Goal: Task Accomplishment & Management: Use online tool/utility

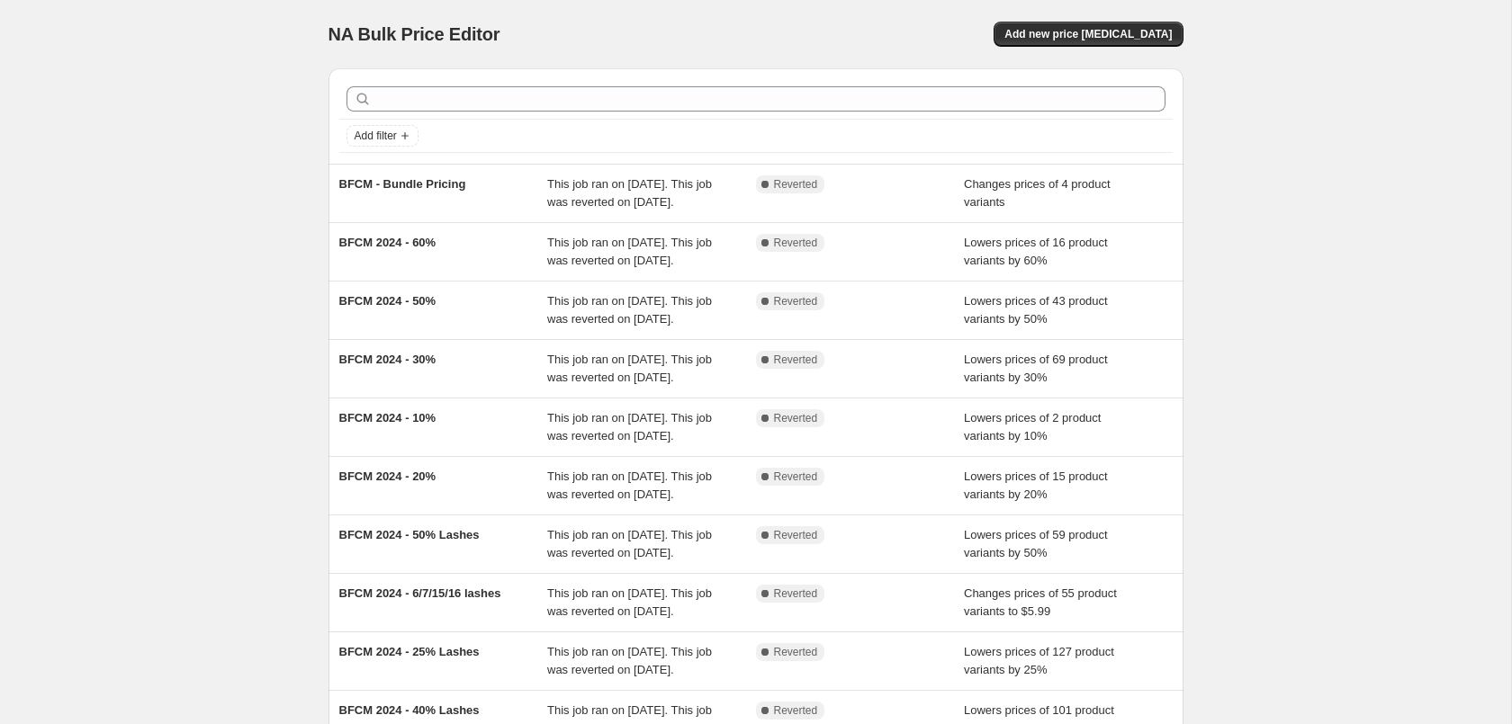
scroll to position [382, 0]
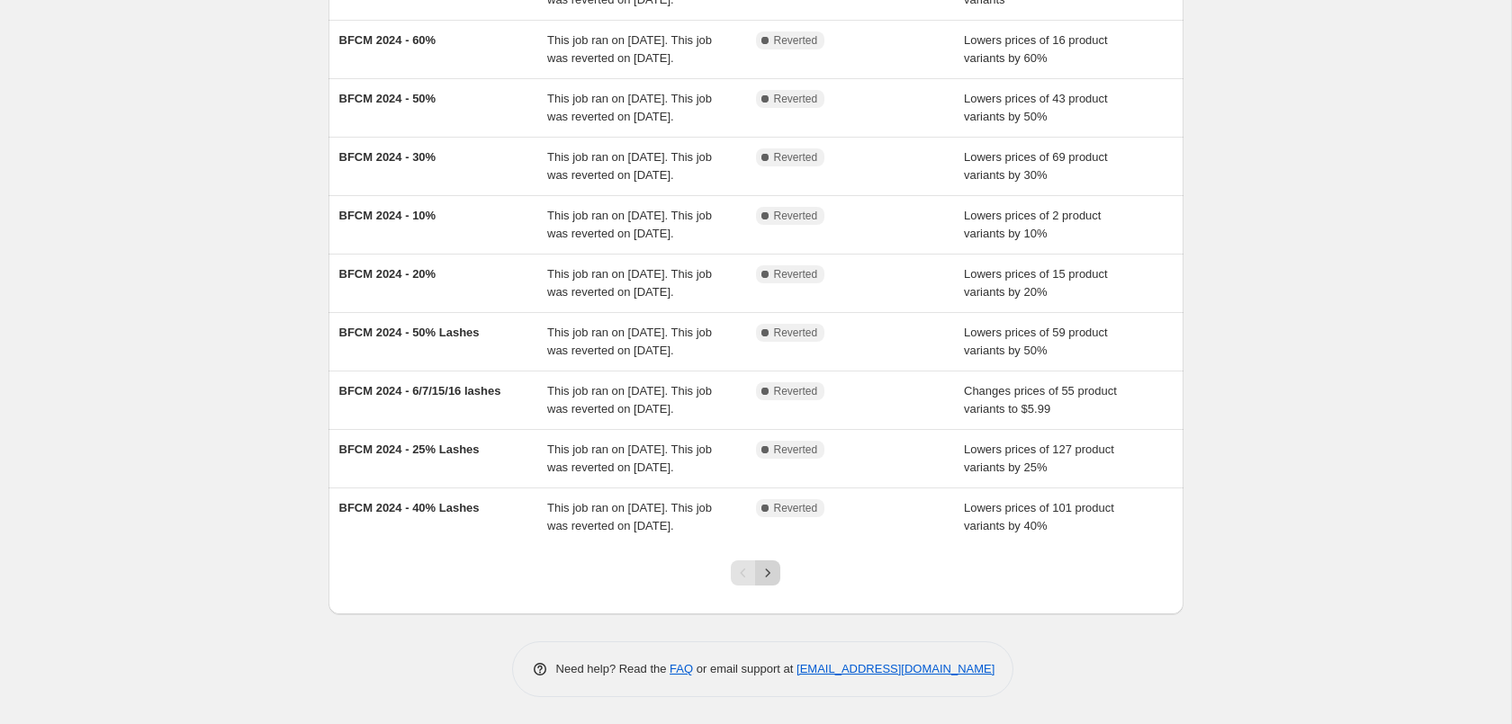
click at [763, 571] on icon "Next" at bounding box center [768, 573] width 18 height 18
click at [779, 566] on button "Next" at bounding box center [767, 573] width 25 height 25
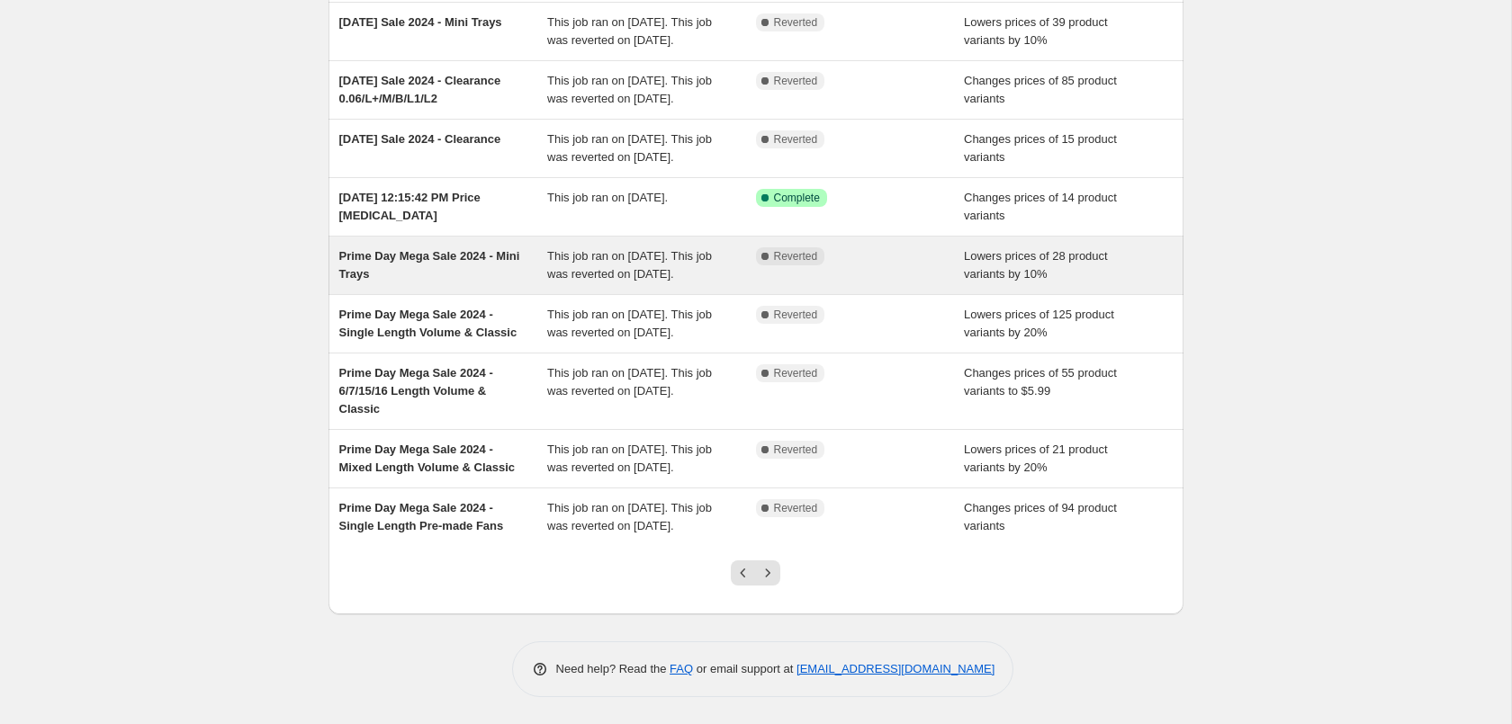
scroll to position [292, 0]
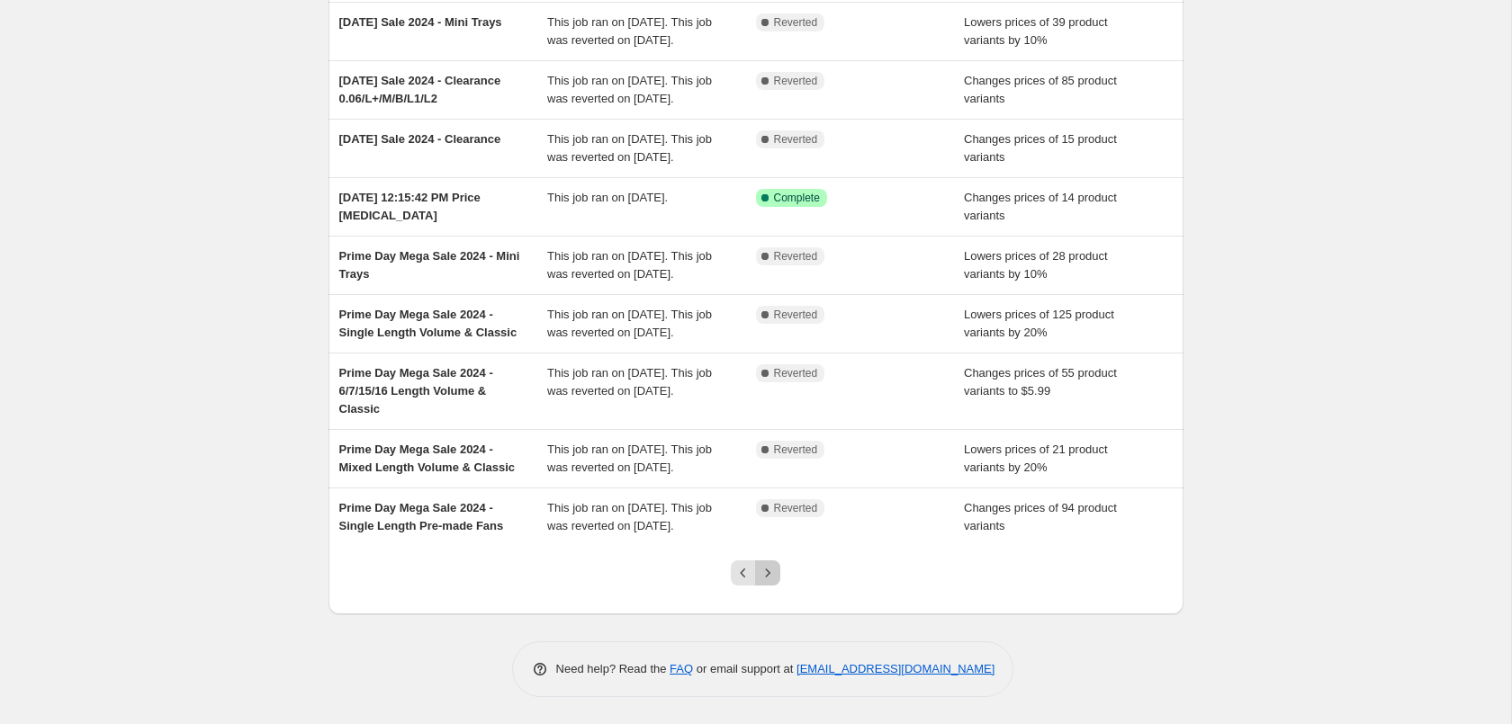
click at [765, 578] on icon "Next" at bounding box center [768, 573] width 18 height 18
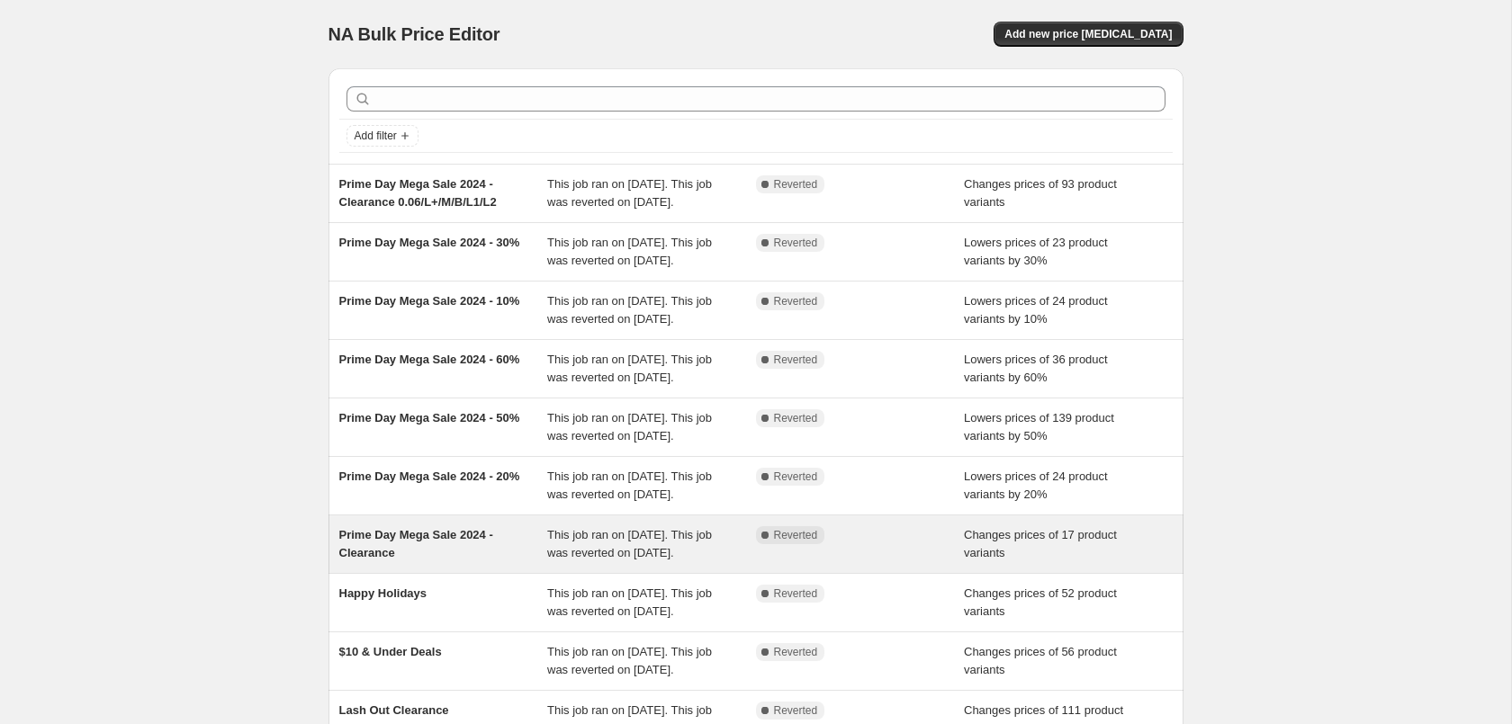
scroll to position [256, 0]
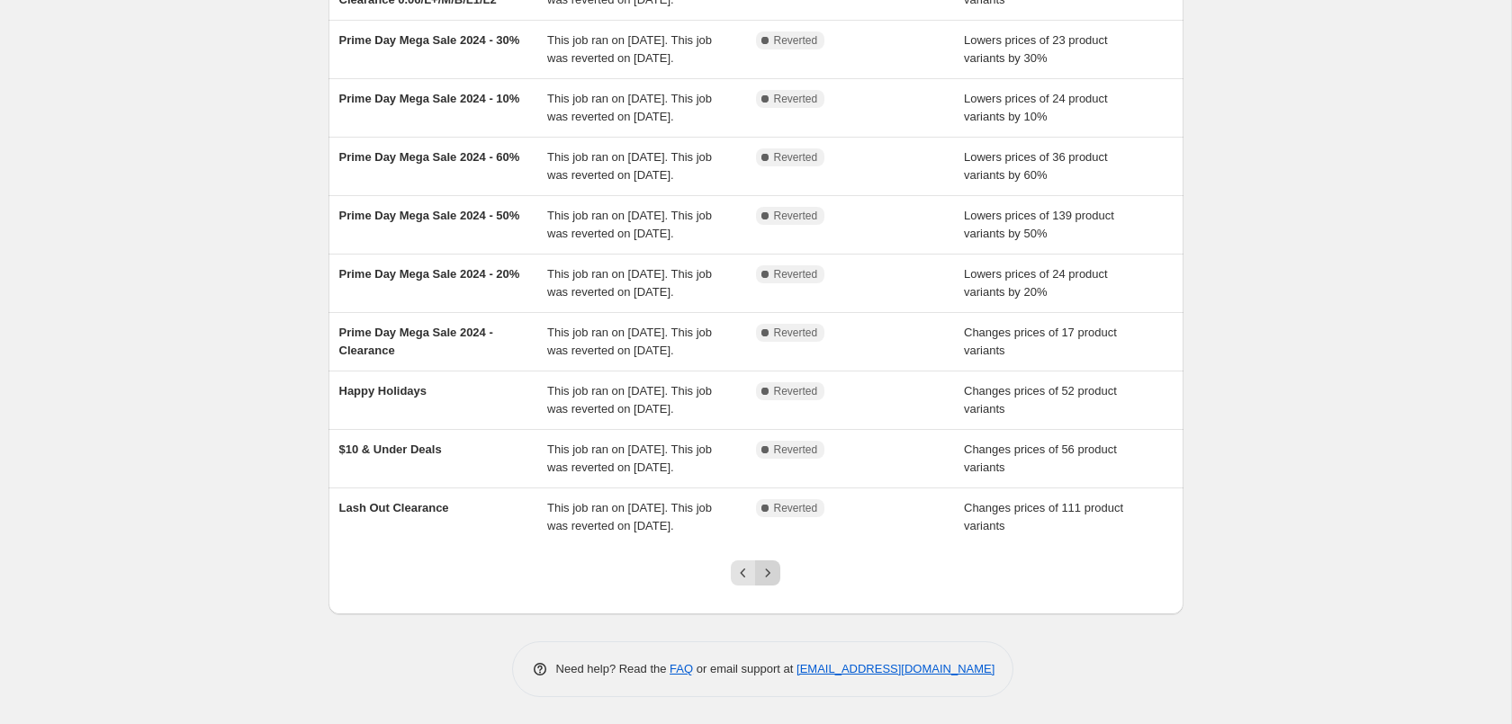
click at [770, 578] on icon "Next" at bounding box center [768, 573] width 18 height 18
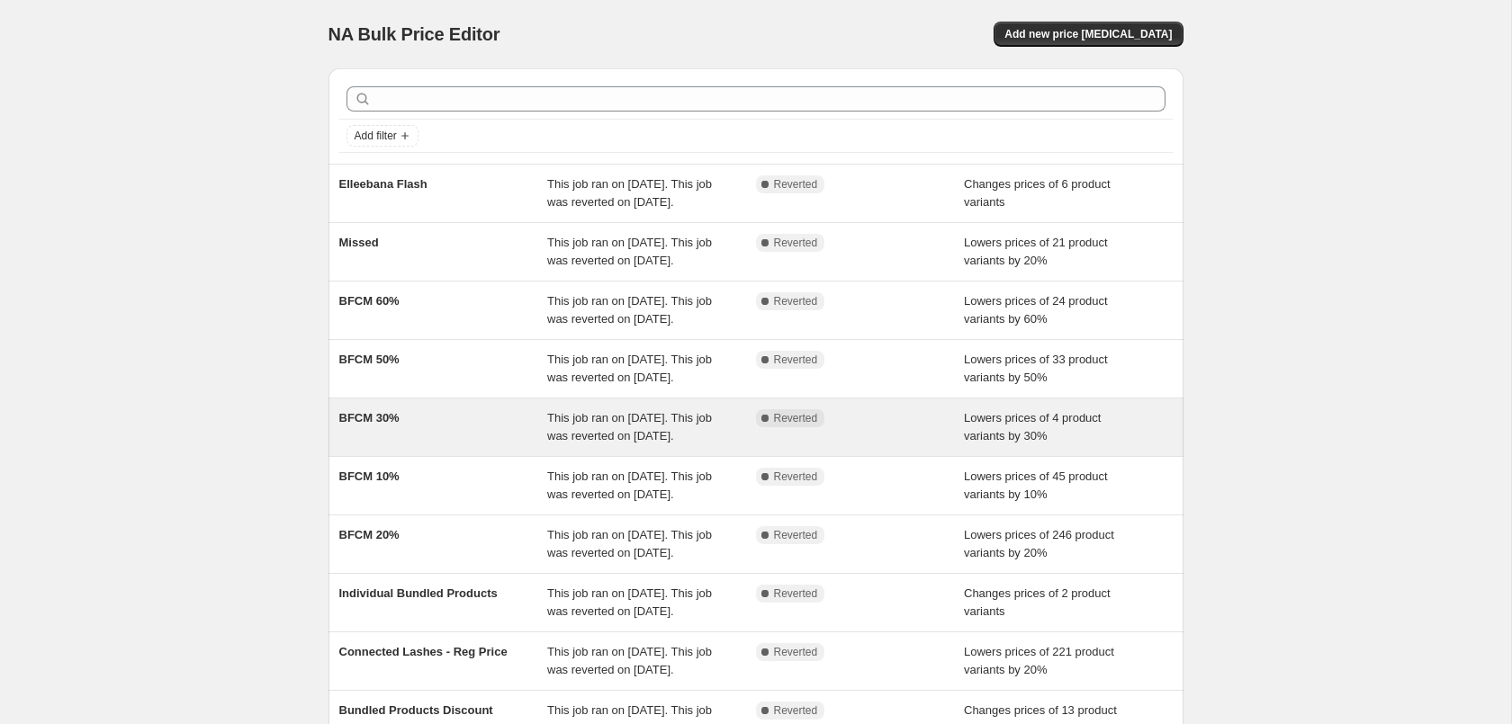
scroll to position [382, 0]
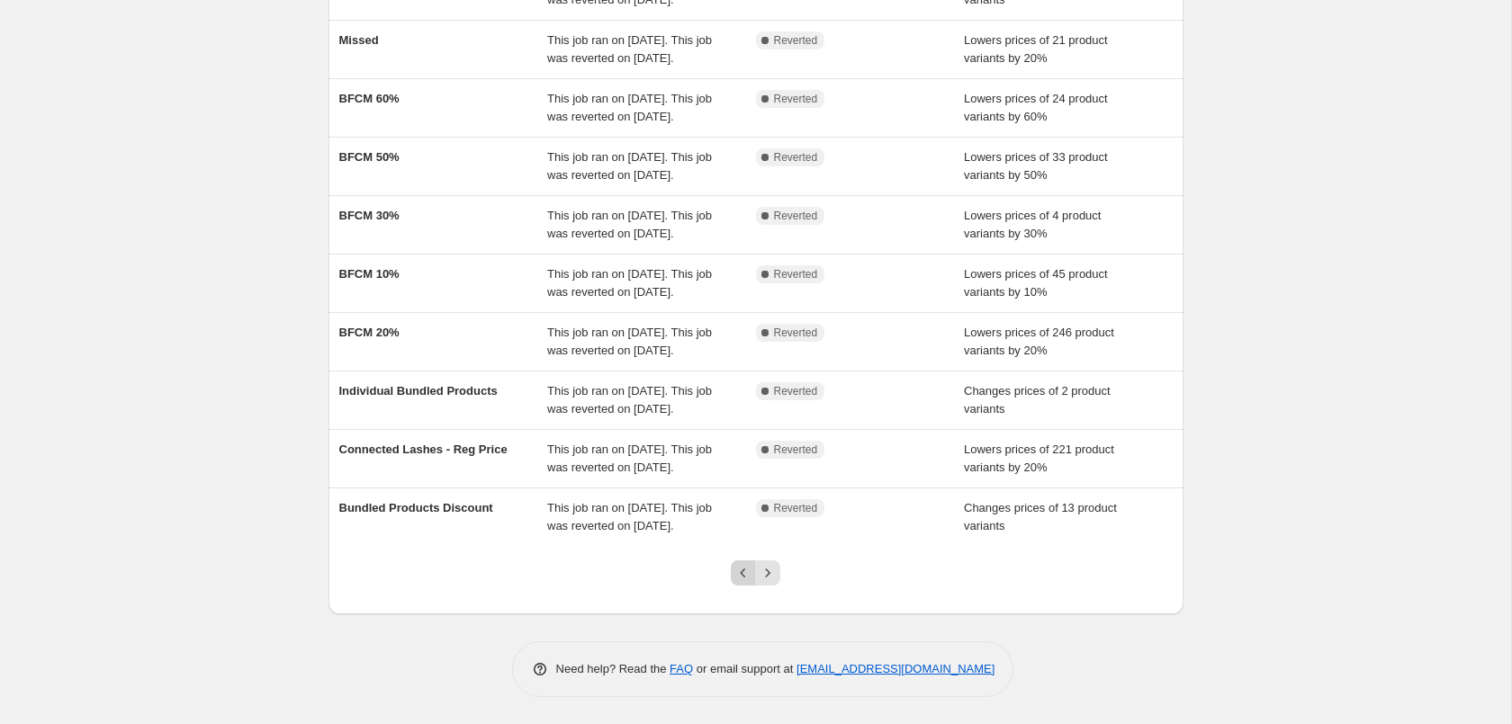
click at [740, 571] on icon "Previous" at bounding box center [743, 573] width 18 height 18
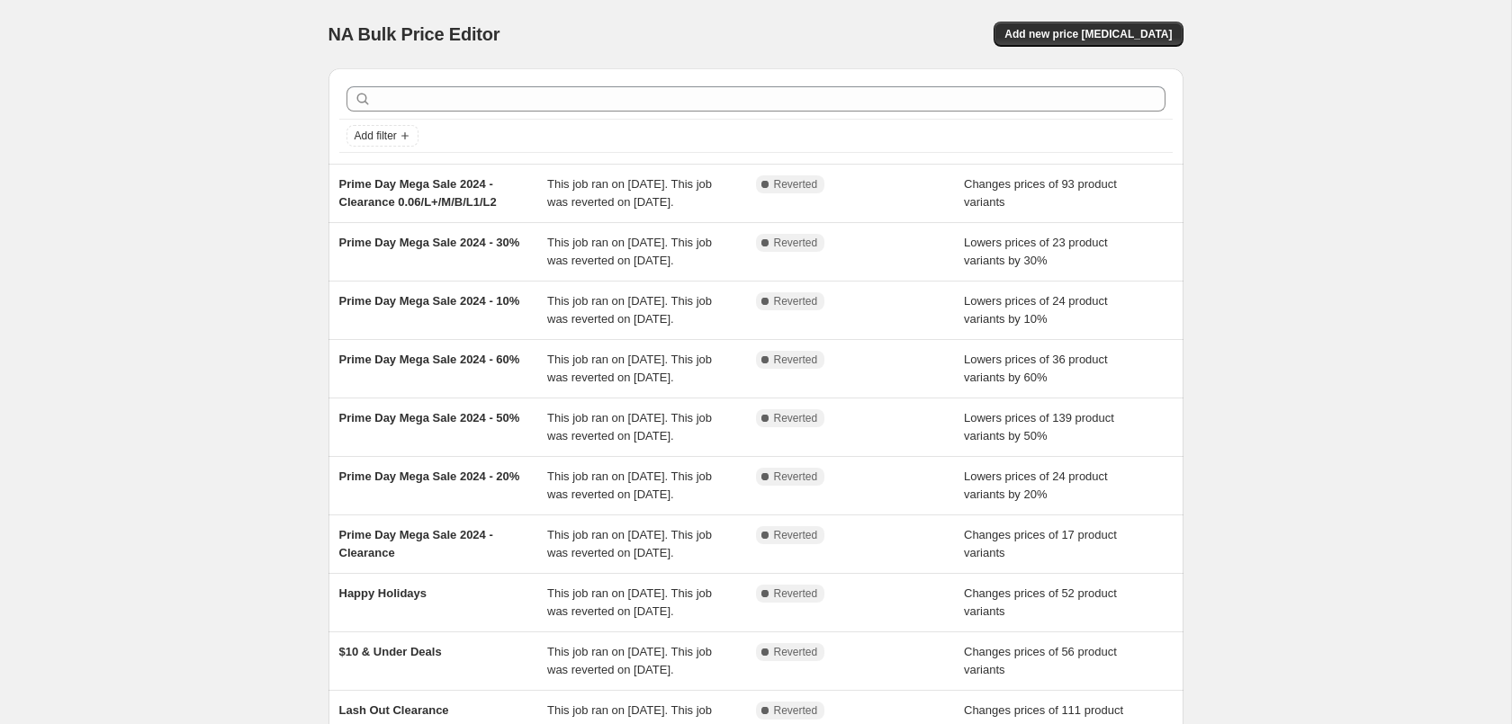
click at [740, 571] on div "Prime Day Mega Sale 2024 - Clearance This job ran on [DATE]. This job was rever…" at bounding box center [755, 545] width 855 height 58
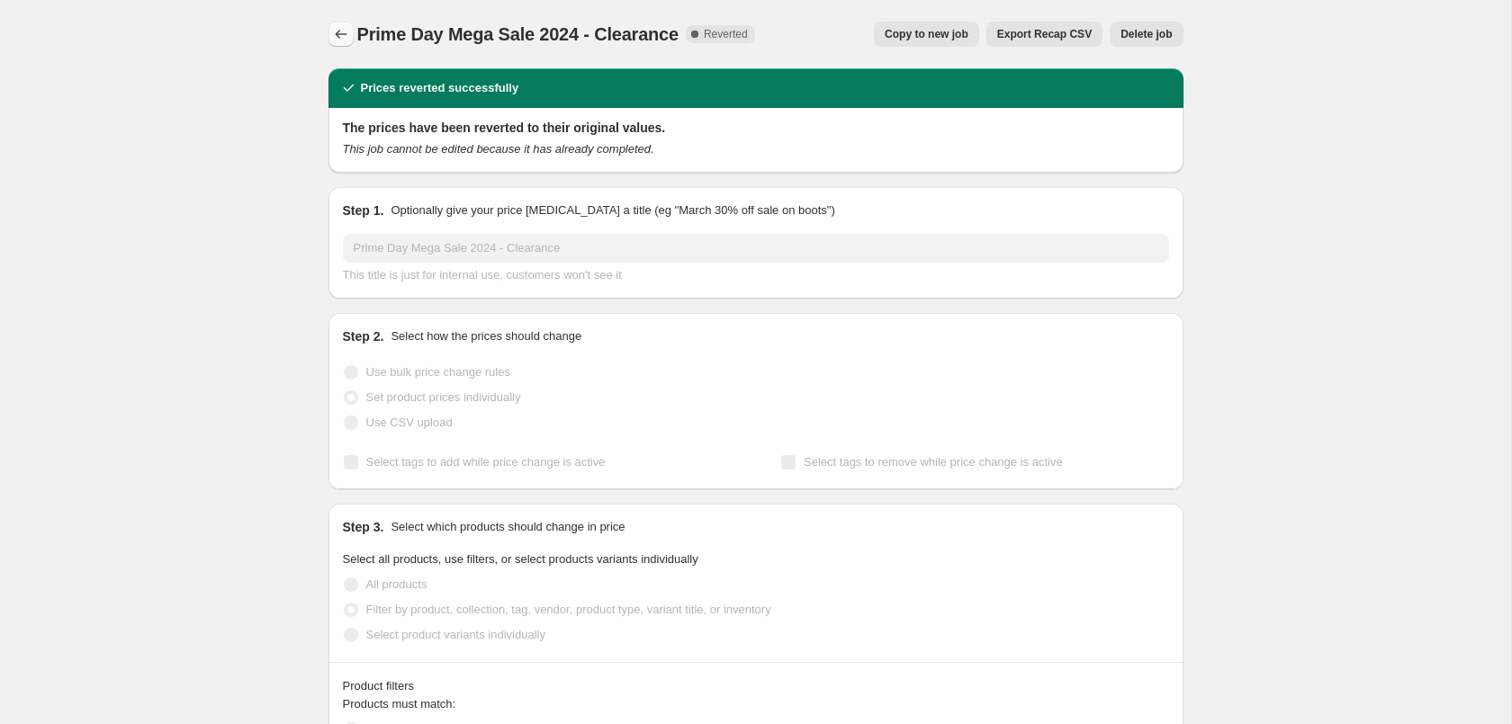
click at [340, 37] on icon "Price change jobs" at bounding box center [341, 34] width 18 height 18
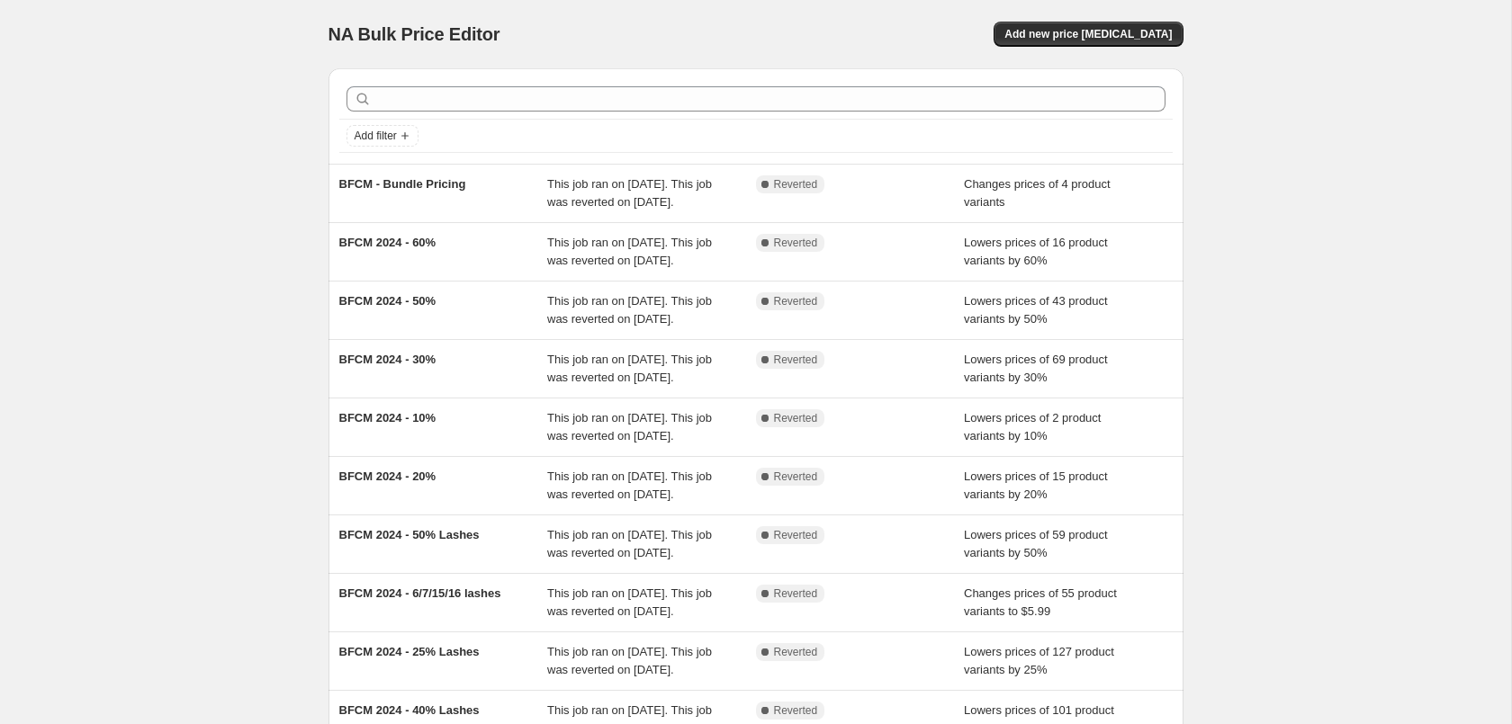
click at [1336, 103] on div "NA Bulk Price Editor. This page is ready NA Bulk Price Editor Add new price [ME…" at bounding box center [755, 463] width 1511 height 927
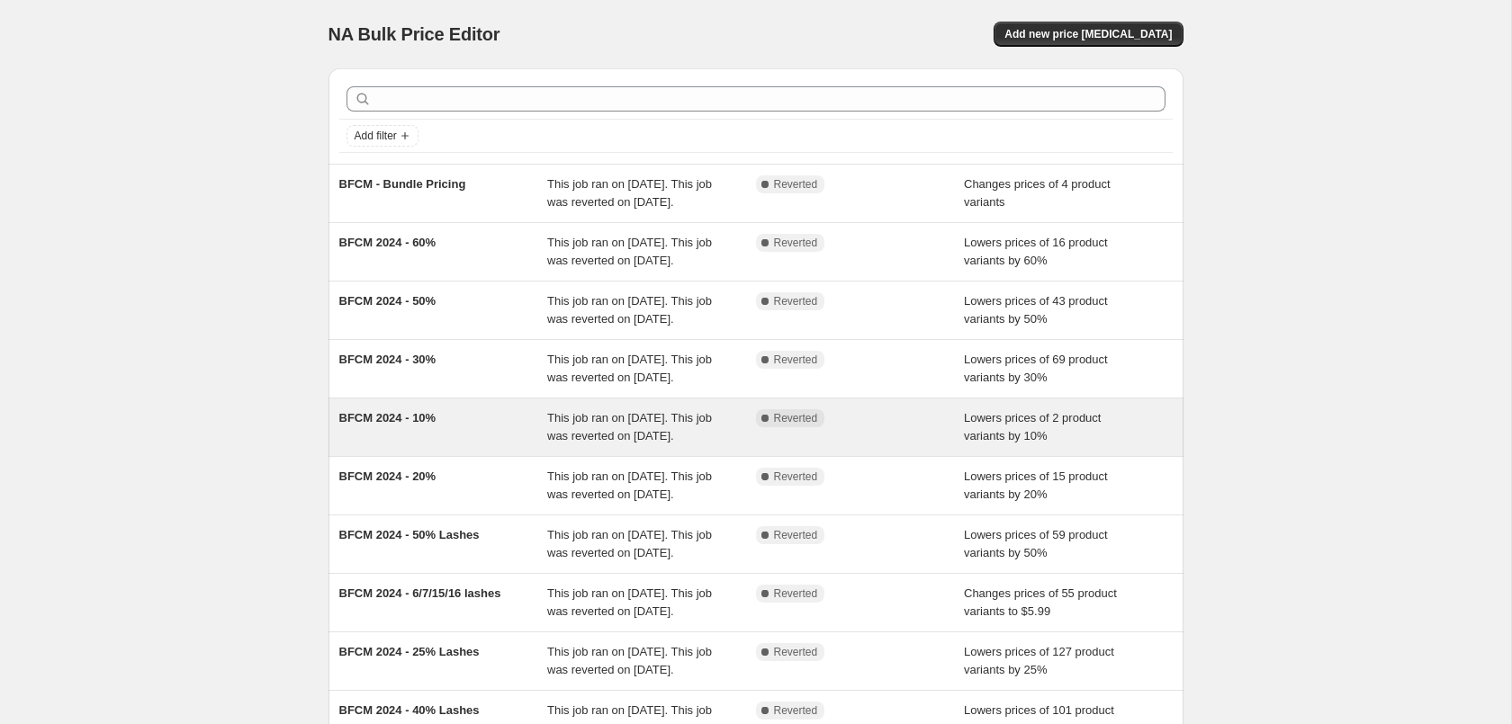
scroll to position [382, 0]
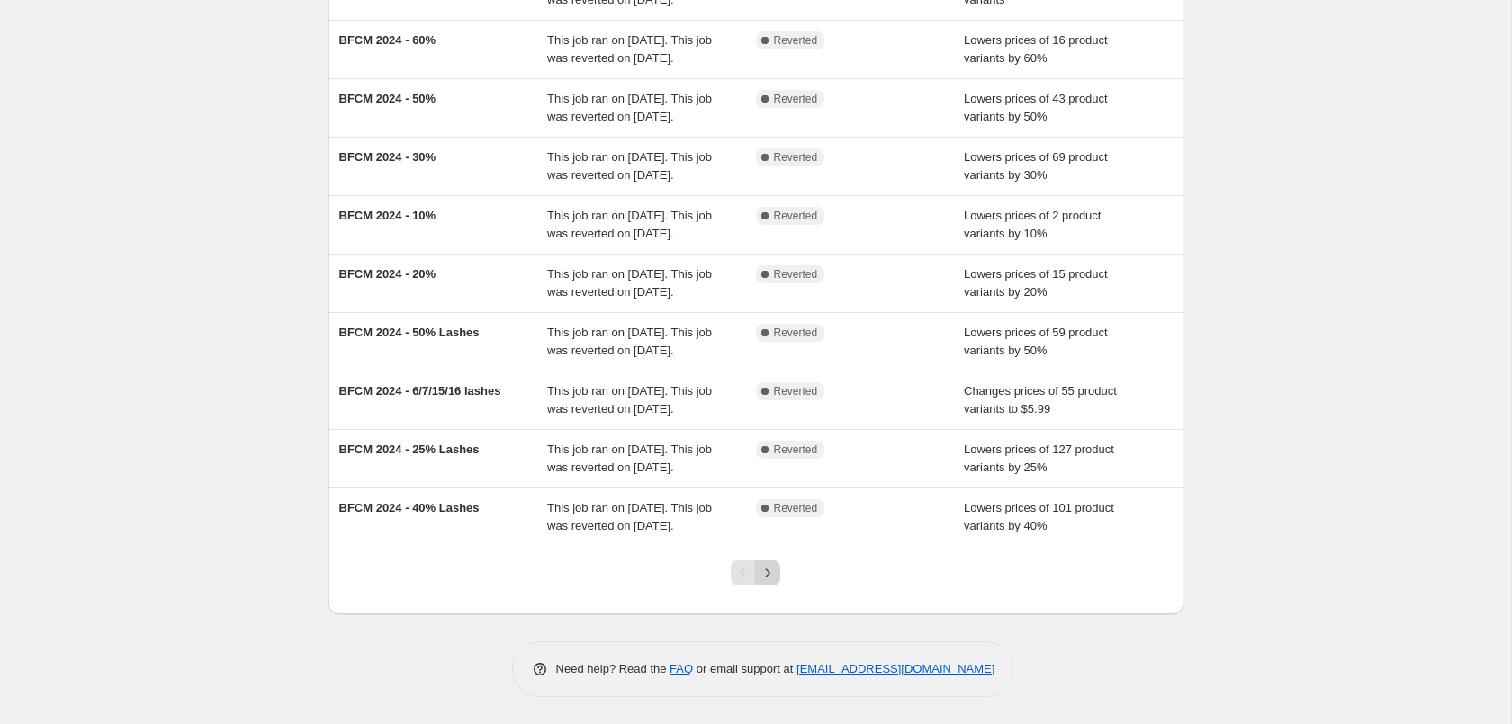
click at [767, 571] on icon "Next" at bounding box center [768, 573] width 4 height 8
click at [773, 572] on icon "Next" at bounding box center [768, 573] width 18 height 18
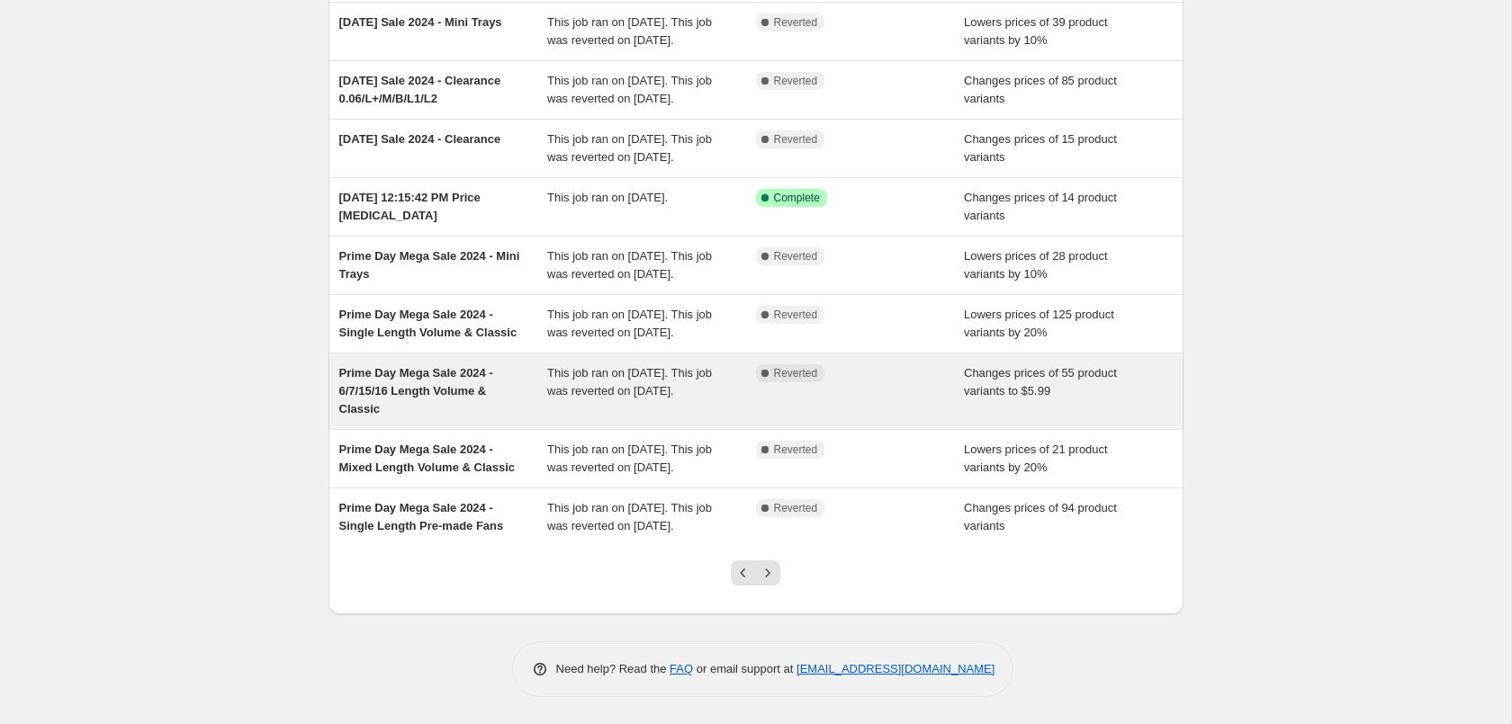
scroll to position [292, 0]
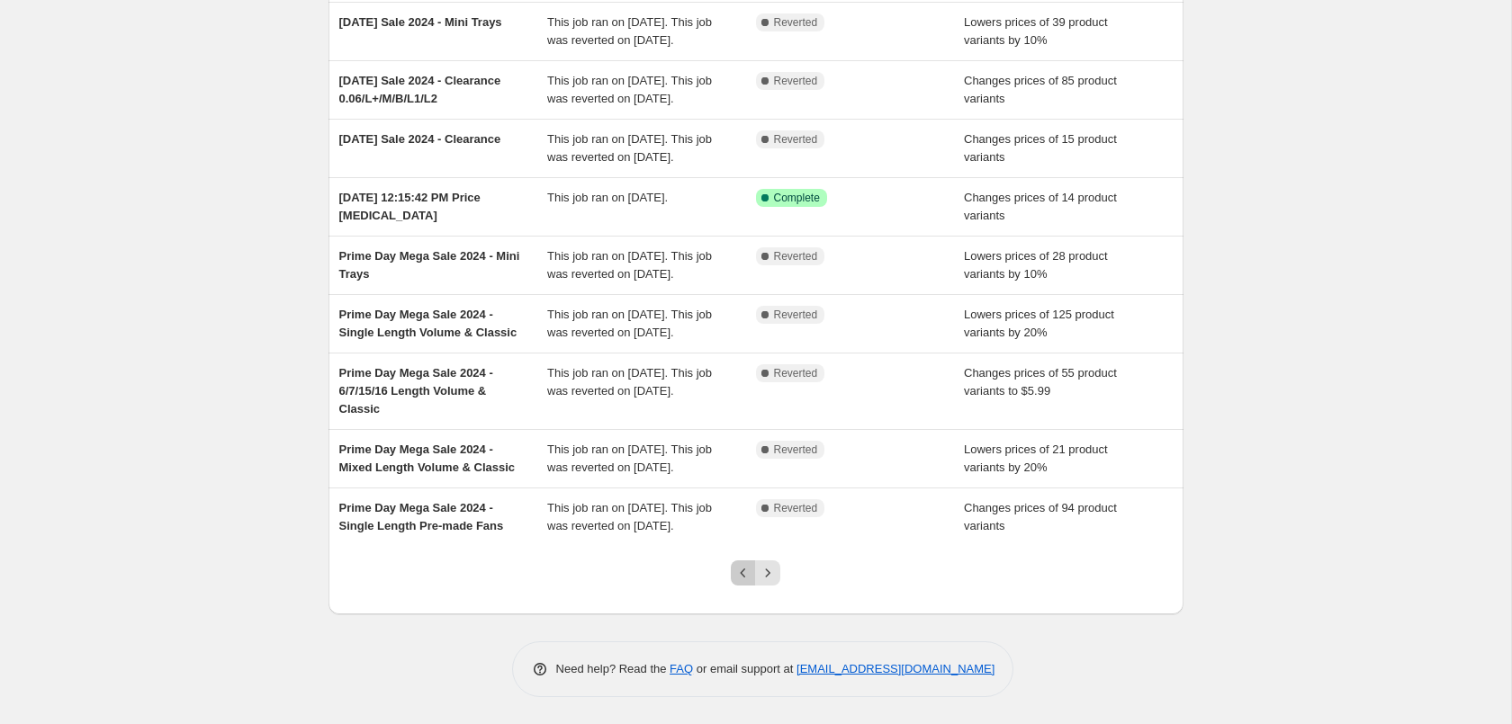
click at [742, 575] on icon "Previous" at bounding box center [743, 573] width 5 height 9
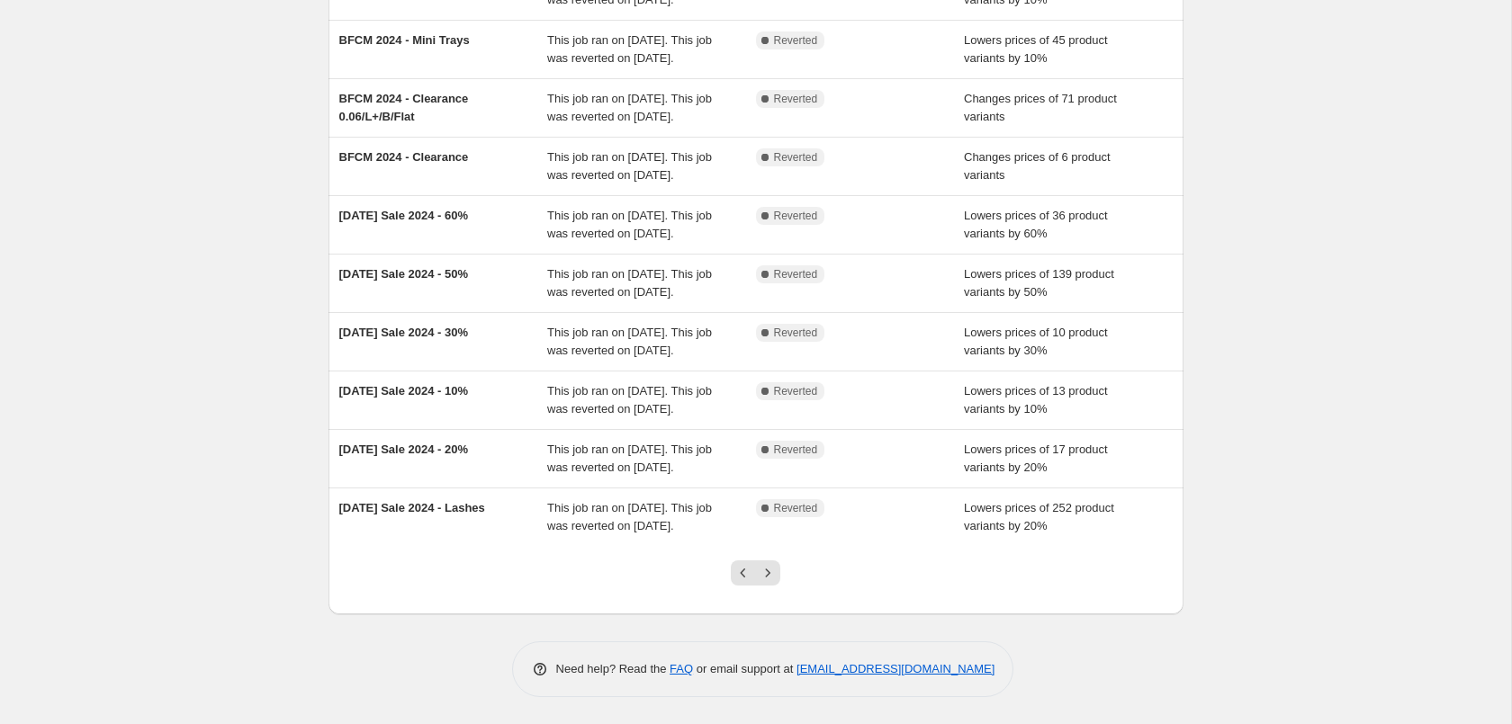
scroll to position [275, 0]
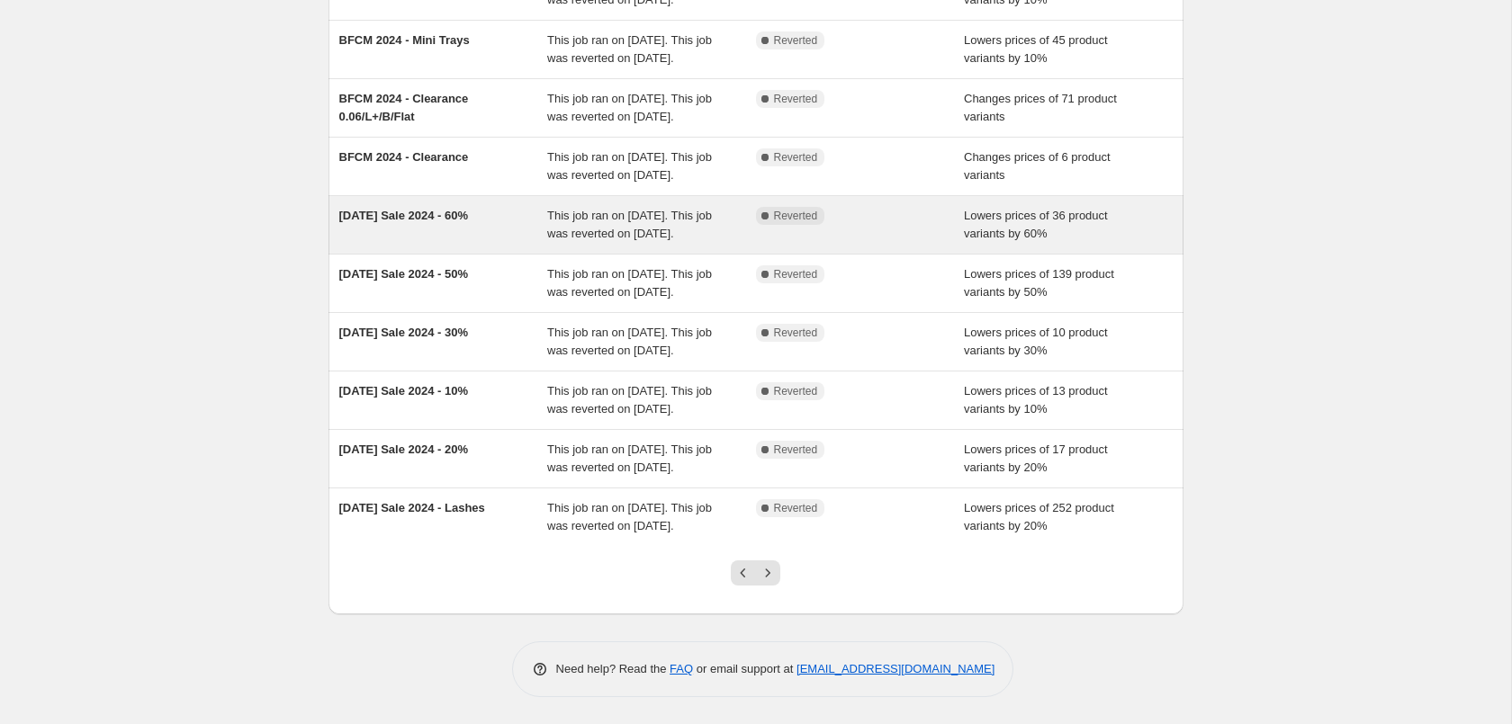
click at [915, 243] on div "Complete Reverted" at bounding box center [860, 225] width 209 height 36
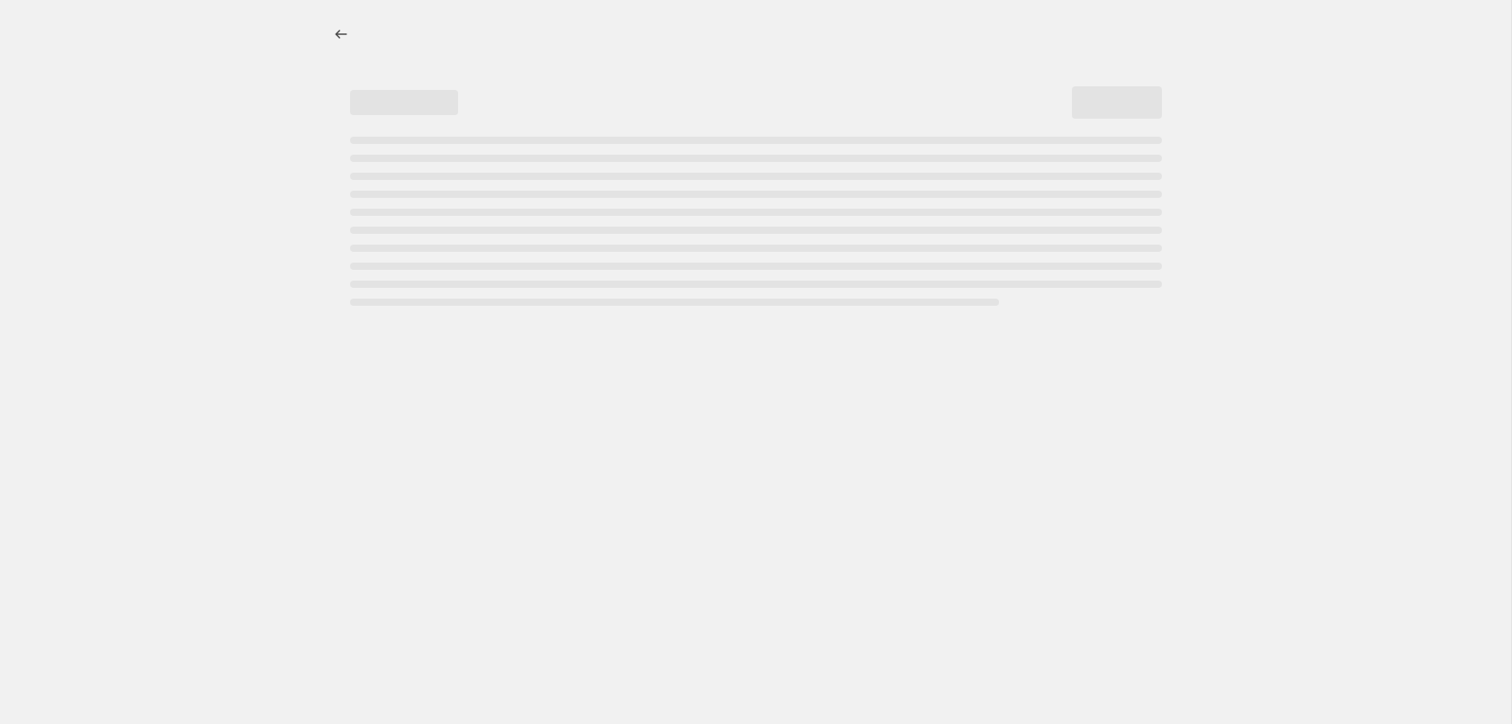
select select "percentage"
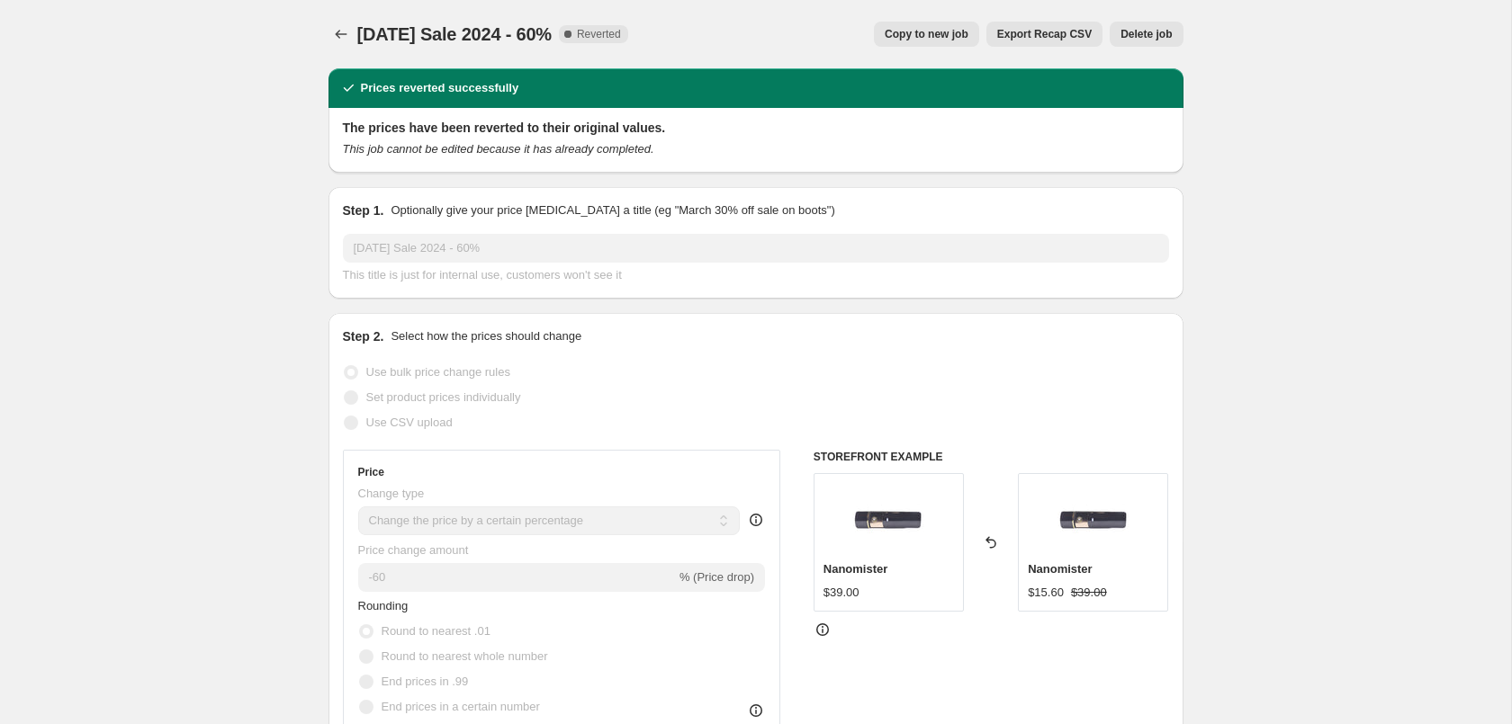
click at [918, 39] on span "Copy to new job" at bounding box center [927, 34] width 84 height 14
select select "percentage"
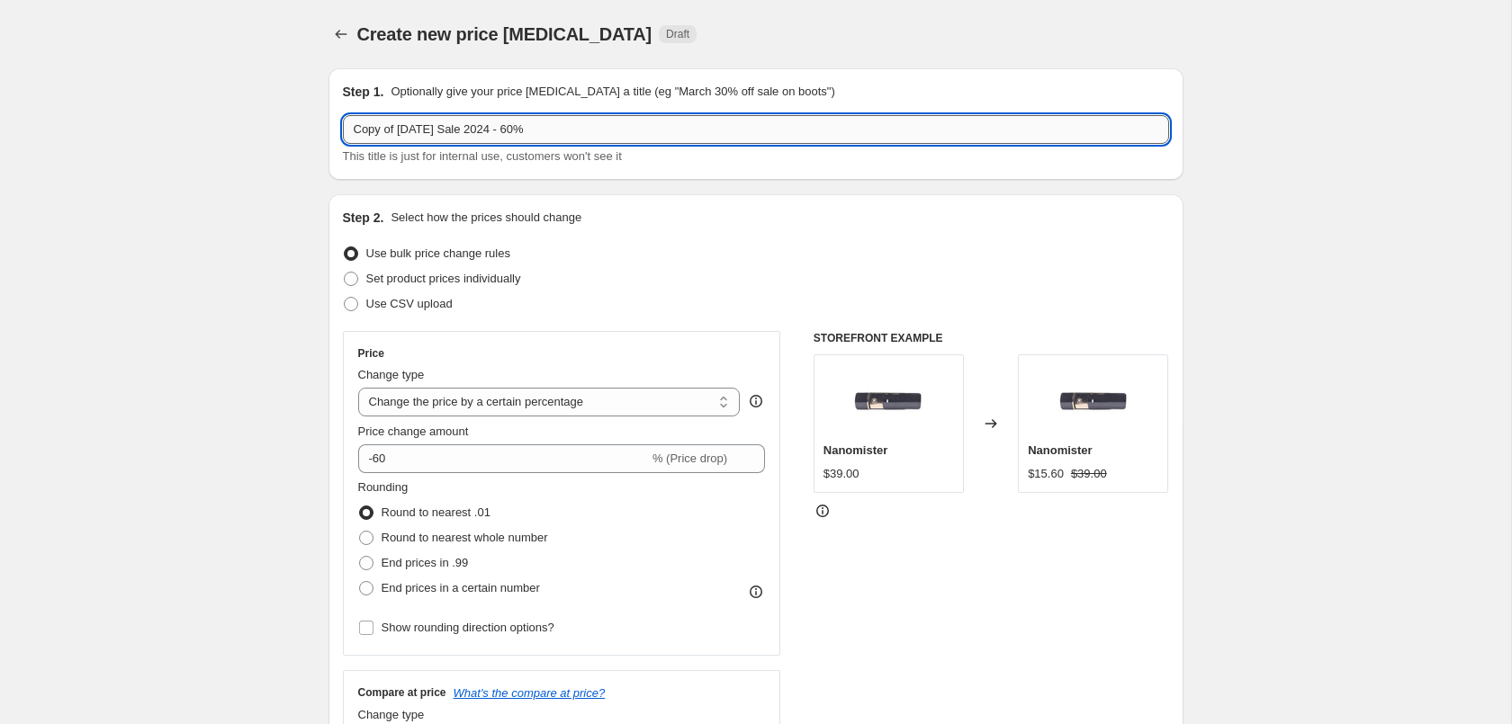
drag, startPoint x: 398, startPoint y: 133, endPoint x: 283, endPoint y: 133, distance: 114.3
click at [343, 133] on input "Copy of [DATE] Sale 2024 - 60%" at bounding box center [756, 129] width 826 height 29
click at [459, 124] on input "[DATE] Sale 2024 - 60%" at bounding box center [756, 129] width 826 height 29
type input "[DATE] Sale 2025 - 60%"
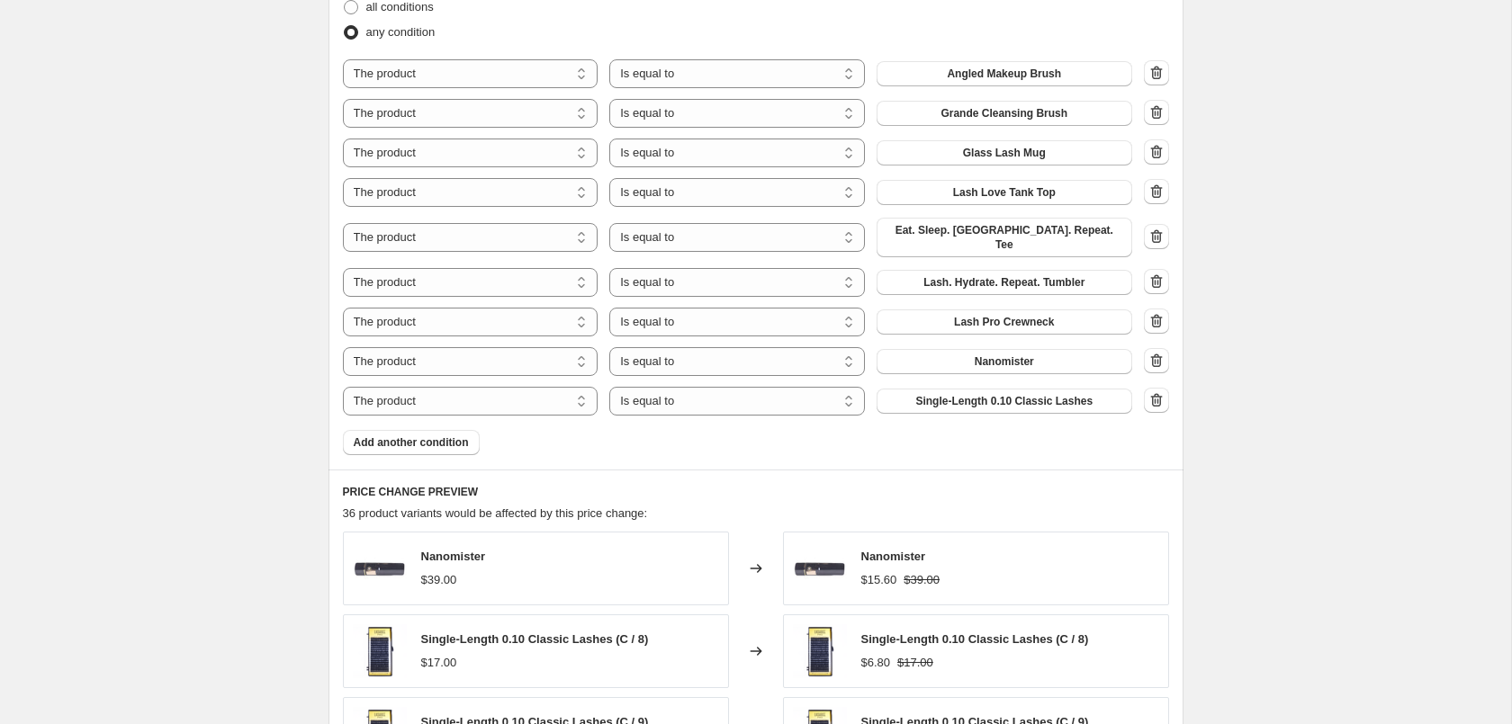
scroll to position [1010, 0]
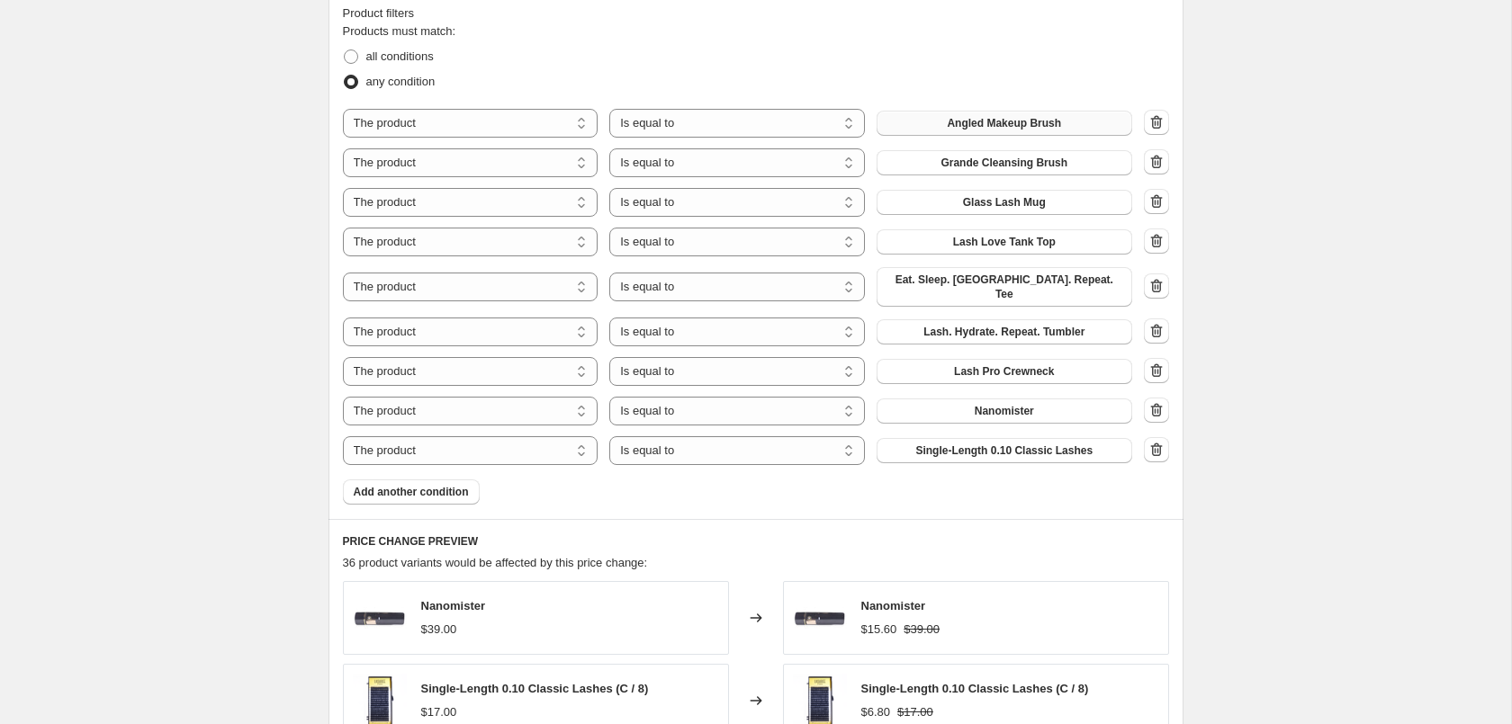
drag, startPoint x: 1034, startPoint y: 105, endPoint x: 1035, endPoint y: 120, distance: 14.4
click at [1473, 304] on div "Create new price [MEDICAL_DATA]. This page is ready Create new price [MEDICAL_D…" at bounding box center [755, 205] width 1511 height 2430
click at [1022, 129] on span "Angled Makeup Brush" at bounding box center [1004, 123] width 114 height 14
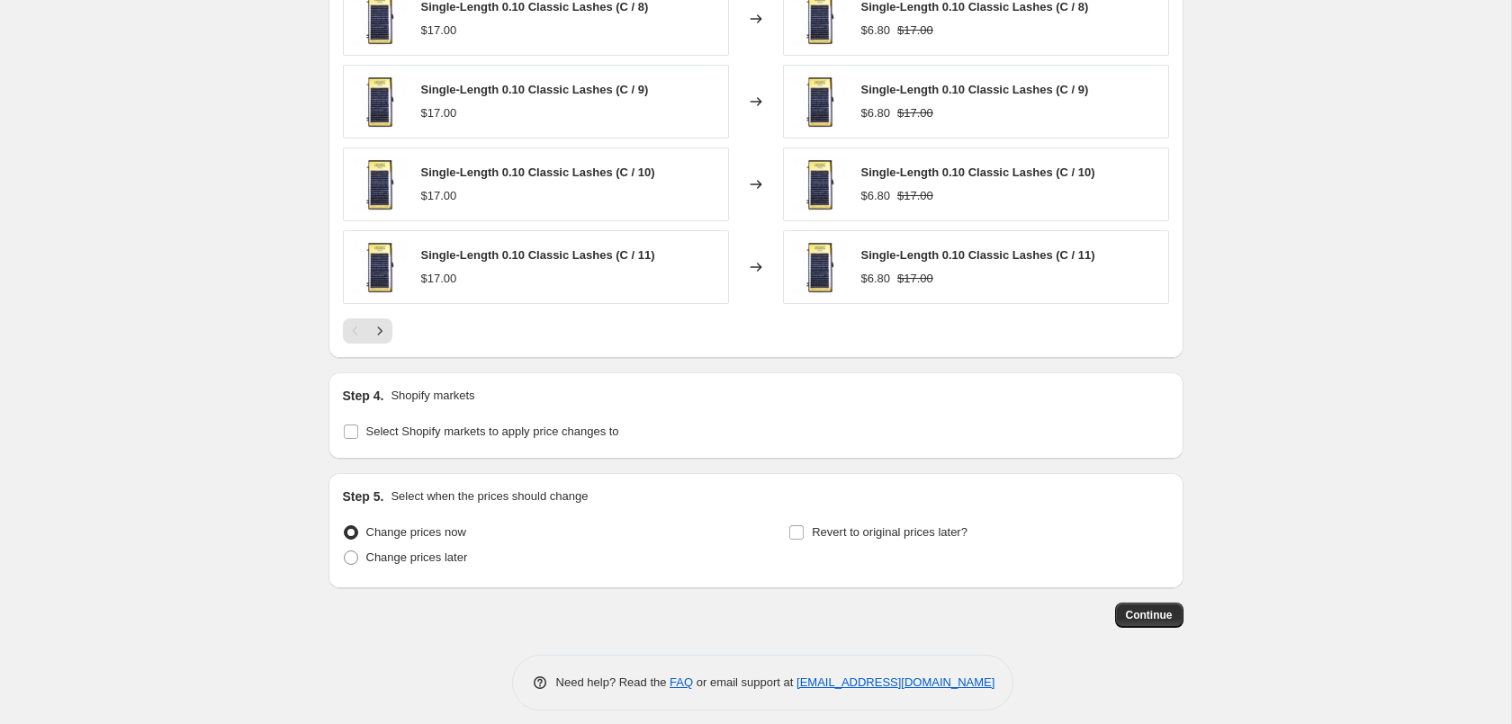
scroll to position [1695, 0]
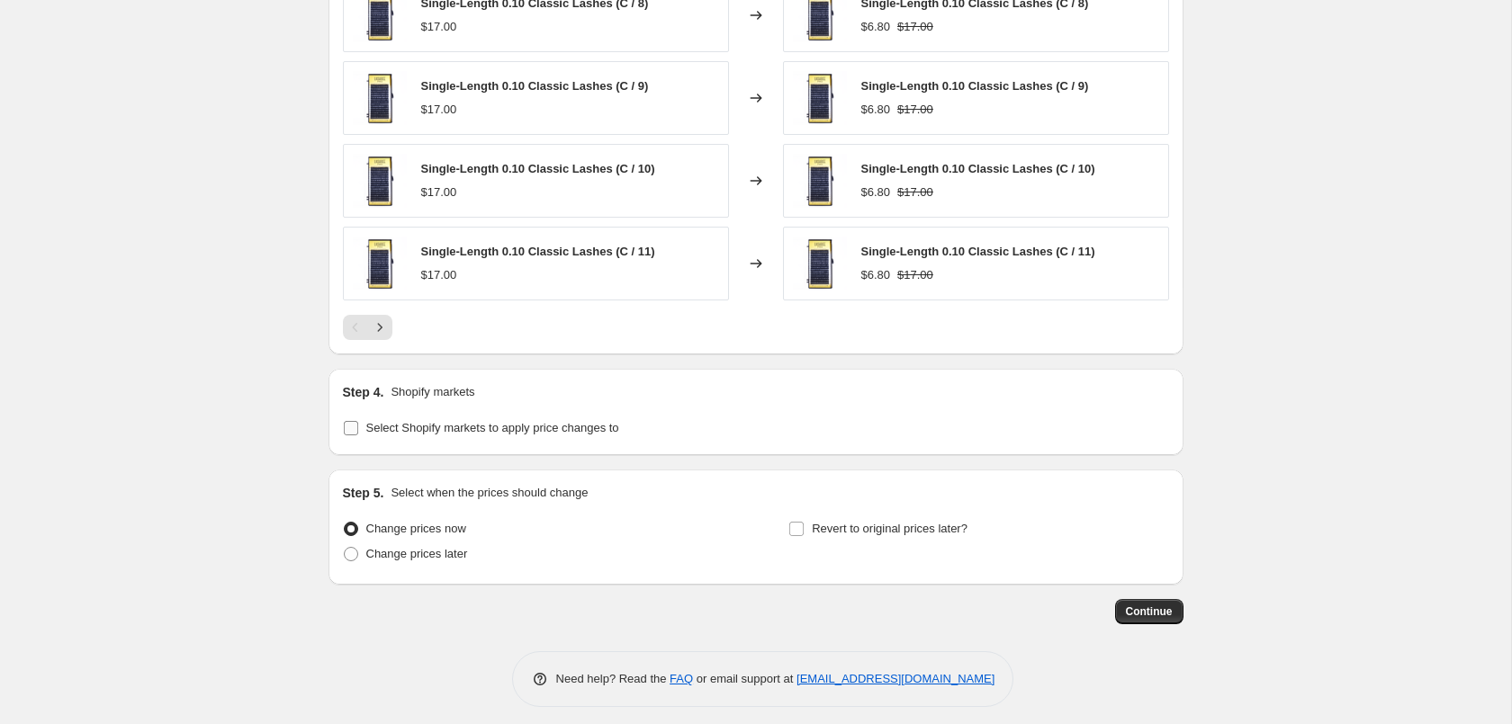
click at [354, 421] on input "Select Shopify markets to apply price changes to" at bounding box center [351, 428] width 14 height 14
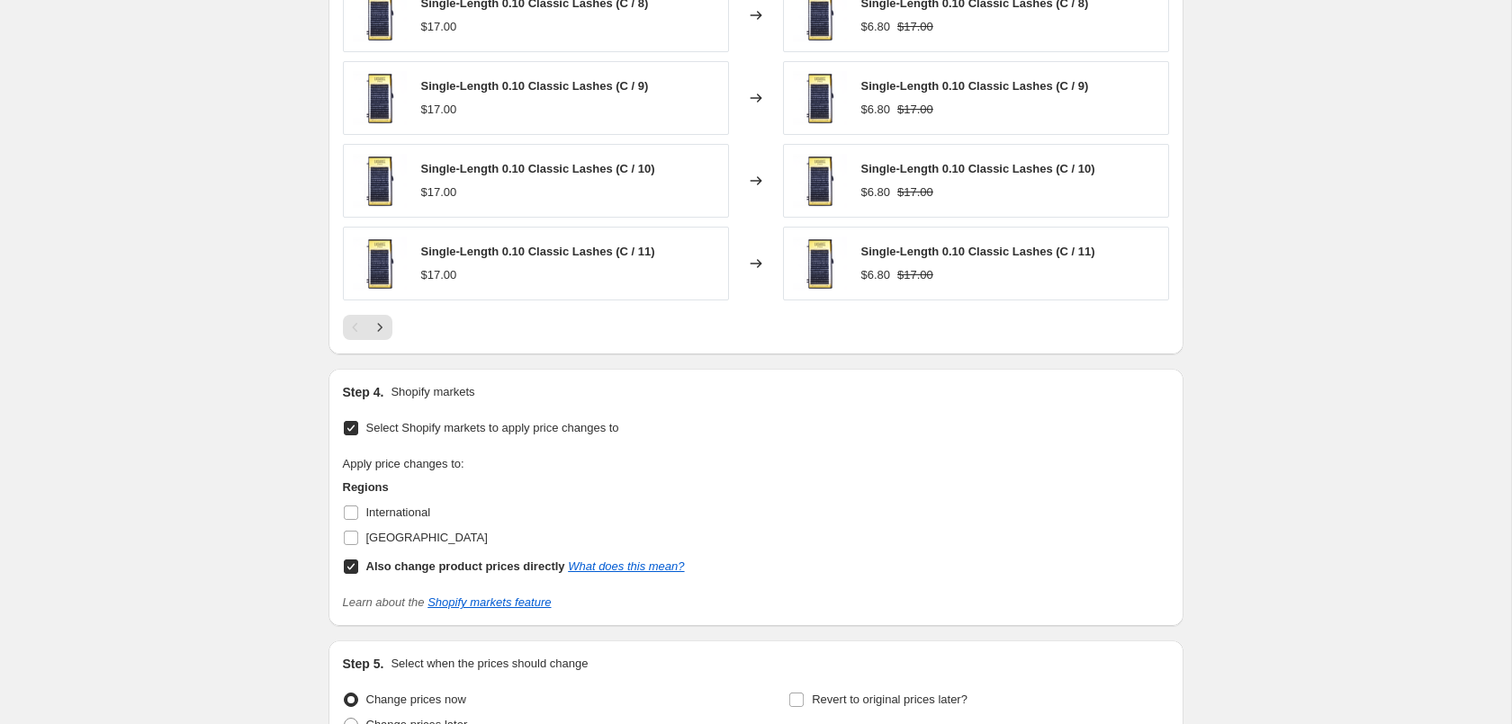
click at [354, 421] on input "Select Shopify markets to apply price changes to" at bounding box center [351, 428] width 14 height 14
checkbox input "false"
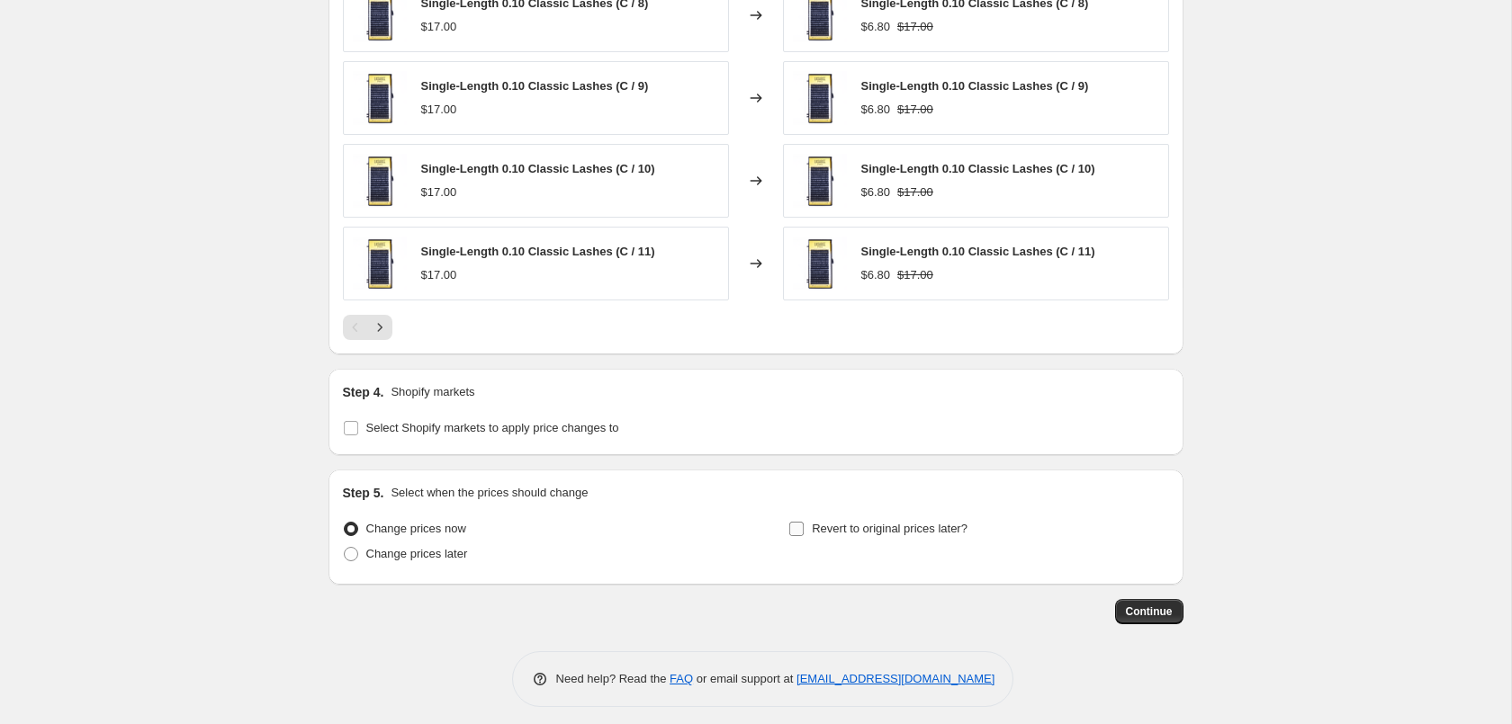
click at [837, 525] on span "Revert to original prices later?" at bounding box center [890, 528] width 156 height 13
click at [804, 525] on input "Revert to original prices later?" at bounding box center [796, 529] width 14 height 14
checkbox input "true"
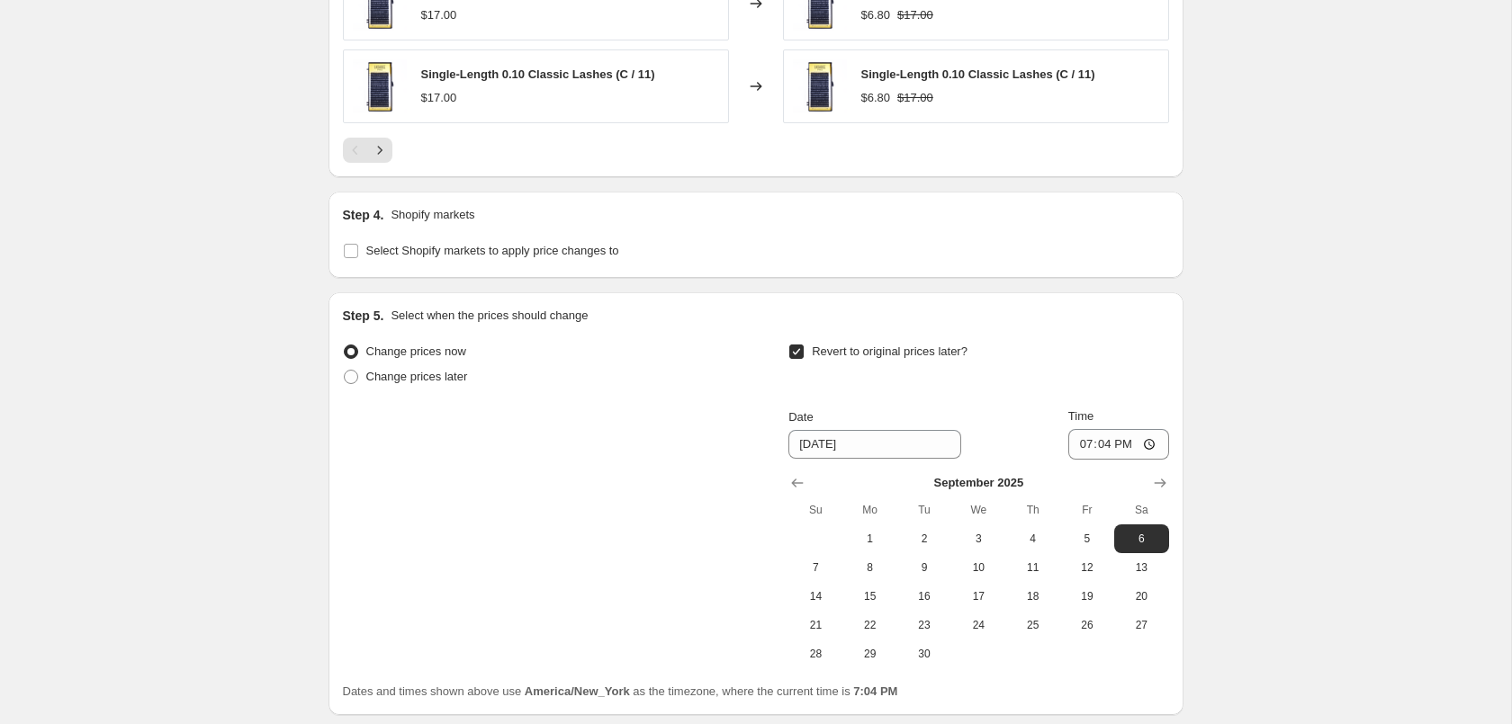
scroll to position [1879, 0]
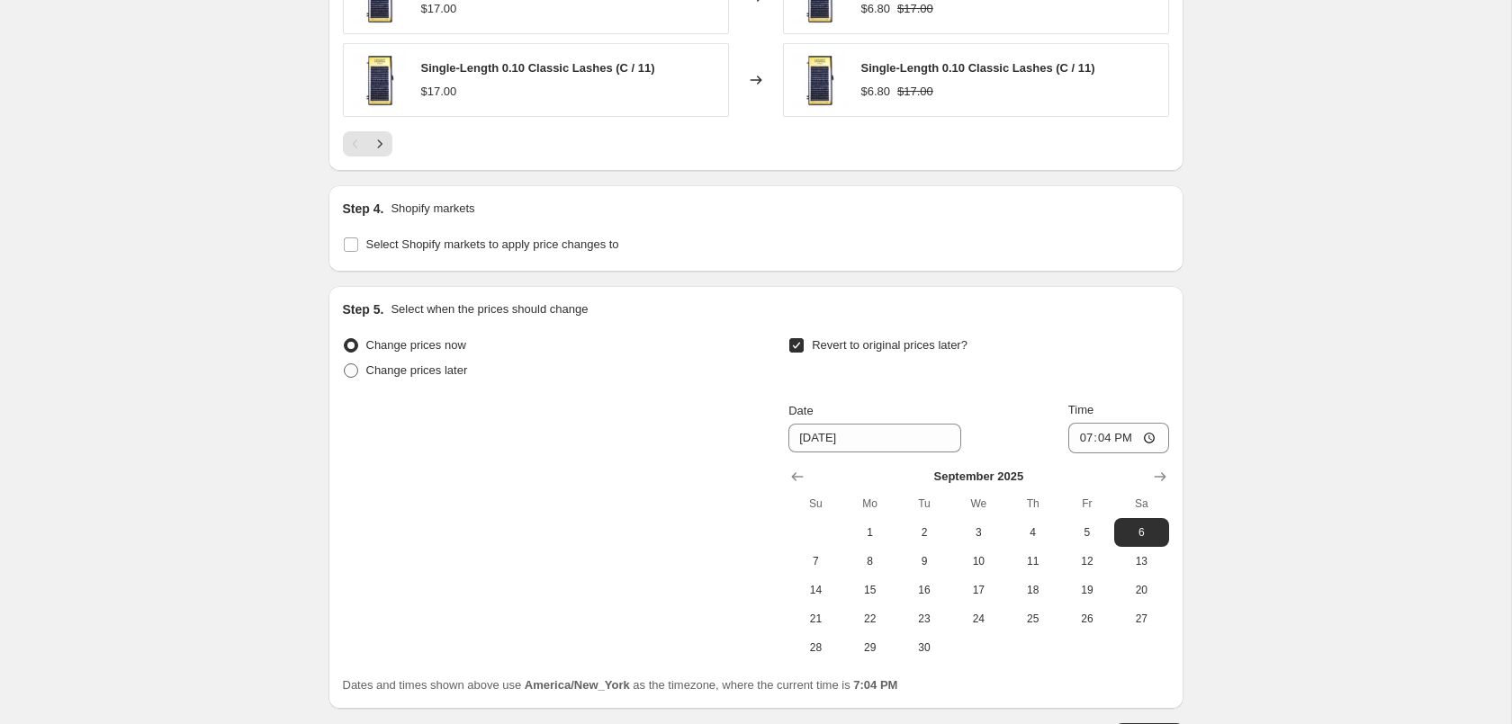
click at [415, 364] on span "Change prices later" at bounding box center [417, 370] width 102 height 13
click at [345, 364] on input "Change prices later" at bounding box center [344, 364] width 1 height 1
radio input "true"
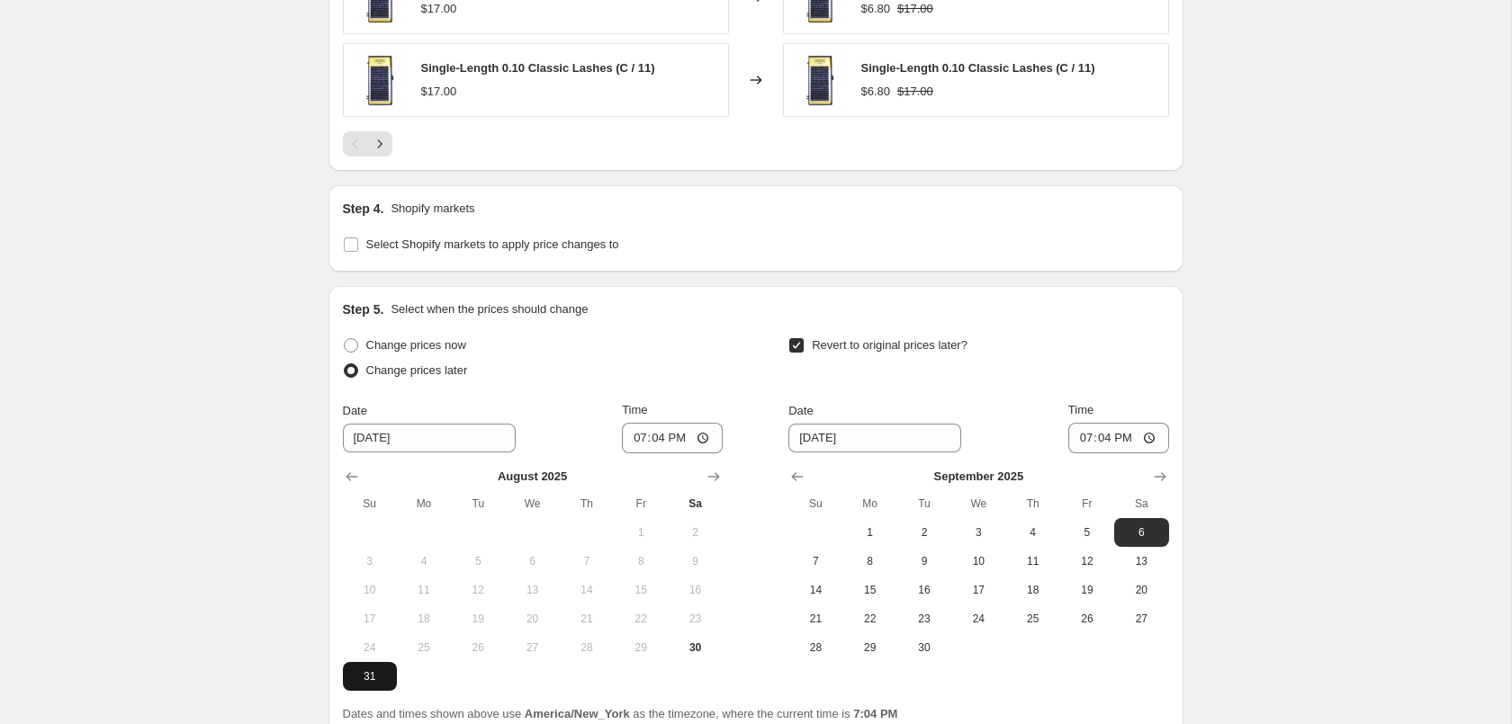
click at [370, 670] on span "31" at bounding box center [370, 677] width 40 height 14
click at [661, 424] on input "19:04" at bounding box center [672, 438] width 101 height 31
type input "01:00"
click at [991, 526] on span "3" at bounding box center [978, 533] width 40 height 14
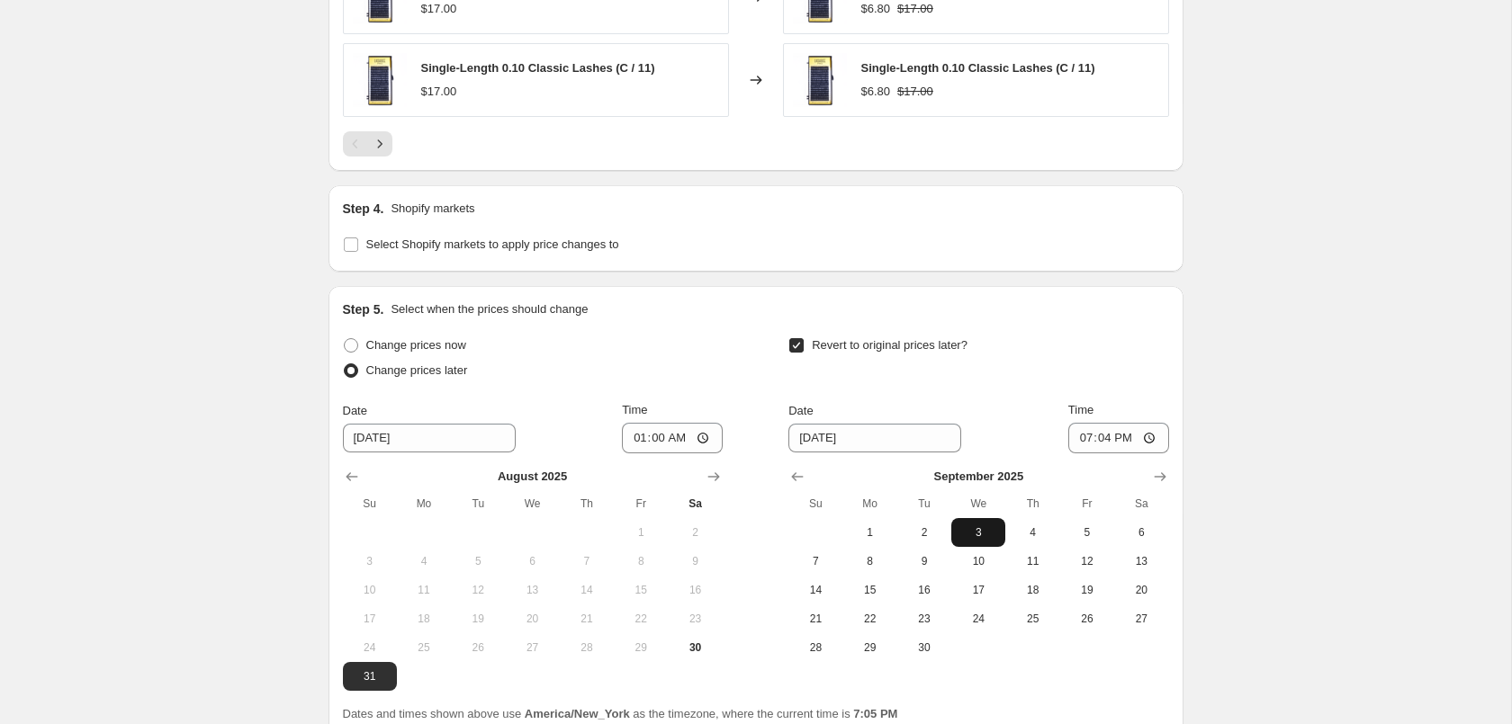
type input "[DATE]"
click at [1097, 423] on input "19:04" at bounding box center [1118, 438] width 101 height 31
type input "01:00"
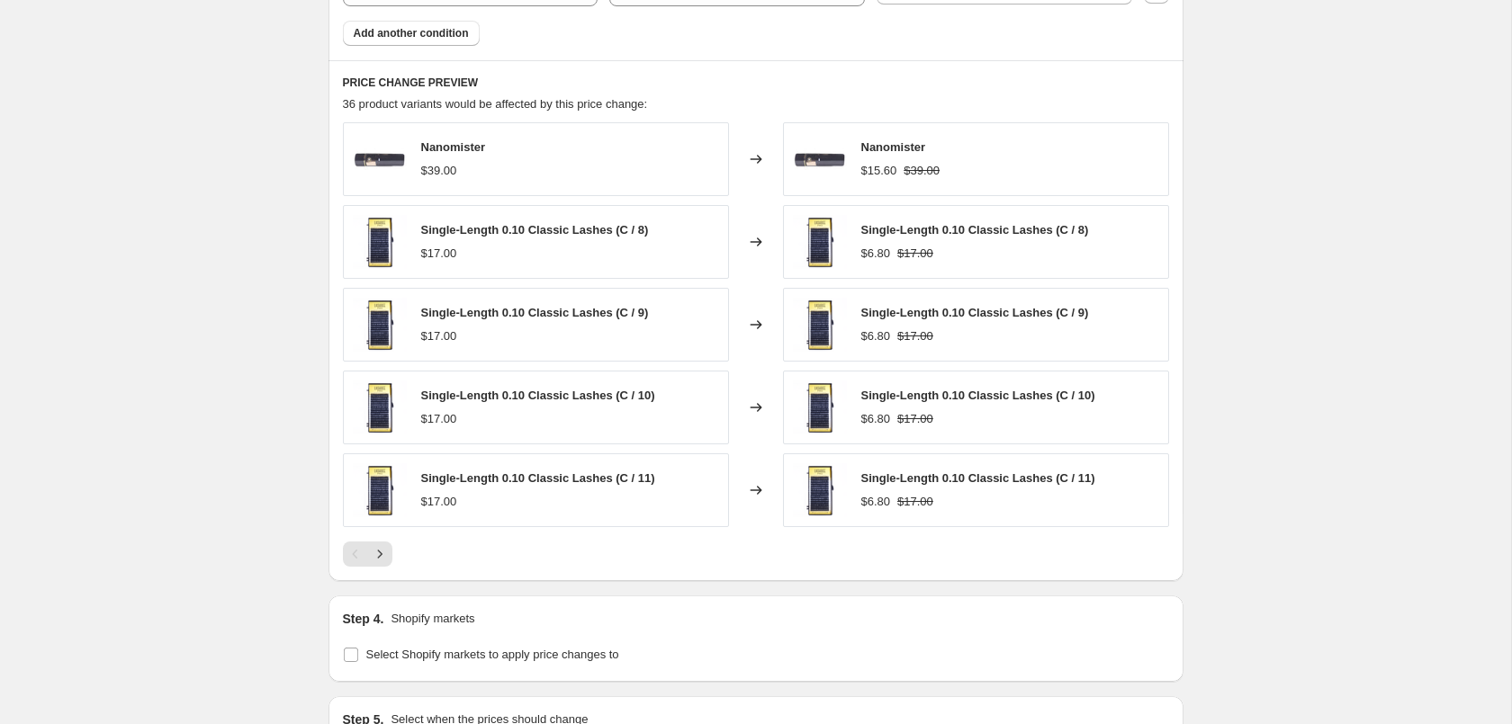
scroll to position [2030, 0]
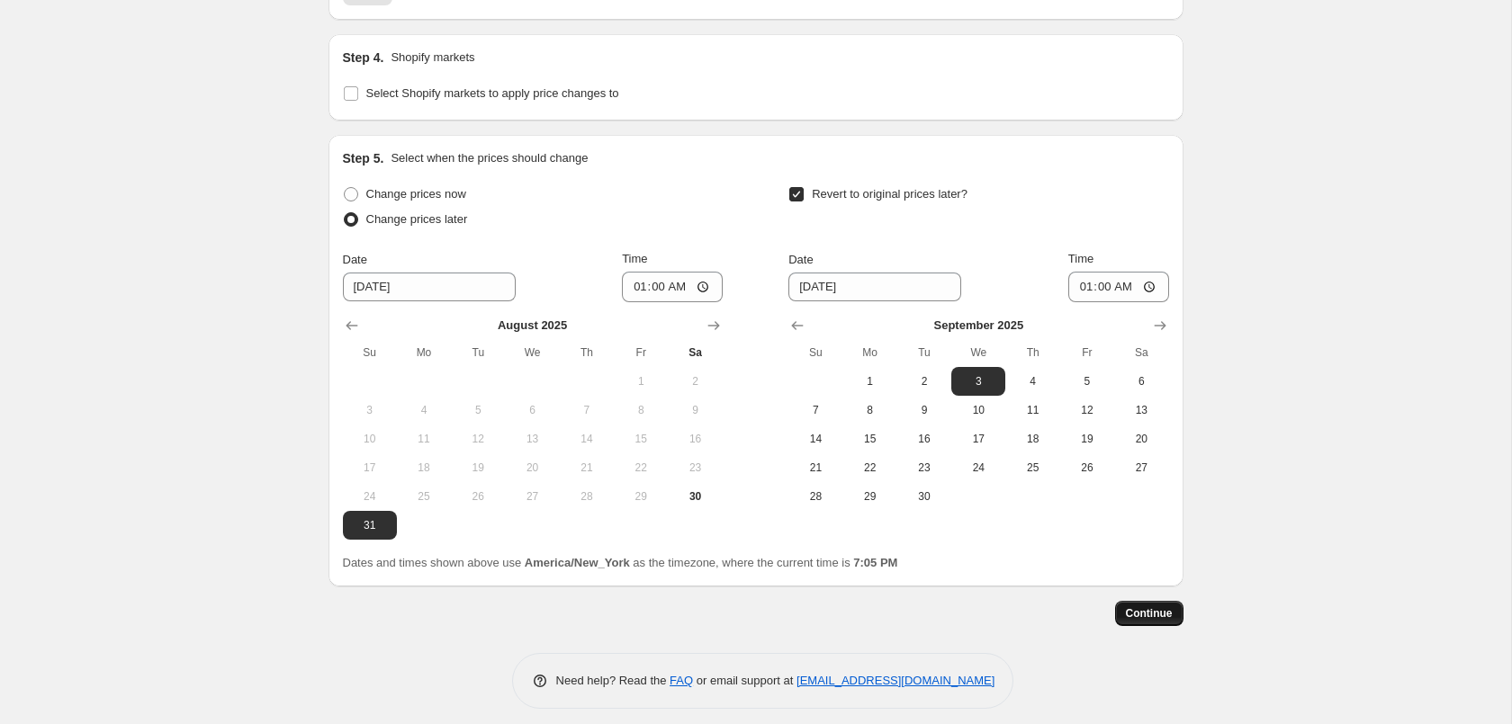
click at [1164, 610] on button "Continue" at bounding box center [1149, 613] width 68 height 25
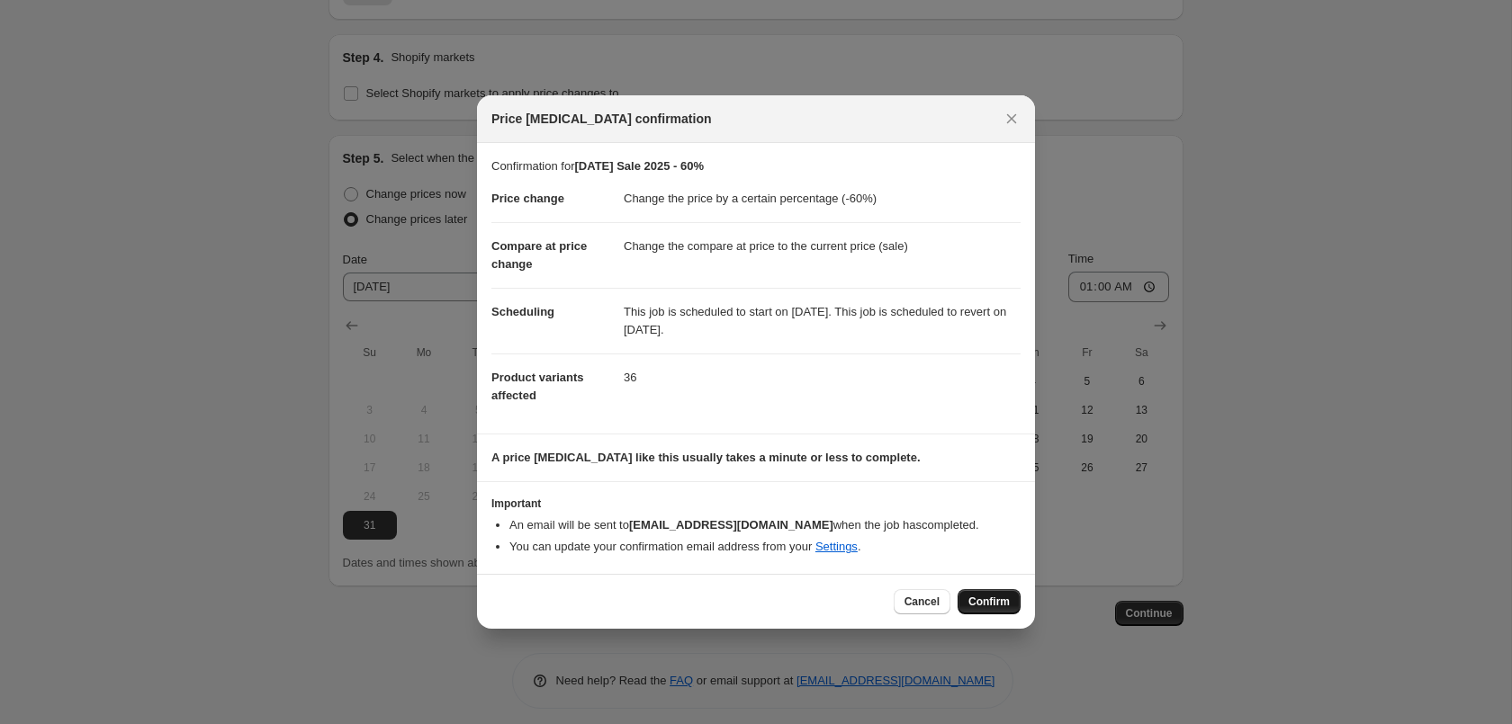
click at [995, 600] on span "Confirm" at bounding box center [988, 602] width 41 height 14
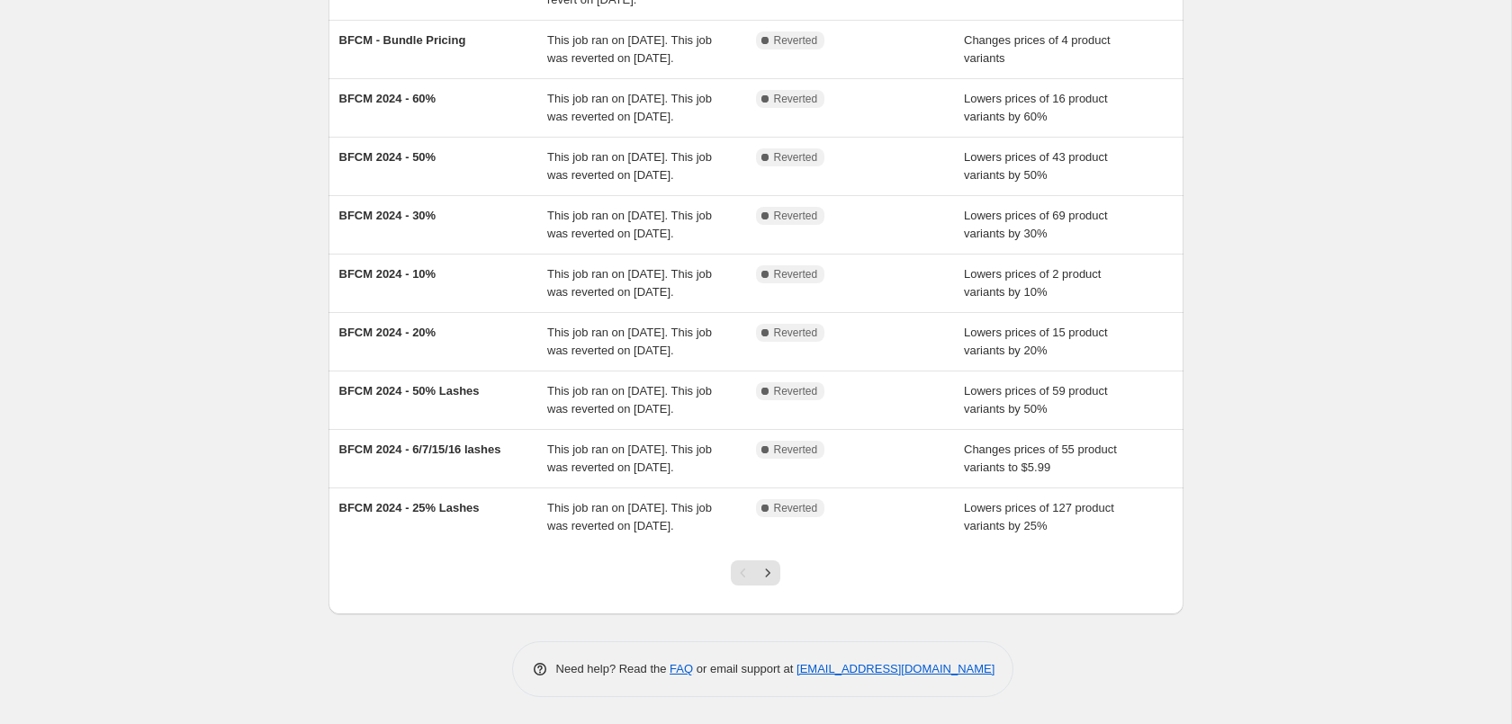
scroll to position [400, 0]
click at [768, 569] on icon "Next" at bounding box center [768, 573] width 18 height 18
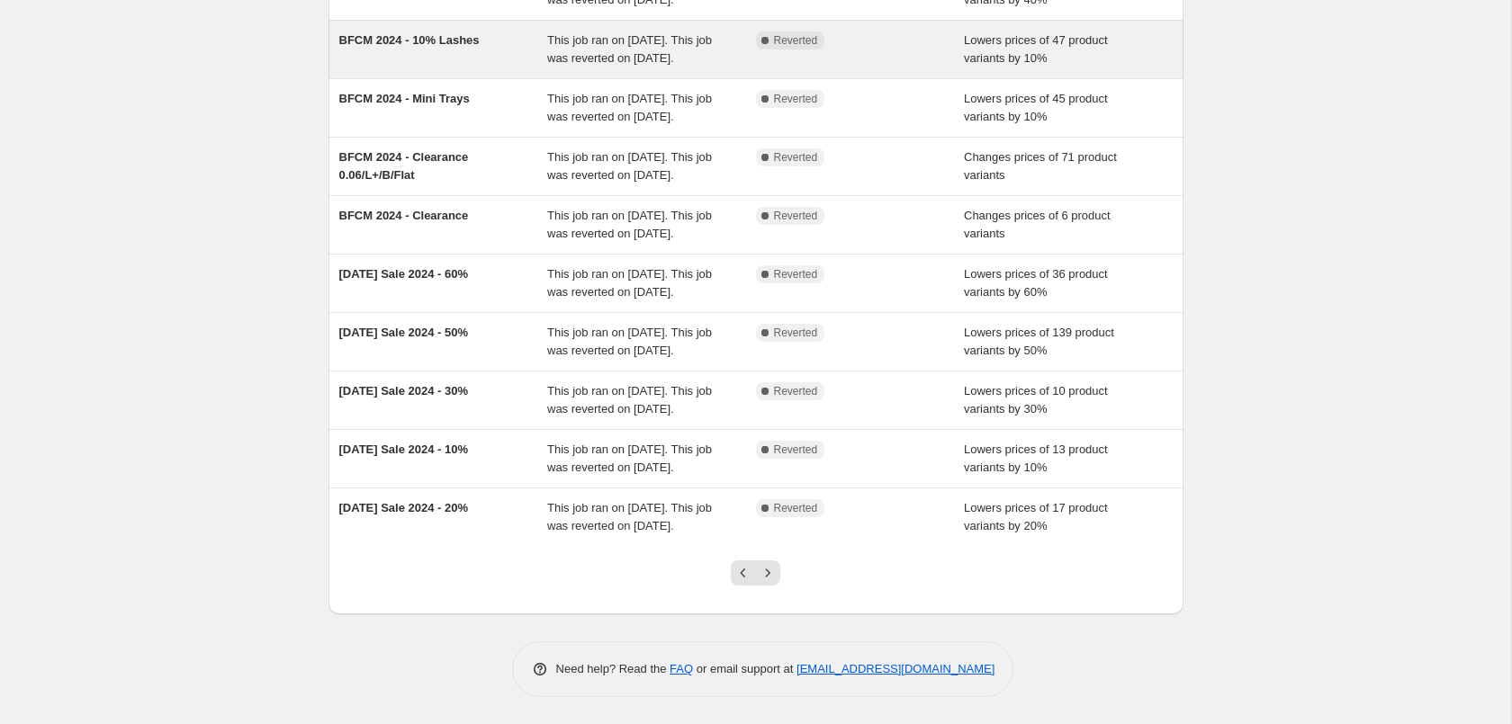
scroll to position [367, 0]
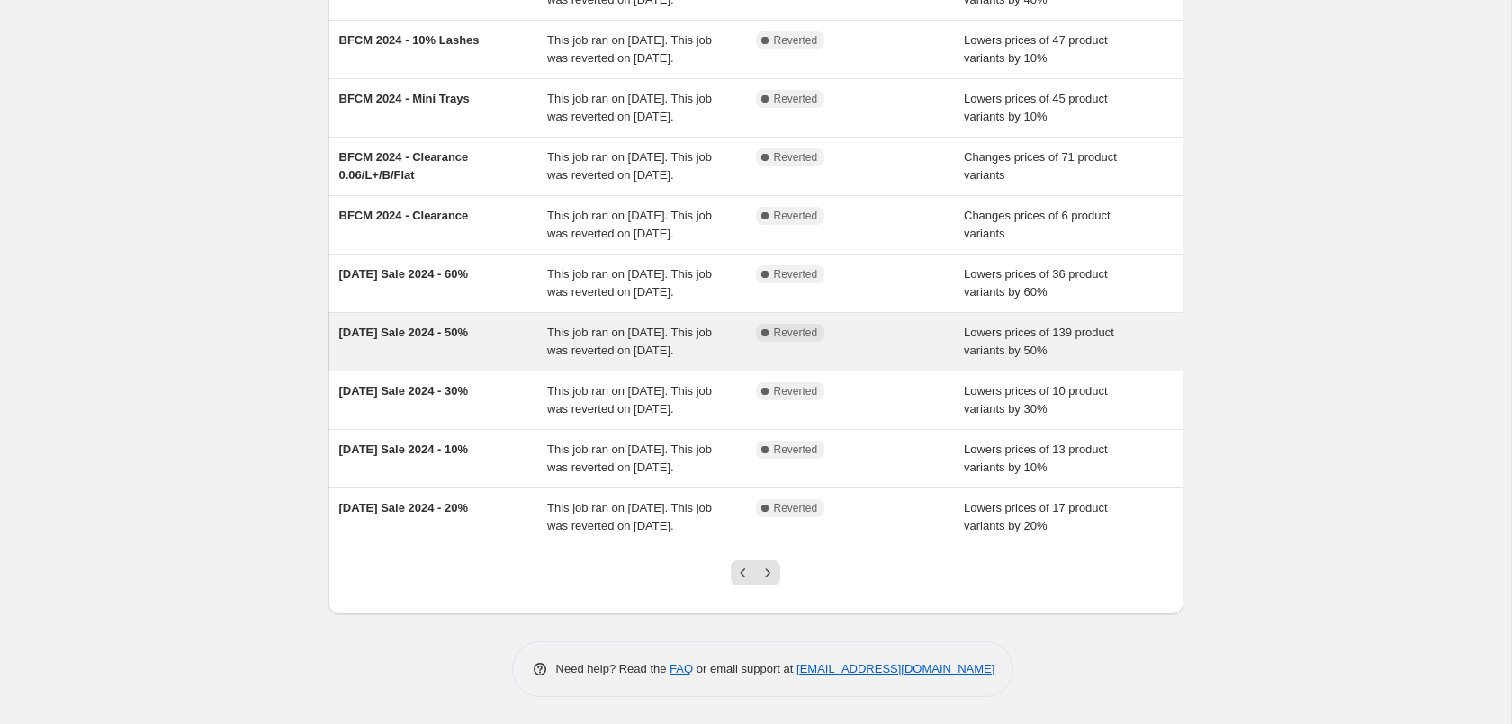
click at [988, 324] on div "Lowers prices of 139 product variants by 50%" at bounding box center [1068, 342] width 209 height 36
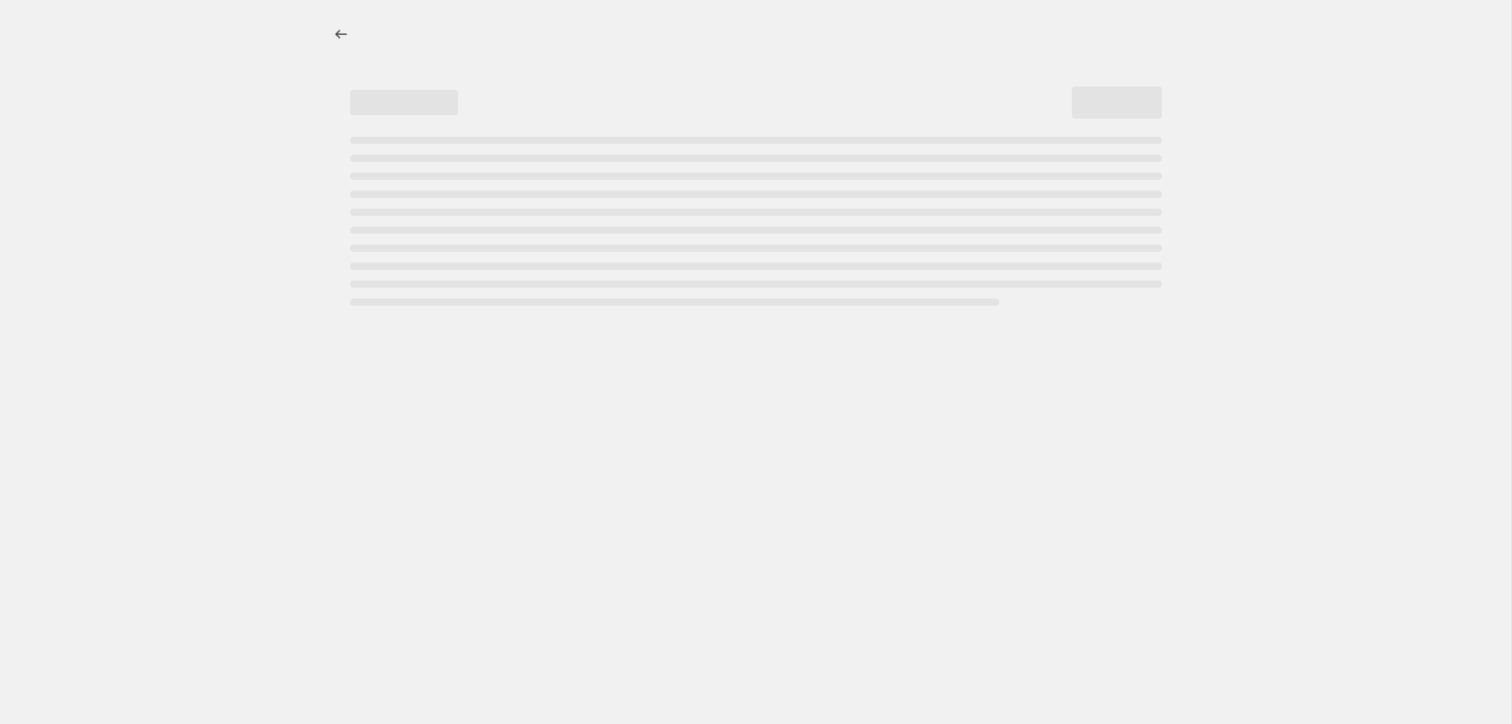
select select "percentage"
select select "tag"
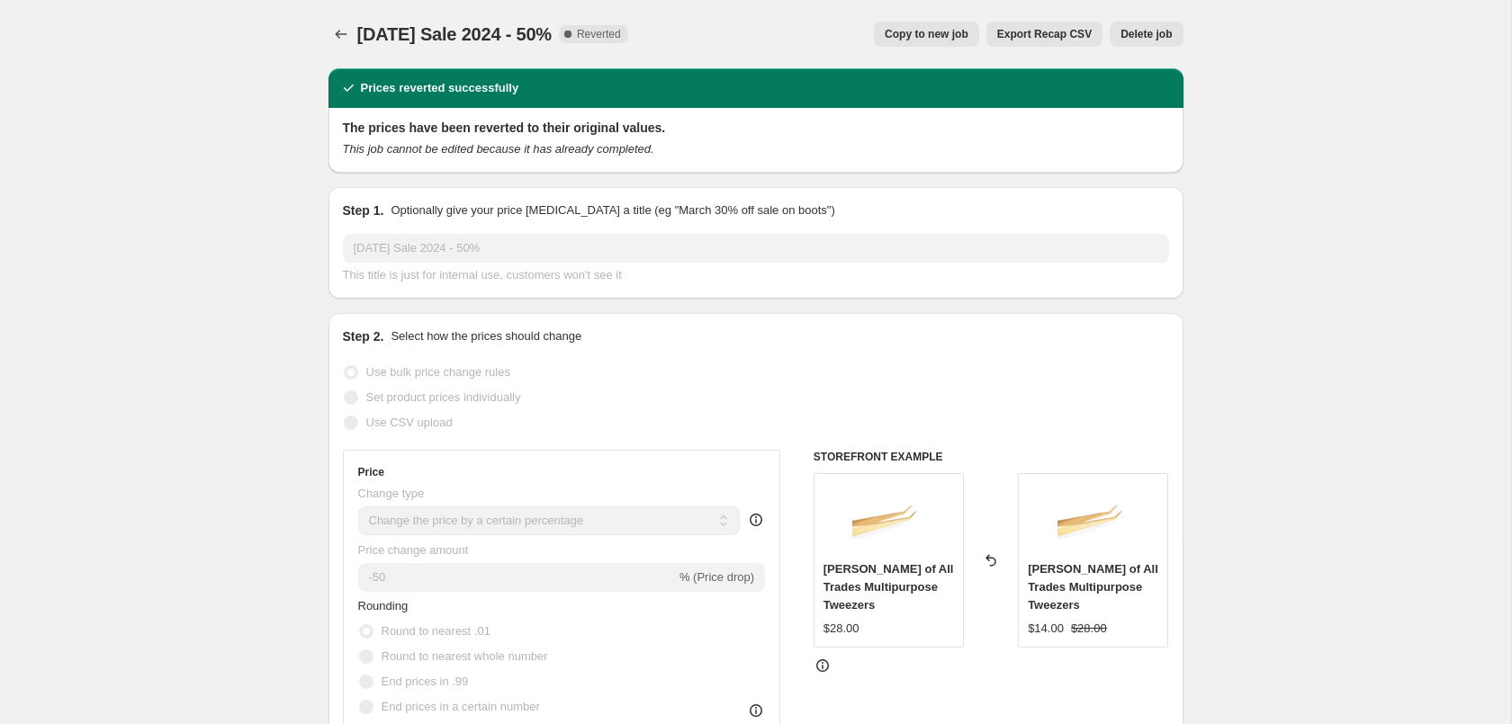
click at [940, 31] on span "Copy to new job" at bounding box center [927, 34] width 84 height 14
select select "percentage"
select select "tag"
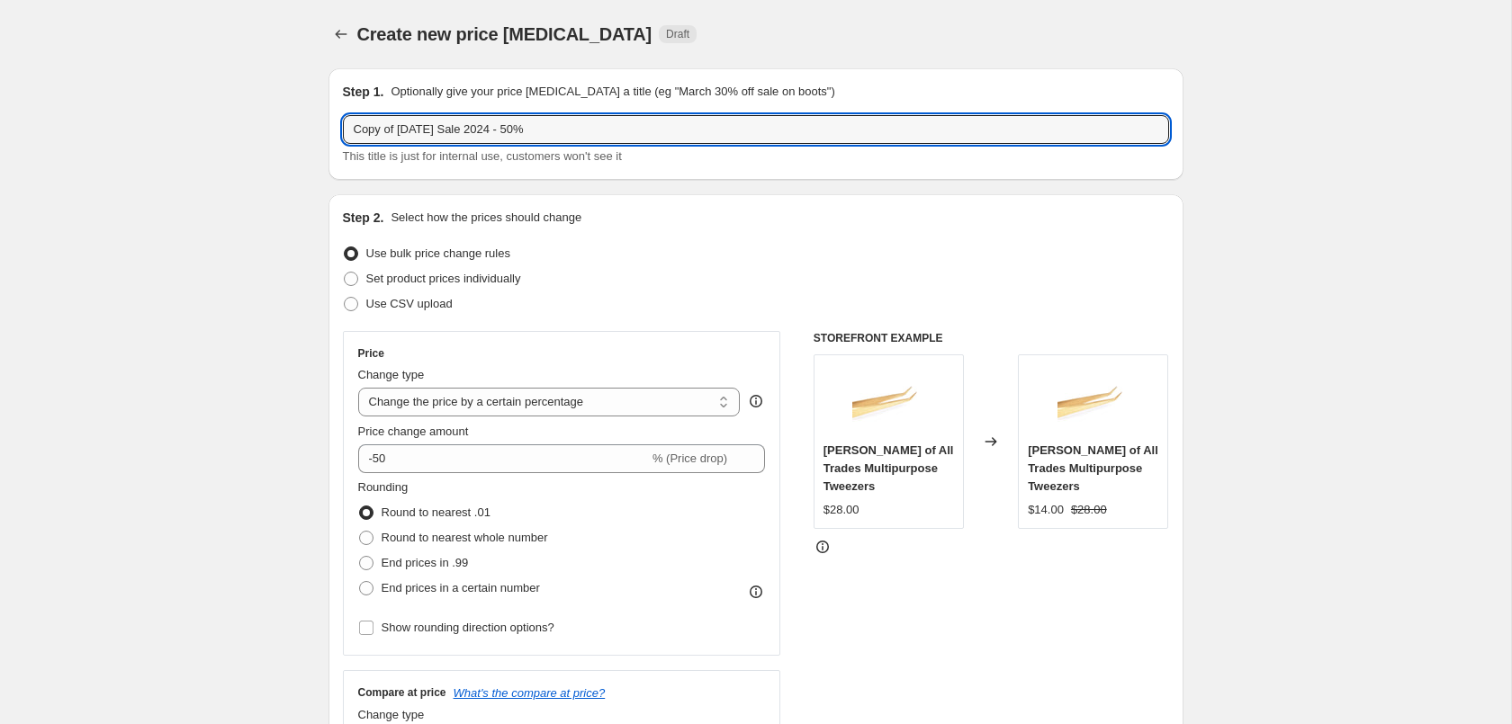
drag, startPoint x: 397, startPoint y: 127, endPoint x: 214, endPoint y: 146, distance: 183.7
click at [343, 143] on input "Copy of [DATE] Sale 2024 - 50%" at bounding box center [756, 129] width 826 height 29
click at [456, 130] on input "[DATE] Sale 2024 - 50%" at bounding box center [756, 129] width 826 height 29
type input "[DATE] Sale 2025 - 50%"
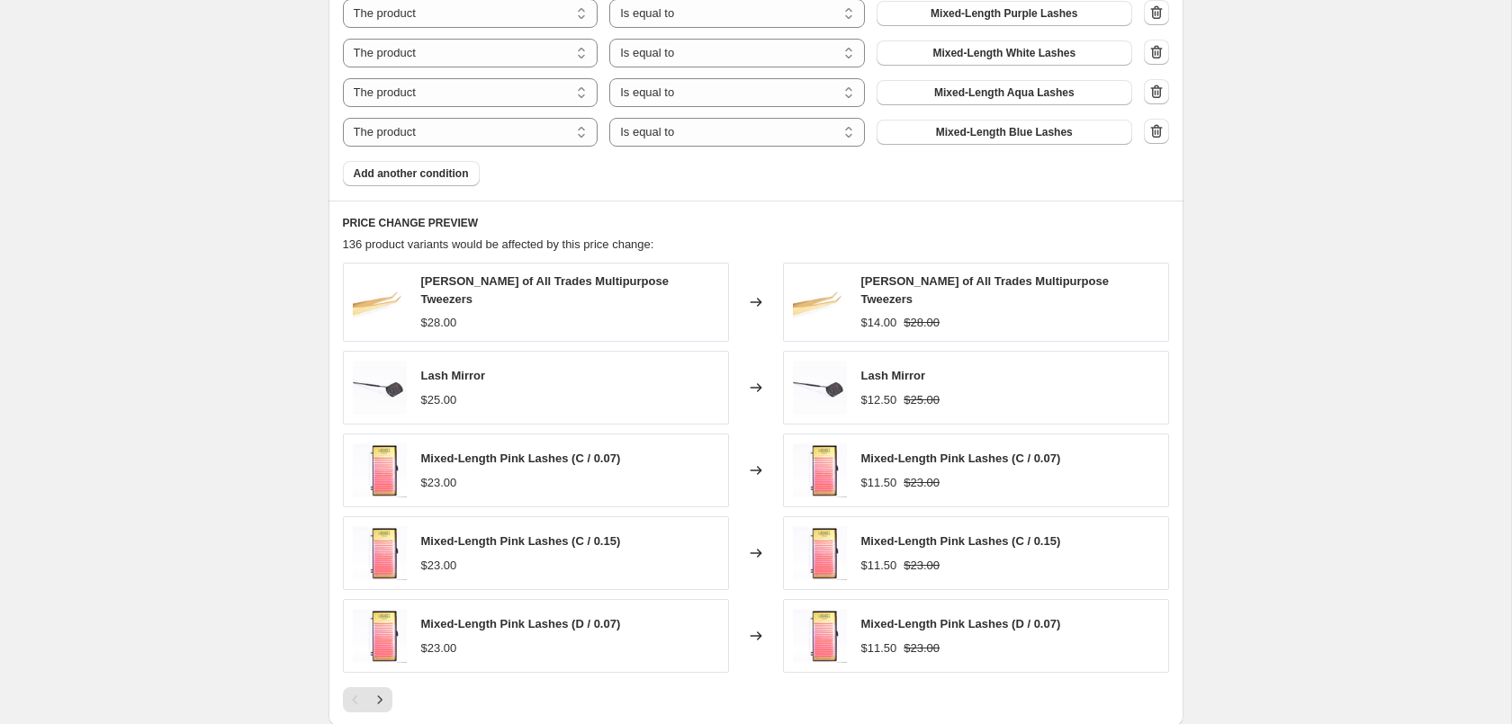
scroll to position [2408, 0]
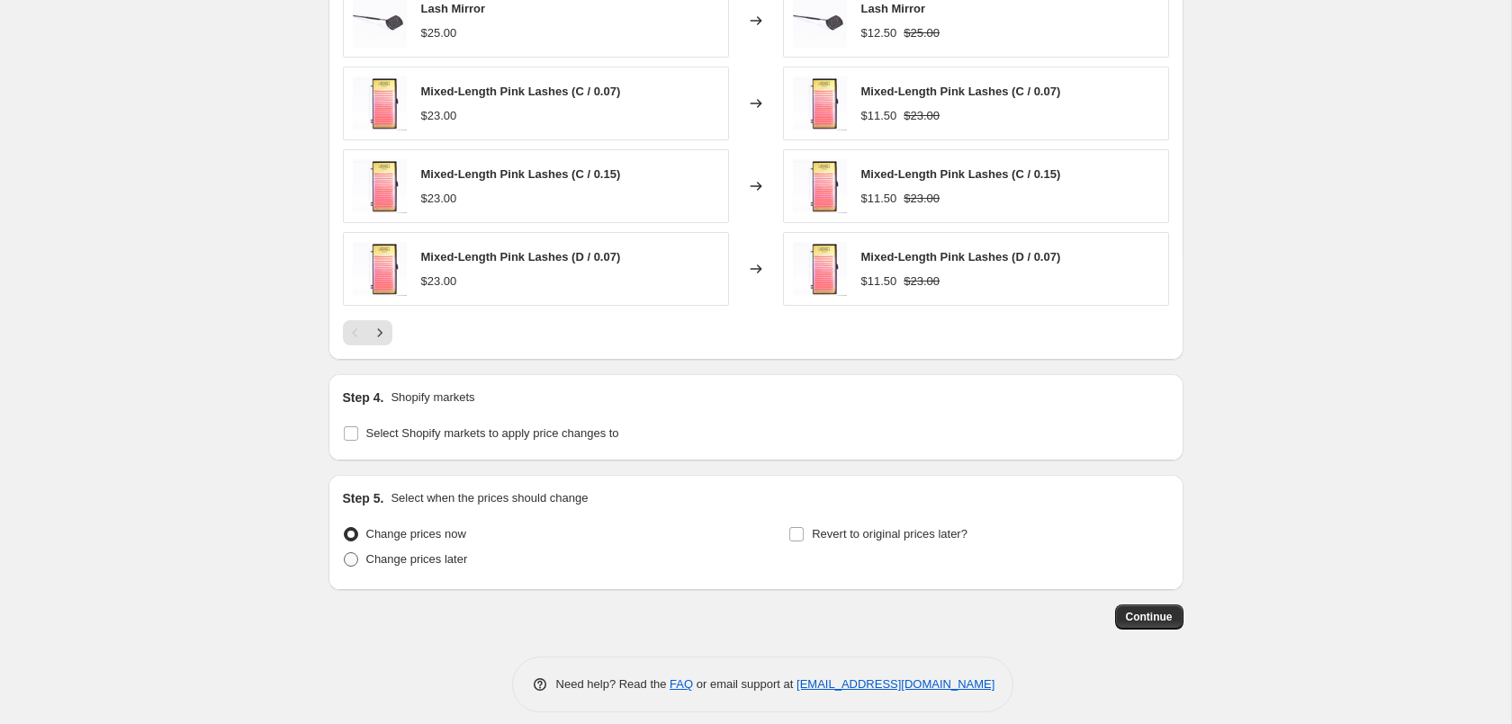
click at [393, 553] on span "Change prices later" at bounding box center [417, 559] width 102 height 13
click at [345, 553] on input "Change prices later" at bounding box center [344, 553] width 1 height 1
radio input "true"
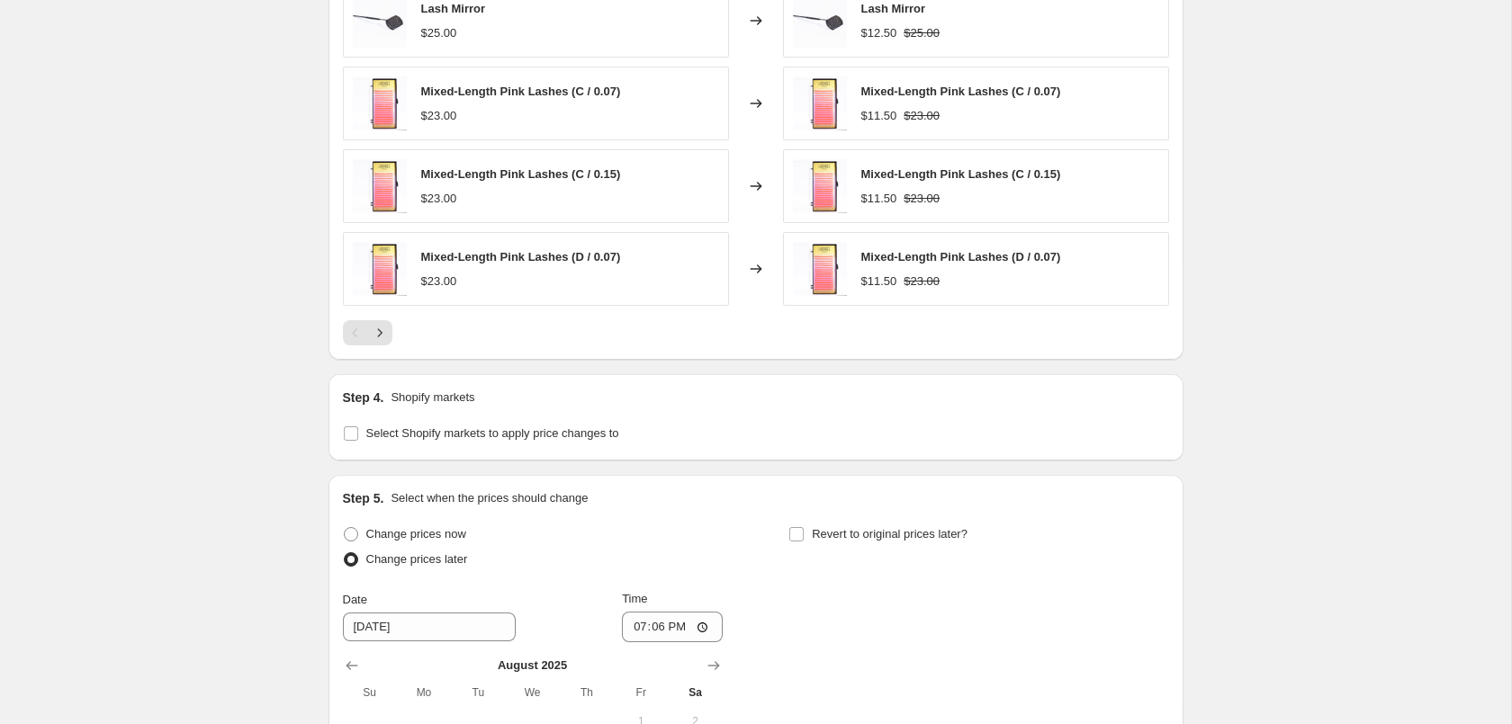
scroll to position [2743, 0]
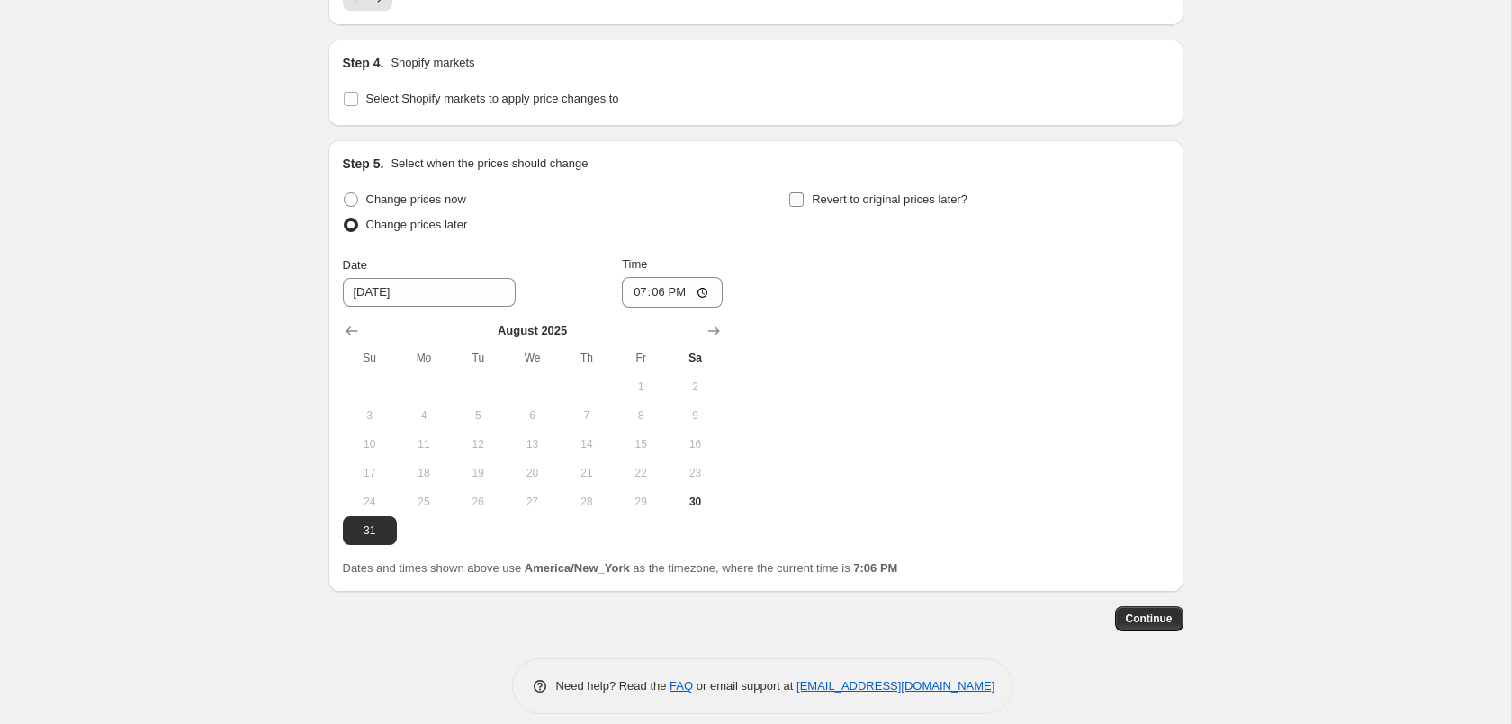
click at [795, 192] on span at bounding box center [796, 200] width 16 height 16
click at [795, 193] on input "Revert to original prices later?" at bounding box center [796, 200] width 14 height 14
checkbox input "true"
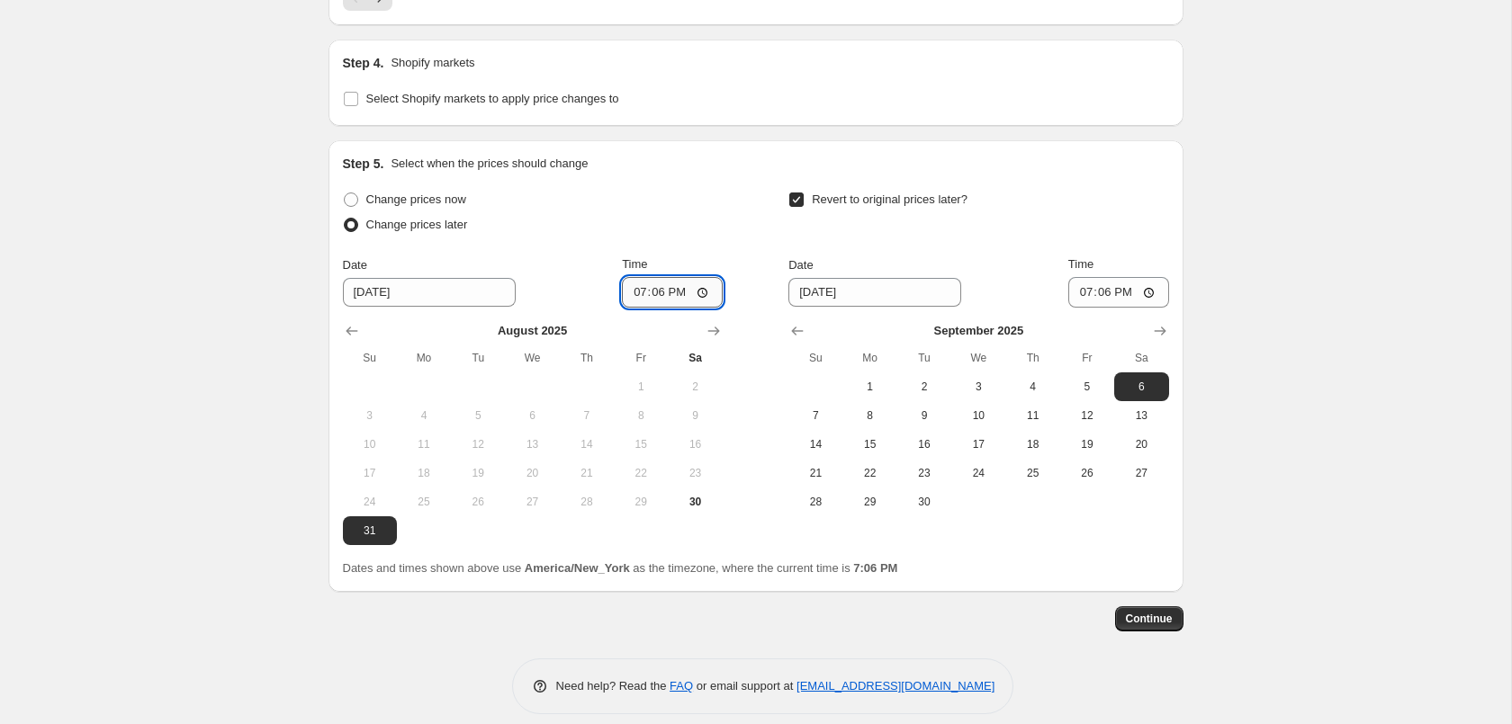
click at [656, 278] on input "19:06" at bounding box center [672, 292] width 101 height 31
type input "01:00"
click at [973, 379] on button "3" at bounding box center [978, 387] width 54 height 29
type input "[DATE]"
click at [1098, 282] on input "19:06" at bounding box center [1118, 292] width 101 height 31
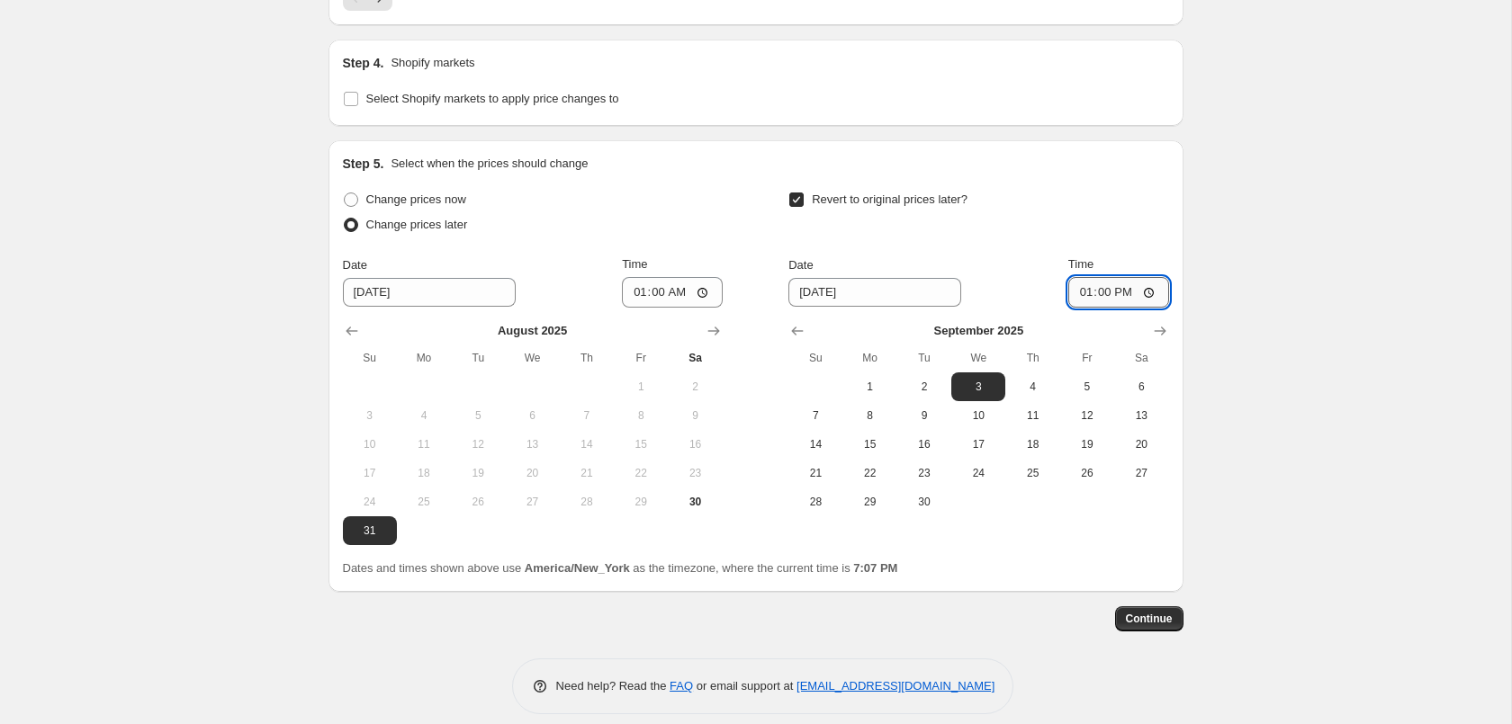
type input "01:00"
click at [1162, 612] on span "Continue" at bounding box center [1149, 619] width 47 height 14
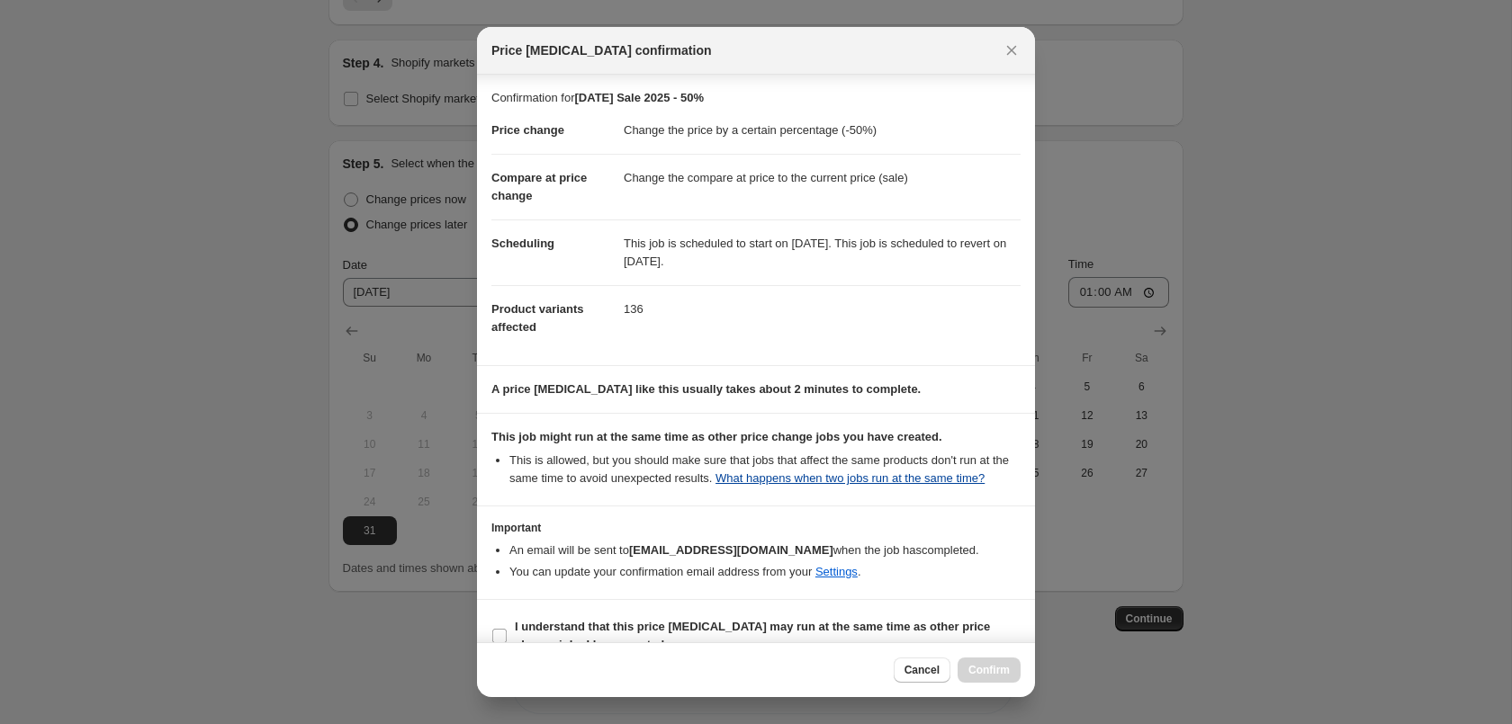
scroll to position [32, 0]
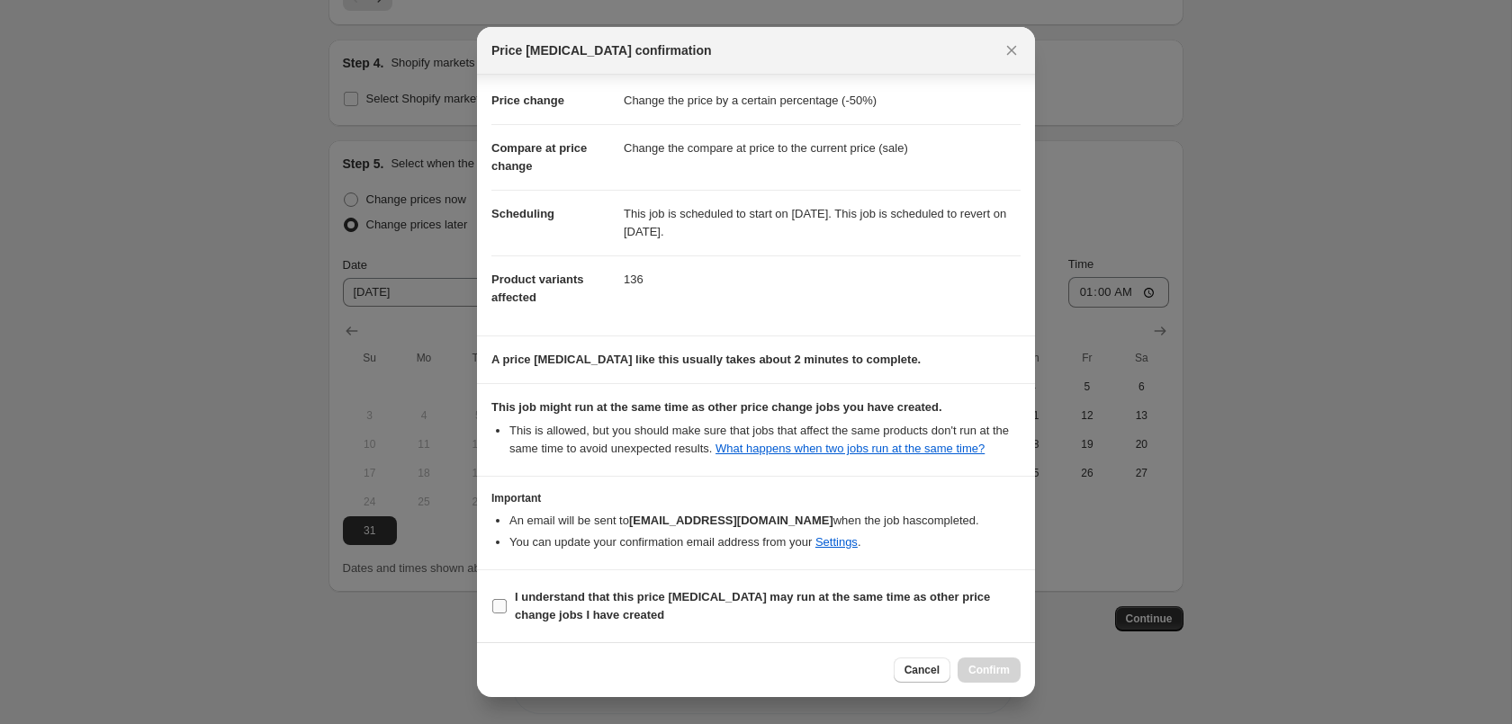
click at [735, 601] on b "I understand that this price [MEDICAL_DATA] may run at the same time as other p…" at bounding box center [752, 605] width 475 height 31
click at [507, 601] on input "I understand that this price [MEDICAL_DATA] may run at the same time as other p…" at bounding box center [499, 606] width 14 height 14
checkbox input "true"
click at [1005, 667] on span "Confirm" at bounding box center [988, 670] width 41 height 14
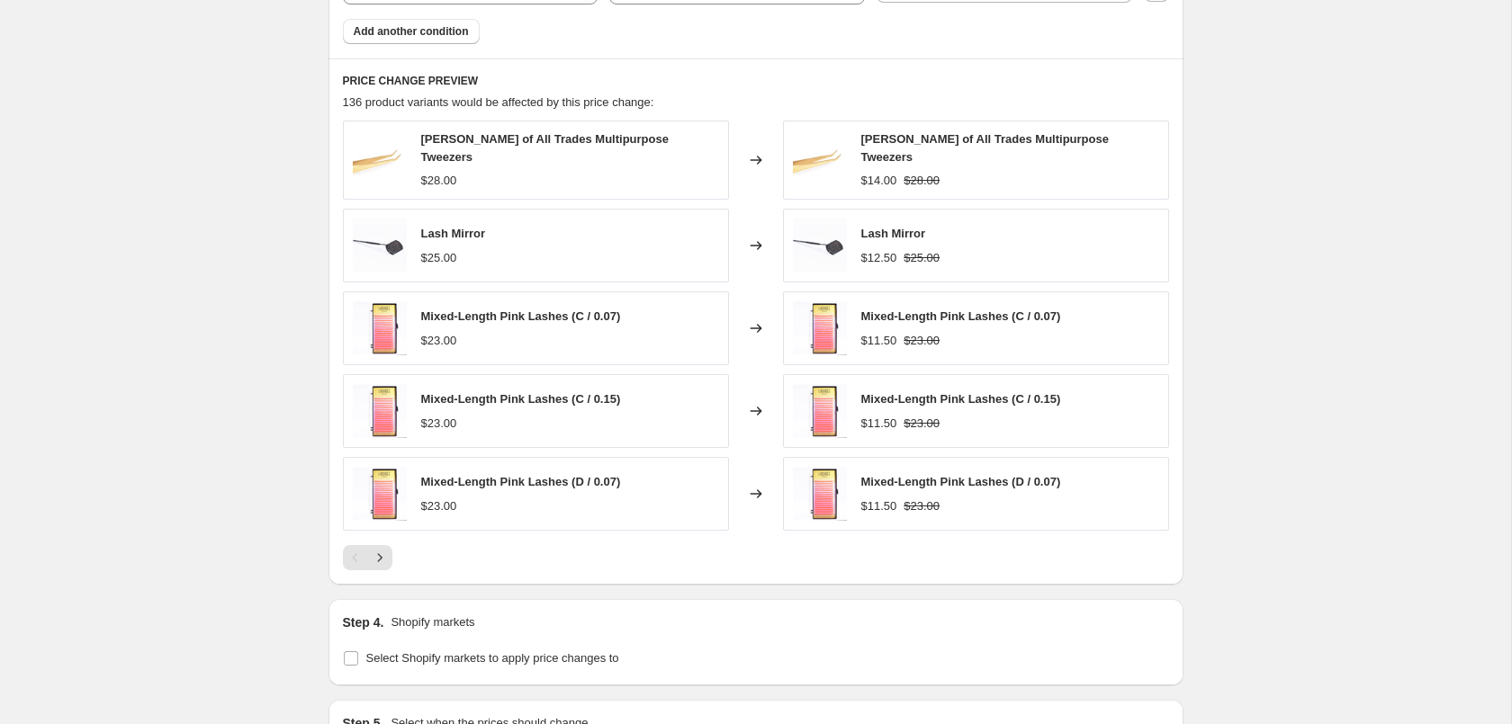
scroll to position [2284, 0]
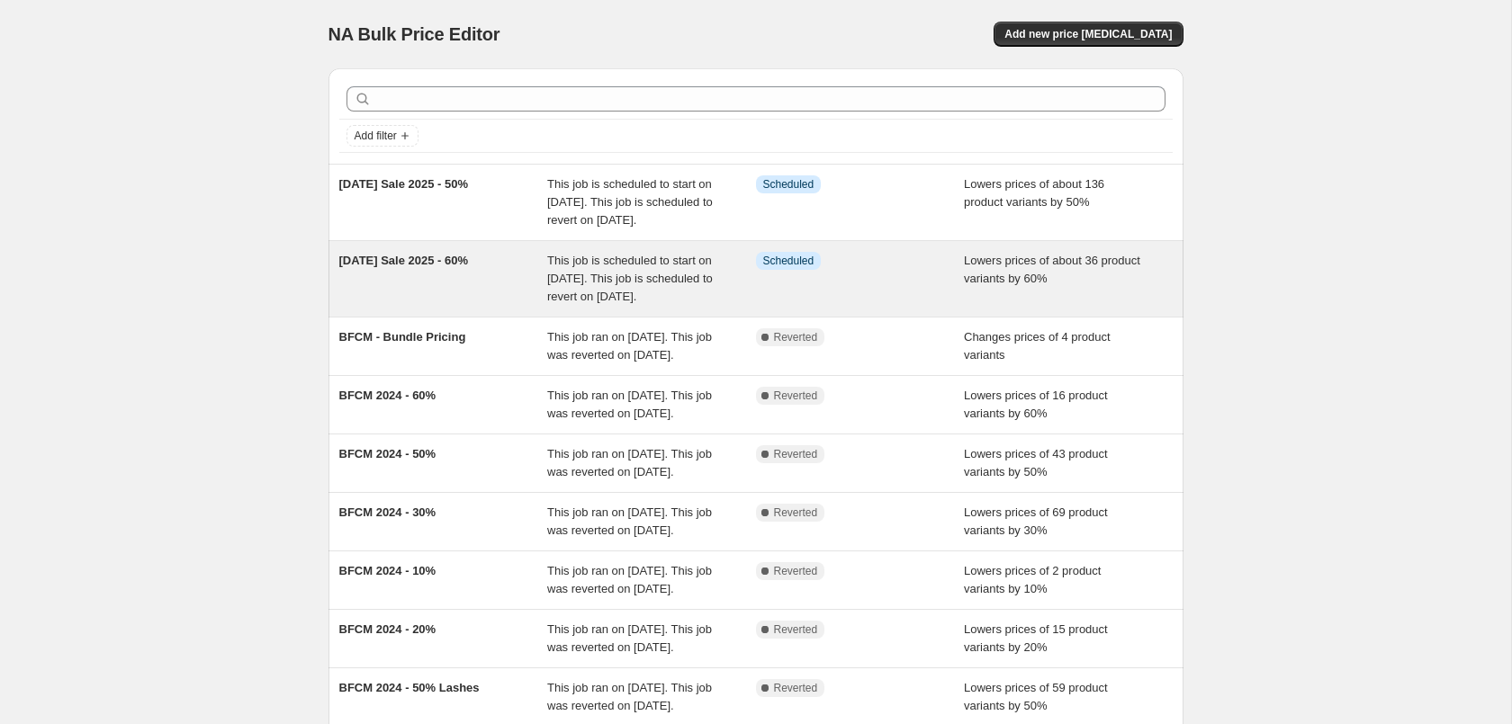
click at [636, 303] on span "This job is scheduled to start on [DATE]. This job is scheduled to revert on [D…" at bounding box center [630, 278] width 166 height 49
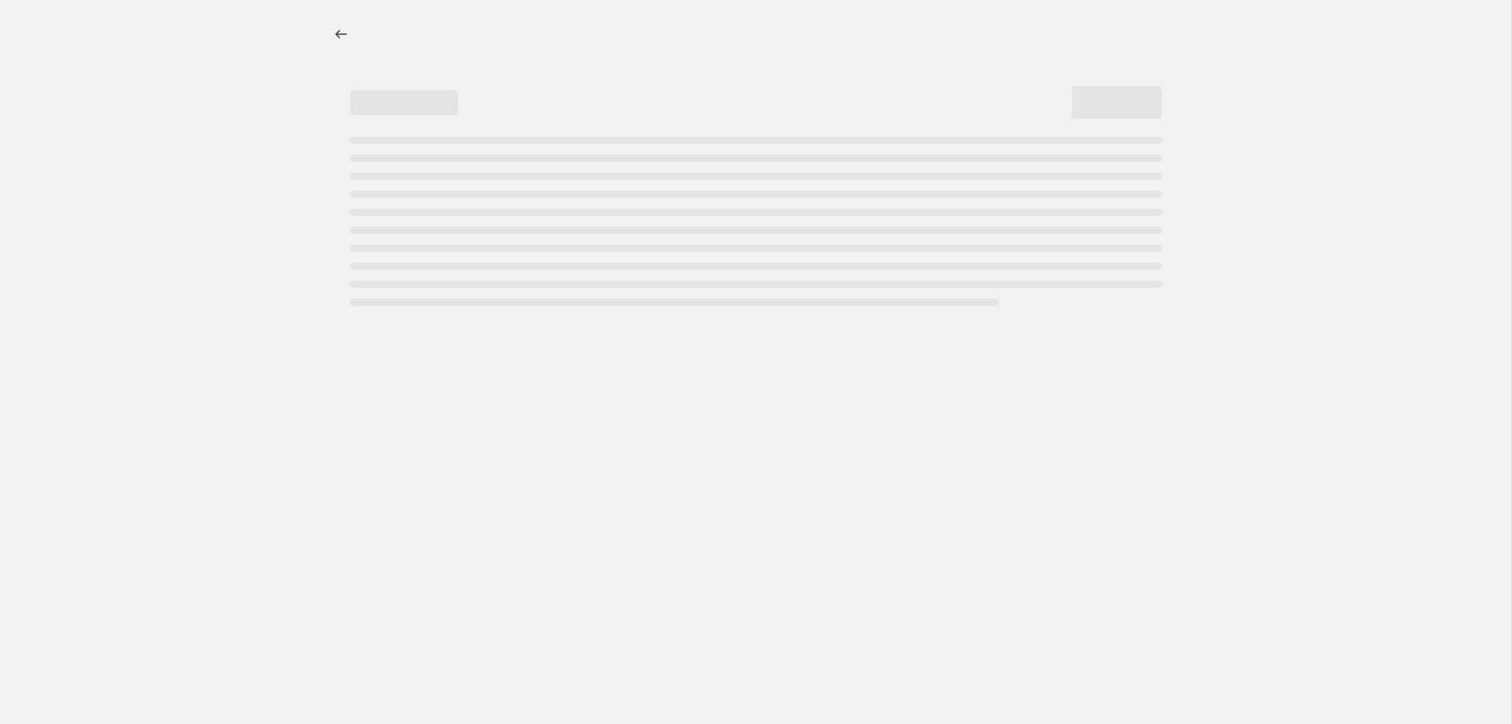
select select "percentage"
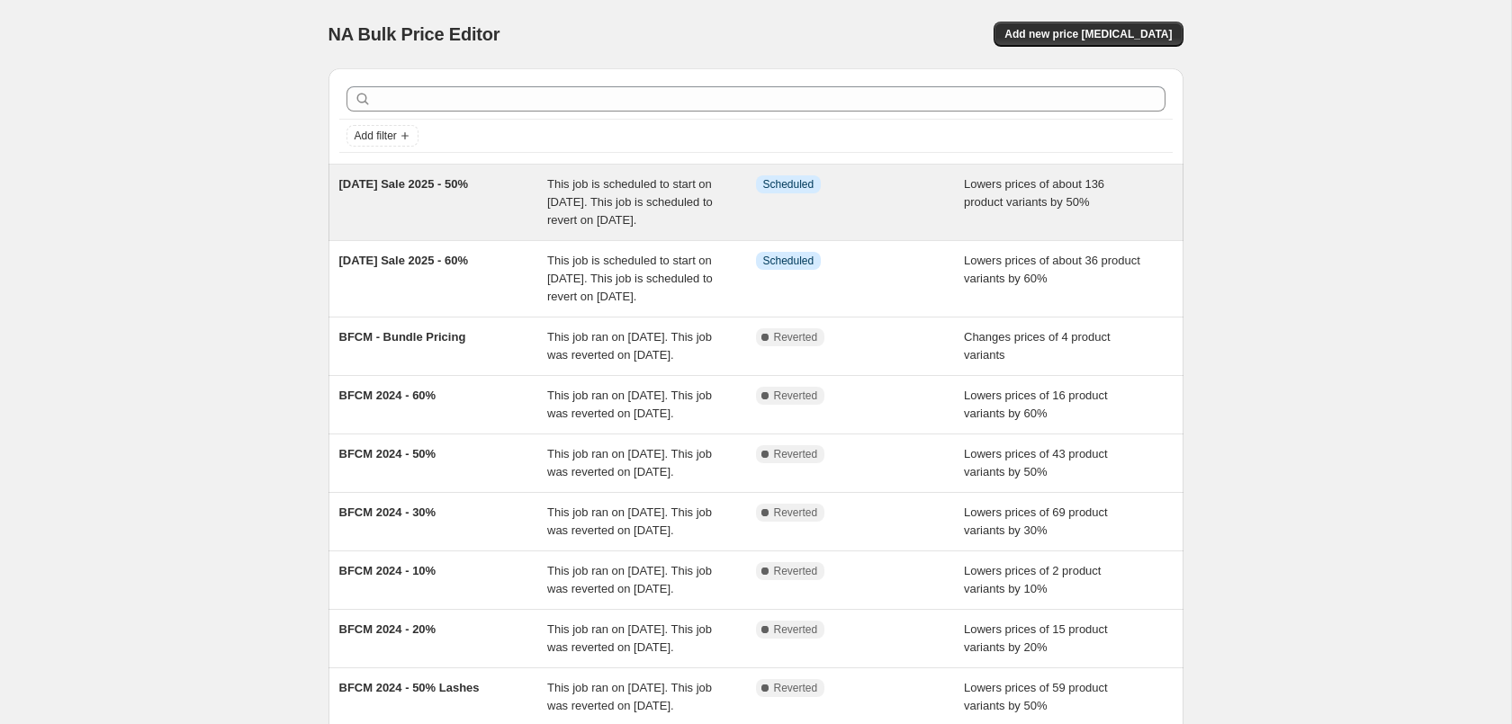
click at [914, 219] on div "Info Scheduled" at bounding box center [860, 202] width 209 height 54
select select "percentage"
select select "tag"
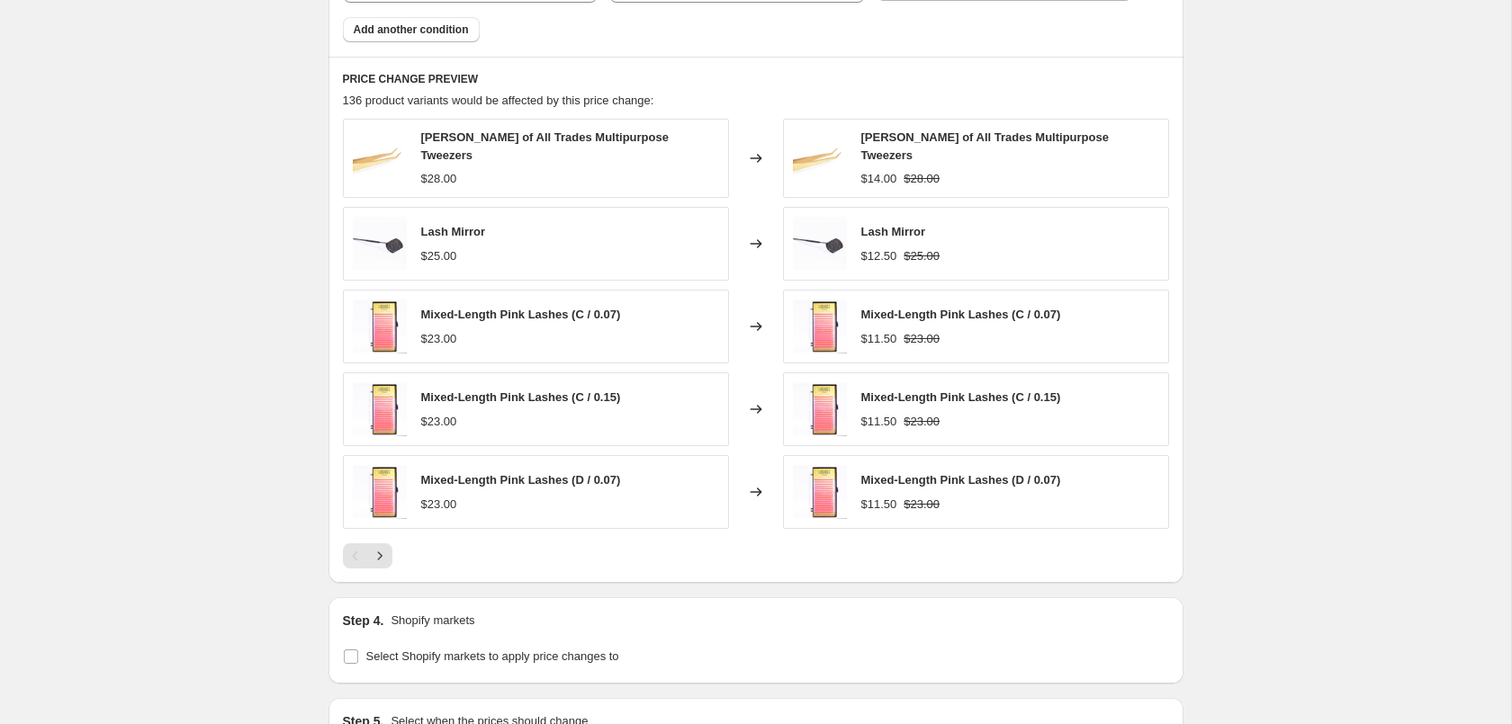
scroll to position [1836, 0]
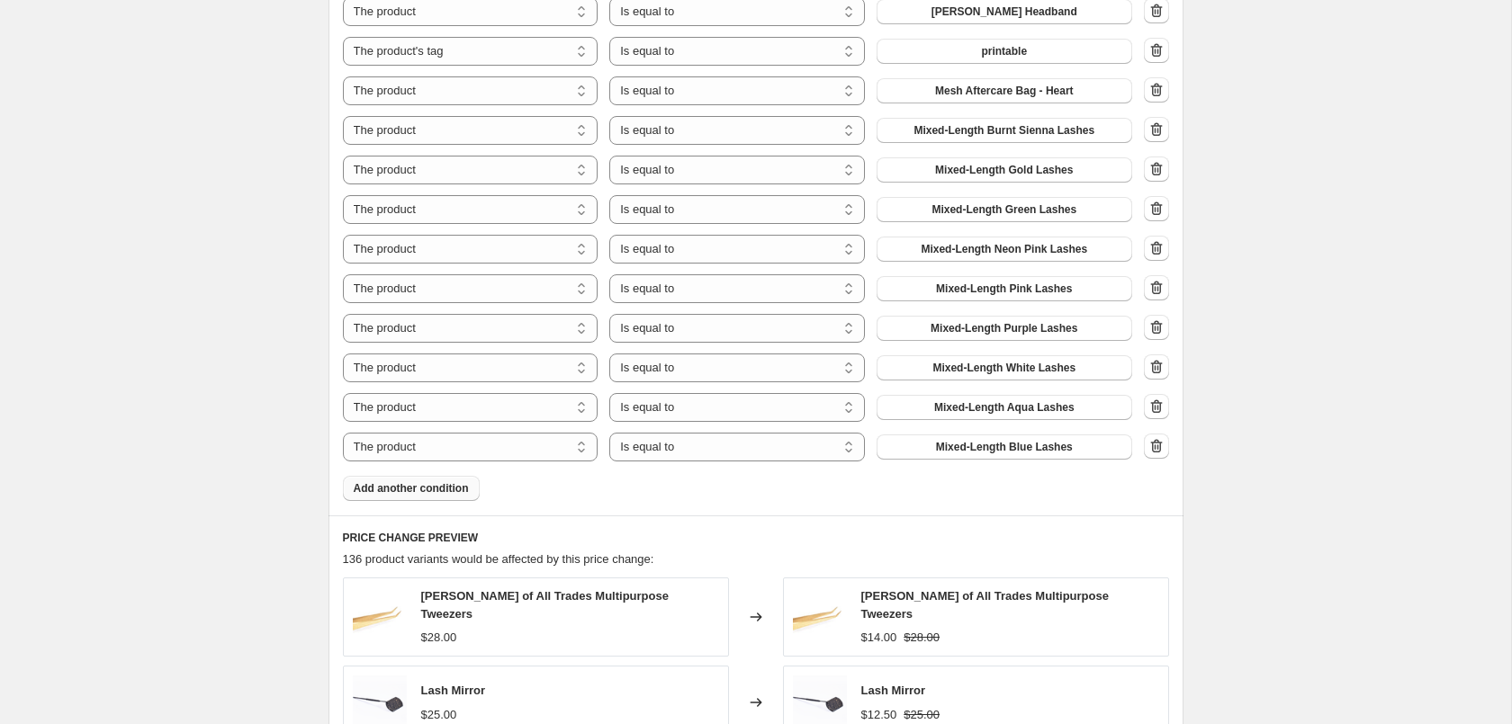
click at [431, 485] on span "Add another condition" at bounding box center [411, 488] width 115 height 14
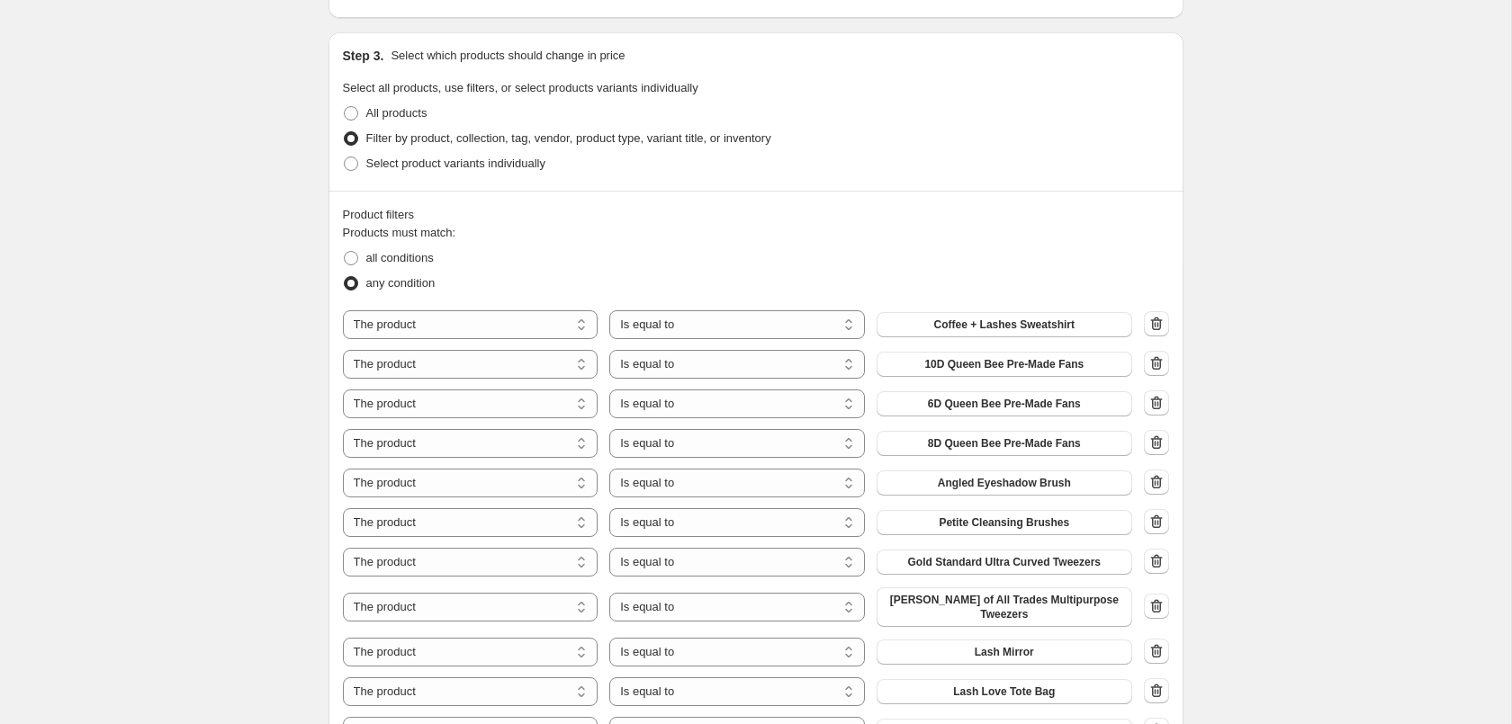
scroll to position [1560, 0]
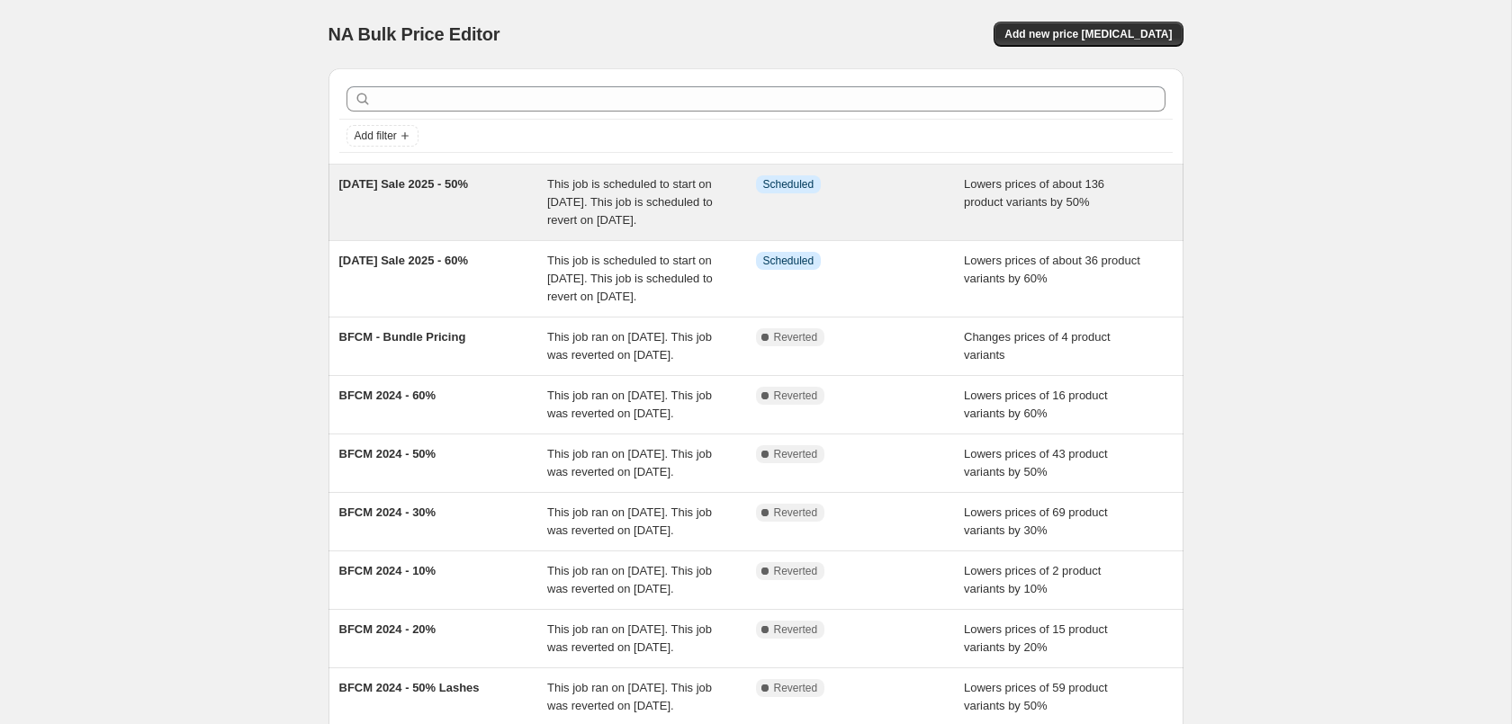
click at [924, 210] on div "Info Scheduled" at bounding box center [860, 202] width 209 height 54
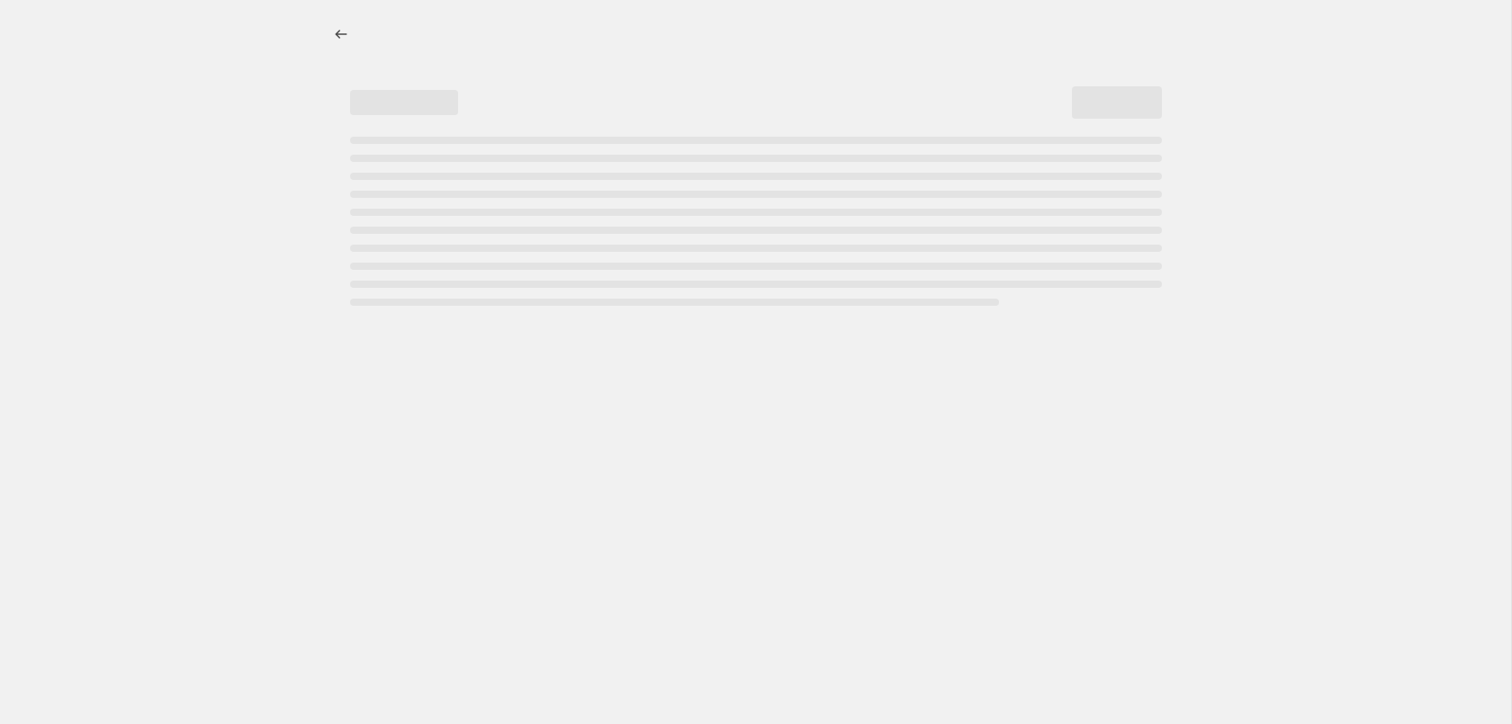
select select "percentage"
select select "tag"
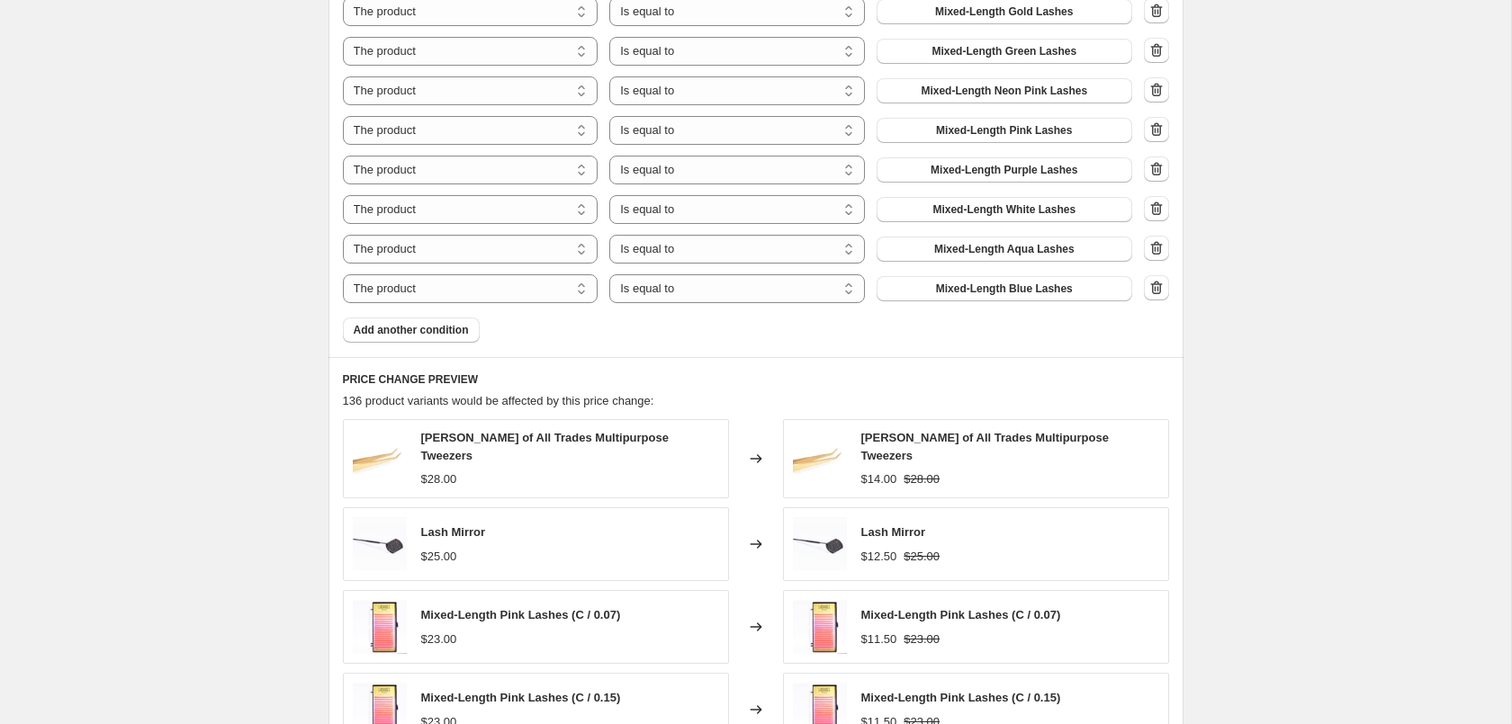
scroll to position [2019, 0]
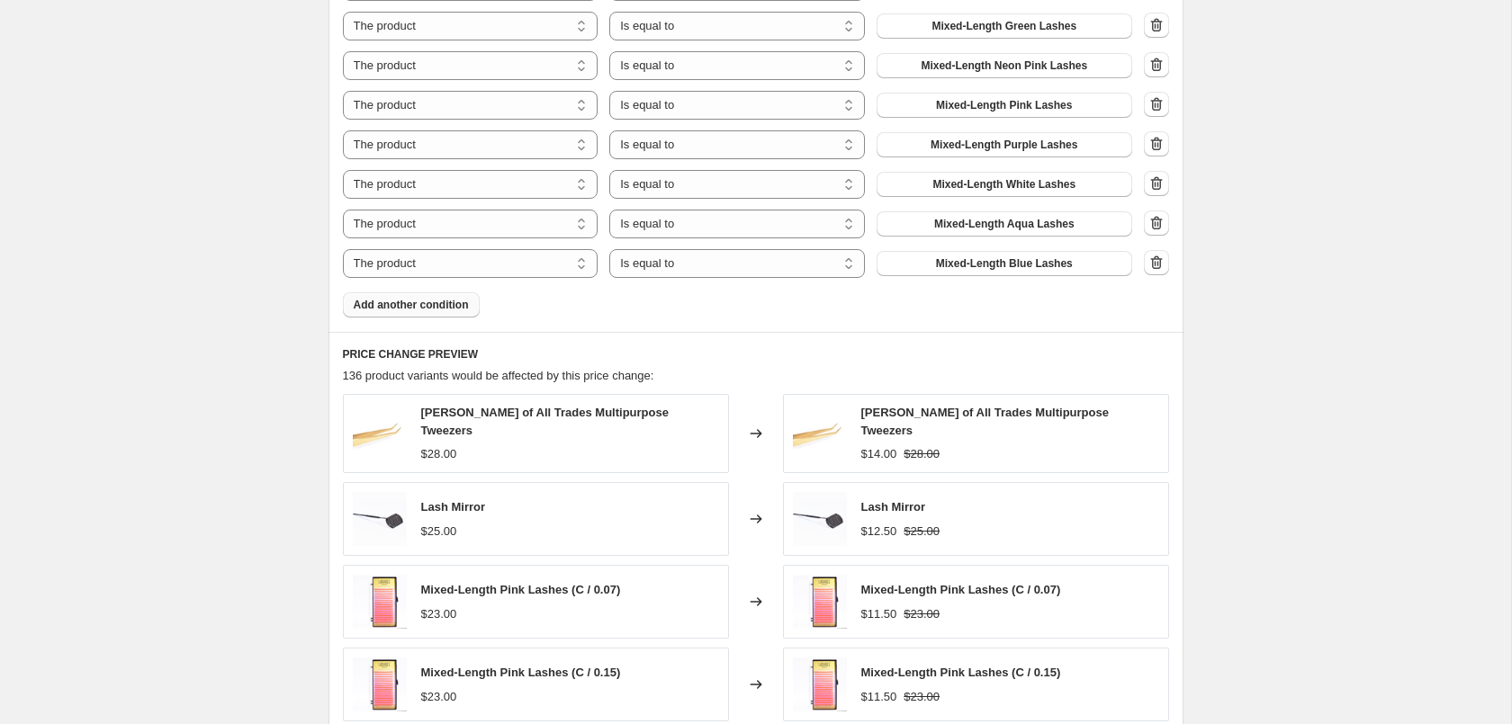
click at [442, 298] on span "Add another condition" at bounding box center [411, 305] width 115 height 14
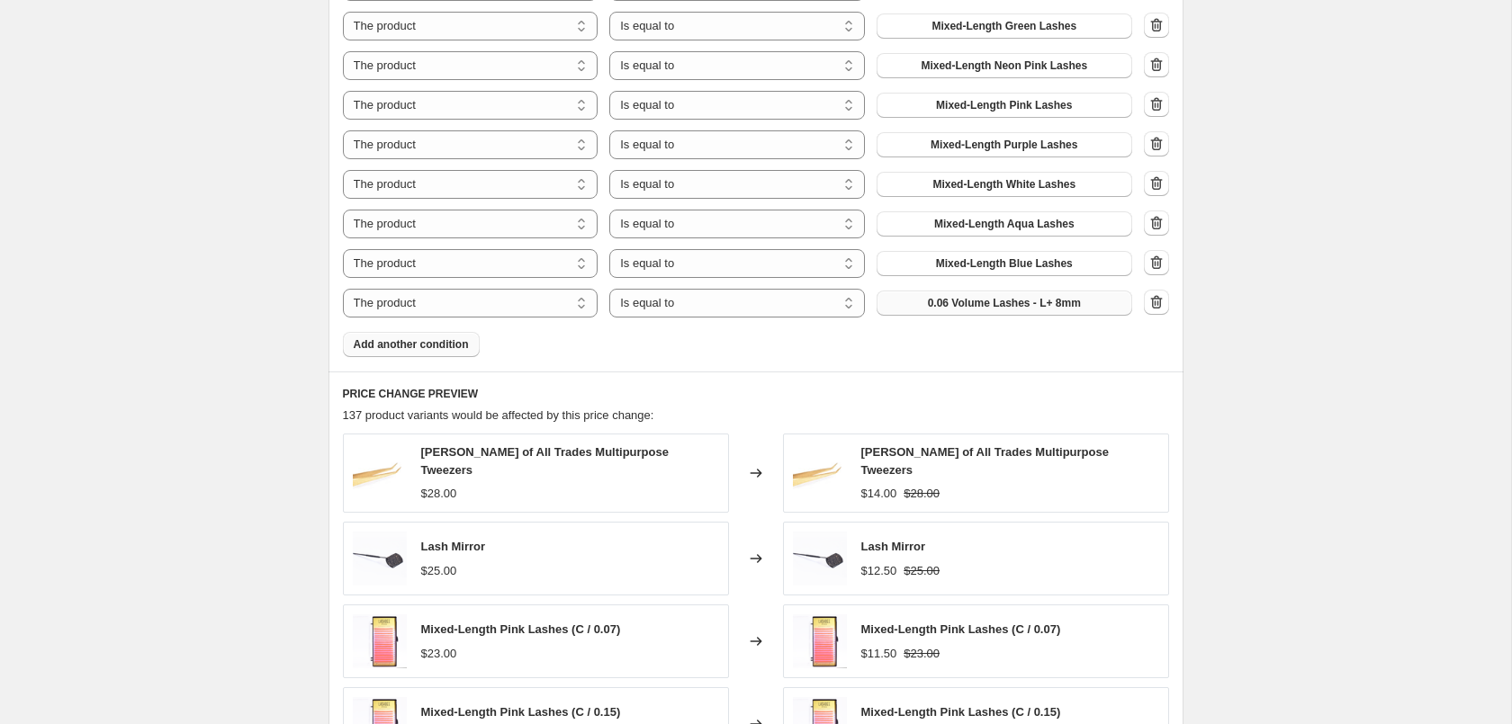
click at [957, 300] on span "0.06 Volume Lashes - L+ 8mm" at bounding box center [1004, 303] width 153 height 14
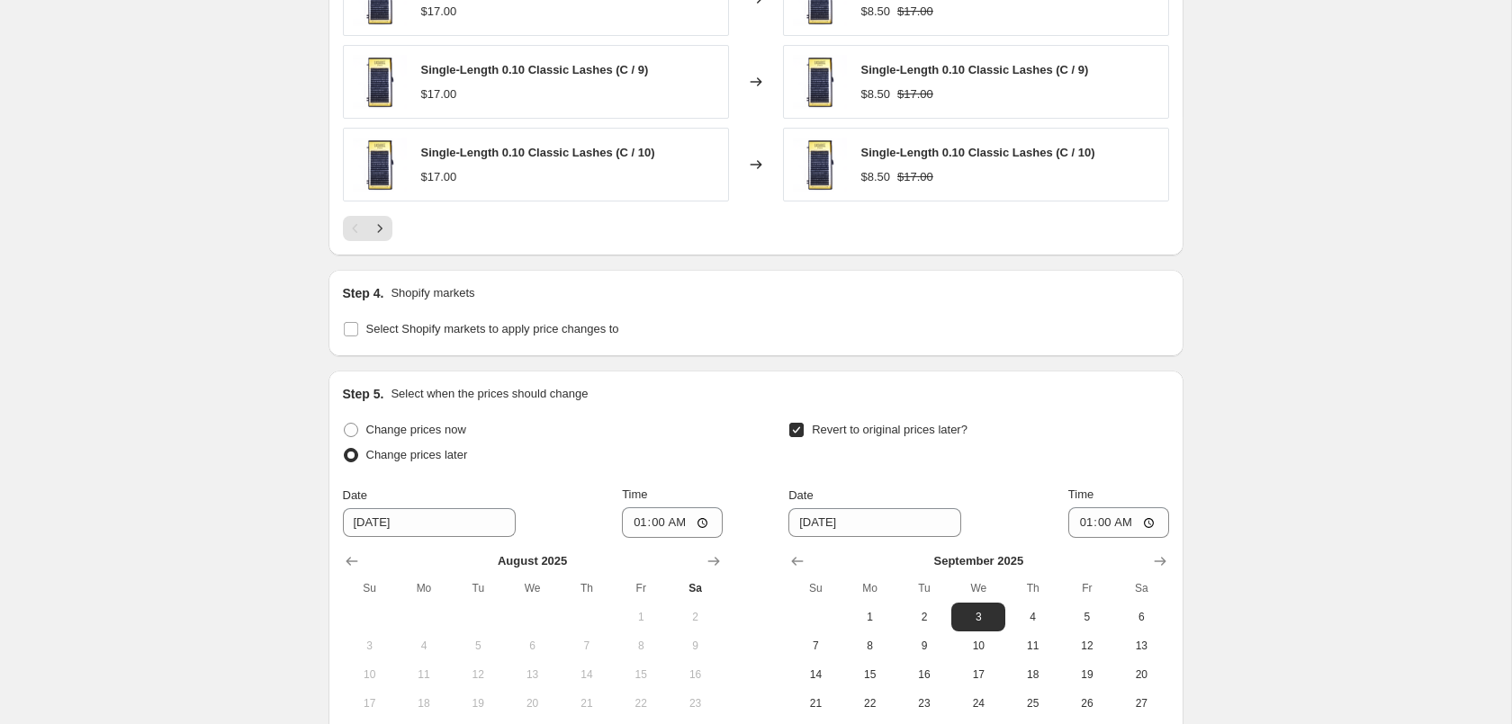
scroll to position [2892, 0]
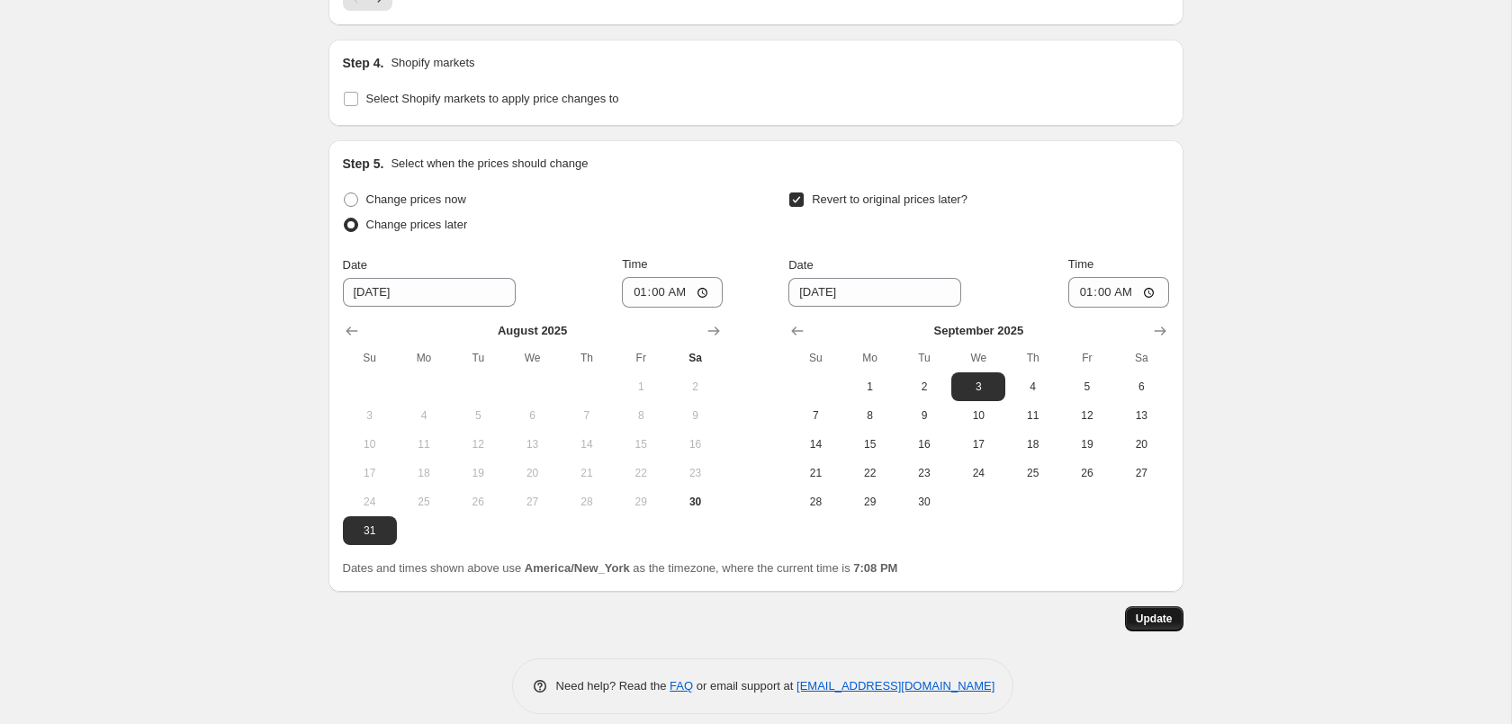
click at [1166, 607] on button "Update" at bounding box center [1154, 619] width 58 height 25
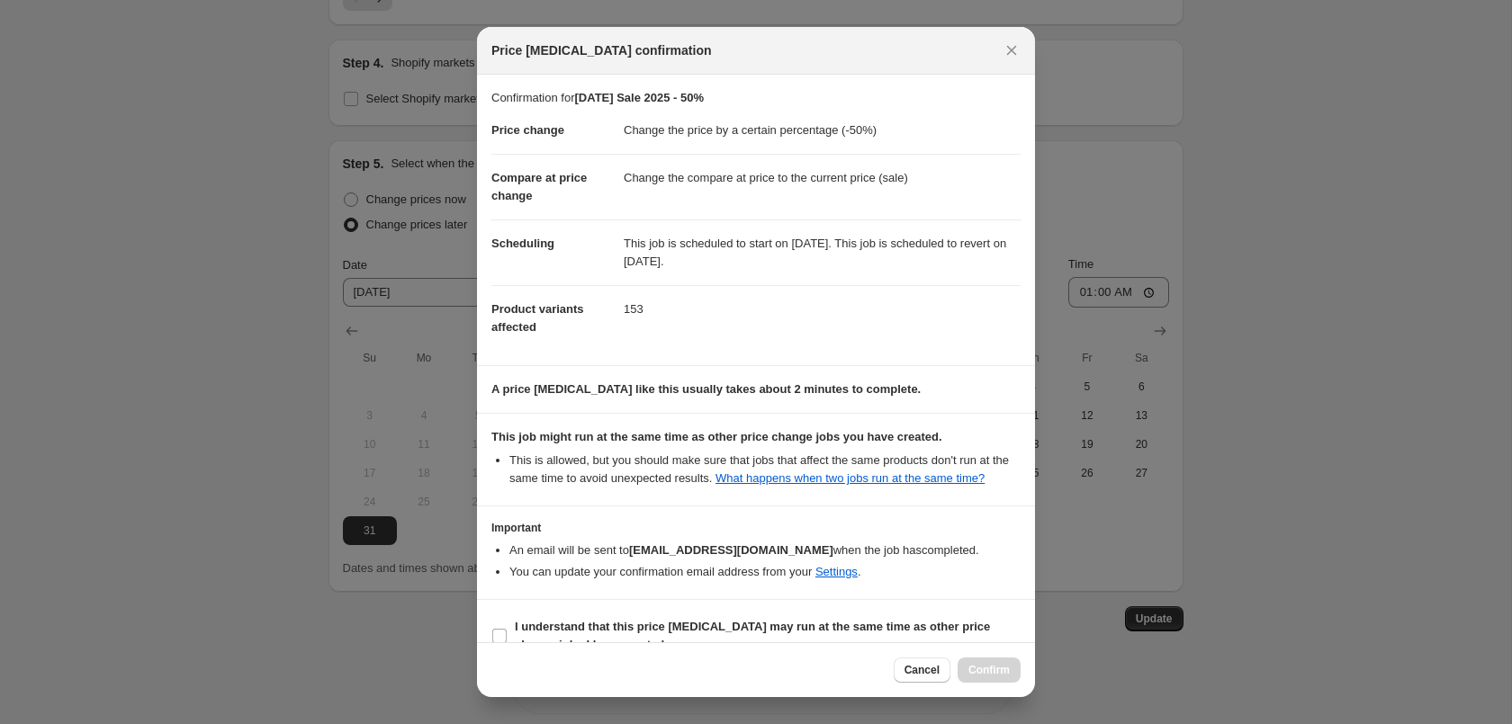
scroll to position [32, 0]
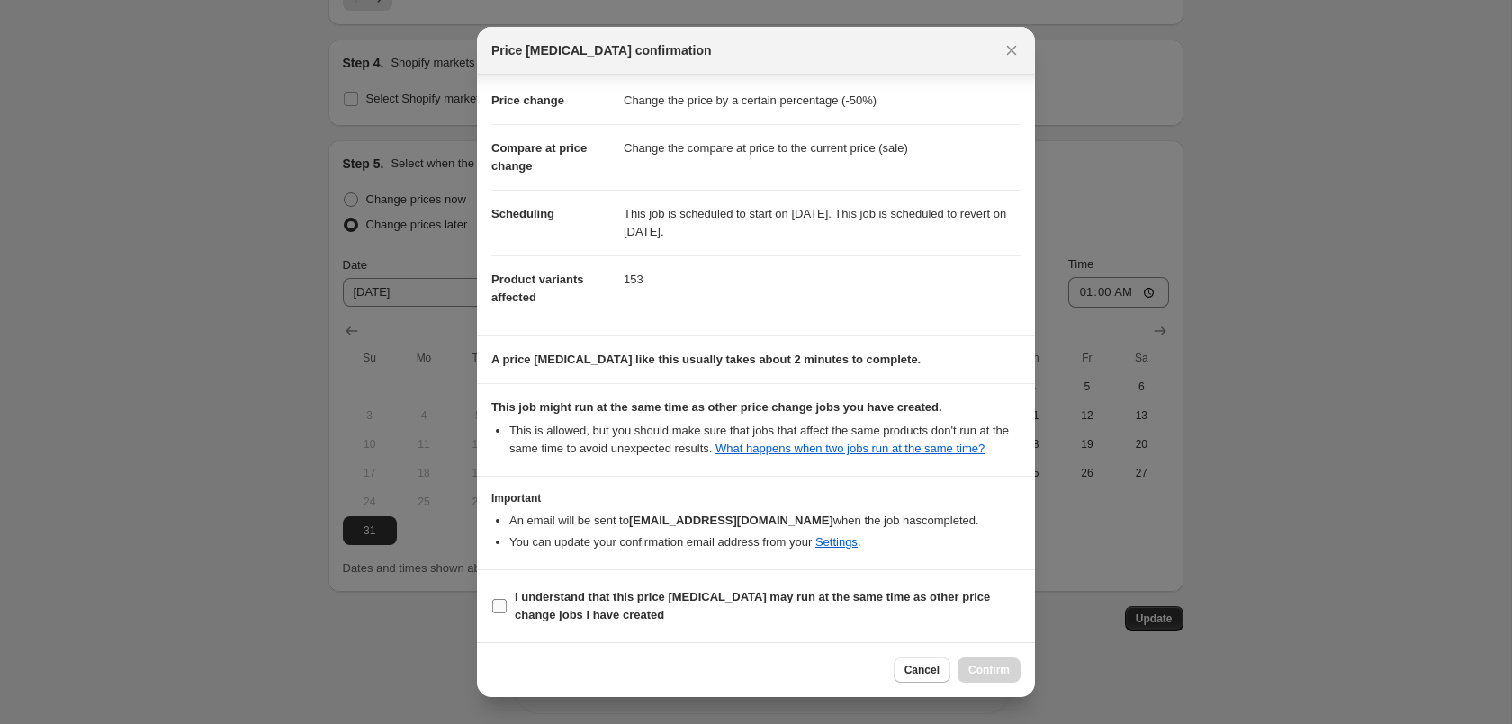
click at [580, 593] on b "I understand that this price [MEDICAL_DATA] may run at the same time as other p…" at bounding box center [752, 605] width 475 height 31
click at [507, 599] on input "I understand that this price [MEDICAL_DATA] may run at the same time as other p…" at bounding box center [499, 606] width 14 height 14
checkbox input "true"
click at [989, 665] on span "Confirm" at bounding box center [988, 670] width 41 height 14
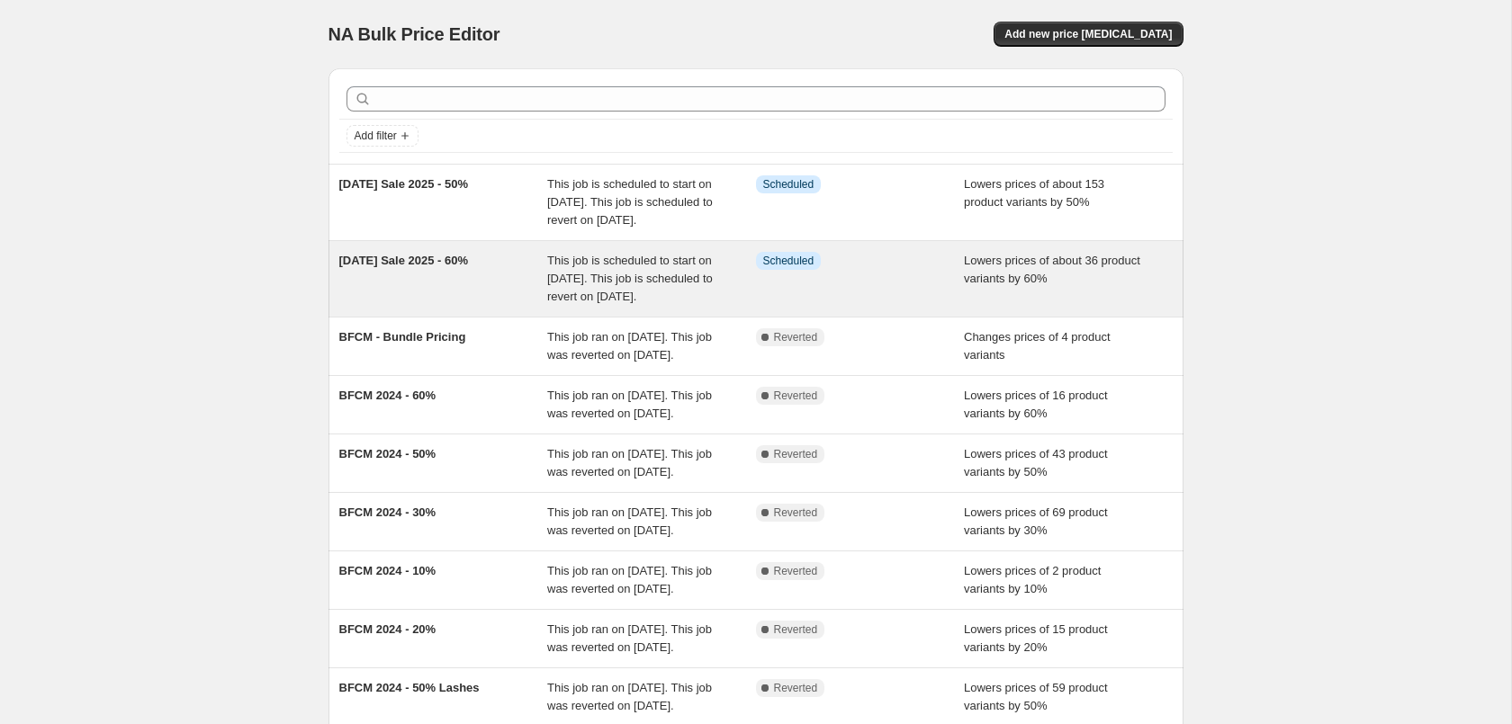
click at [1017, 285] on span "Lowers prices of about 36 product variants by 60%" at bounding box center [1052, 269] width 176 height 31
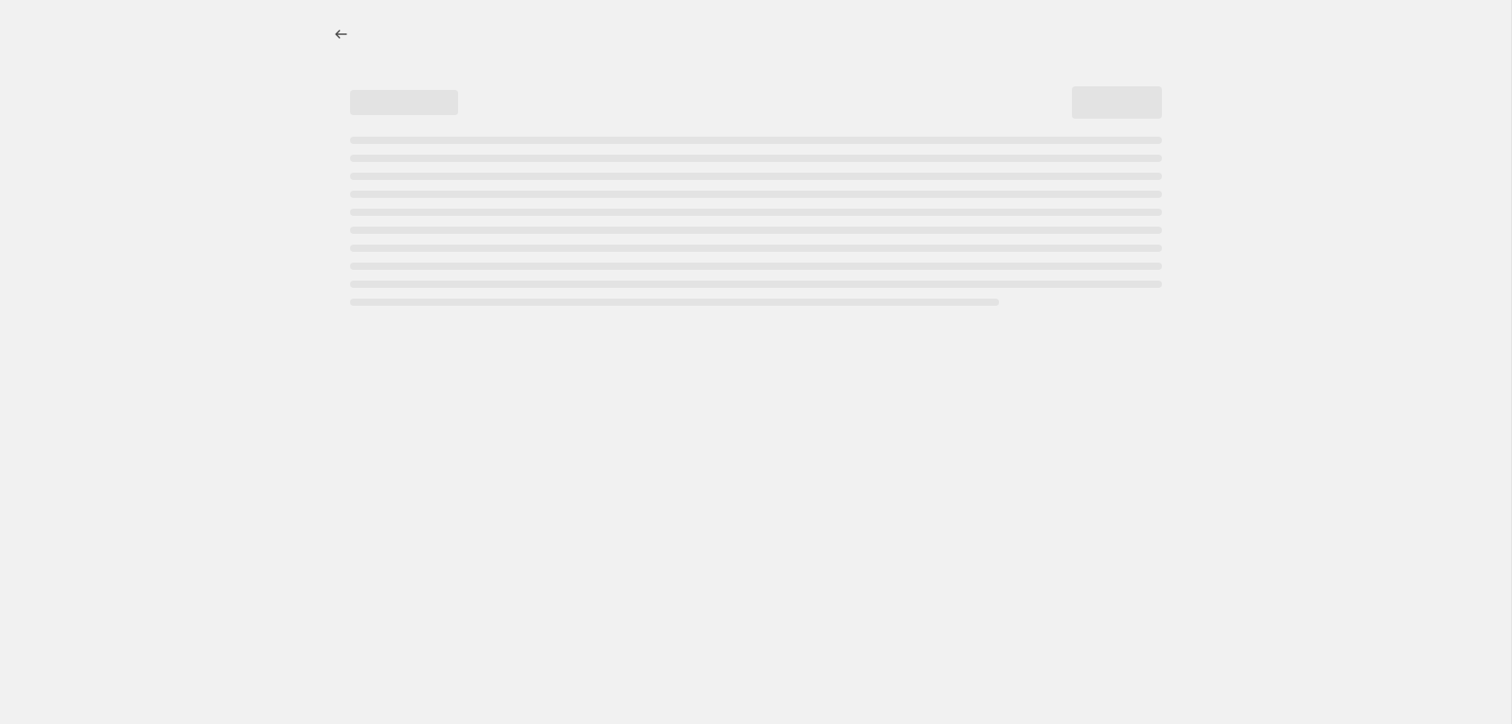
select select "percentage"
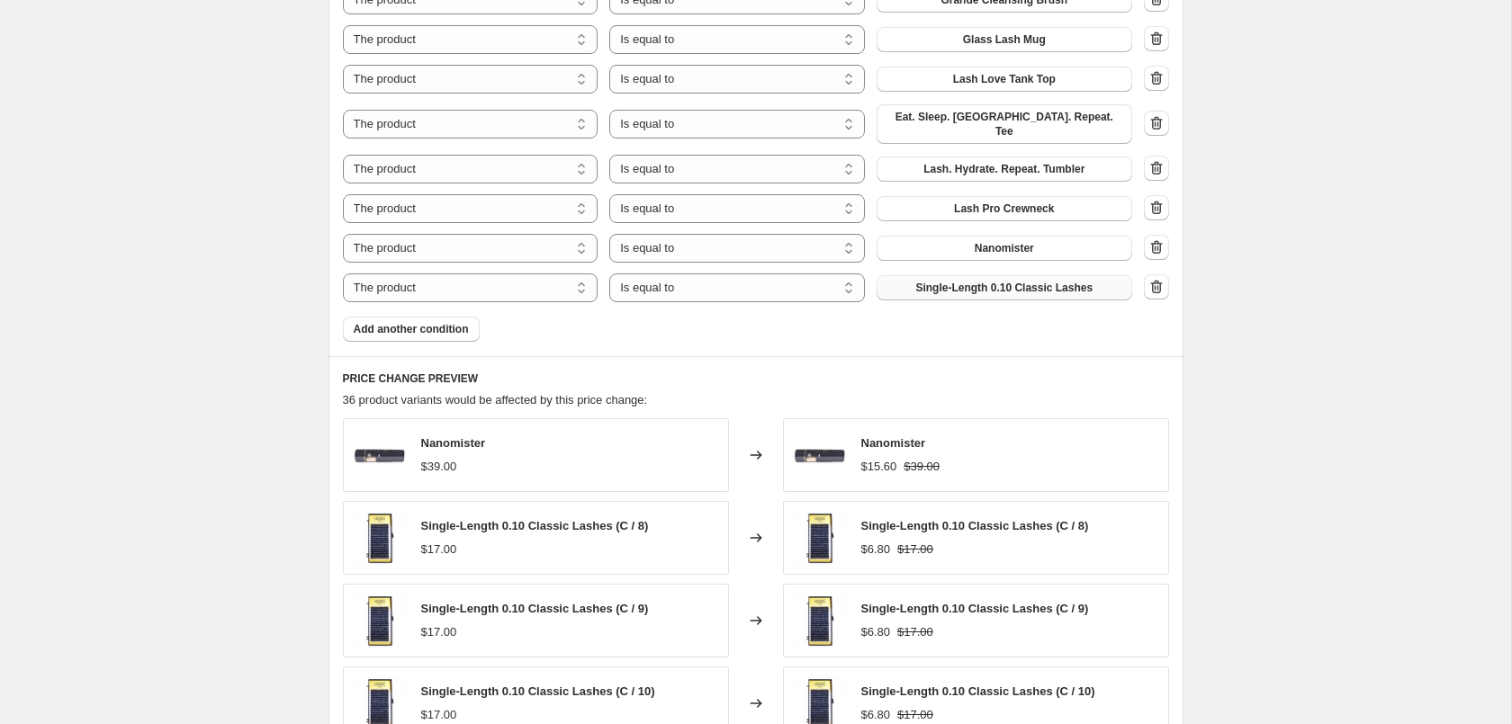
scroll to position [1285, 0]
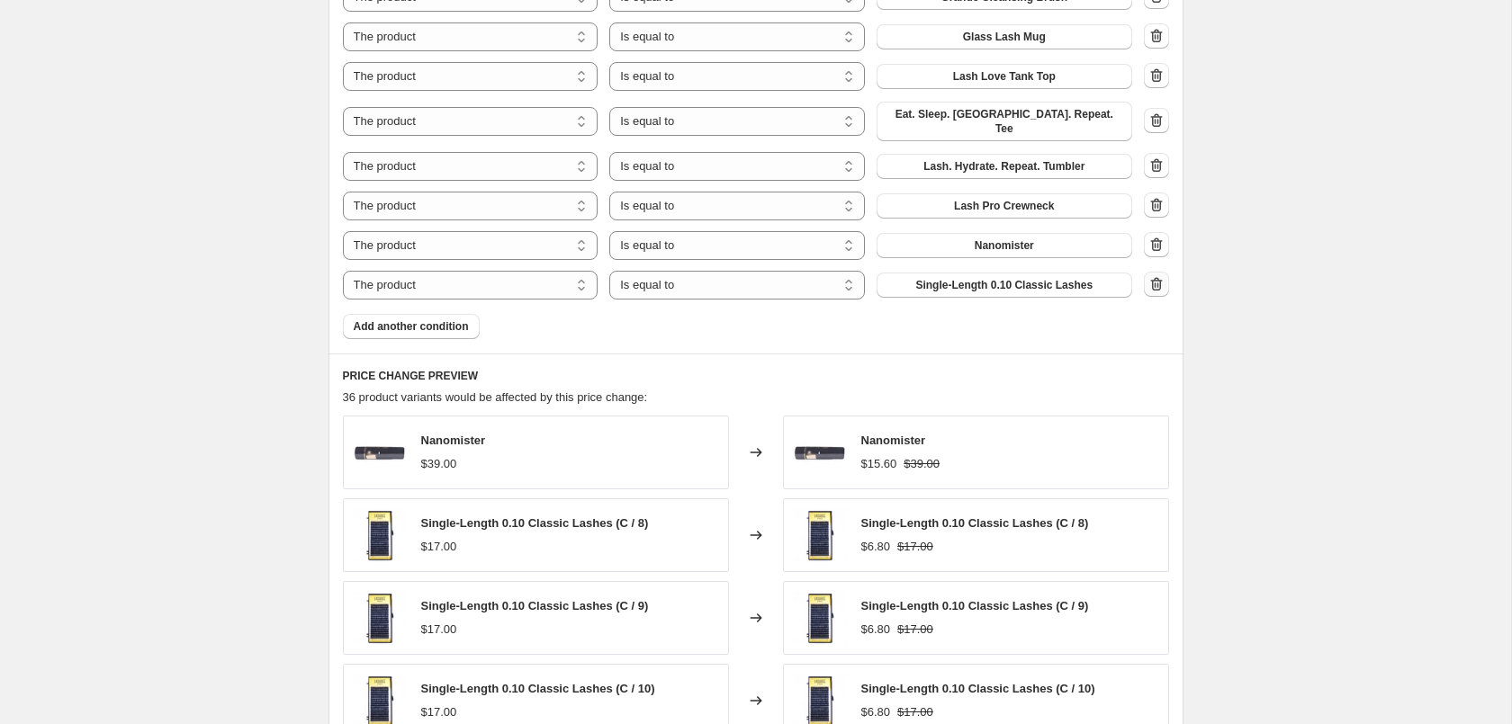
click at [1162, 275] on icon "button" at bounding box center [1156, 284] width 18 height 18
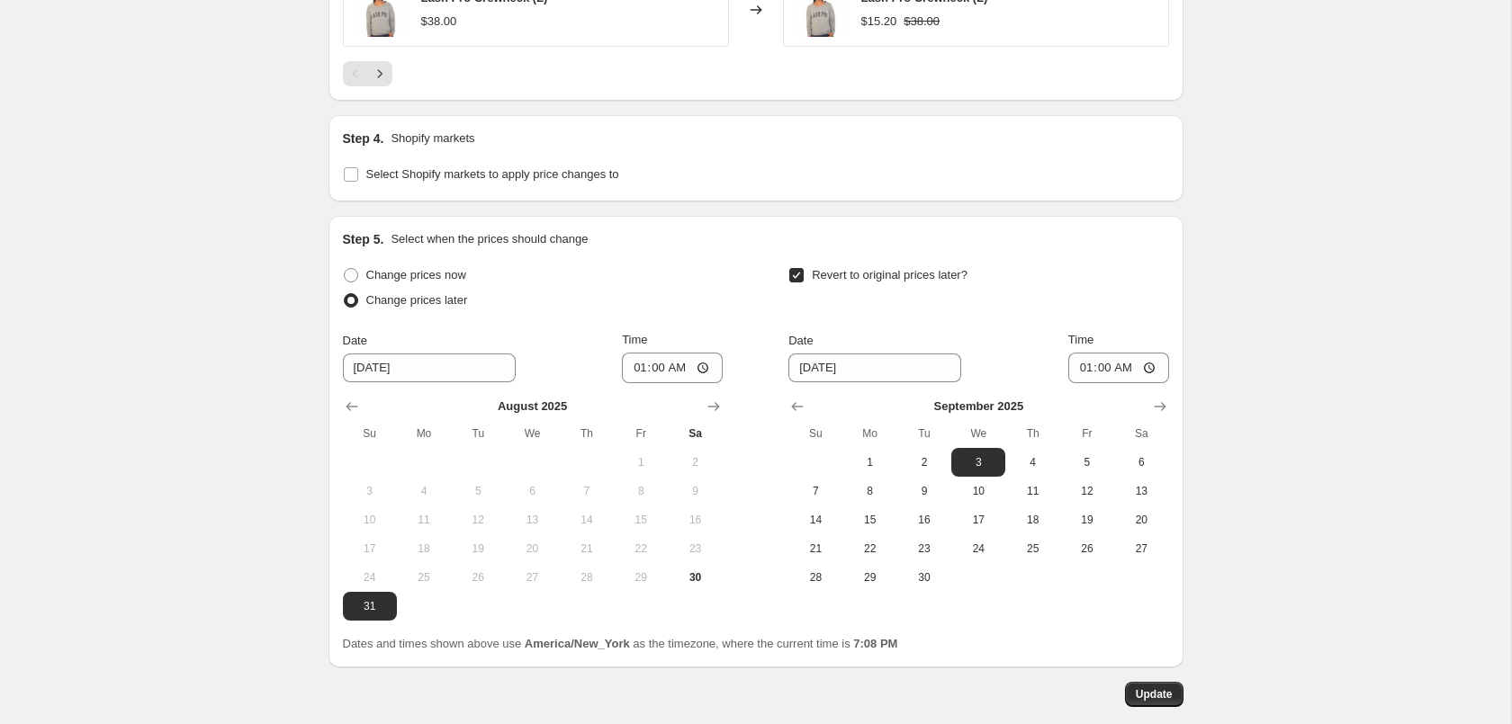
scroll to position [2100, 0]
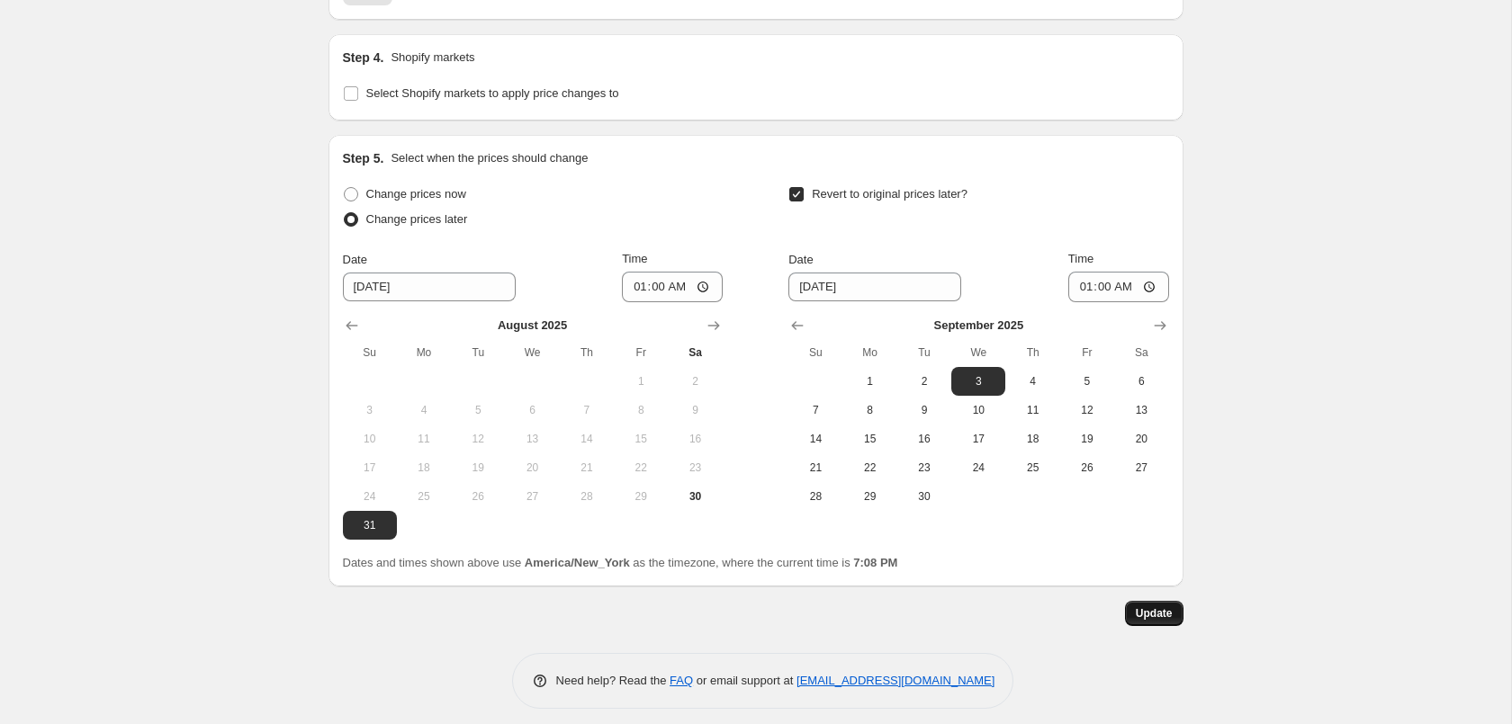
click at [1164, 611] on button "Update" at bounding box center [1154, 613] width 58 height 25
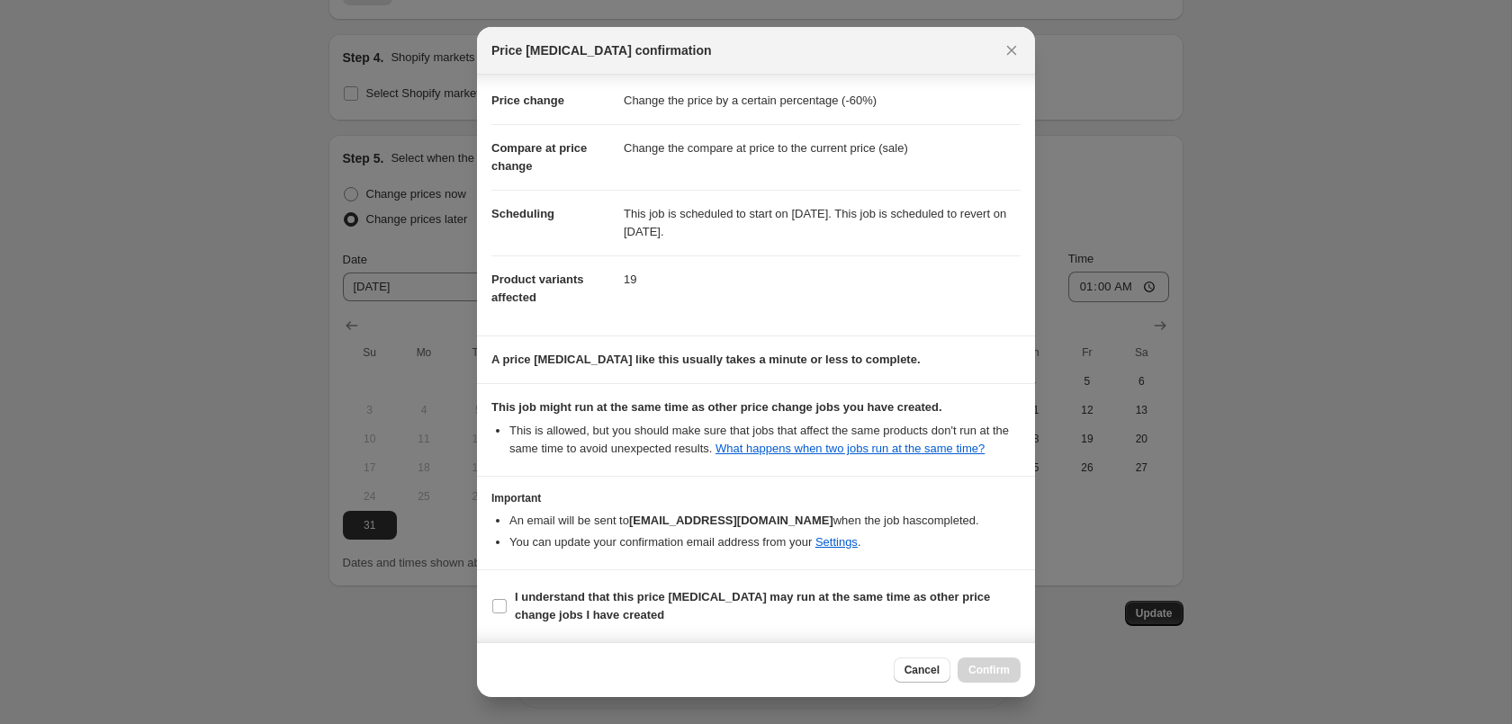
scroll to position [32, 0]
click at [778, 593] on b "I understand that this price [MEDICAL_DATA] may run at the same time as other p…" at bounding box center [752, 605] width 475 height 31
click at [507, 599] on input "I understand that this price [MEDICAL_DATA] may run at the same time as other p…" at bounding box center [499, 606] width 14 height 14
checkbox input "true"
click at [994, 674] on span "Confirm" at bounding box center [988, 670] width 41 height 14
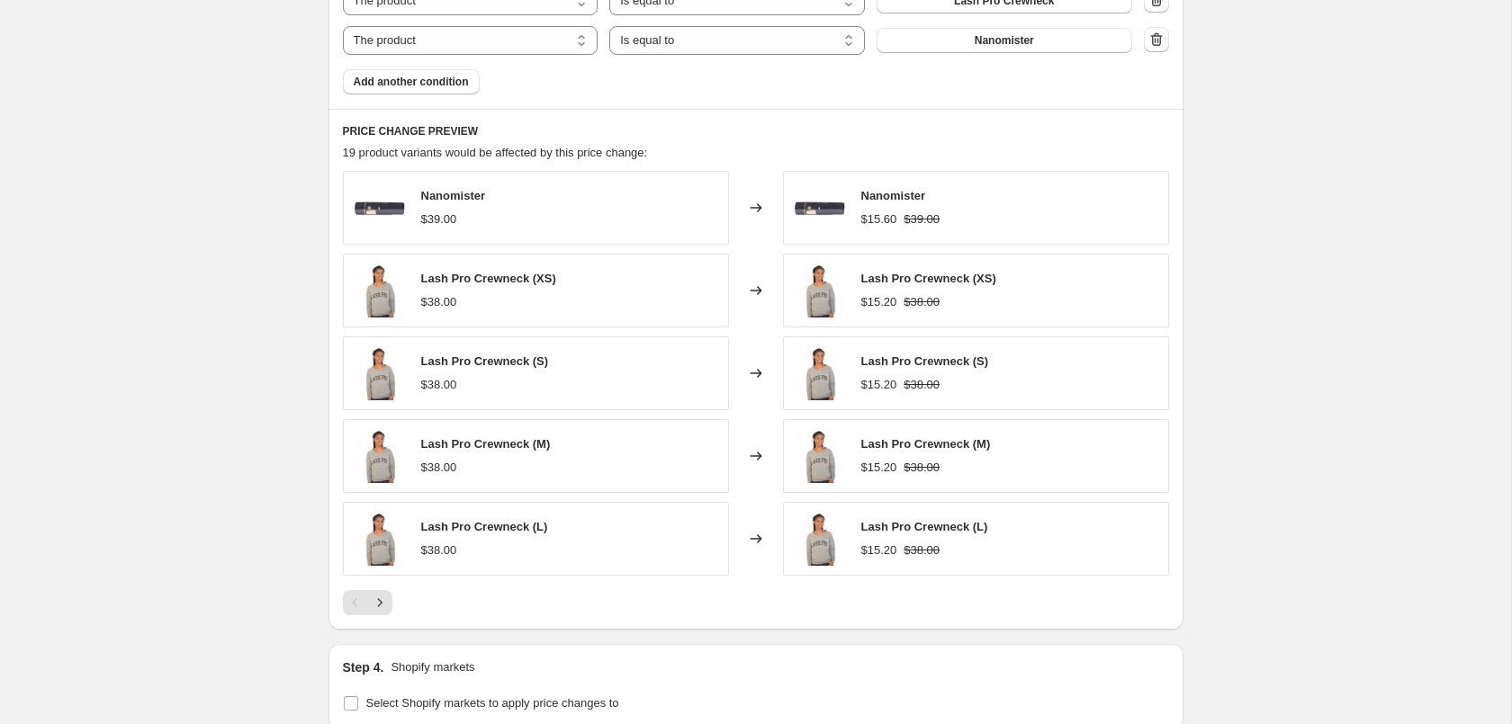
scroll to position [1550, 0]
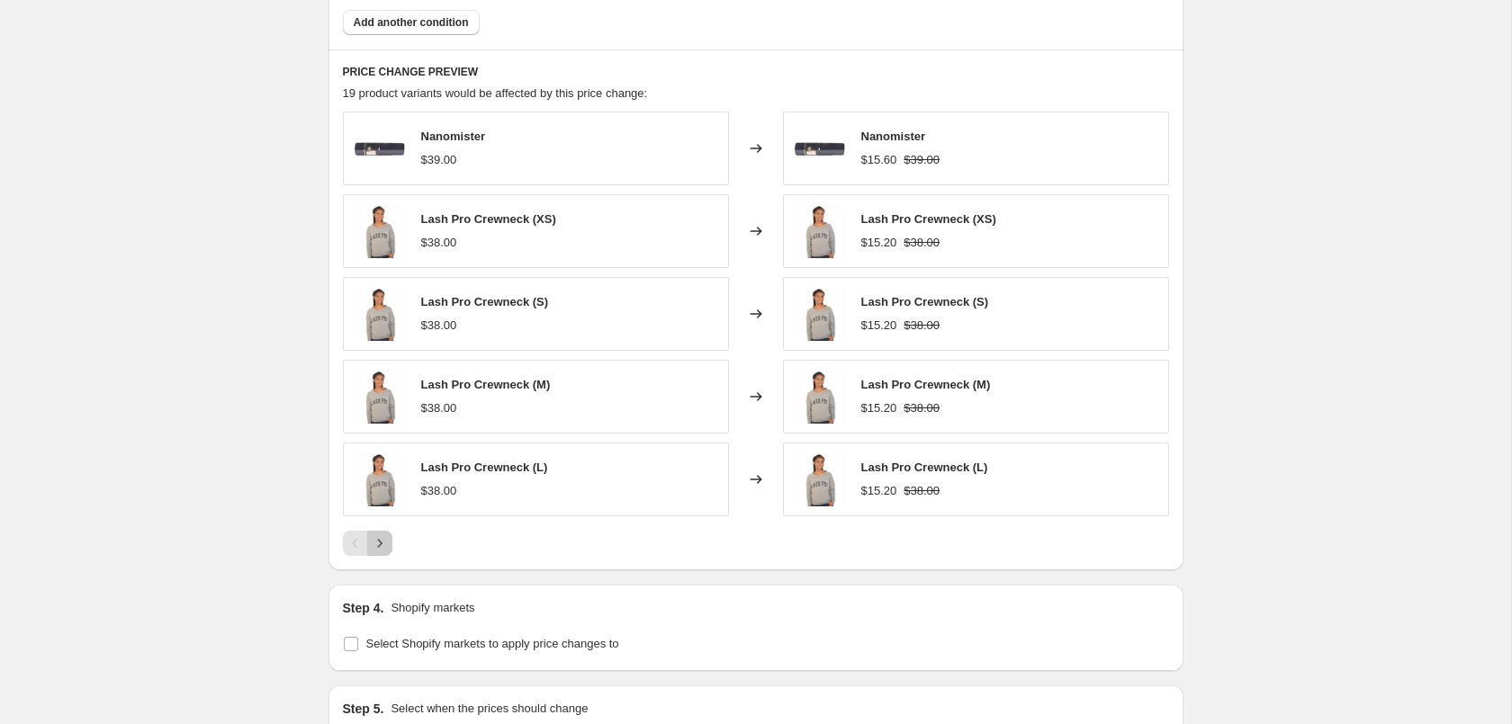
click at [385, 543] on button "Next" at bounding box center [379, 543] width 25 height 25
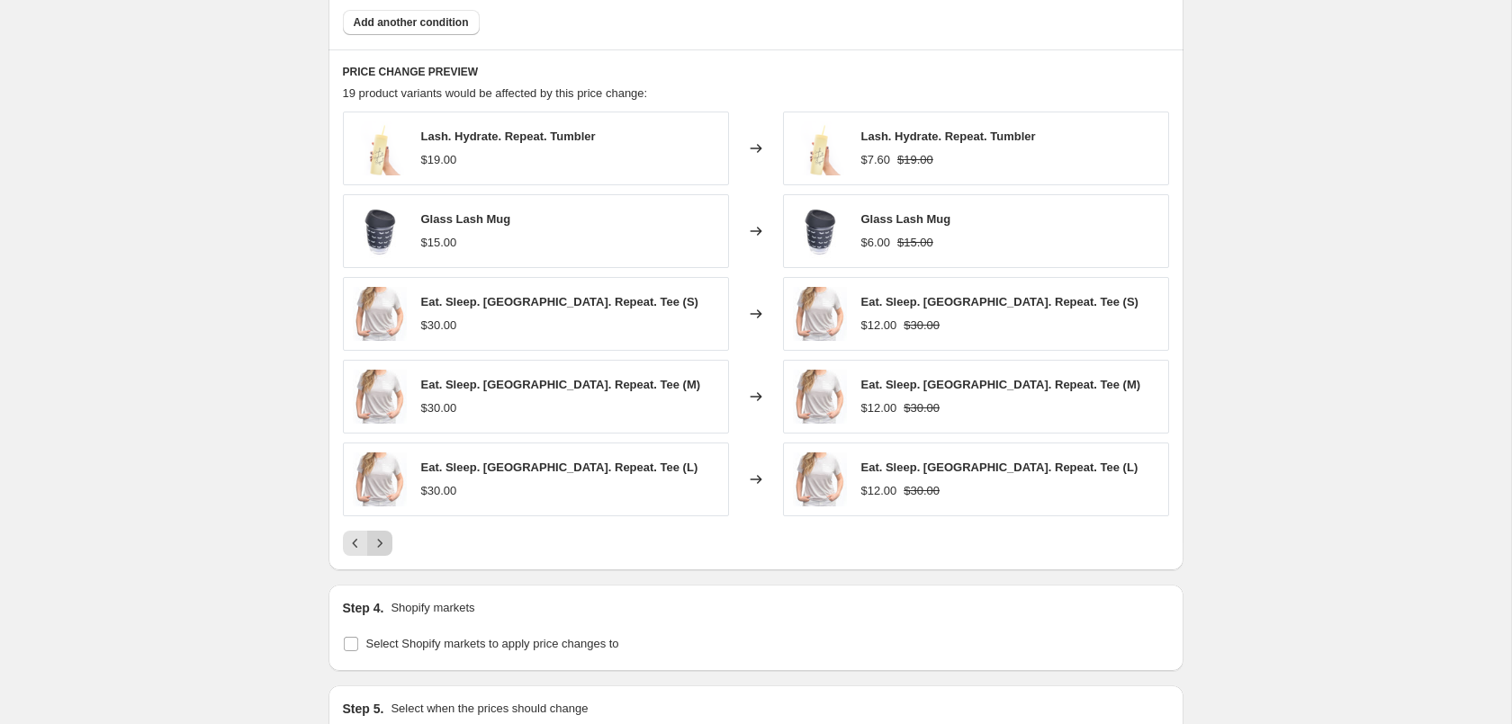
click at [385, 541] on icon "Next" at bounding box center [380, 544] width 18 height 18
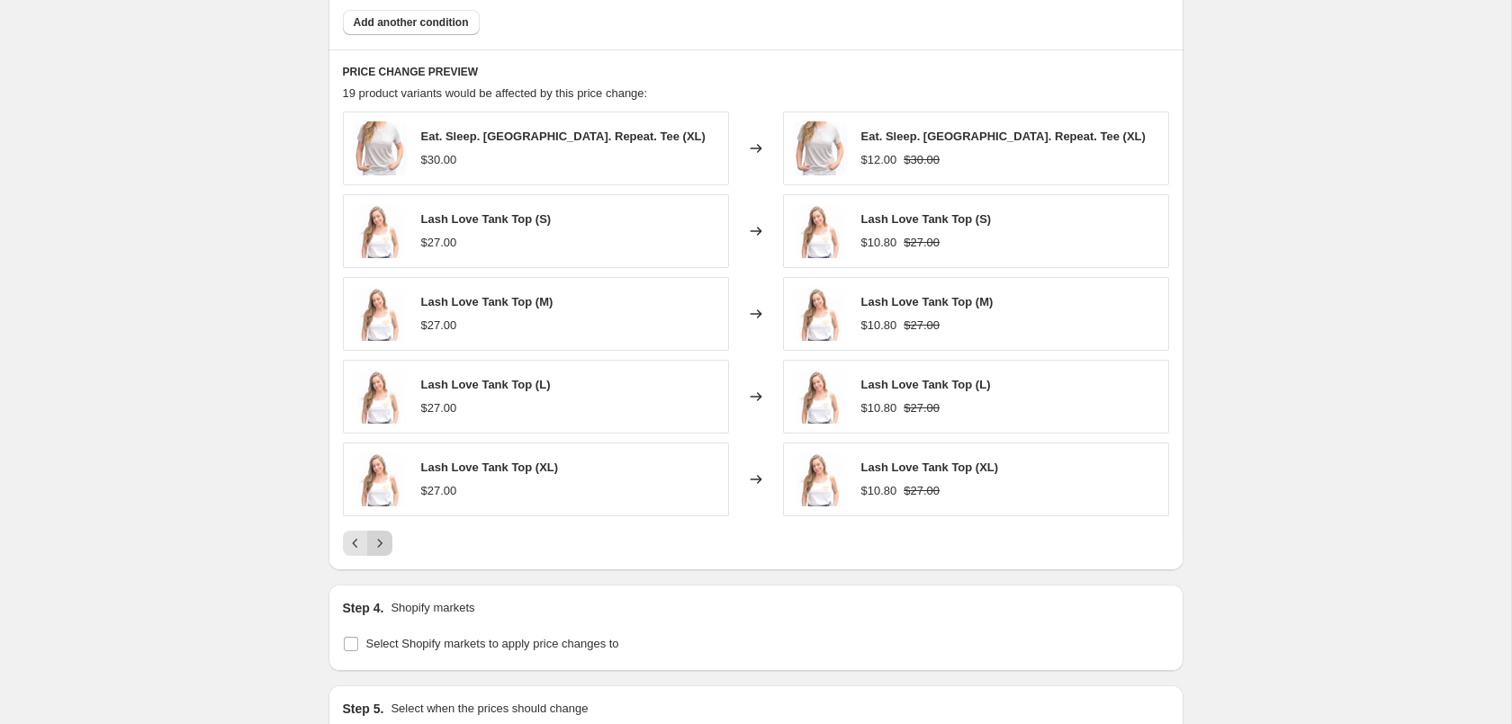
click at [385, 541] on icon "Next" at bounding box center [380, 544] width 18 height 18
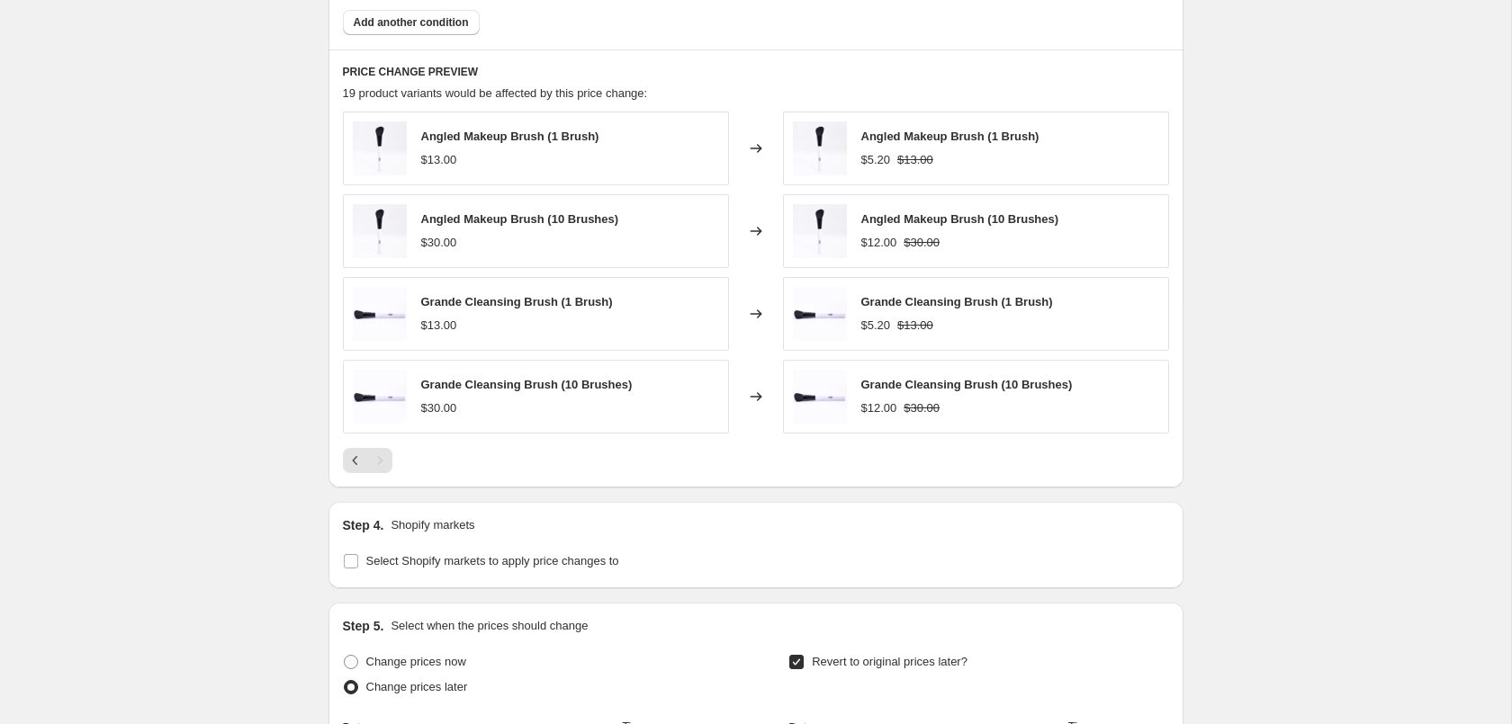
scroll to position [999, 0]
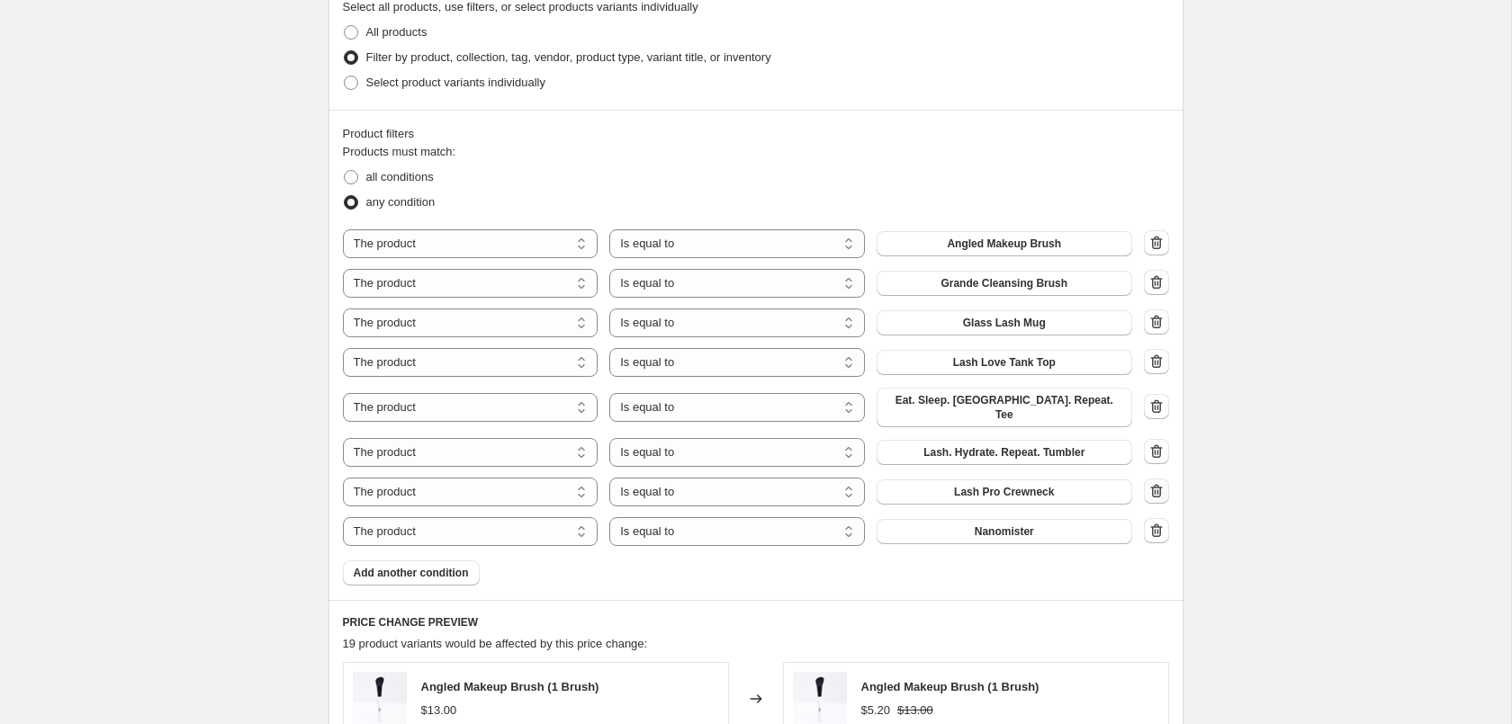
click at [1154, 487] on icon "button" at bounding box center [1156, 491] width 18 height 18
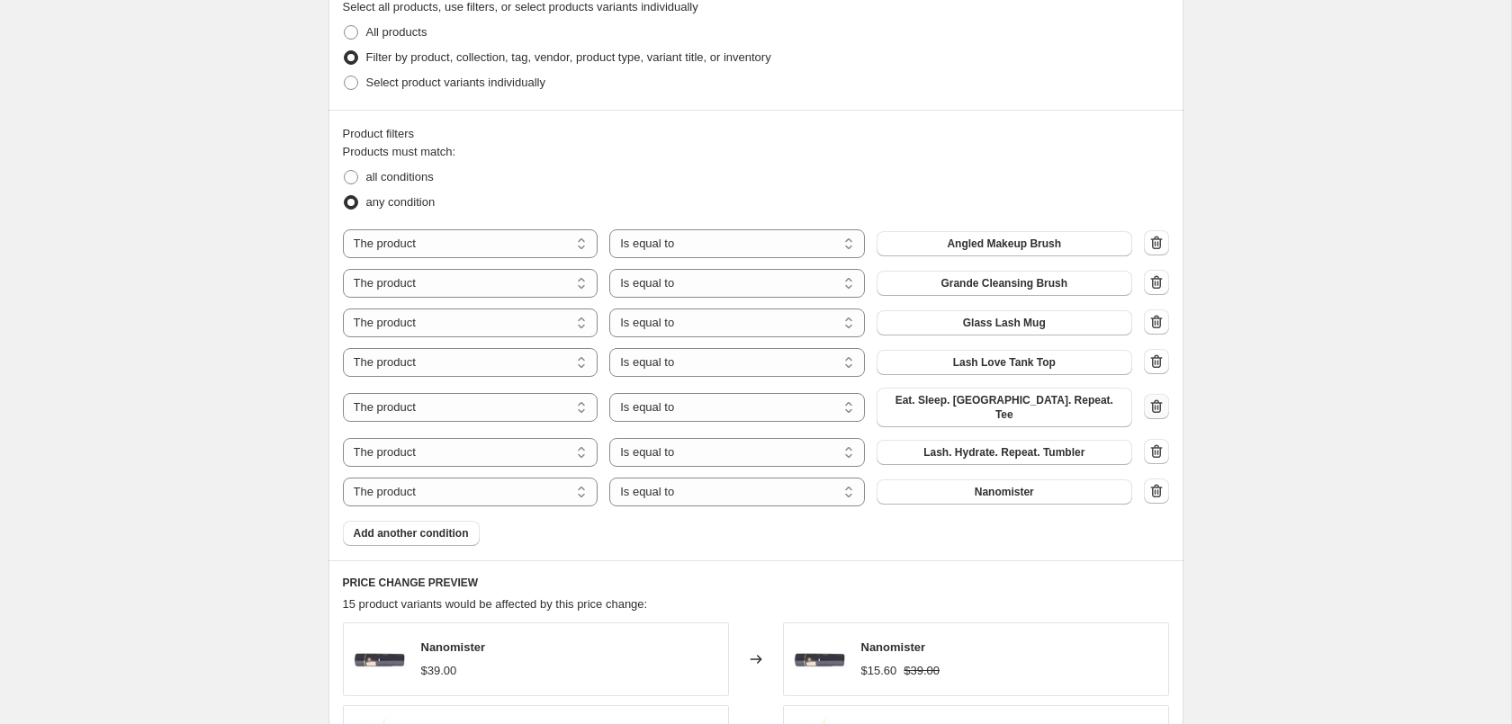
click at [1156, 401] on icon "button" at bounding box center [1156, 407] width 18 height 18
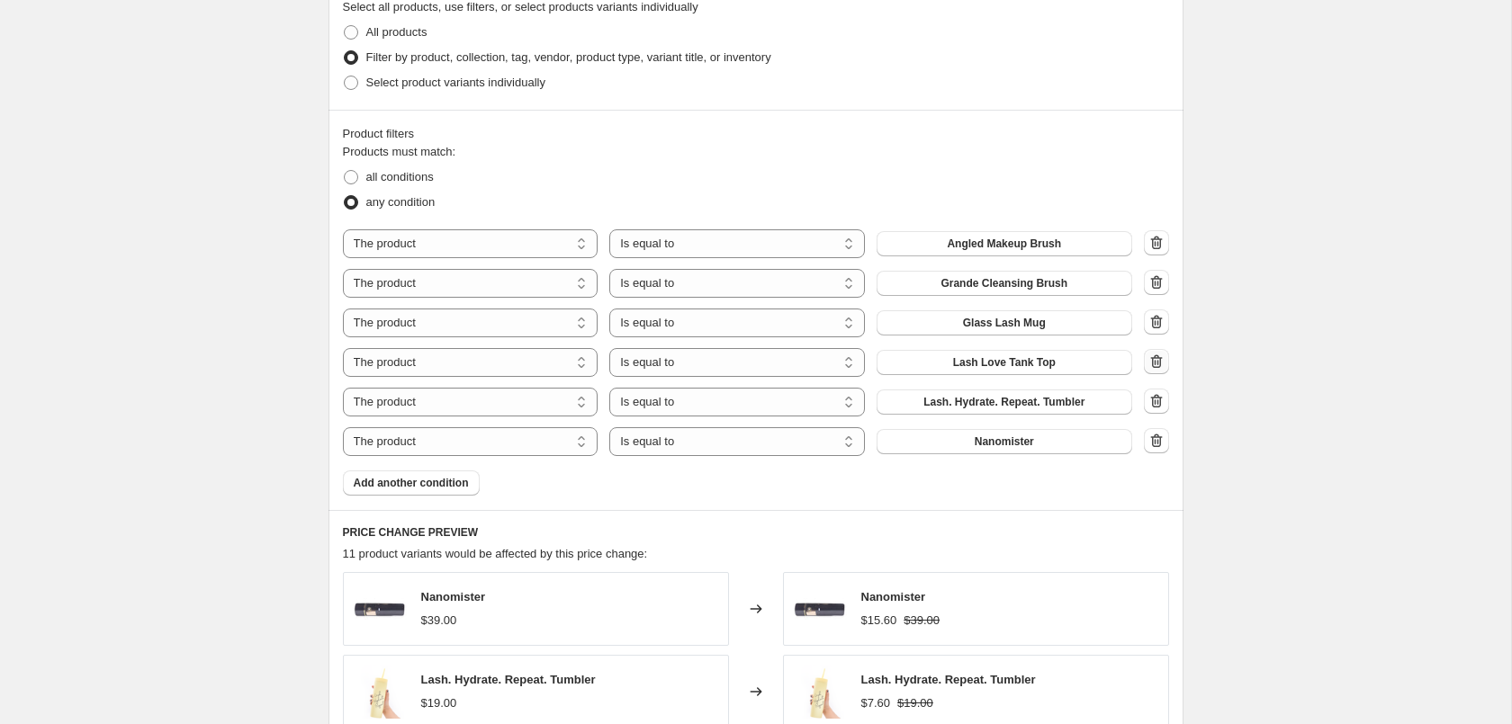
click at [1158, 362] on icon "button" at bounding box center [1156, 362] width 18 height 18
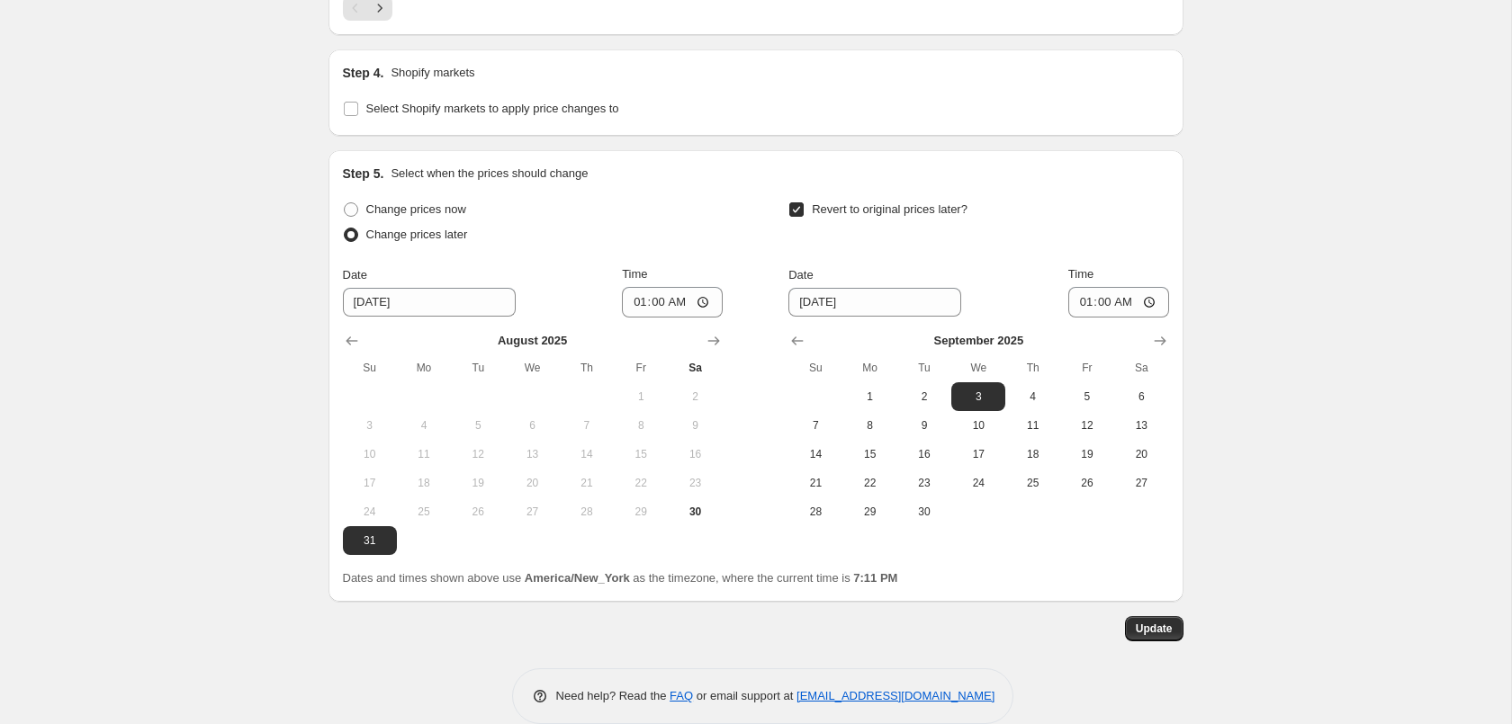
scroll to position [1982, 0]
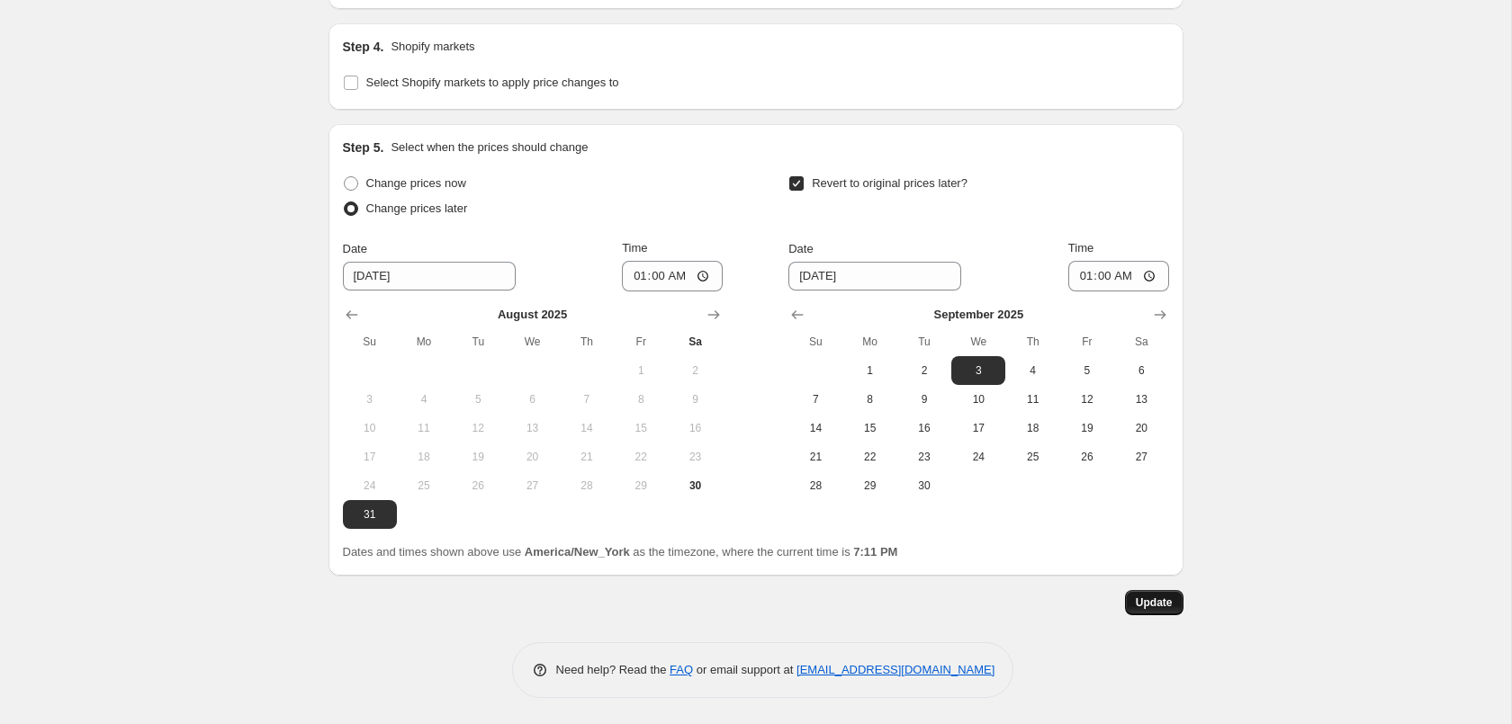
click at [1158, 595] on button "Update" at bounding box center [1154, 602] width 58 height 25
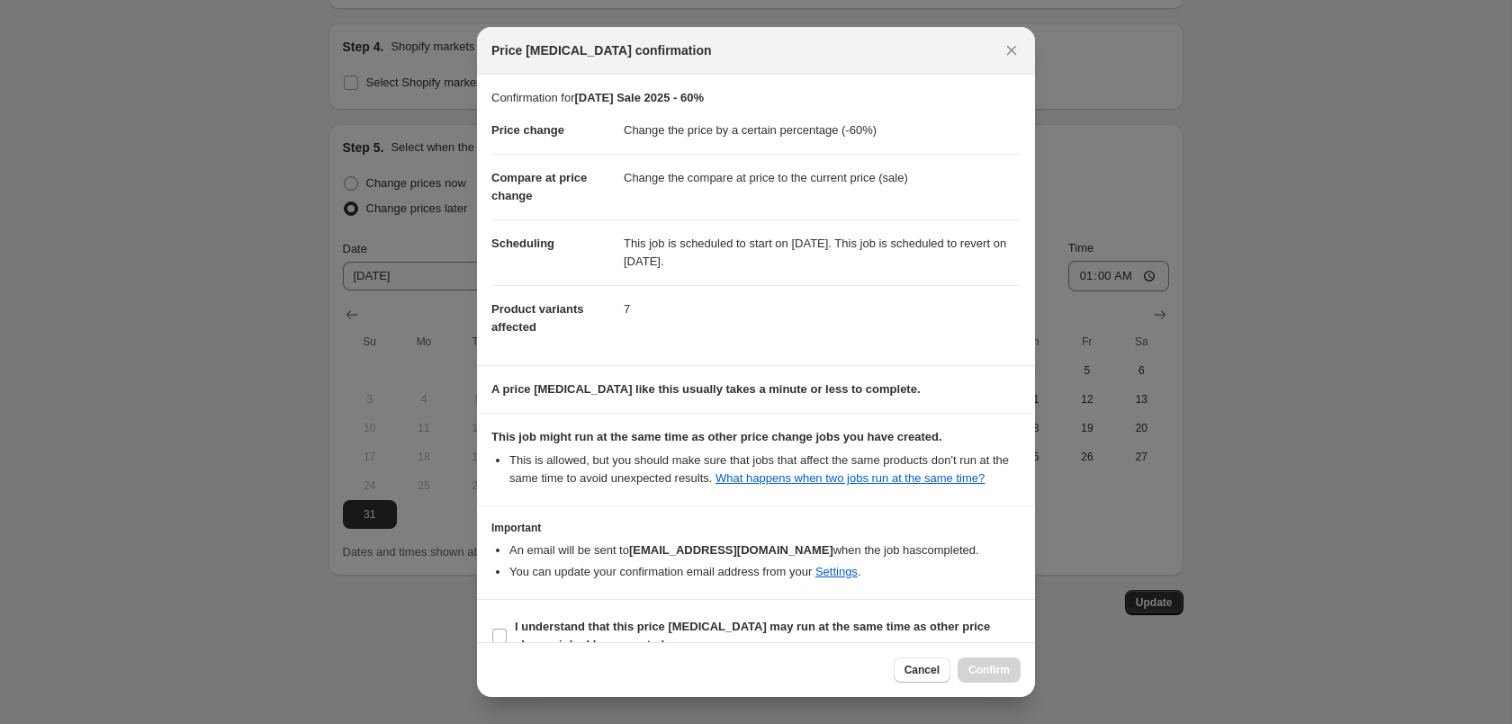
scroll to position [32, 0]
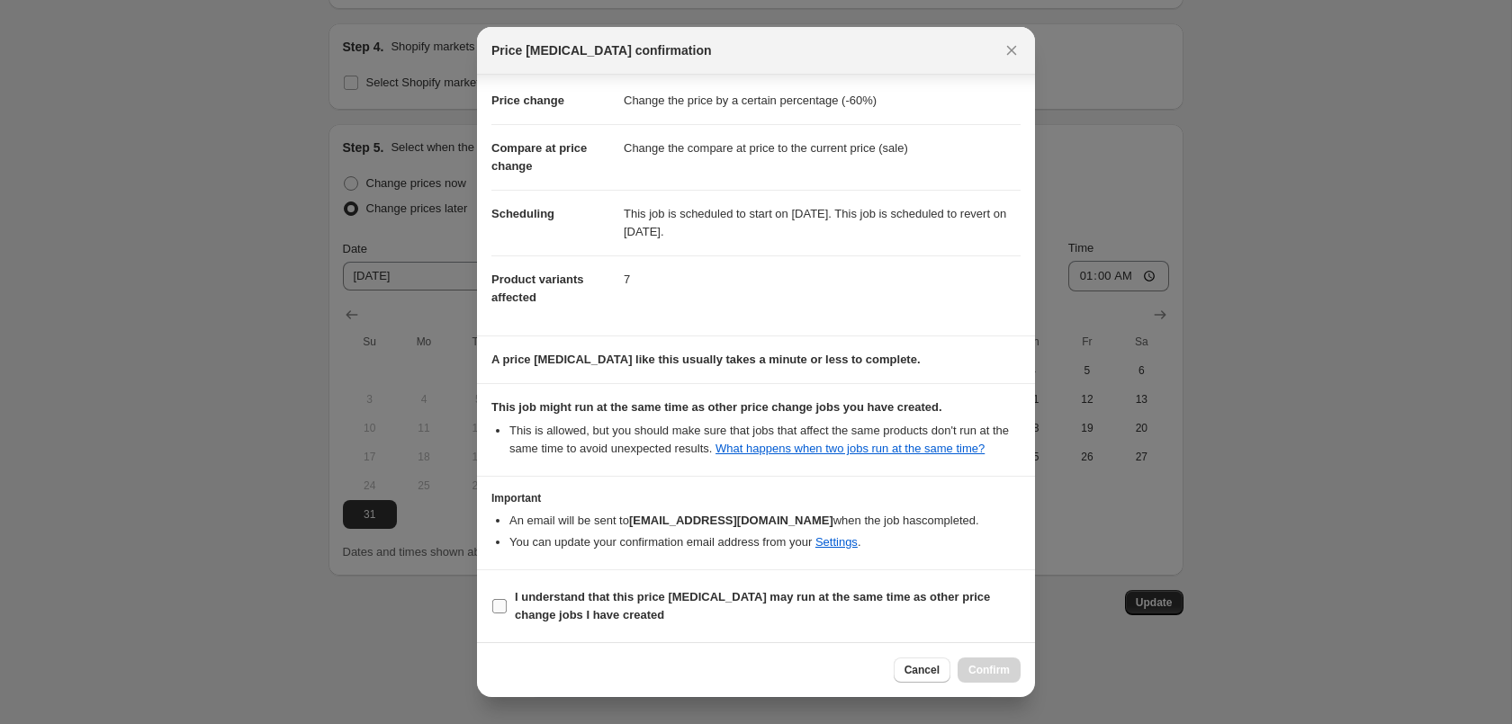
click at [965, 603] on b "I understand that this price [MEDICAL_DATA] may run at the same time as other p…" at bounding box center [752, 605] width 475 height 31
click at [507, 603] on input "I understand that this price [MEDICAL_DATA] may run at the same time as other p…" at bounding box center [499, 606] width 14 height 14
checkbox input "true"
click at [1001, 669] on span "Confirm" at bounding box center [988, 670] width 41 height 14
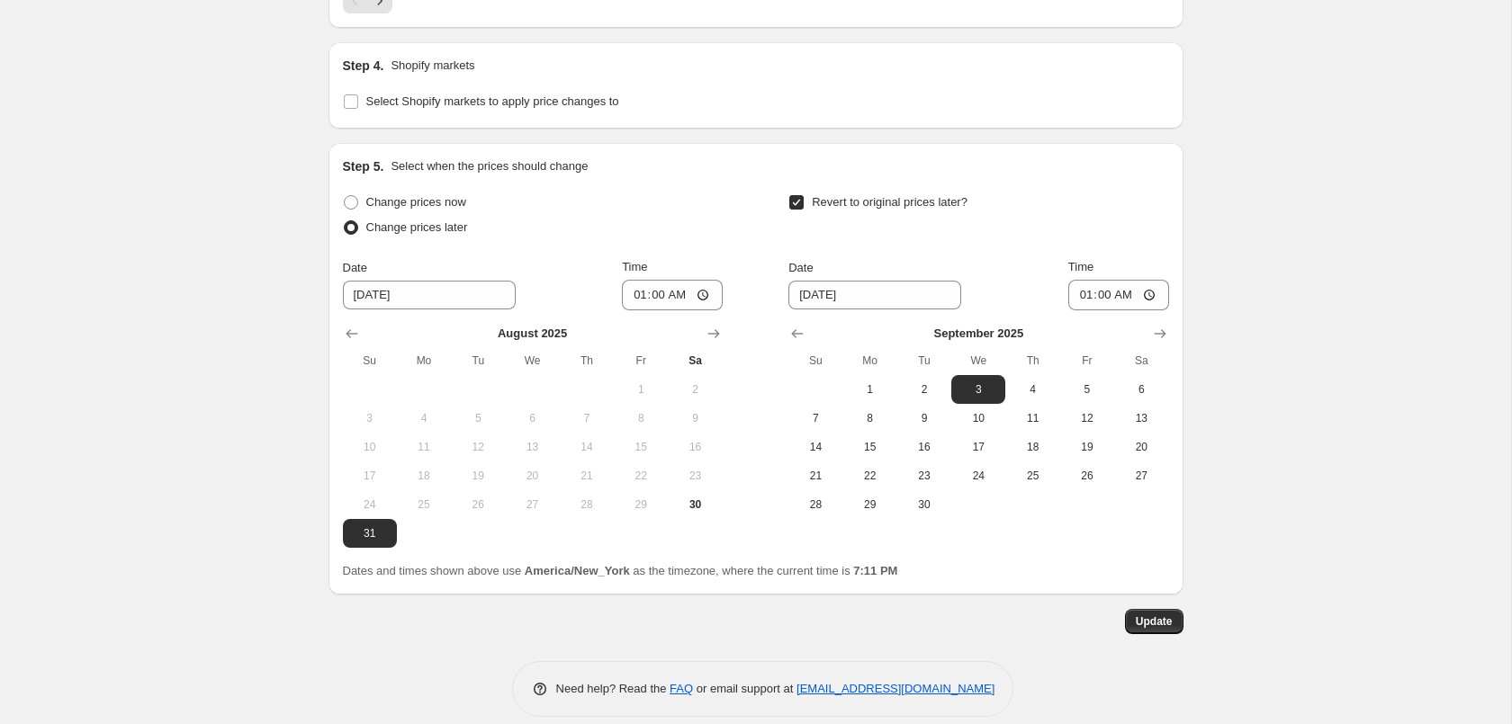
scroll to position [1982, 0]
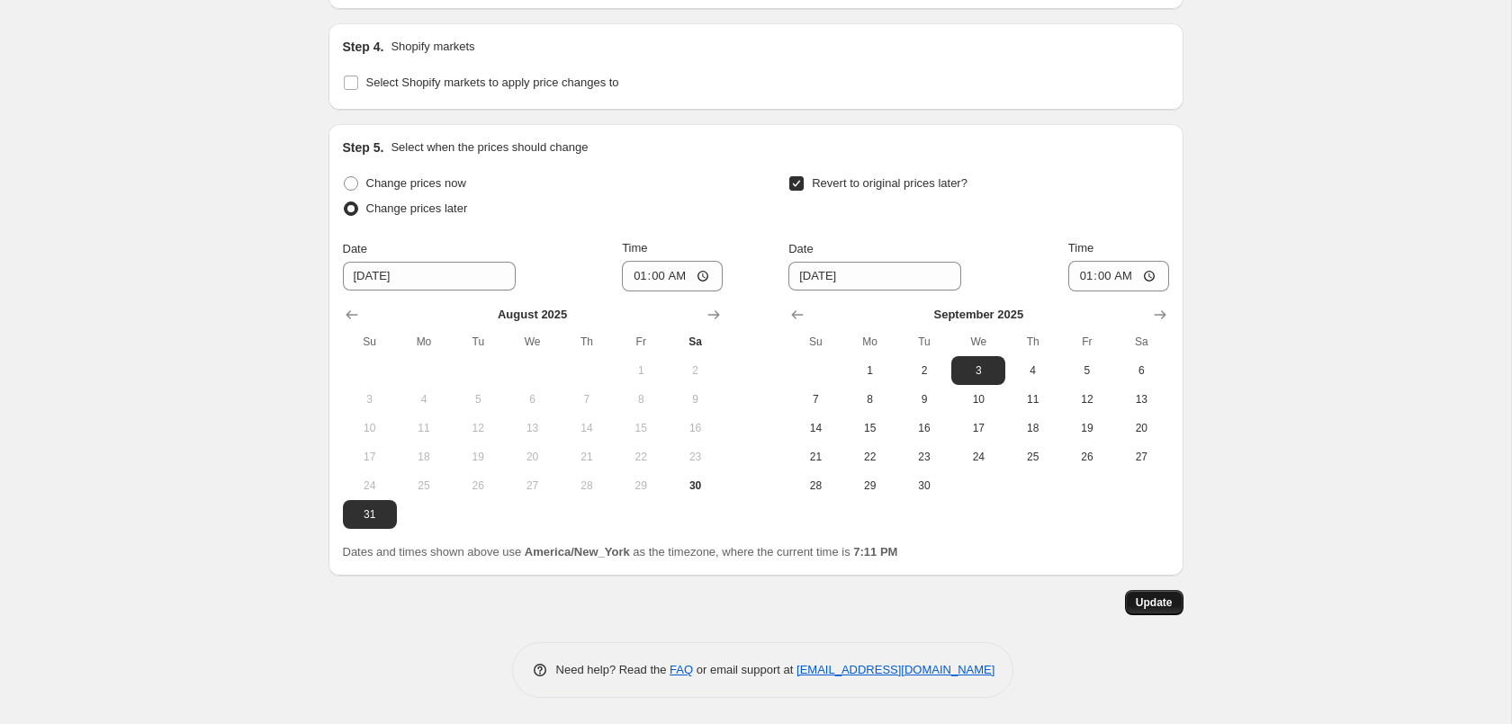
click at [1155, 603] on span "Update" at bounding box center [1154, 603] width 37 height 14
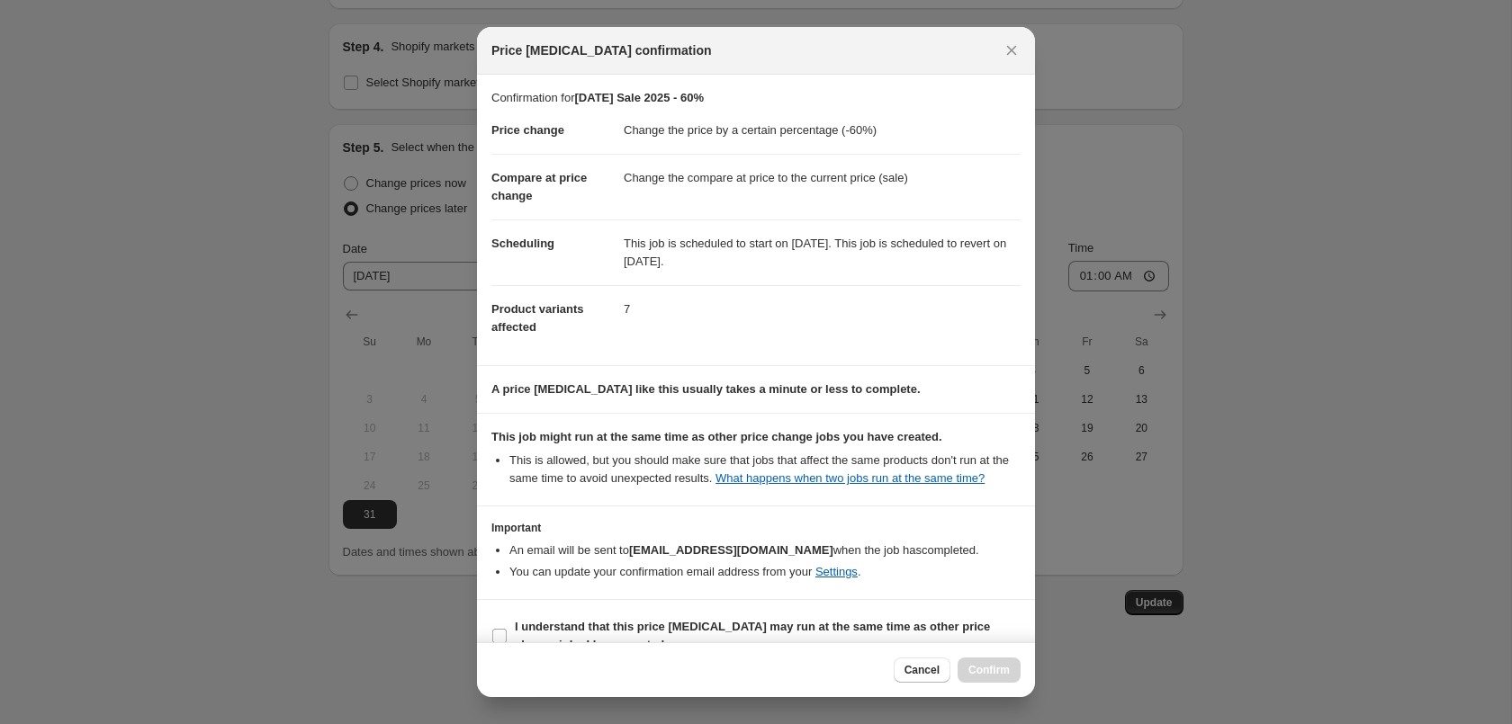
scroll to position [32, 0]
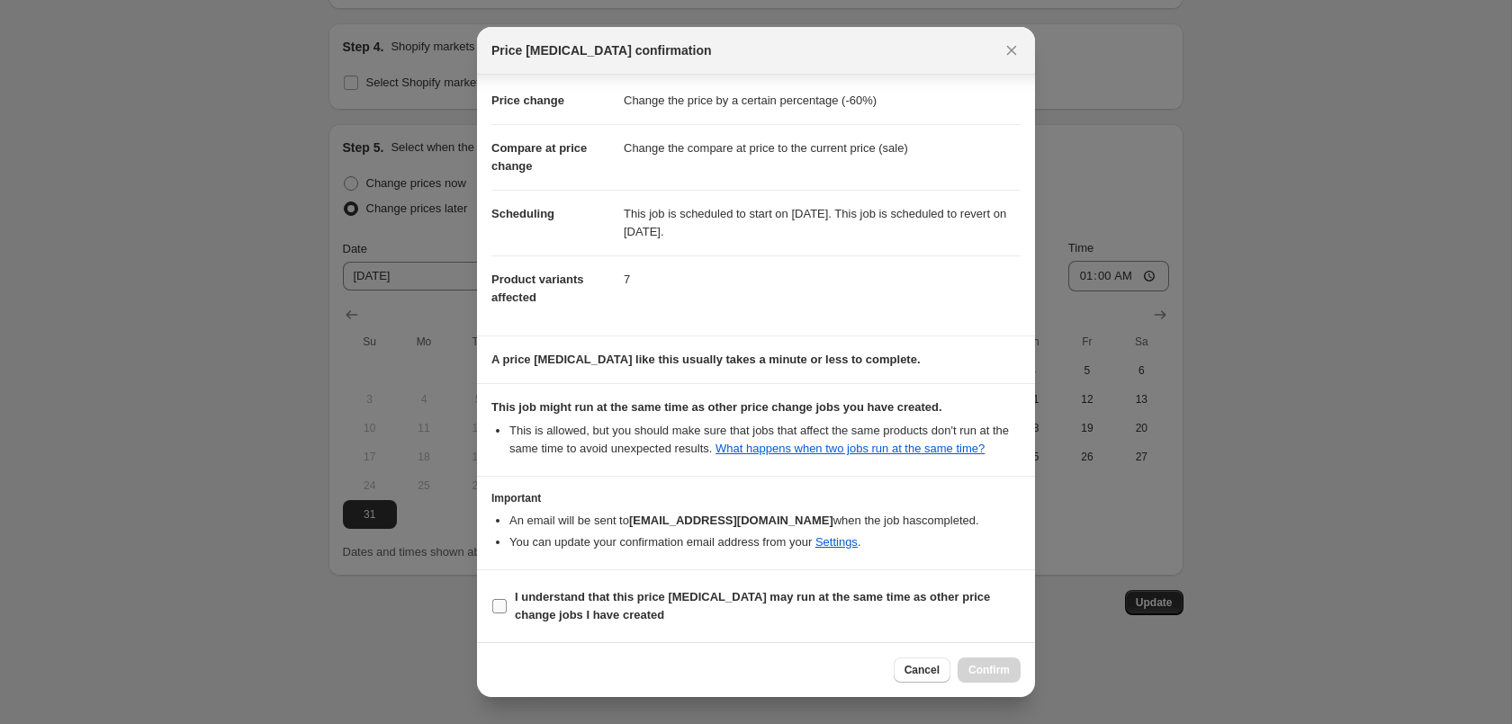
click at [654, 585] on label "I understand that this price [MEDICAL_DATA] may run at the same time as other p…" at bounding box center [755, 606] width 529 height 43
click at [507, 599] on input "I understand that this price [MEDICAL_DATA] may run at the same time as other p…" at bounding box center [499, 606] width 14 height 14
checkbox input "true"
click at [1005, 672] on span "Confirm" at bounding box center [988, 670] width 41 height 14
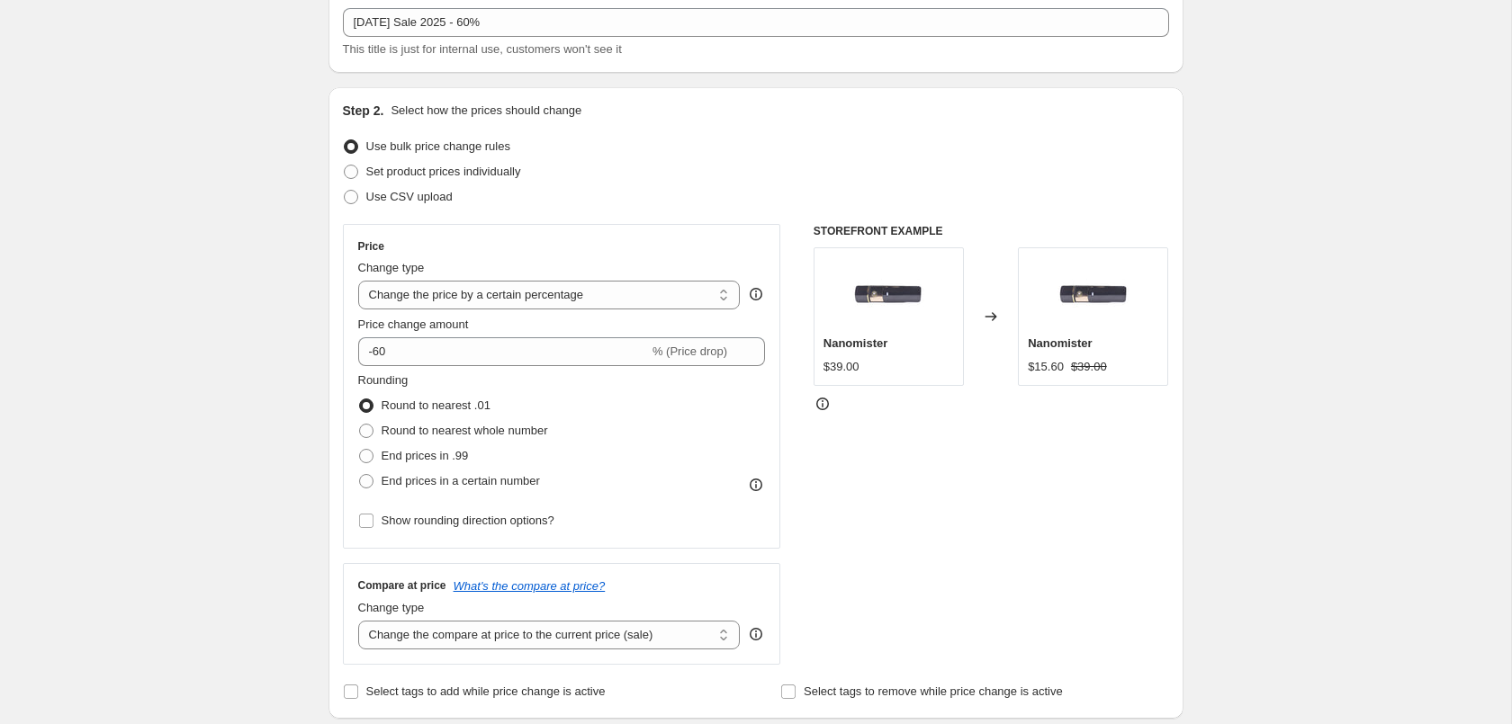
scroll to position [0, 0]
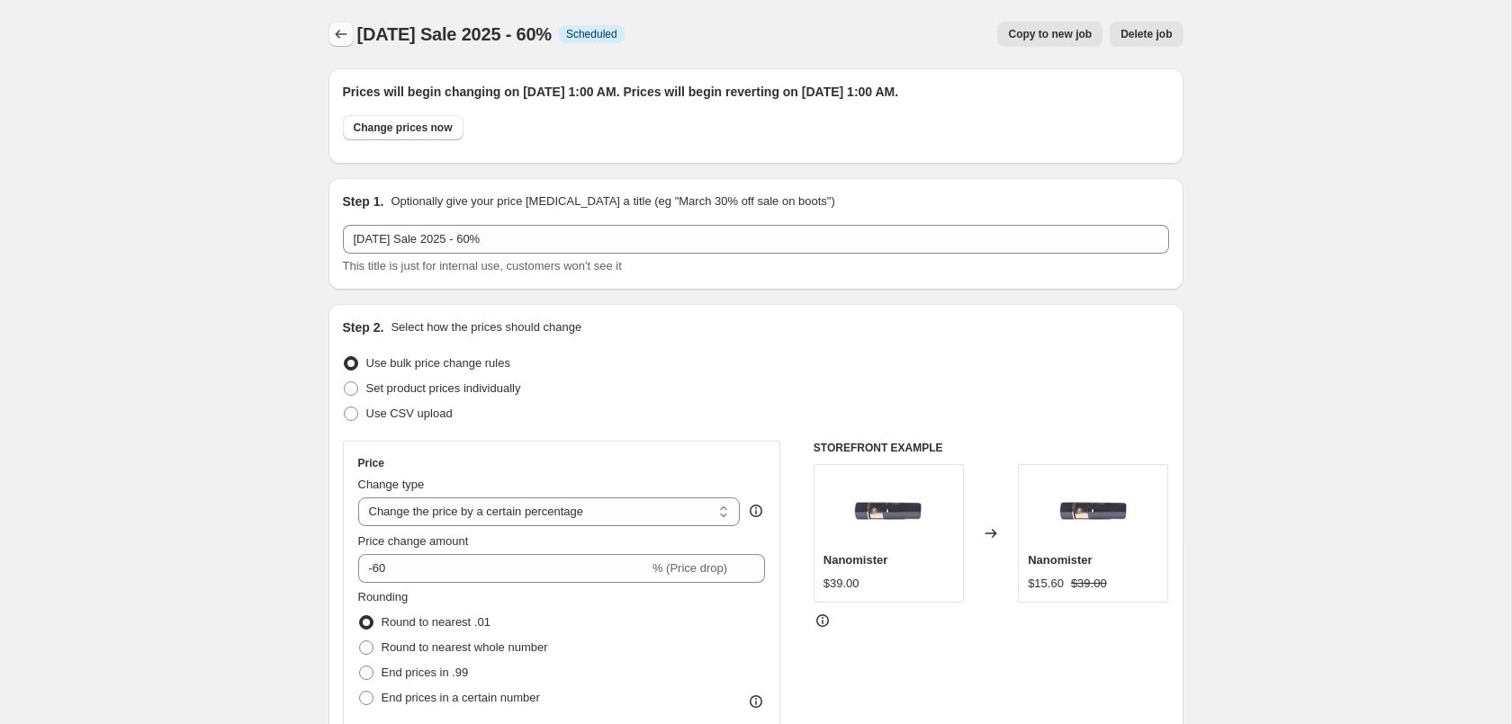
click at [343, 29] on icon "Price change jobs" at bounding box center [341, 34] width 18 height 18
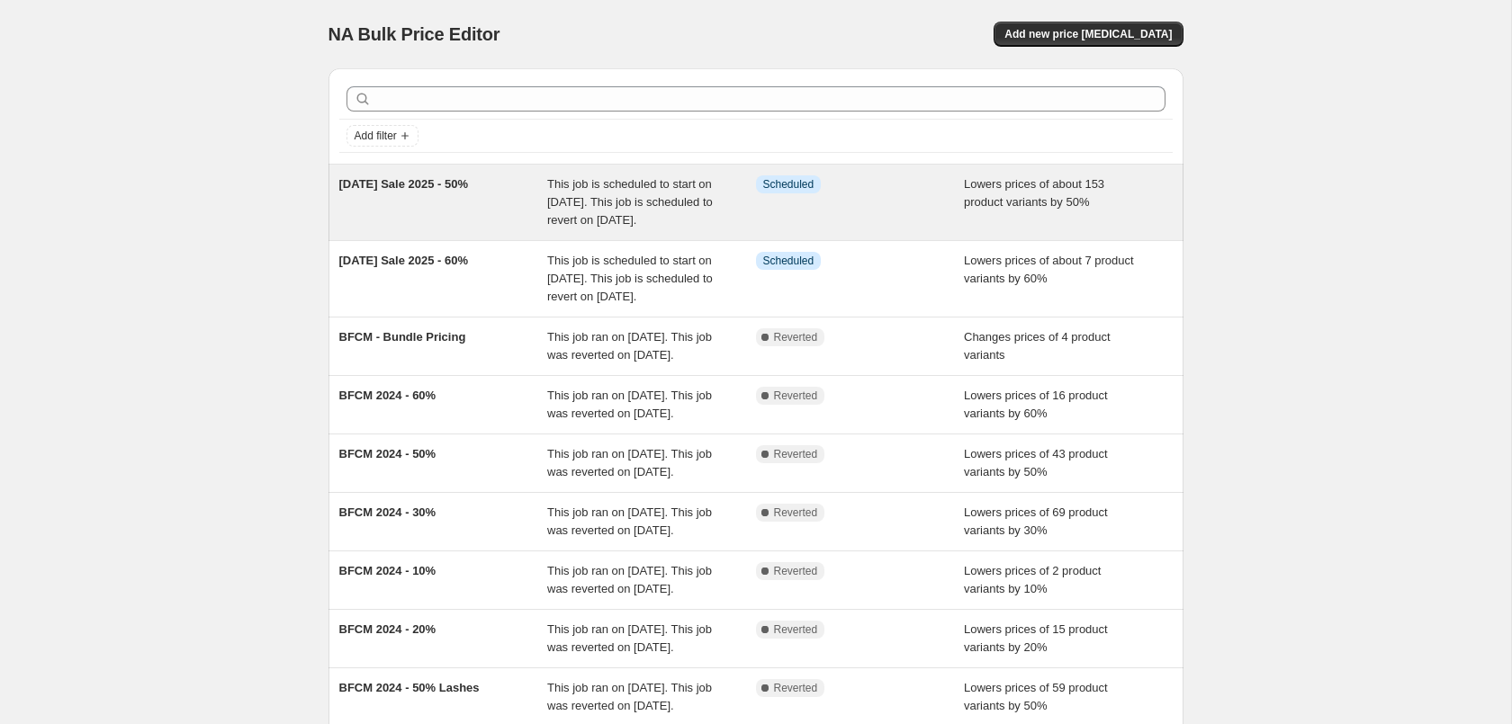
click at [888, 240] on div "[DATE] Sale 2025 - 50% This job is scheduled to start on [DATE]. This job is sc…" at bounding box center [755, 203] width 855 height 76
select select "percentage"
select select "tag"
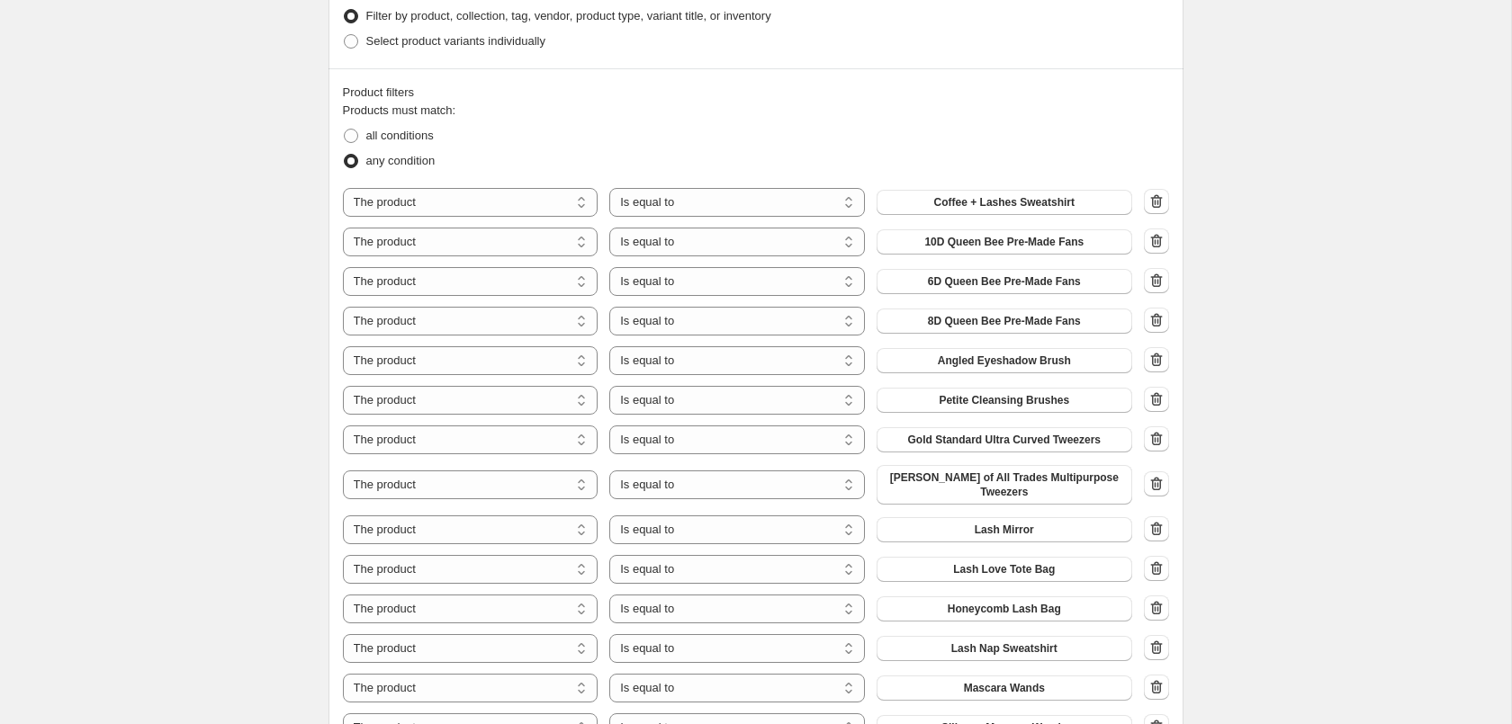
scroll to position [1101, 0]
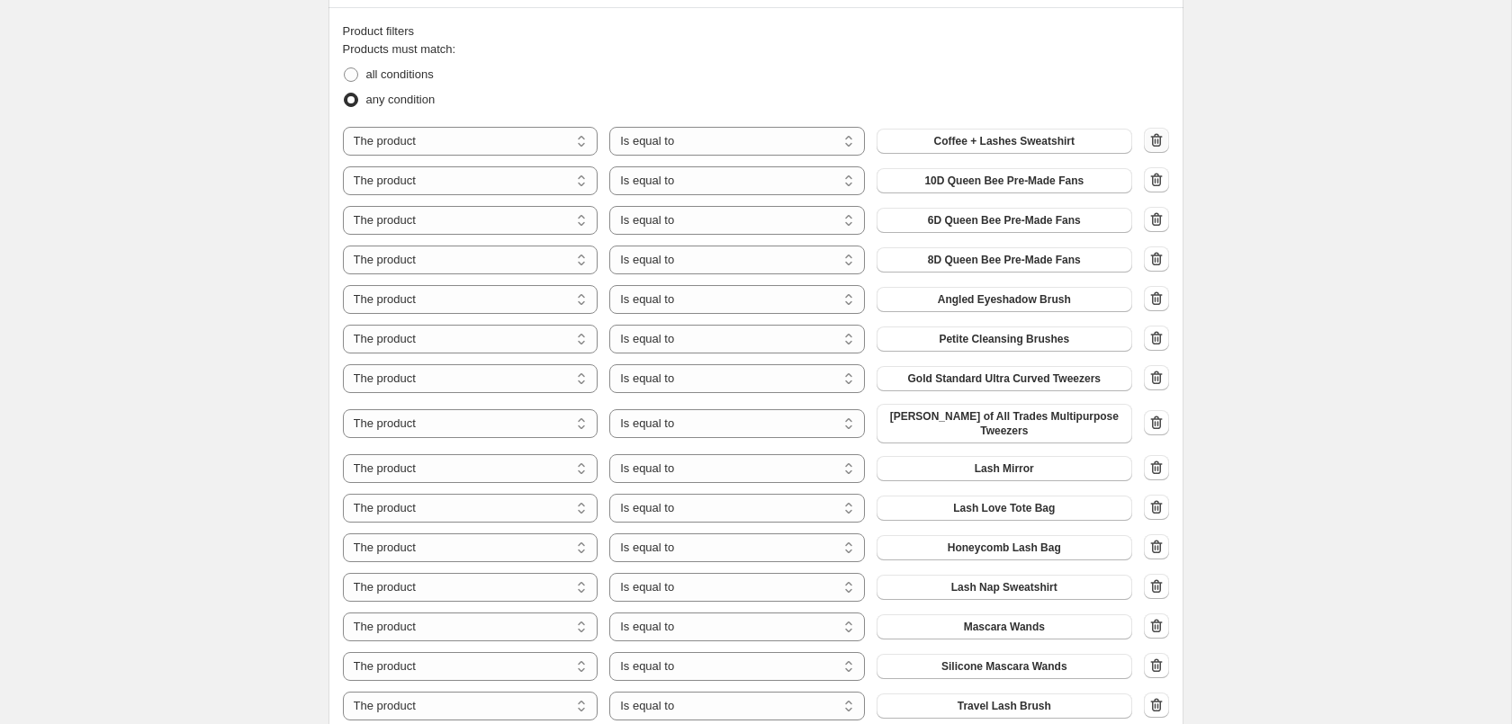
click at [1158, 135] on icon "button" at bounding box center [1156, 140] width 18 height 18
select select "tag"
select select "product"
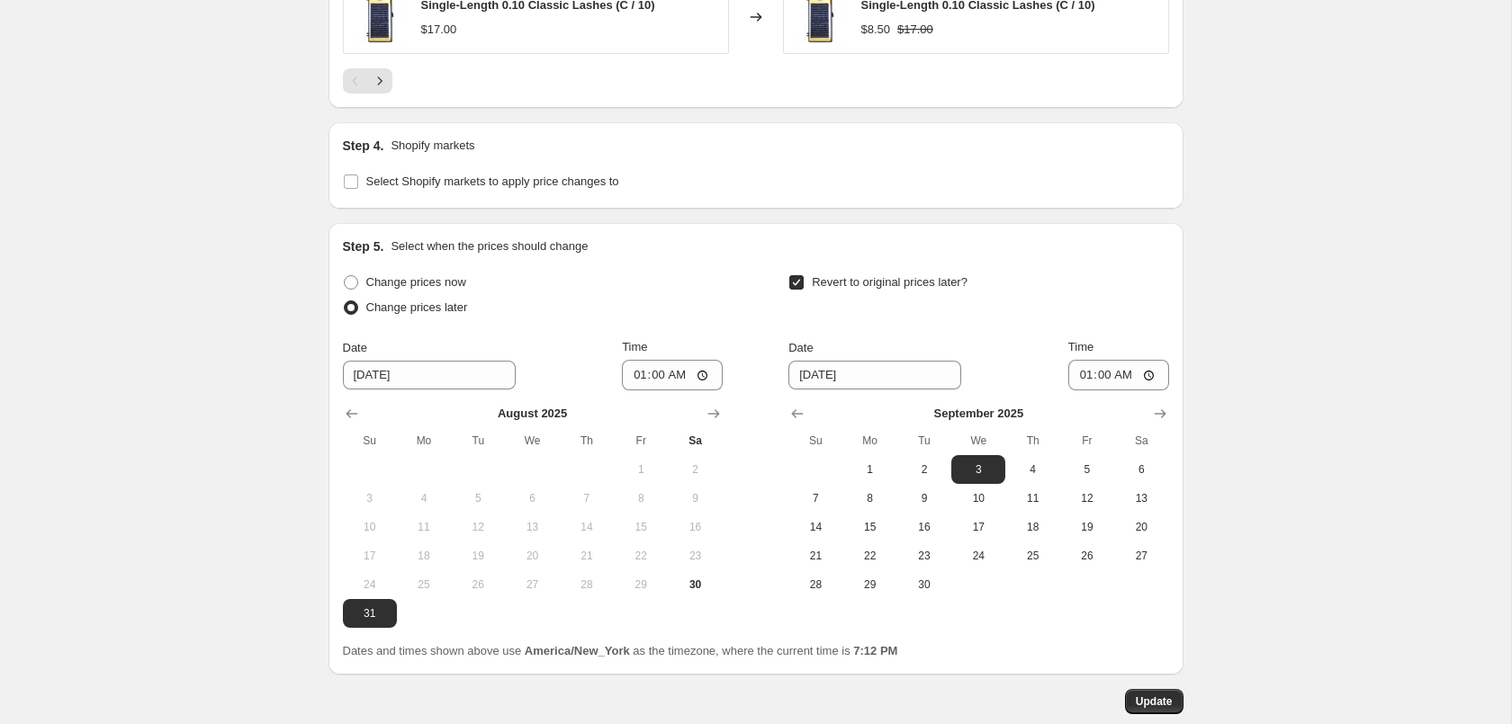
scroll to position [2846, 0]
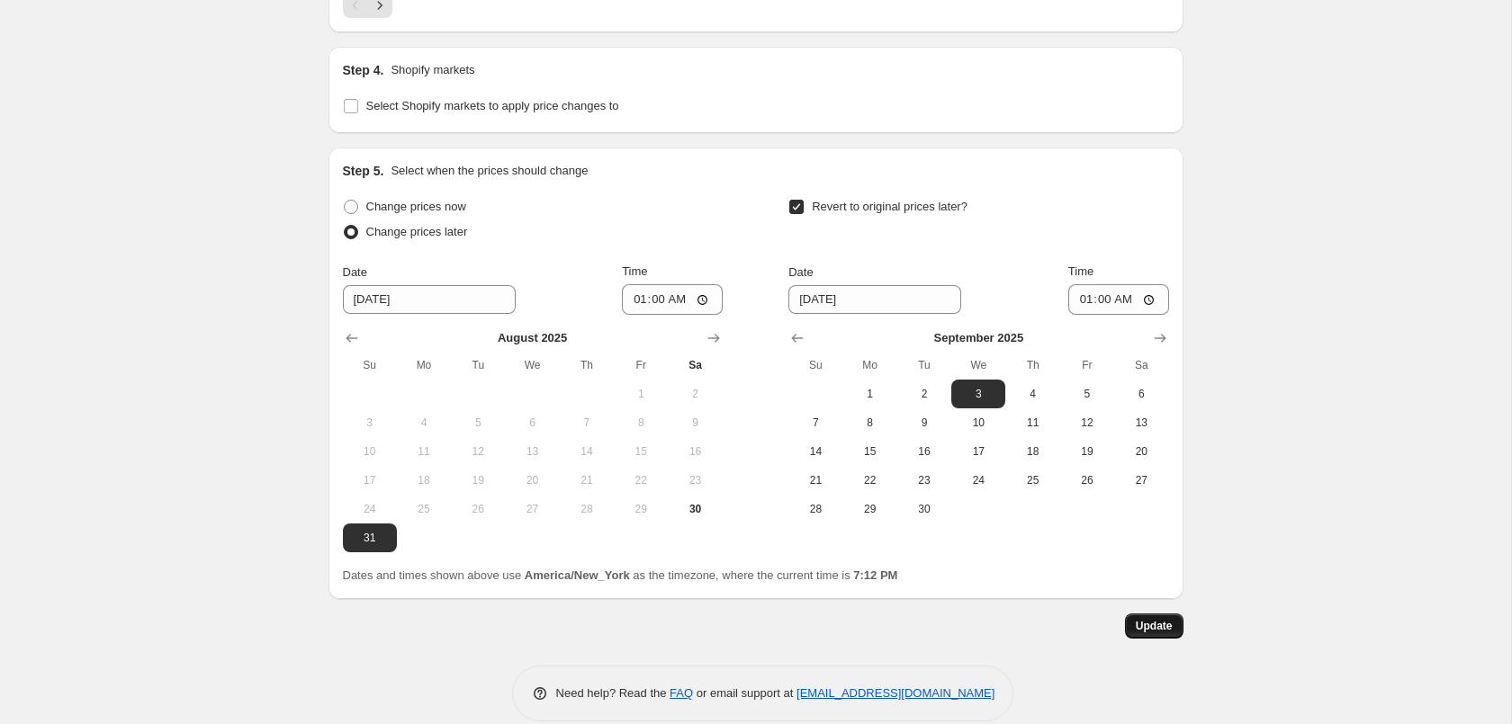
click at [1160, 619] on span "Update" at bounding box center [1154, 626] width 37 height 14
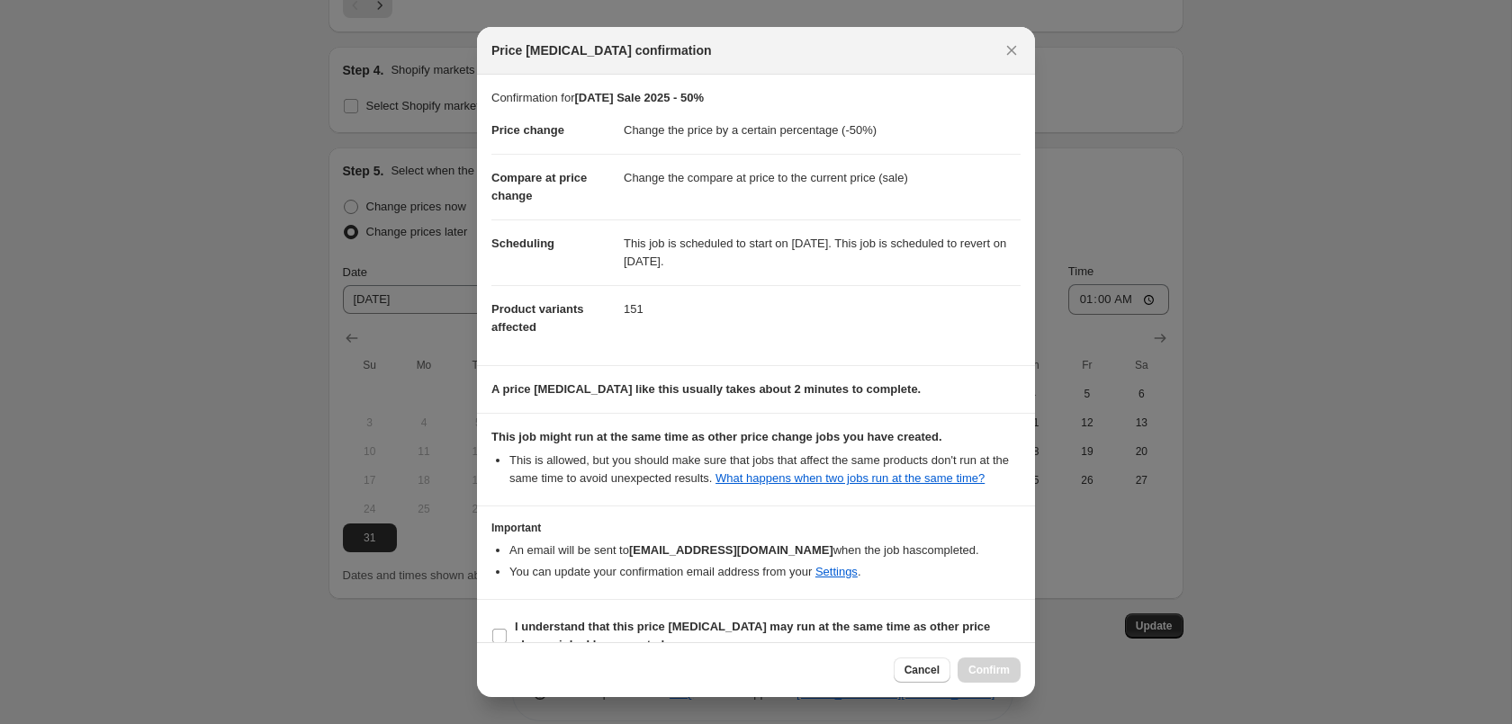
scroll to position [32, 0]
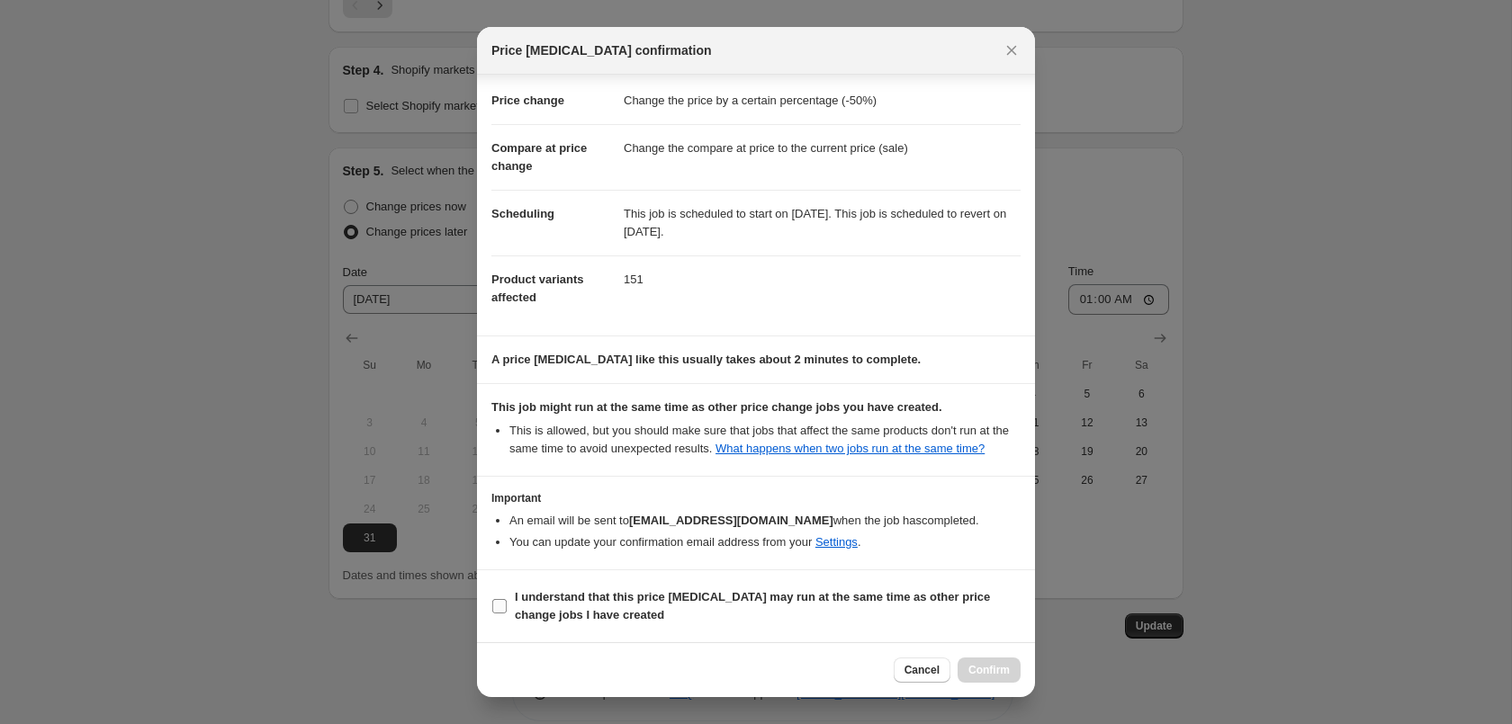
click at [670, 596] on b "I understand that this price [MEDICAL_DATA] may run at the same time as other p…" at bounding box center [752, 605] width 475 height 31
click at [507, 599] on input "I understand that this price [MEDICAL_DATA] may run at the same time as other p…" at bounding box center [499, 606] width 14 height 14
checkbox input "true"
drag, startPoint x: 992, startPoint y: 666, endPoint x: 1071, endPoint y: 624, distance: 89.8
click at [993, 667] on span "Confirm" at bounding box center [988, 670] width 41 height 14
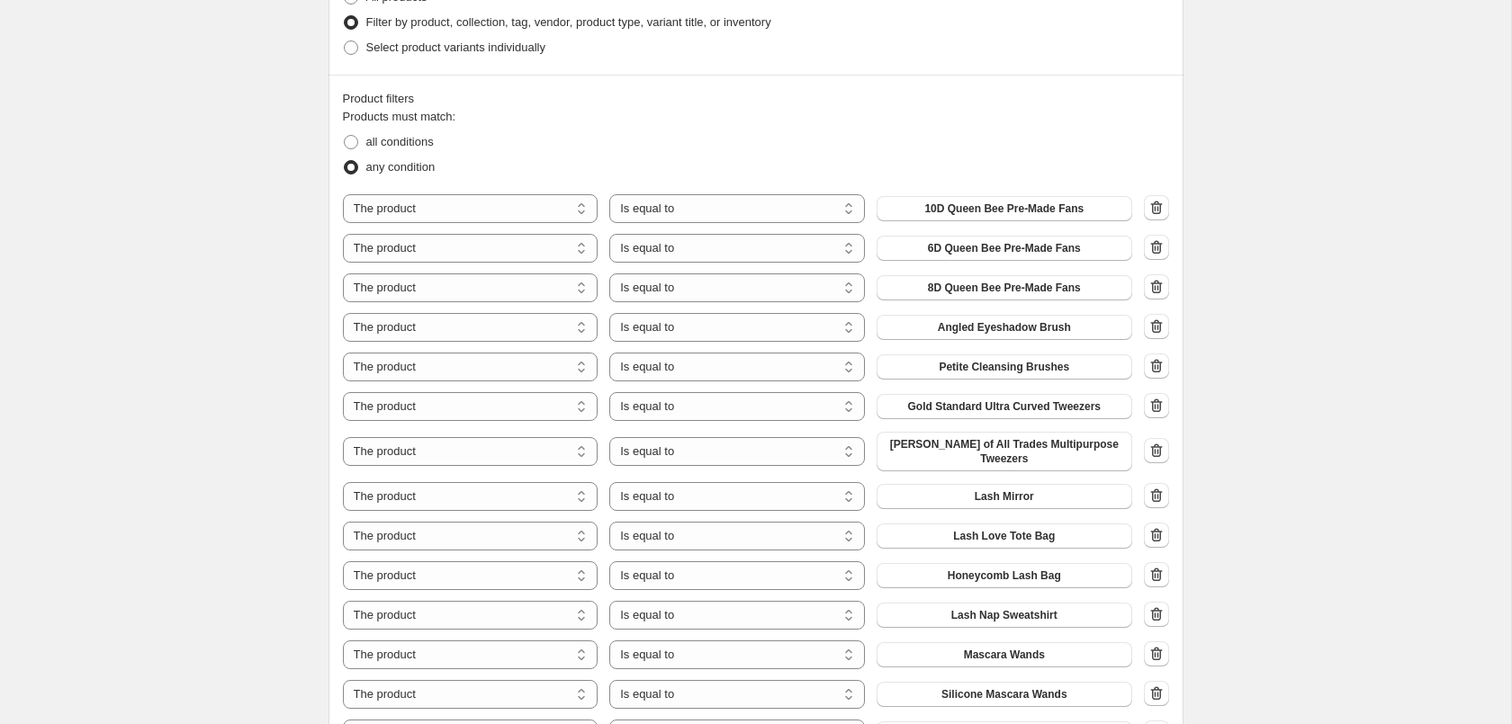
scroll to position [1101, 0]
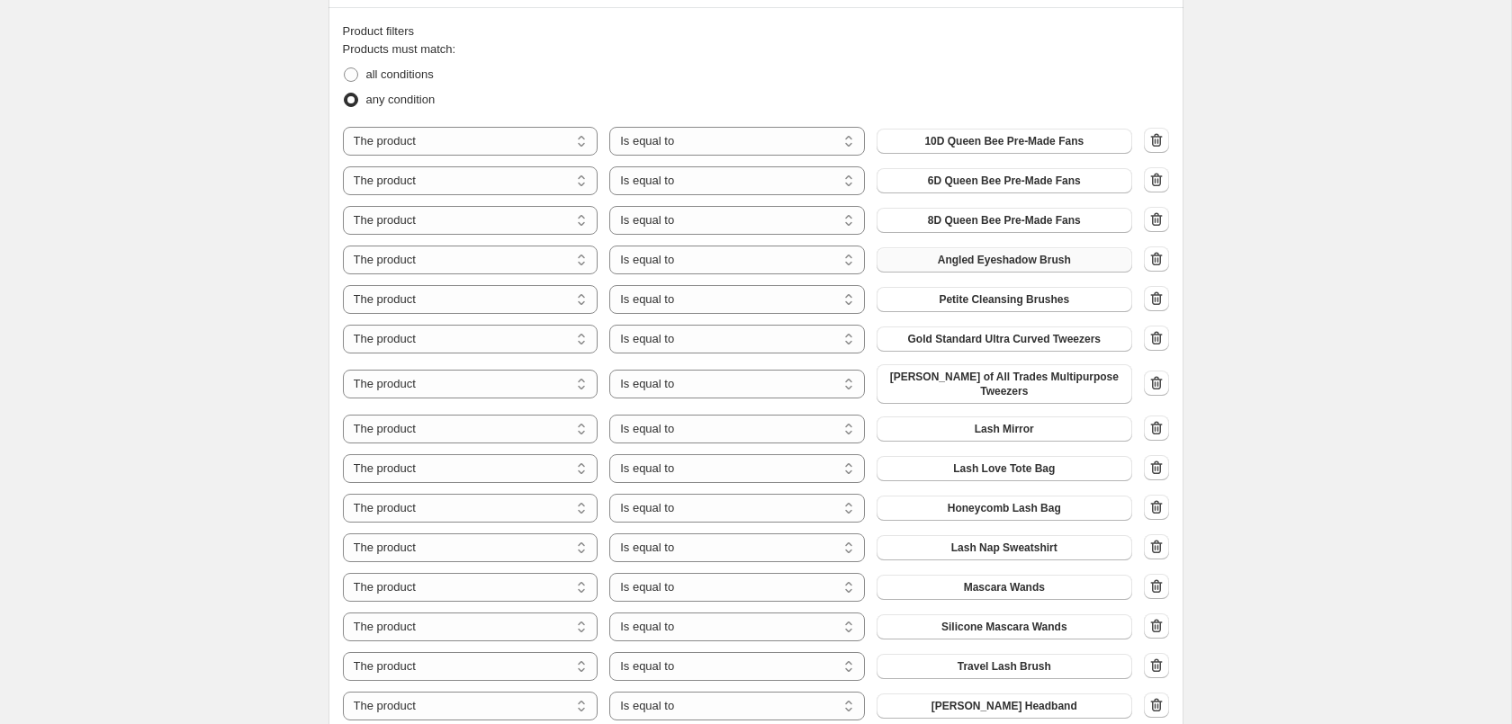
click at [1030, 262] on span "Angled Eyeshadow Brush" at bounding box center [1004, 260] width 133 height 14
click at [1048, 293] on button "Petite Cleansing Brushes" at bounding box center [1005, 299] width 256 height 25
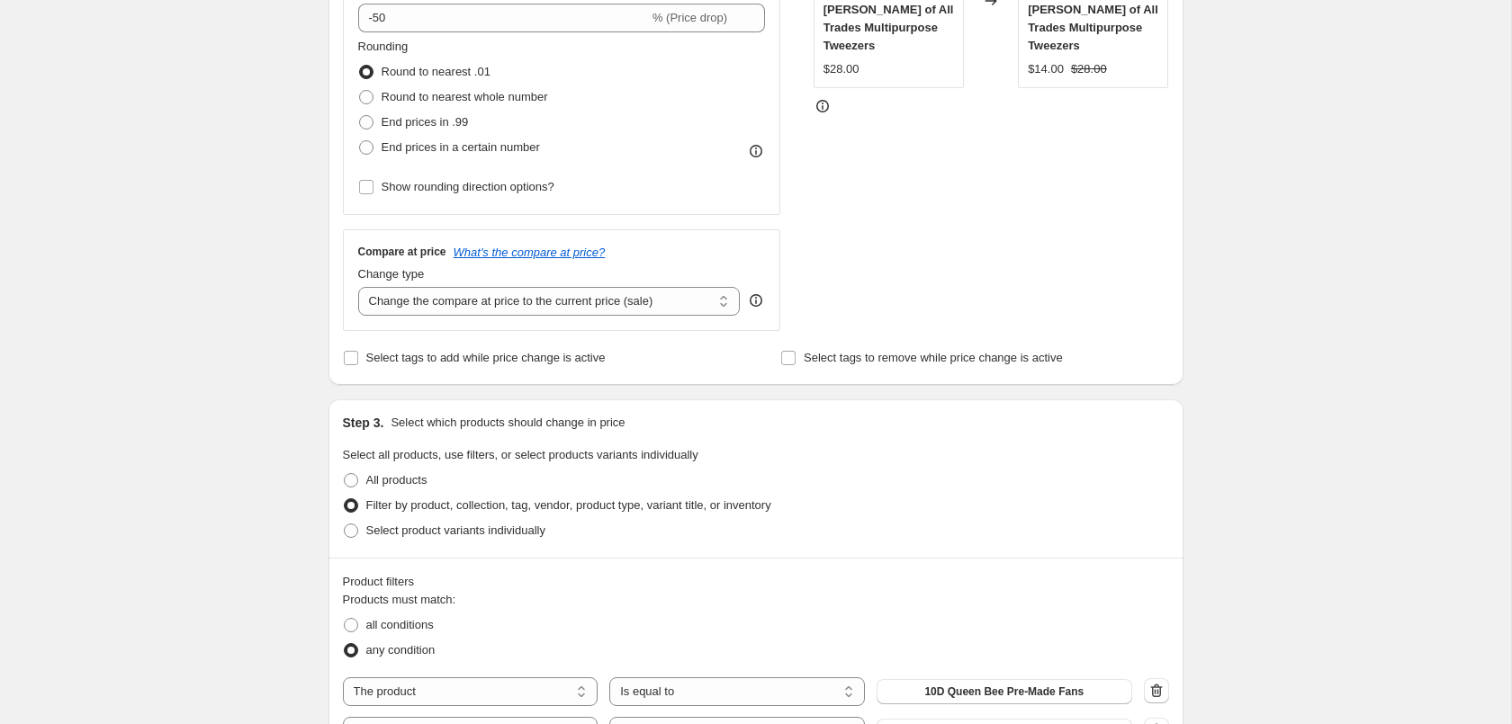
scroll to position [918, 0]
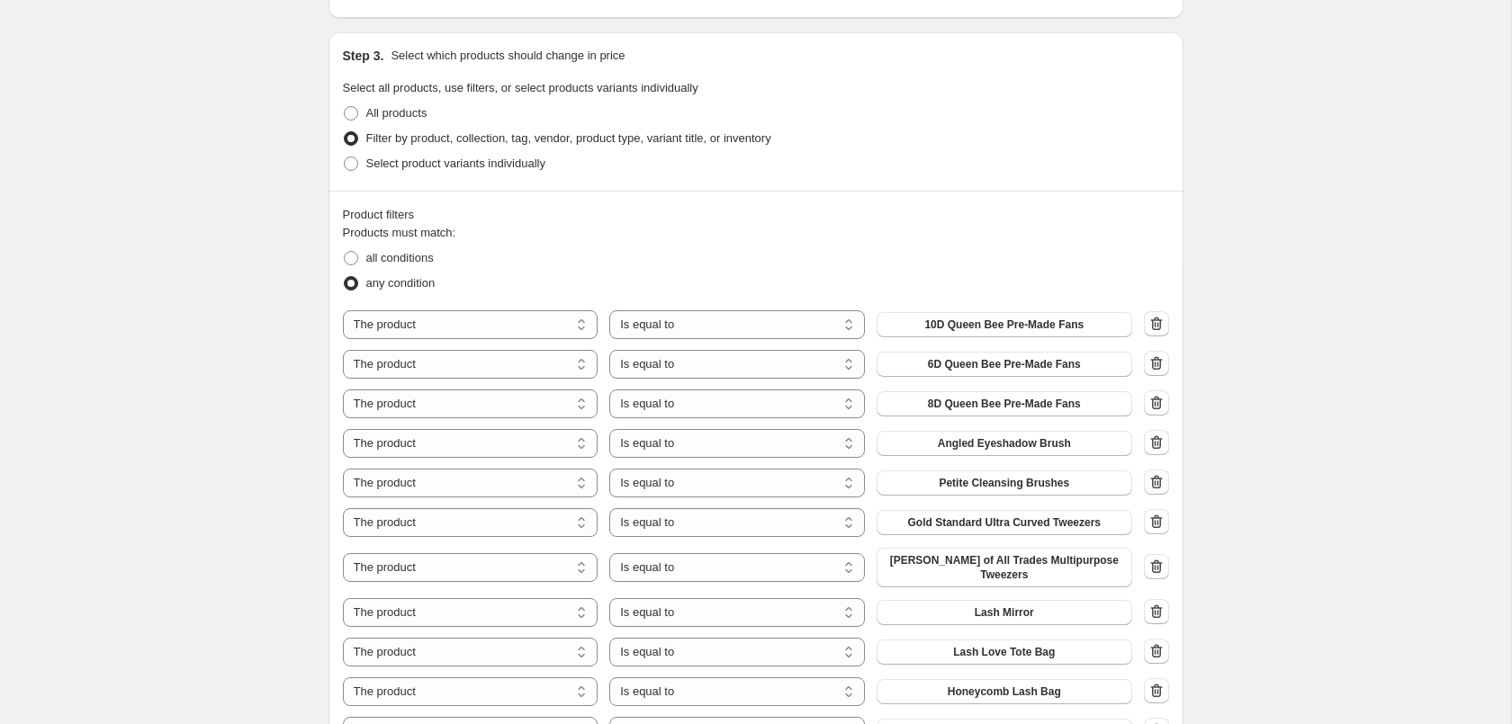
click at [1159, 486] on icon "button" at bounding box center [1156, 482] width 18 height 18
select select "tag"
select select "product"
click at [1158, 437] on icon "button" at bounding box center [1156, 443] width 18 height 18
select select "tag"
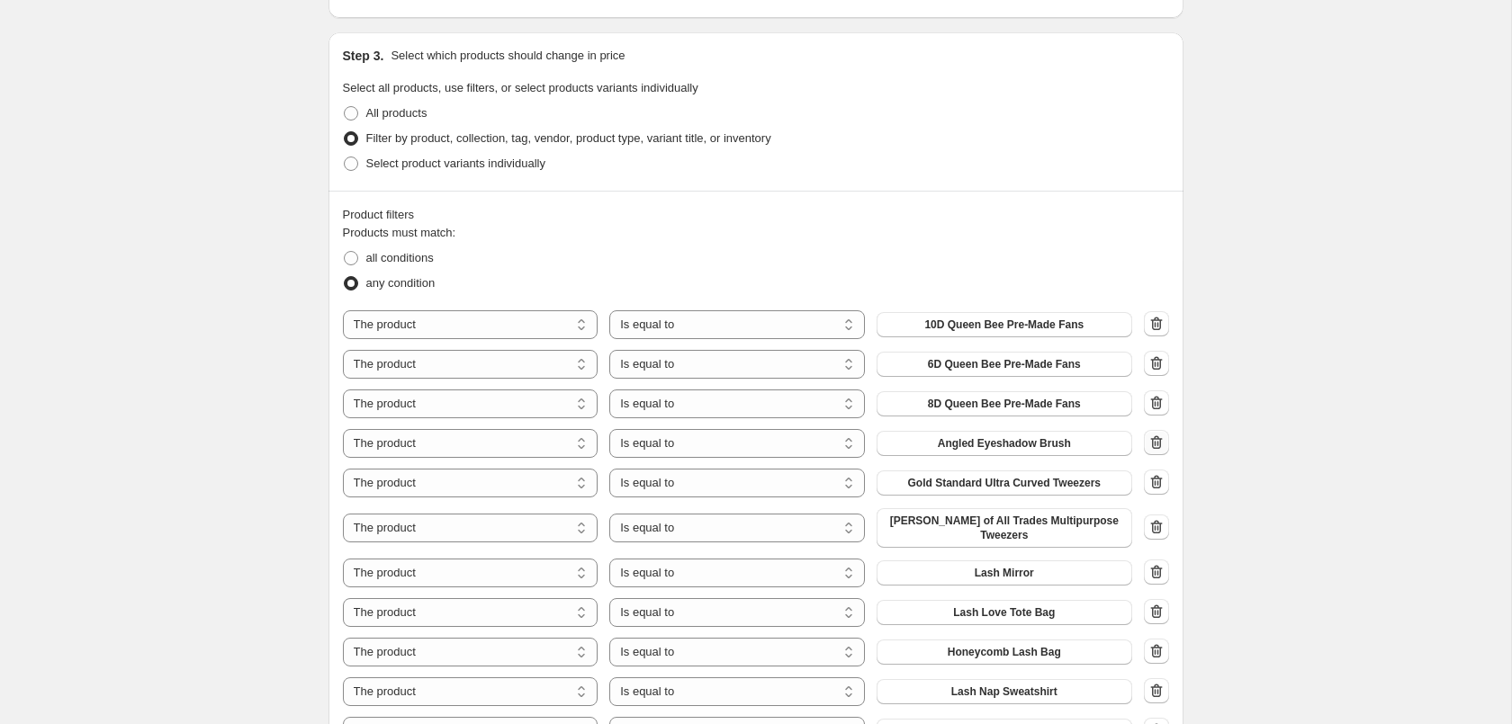
select select "product"
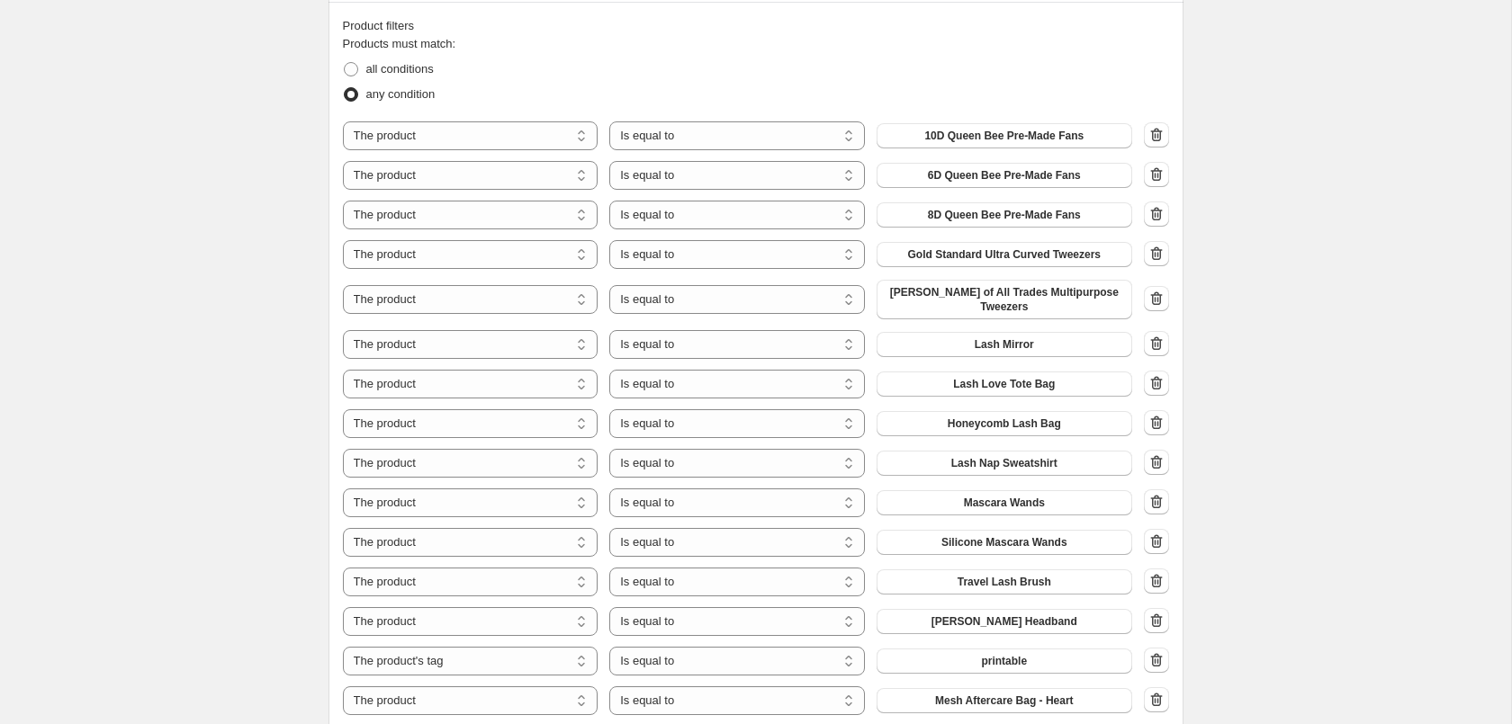
scroll to position [1101, 0]
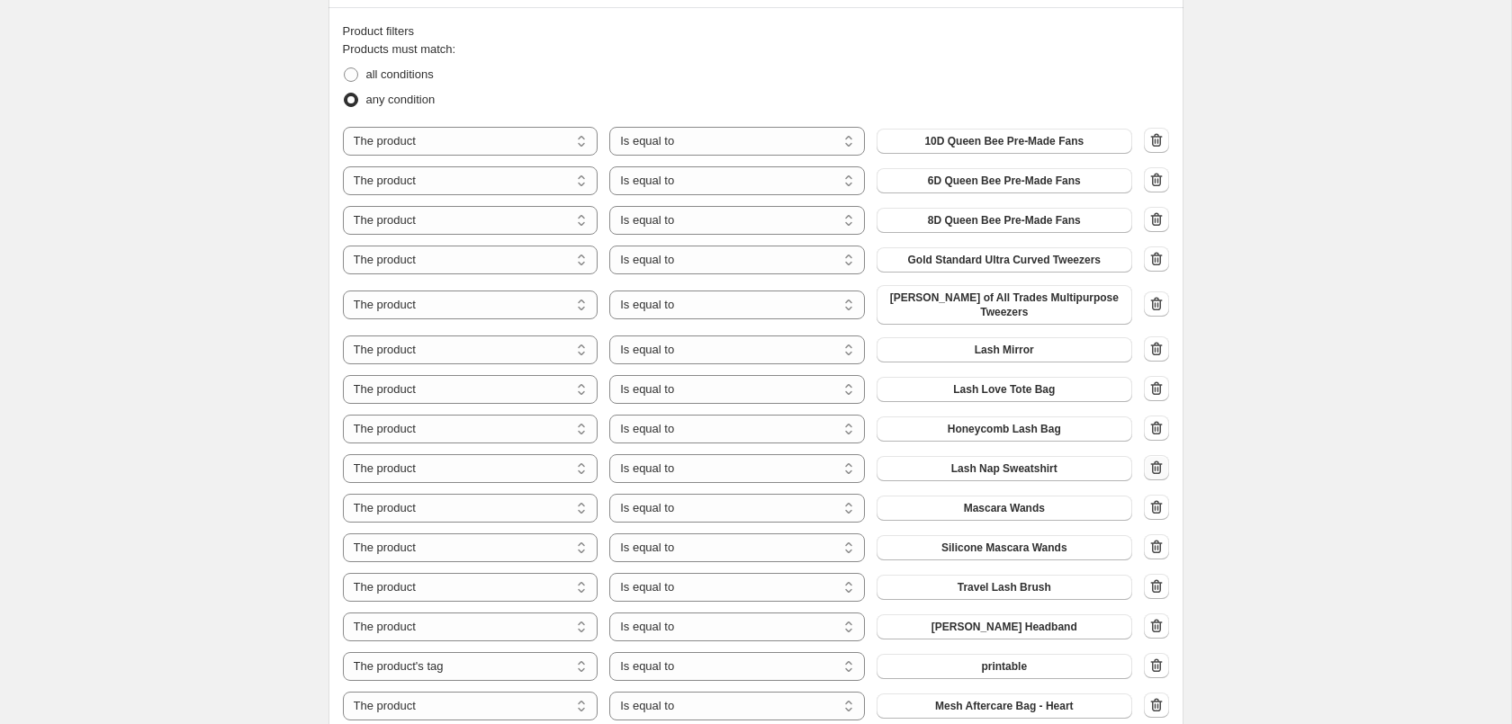
click at [1157, 462] on icon "button" at bounding box center [1156, 468] width 18 height 18
select select "tag"
select select "product"
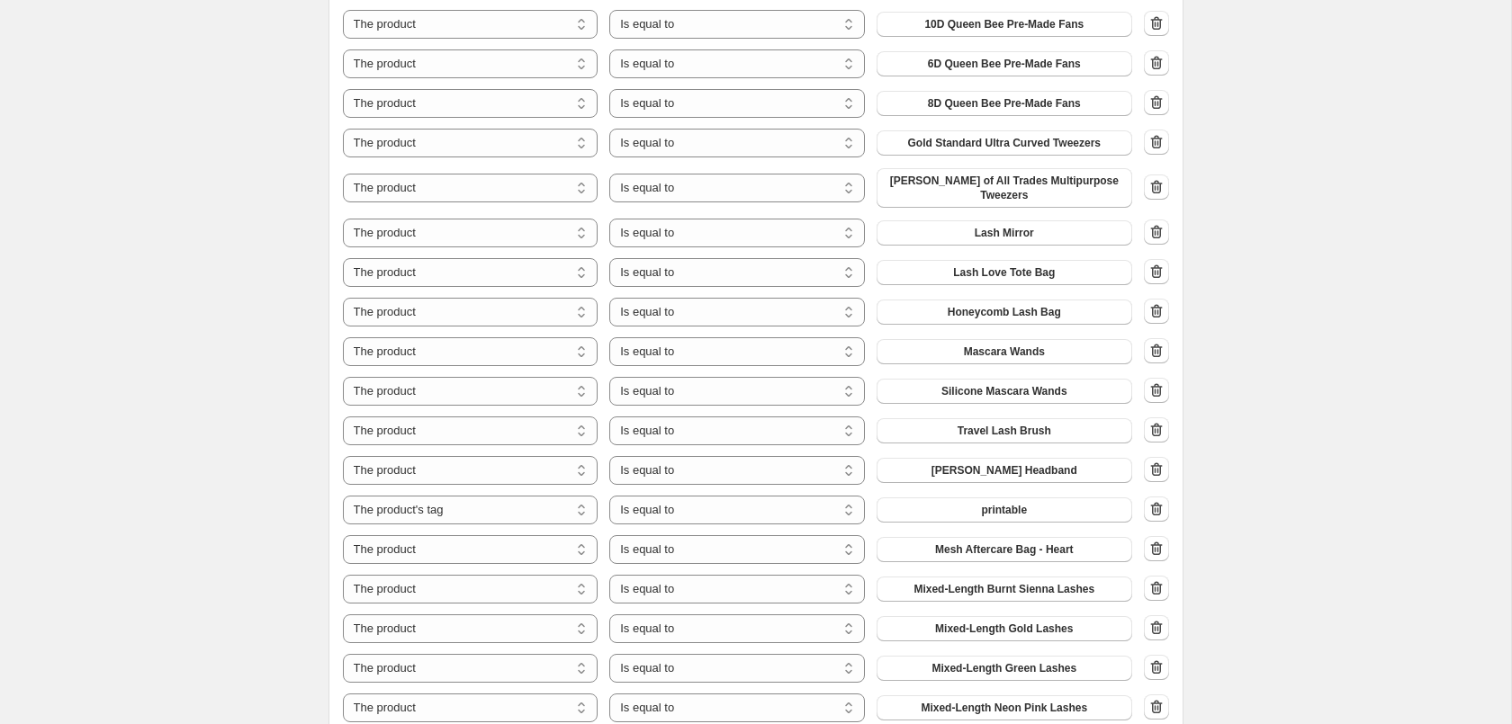
scroll to position [1193, 0]
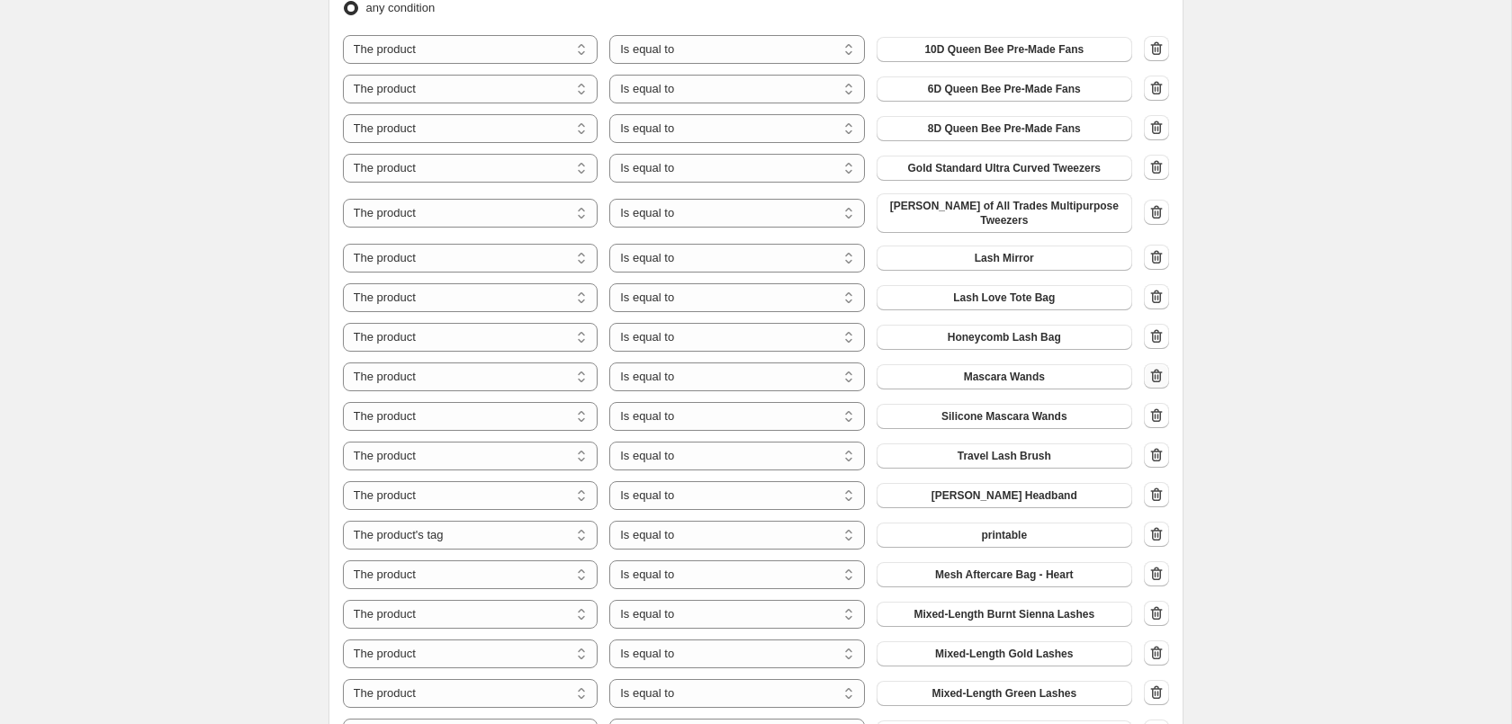
click at [1162, 367] on icon "button" at bounding box center [1156, 376] width 18 height 18
select select "tag"
select select "product"
click at [1164, 367] on icon "button" at bounding box center [1156, 376] width 18 height 18
select select "tag"
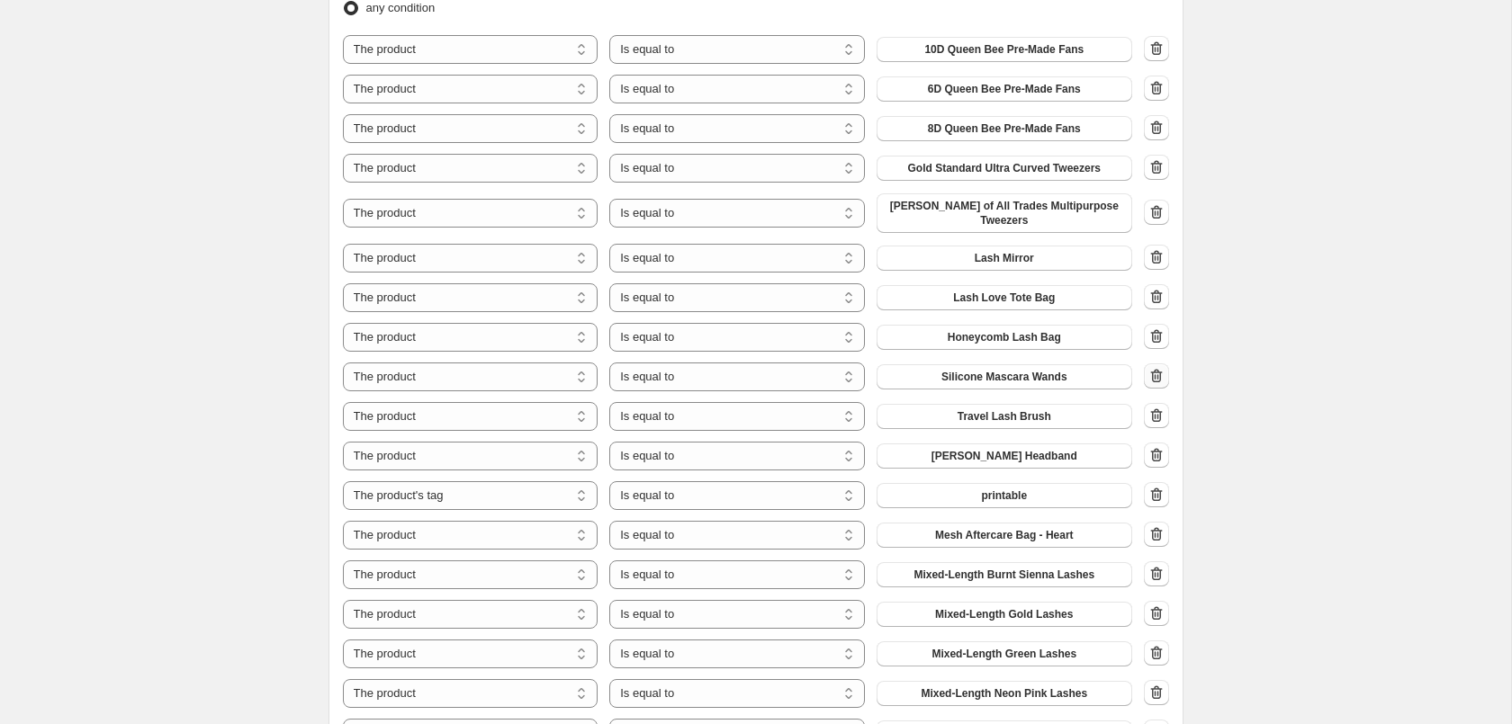
select select "product"
click at [1268, 356] on div "[DATE] Sale 2025 - 50%. This page is ready [DATE] Sale 2025 - 50% Info Schedule…" at bounding box center [755, 505] width 1511 height 3396
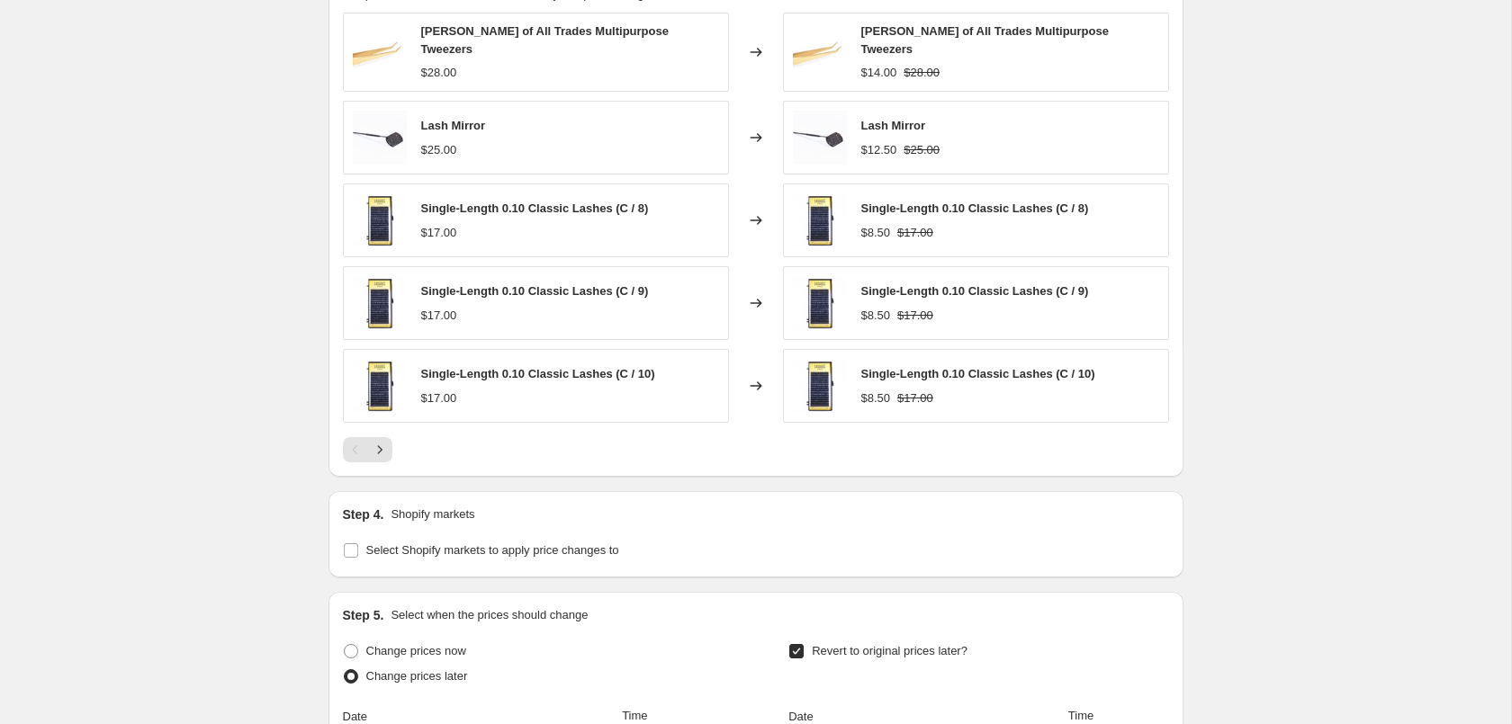
scroll to position [2655, 0]
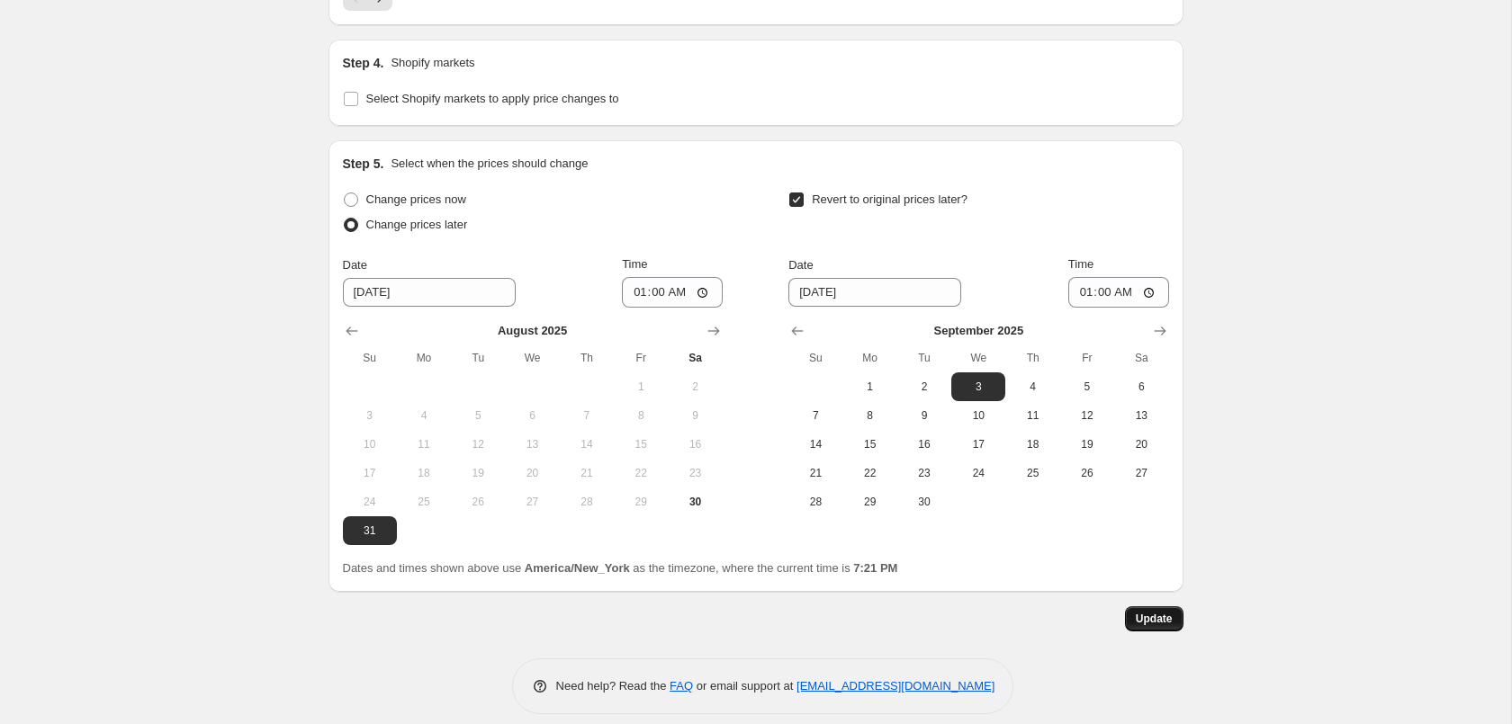
click at [1155, 612] on span "Update" at bounding box center [1154, 619] width 37 height 14
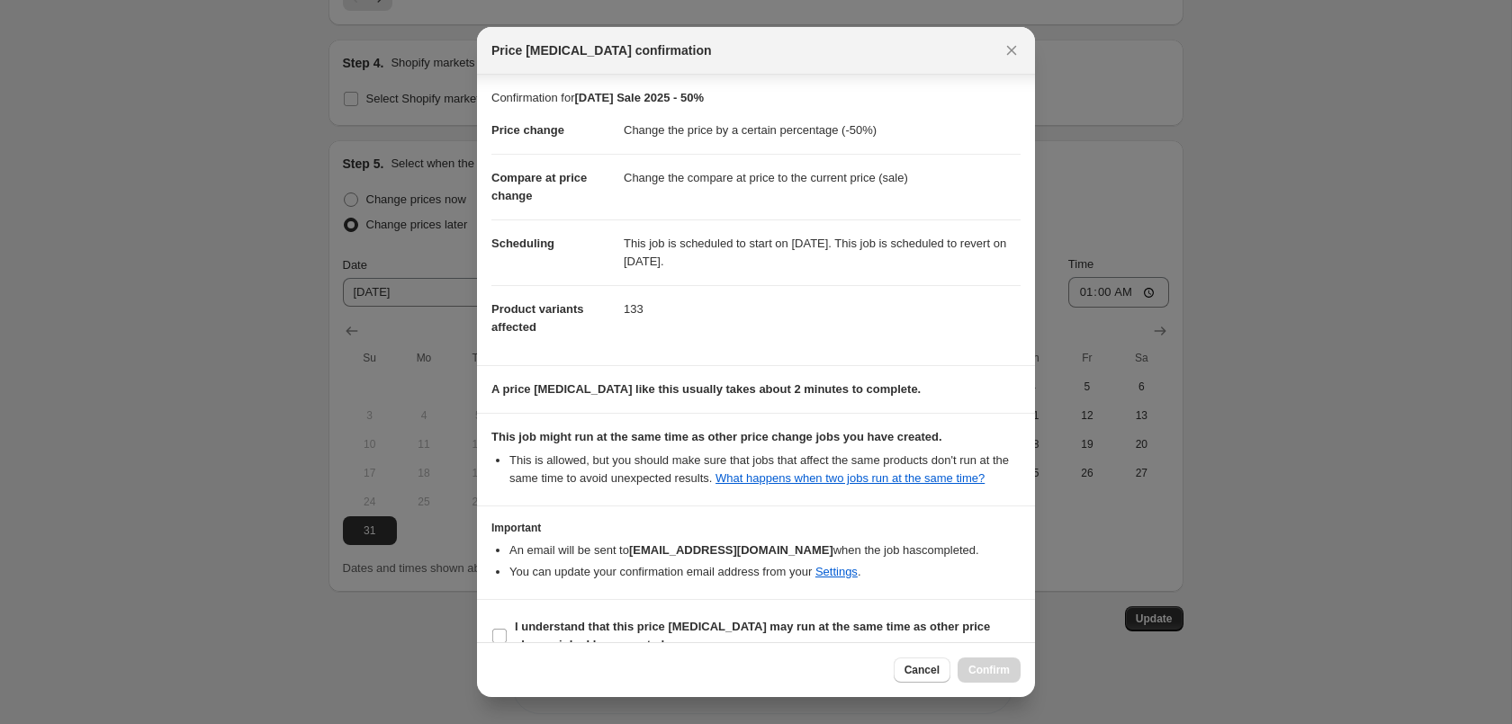
scroll to position [32, 0]
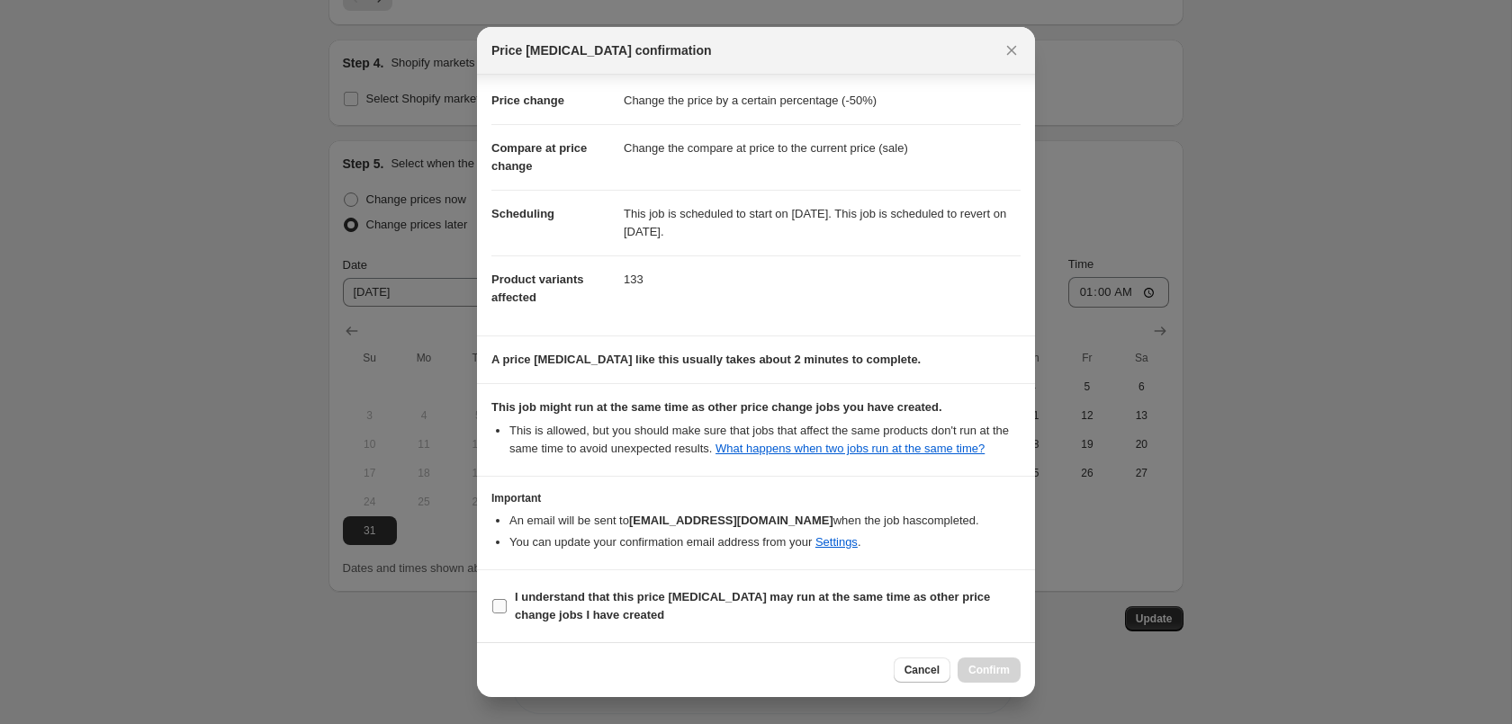
click at [804, 600] on b "I understand that this price [MEDICAL_DATA] may run at the same time as other p…" at bounding box center [752, 605] width 475 height 31
click at [507, 600] on input "I understand that this price [MEDICAL_DATA] may run at the same time as other p…" at bounding box center [499, 606] width 14 height 14
checkbox input "true"
click at [994, 665] on span "Confirm" at bounding box center [988, 670] width 41 height 14
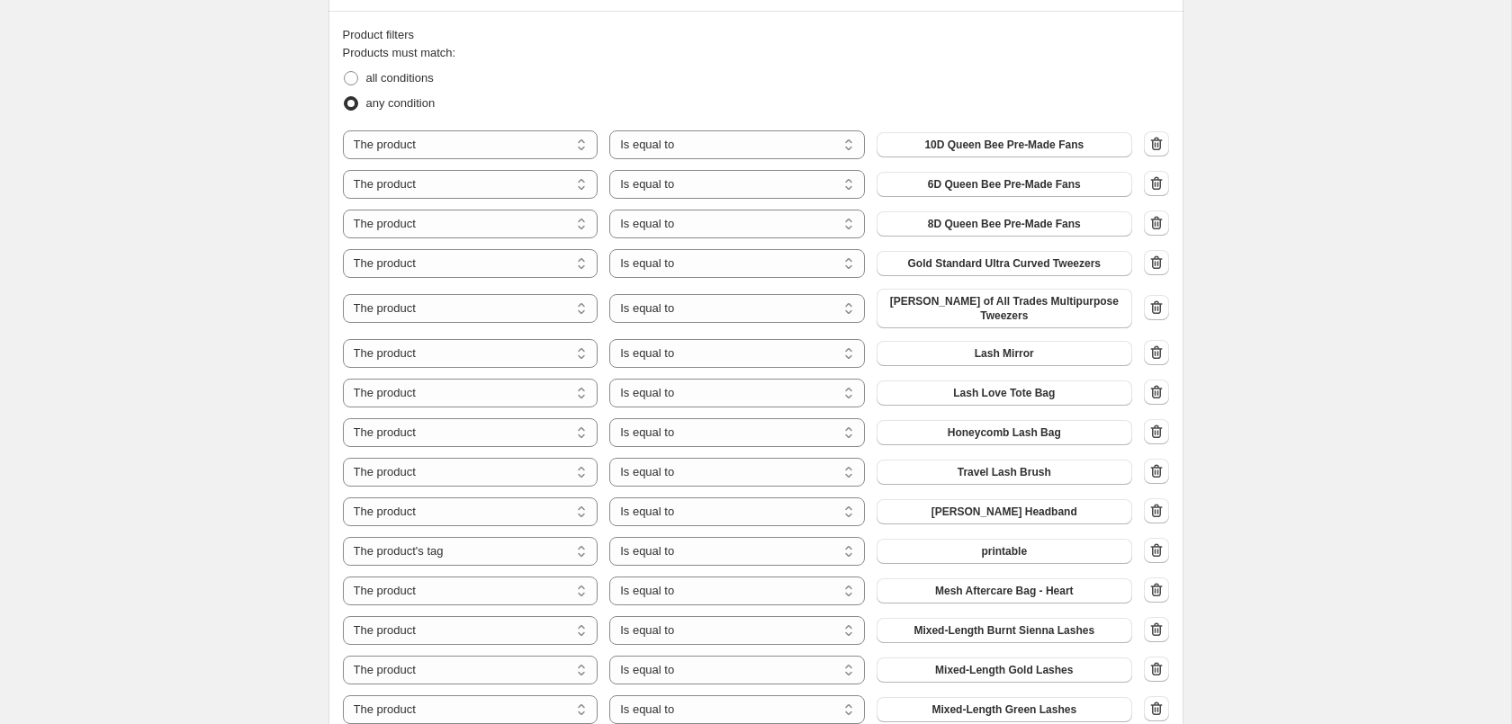
scroll to position [1094, 0]
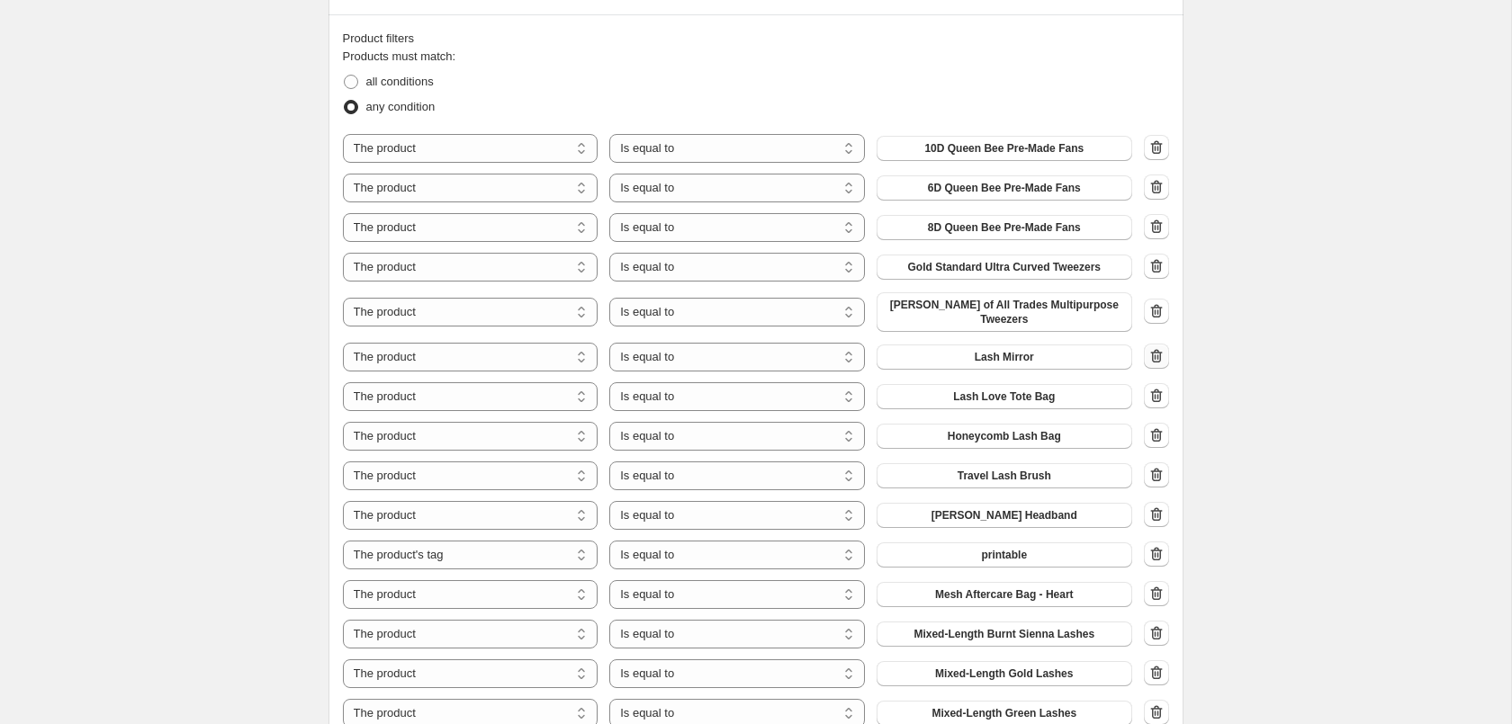
click at [1155, 344] on button "button" at bounding box center [1156, 356] width 25 height 25
select select "tag"
select select "product"
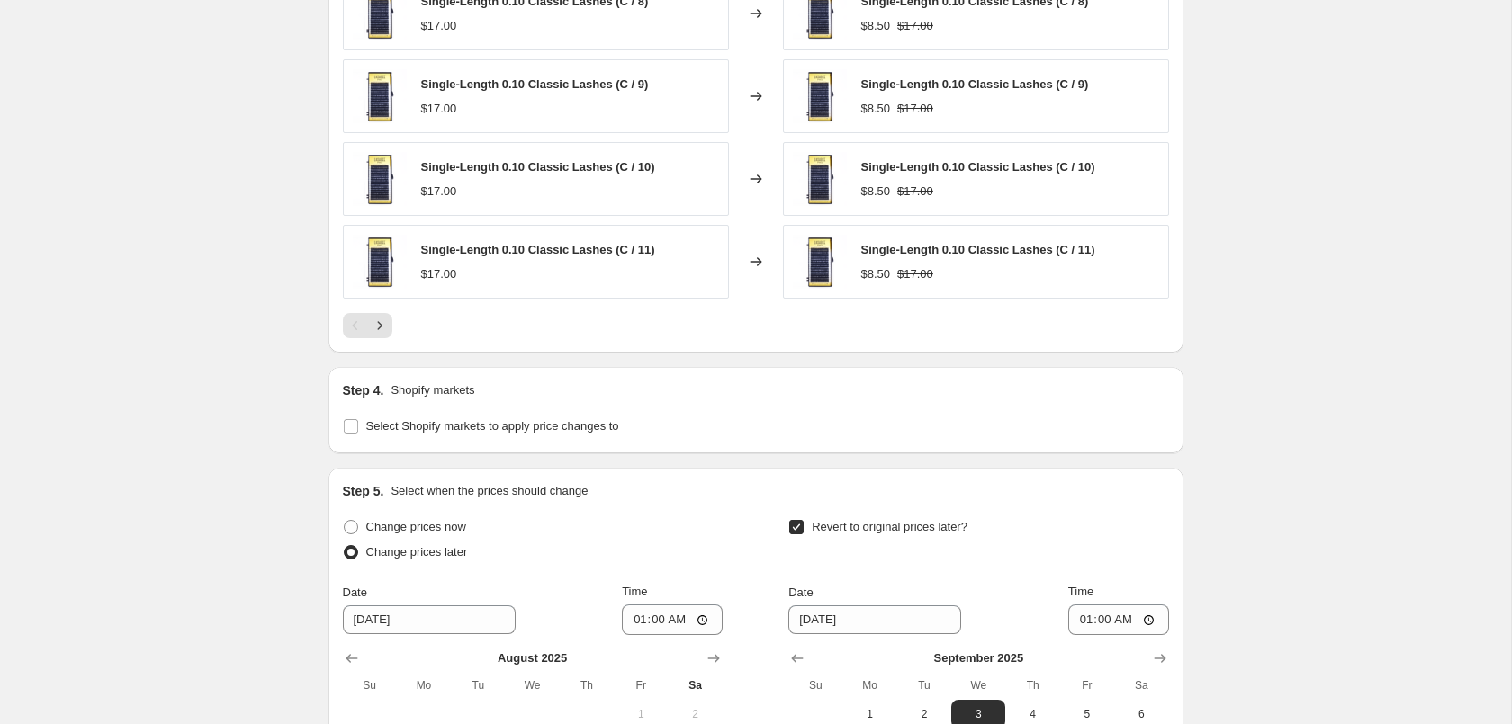
scroll to position [2615, 0]
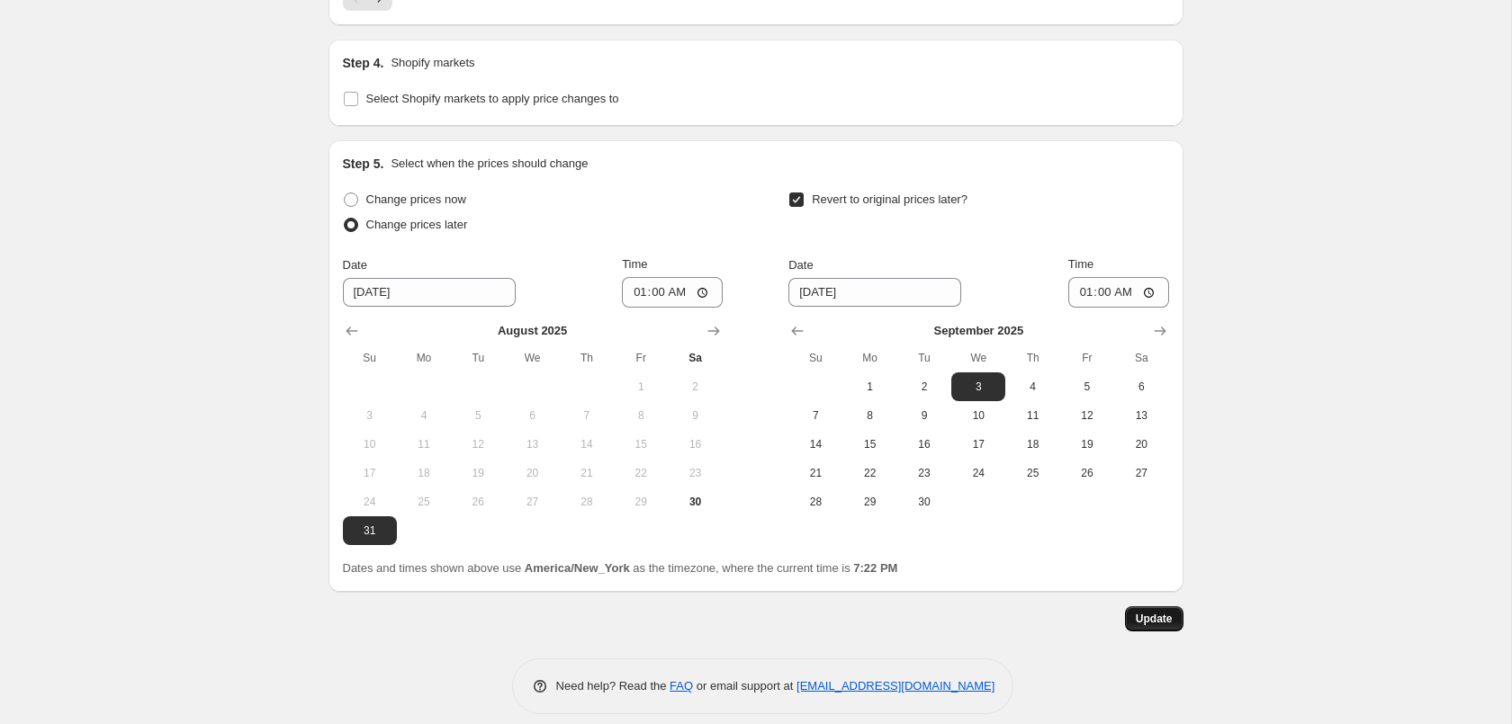
click at [1173, 607] on button "Update" at bounding box center [1154, 619] width 58 height 25
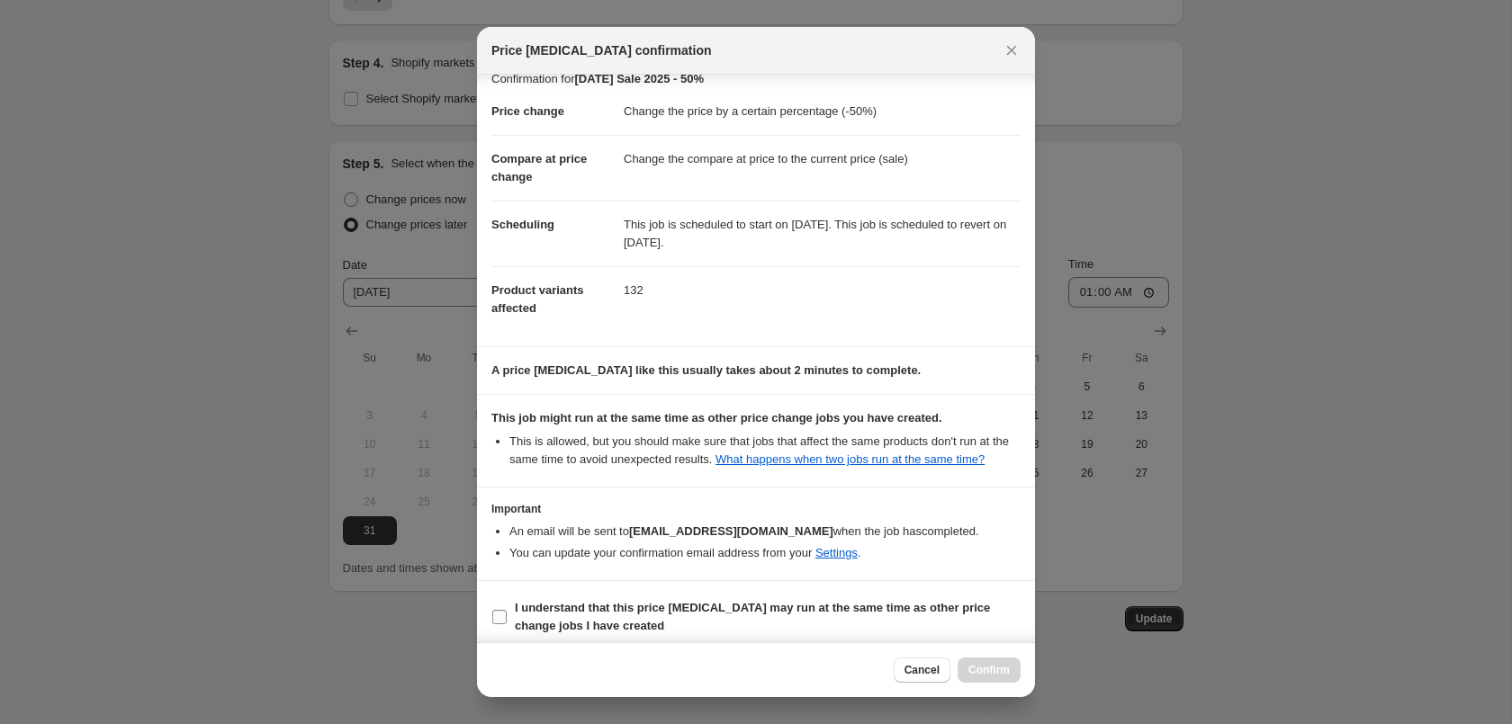
scroll to position [32, 0]
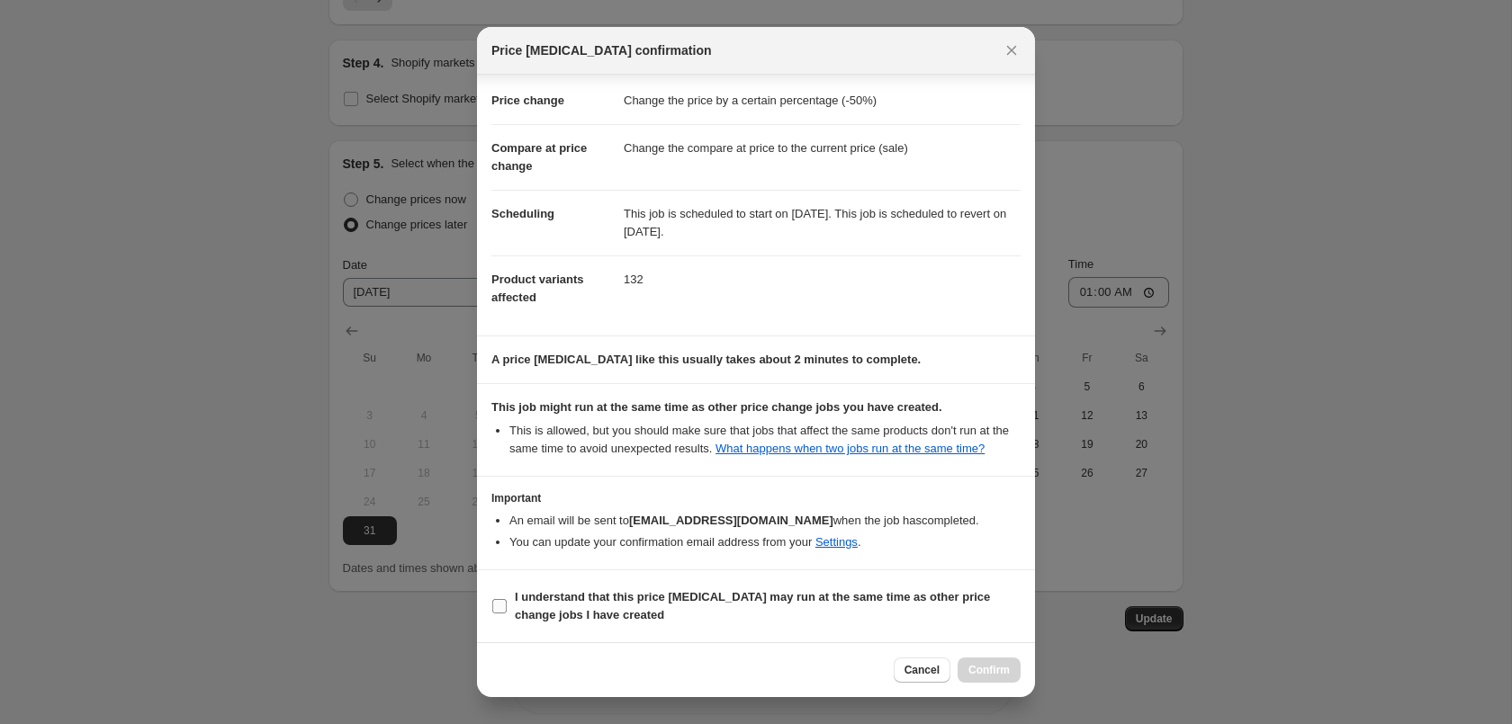
click at [699, 595] on b "I understand that this price [MEDICAL_DATA] may run at the same time as other p…" at bounding box center [752, 605] width 475 height 31
click at [507, 599] on input "I understand that this price [MEDICAL_DATA] may run at the same time as other p…" at bounding box center [499, 606] width 14 height 14
checkbox input "true"
click at [987, 672] on span "Confirm" at bounding box center [988, 670] width 41 height 14
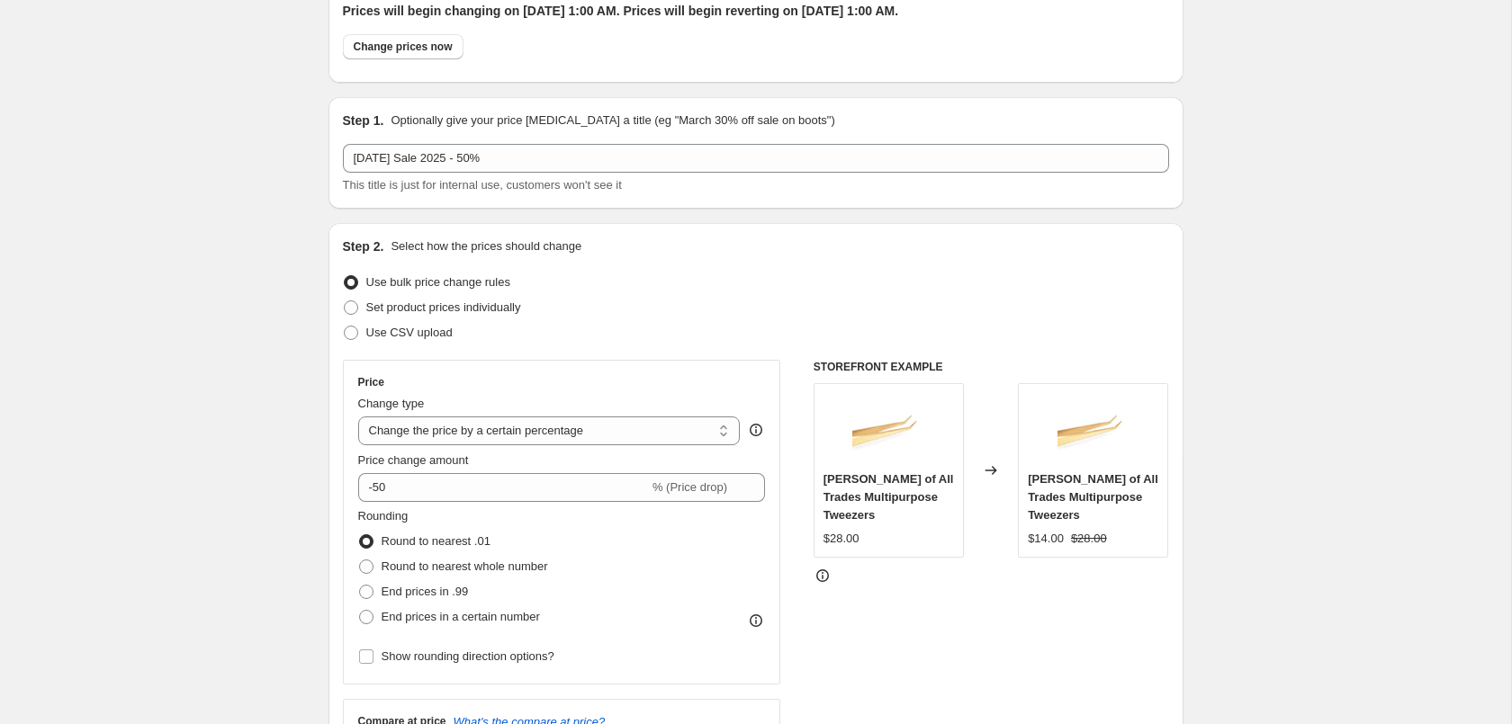
scroll to position [0, 0]
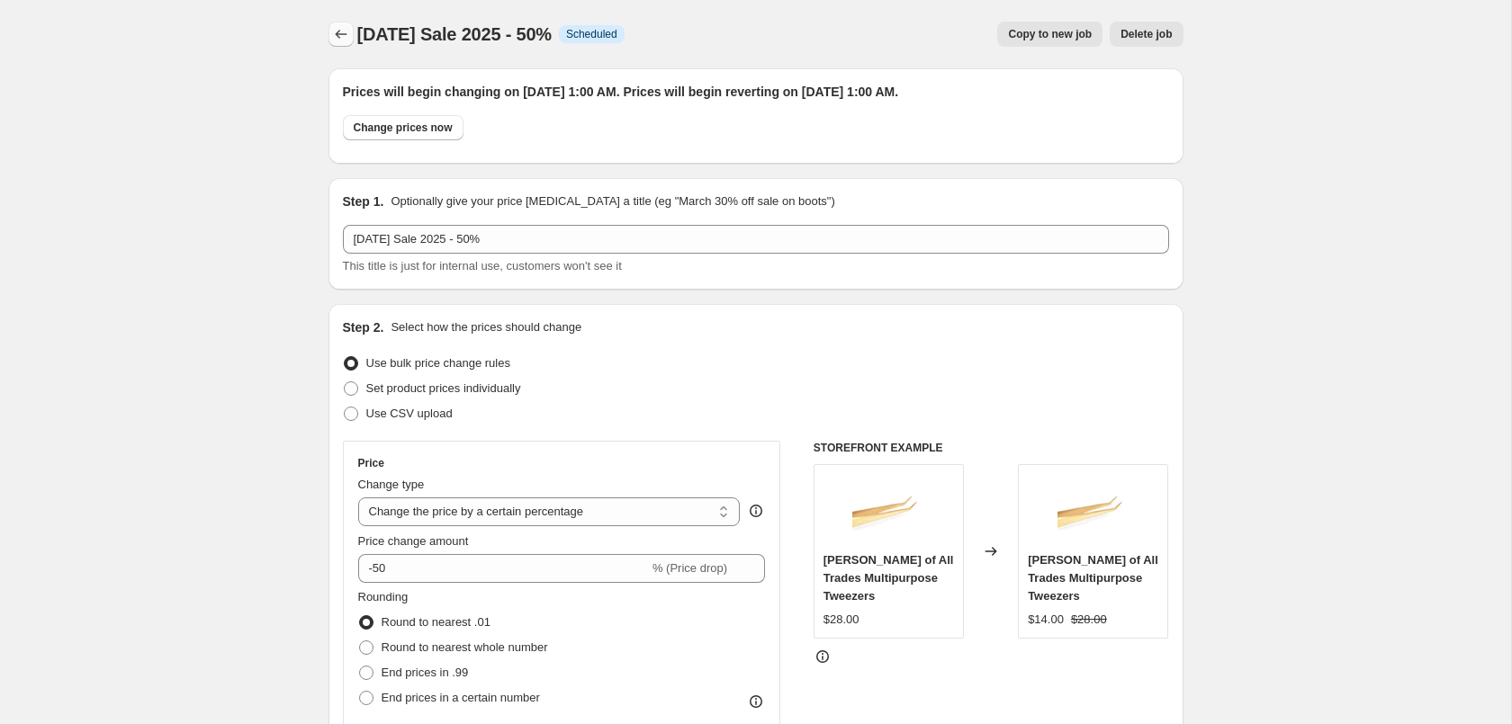
click at [340, 35] on icon "Price change jobs" at bounding box center [341, 34] width 18 height 18
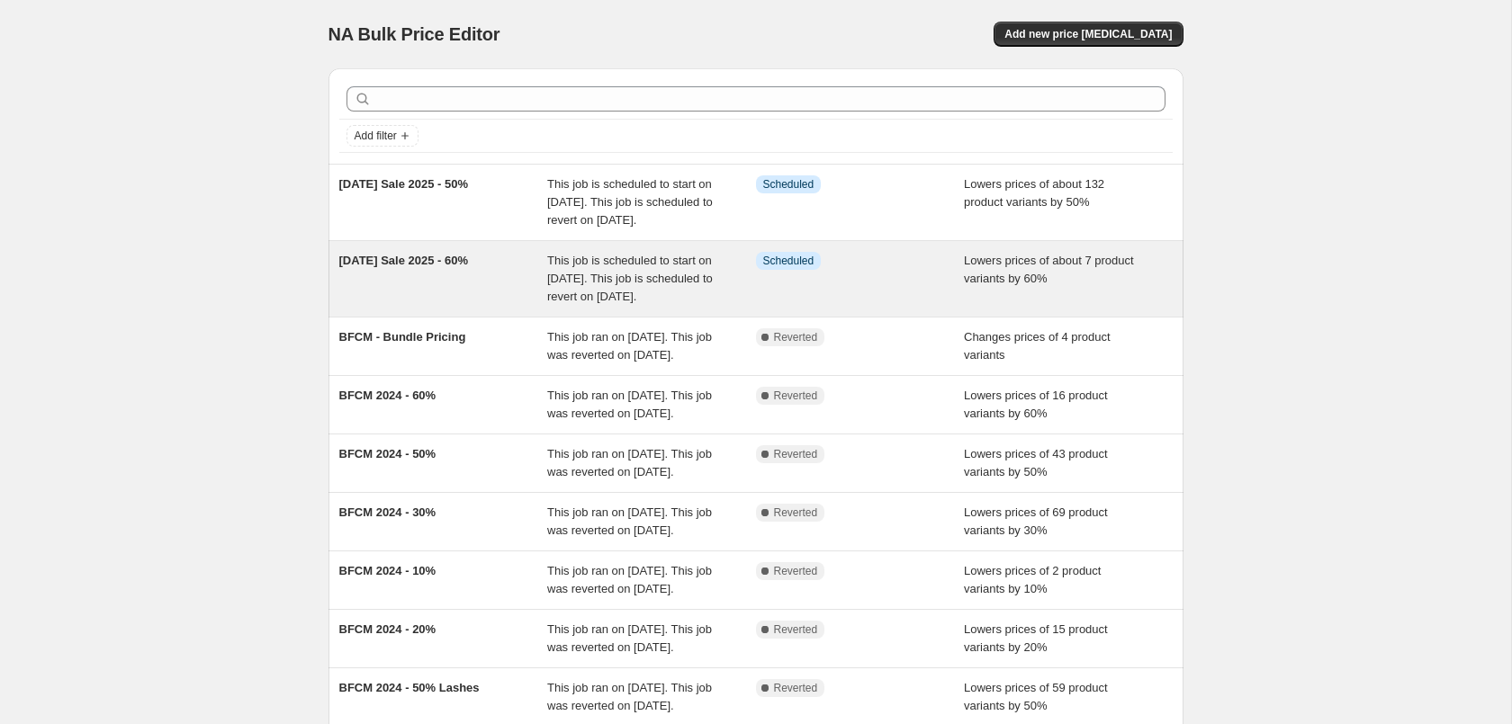
click at [847, 297] on div "Info Scheduled" at bounding box center [860, 279] width 209 height 54
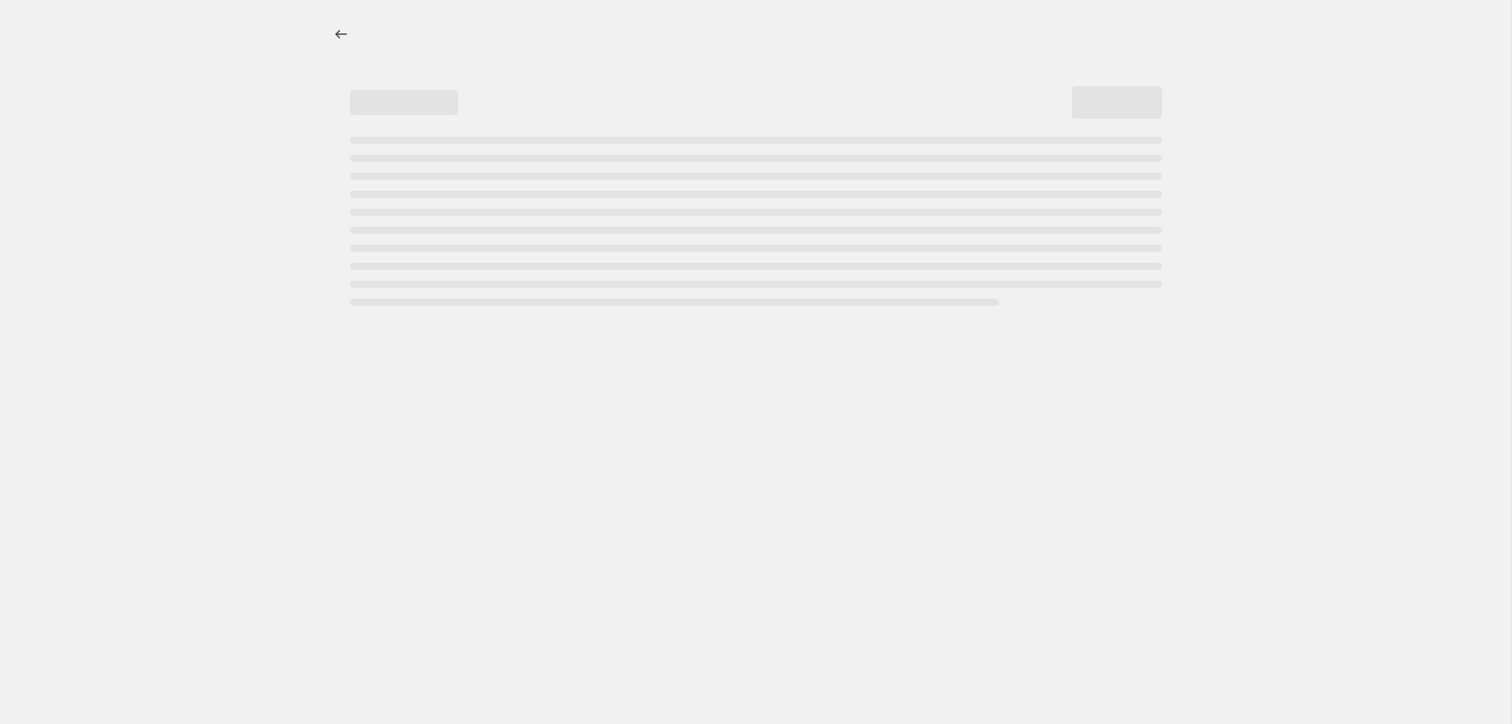
select select "percentage"
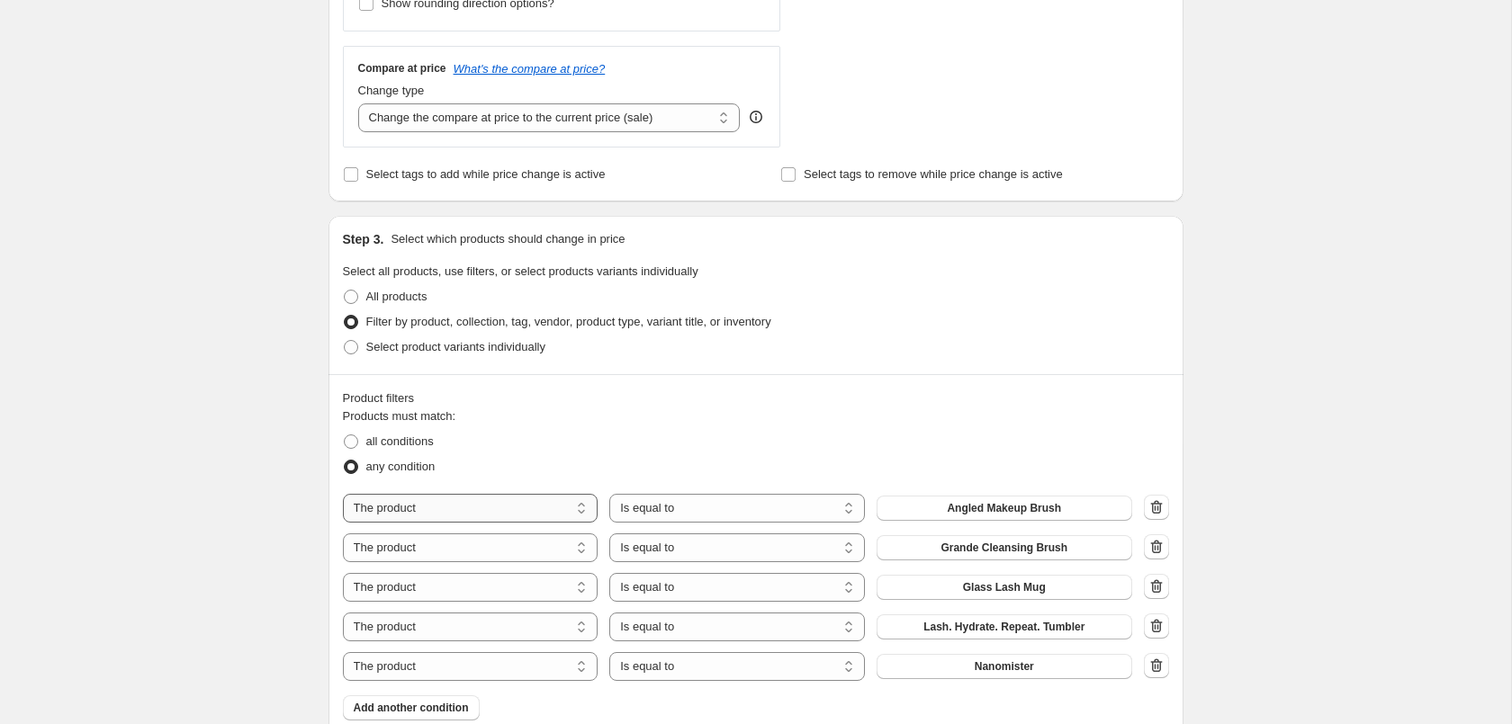
scroll to position [1101, 0]
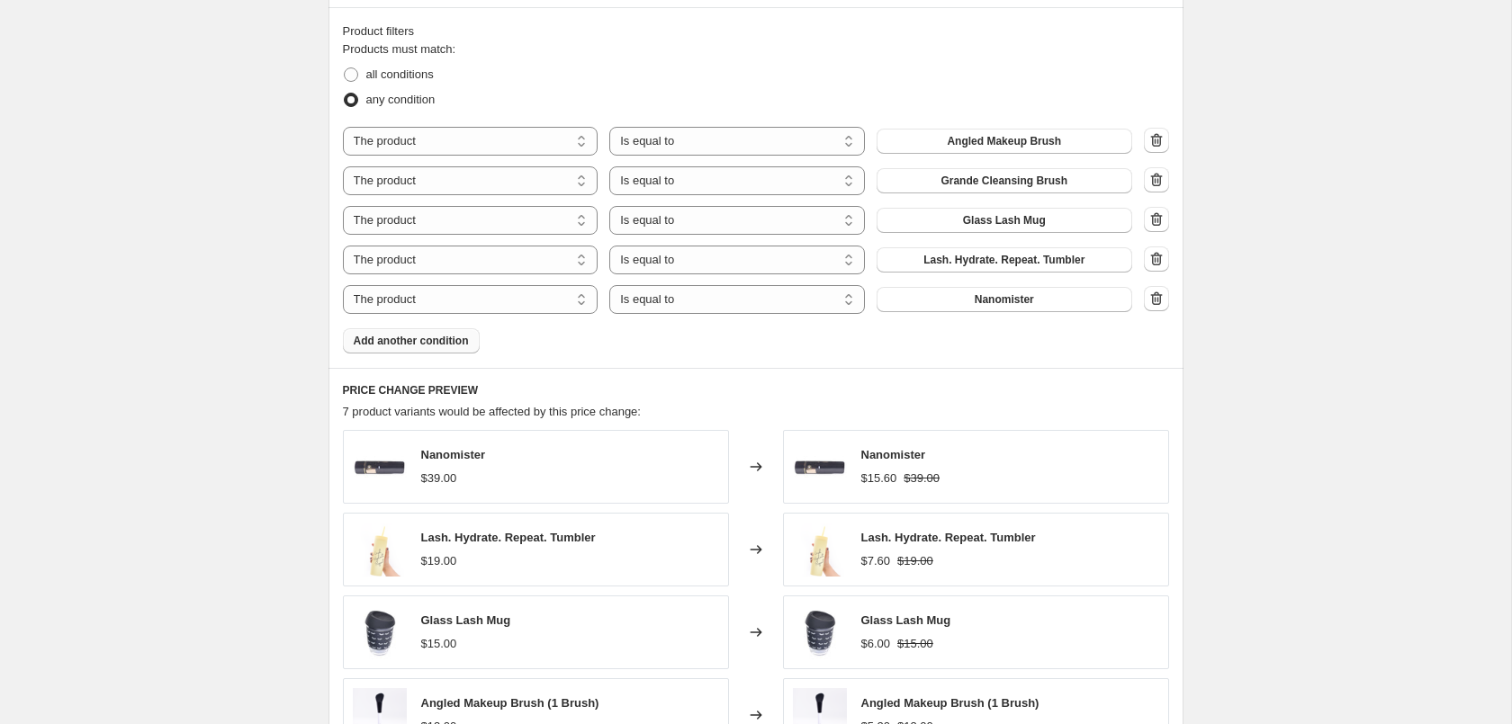
click at [431, 348] on span "Add another condition" at bounding box center [411, 341] width 115 height 14
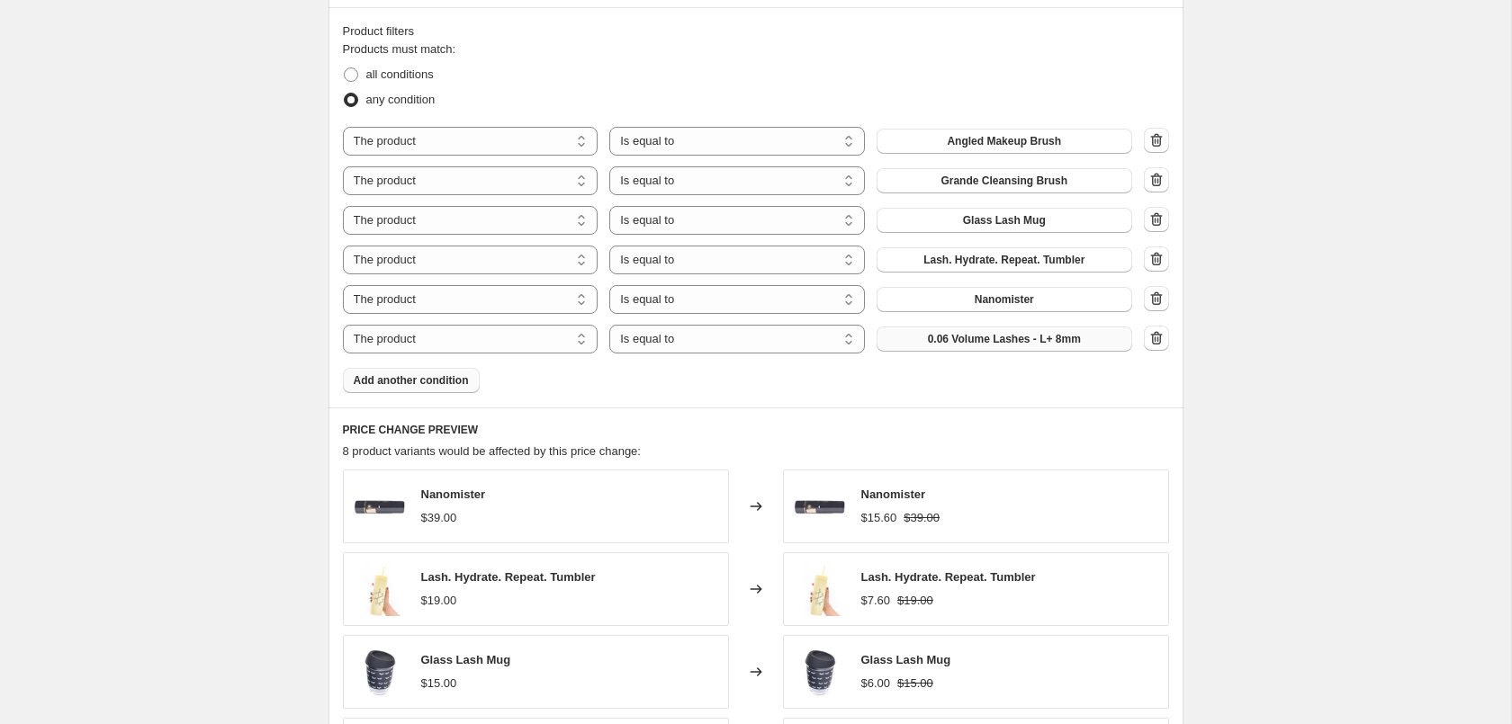
click at [1004, 345] on span "0.06 Volume Lashes - L+ 8mm" at bounding box center [1004, 339] width 153 height 14
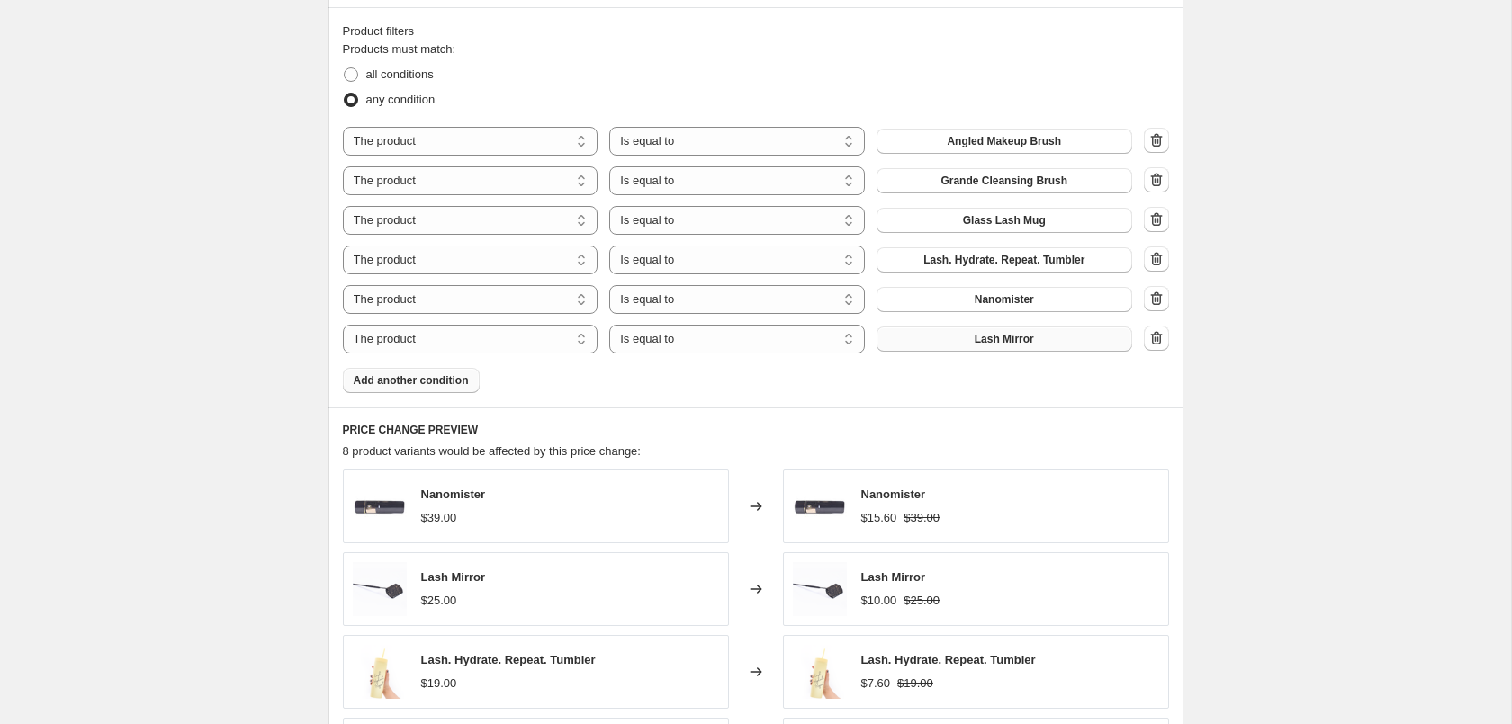
click at [1367, 292] on div "[DATE] Sale 2025 - 60%. This page is ready [DATE] Sale 2025 - 60% Info Schedule…" at bounding box center [755, 272] width 1511 height 2747
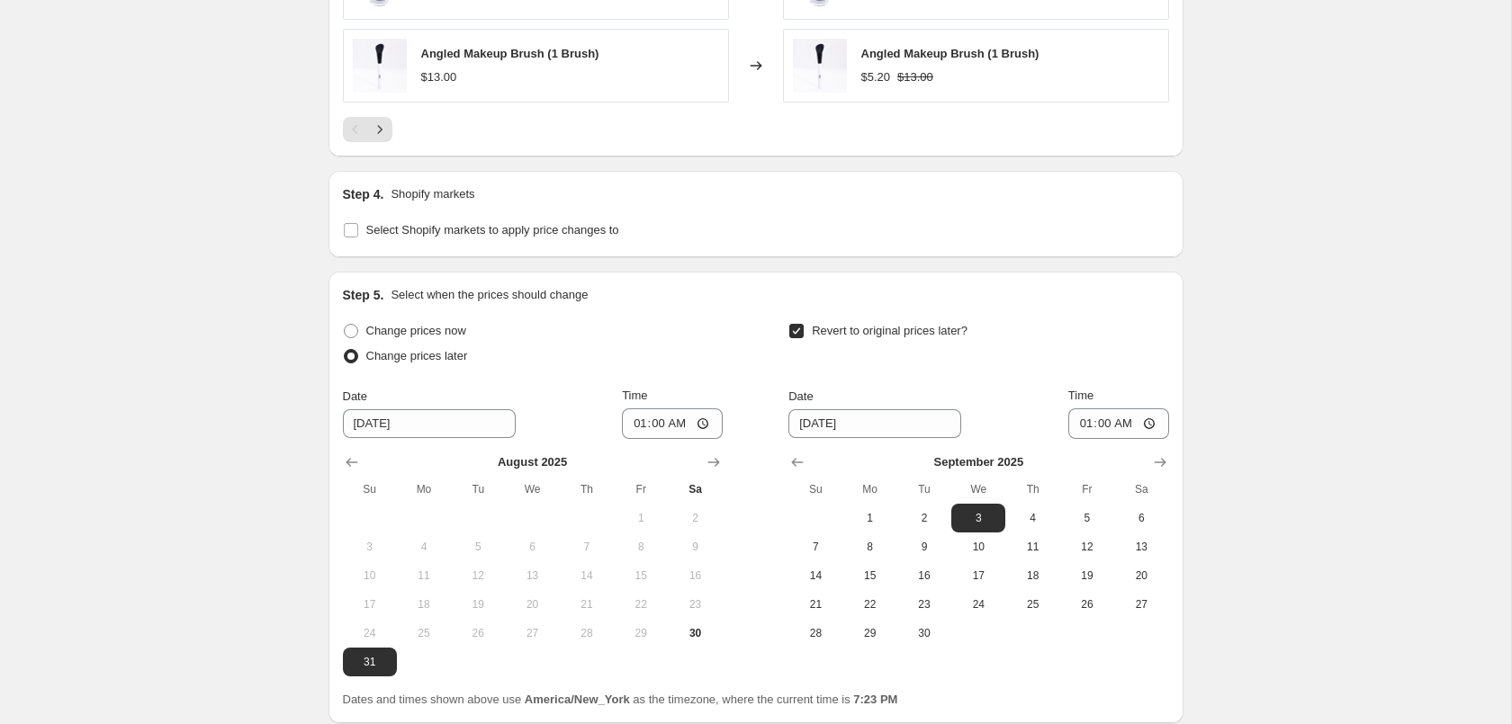
scroll to position [2019, 0]
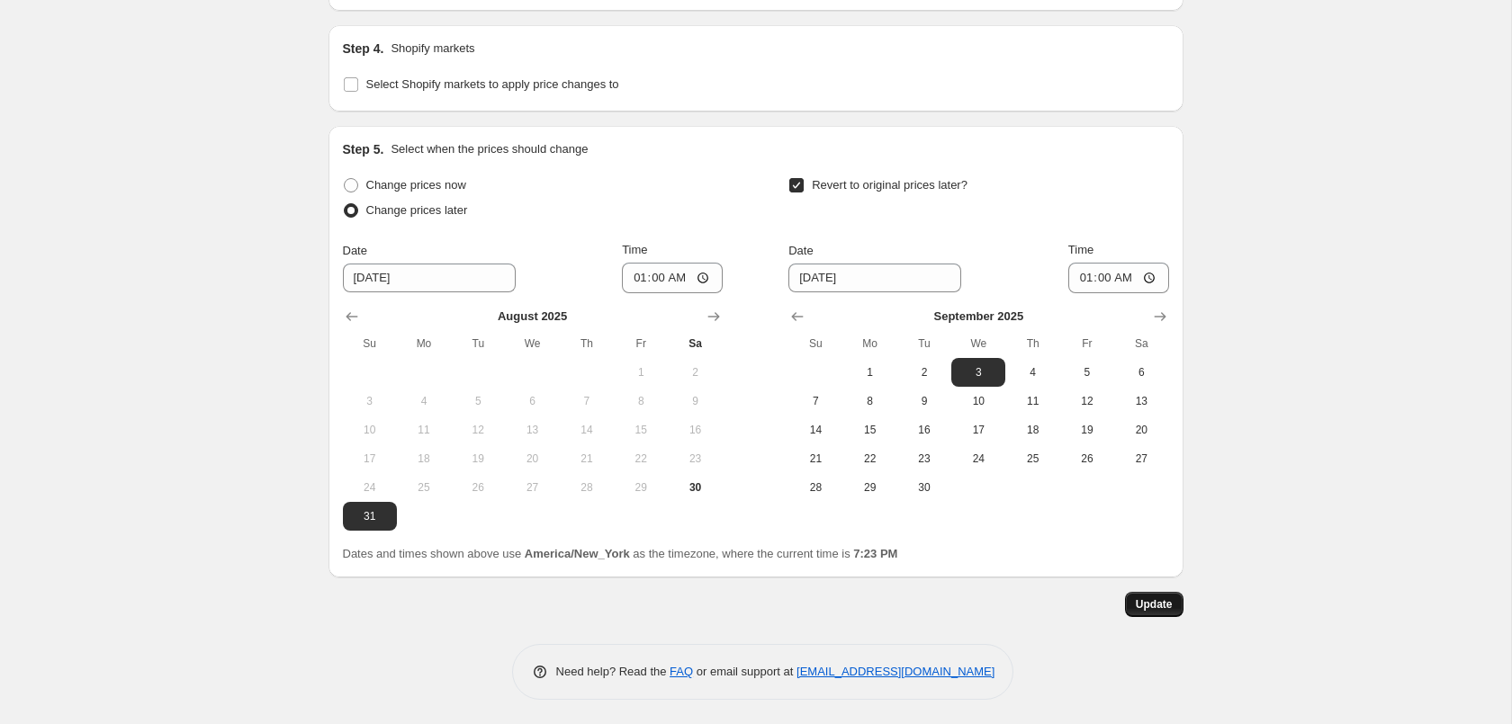
click at [1142, 613] on button "Update" at bounding box center [1154, 604] width 58 height 25
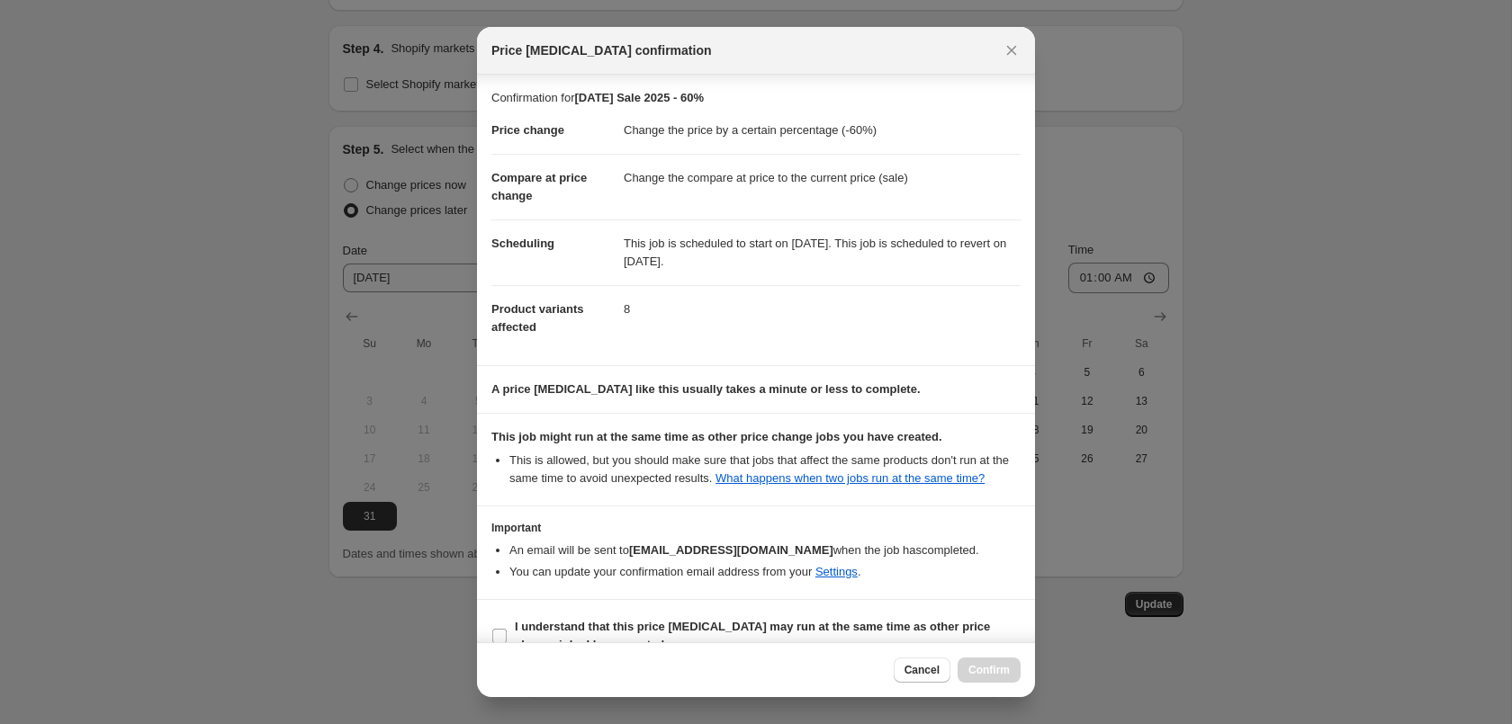
scroll to position [32, 0]
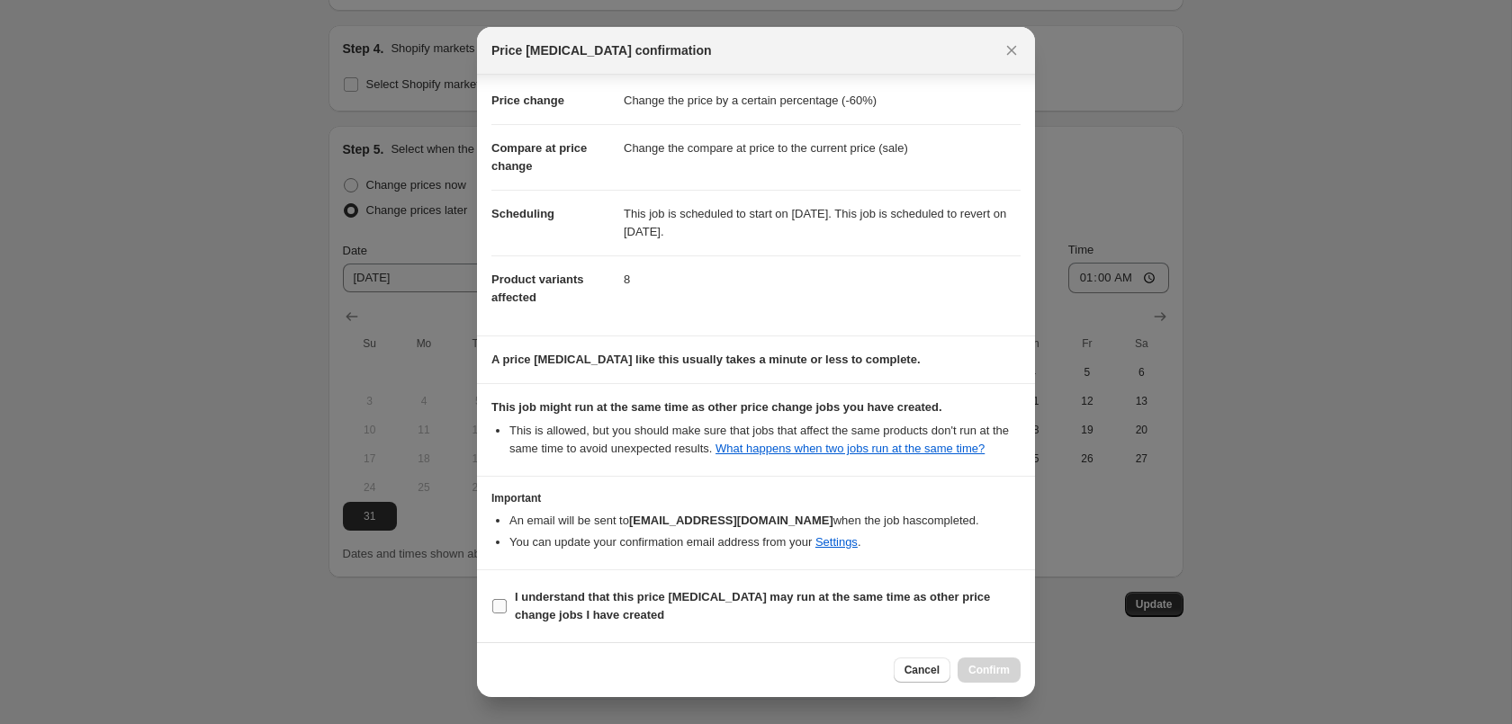
click at [915, 595] on b "I understand that this price [MEDICAL_DATA] may run at the same time as other p…" at bounding box center [752, 605] width 475 height 31
click at [507, 599] on input "I understand that this price [MEDICAL_DATA] may run at the same time as other p…" at bounding box center [499, 606] width 14 height 14
checkbox input "true"
click at [985, 666] on span "Confirm" at bounding box center [988, 670] width 41 height 14
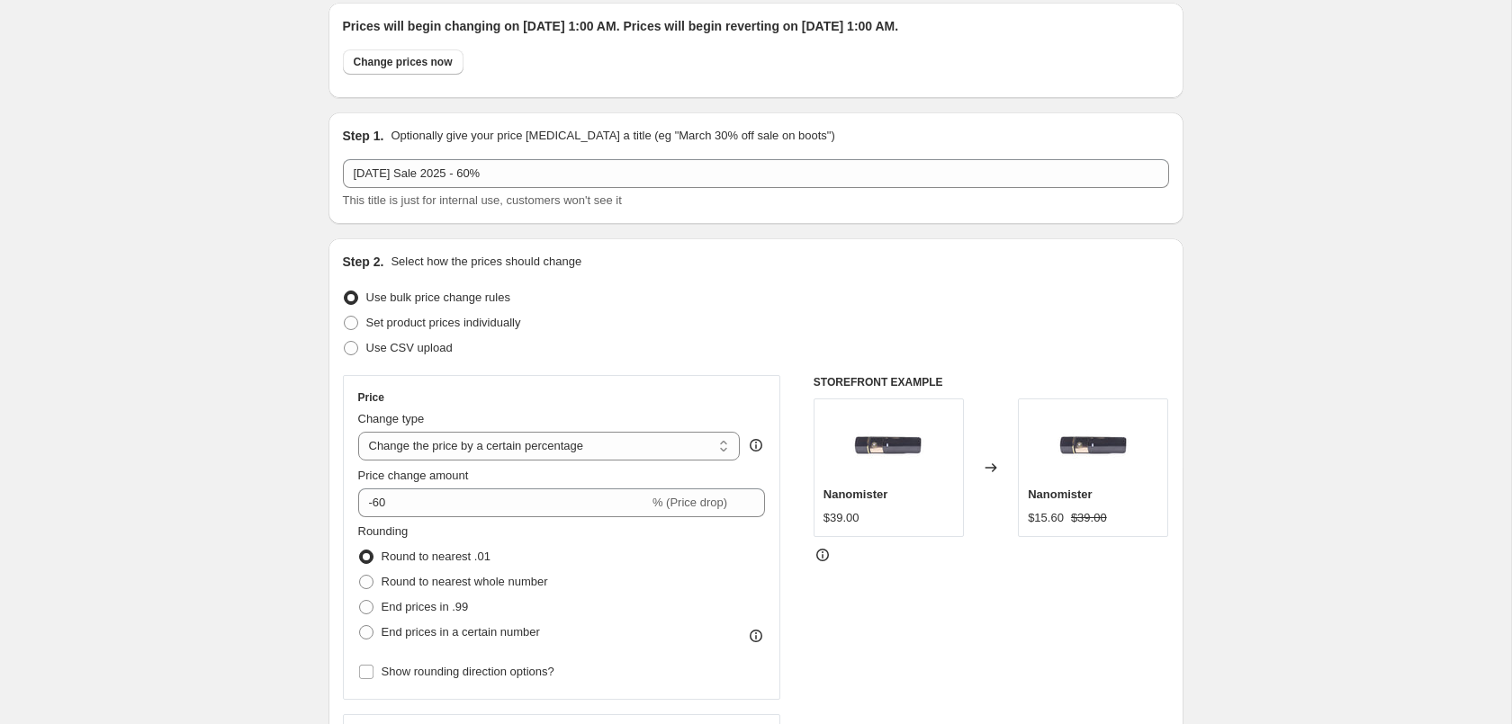
scroll to position [0, 0]
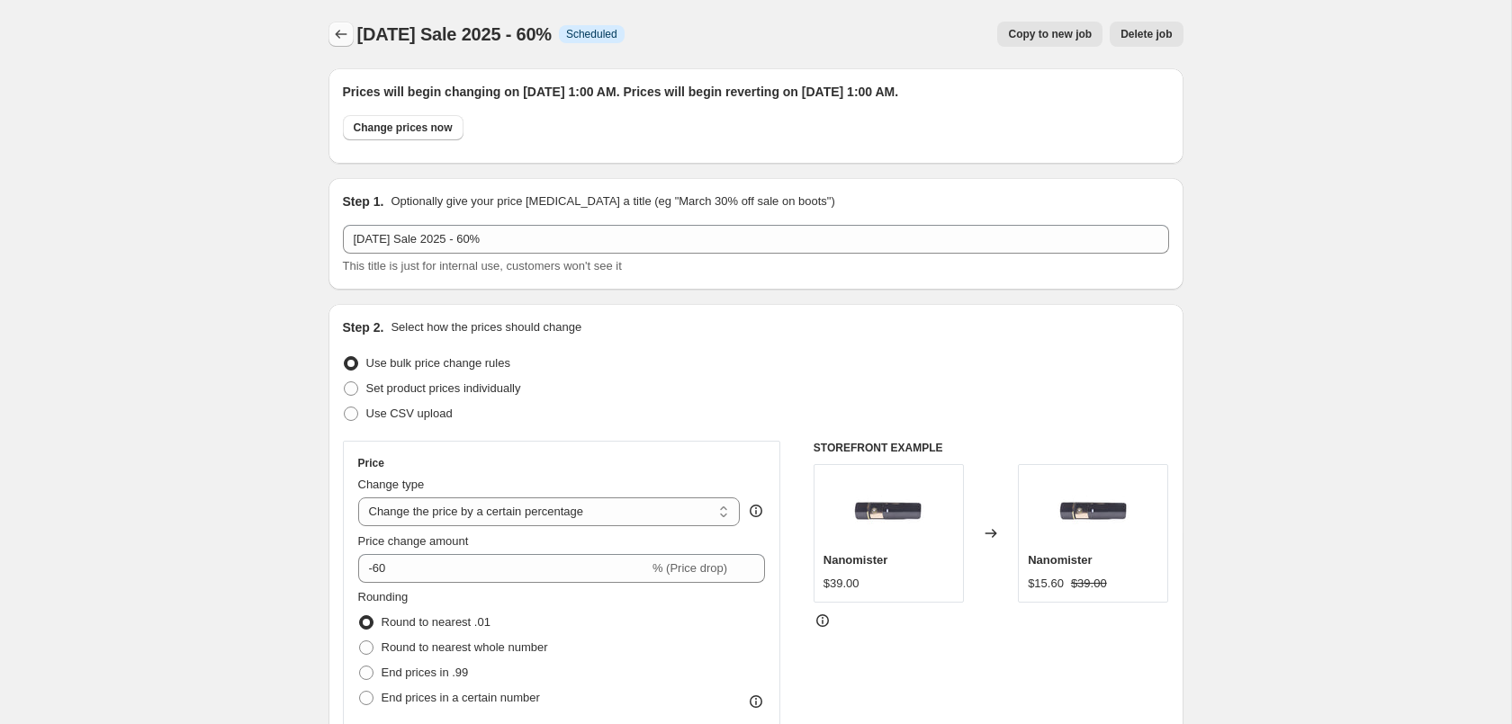
click at [344, 37] on icon "Price change jobs" at bounding box center [341, 34] width 18 height 18
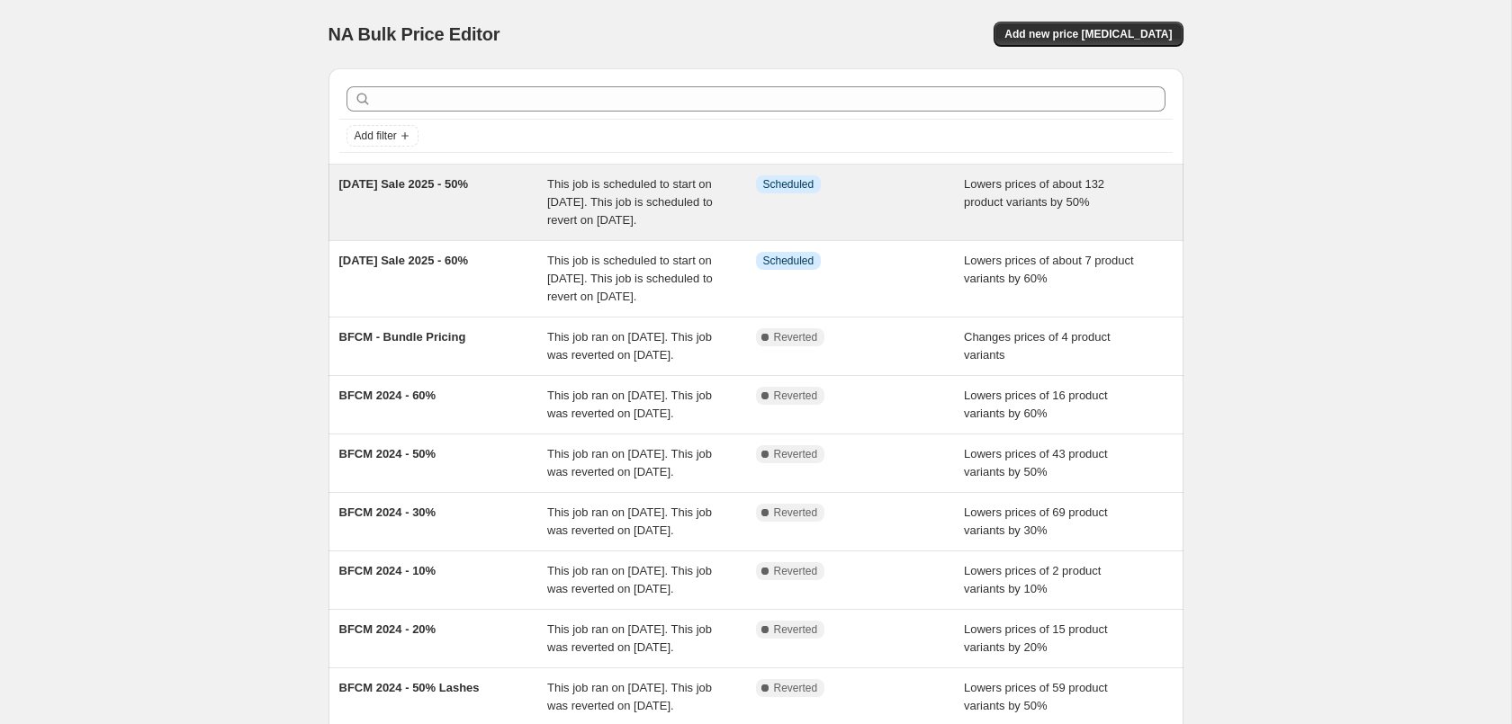
click at [986, 202] on span "Lowers prices of about 132 product variants by 50%" at bounding box center [1034, 192] width 140 height 31
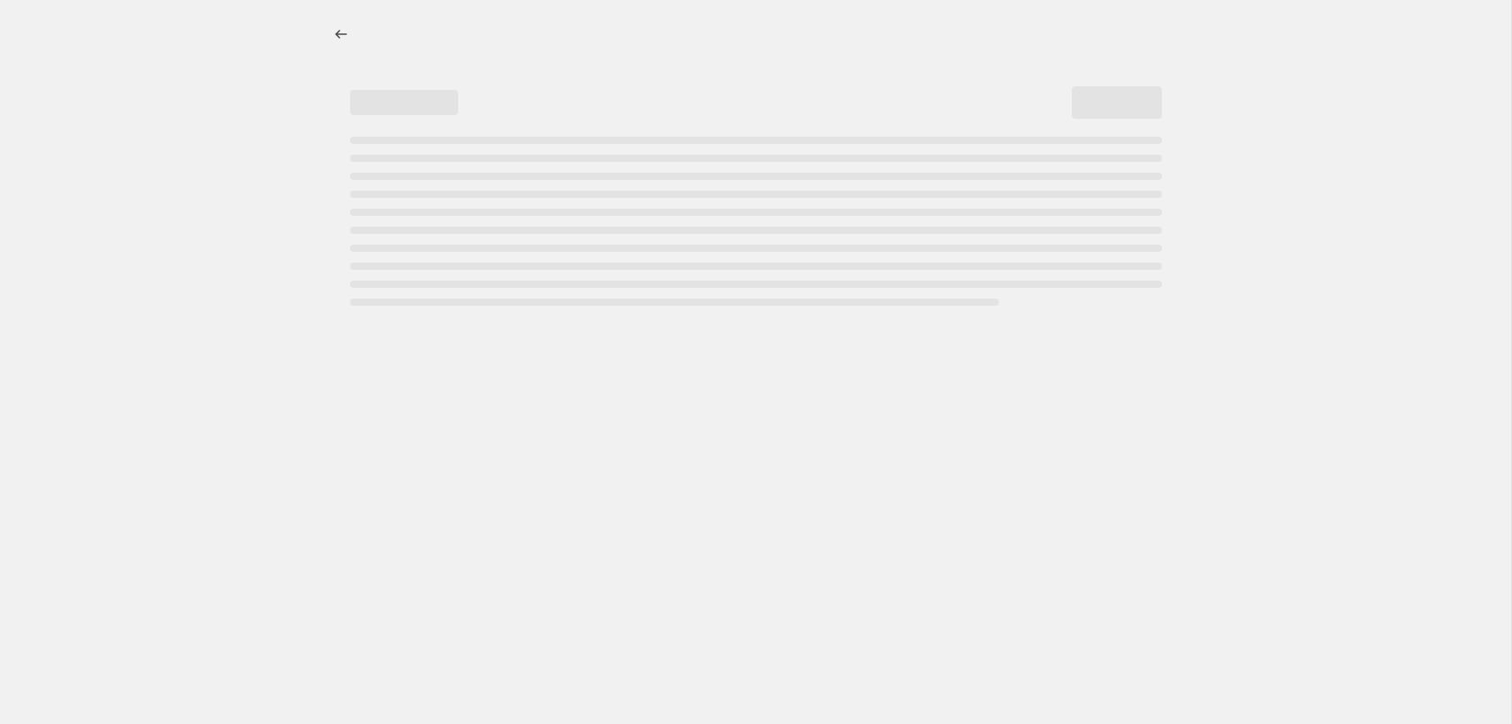
select select "percentage"
select select "tag"
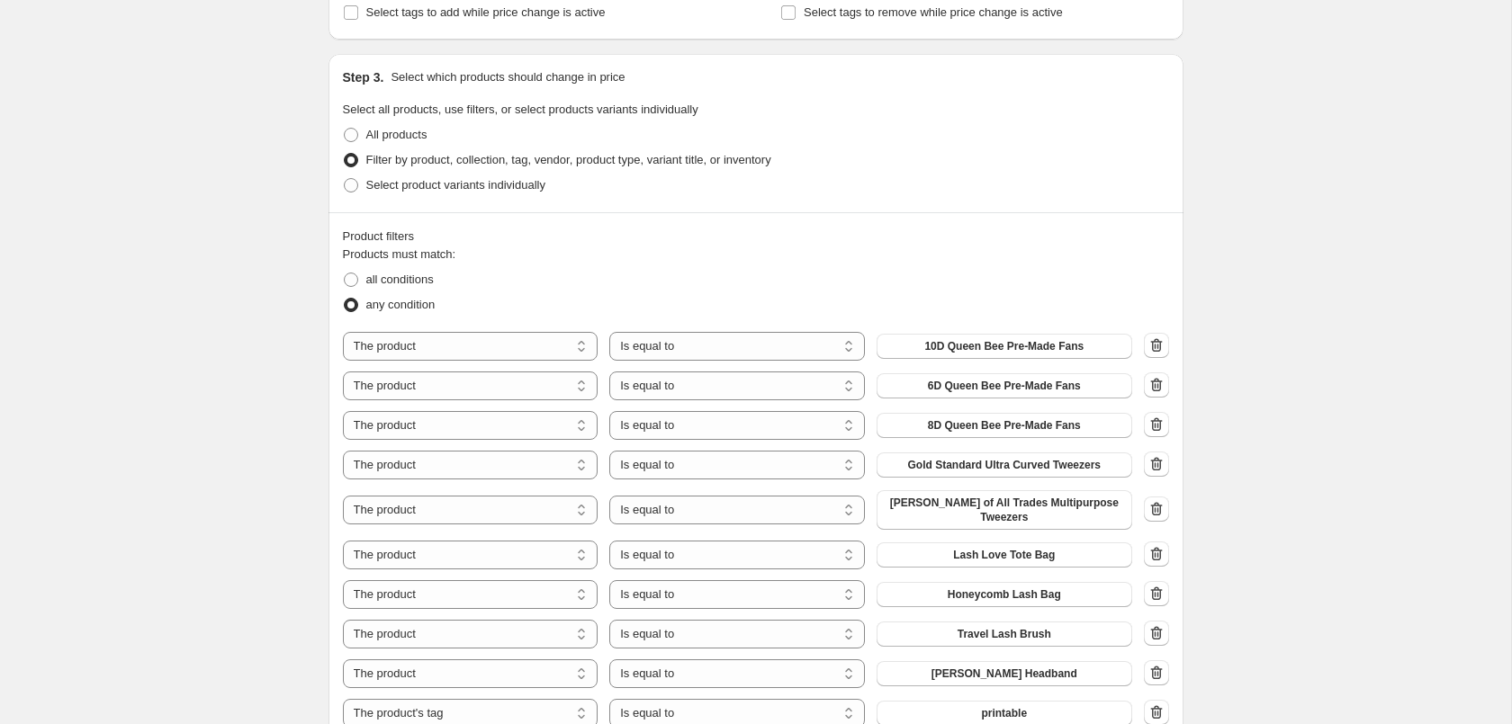
scroll to position [1010, 0]
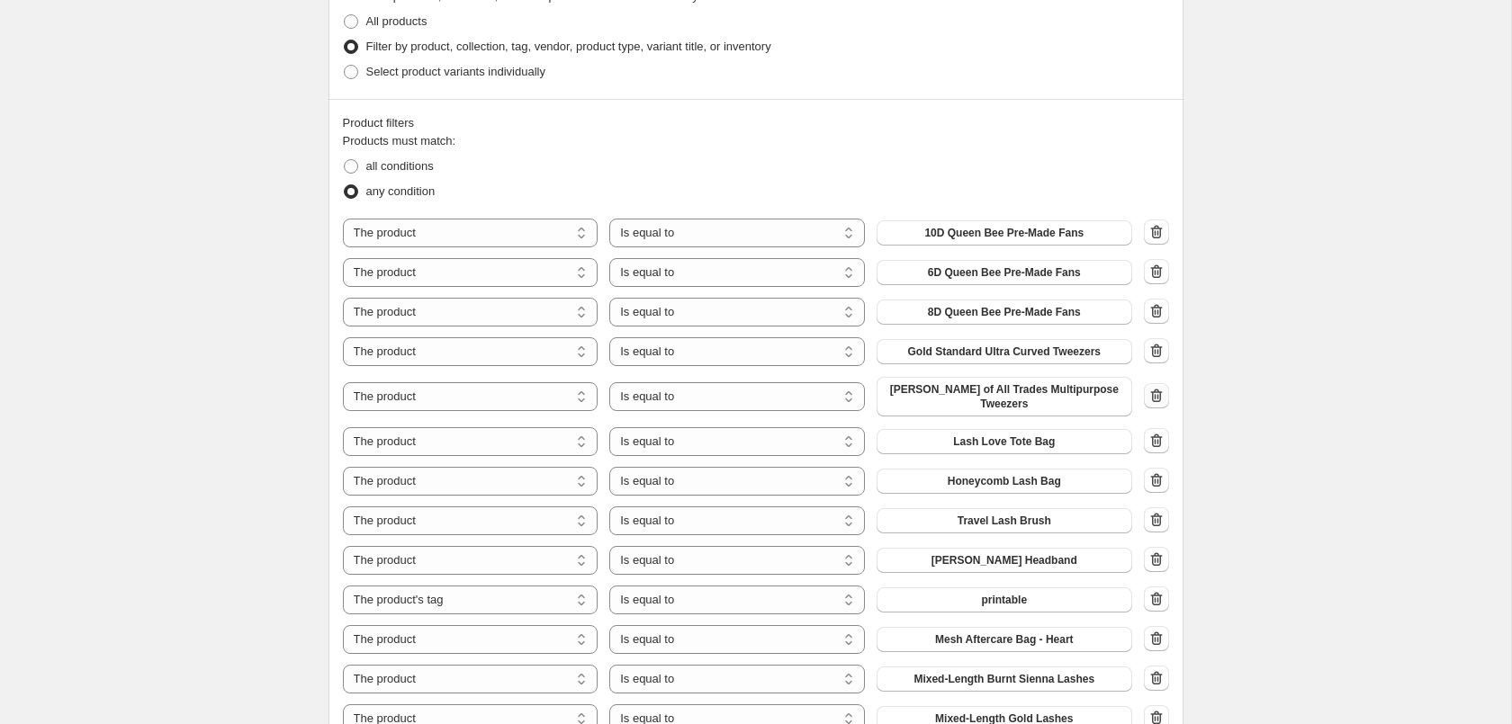
click at [1156, 398] on icon "button" at bounding box center [1156, 396] width 18 height 18
select select "tag"
select select "product"
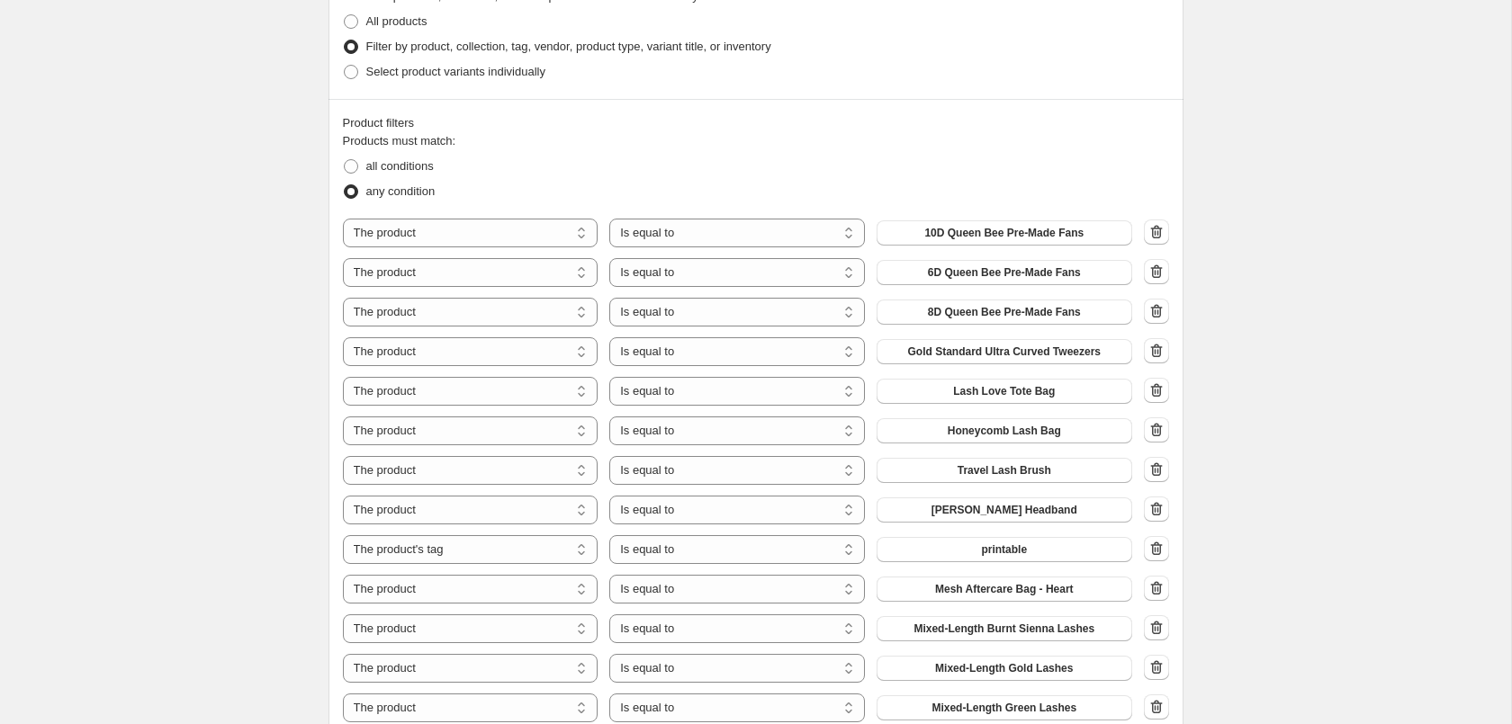
click at [1311, 289] on div "[DATE] Sale 2025 - 50%. This page is ready [DATE] Sale 2025 - 50% Info Schedule…" at bounding box center [755, 640] width 1511 height 3301
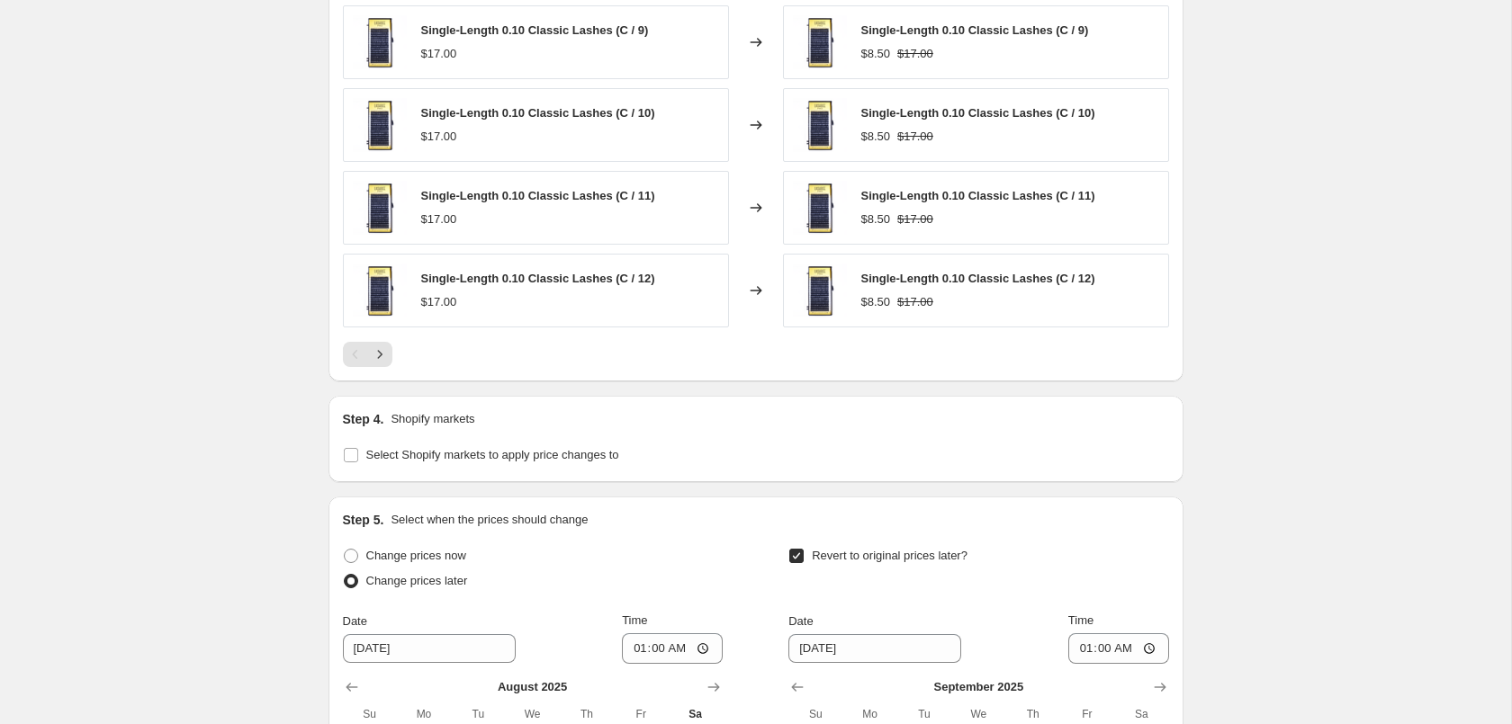
scroll to position [2576, 0]
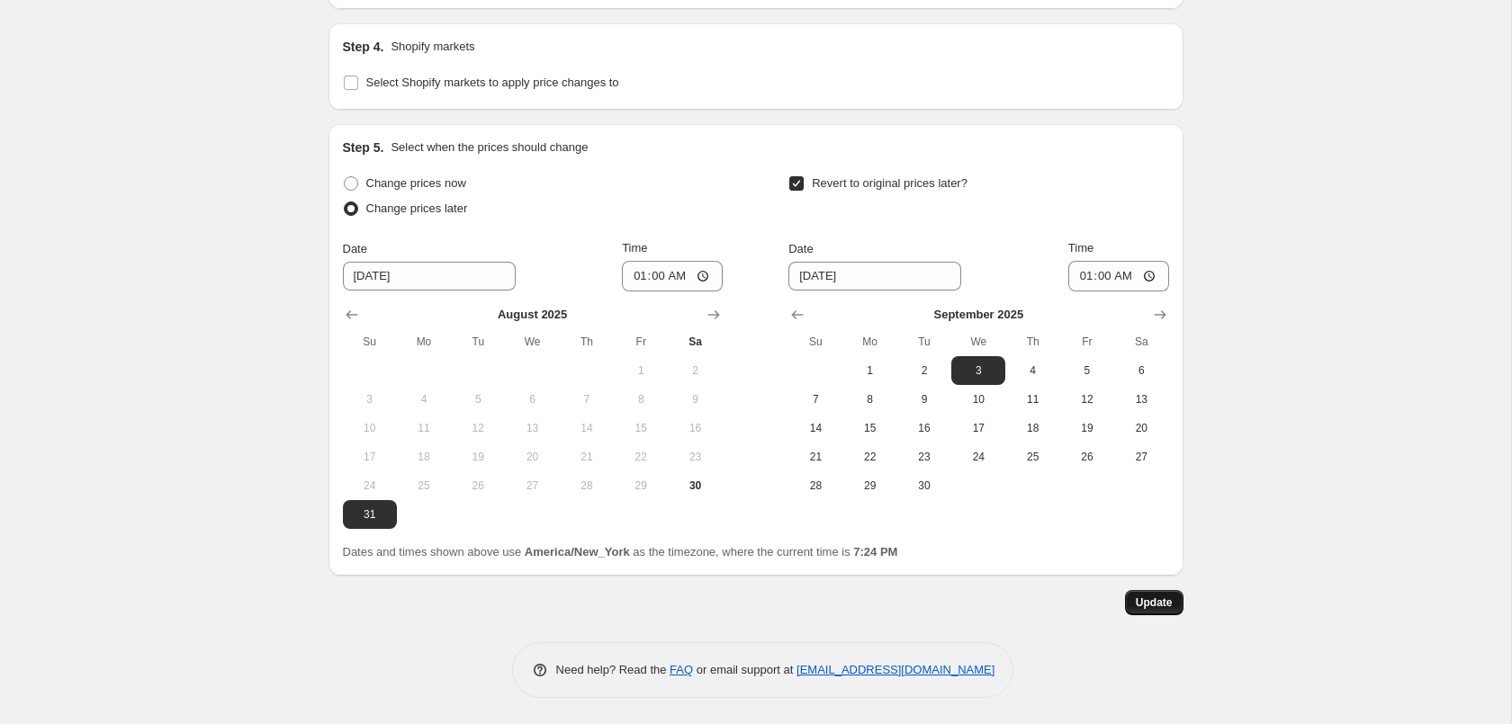
click at [1136, 606] on button "Update" at bounding box center [1154, 602] width 58 height 25
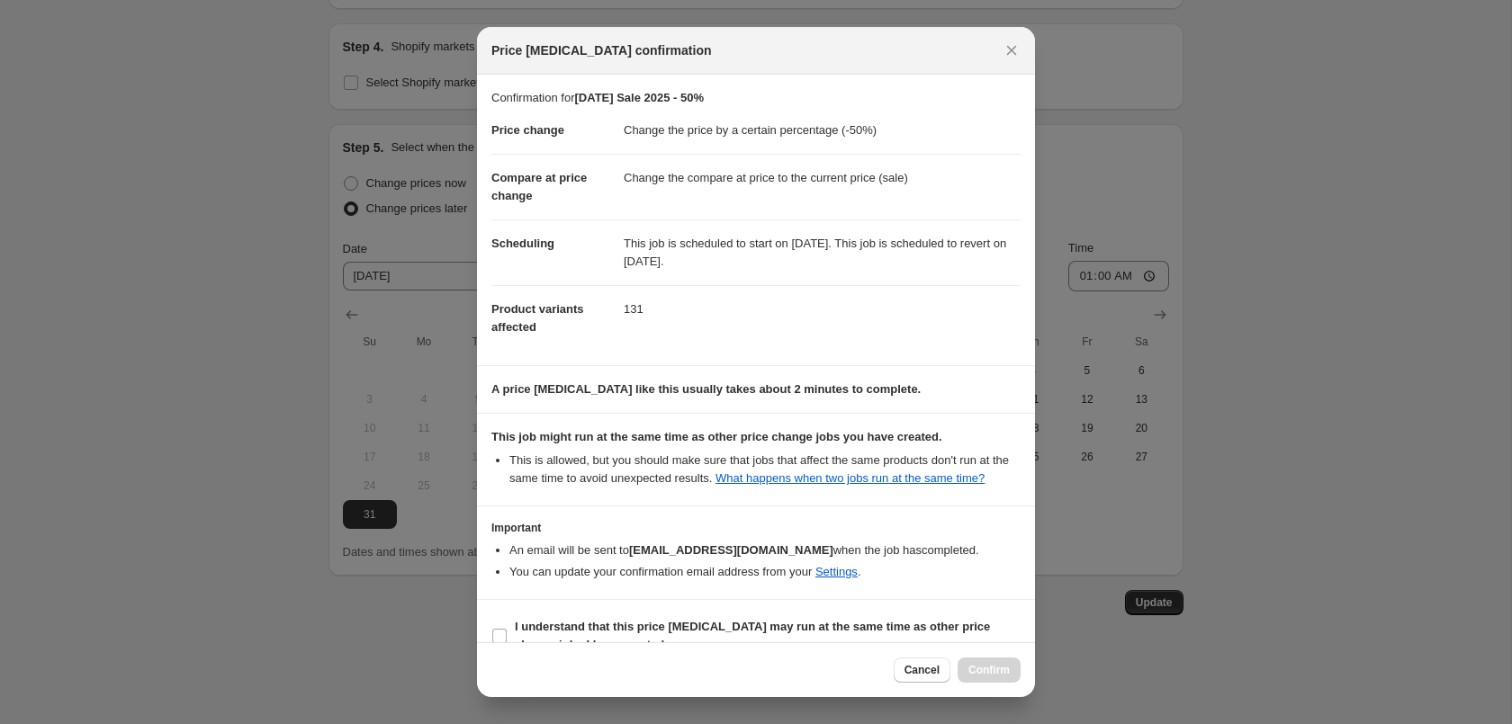
scroll to position [32, 0]
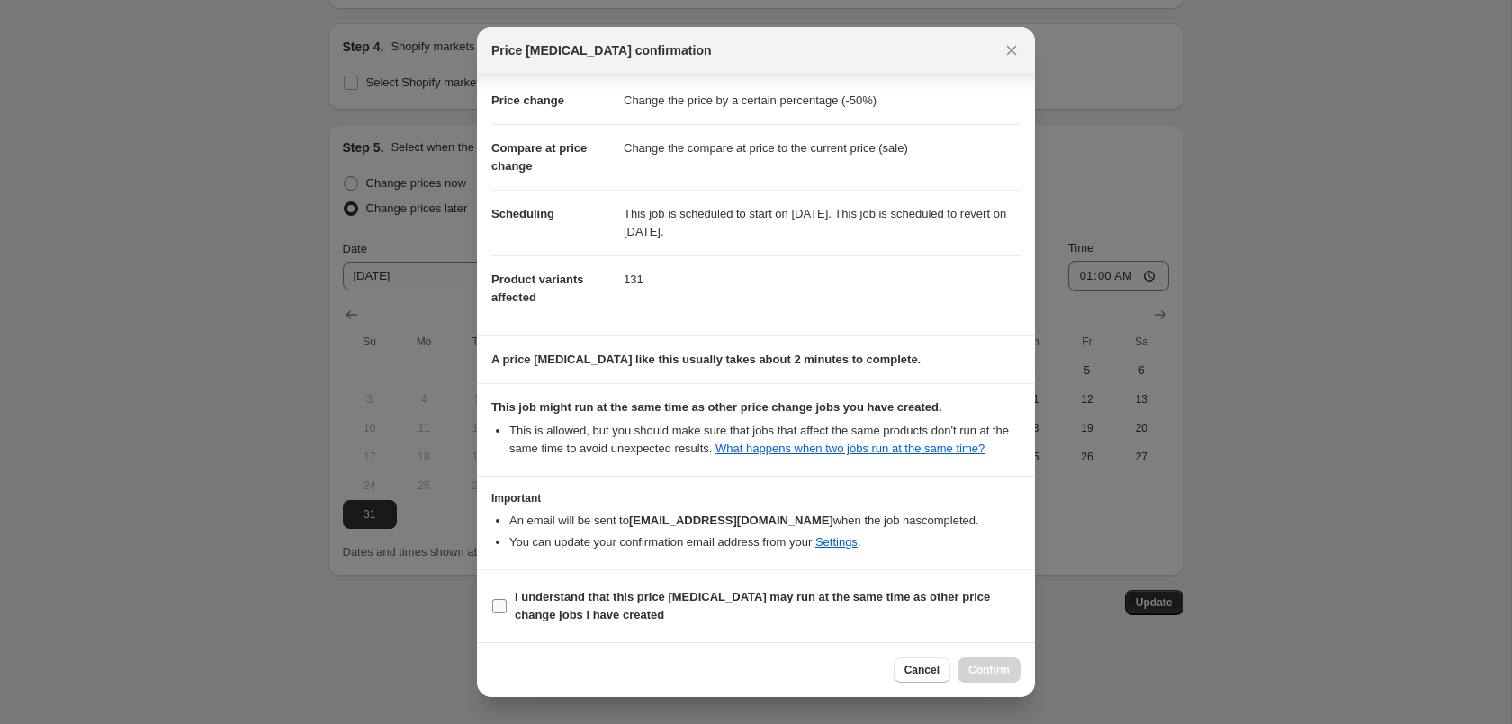
click at [720, 592] on b "I understand that this price [MEDICAL_DATA] may run at the same time as other p…" at bounding box center [752, 605] width 475 height 31
click at [507, 599] on input "I understand that this price [MEDICAL_DATA] may run at the same time as other p…" at bounding box center [499, 606] width 14 height 14
checkbox input "true"
click at [1002, 675] on span "Confirm" at bounding box center [988, 670] width 41 height 14
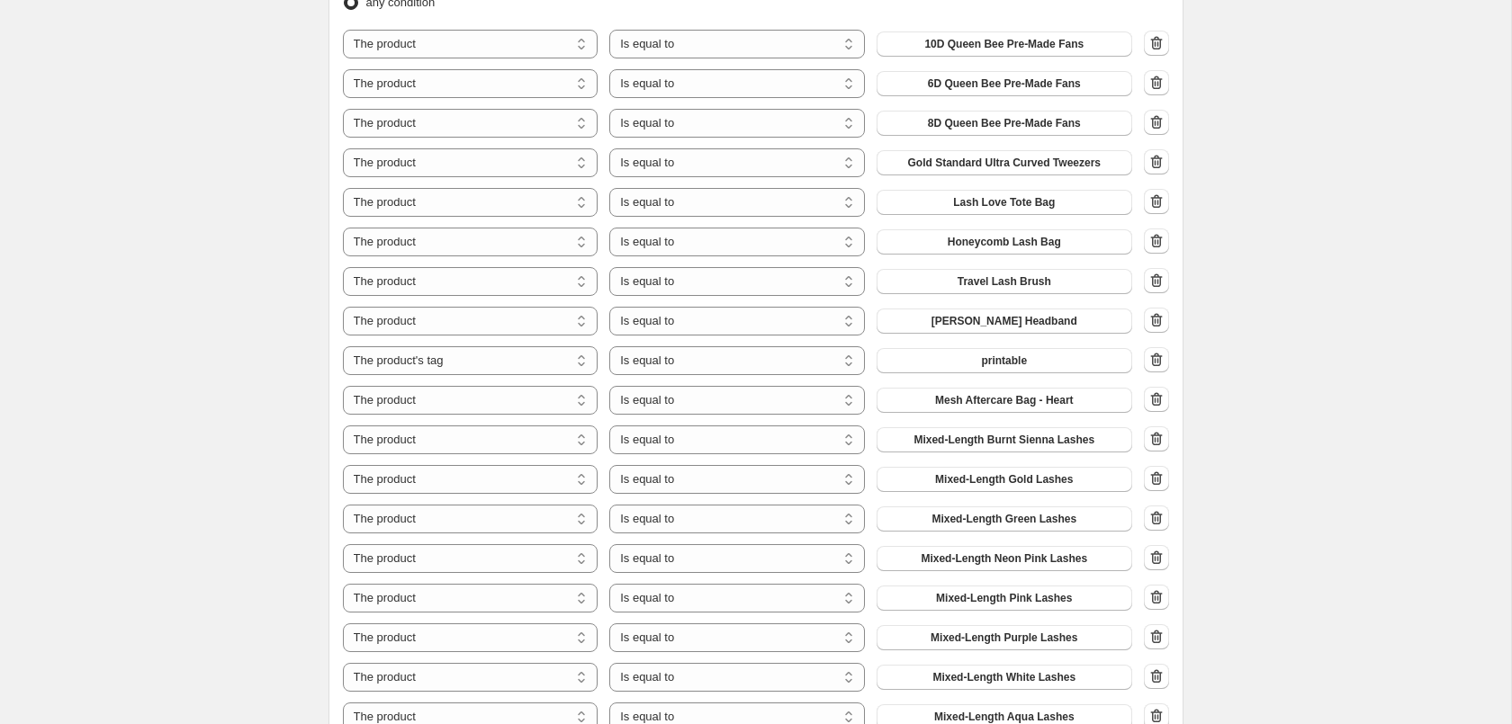
scroll to position [1474, 0]
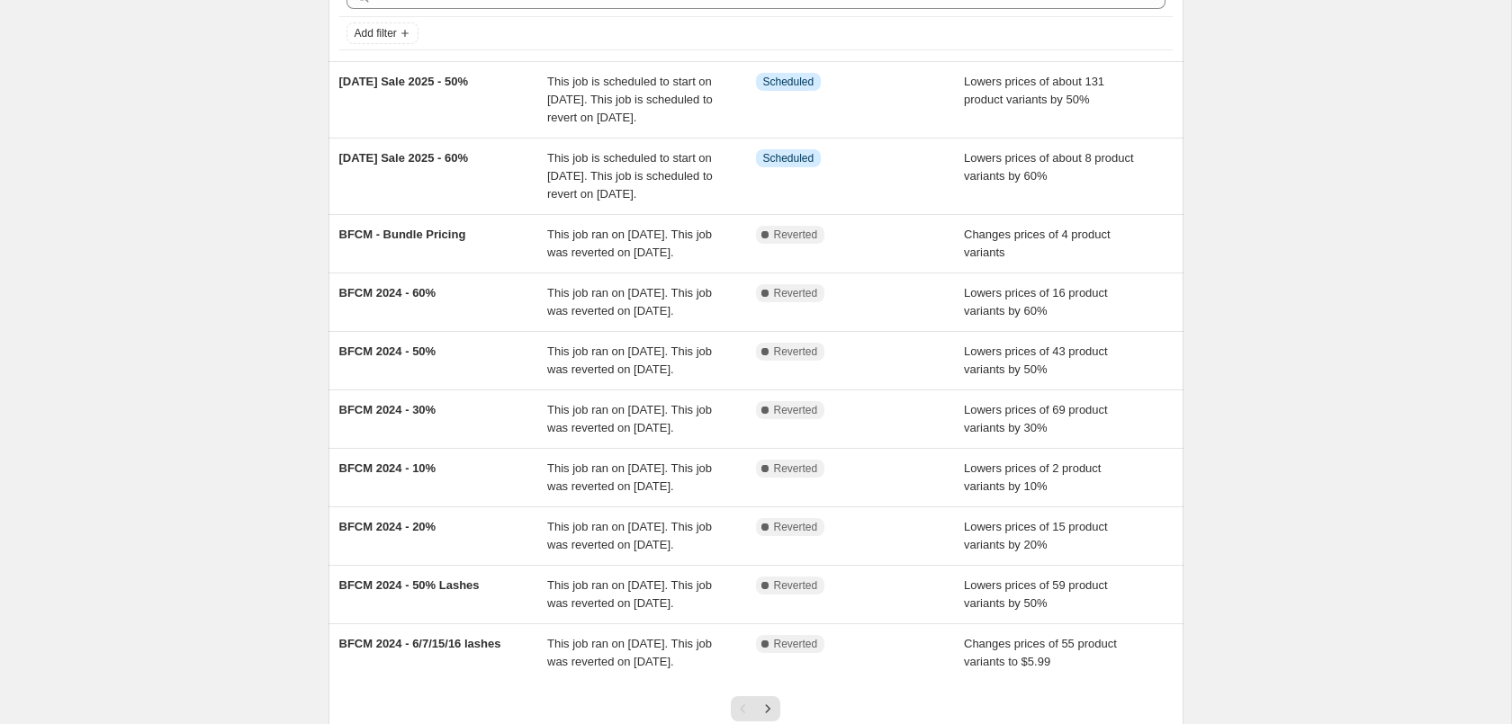
scroll to position [418, 0]
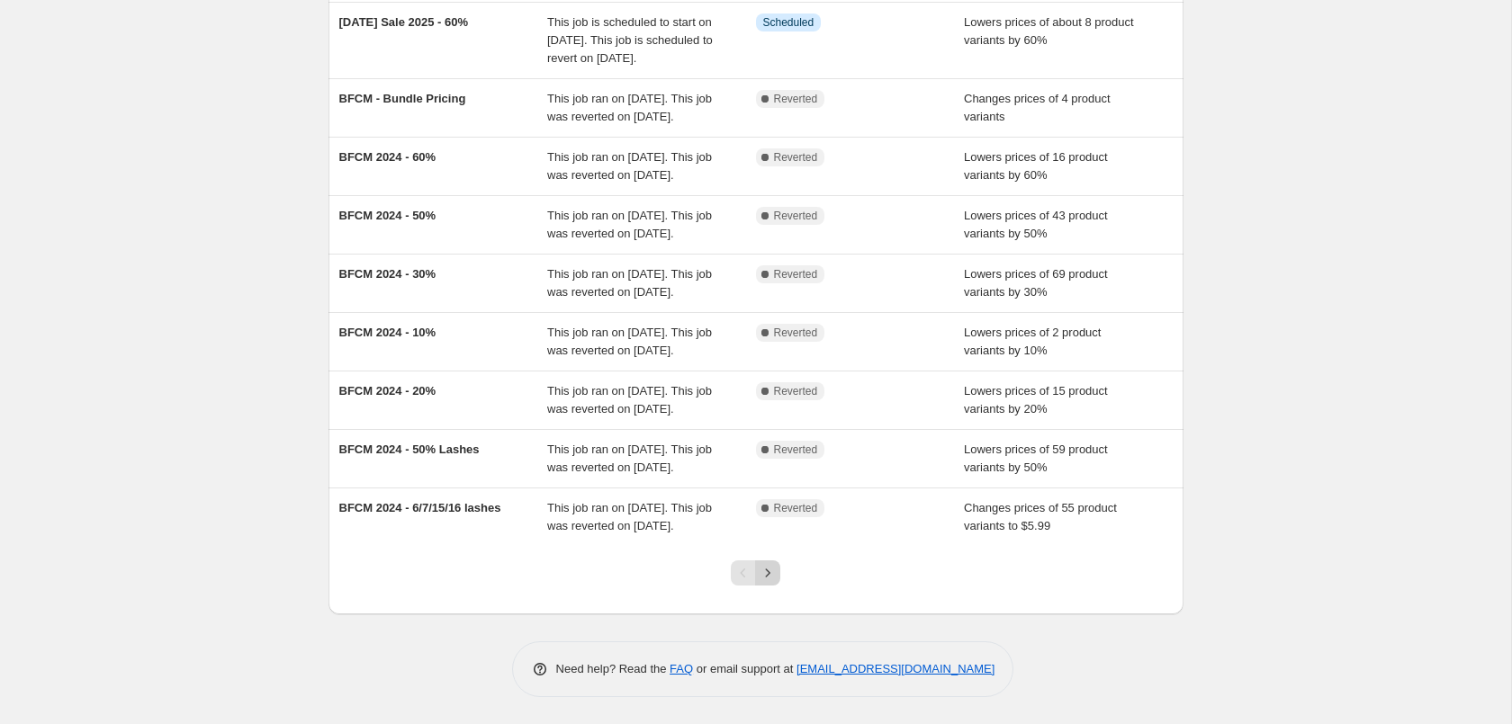
click at [769, 565] on icon "Next" at bounding box center [768, 573] width 18 height 18
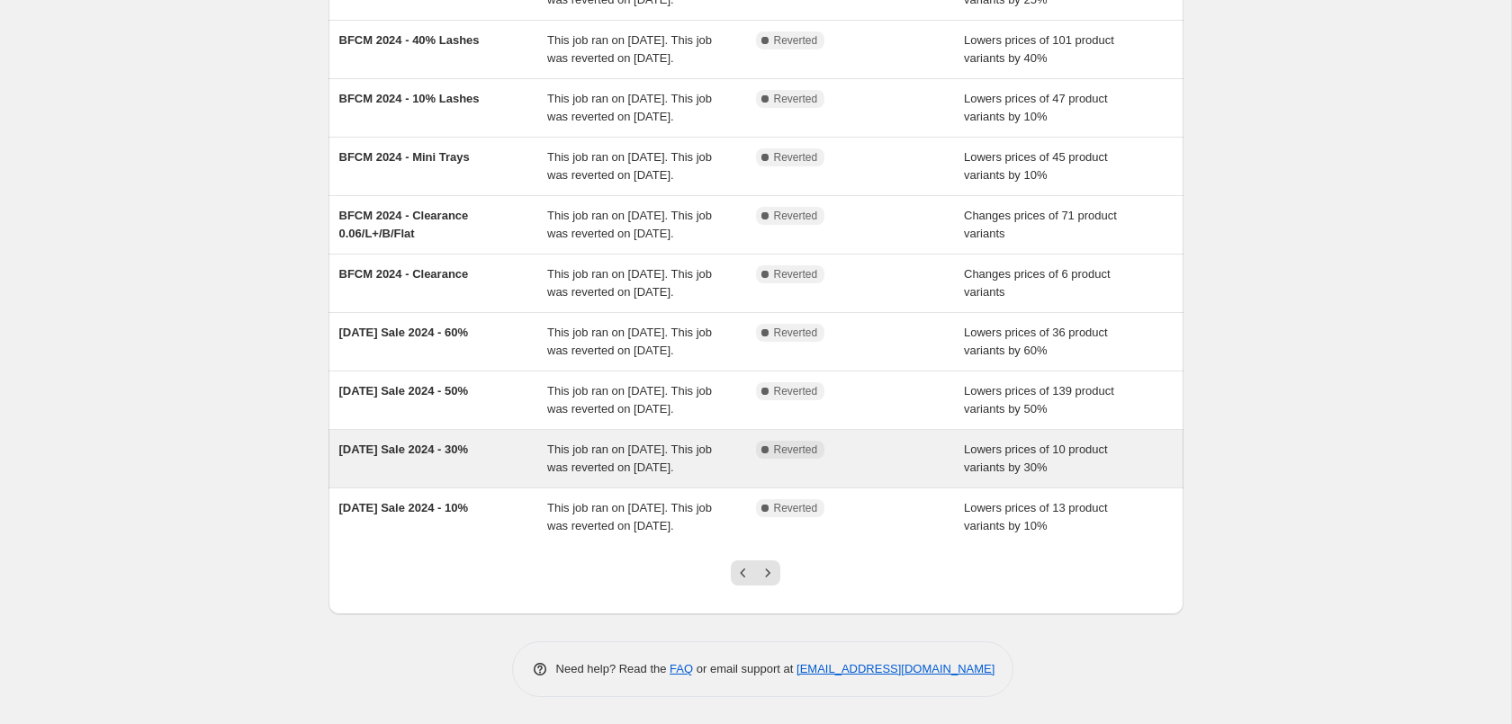
scroll to position [382, 0]
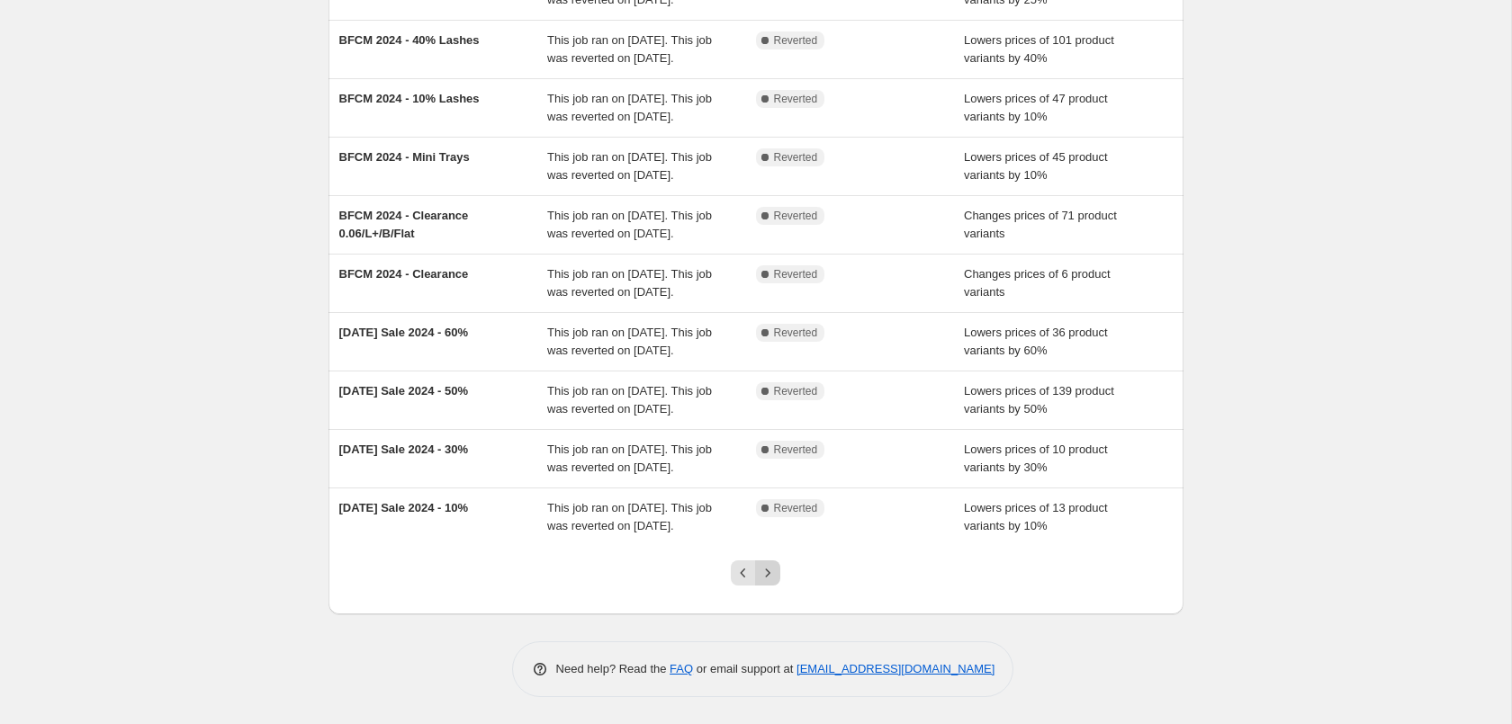
click at [764, 570] on icon "Next" at bounding box center [768, 573] width 18 height 18
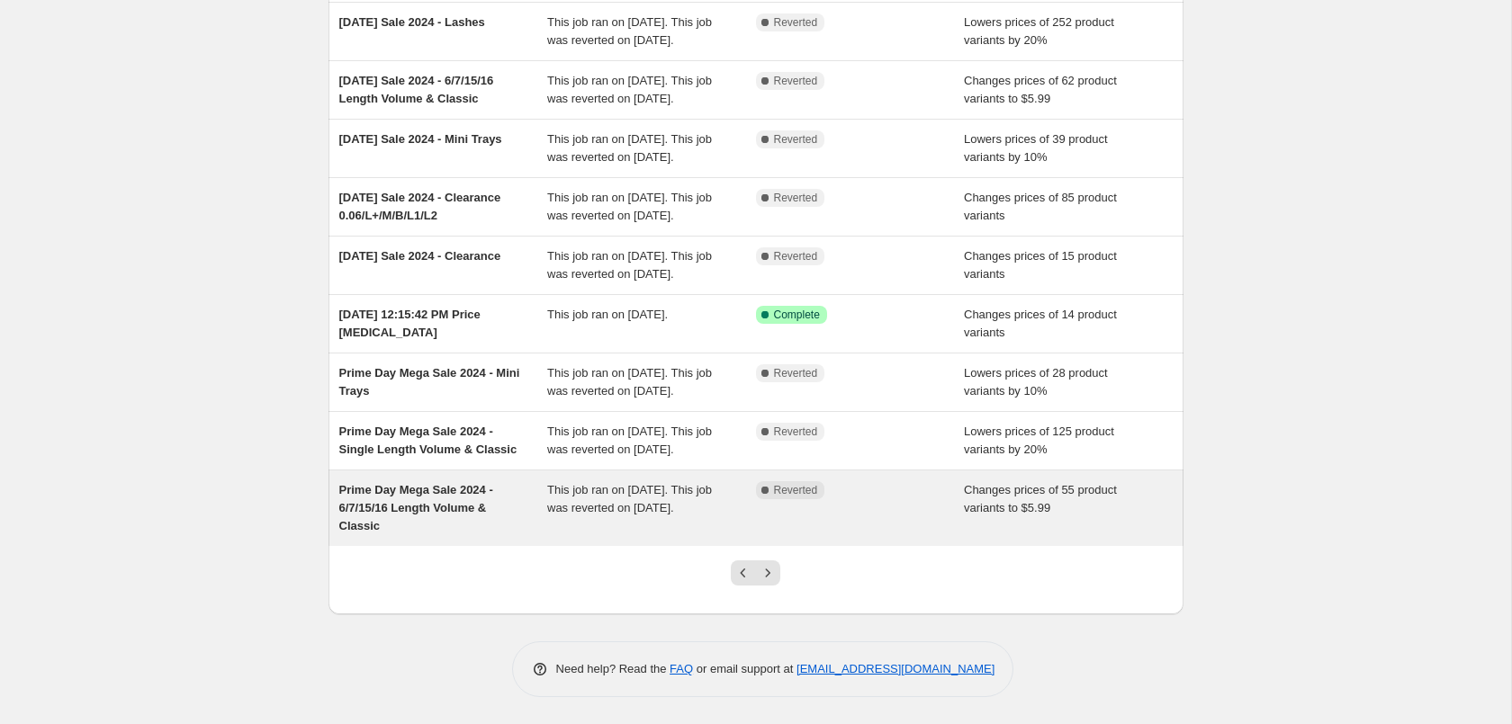
scroll to position [328, 0]
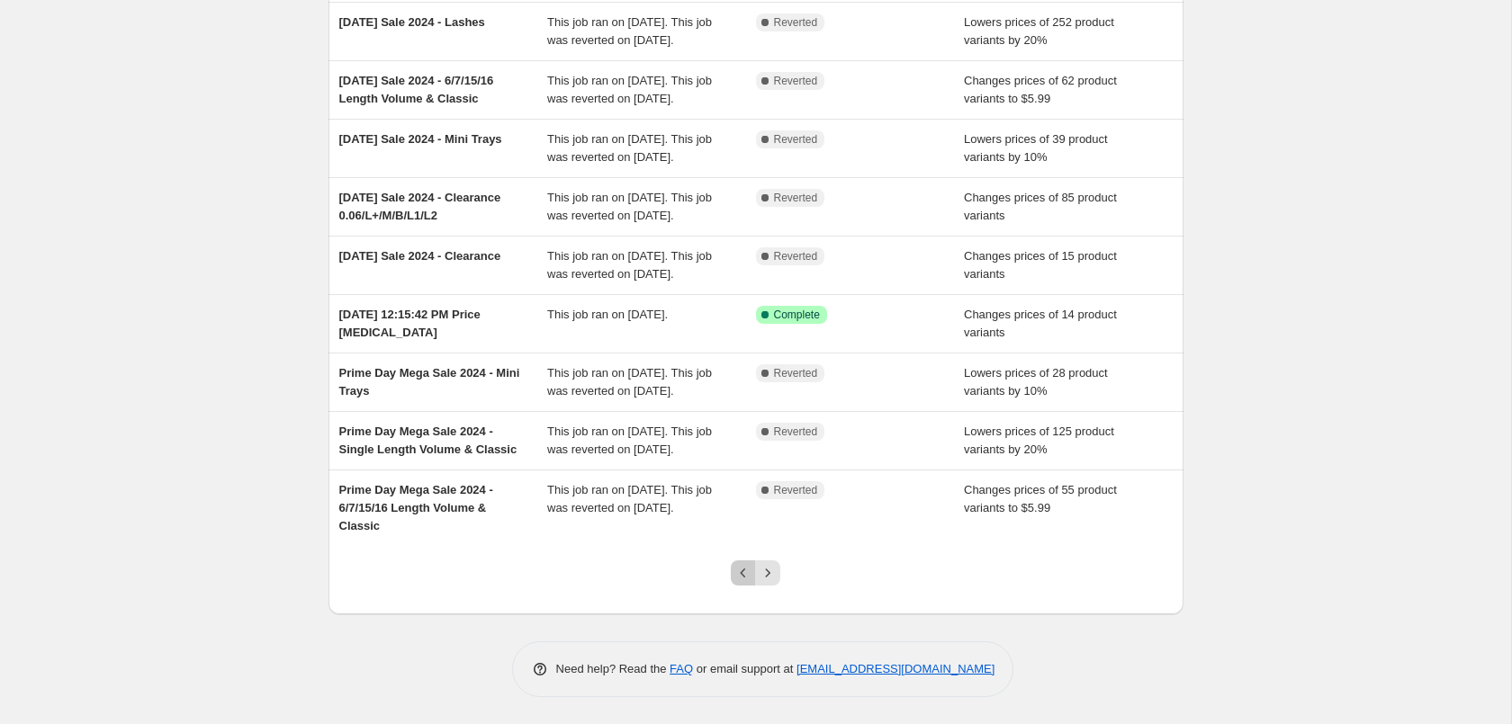
click at [738, 573] on icon "Previous" at bounding box center [743, 573] width 18 height 18
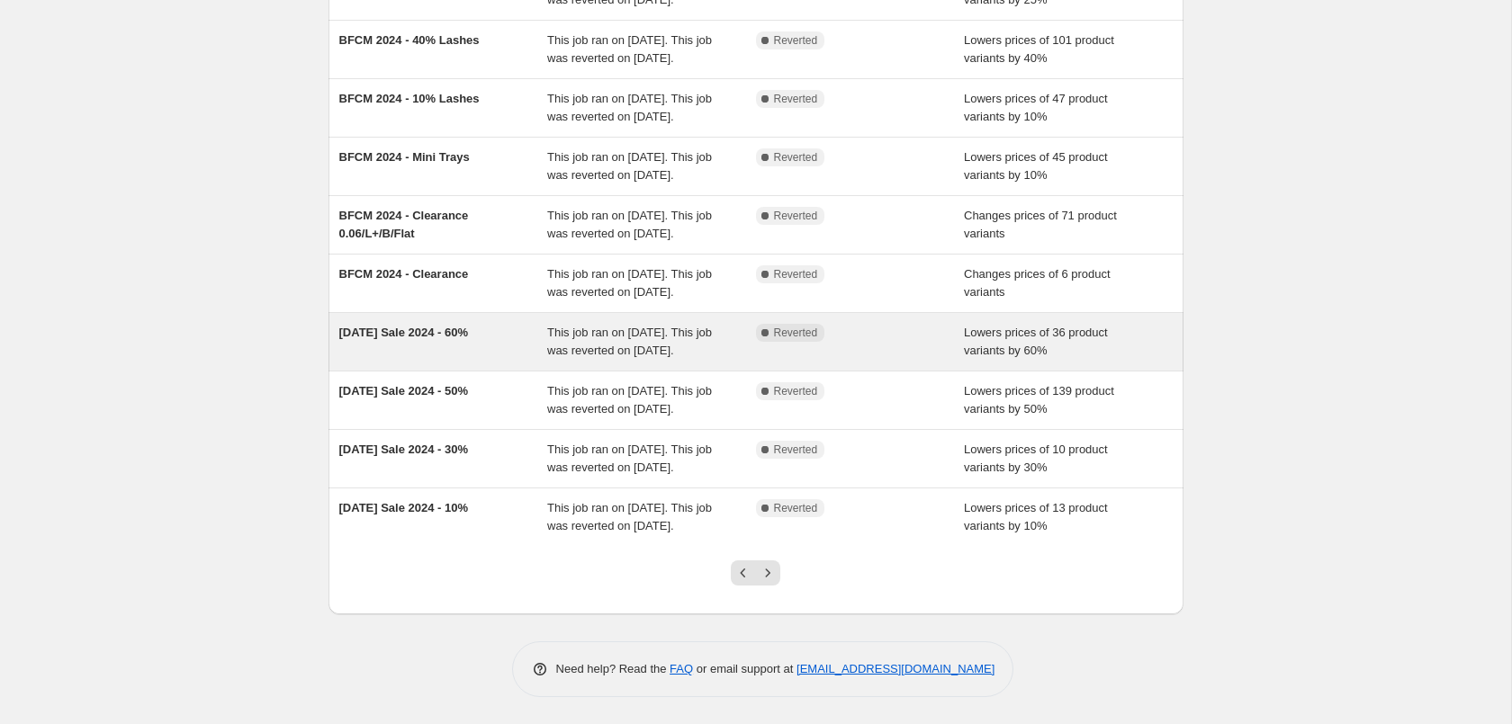
scroll to position [275, 0]
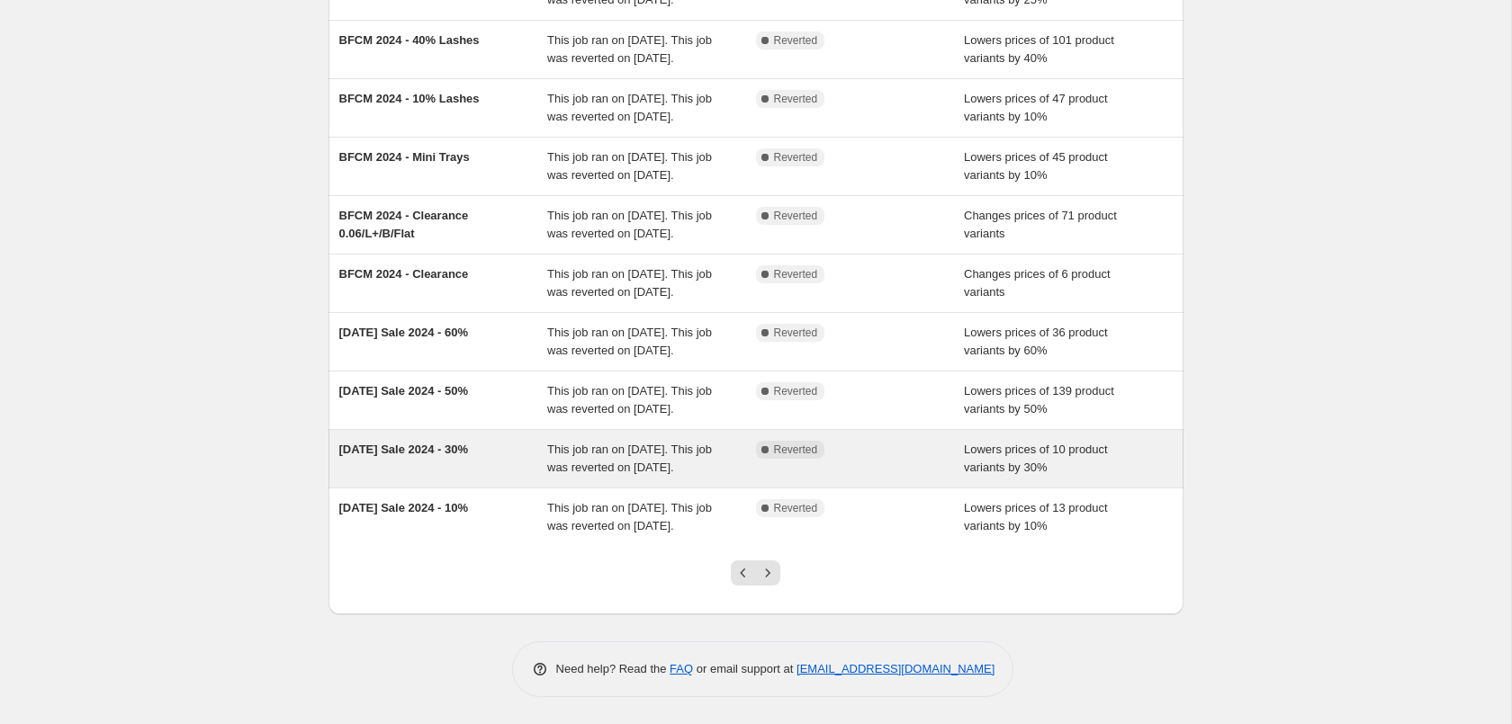
click at [567, 474] on span "This job ran on [DATE]. This job was reverted on [DATE]." at bounding box center [629, 458] width 165 height 31
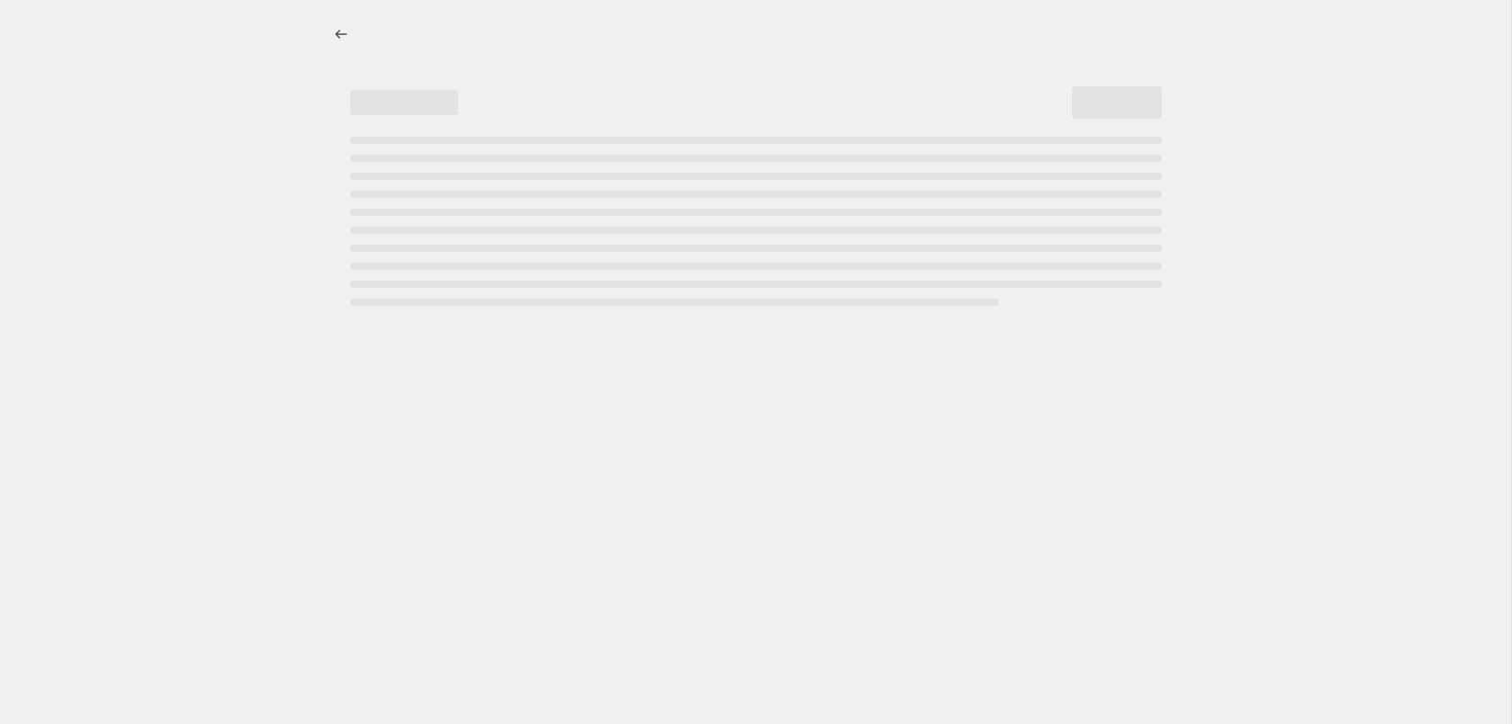
select select "percentage"
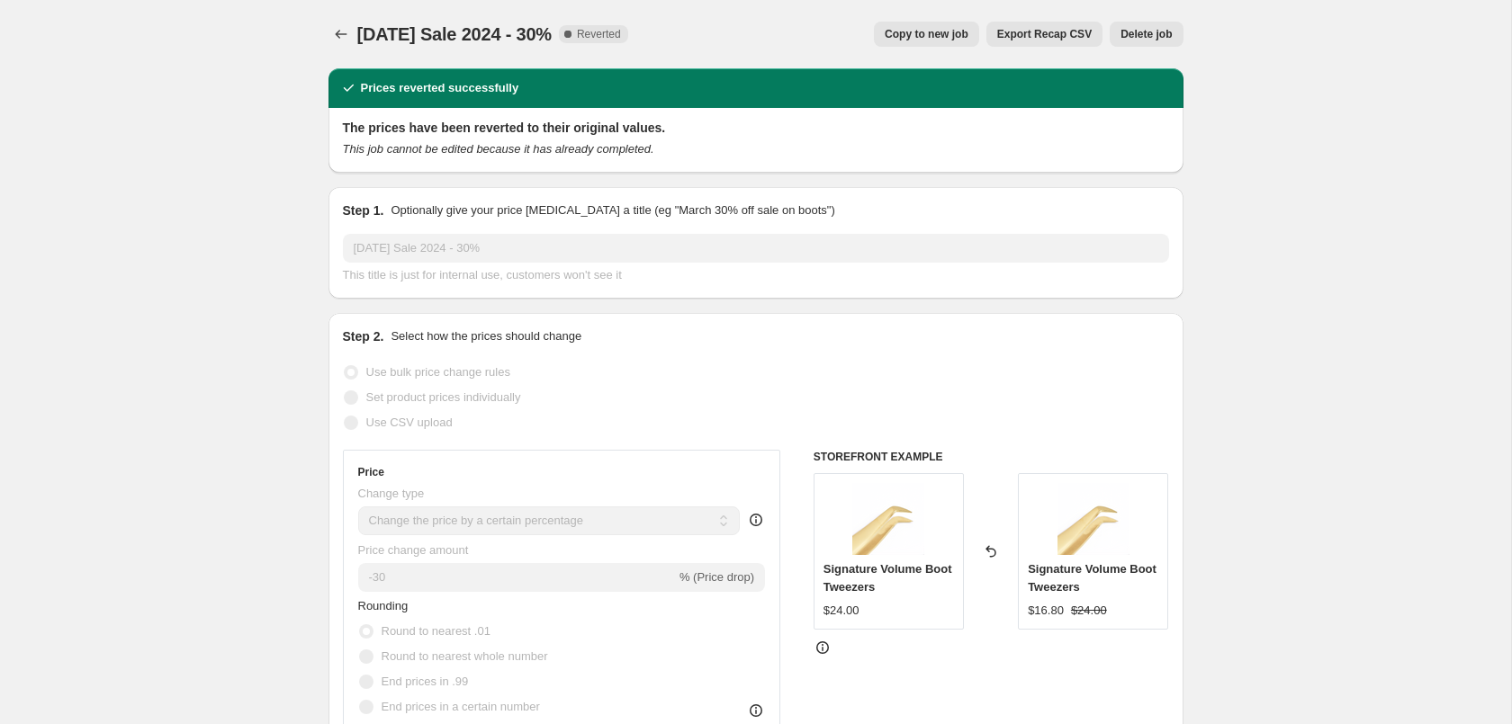
click at [918, 30] on span "Copy to new job" at bounding box center [927, 34] width 84 height 14
select select "percentage"
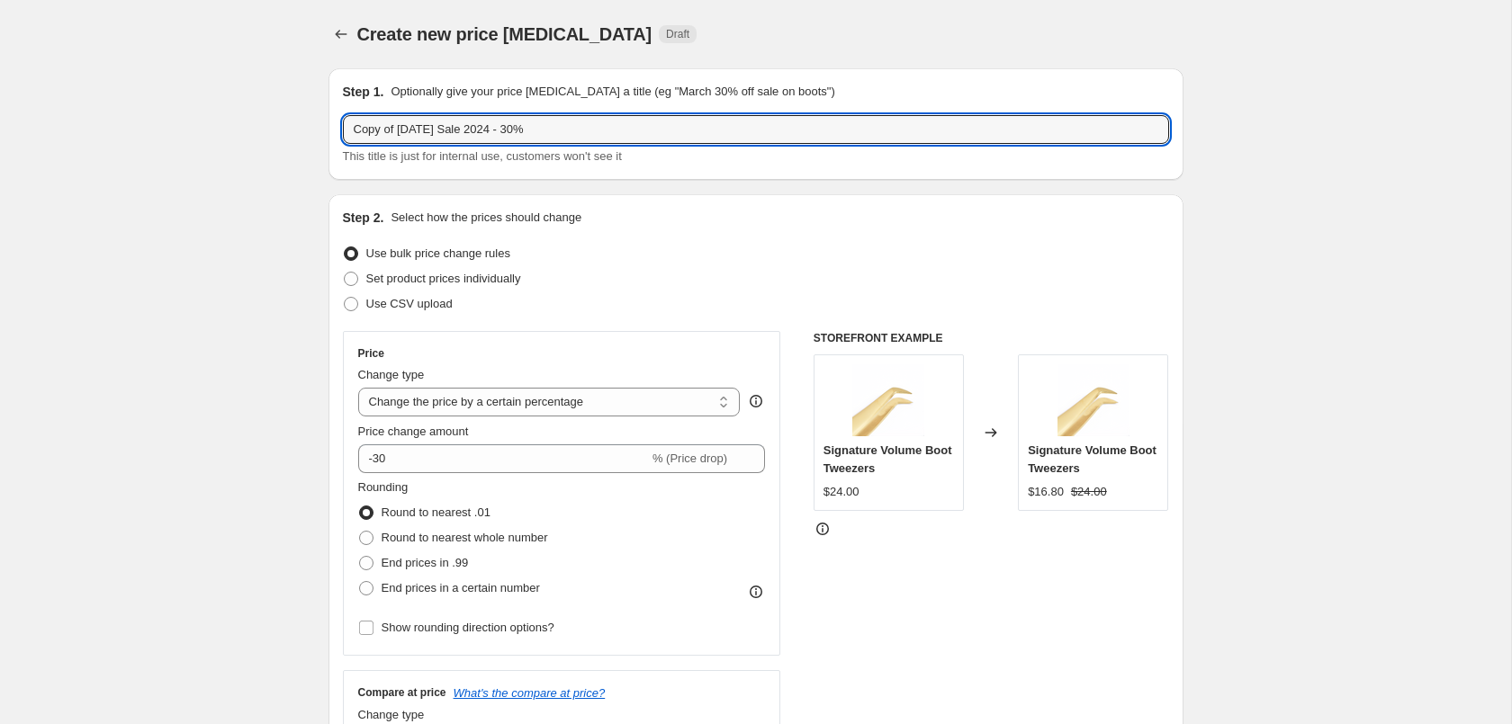
drag, startPoint x: 398, startPoint y: 133, endPoint x: 156, endPoint y: 137, distance: 242.1
click at [343, 135] on input "Copy of [DATE] Sale 2024 - 30%" at bounding box center [756, 129] width 826 height 29
click at [456, 132] on input "[DATE] Sale 2024 - 30%" at bounding box center [756, 129] width 826 height 29
type input "[DATE] Sale 2025 - 30%"
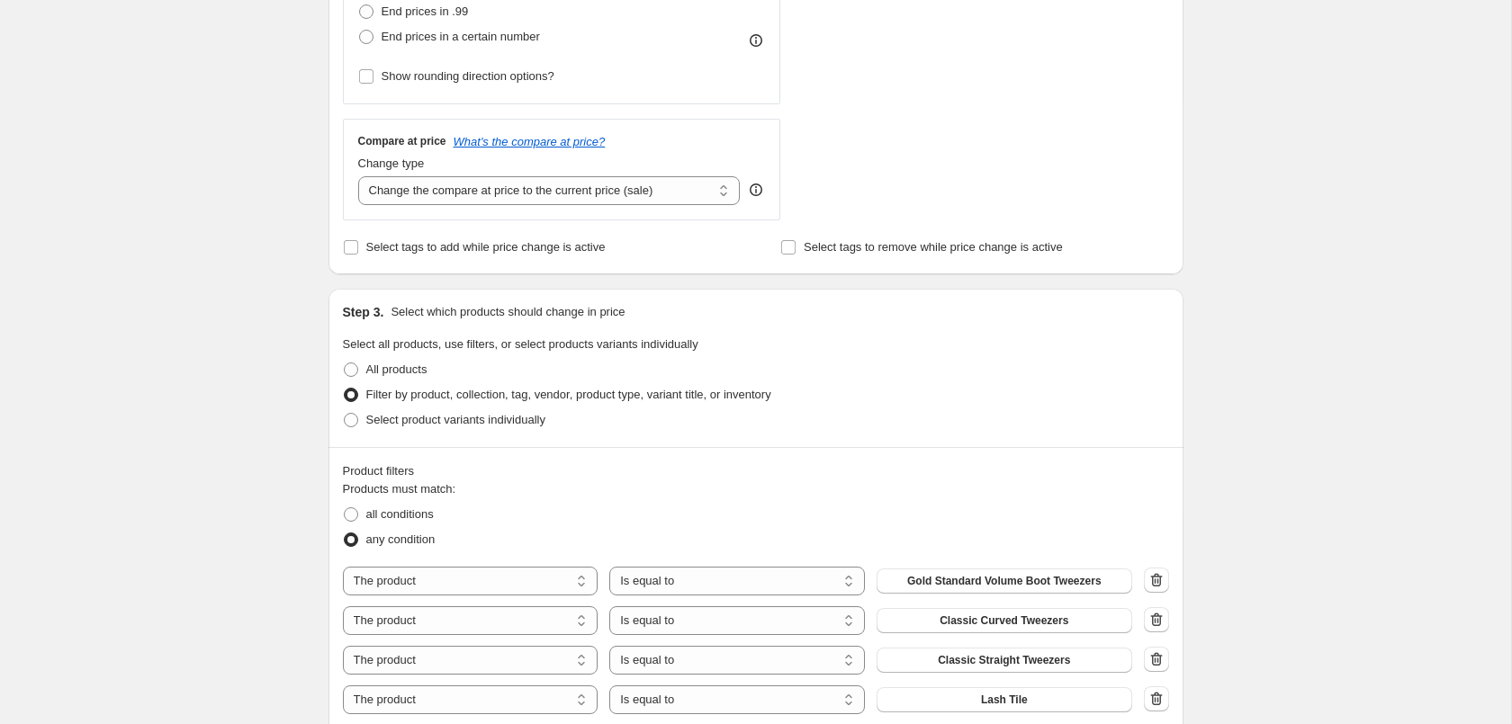
scroll to position [826, 0]
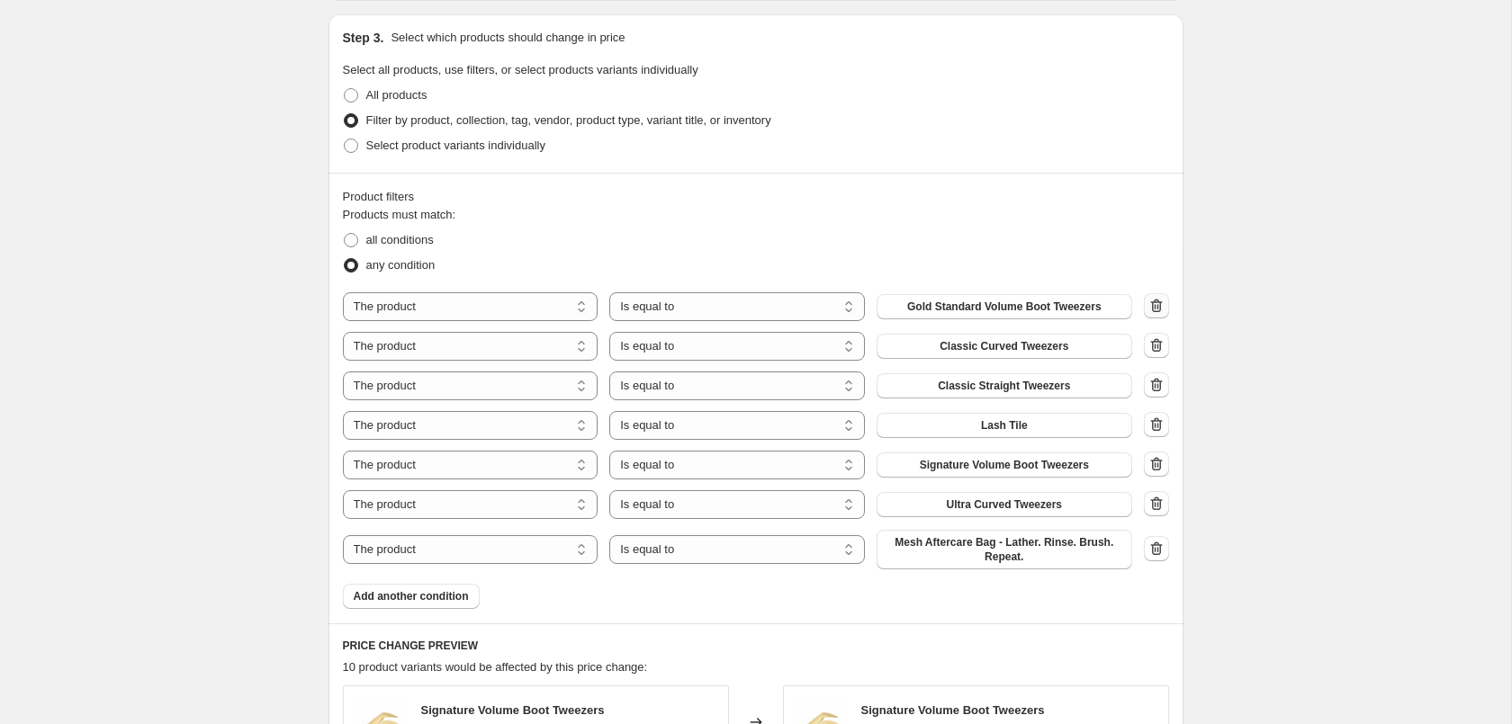
click at [1156, 297] on button "button" at bounding box center [1156, 305] width 25 height 25
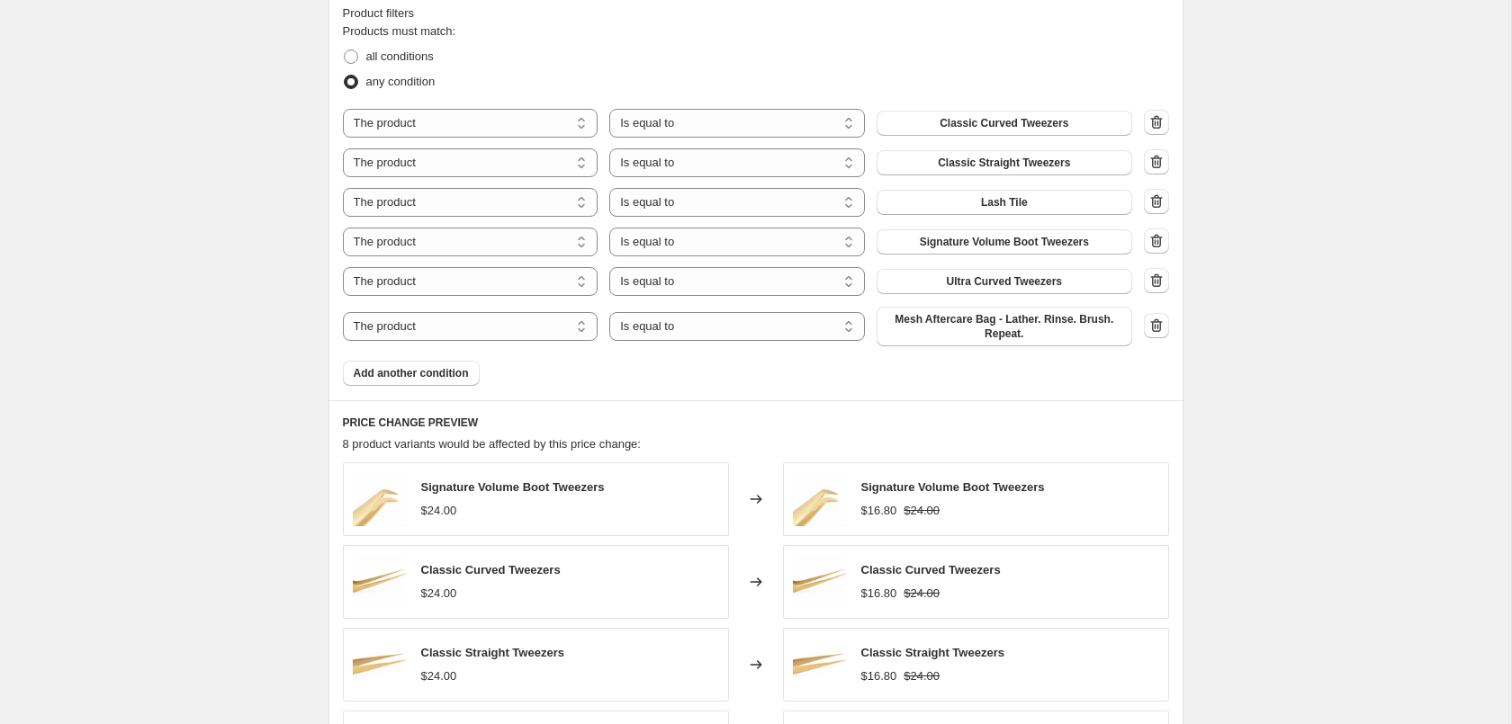
scroll to position [1560, 0]
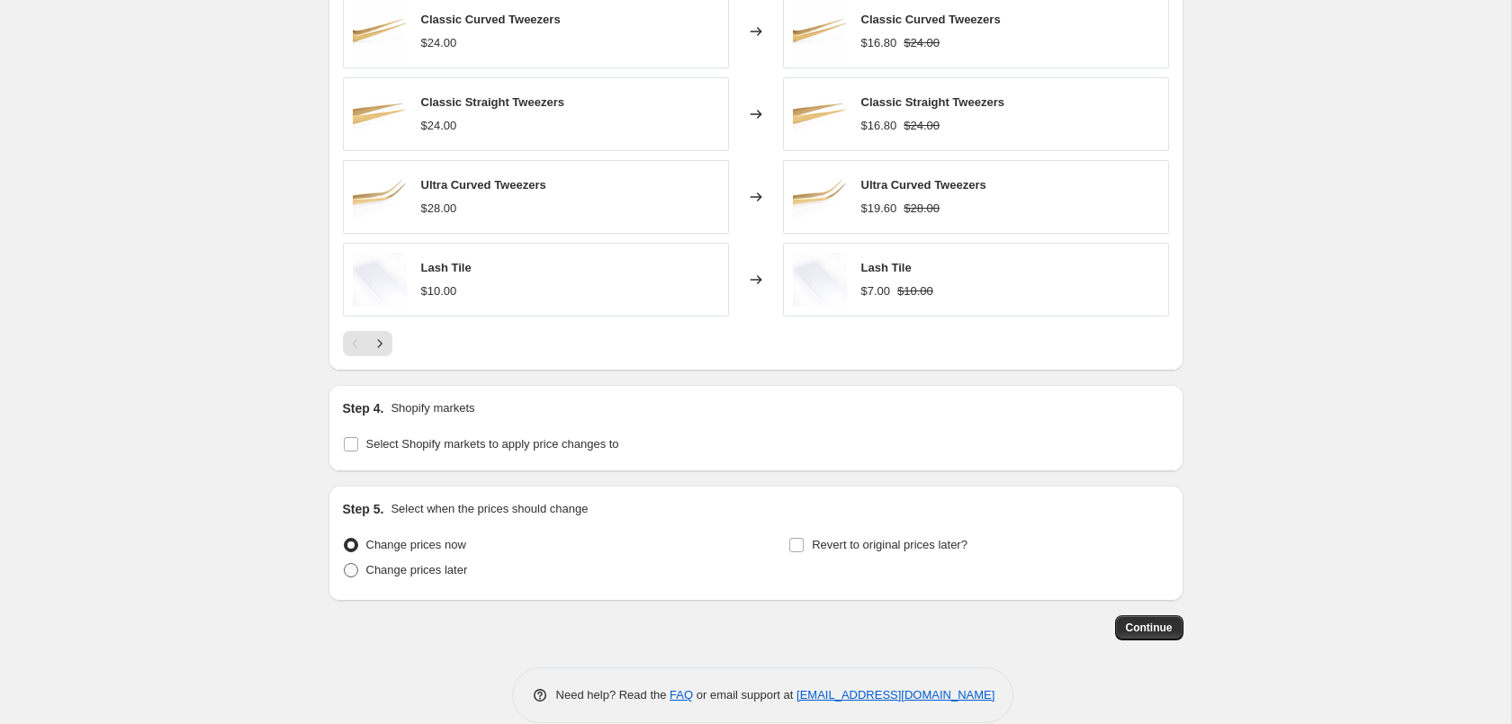
click at [435, 573] on span "Change prices later" at bounding box center [417, 569] width 102 height 13
click at [345, 564] on input "Change prices later" at bounding box center [344, 563] width 1 height 1
radio input "true"
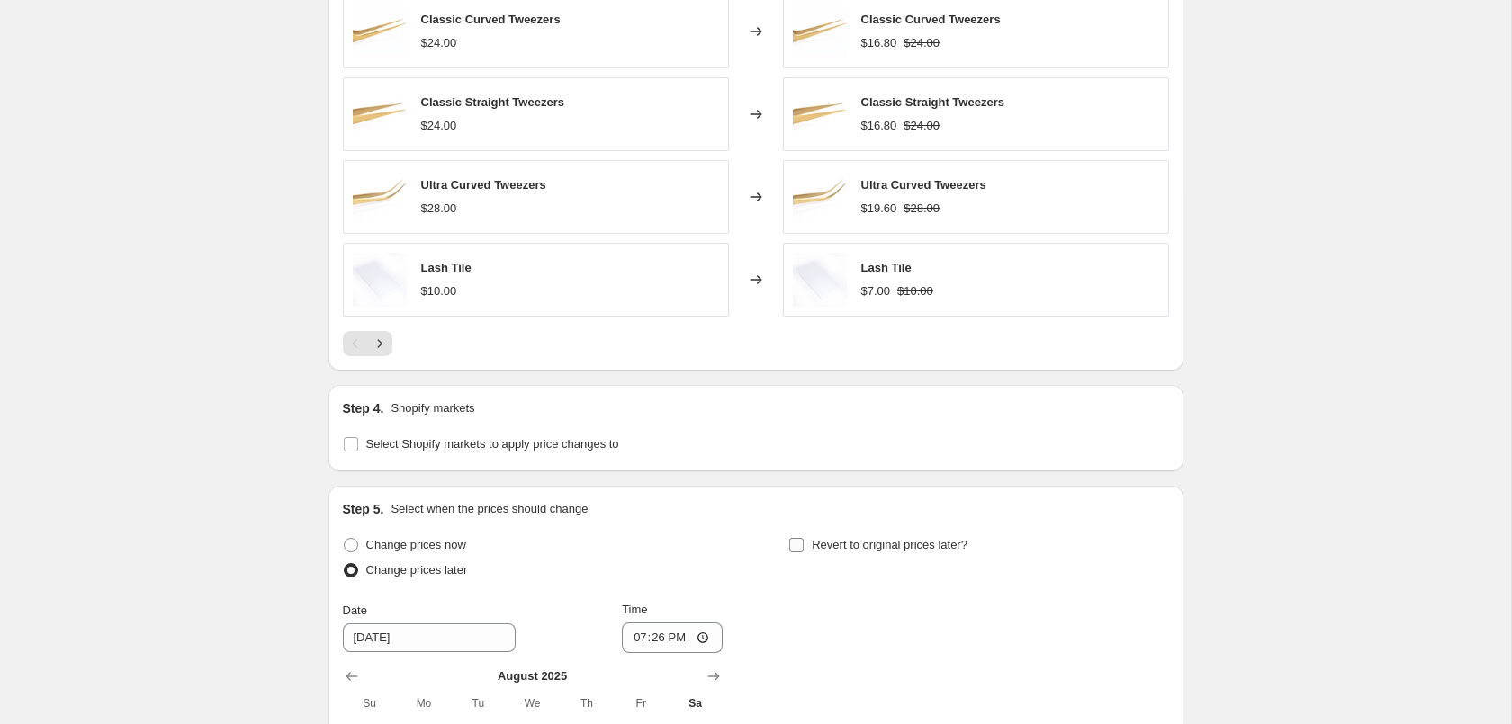
click at [795, 551] on input "Revert to original prices later?" at bounding box center [796, 545] width 14 height 14
checkbox input "true"
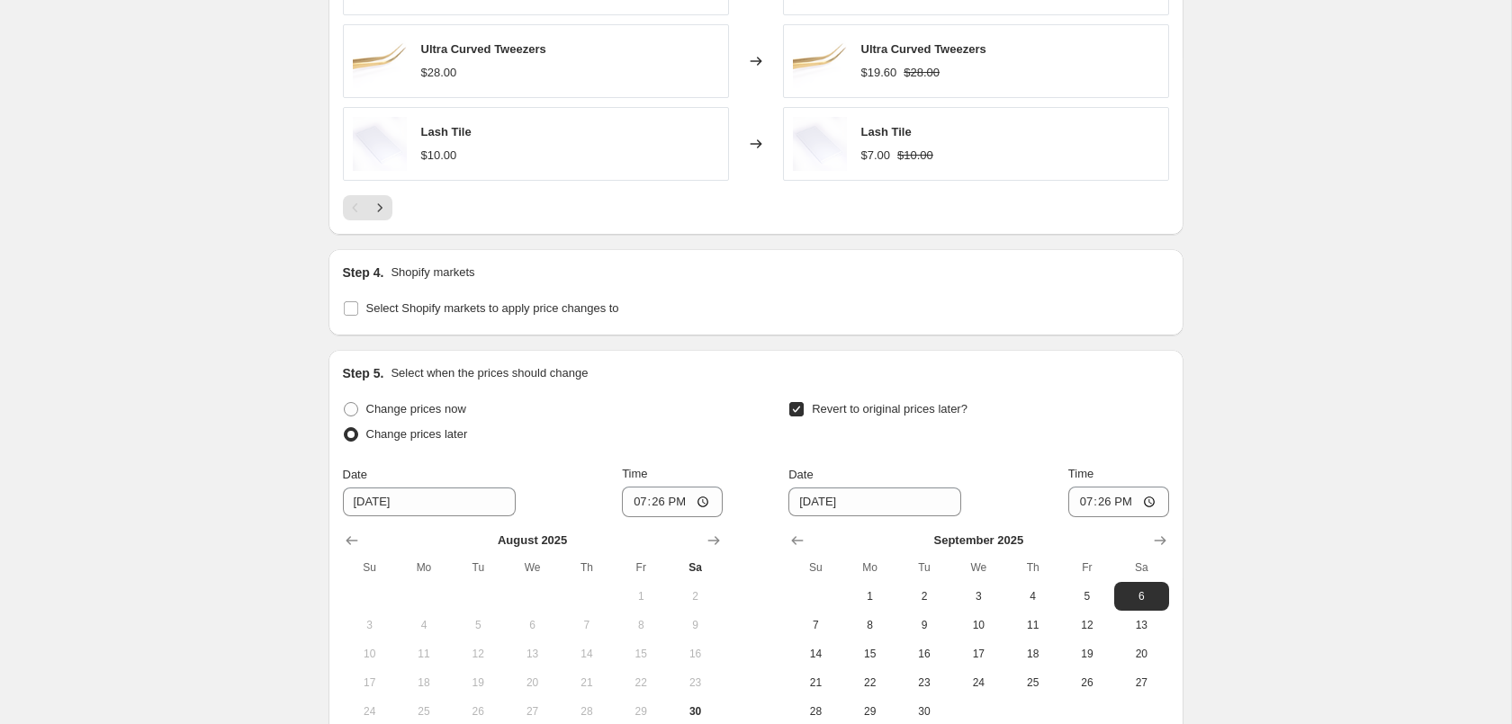
scroll to position [1836, 0]
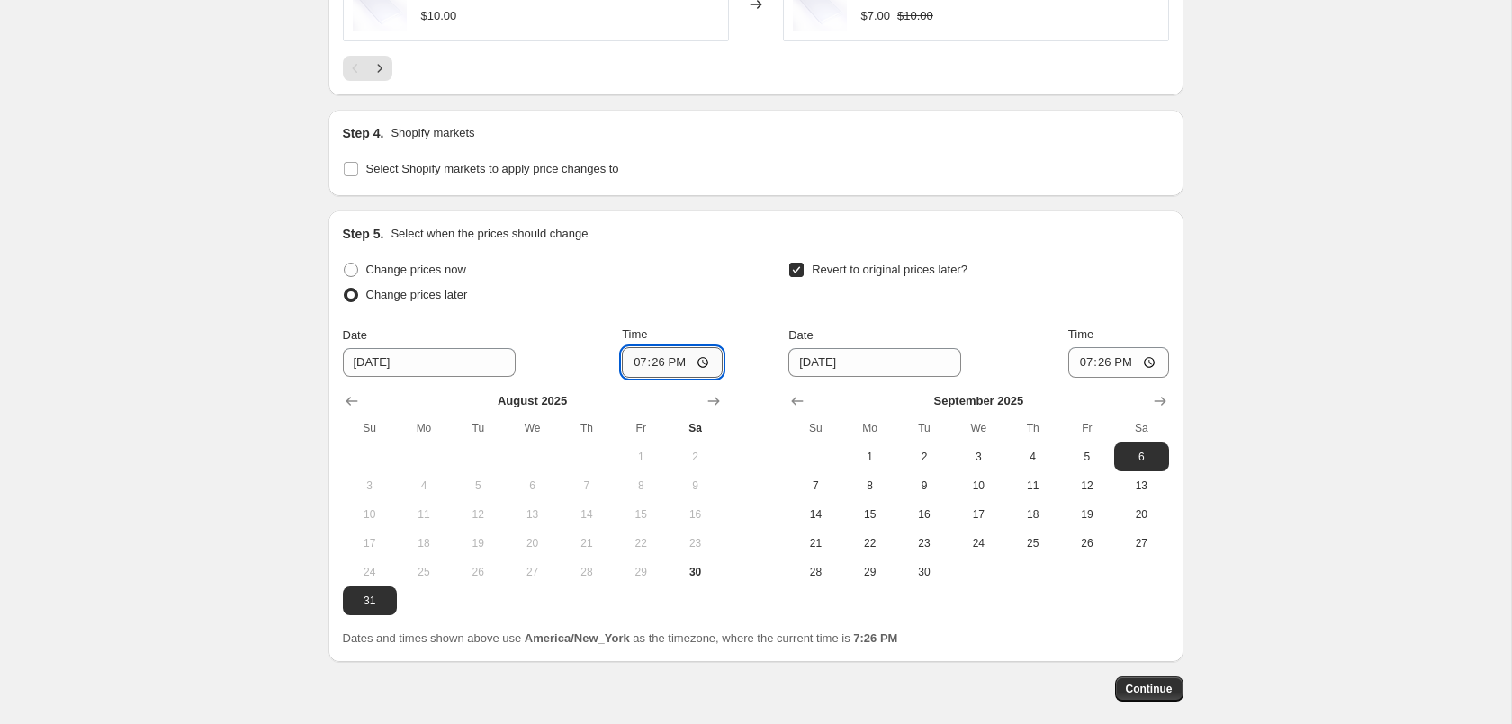
click at [652, 366] on input "19:26" at bounding box center [672, 362] width 101 height 31
type input "01:00"
click at [975, 453] on span "3" at bounding box center [978, 457] width 40 height 14
type input "[DATE]"
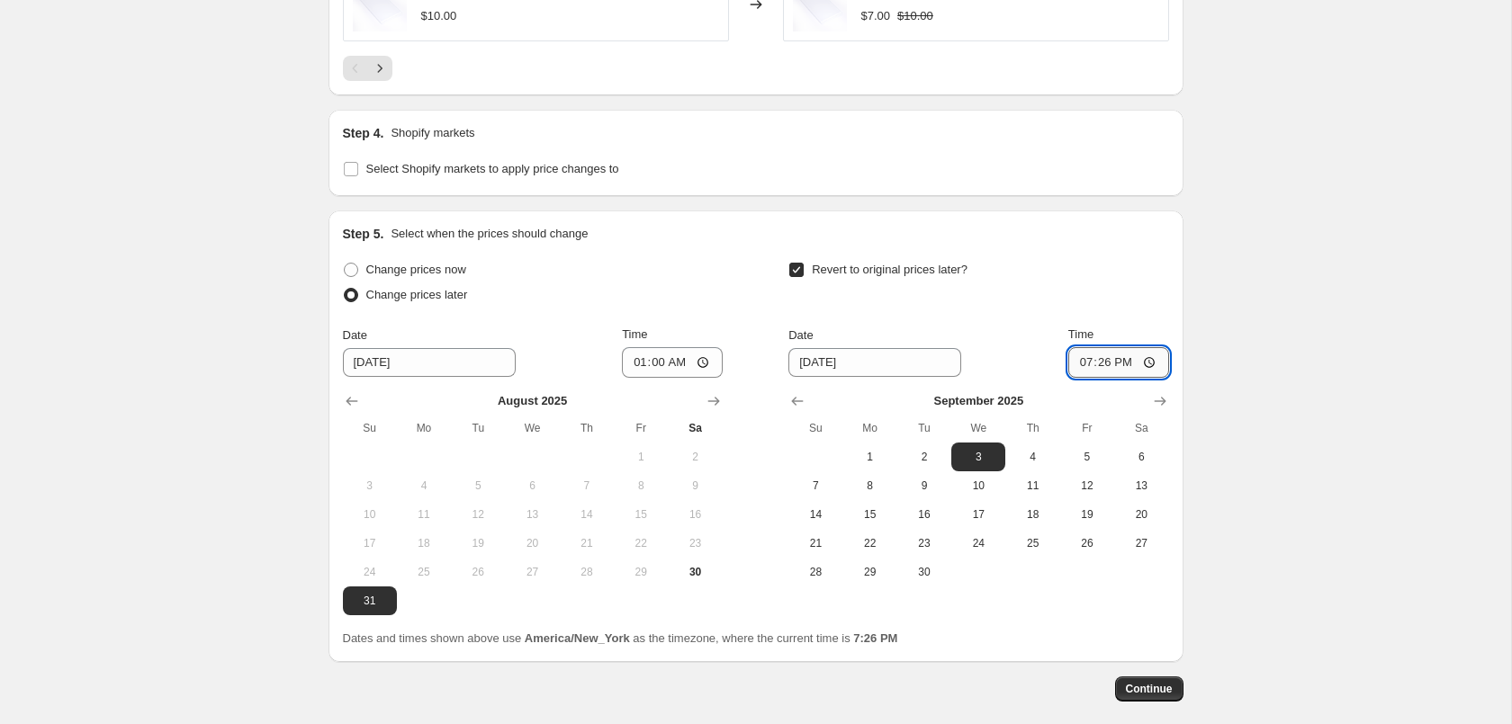
click at [1097, 373] on input "19:26" at bounding box center [1118, 362] width 101 height 31
type input "01:00"
click at [1151, 684] on span "Continue" at bounding box center [1149, 689] width 47 height 14
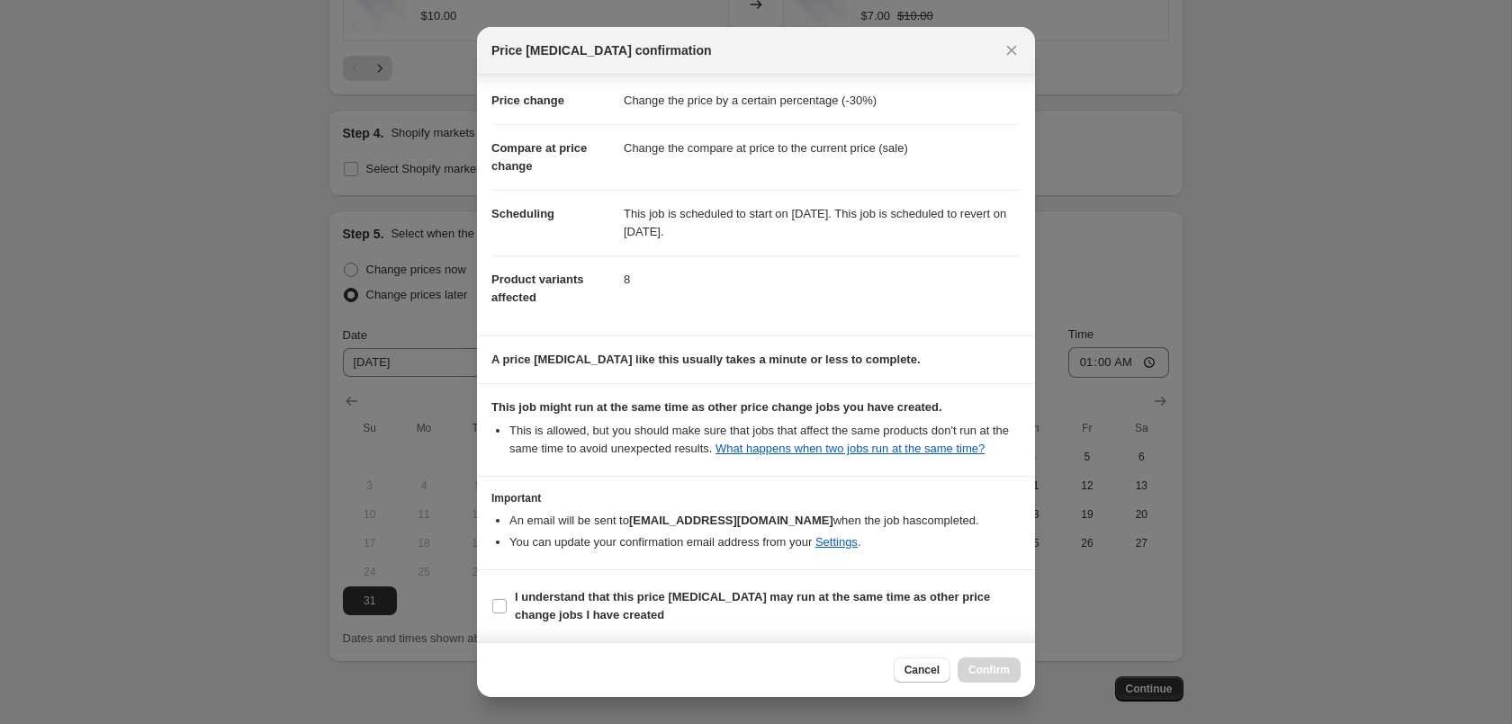
scroll to position [32, 0]
click at [668, 600] on b "I understand that this price [MEDICAL_DATA] may run at the same time as other p…" at bounding box center [752, 605] width 475 height 31
click at [507, 600] on input "I understand that this price [MEDICAL_DATA] may run at the same time as other p…" at bounding box center [499, 606] width 14 height 14
checkbox input "true"
click at [1001, 679] on button "Confirm" at bounding box center [989, 670] width 63 height 25
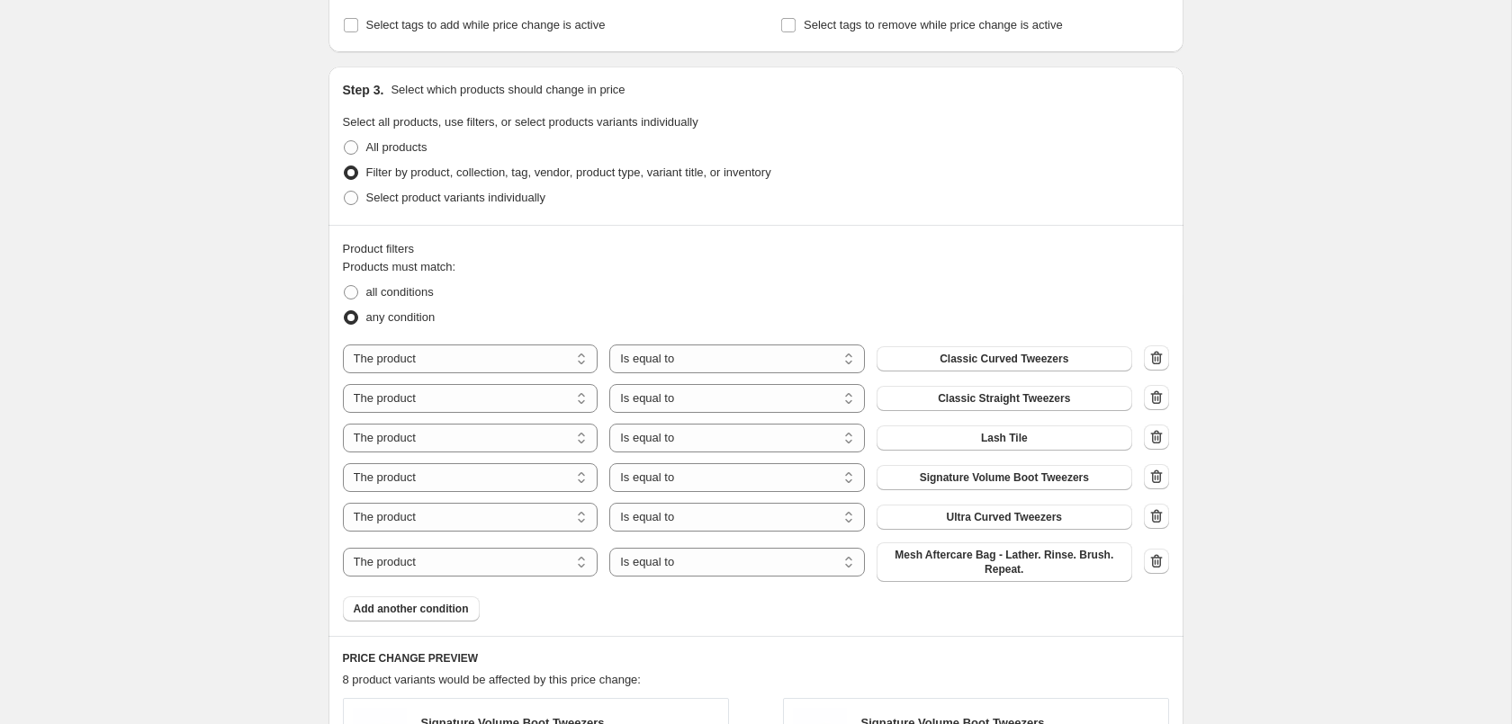
scroll to position [918, 0]
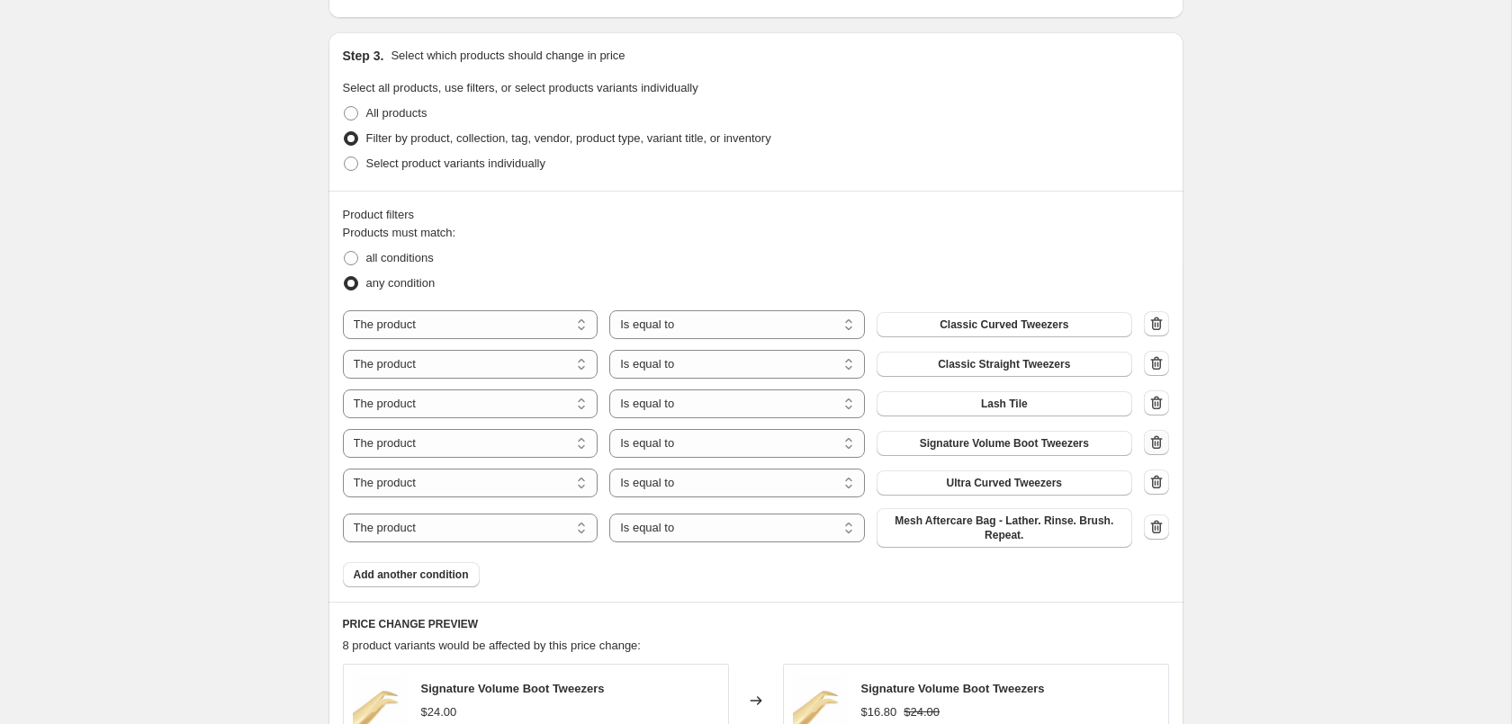
click at [1154, 443] on icon "button" at bounding box center [1156, 443] width 18 height 18
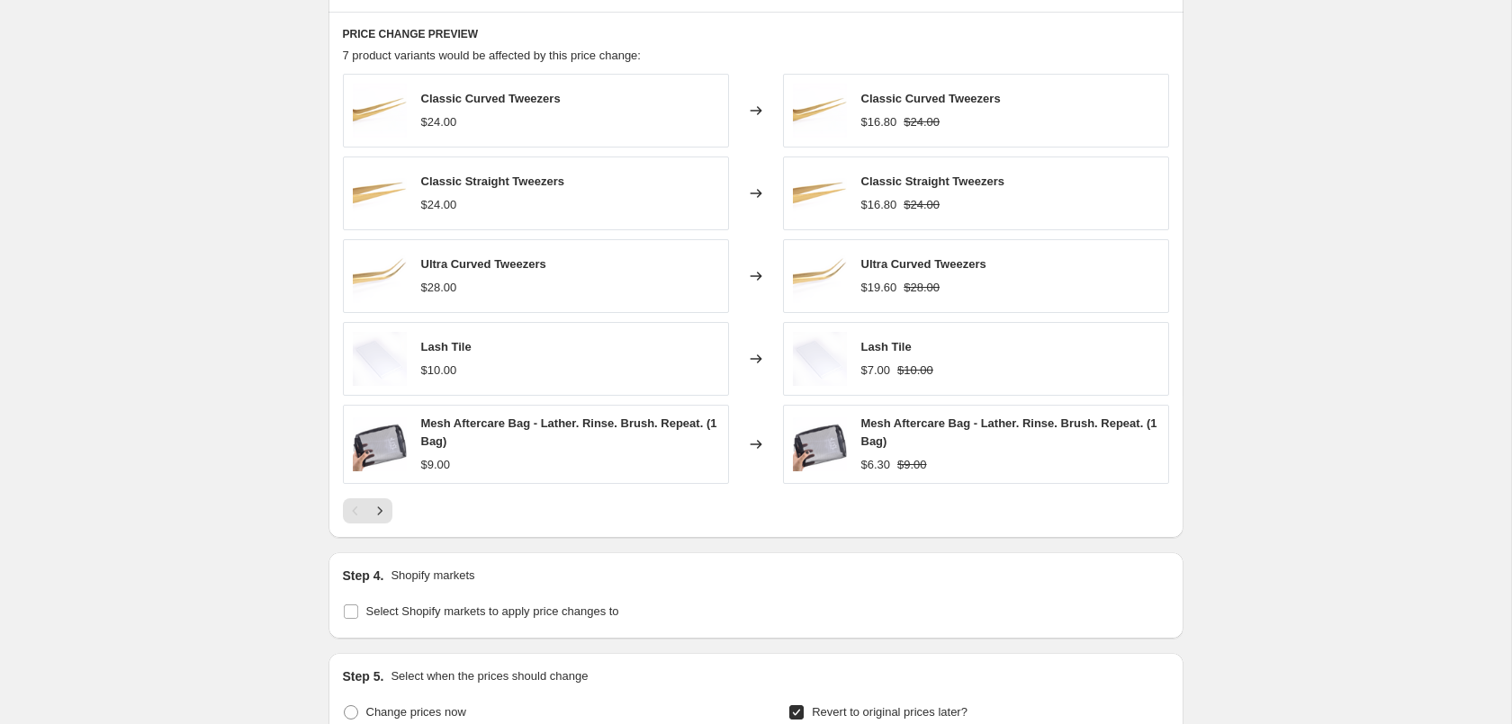
scroll to position [1928, 0]
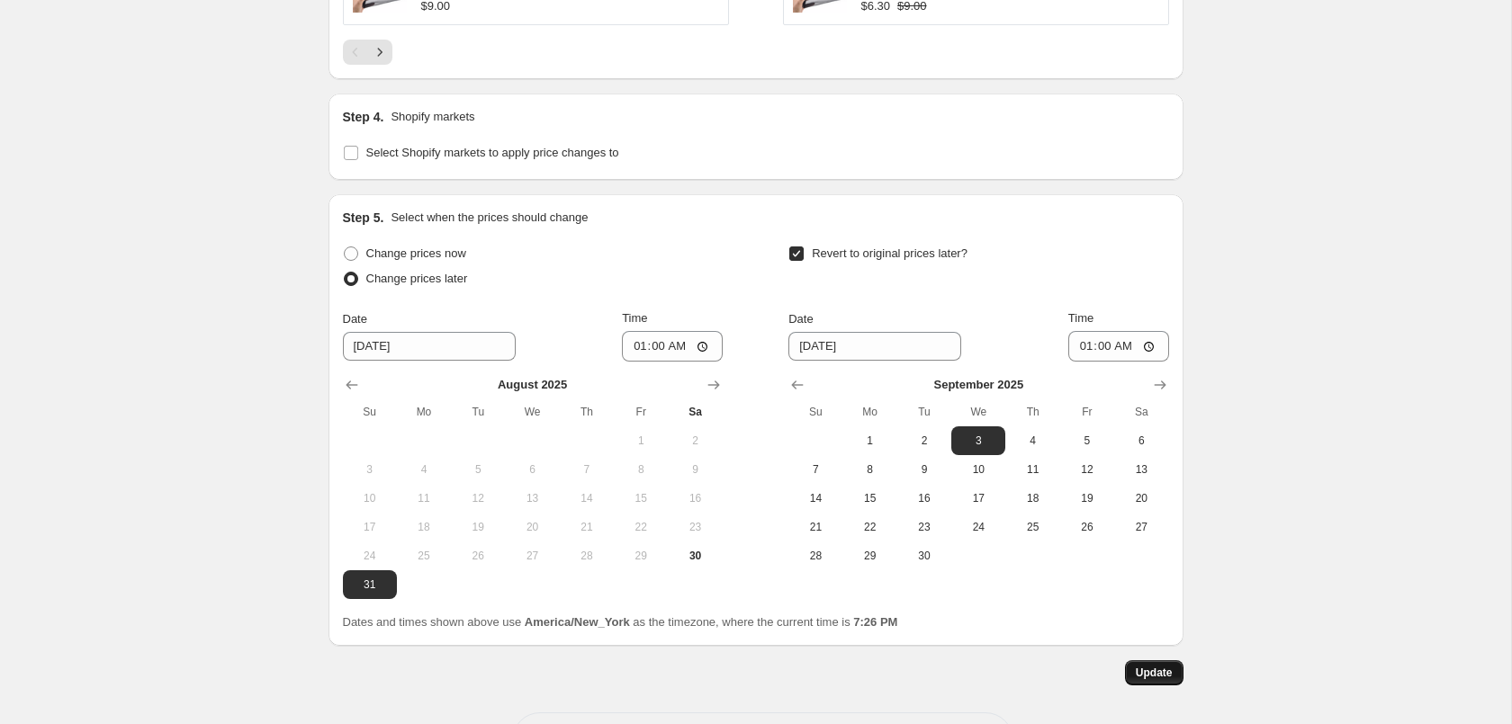
click at [1141, 675] on span "Update" at bounding box center [1154, 673] width 37 height 14
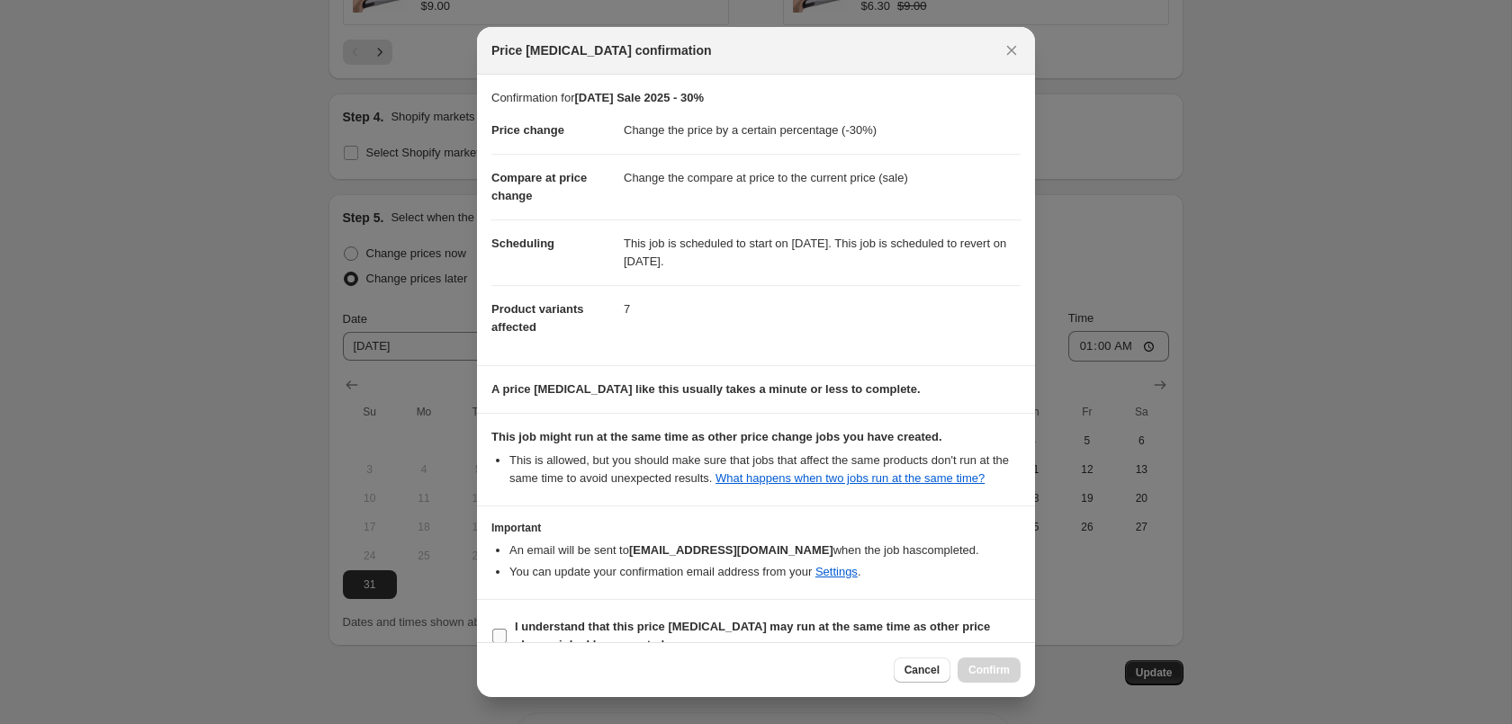
click at [732, 629] on b "I understand that this price [MEDICAL_DATA] may run at the same time as other p…" at bounding box center [752, 635] width 475 height 31
click at [507, 629] on input "I understand that this price [MEDICAL_DATA] may run at the same time as other p…" at bounding box center [499, 636] width 14 height 14
checkbox input "true"
click at [1000, 653] on div "Cancel Confirm" at bounding box center [756, 670] width 558 height 55
click at [1000, 662] on button "Confirm" at bounding box center [989, 670] width 63 height 25
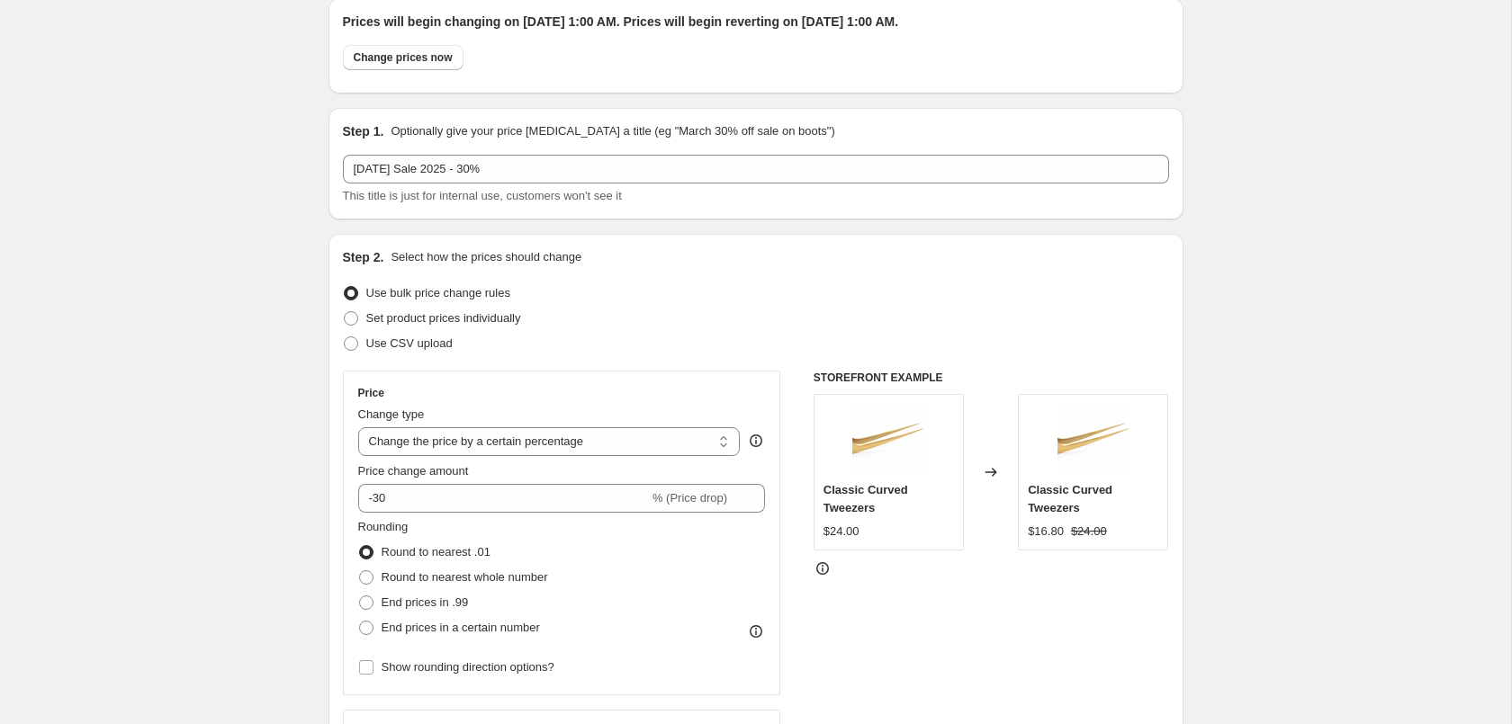
scroll to position [0, 0]
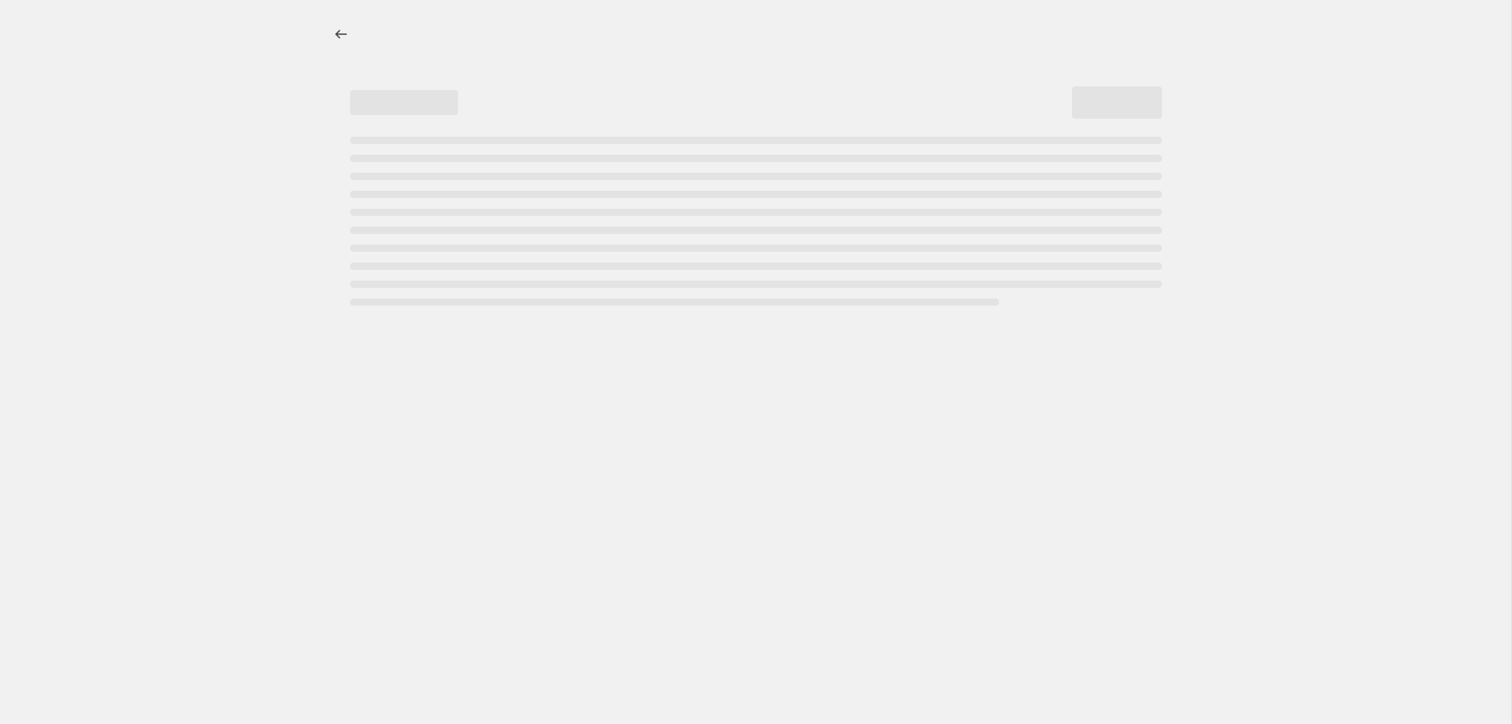
select select "percentage"
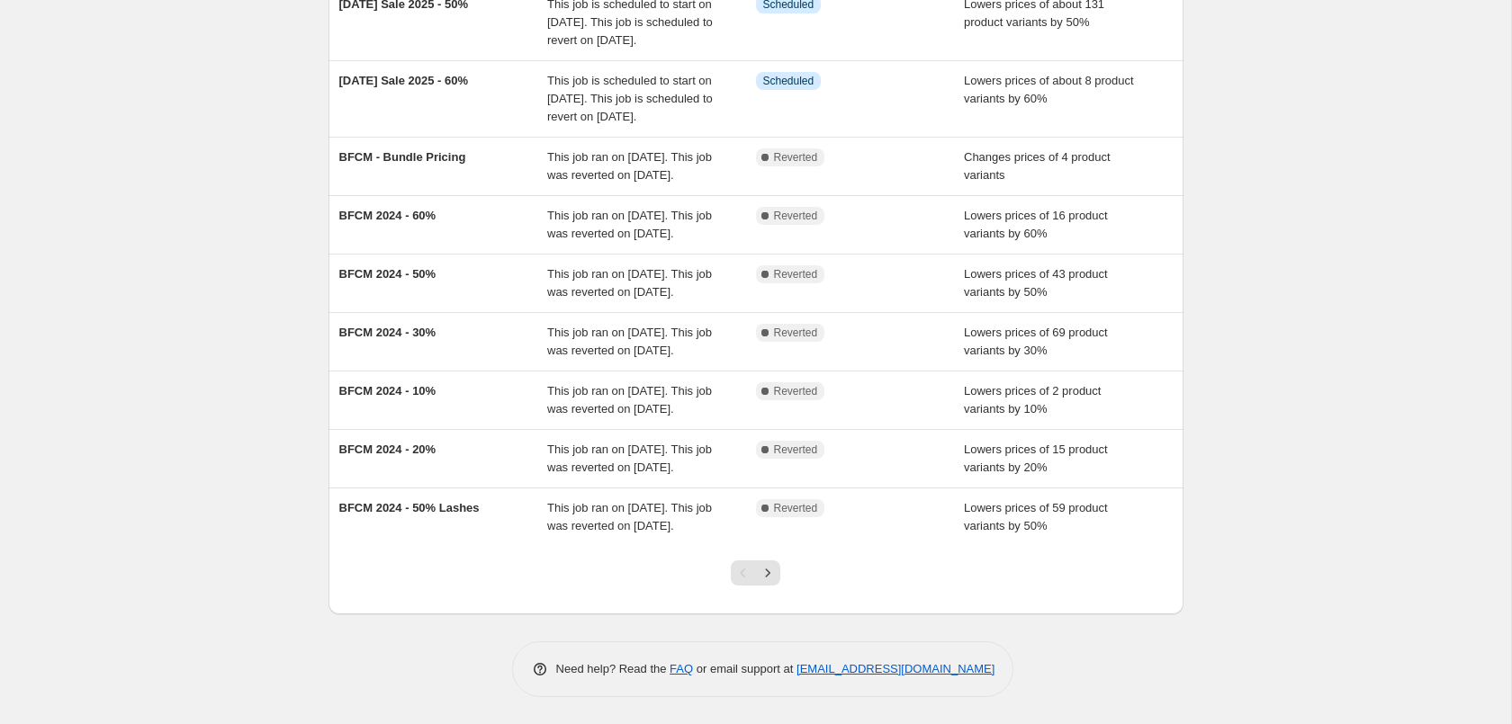
scroll to position [436, 0]
click at [769, 571] on icon "Next" at bounding box center [768, 573] width 18 height 18
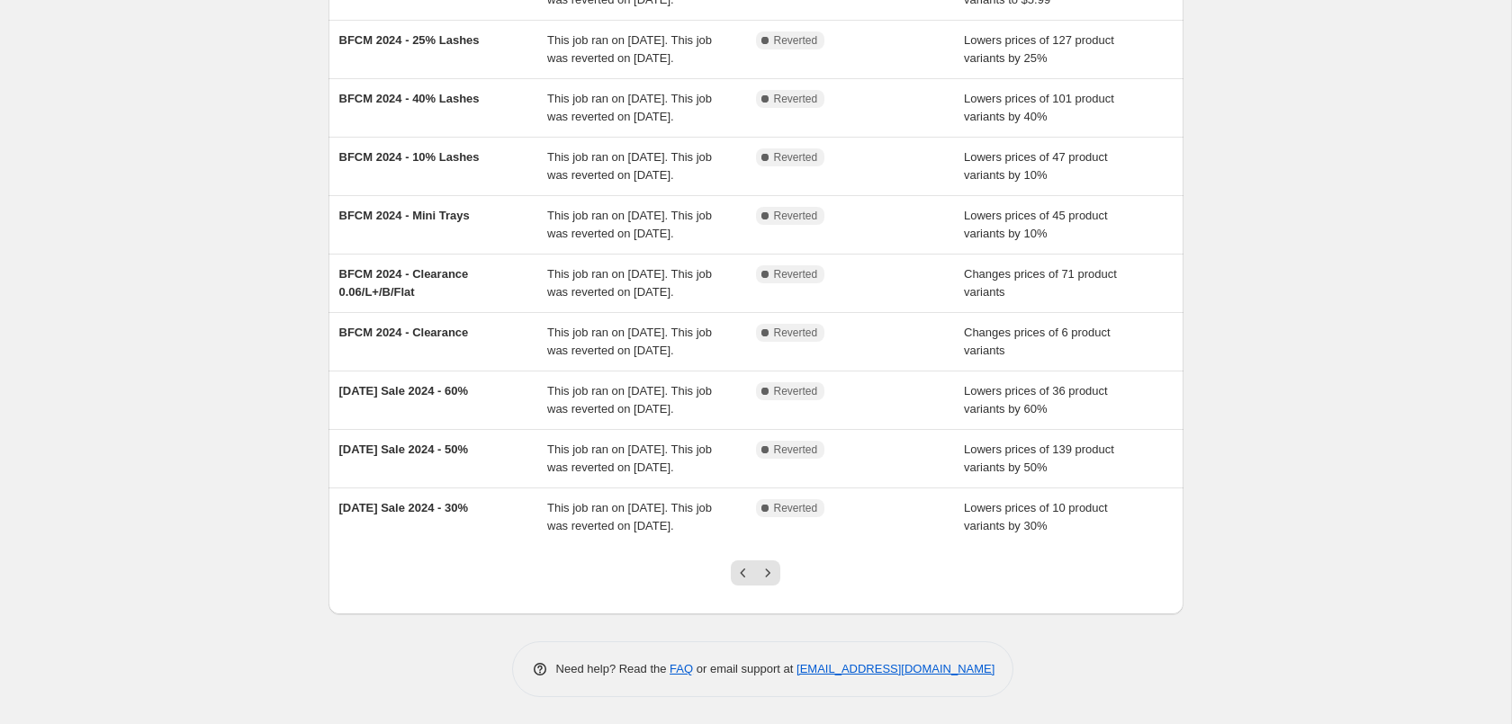
scroll to position [382, 0]
click at [771, 576] on icon "Next" at bounding box center [768, 573] width 18 height 18
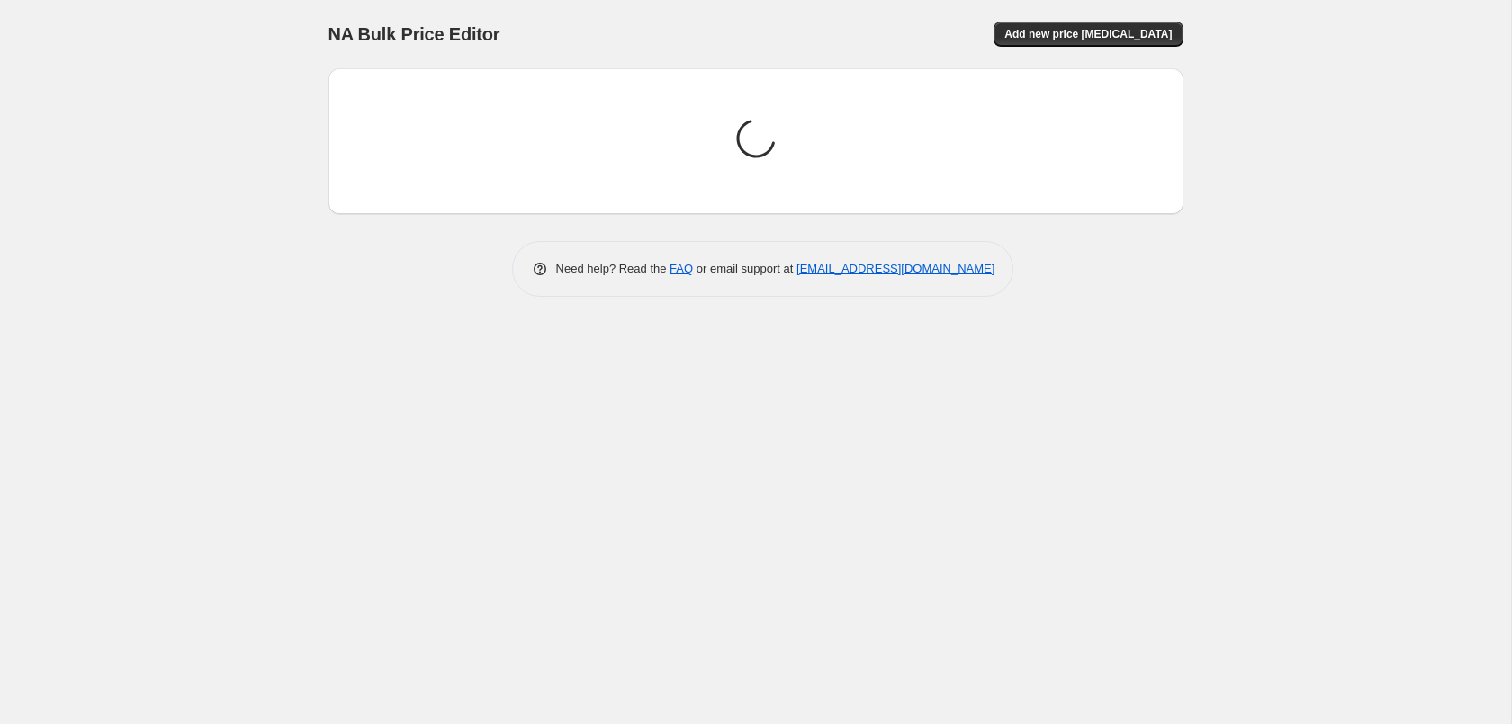
scroll to position [0, 0]
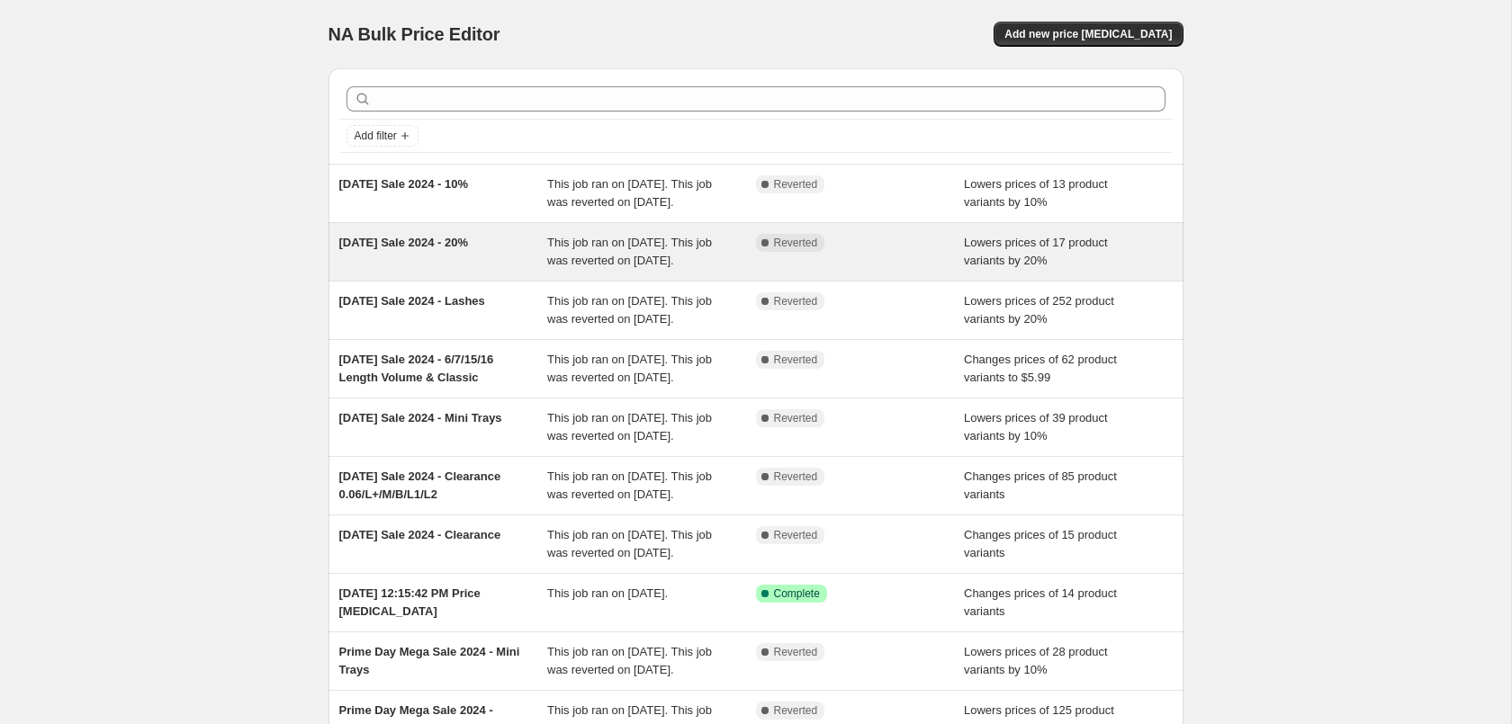
click at [708, 270] on div "This job ran on [DATE]. This job was reverted on [DATE]." at bounding box center [651, 252] width 209 height 36
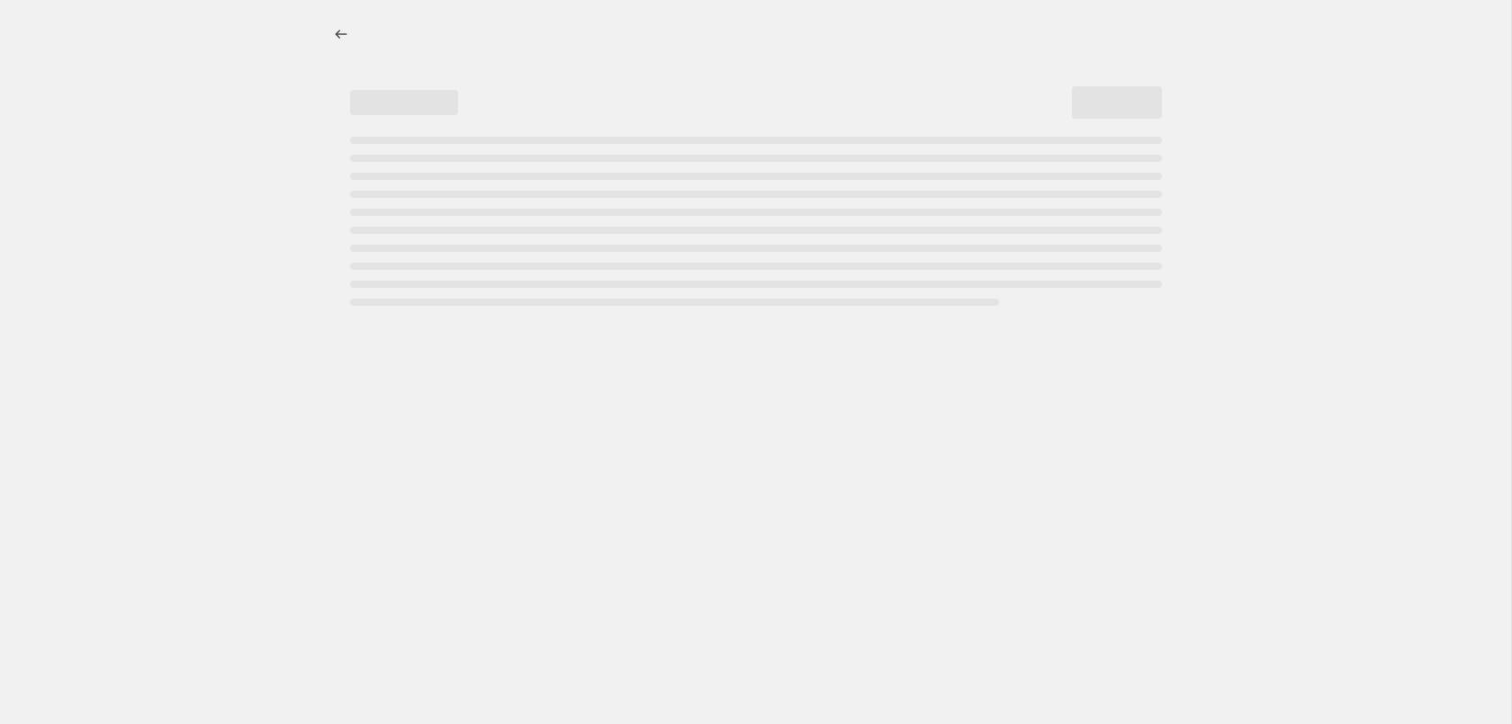
select select "percentage"
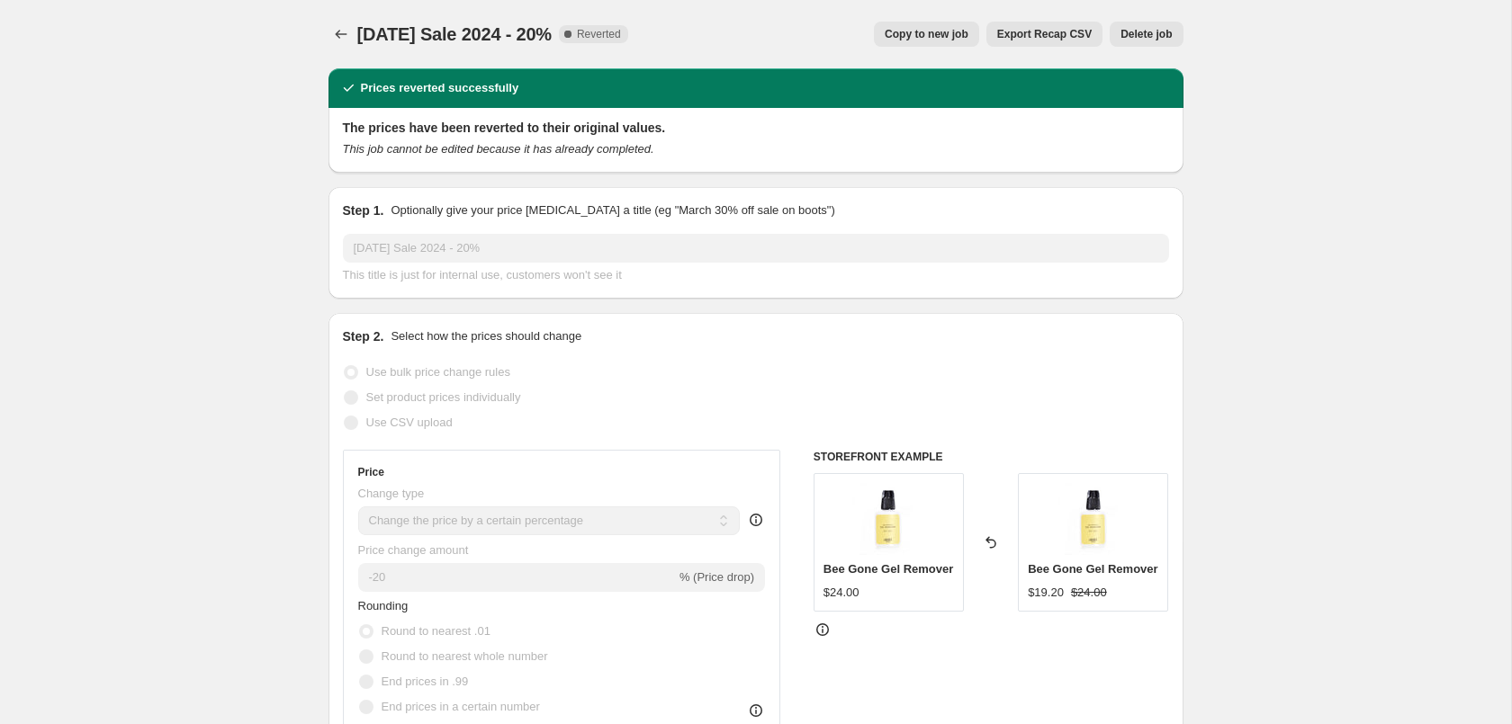
click at [920, 40] on span "Copy to new job" at bounding box center [927, 34] width 84 height 14
select select "percentage"
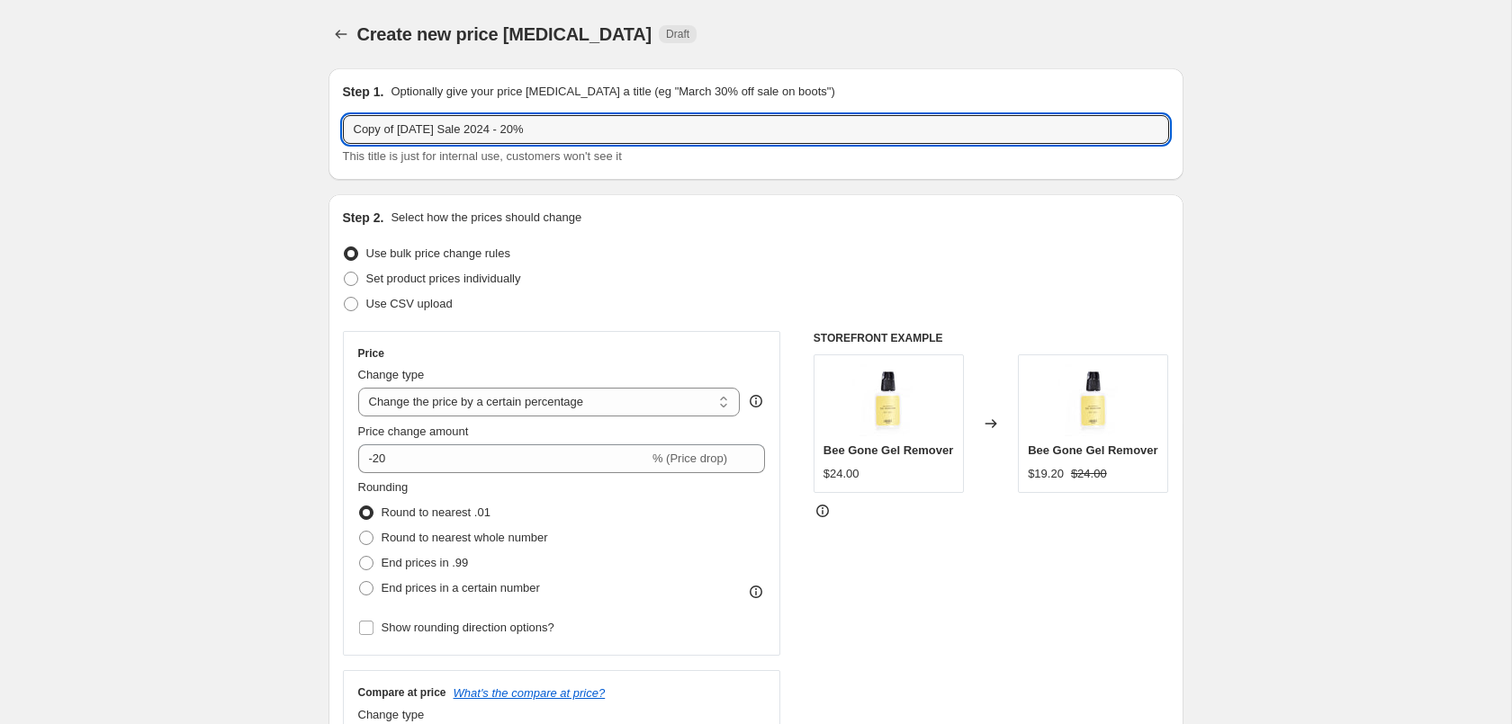
drag, startPoint x: 395, startPoint y: 134, endPoint x: 169, endPoint y: 125, distance: 226.1
click at [343, 126] on input "Copy of Labor Day Sale 2024 - 20%" at bounding box center [756, 129] width 826 height 29
click at [458, 129] on input "[DATE] Sale 2024 - 20%" at bounding box center [756, 129] width 826 height 29
type input "Labor Day Sale 2025 - 20%"
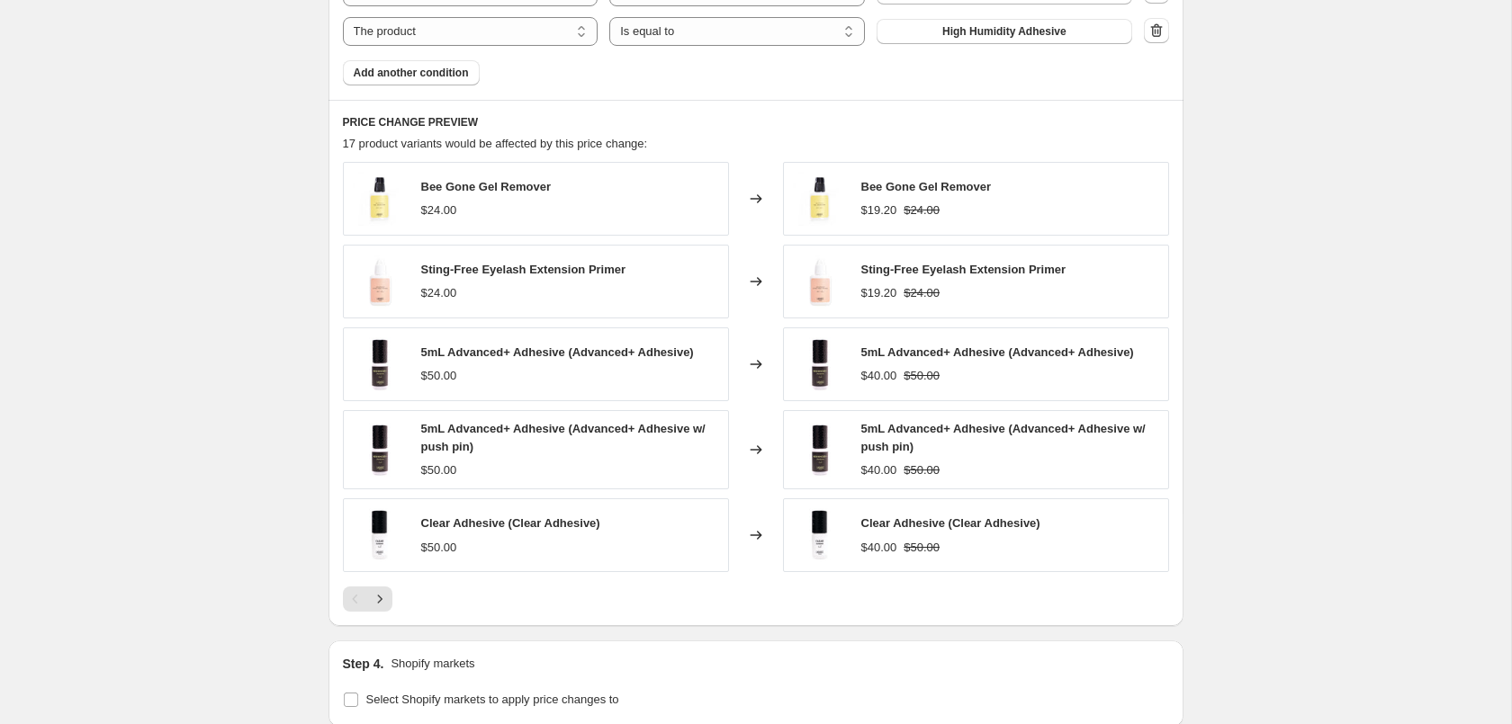
scroll to position [1751, 0]
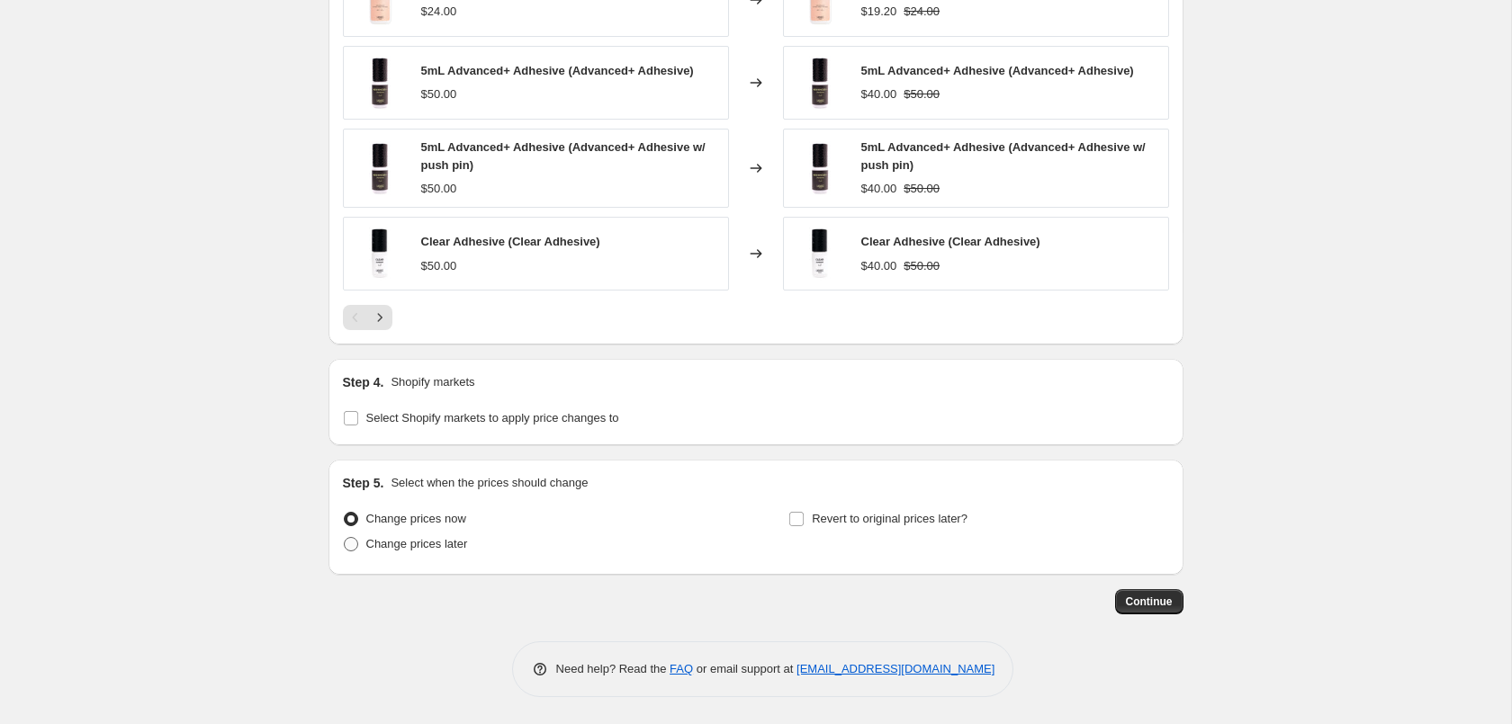
click at [454, 549] on span "Change prices later" at bounding box center [417, 543] width 102 height 13
click at [345, 538] on input "Change prices later" at bounding box center [344, 537] width 1 height 1
radio input "true"
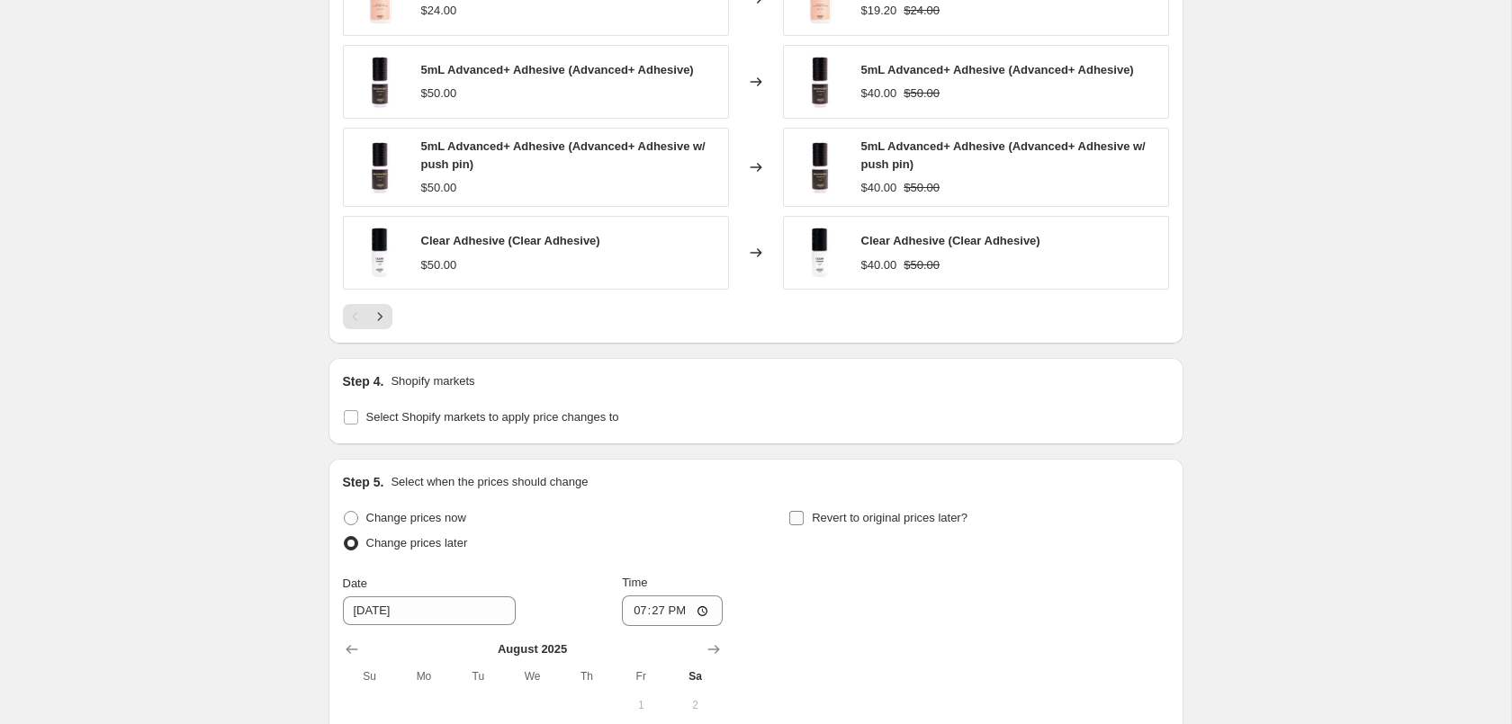
click at [859, 518] on span "Revert to original prices later?" at bounding box center [890, 517] width 156 height 13
click at [804, 518] on input "Revert to original prices later?" at bounding box center [796, 518] width 14 height 14
checkbox input "true"
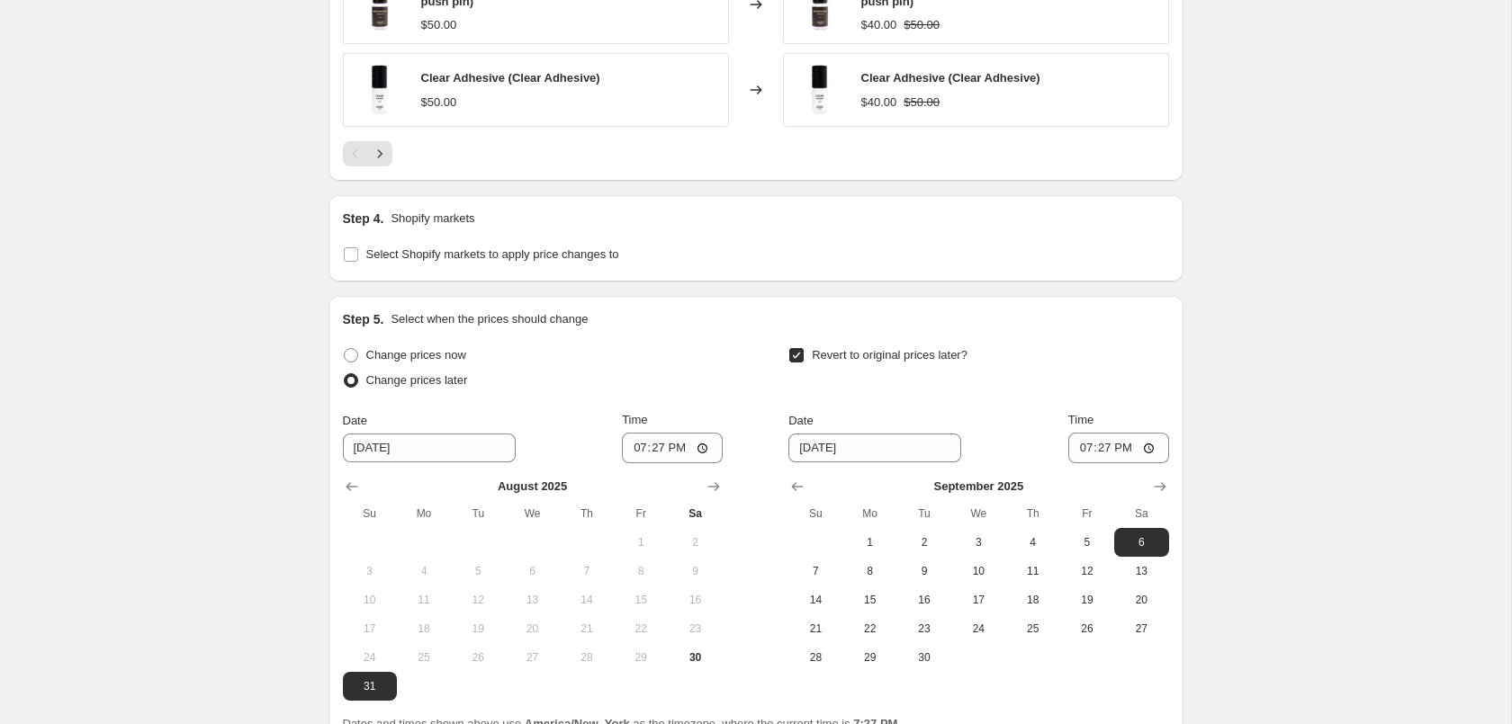
scroll to position [2086, 0]
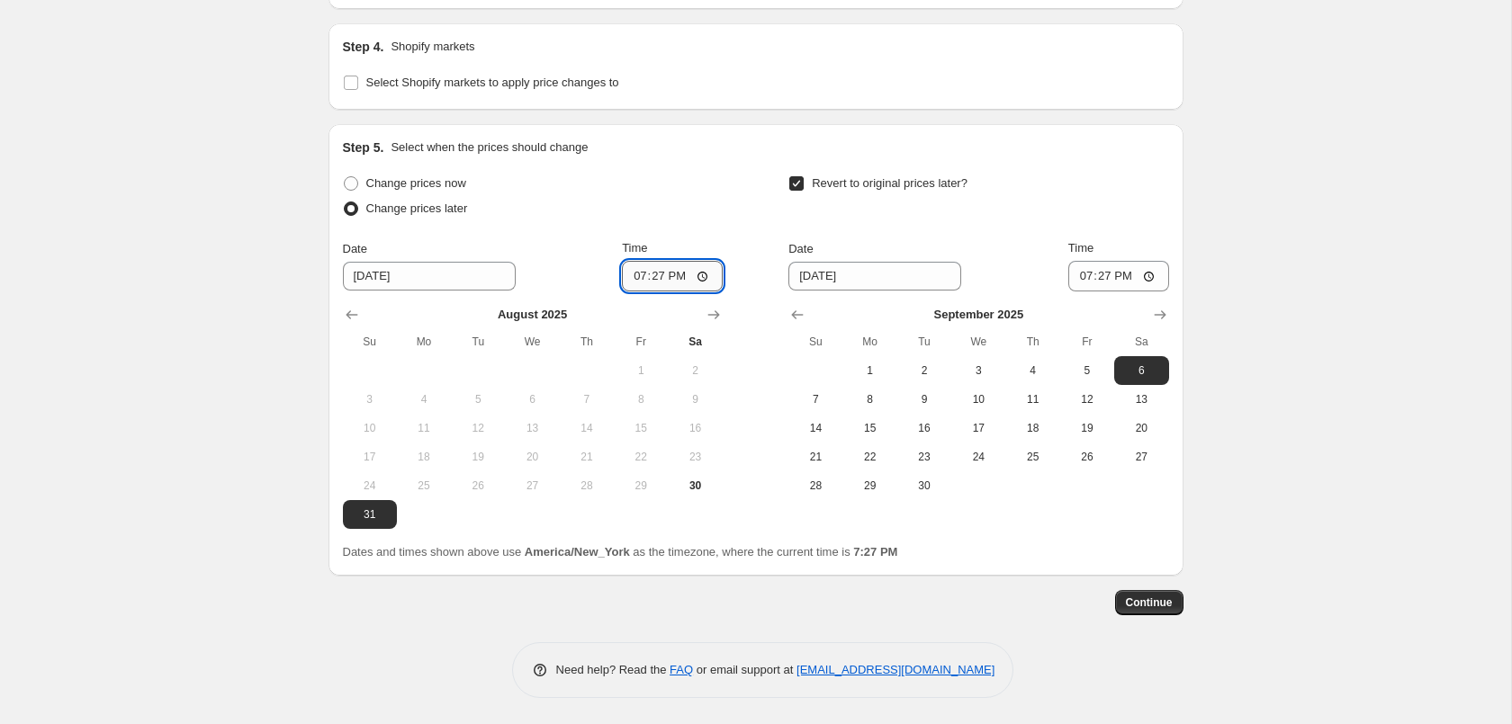
click at [661, 281] on input "19:27" at bounding box center [672, 276] width 101 height 31
type input "13:00"
click at [697, 283] on input "13:00" at bounding box center [672, 276] width 101 height 31
type input "01:00"
click at [964, 372] on span "3" at bounding box center [978, 371] width 40 height 14
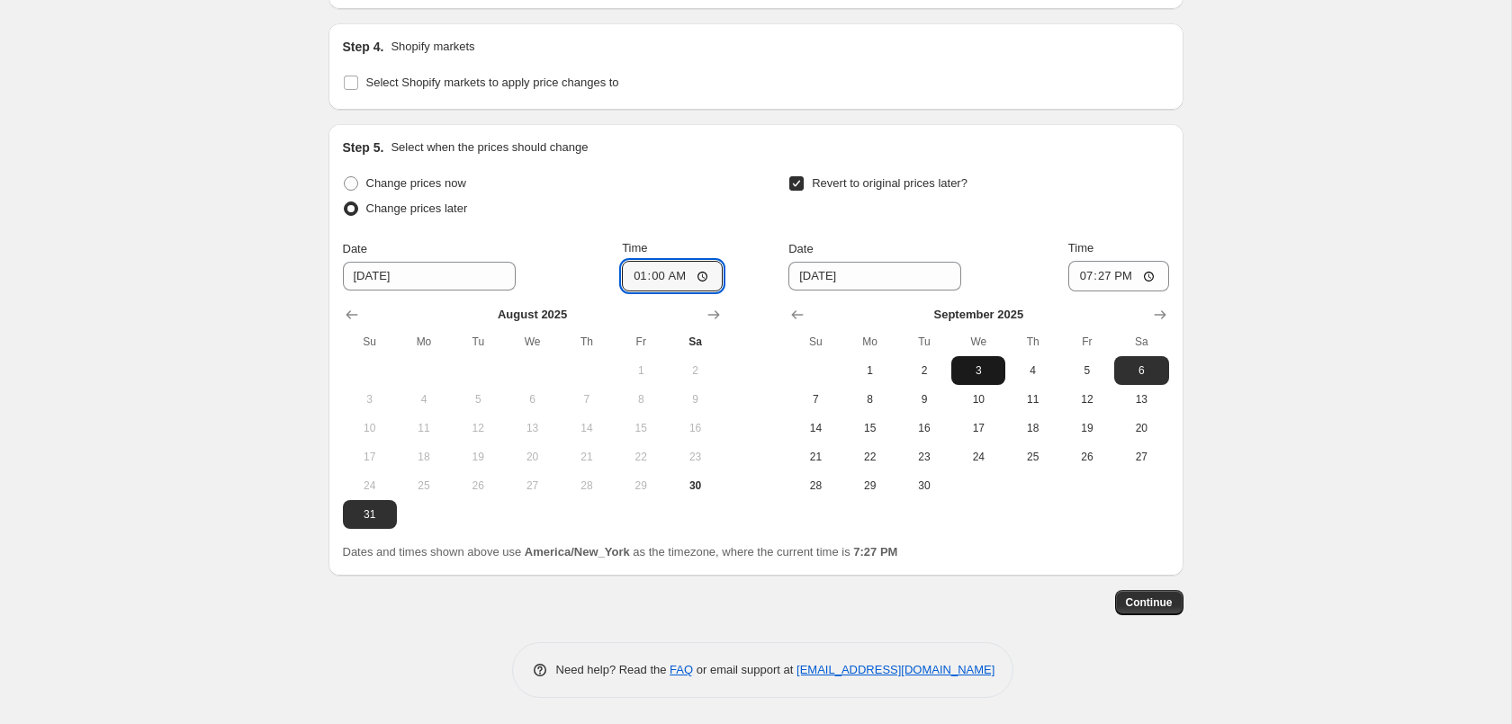
type input "[DATE]"
click at [1097, 275] on input "19:27" at bounding box center [1118, 276] width 101 height 31
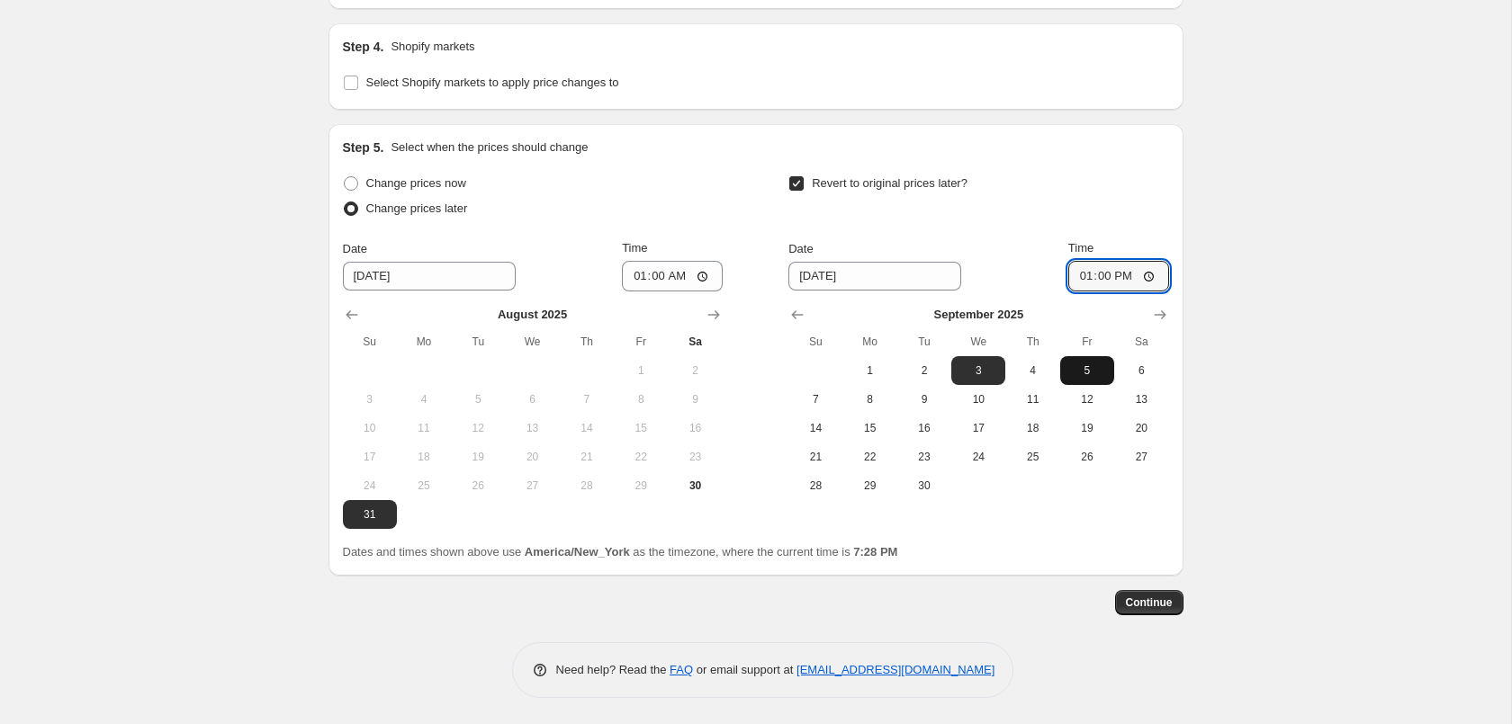
type input "01:00"
click at [1162, 596] on button "Continue" at bounding box center [1149, 602] width 68 height 25
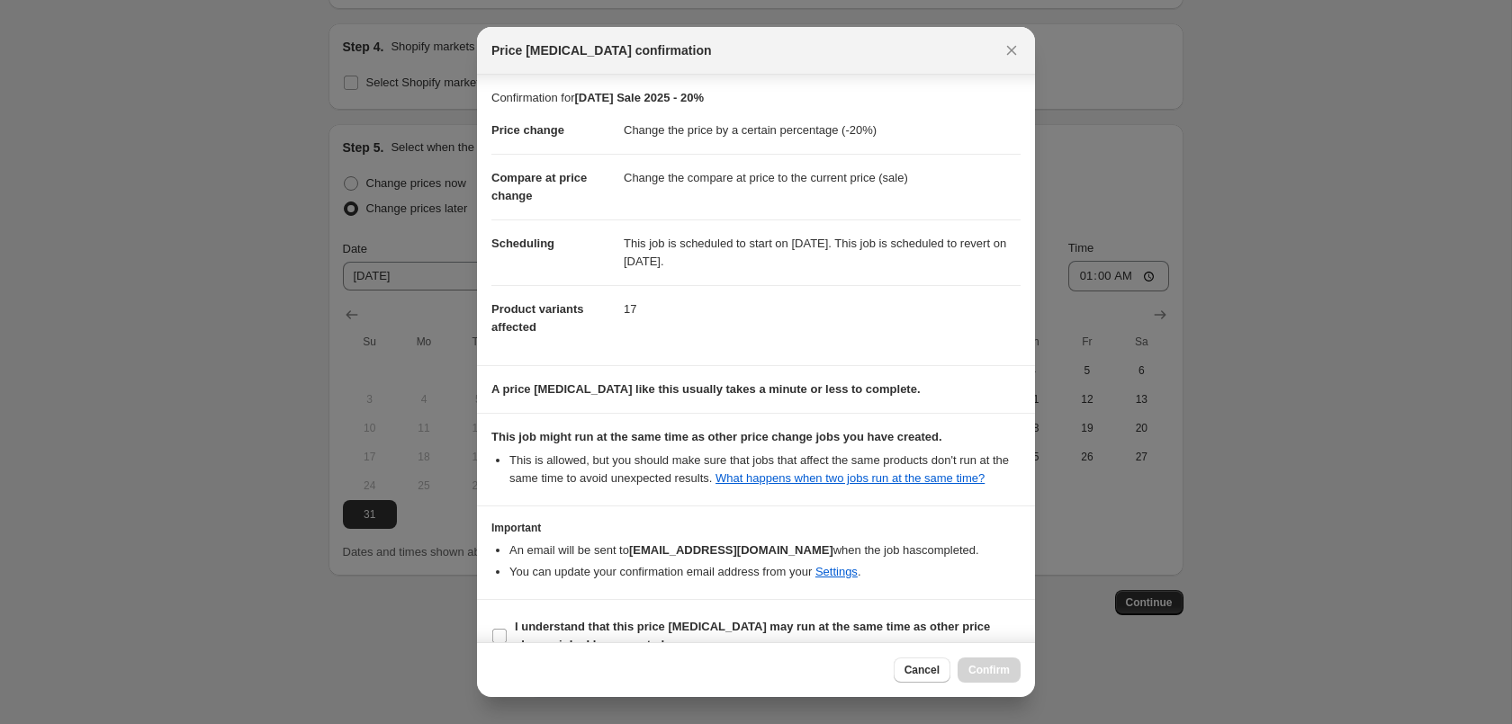
scroll to position [32, 0]
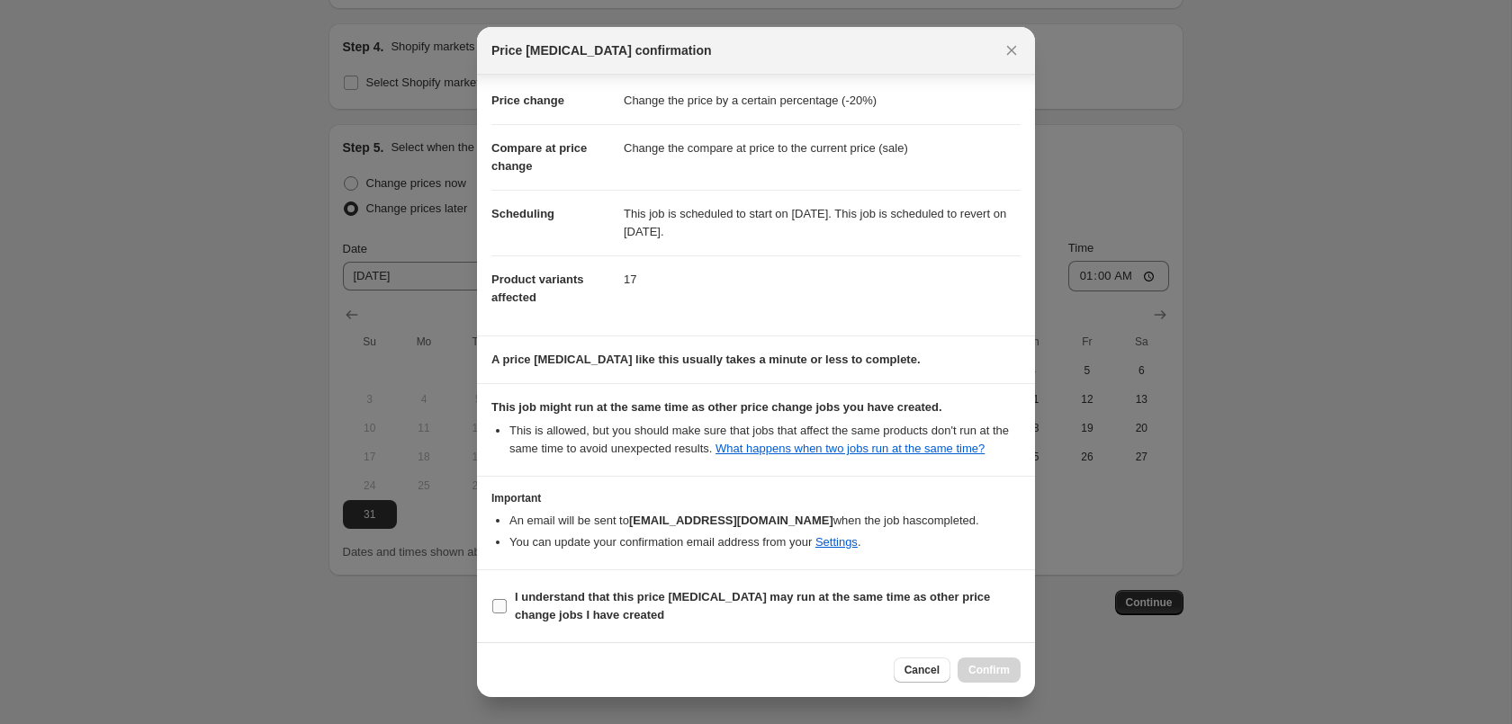
click at [792, 592] on b "I understand that this price [MEDICAL_DATA] may run at the same time as other p…" at bounding box center [752, 605] width 475 height 31
click at [507, 599] on input "I understand that this price [MEDICAL_DATA] may run at the same time as other p…" at bounding box center [499, 606] width 14 height 14
checkbox input "true"
click at [1007, 664] on span "Confirm" at bounding box center [988, 670] width 41 height 14
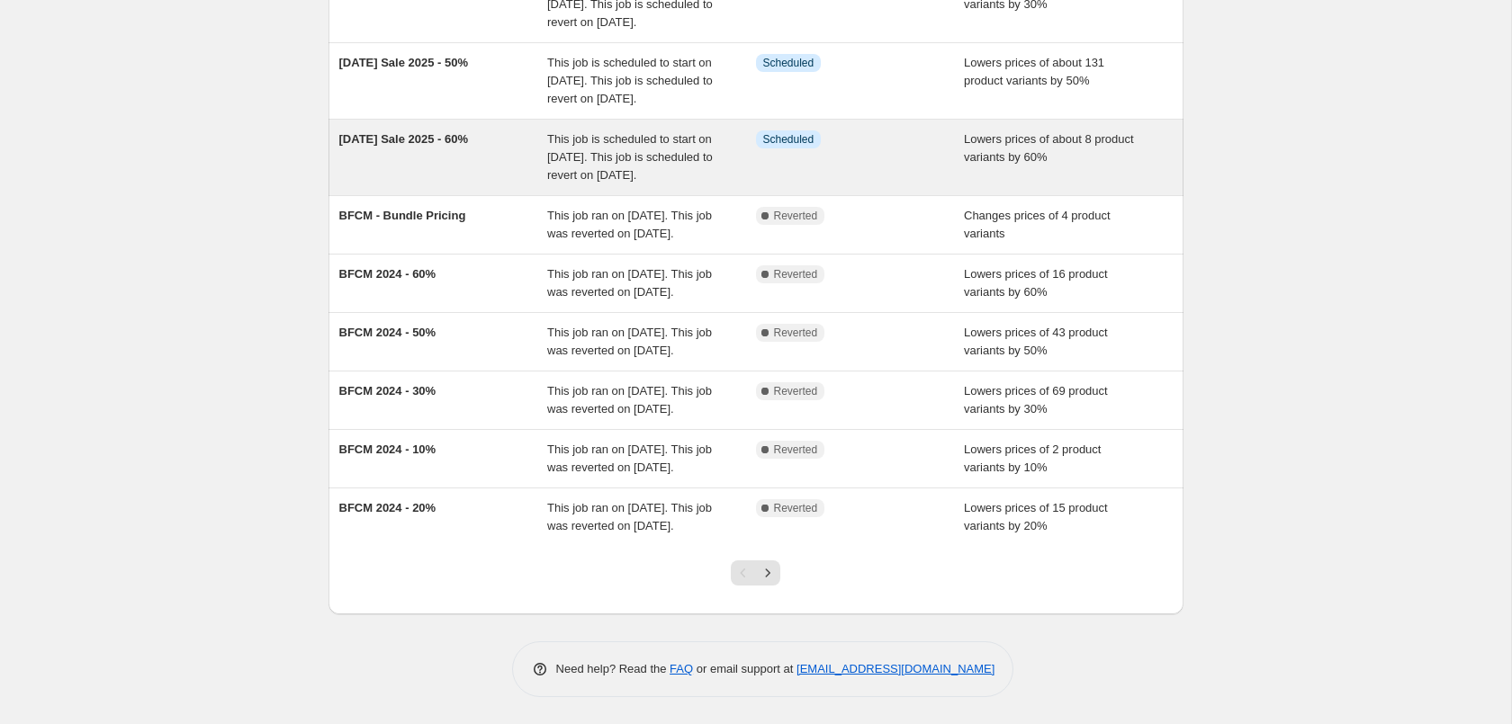
scroll to position [454, 0]
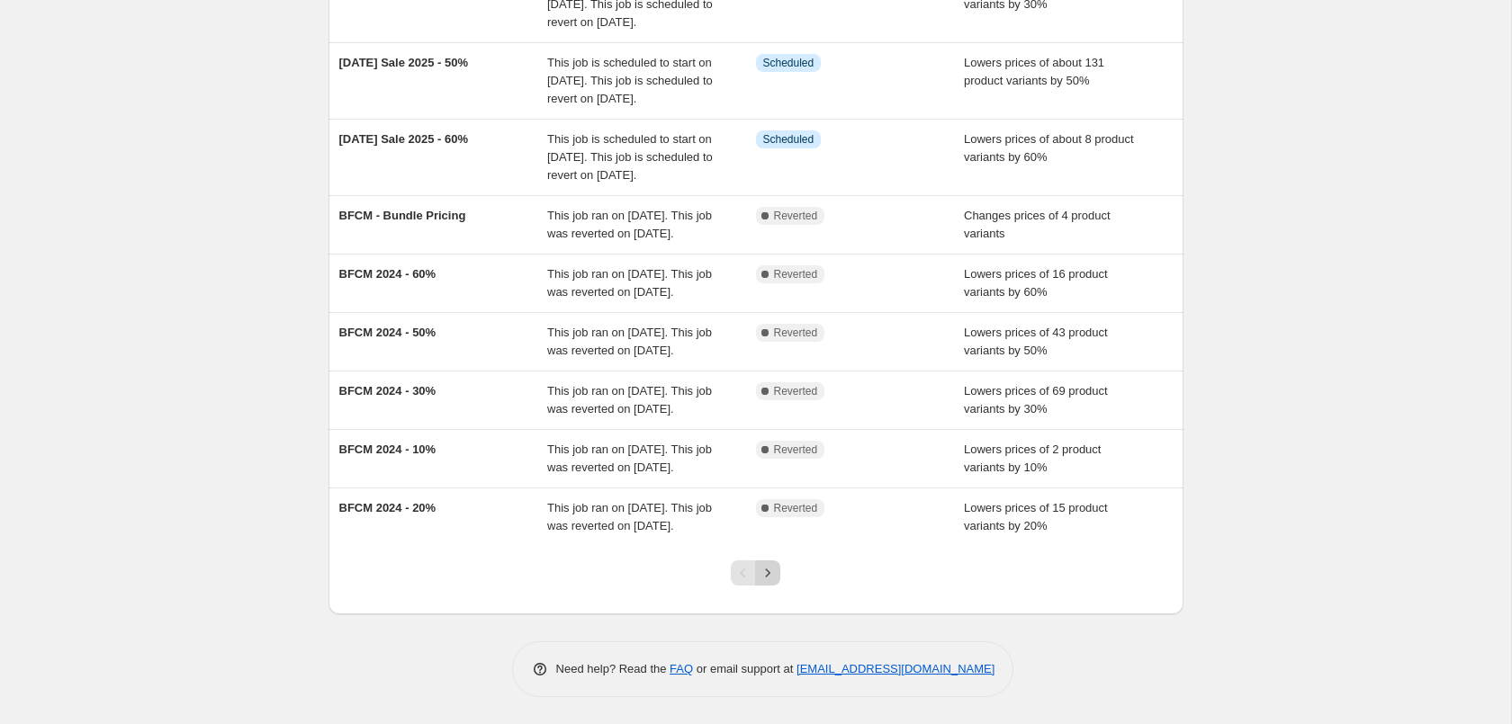
click at [769, 570] on icon "Next" at bounding box center [768, 573] width 18 height 18
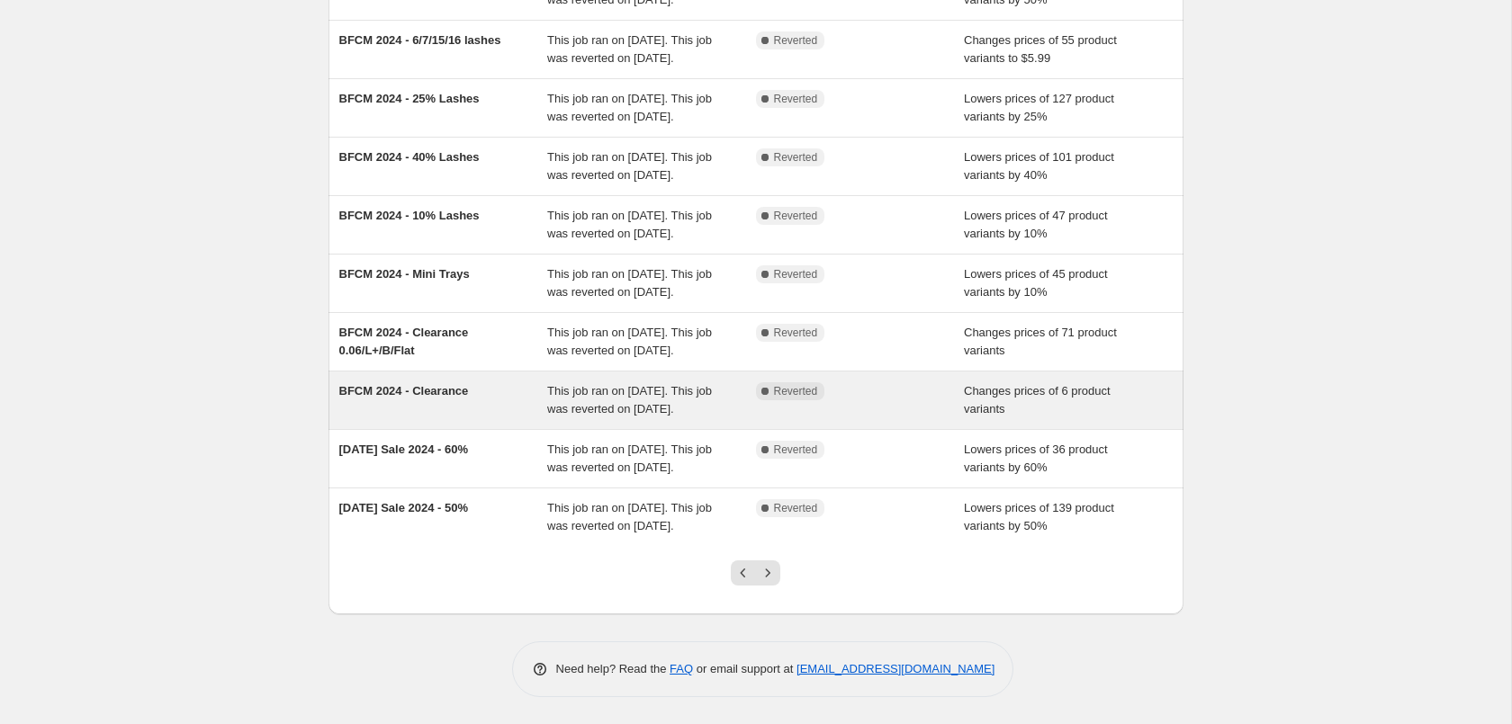
scroll to position [382, 0]
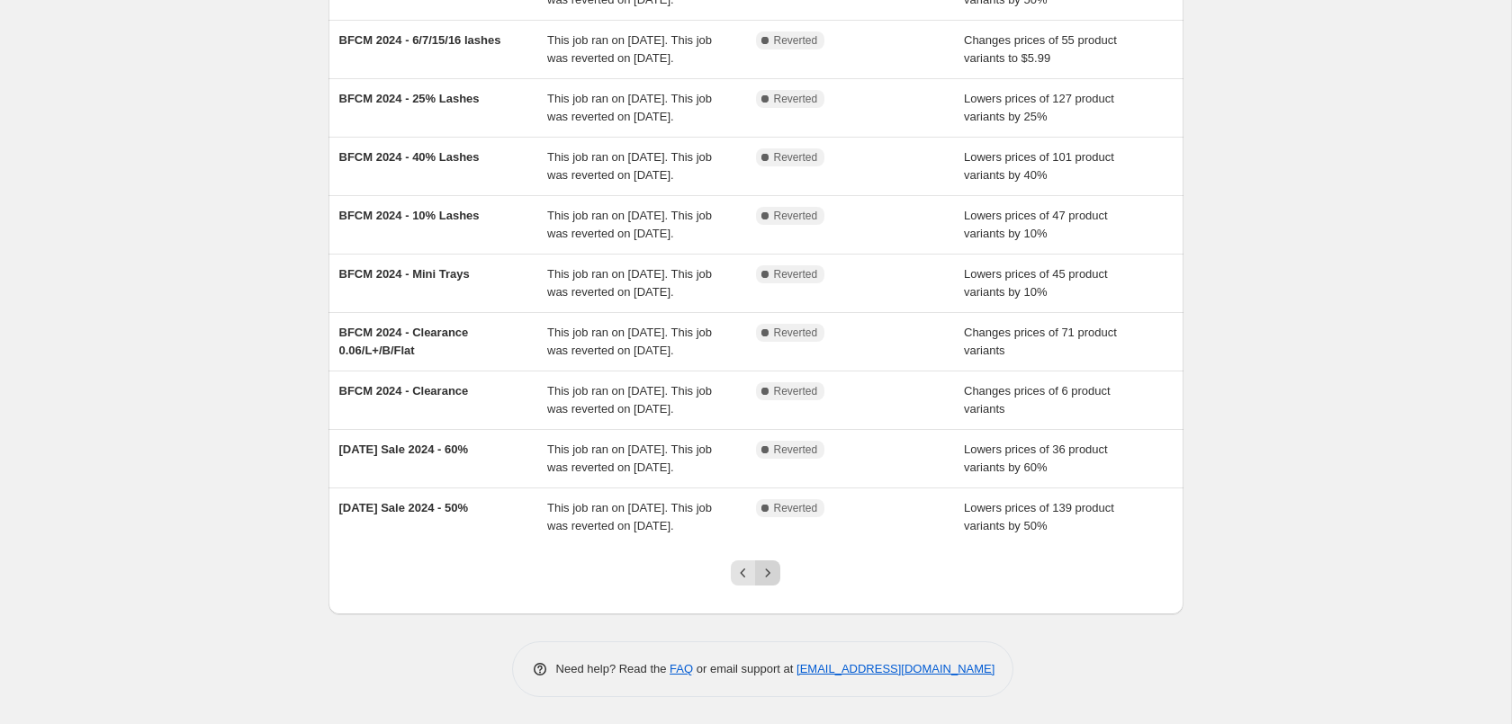
click at [768, 569] on icon "Next" at bounding box center [768, 573] width 18 height 18
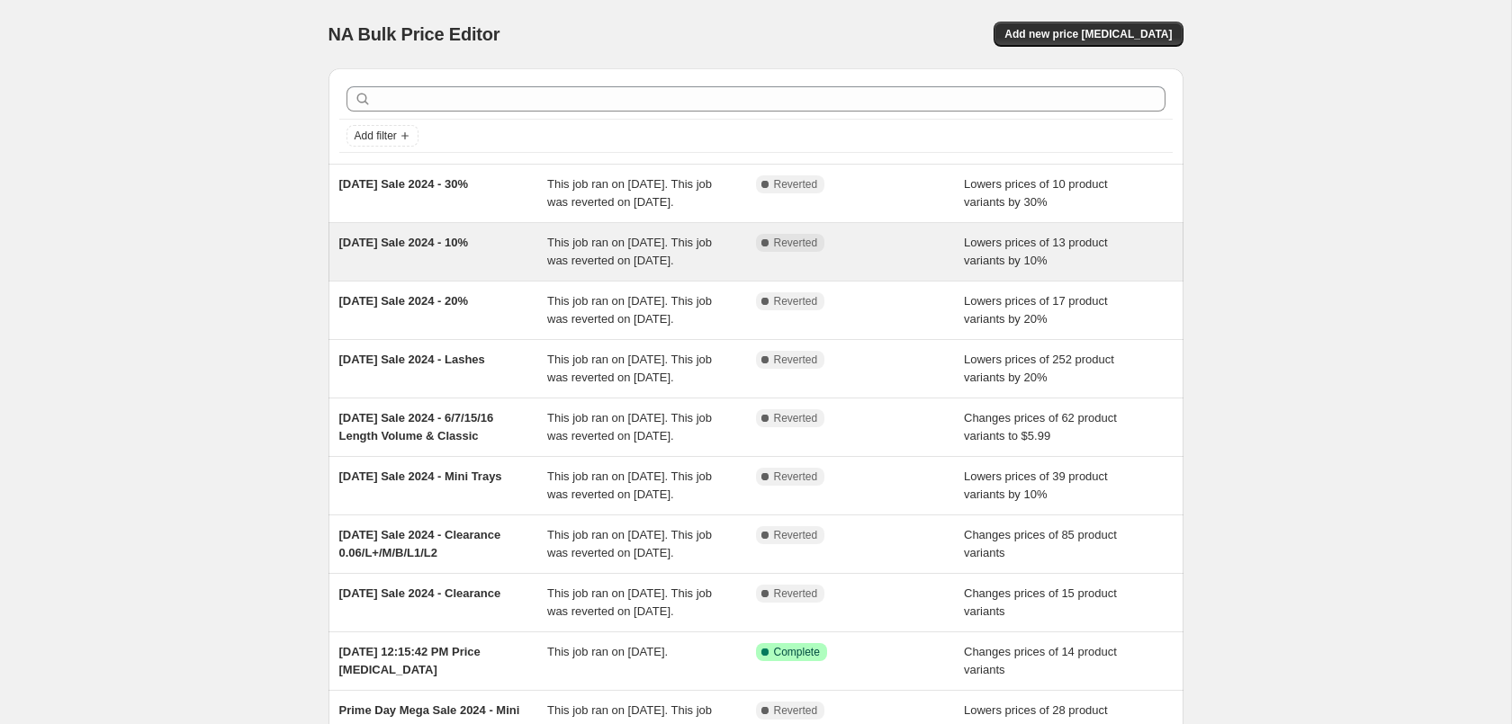
click at [652, 267] on span "This job ran on [DATE]. This job was reverted on [DATE]." at bounding box center [629, 251] width 165 height 31
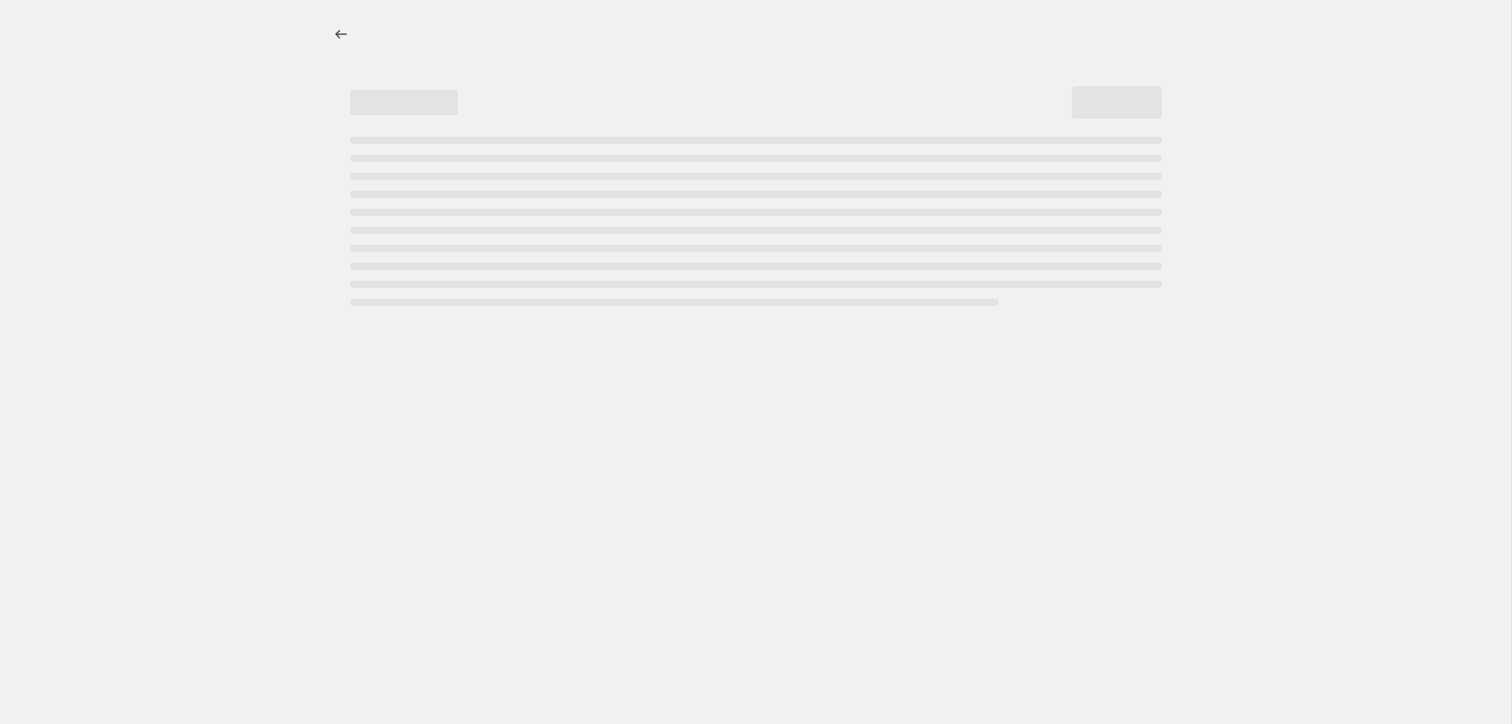
select select "percentage"
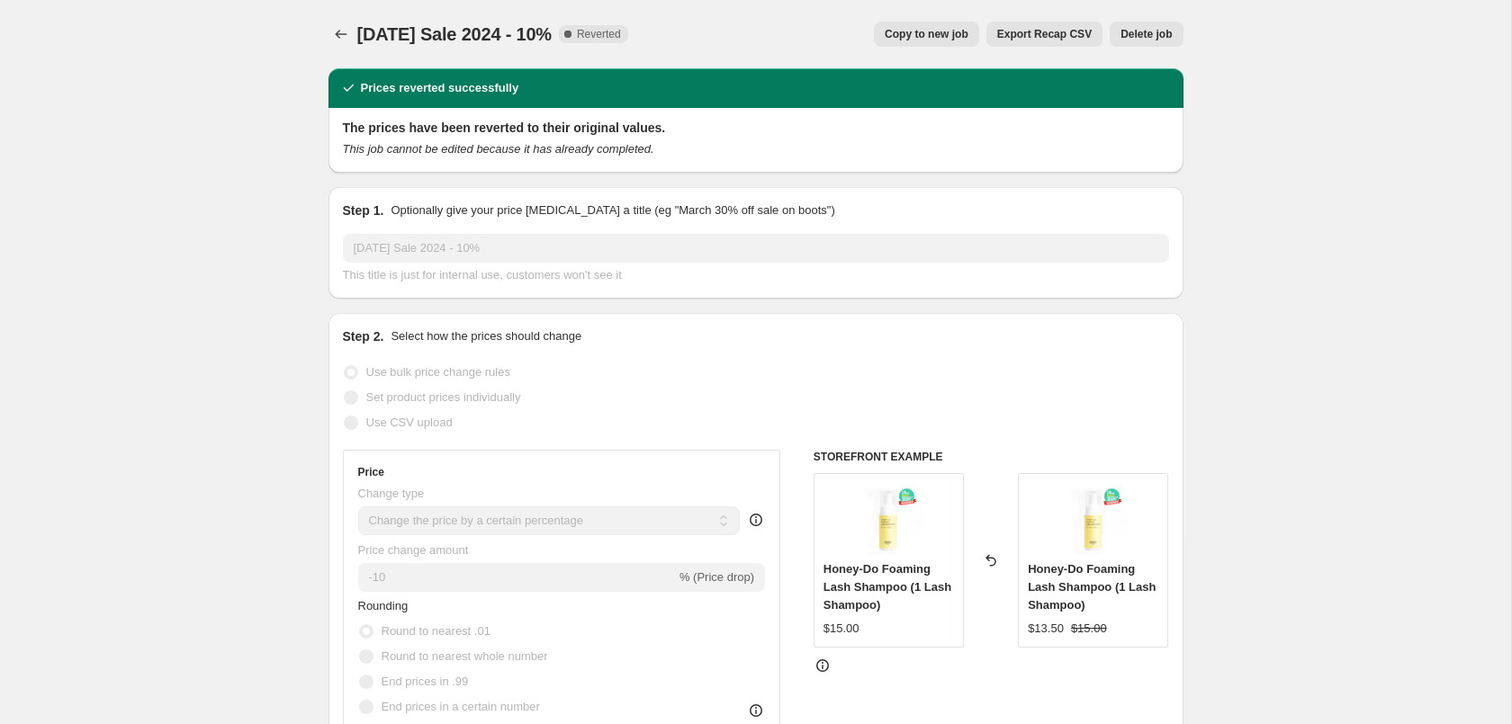
click at [945, 40] on span "Copy to new job" at bounding box center [927, 34] width 84 height 14
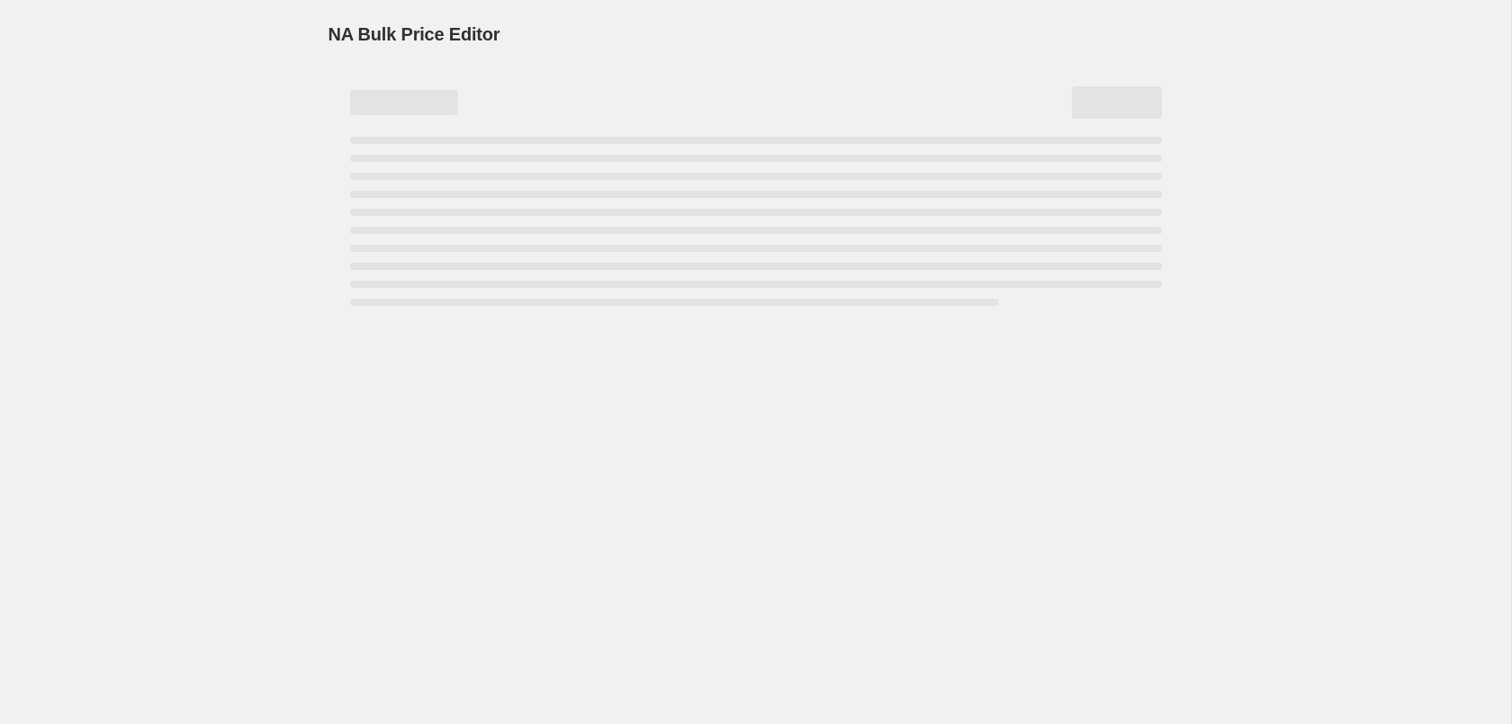
select select "percentage"
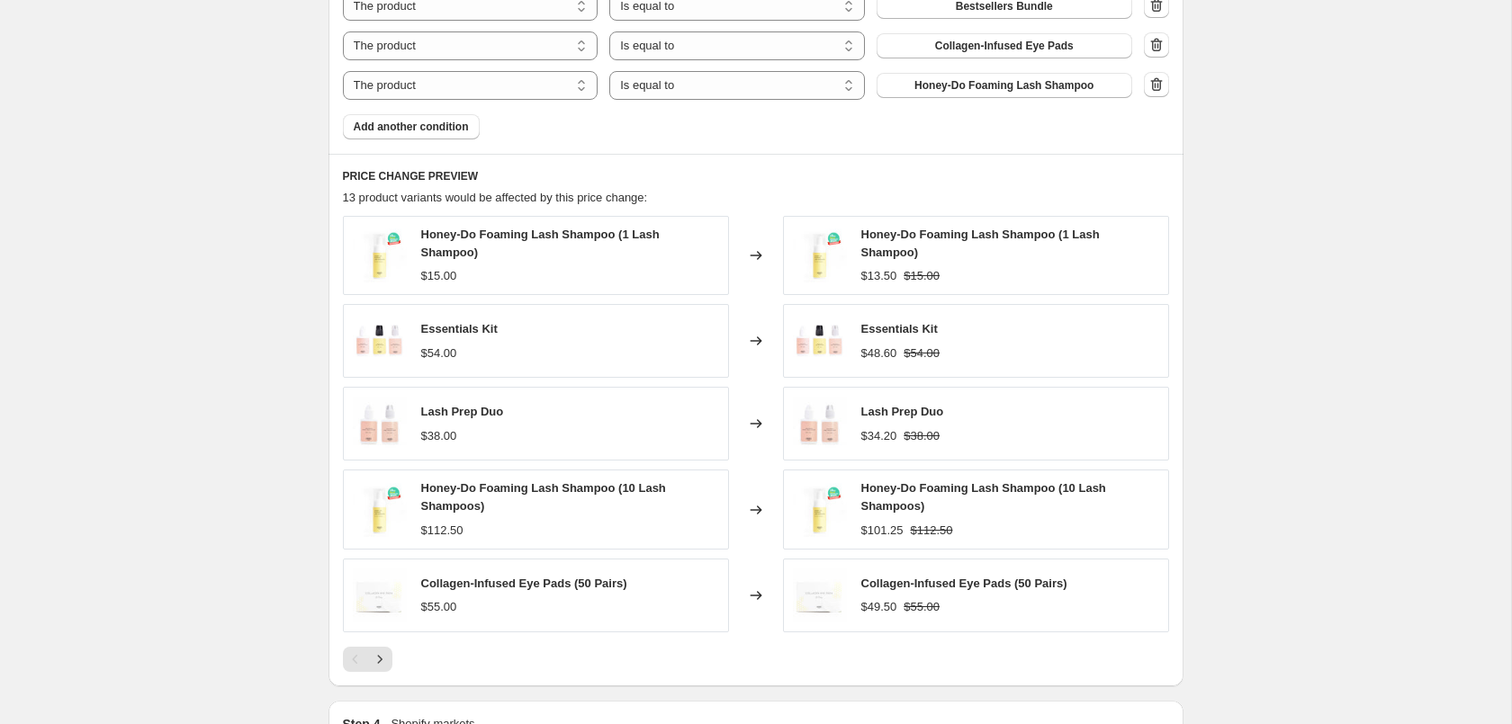
scroll to position [918, 0]
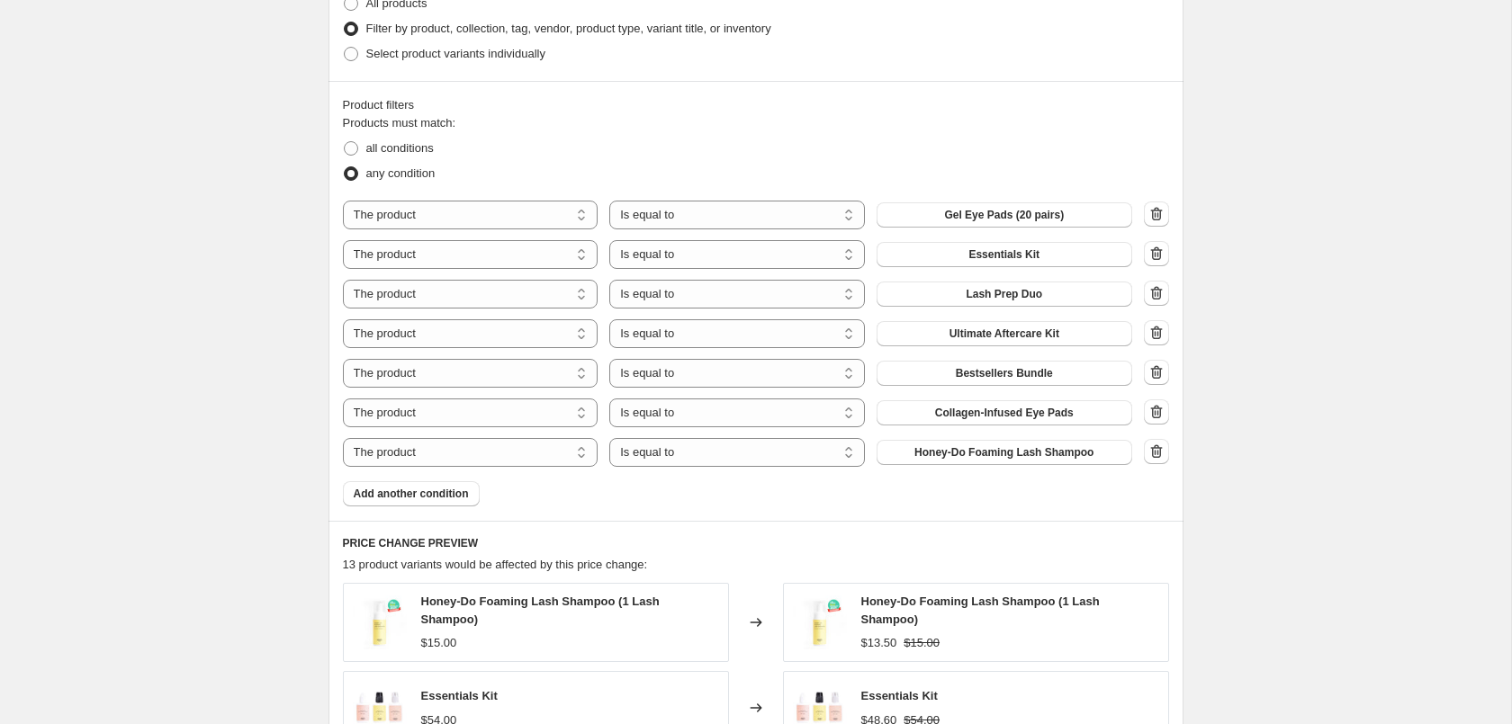
click at [1007, 513] on div "Product filters Products must match: all conditions any condition The product T…" at bounding box center [755, 301] width 855 height 440
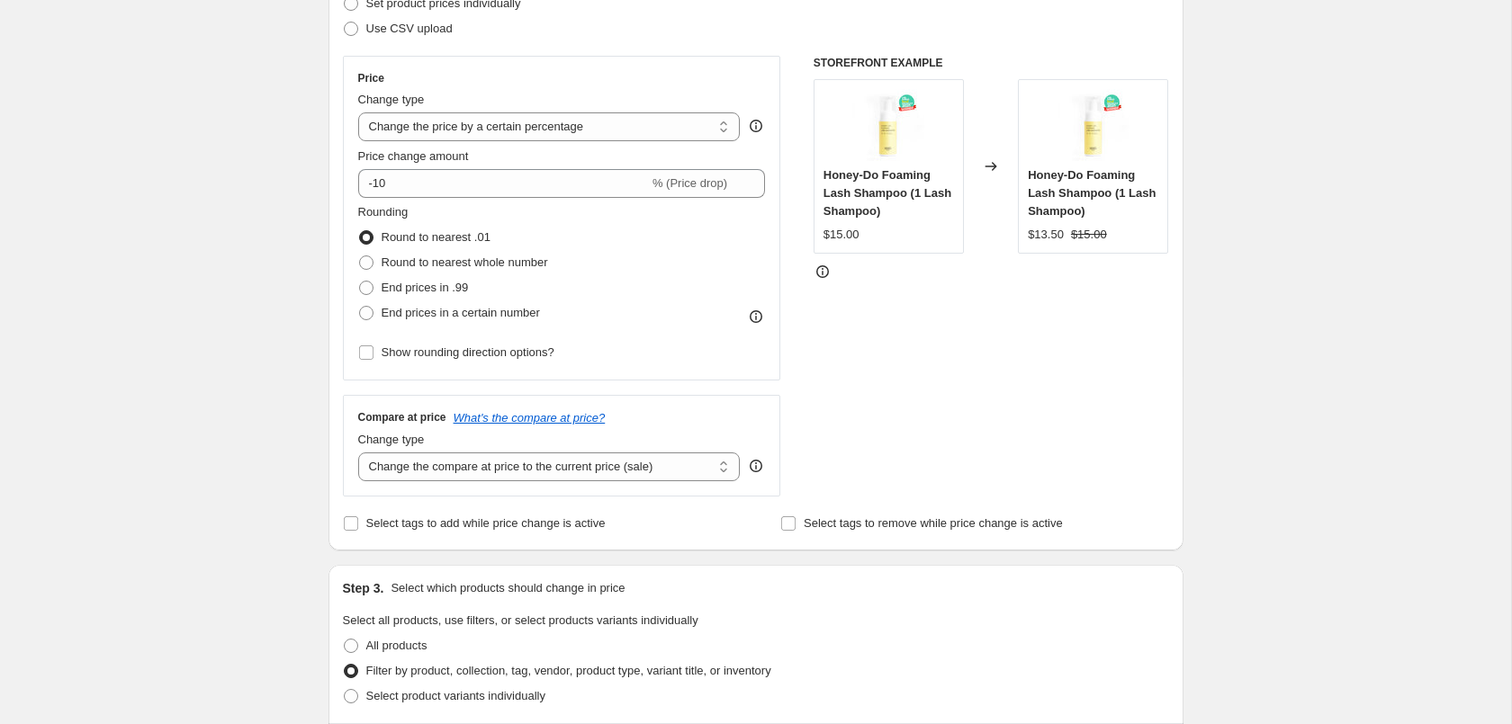
scroll to position [0, 0]
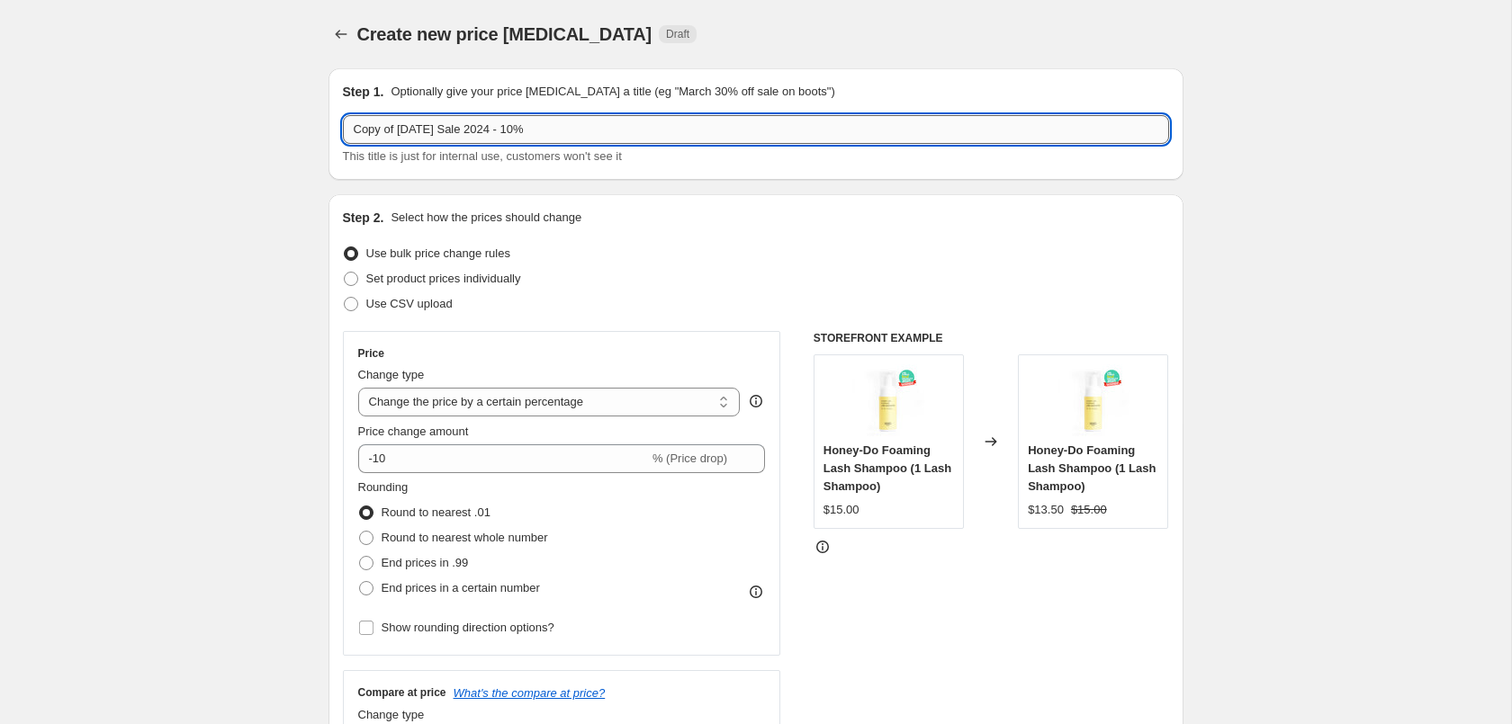
drag, startPoint x: 398, startPoint y: 129, endPoint x: 240, endPoint y: 139, distance: 157.8
click at [343, 139] on input "Copy of Labor Day Sale 2024 - 10%" at bounding box center [756, 129] width 826 height 29
click at [459, 128] on input "[DATE] Sale 2024 - 10%" at bounding box center [756, 129] width 826 height 29
type input "Labor Day Sale 2025 - 10%"
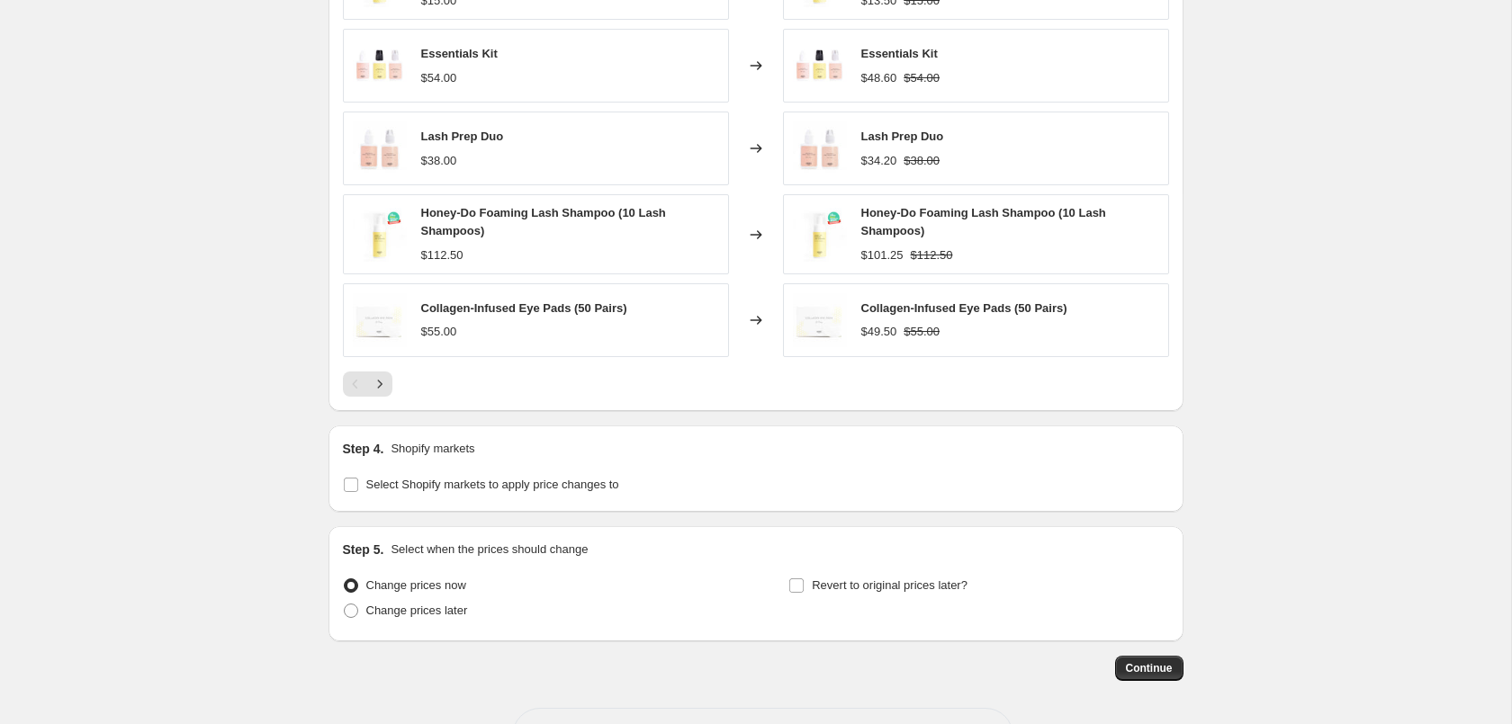
scroll to position [1622, 0]
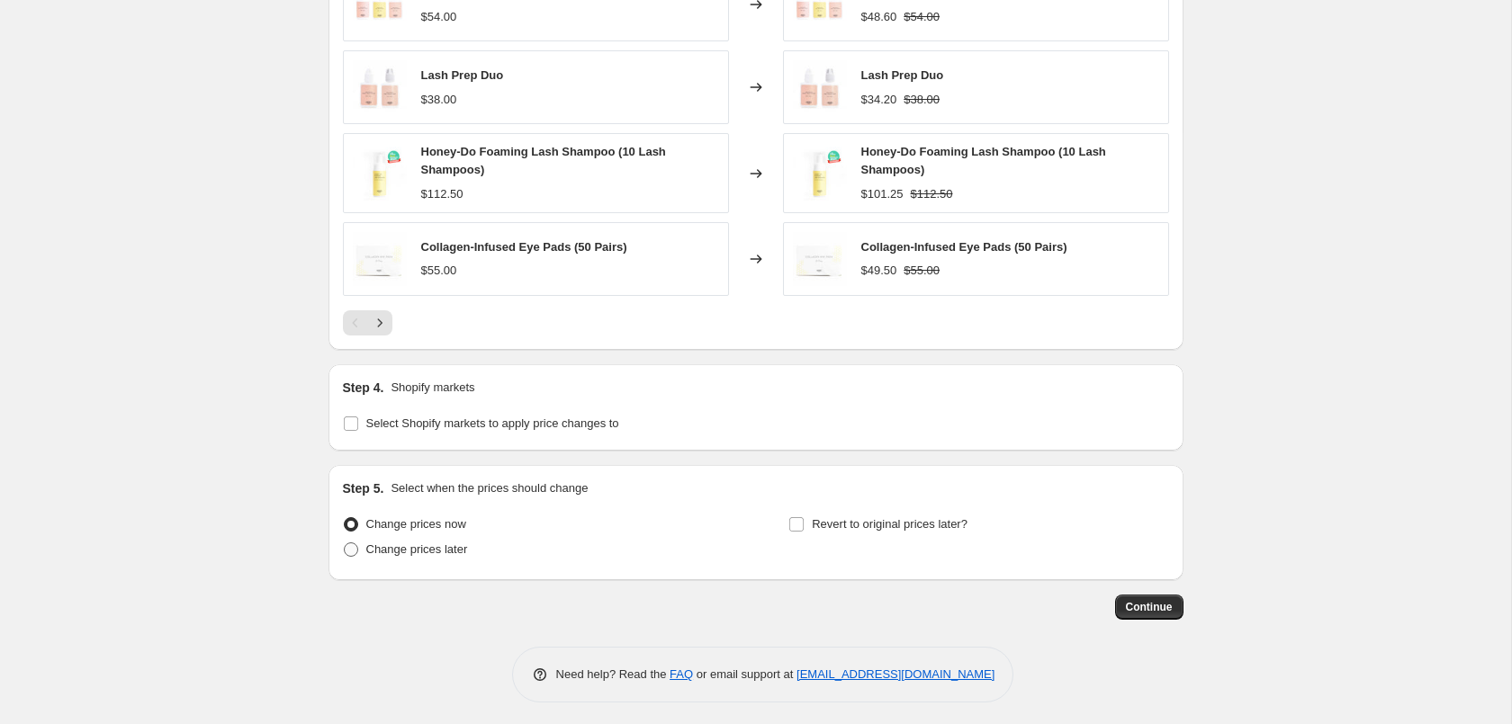
click at [401, 543] on span "Change prices later" at bounding box center [417, 549] width 102 height 13
click at [345, 543] on input "Change prices later" at bounding box center [344, 543] width 1 height 1
radio input "true"
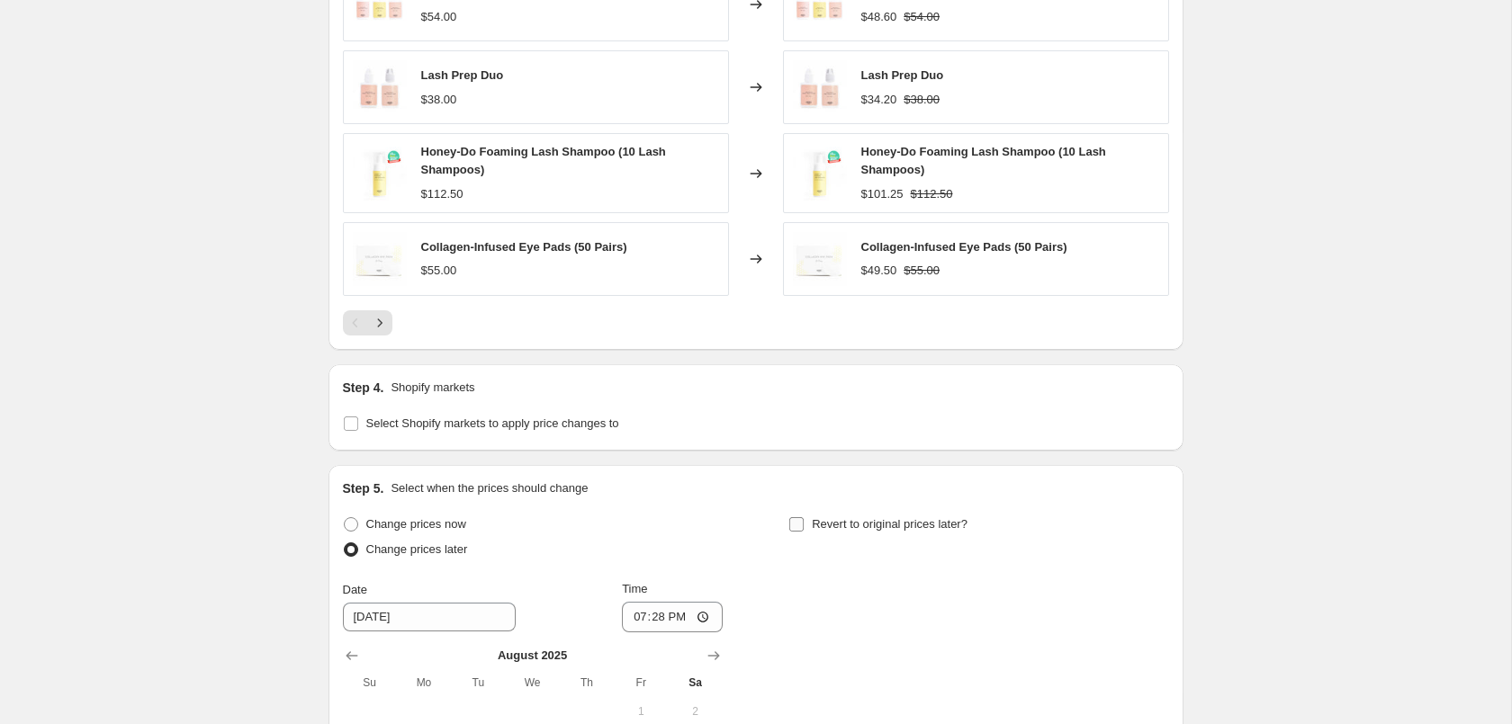
click at [836, 522] on span "Revert to original prices later?" at bounding box center [890, 523] width 156 height 13
click at [804, 522] on input "Revert to original prices later?" at bounding box center [796, 524] width 14 height 14
checkbox input "true"
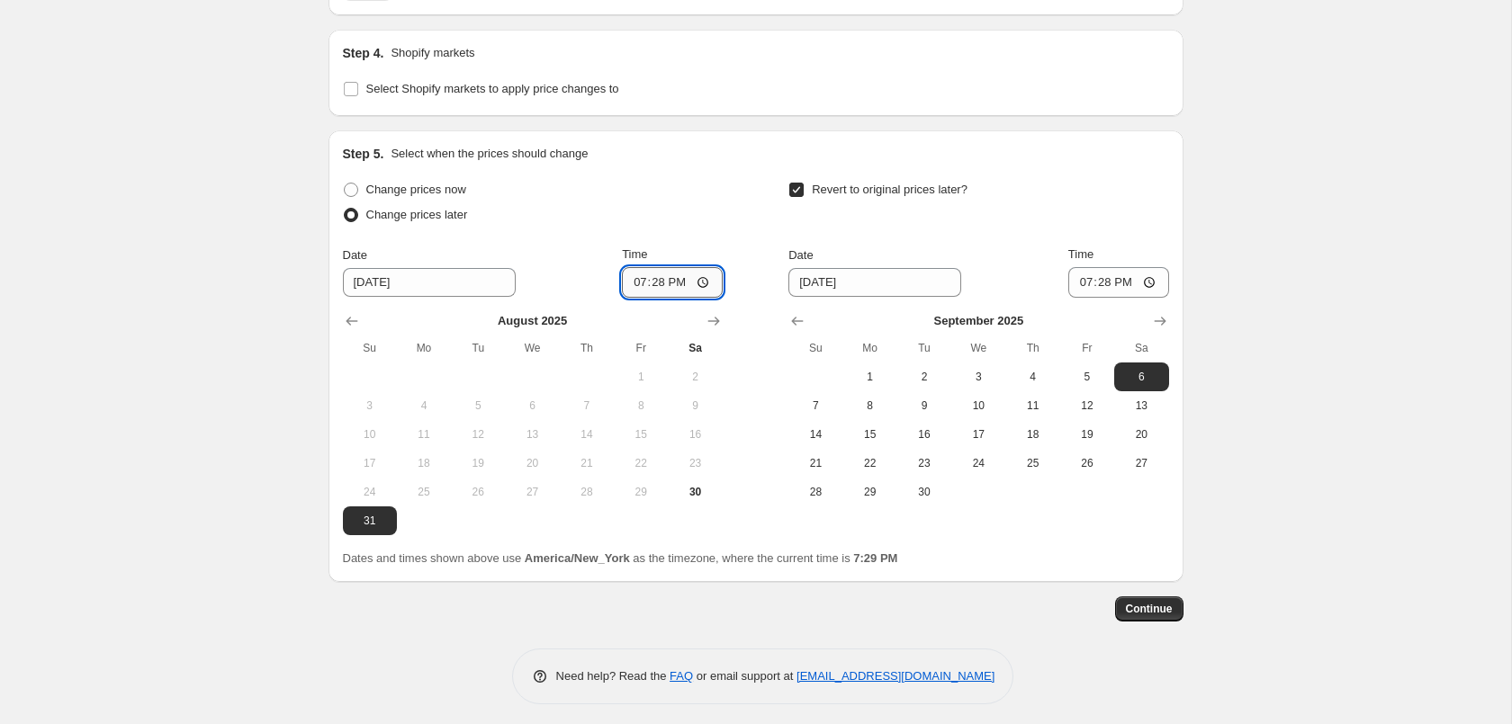
click at [647, 282] on input "19:28" at bounding box center [672, 282] width 101 height 31
type input "01:00"
click at [964, 370] on span "3" at bounding box center [978, 377] width 40 height 14
type input "[DATE]"
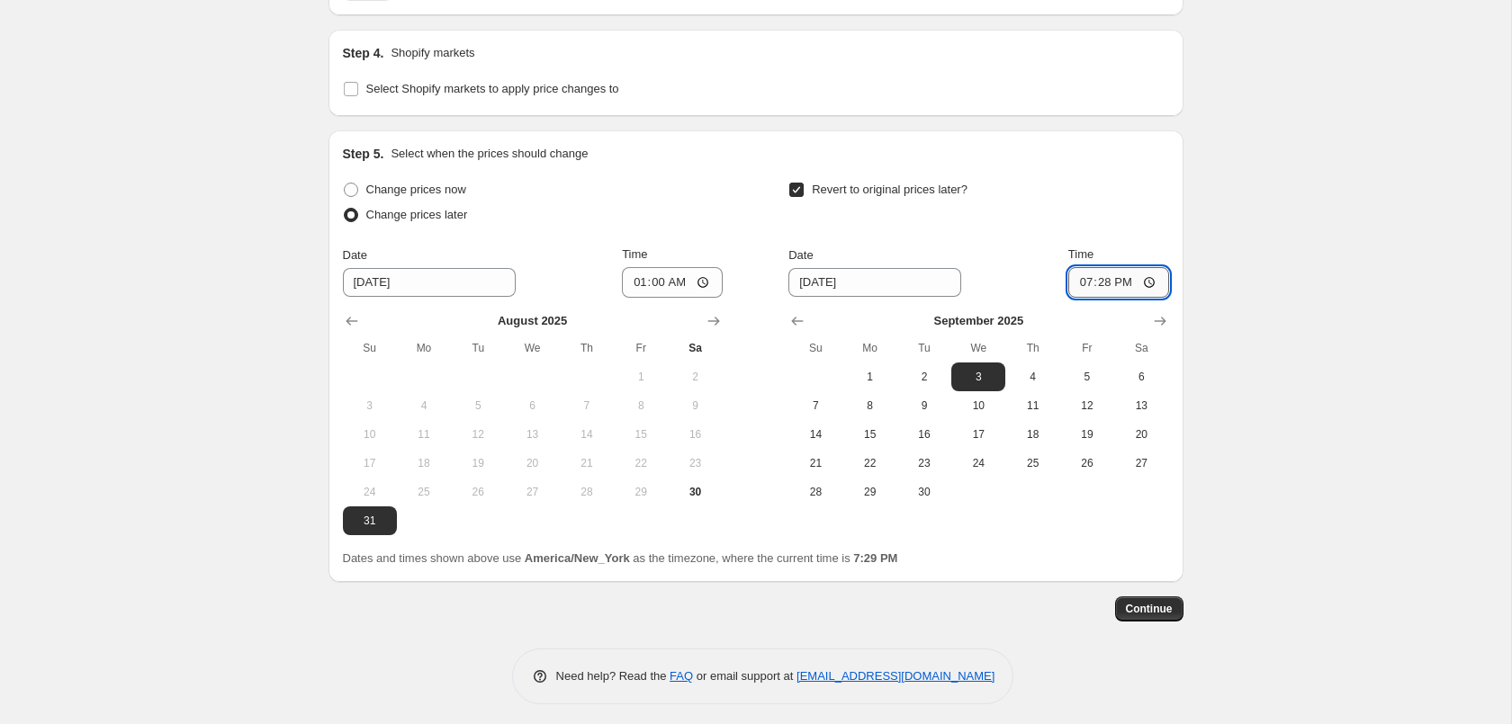
click at [1103, 283] on input "19:28" at bounding box center [1118, 282] width 101 height 31
type input "01:00"
click at [1137, 607] on span "Continue" at bounding box center [1149, 609] width 47 height 14
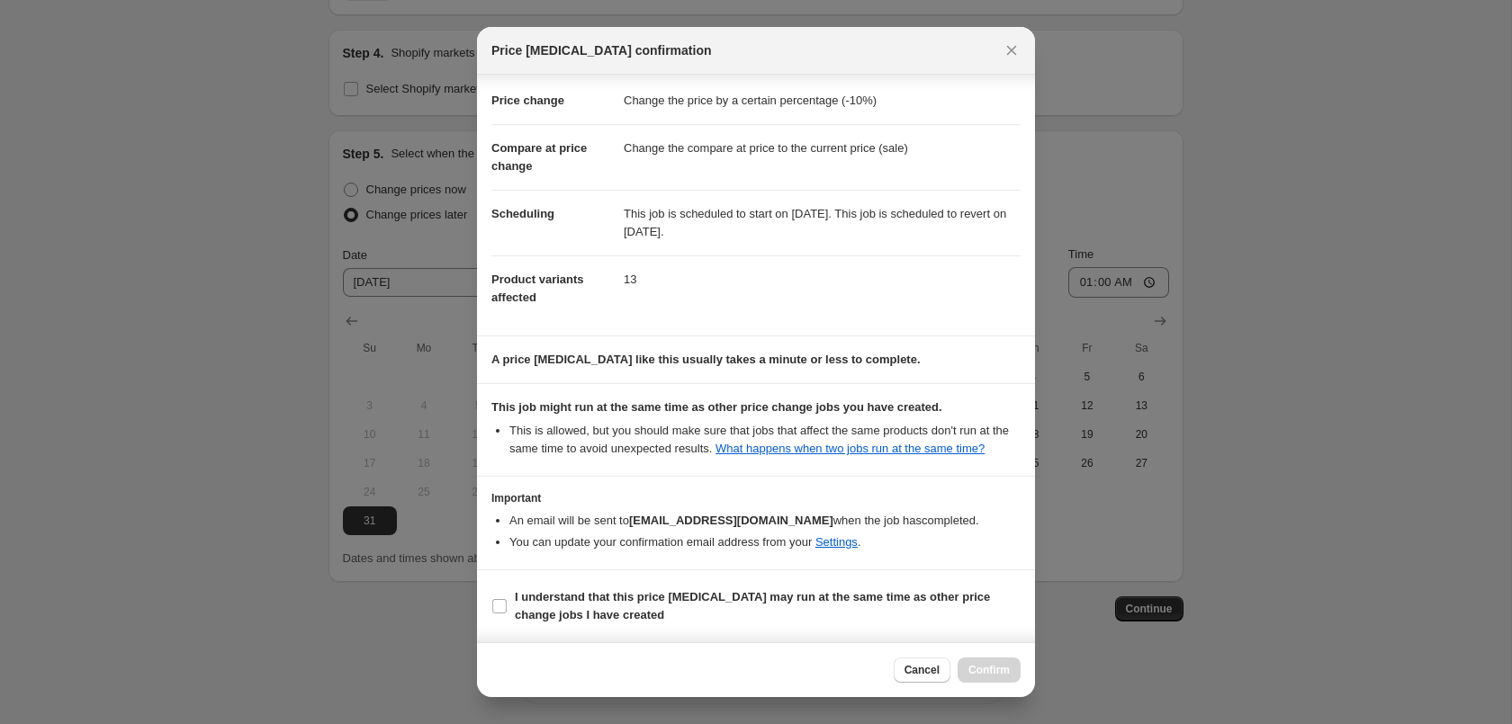
scroll to position [32, 0]
drag, startPoint x: 715, startPoint y: 599, endPoint x: 742, endPoint y: 600, distance: 27.0
click at [715, 600] on b "I understand that this price [MEDICAL_DATA] may run at the same time as other p…" at bounding box center [752, 605] width 475 height 31
click at [507, 600] on input "I understand that this price [MEDICAL_DATA] may run at the same time as other p…" at bounding box center [499, 606] width 14 height 14
checkbox input "true"
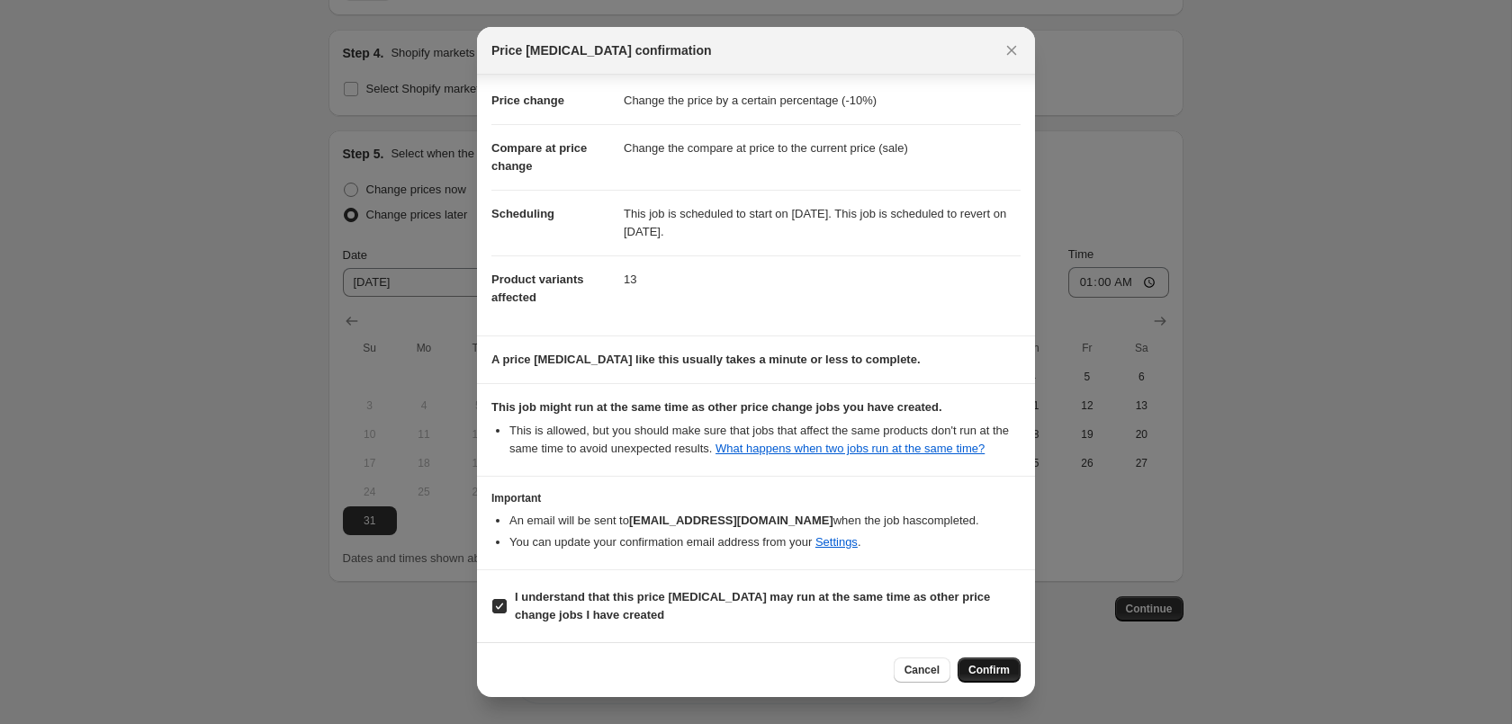
click at [1003, 661] on button "Confirm" at bounding box center [989, 670] width 63 height 25
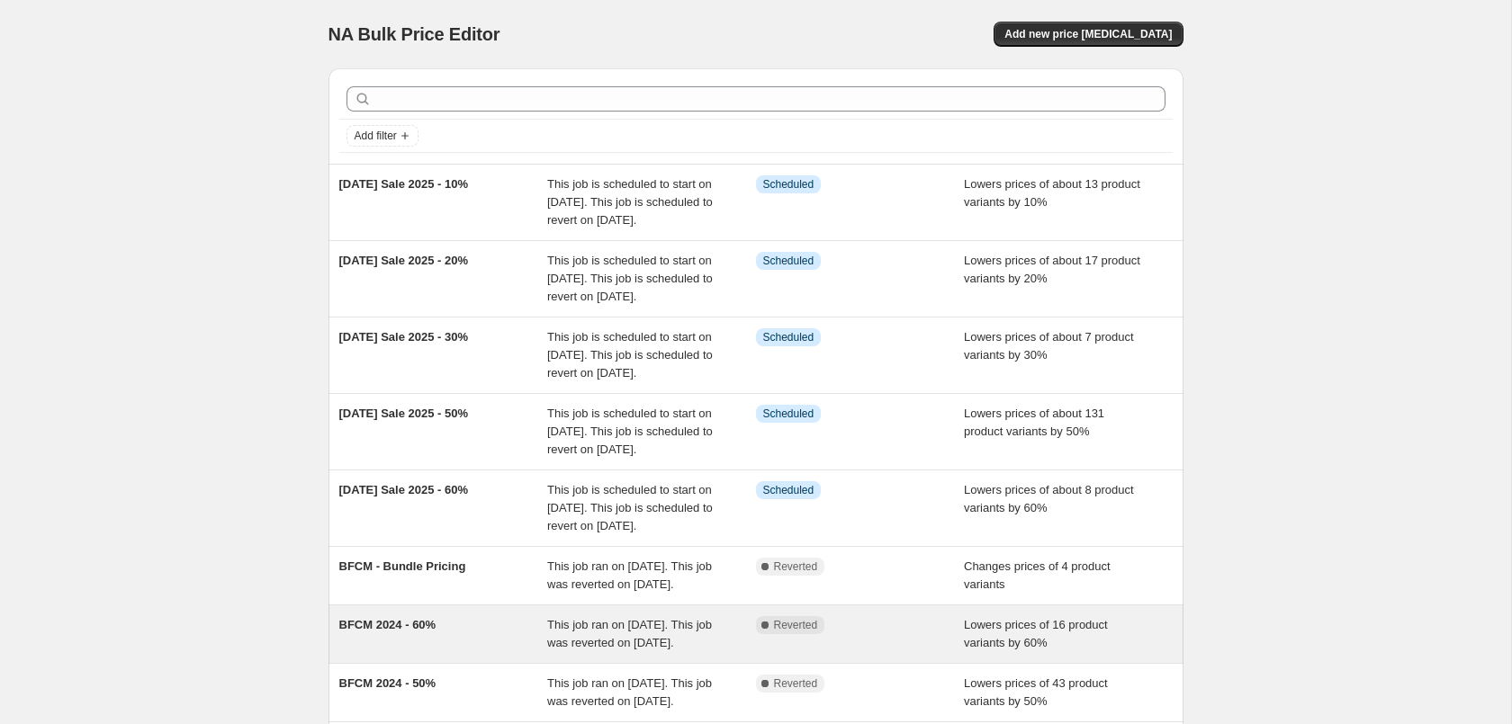
scroll to position [472, 0]
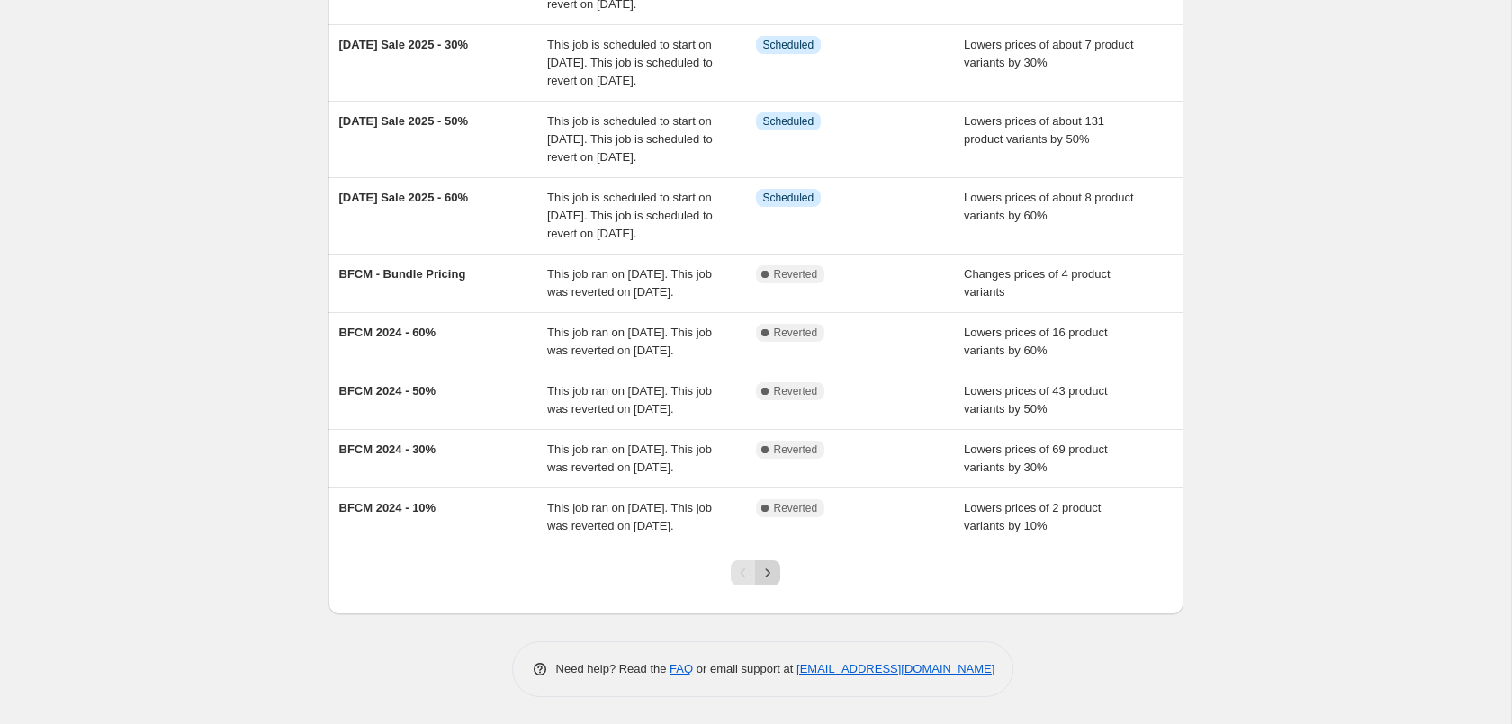
click at [774, 577] on icon "Next" at bounding box center [768, 573] width 18 height 18
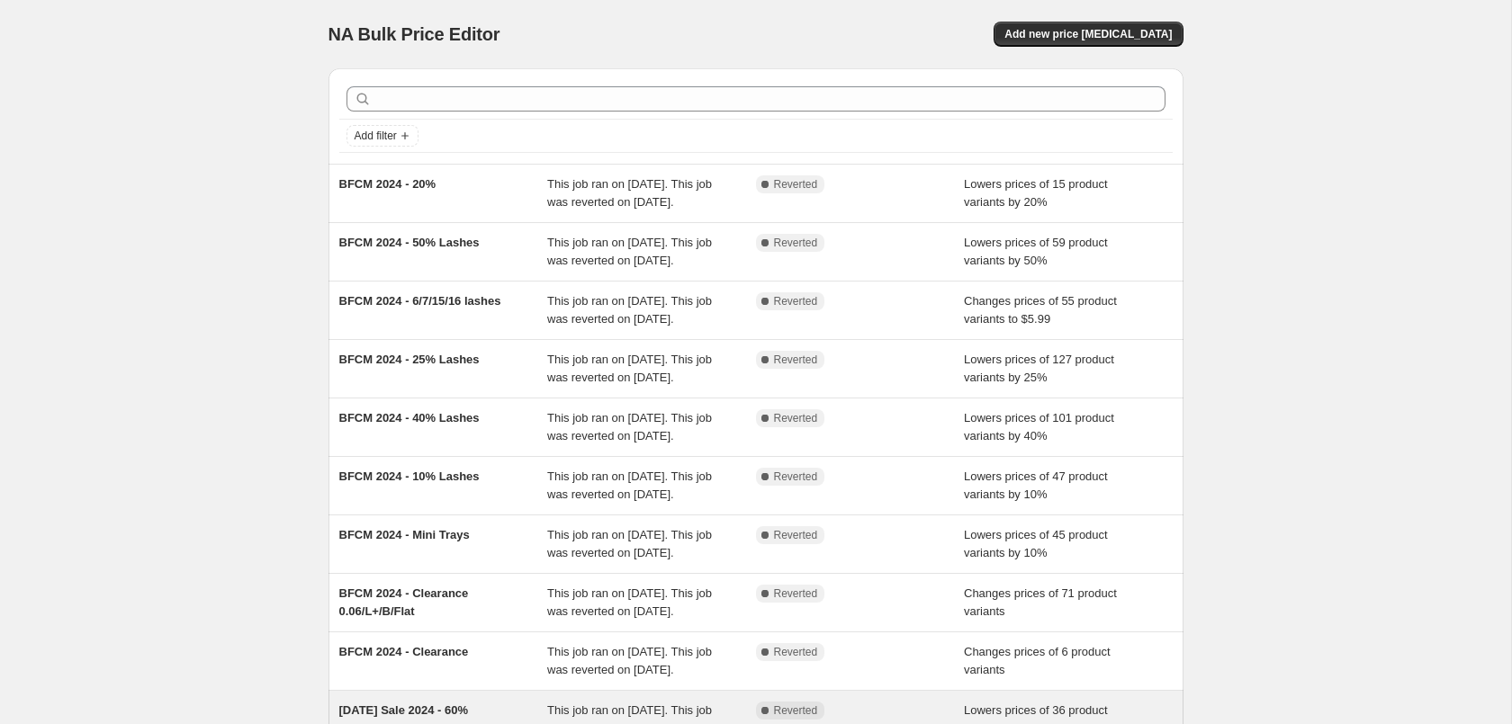
scroll to position [382, 0]
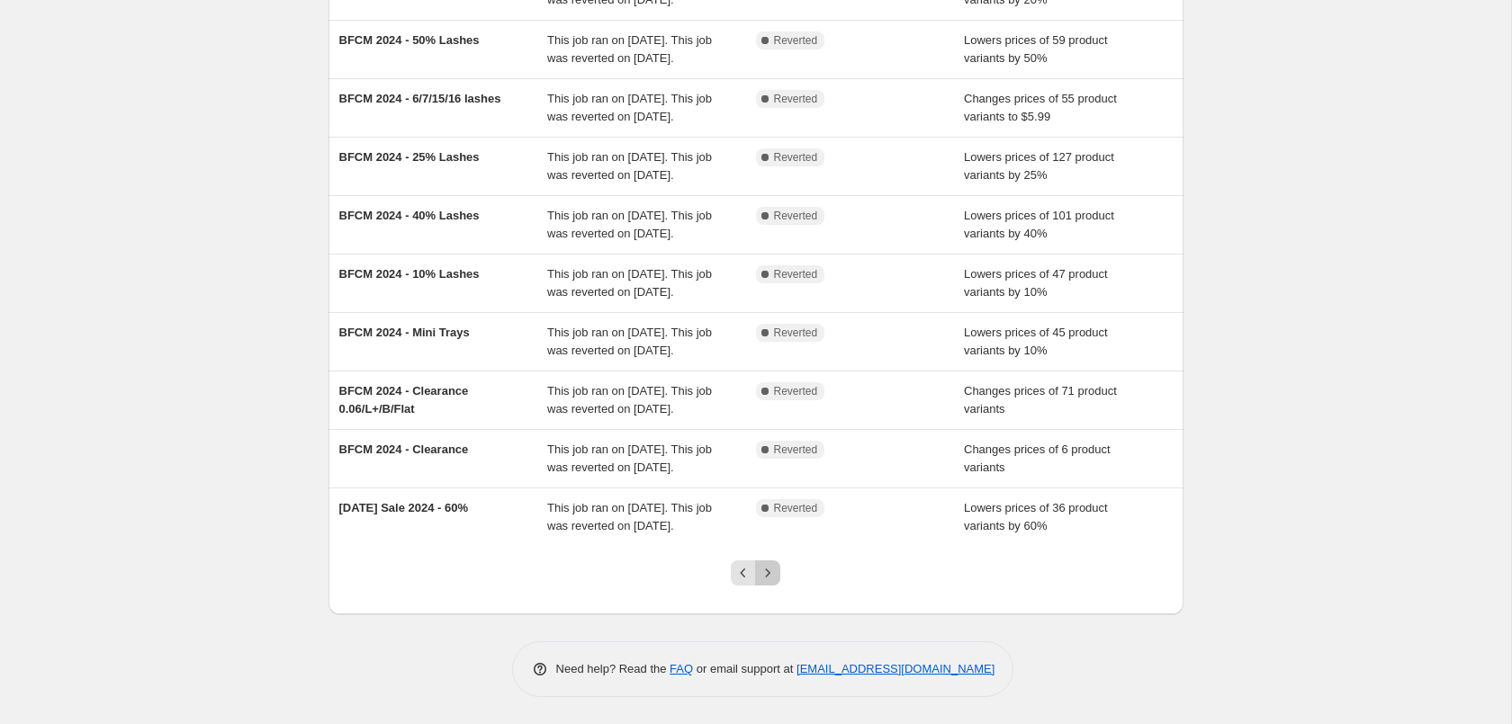
click at [777, 569] on button "Next" at bounding box center [767, 573] width 25 height 25
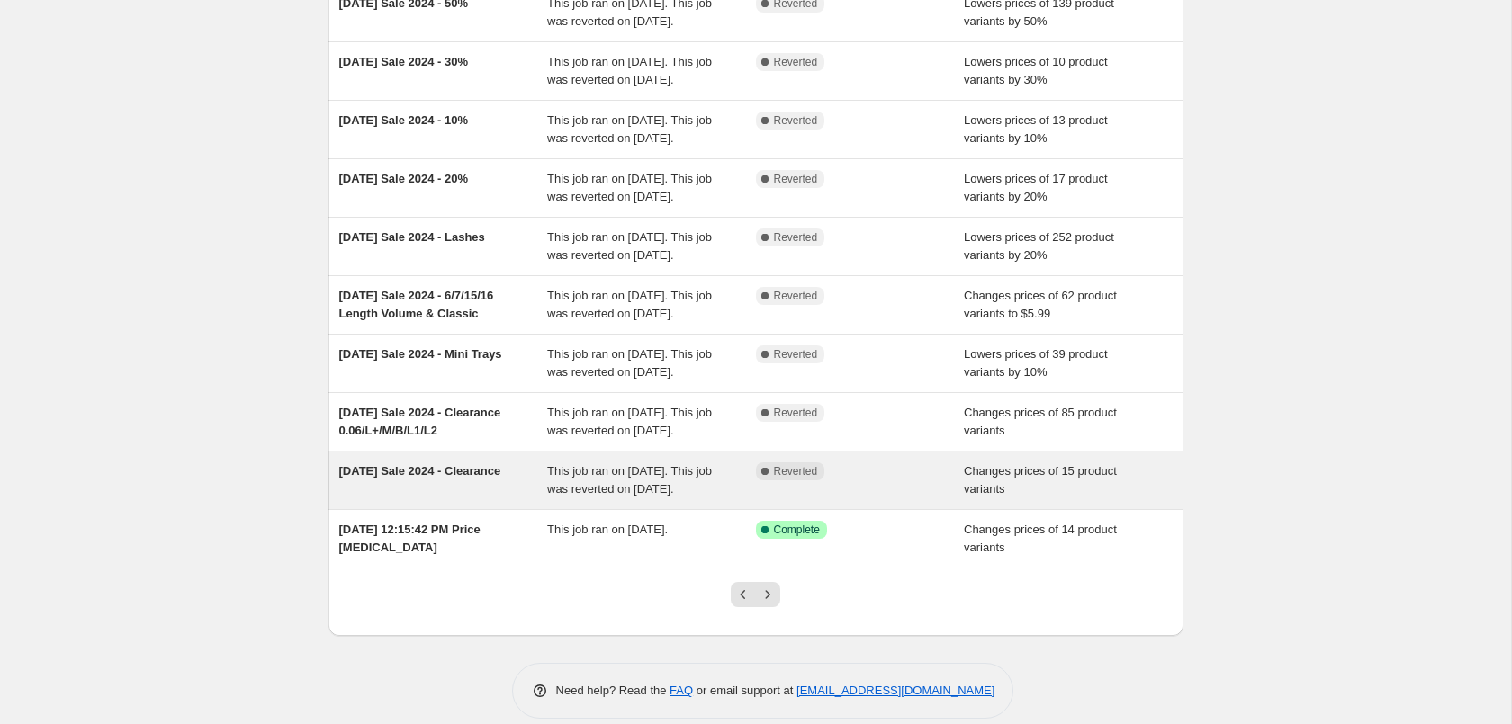
scroll to position [184, 0]
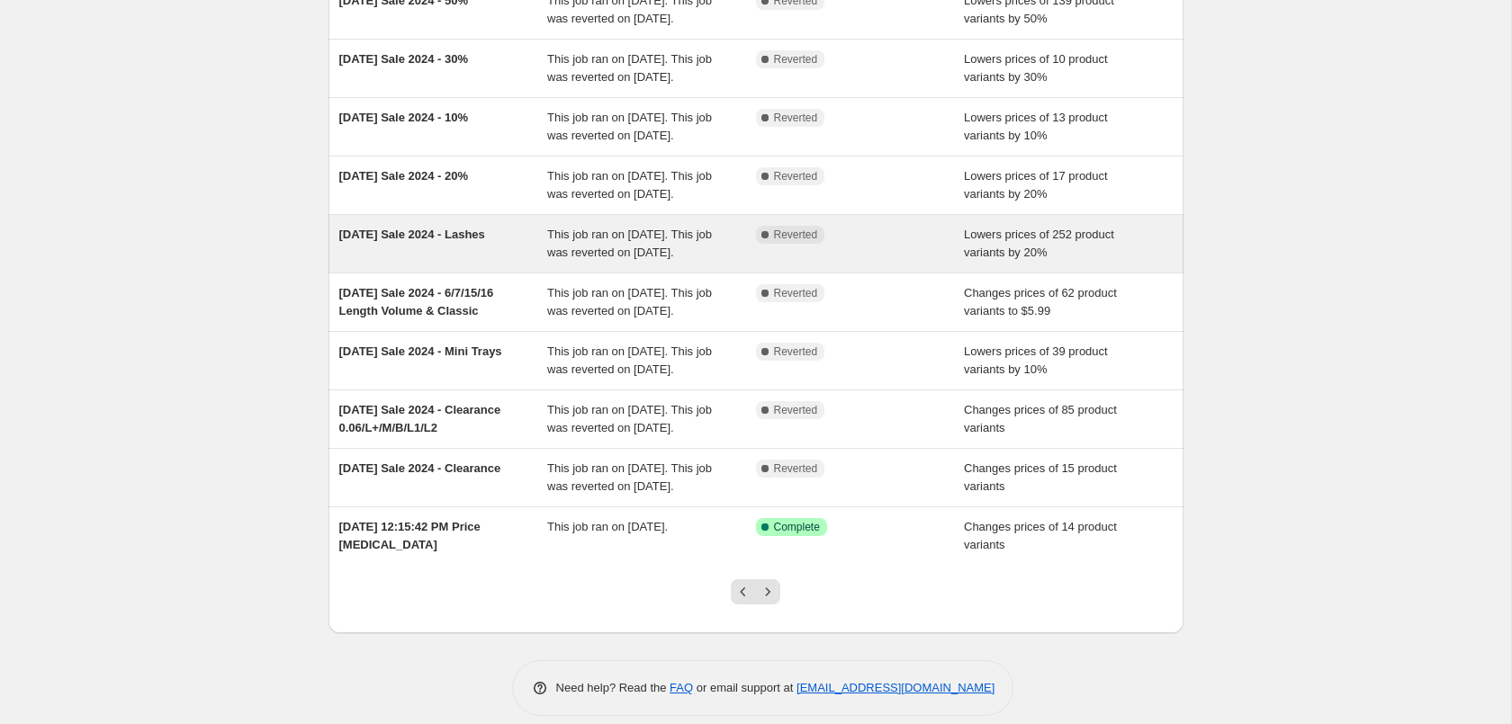
click at [950, 262] on div "Complete Reverted" at bounding box center [860, 244] width 209 height 36
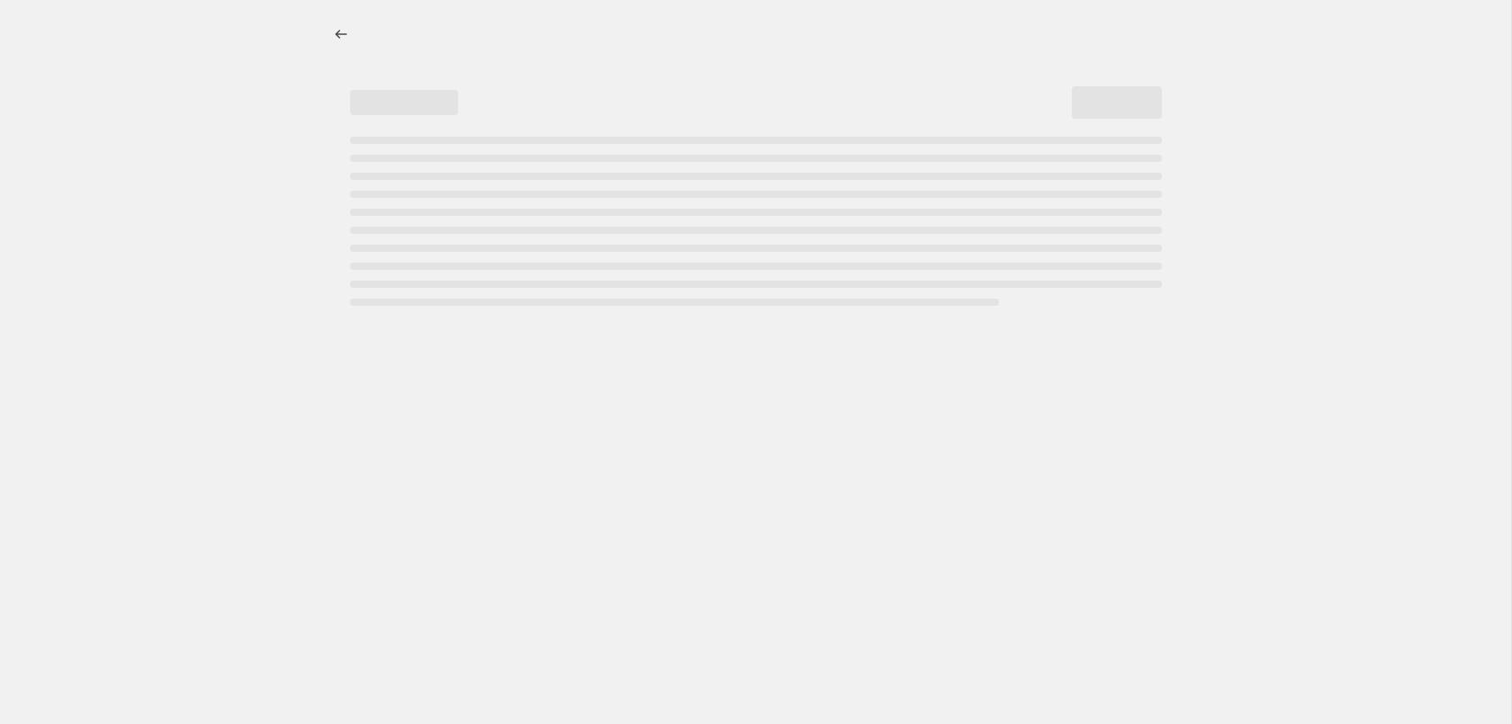
select select "percentage"
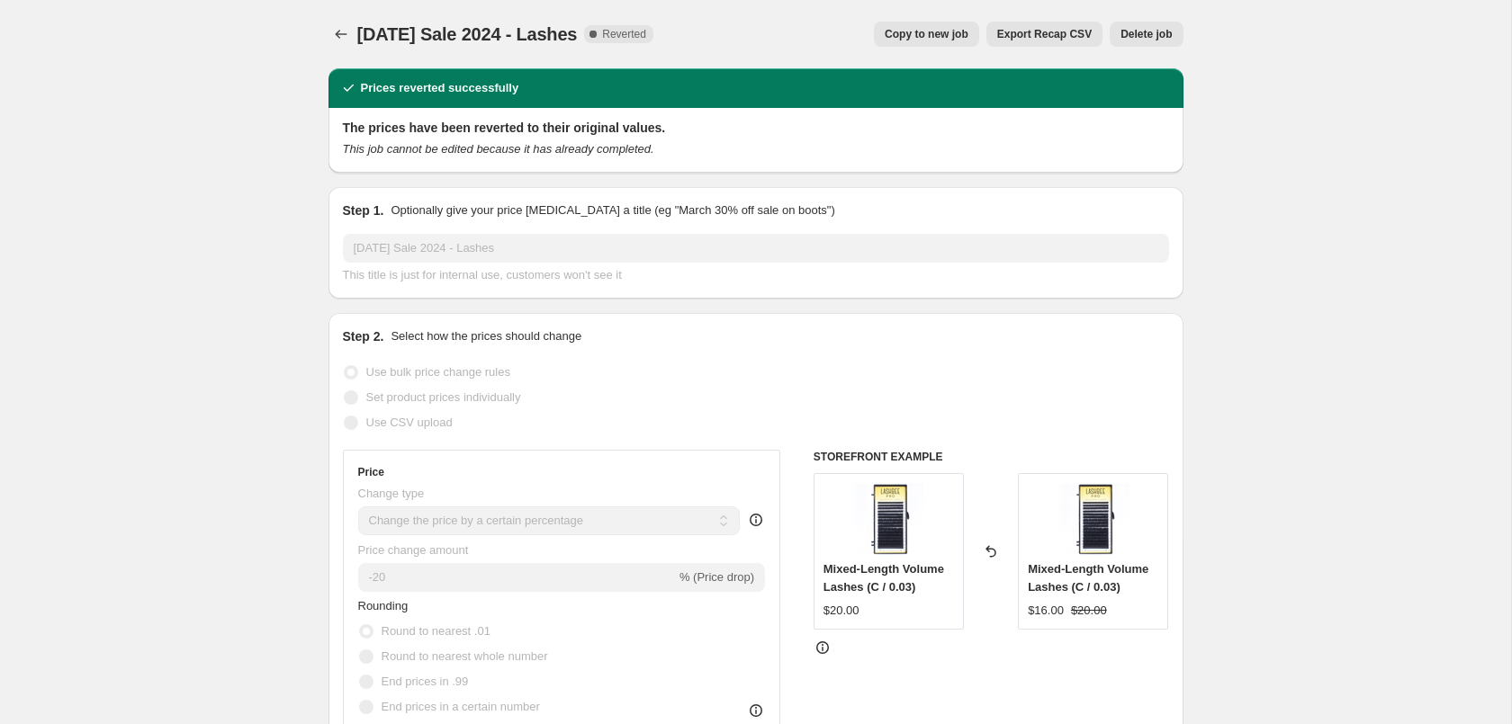
click at [923, 38] on span "Copy to new job" at bounding box center [927, 34] width 84 height 14
select select "percentage"
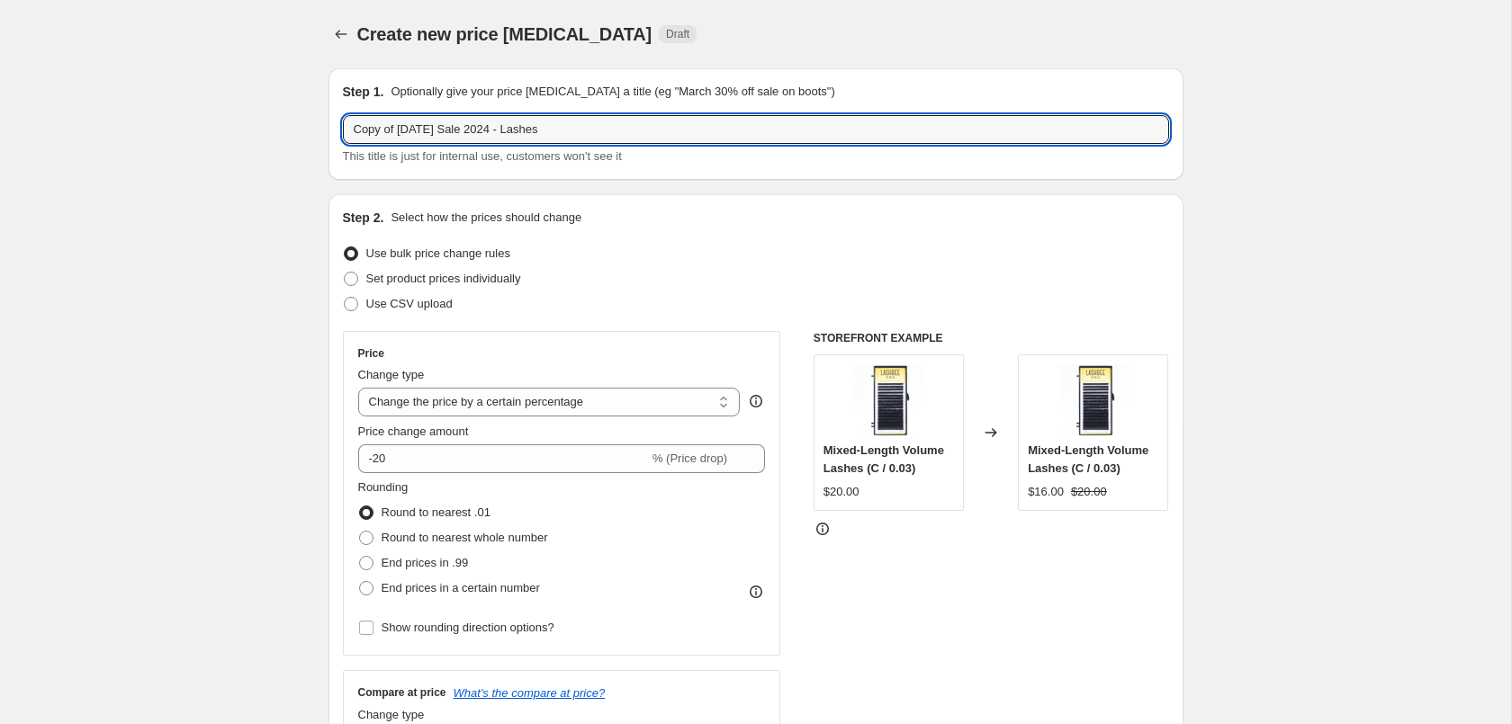
drag, startPoint x: 397, startPoint y: 135, endPoint x: 256, endPoint y: 133, distance: 141.3
click at [343, 133] on input "Copy of Labor Day Sale 2024 - Lashes" at bounding box center [756, 129] width 826 height 29
click at [460, 136] on input "[DATE] Sale 2024 - Lashes" at bounding box center [756, 129] width 826 height 29
type input "Labor Day Sale 2025 - Lashes"
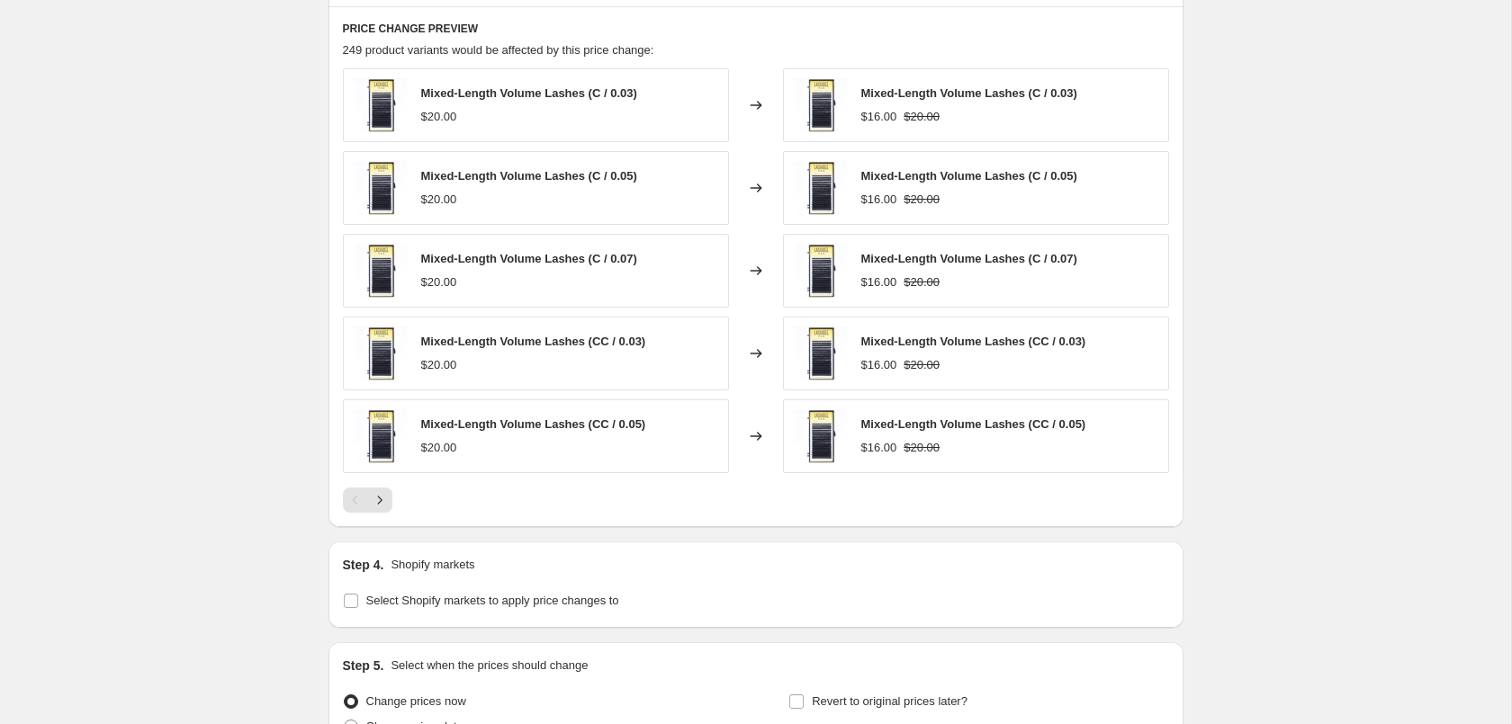
scroll to position [1231, 0]
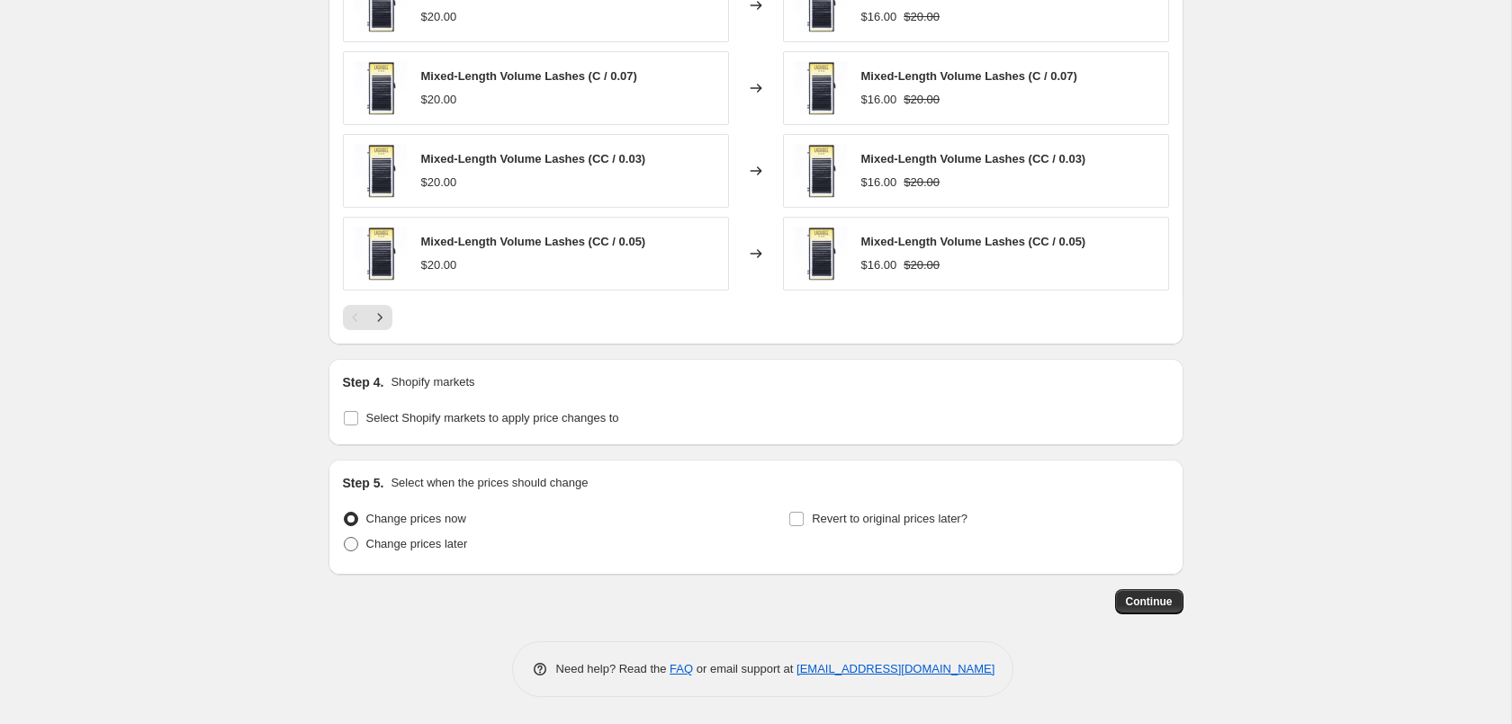
click at [375, 543] on span "Change prices later" at bounding box center [417, 543] width 102 height 13
click at [345, 538] on input "Change prices later" at bounding box center [344, 537] width 1 height 1
radio input "true"
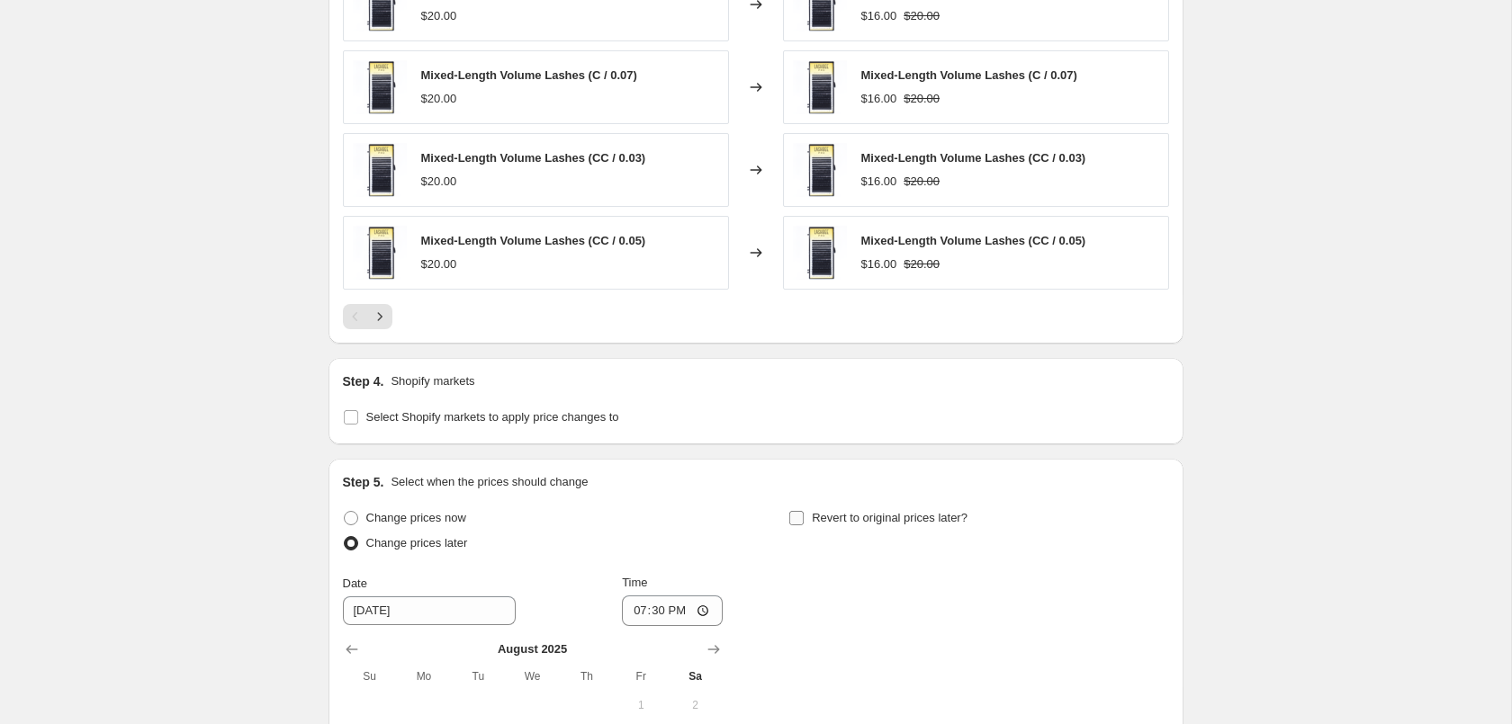
click at [805, 513] on span at bounding box center [796, 518] width 16 height 16
click at [804, 513] on input "Revert to original prices later?" at bounding box center [796, 518] width 14 height 14
checkbox input "true"
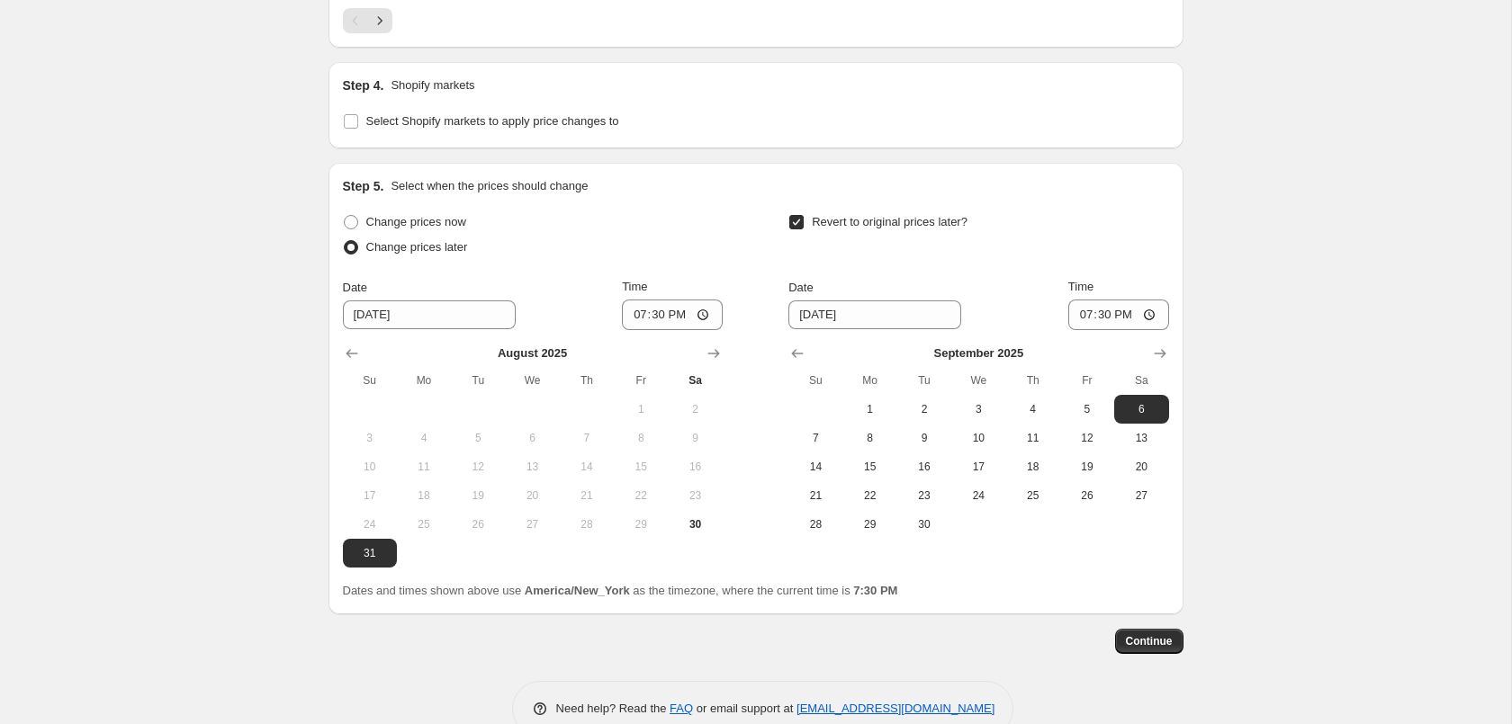
scroll to position [1566, 0]
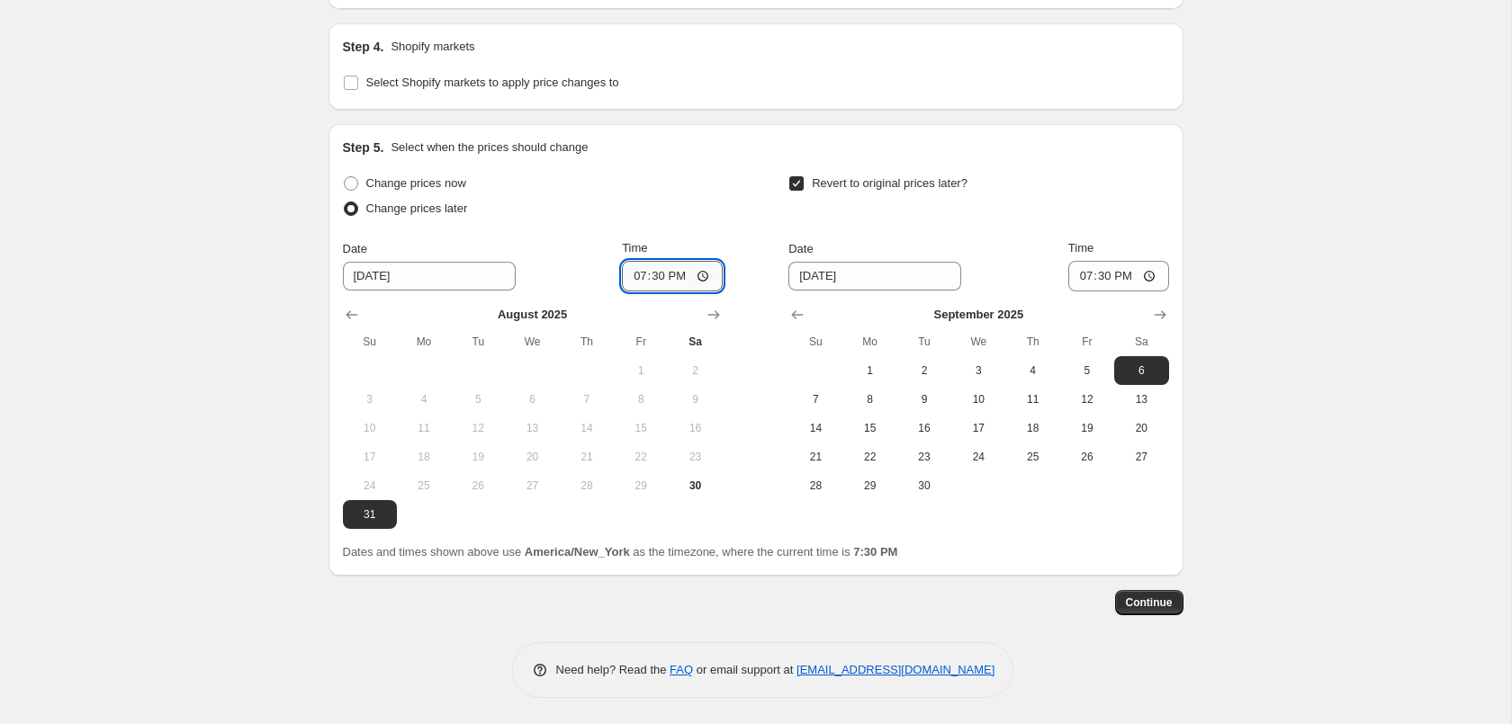
click at [660, 279] on input "19:30" at bounding box center [672, 276] width 101 height 31
type input "01:00"
click at [979, 362] on button "3" at bounding box center [978, 370] width 54 height 29
type input "[DATE]"
click at [1098, 283] on input "19:30" at bounding box center [1118, 276] width 101 height 31
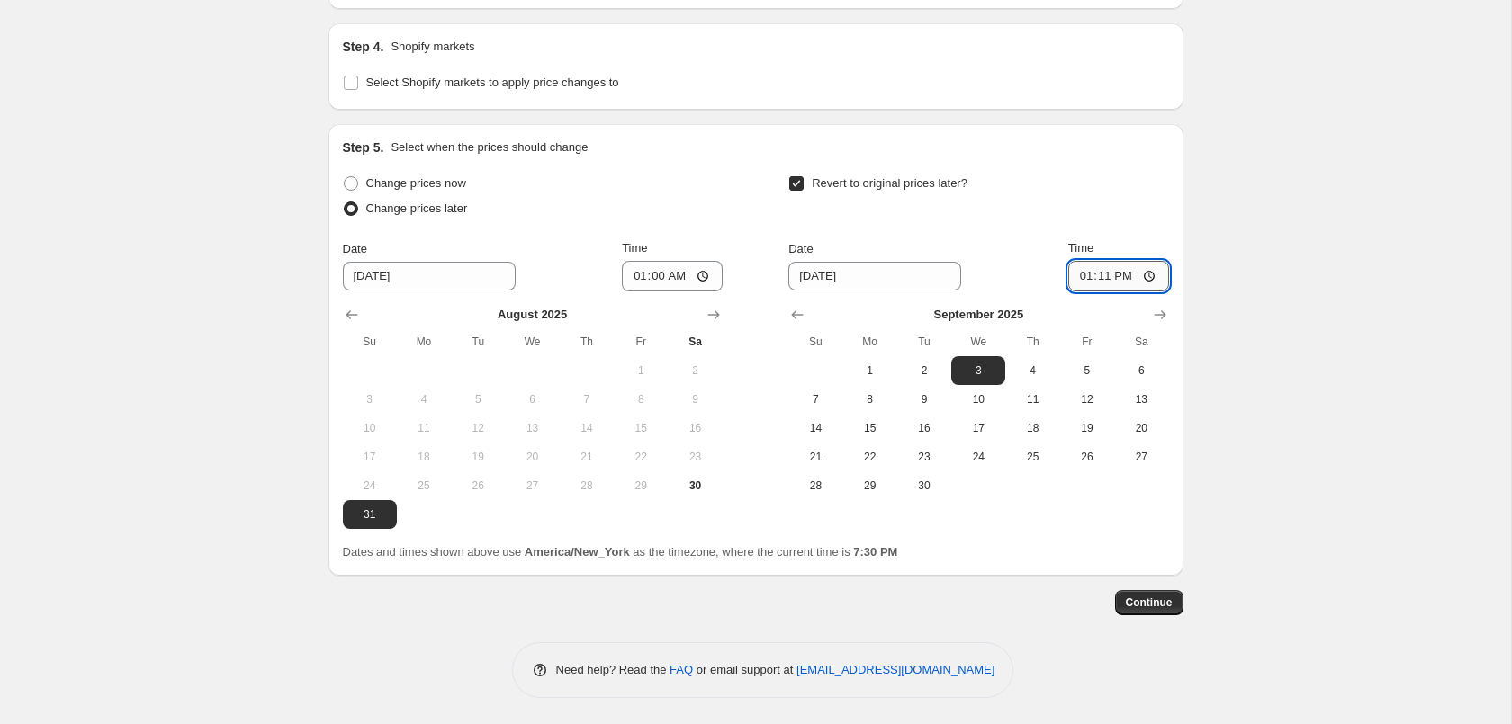
click at [1122, 283] on input "13:11" at bounding box center [1118, 276] width 101 height 31
type input "01:00"
click at [1160, 592] on button "Continue" at bounding box center [1149, 602] width 68 height 25
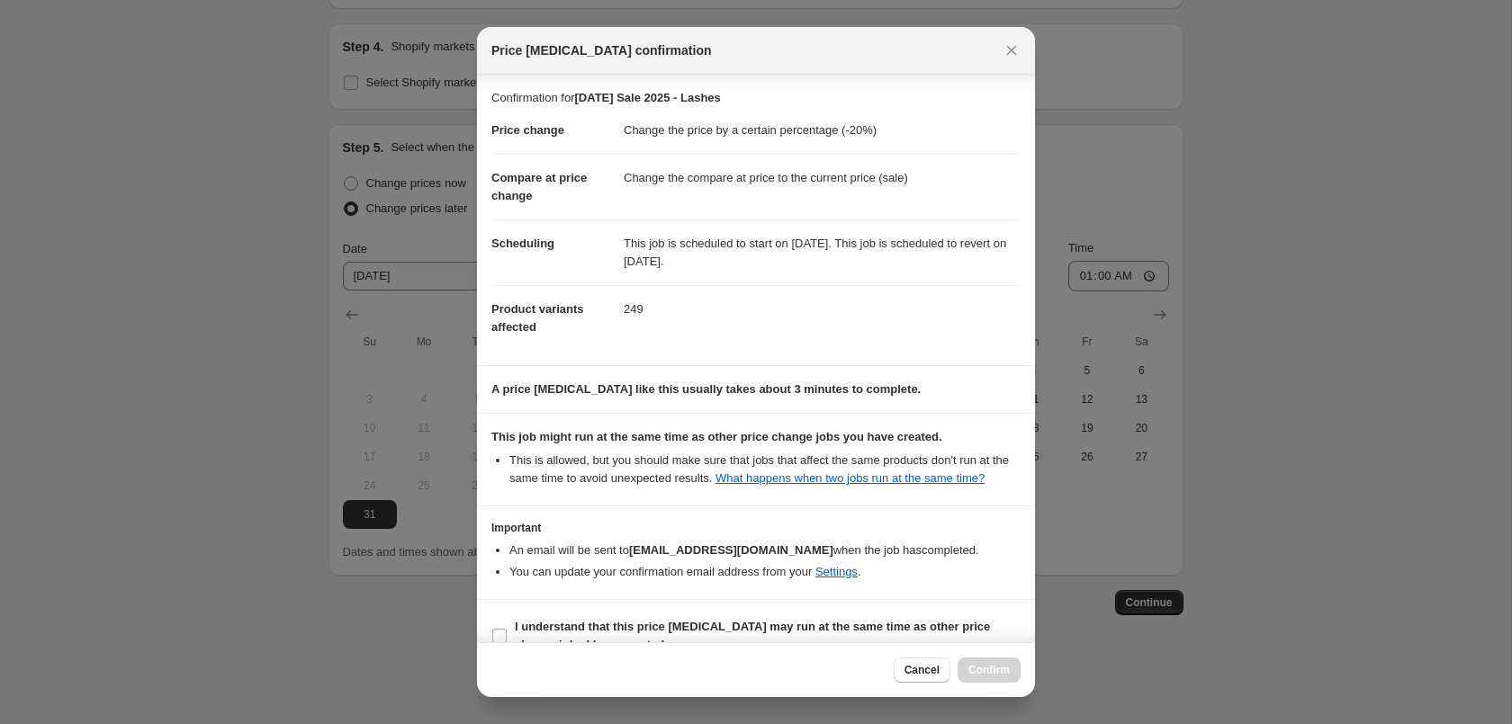
scroll to position [32, 0]
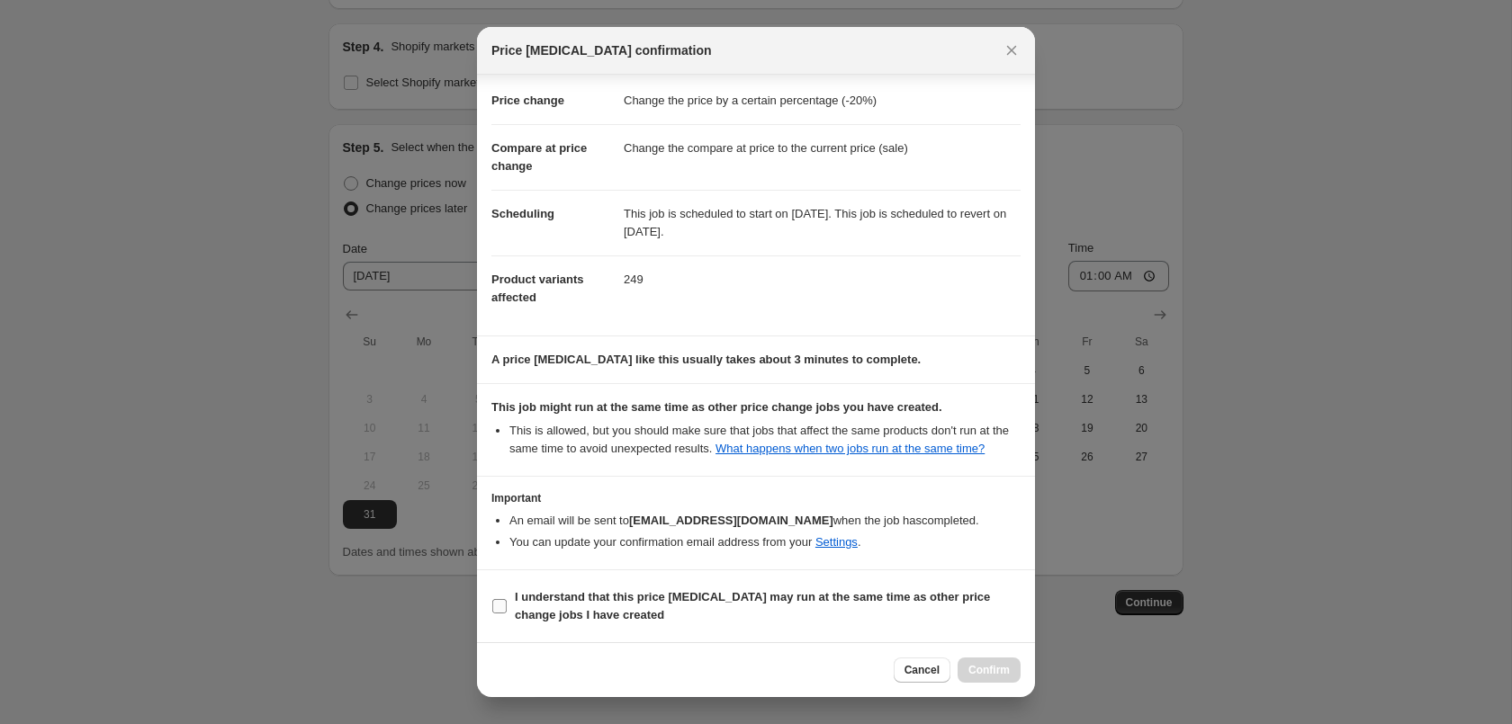
click at [715, 598] on b "I understand that this price [MEDICAL_DATA] may run at the same time as other p…" at bounding box center [752, 605] width 475 height 31
click at [507, 599] on input "I understand that this price [MEDICAL_DATA] may run at the same time as other p…" at bounding box center [499, 606] width 14 height 14
checkbox input "true"
click at [998, 666] on span "Confirm" at bounding box center [988, 670] width 41 height 14
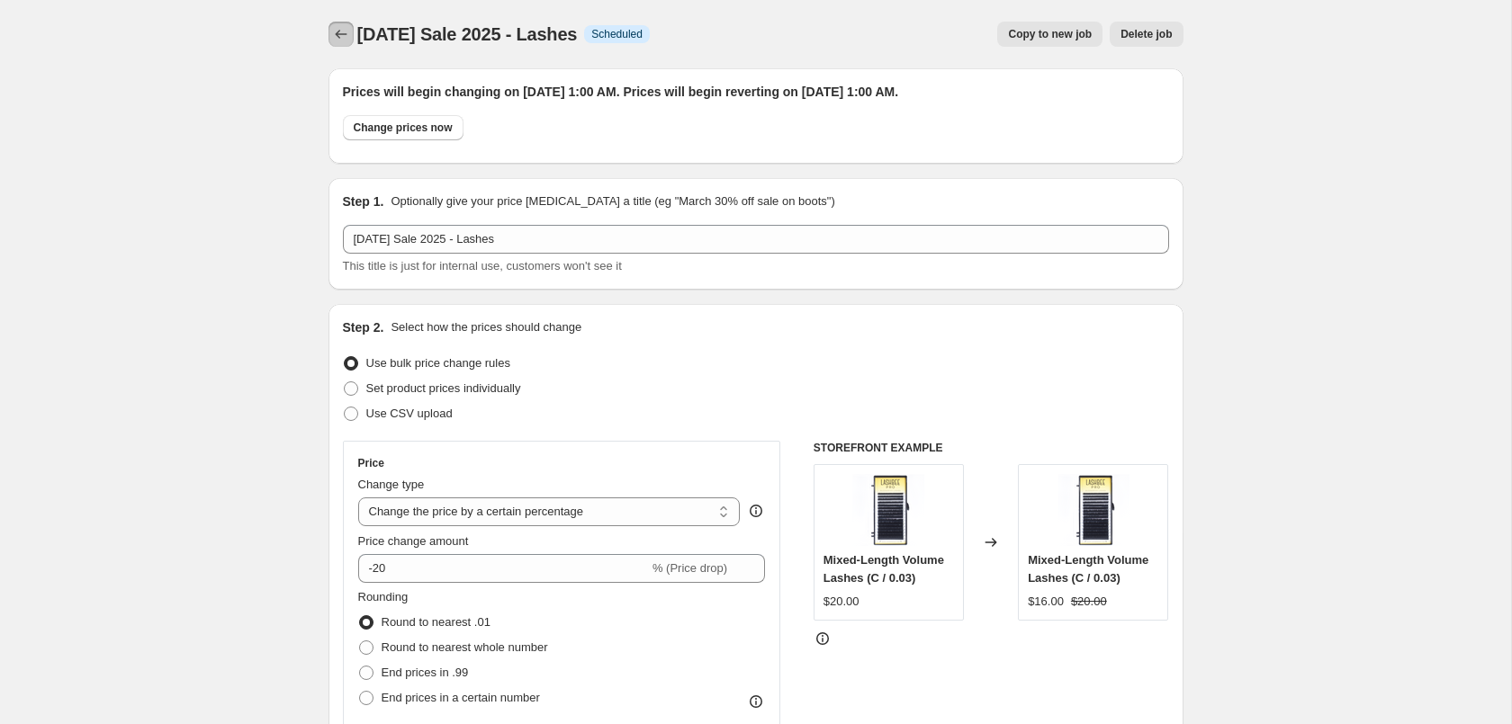
click at [335, 32] on icon "Price change jobs" at bounding box center [341, 34] width 18 height 18
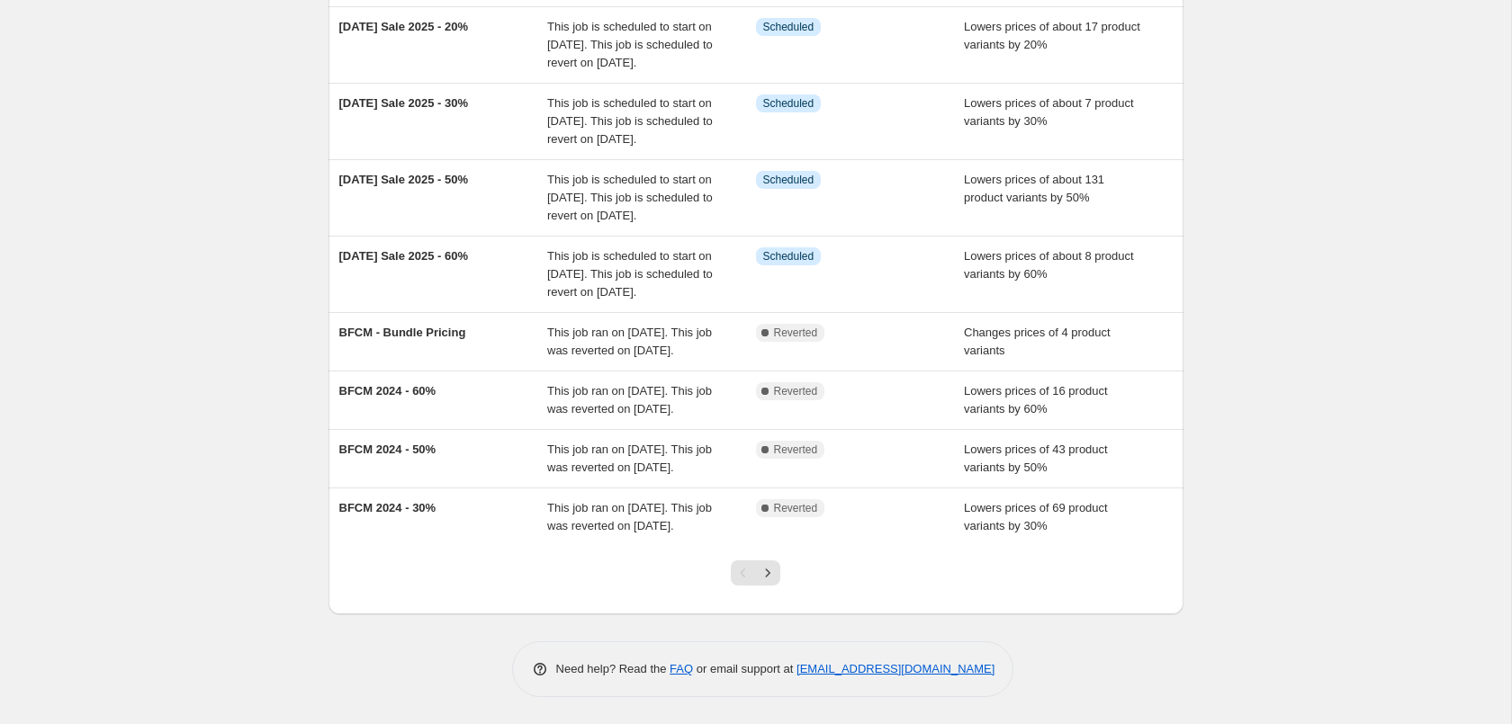
scroll to position [490, 0]
click at [769, 581] on icon "Next" at bounding box center [768, 573] width 18 height 18
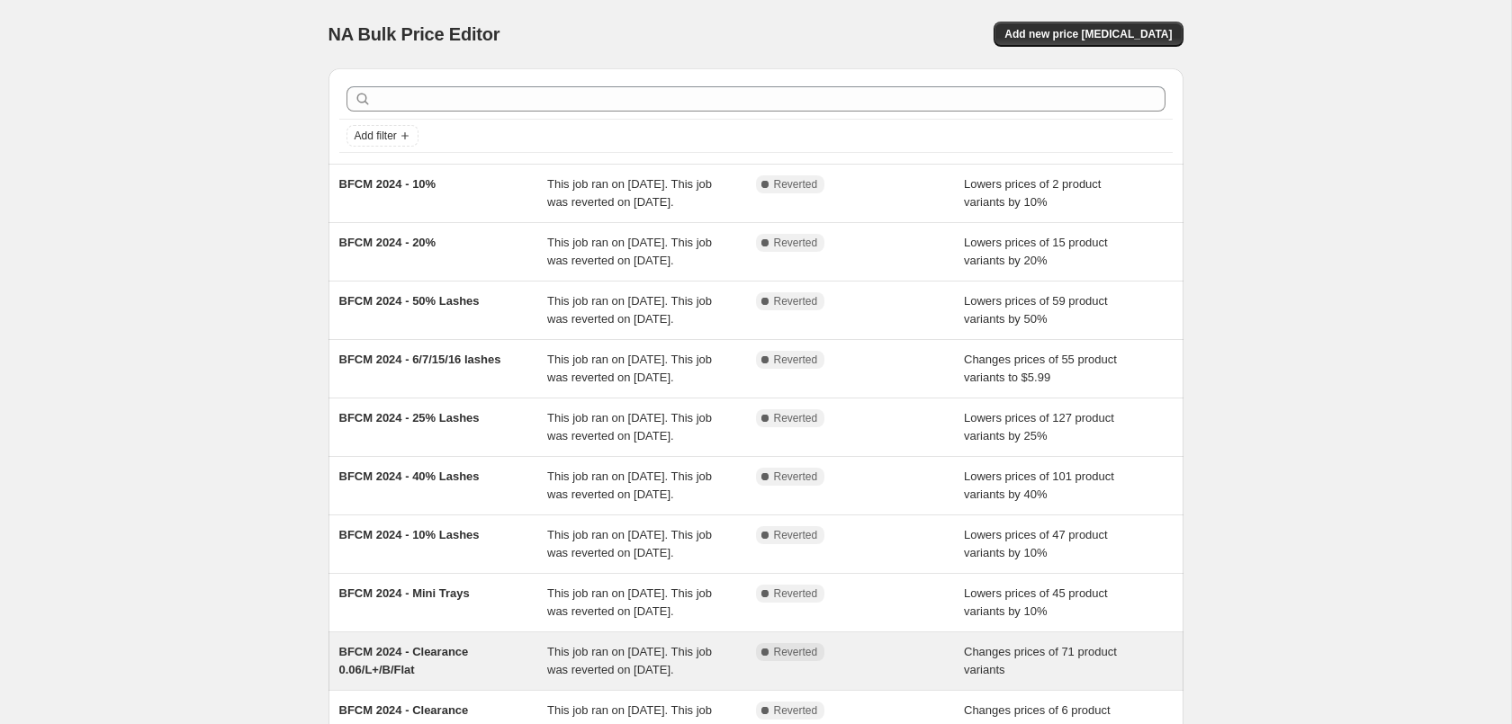
scroll to position [382, 0]
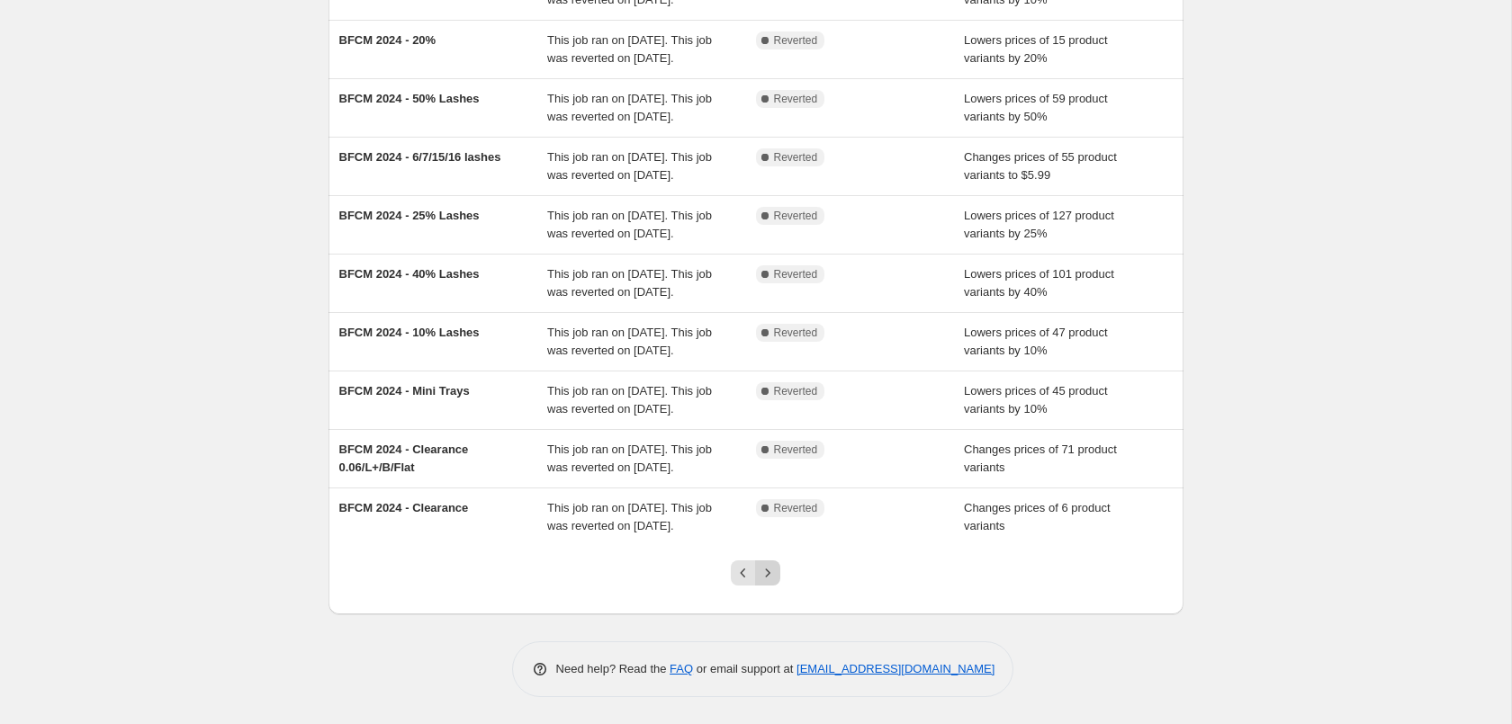
click at [773, 575] on icon "Next" at bounding box center [768, 573] width 18 height 18
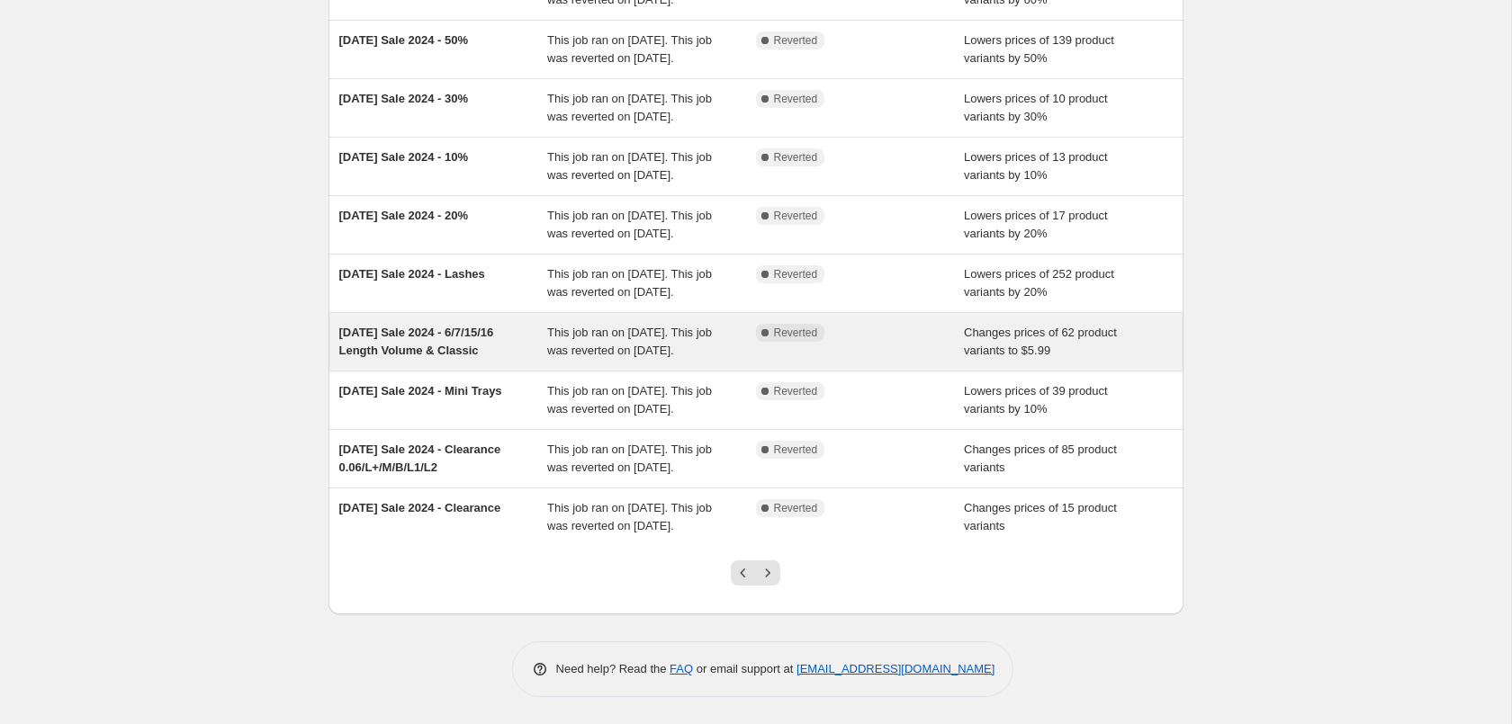
click at [853, 324] on div "Complete Reverted" at bounding box center [860, 342] width 209 height 36
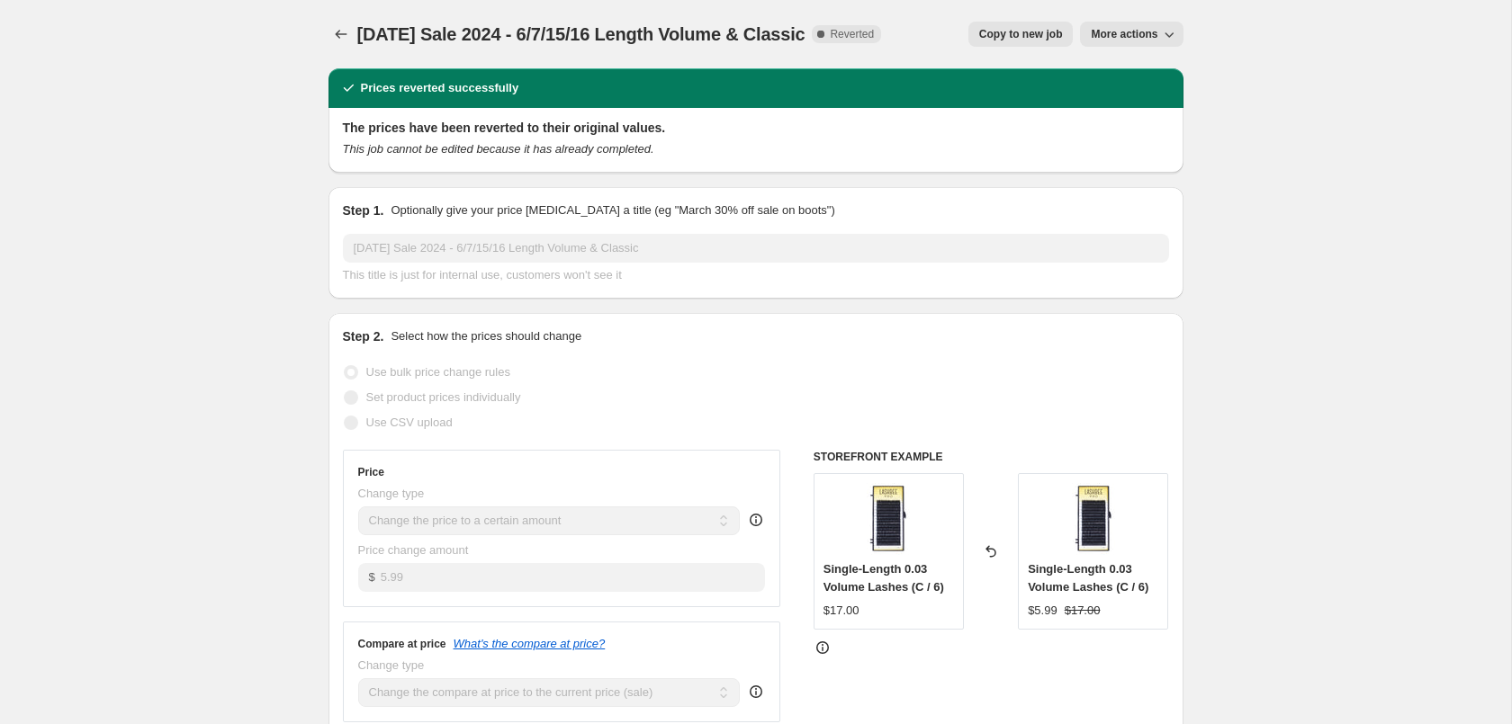
click at [1030, 29] on span "Copy to new job" at bounding box center [1021, 34] width 84 height 14
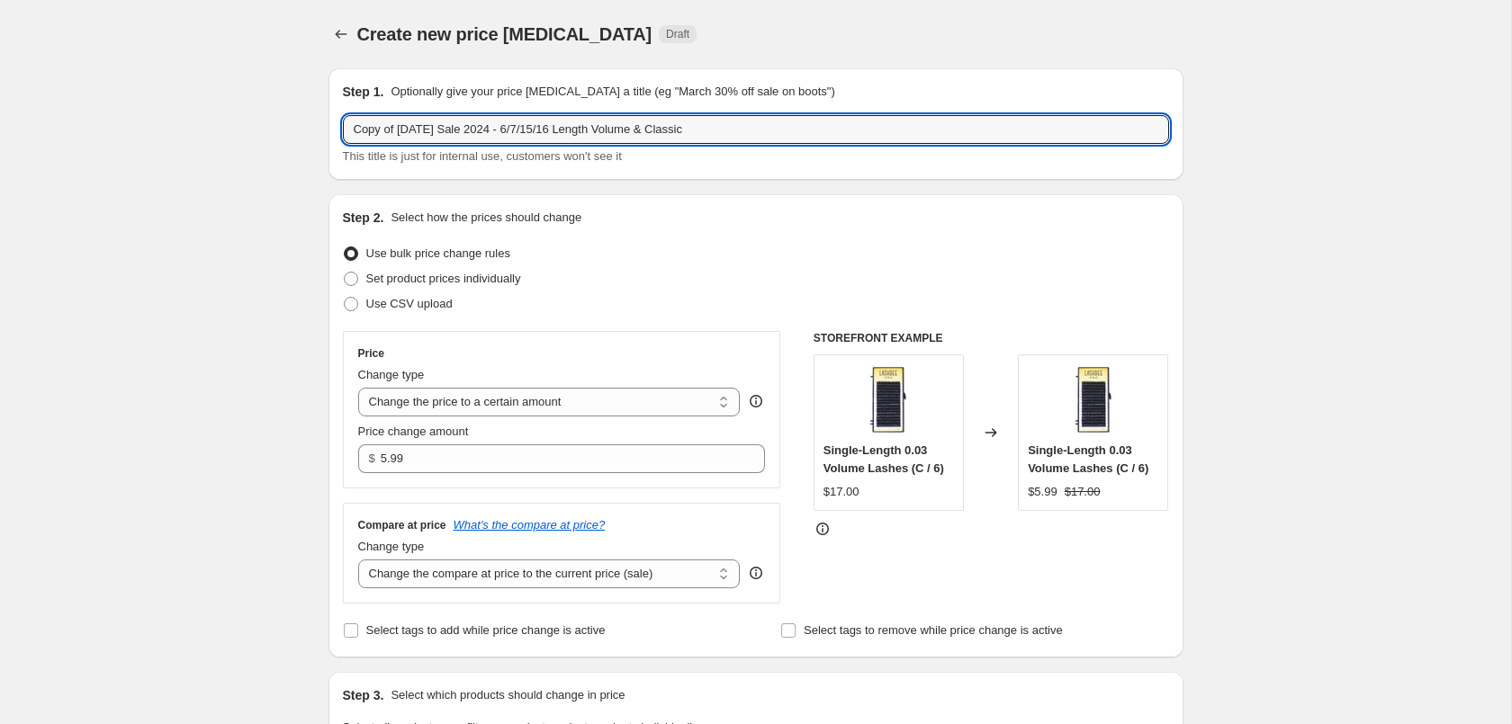
drag, startPoint x: 396, startPoint y: 130, endPoint x: 258, endPoint y: 118, distance: 138.2
click at [343, 121] on input "Copy of Labor Day Sale 2024 - 6/7/15/16 Length Volume & Classic" at bounding box center [756, 129] width 826 height 29
click at [454, 128] on input "[DATE] Sale 2024 - 6/7/15/16 Length Volume & Classic" at bounding box center [756, 129] width 826 height 29
type input "Labor Day Sale 2025 - 6/7/15/16 Length Volume & Classic"
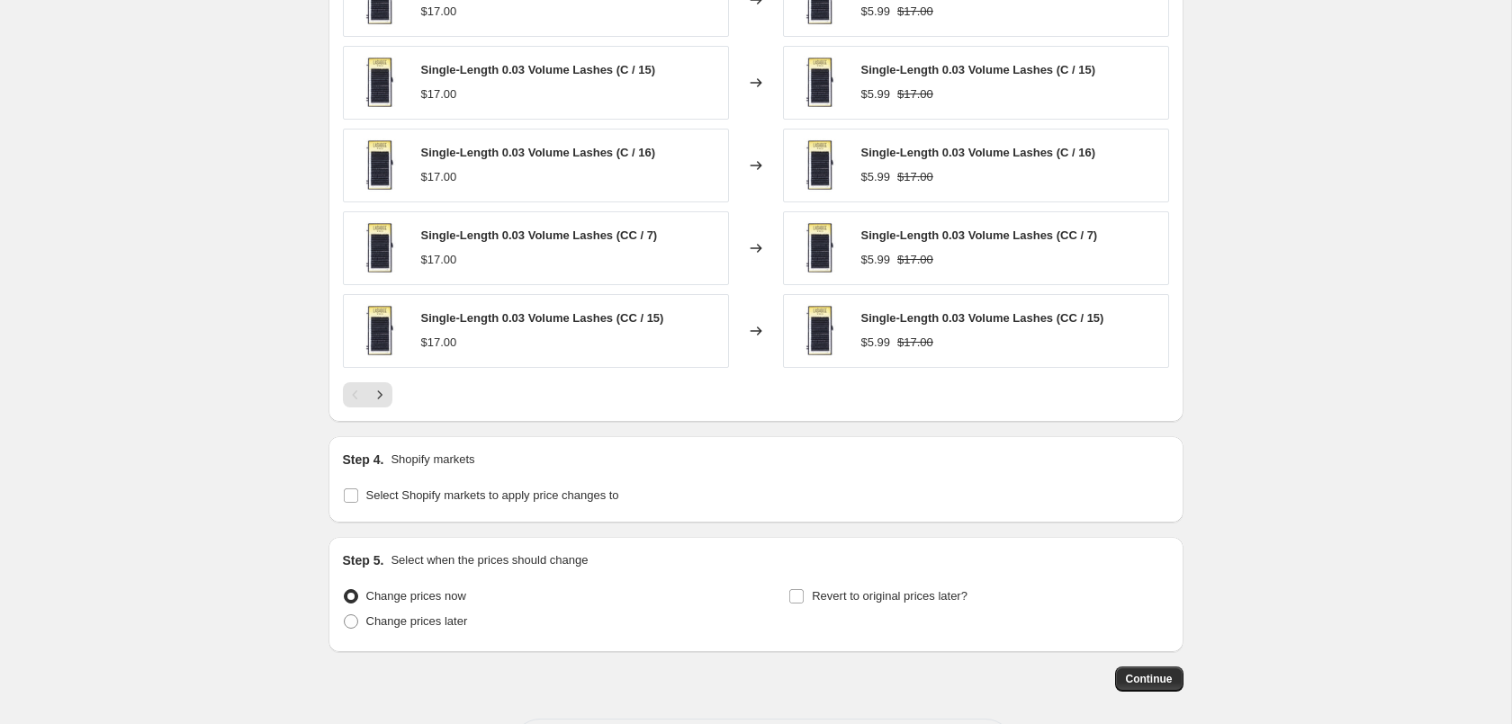
scroll to position [1064, 0]
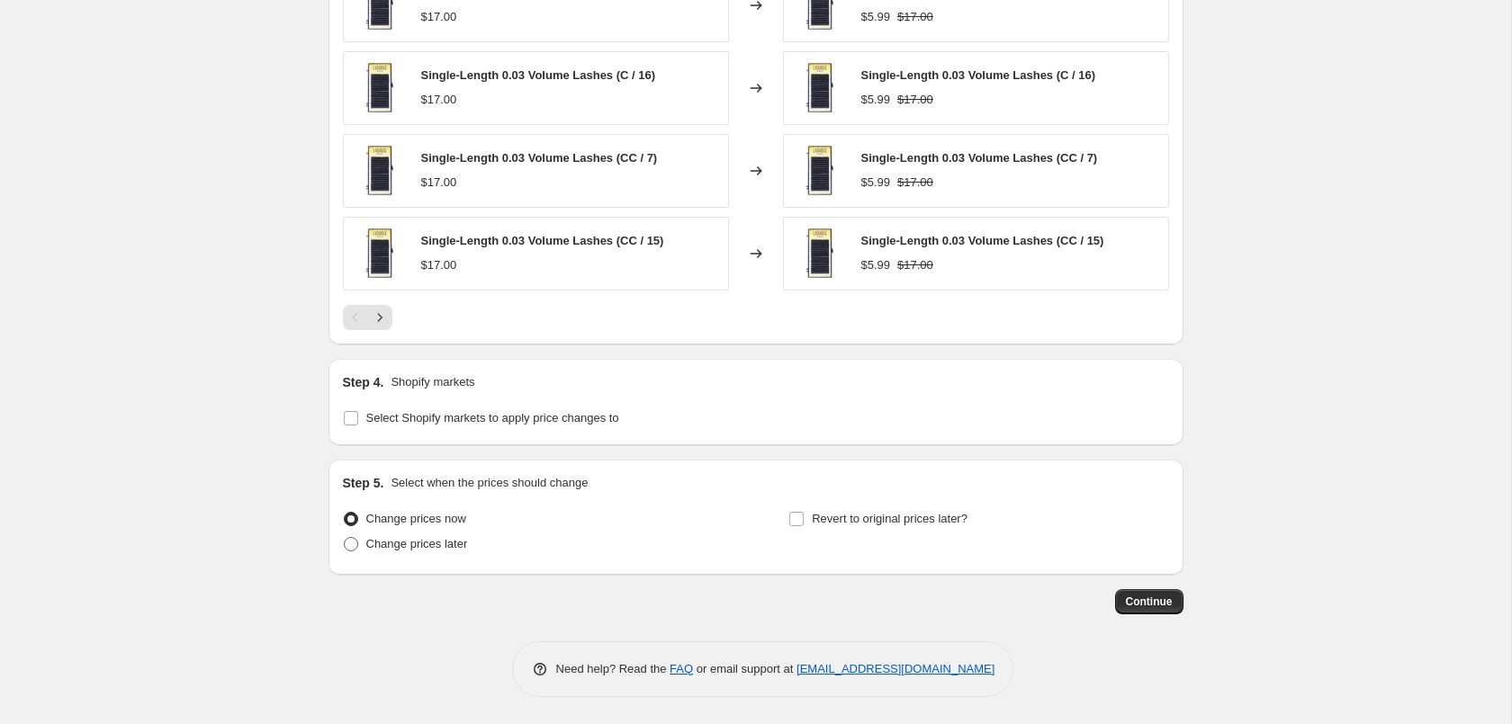
click at [421, 544] on span "Change prices later" at bounding box center [417, 543] width 102 height 13
click at [345, 538] on input "Change prices later" at bounding box center [344, 537] width 1 height 1
radio input "true"
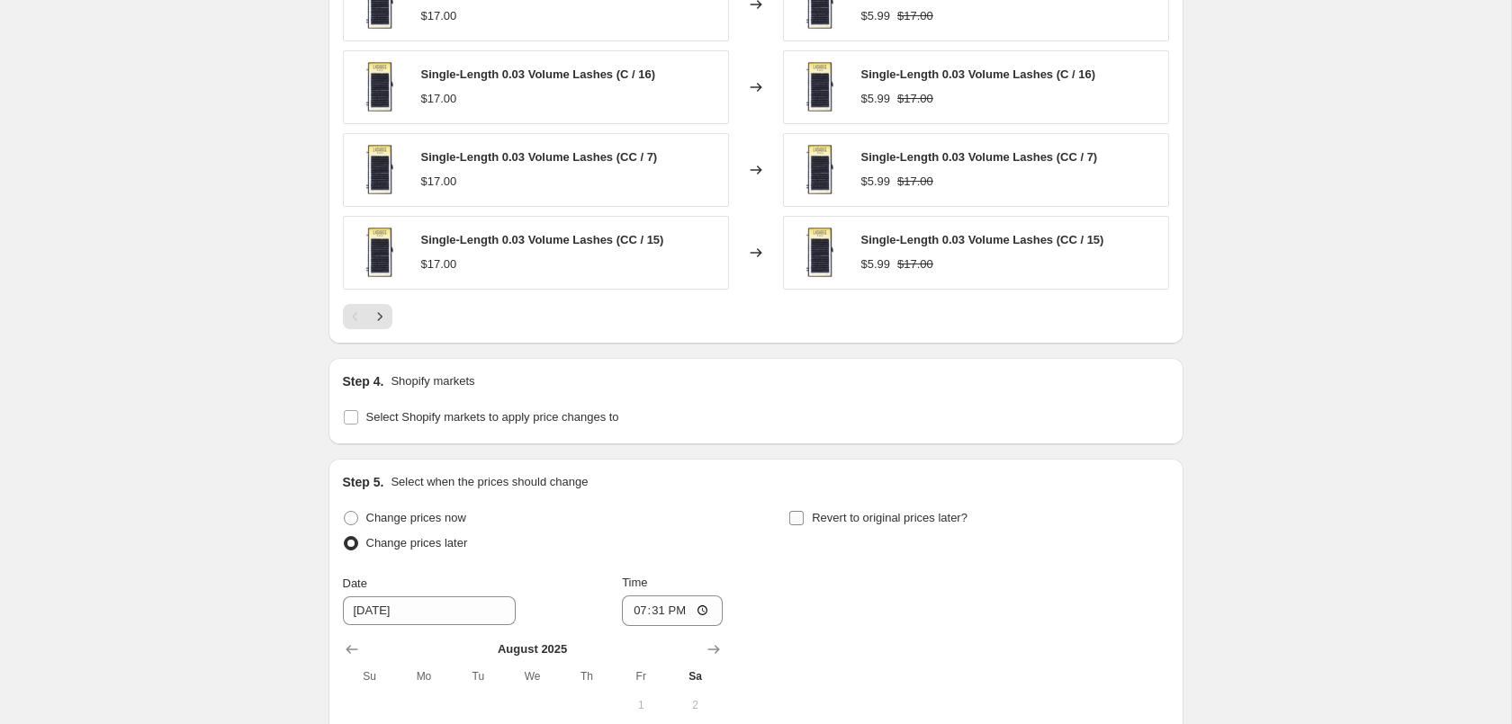
click at [799, 525] on input "Revert to original prices later?" at bounding box center [796, 518] width 14 height 14
checkbox input "true"
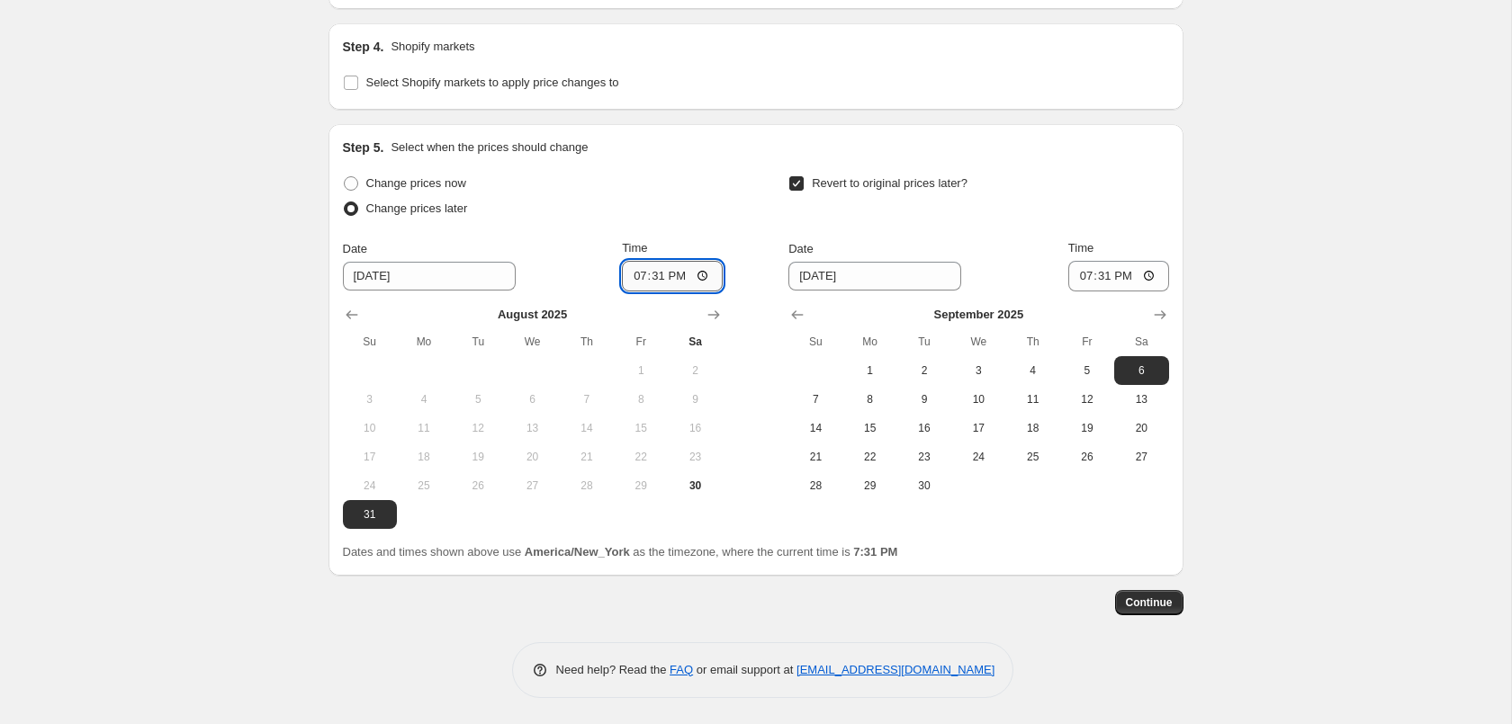
click at [656, 276] on input "19:31" at bounding box center [672, 276] width 101 height 31
type input "01:00"
click at [973, 359] on button "3" at bounding box center [978, 370] width 54 height 29
type input "[DATE]"
click at [1112, 280] on input "19:31" at bounding box center [1118, 276] width 101 height 31
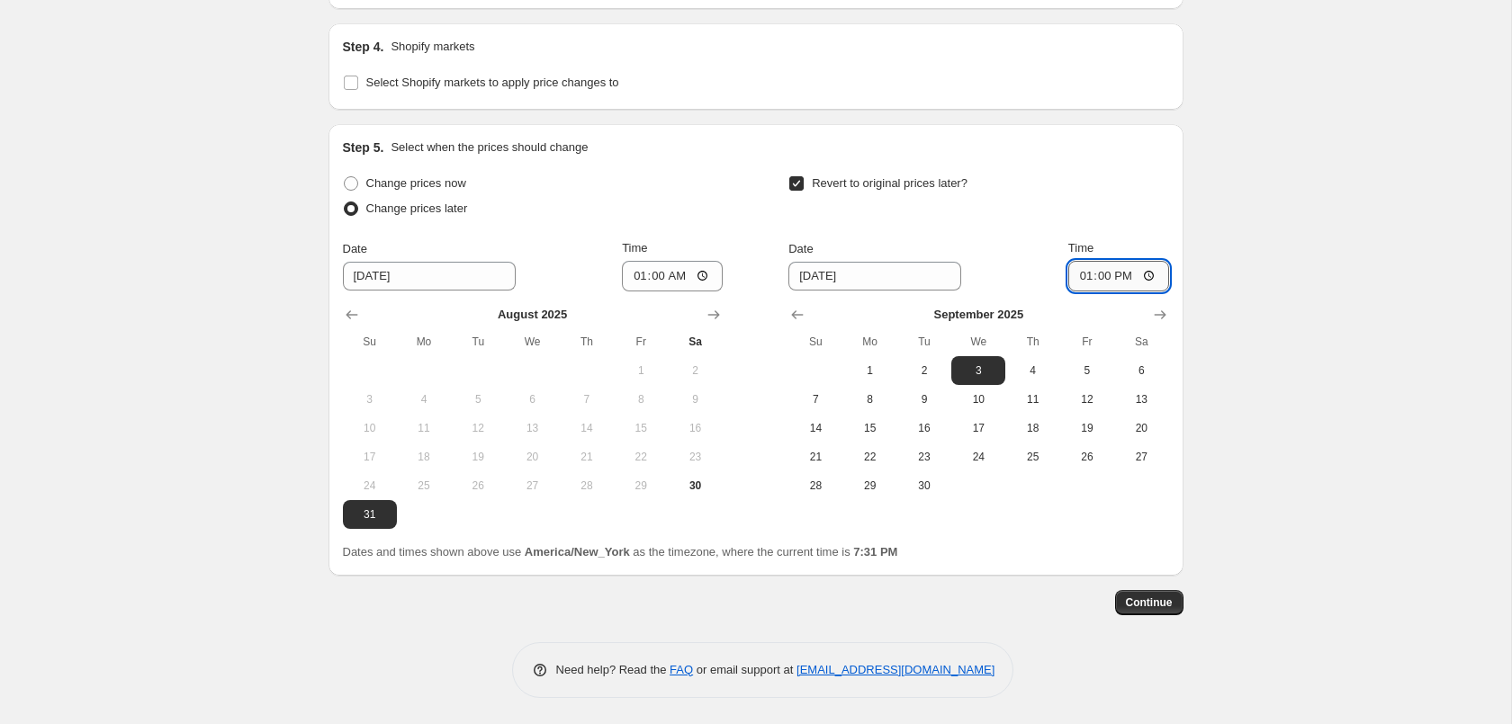
type input "01:00"
drag, startPoint x: 1164, startPoint y: 346, endPoint x: 1201, endPoint y: 364, distance: 41.5
click at [1165, 346] on th "Sa" at bounding box center [1141, 342] width 54 height 29
click at [1162, 604] on span "Continue" at bounding box center [1149, 603] width 47 height 14
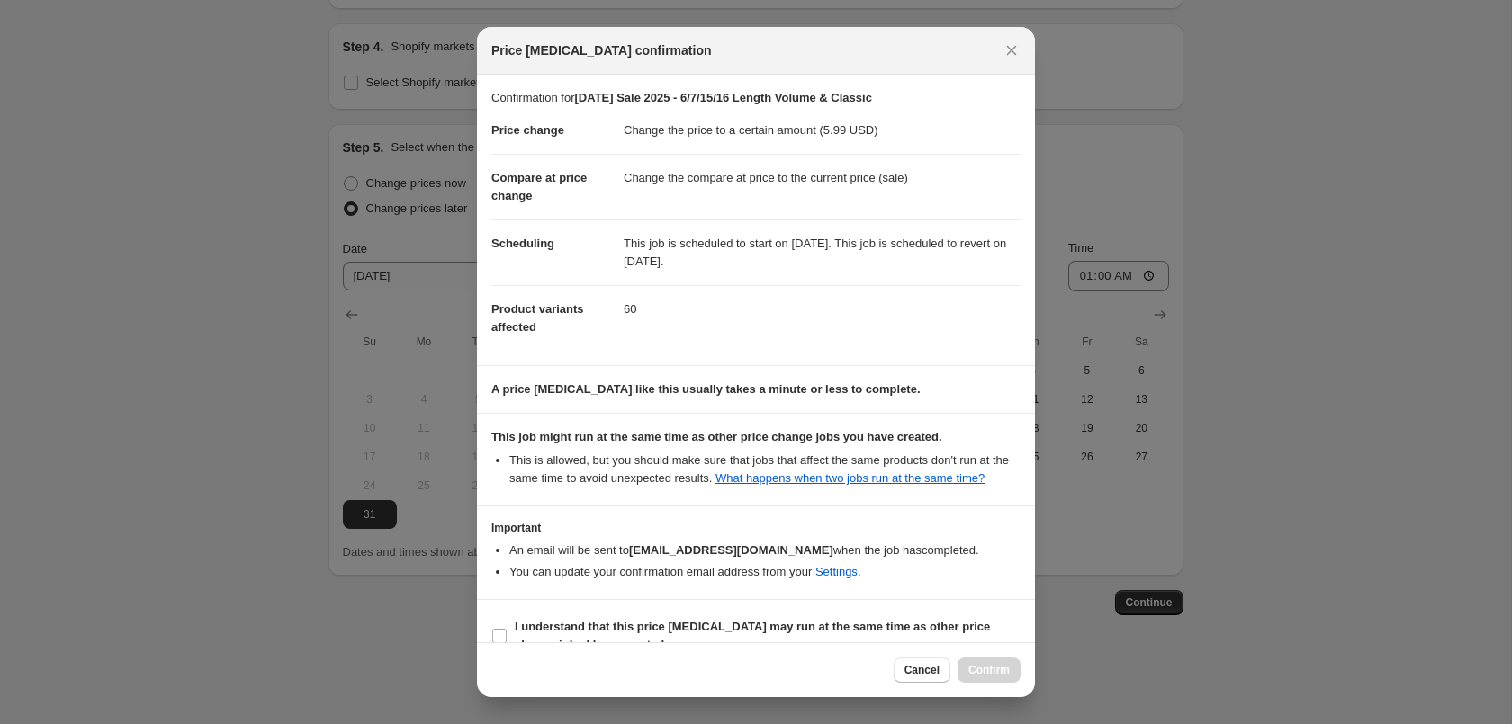
scroll to position [32, 0]
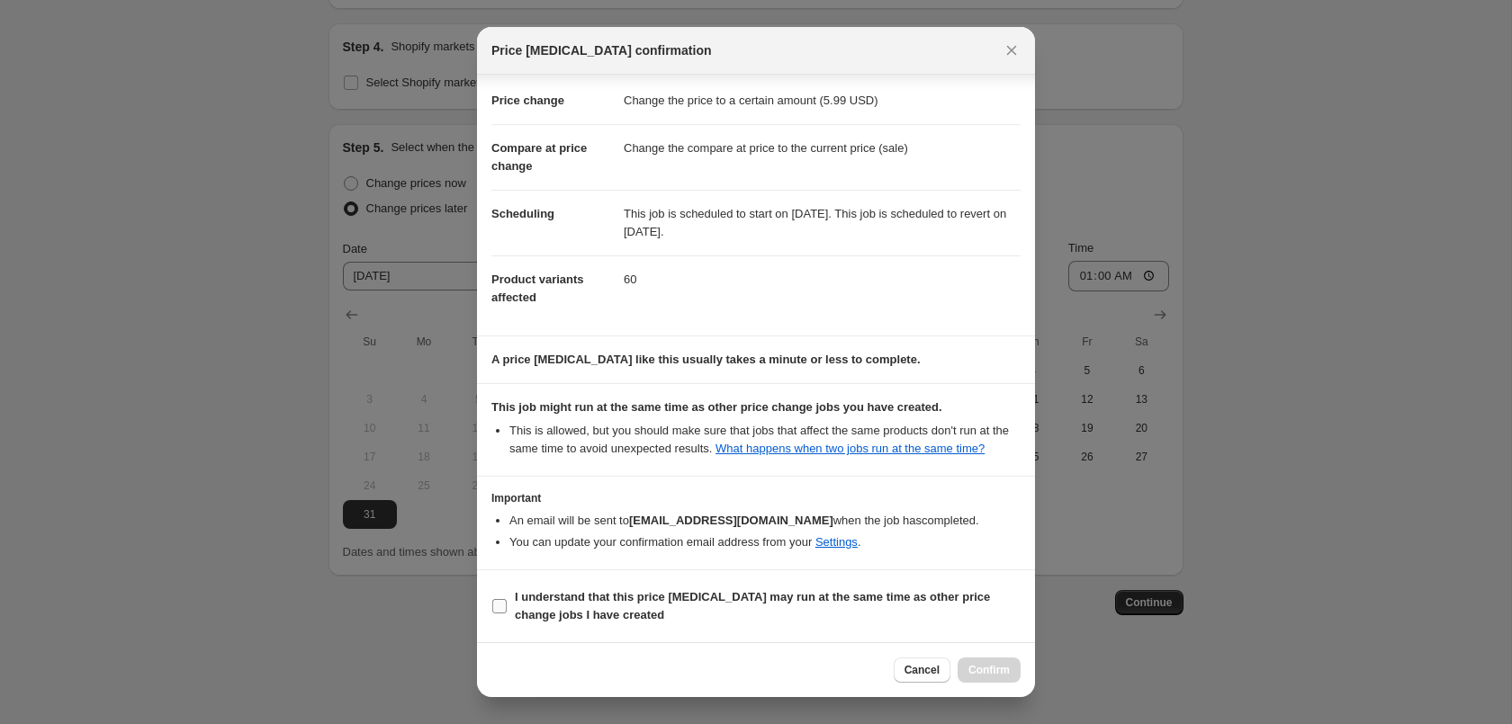
click at [762, 590] on b "I understand that this price [MEDICAL_DATA] may run at the same time as other p…" at bounding box center [752, 605] width 475 height 31
click at [507, 599] on input "I understand that this price [MEDICAL_DATA] may run at the same time as other p…" at bounding box center [499, 606] width 14 height 14
checkbox input "true"
click at [988, 670] on span "Confirm" at bounding box center [988, 670] width 41 height 14
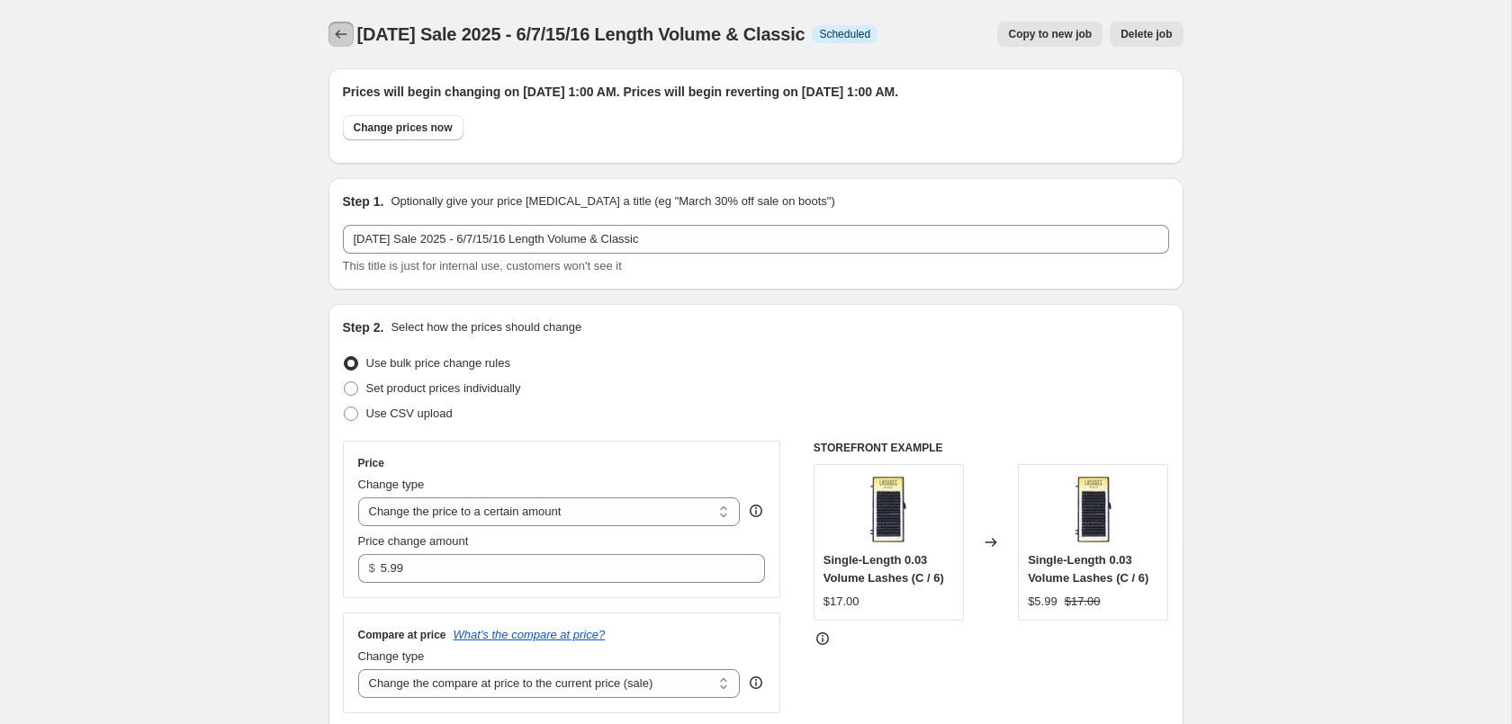
click at [336, 29] on icon "Price change jobs" at bounding box center [341, 34] width 18 height 18
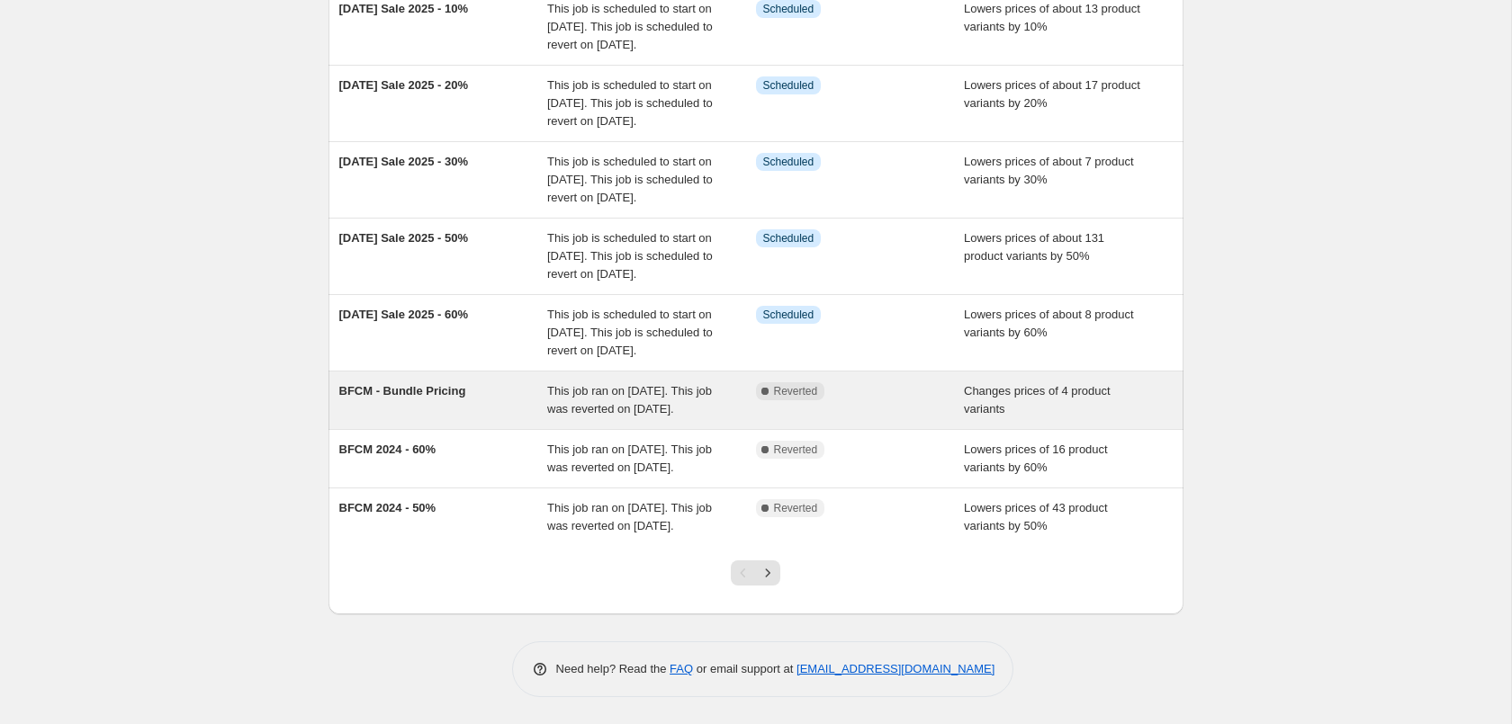
click at [539, 382] on div "BFCM - Bundle Pricing" at bounding box center [443, 400] width 209 height 36
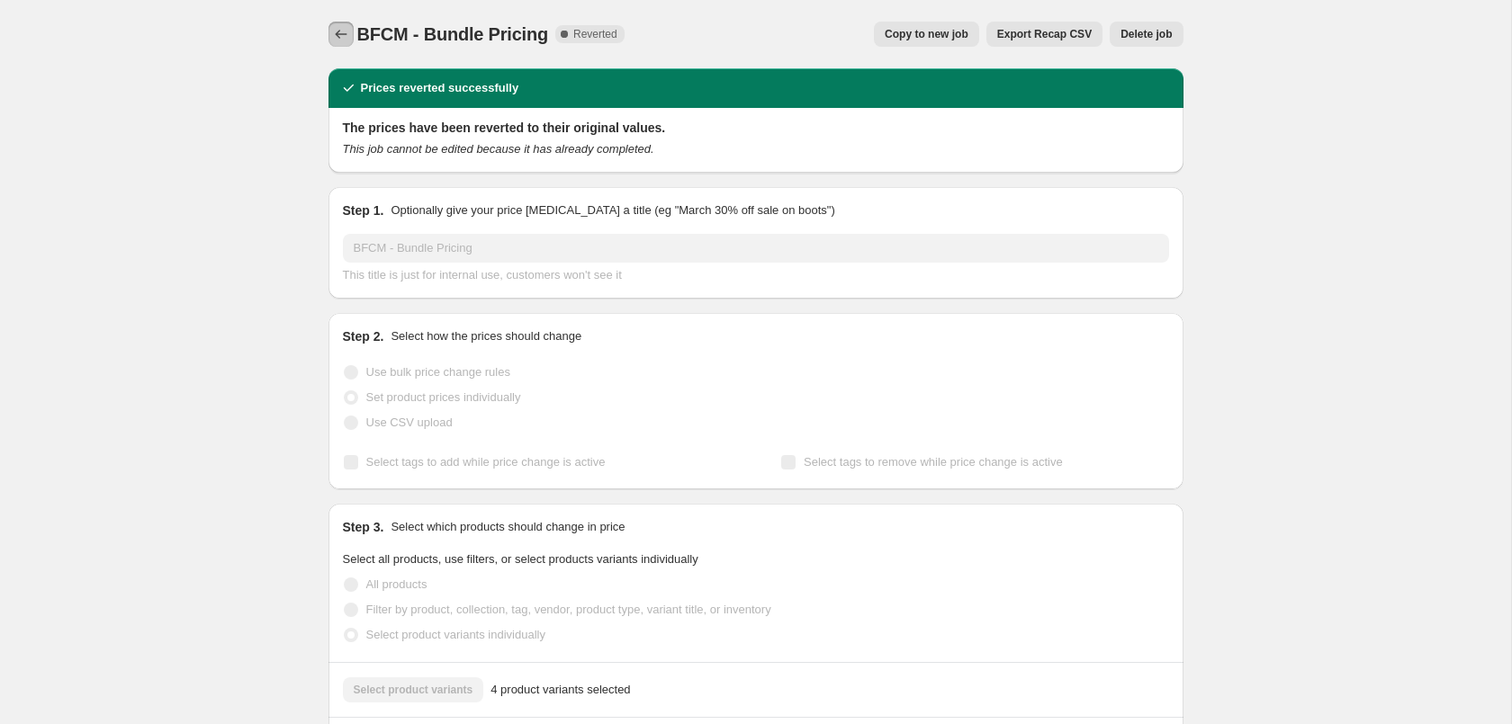
click at [338, 29] on icon "Price change jobs" at bounding box center [341, 34] width 18 height 18
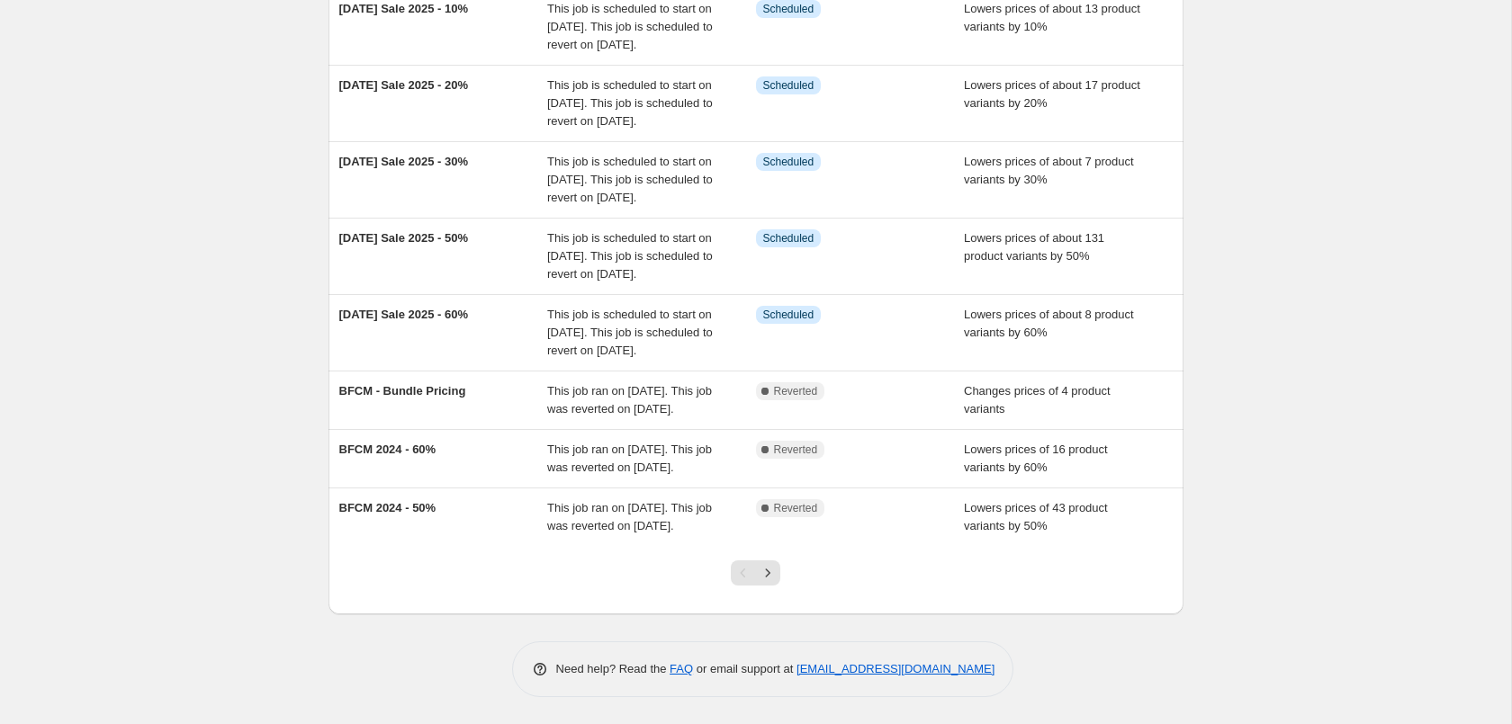
scroll to position [508, 0]
click at [774, 576] on icon "Next" at bounding box center [768, 573] width 18 height 18
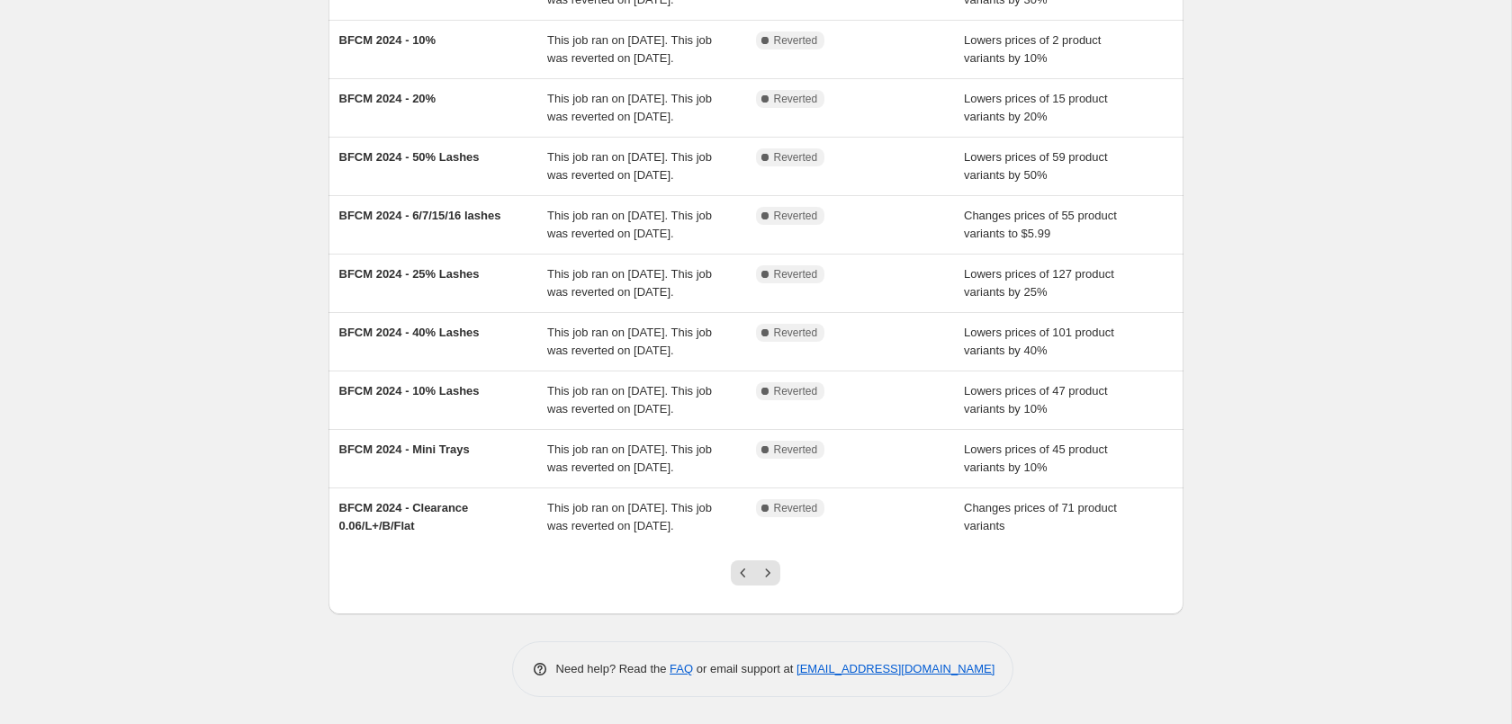
scroll to position [382, 0]
click at [778, 572] on button "Next" at bounding box center [767, 573] width 25 height 25
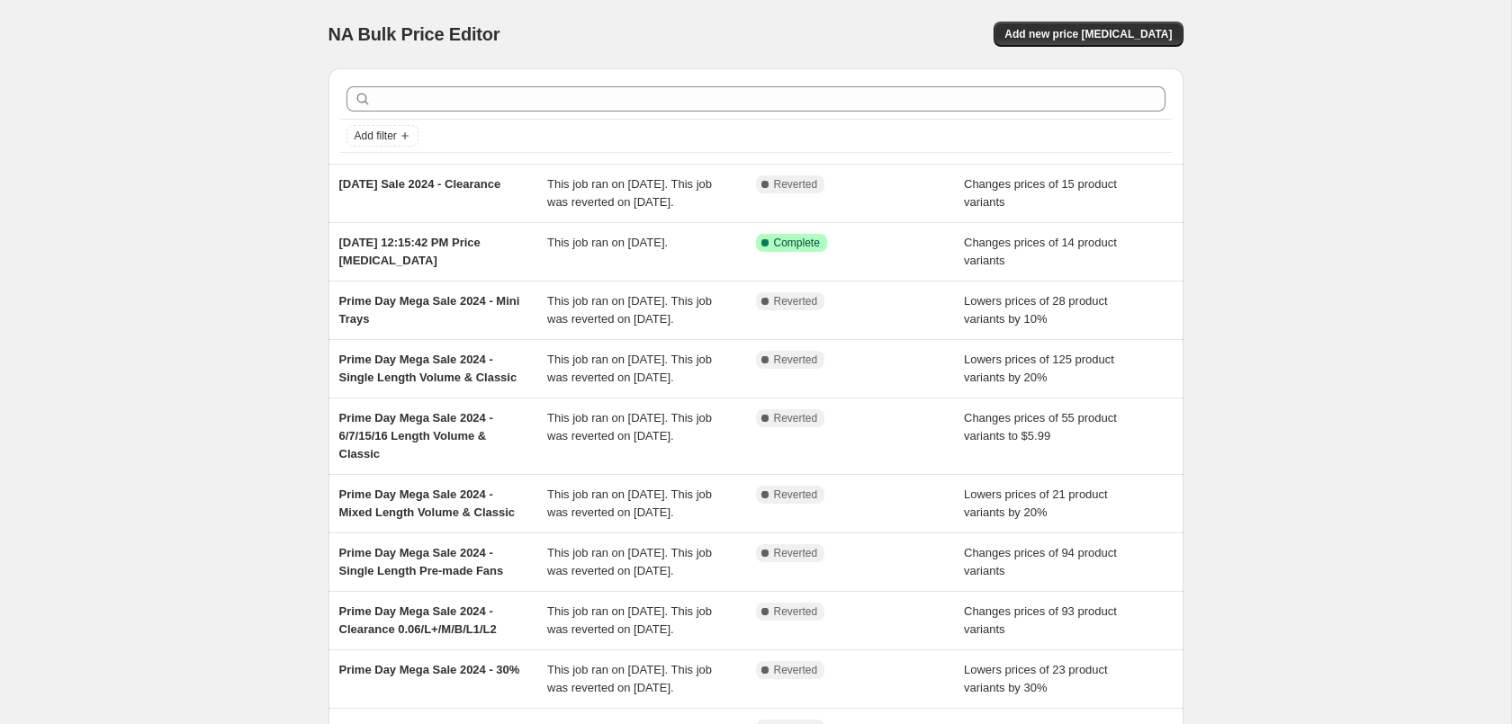
scroll to position [238, 0]
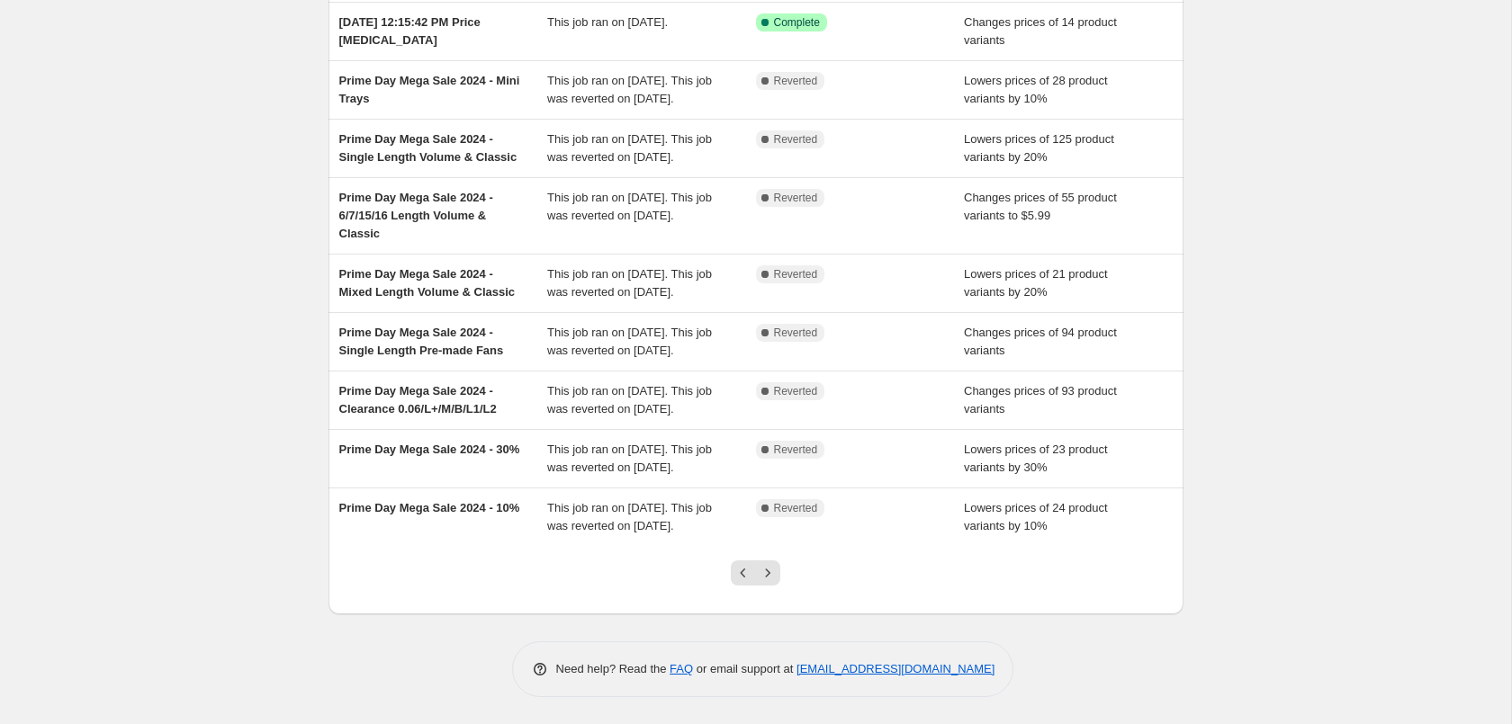
click at [778, 572] on button "Next" at bounding box center [767, 573] width 25 height 25
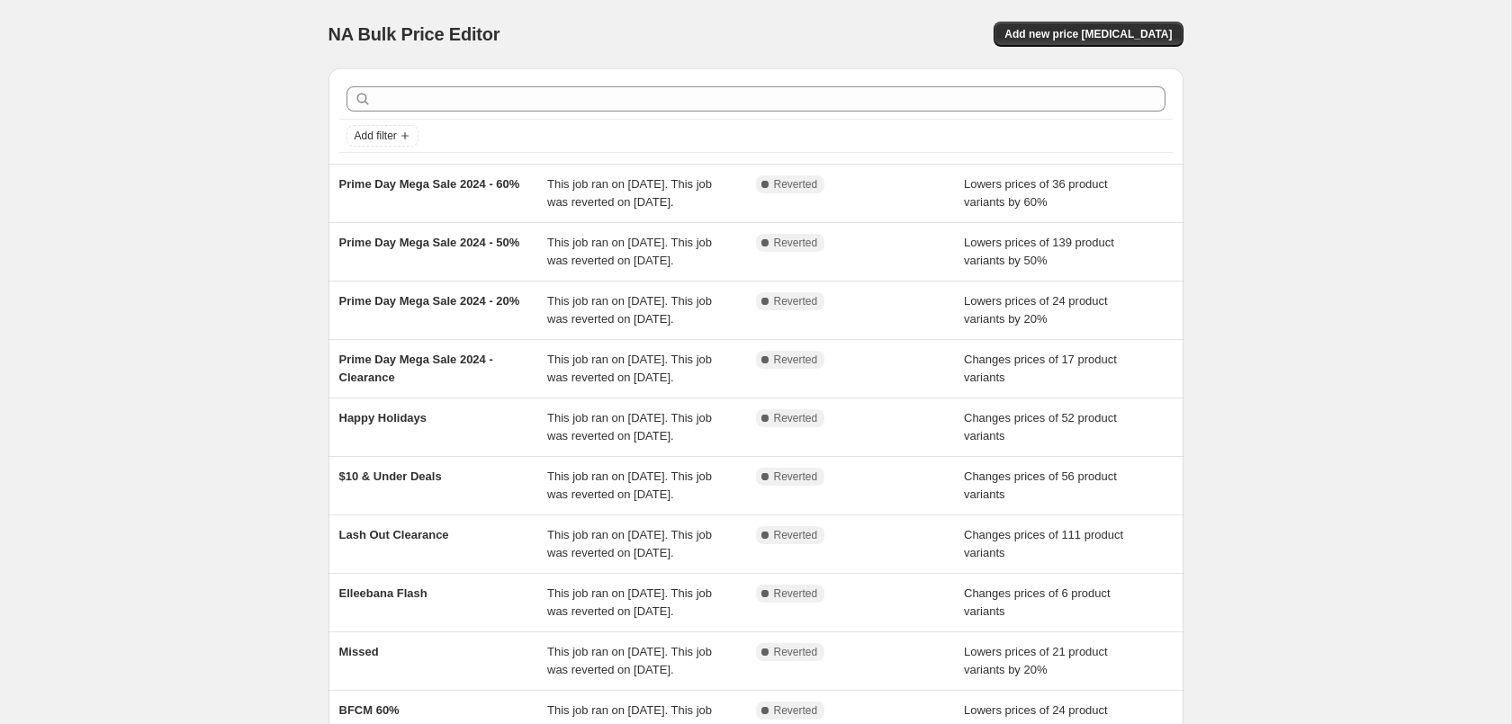
scroll to position [310, 0]
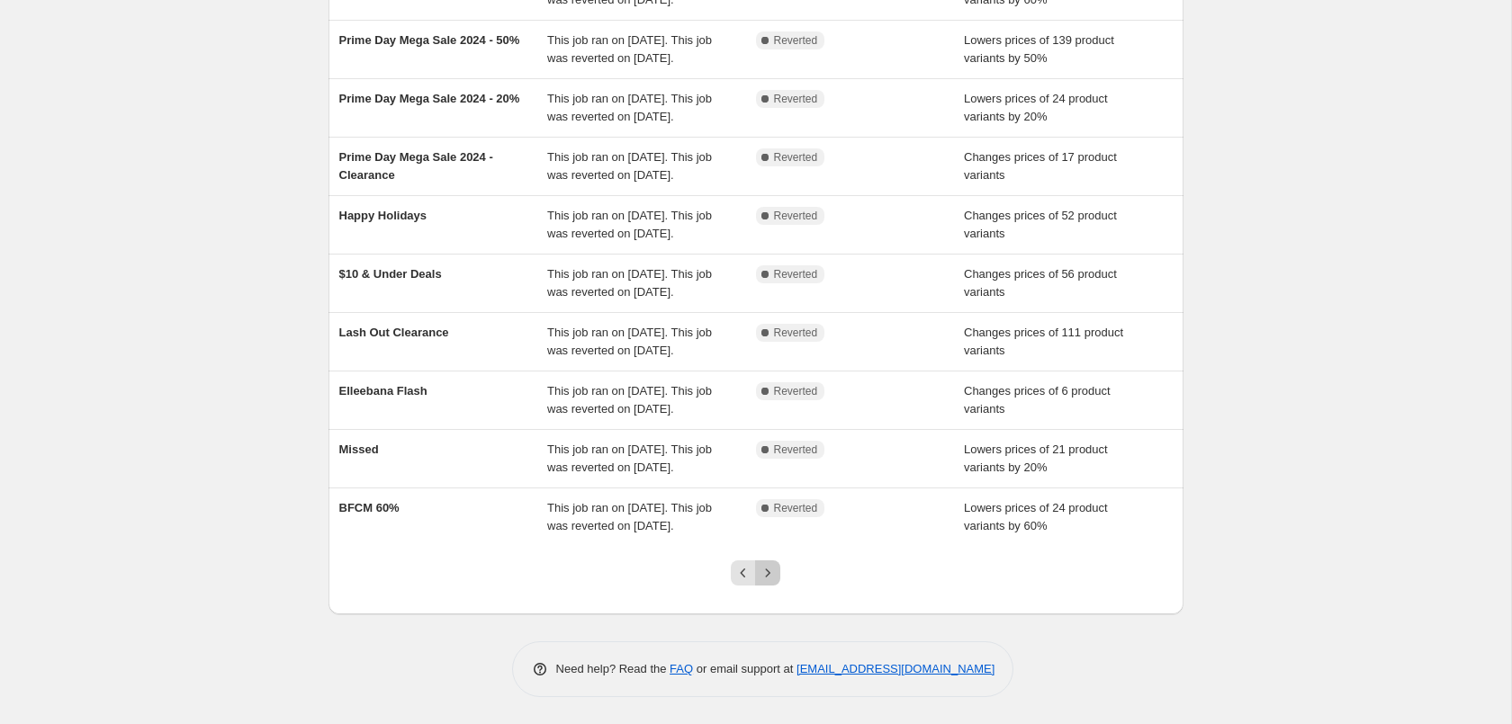
click at [778, 572] on button "Next" at bounding box center [767, 573] width 25 height 25
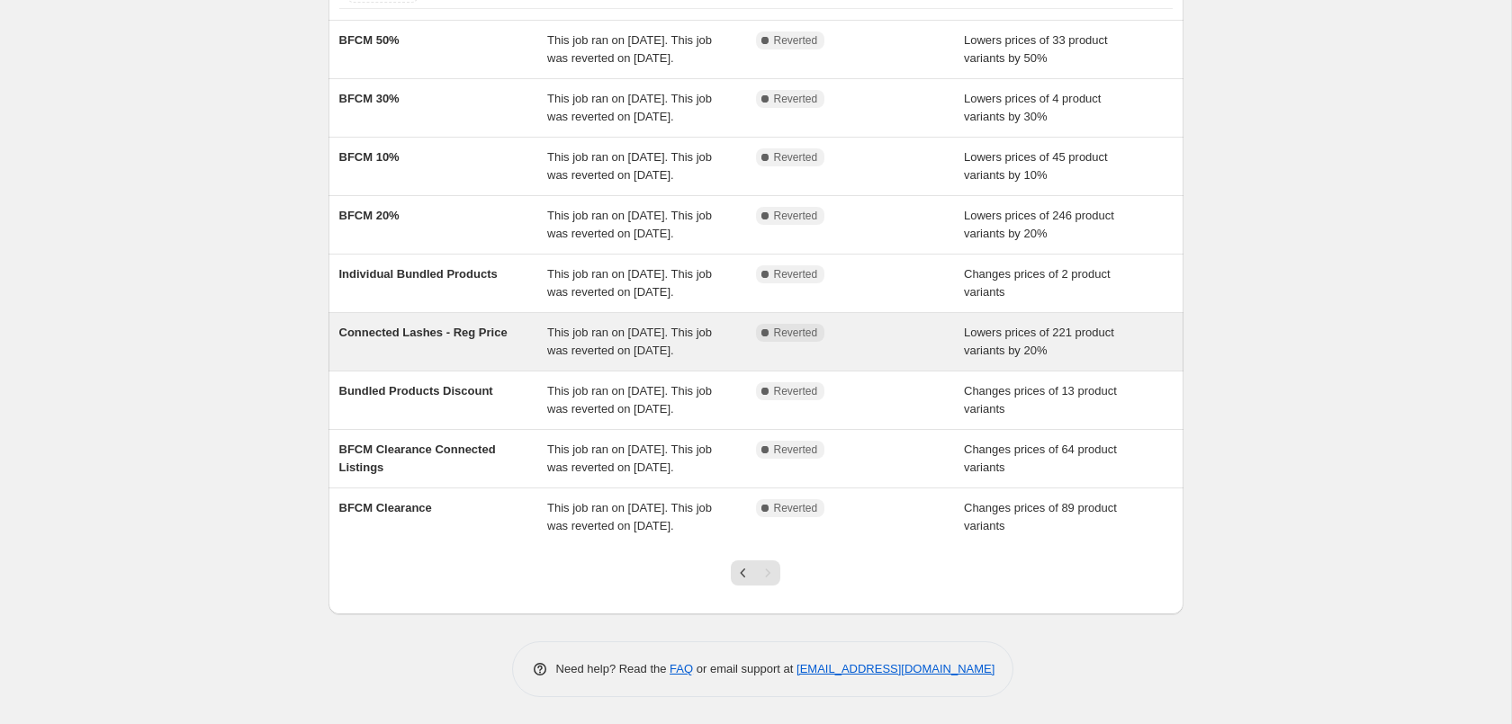
scroll to position [0, 0]
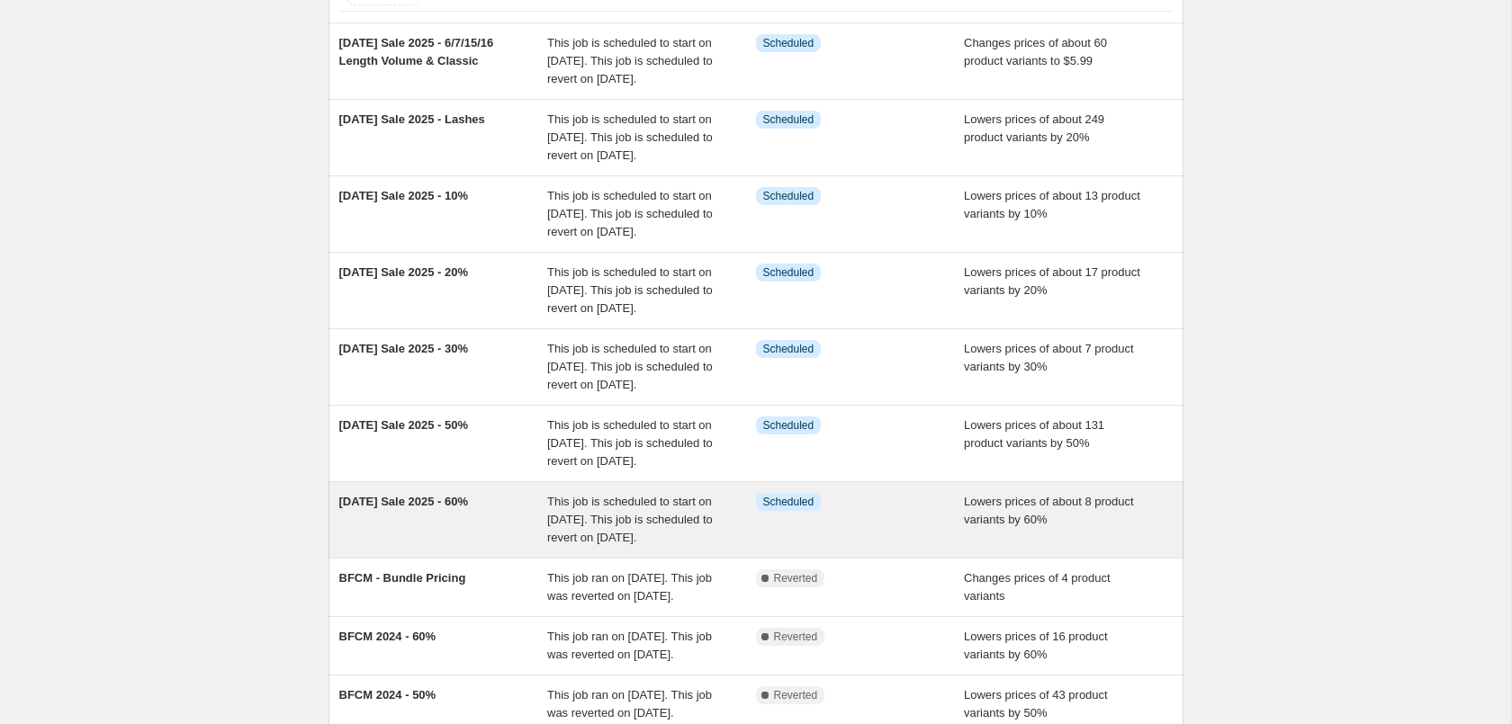
scroll to position [508, 0]
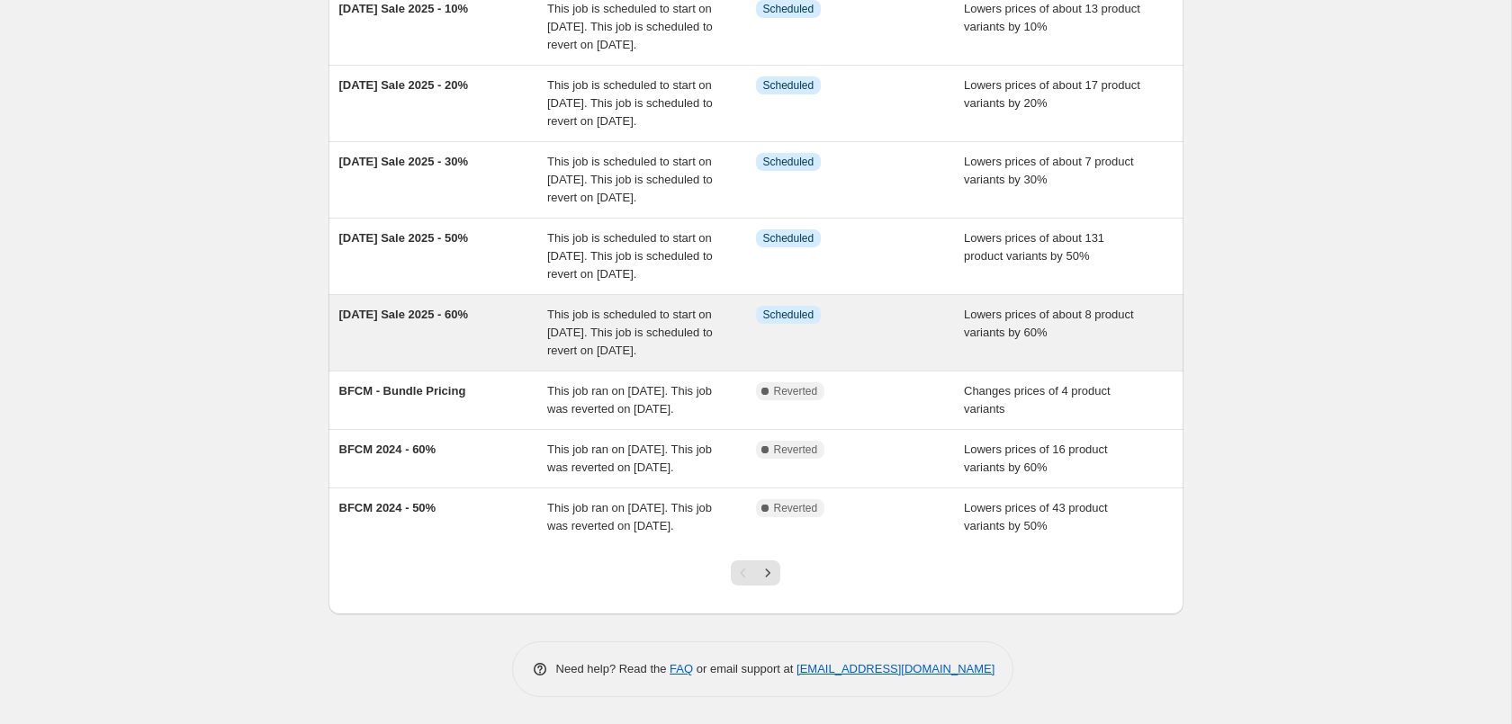
click at [567, 308] on span "This job is scheduled to start on [DATE]. This job is scheduled to revert on [D…" at bounding box center [630, 332] width 166 height 49
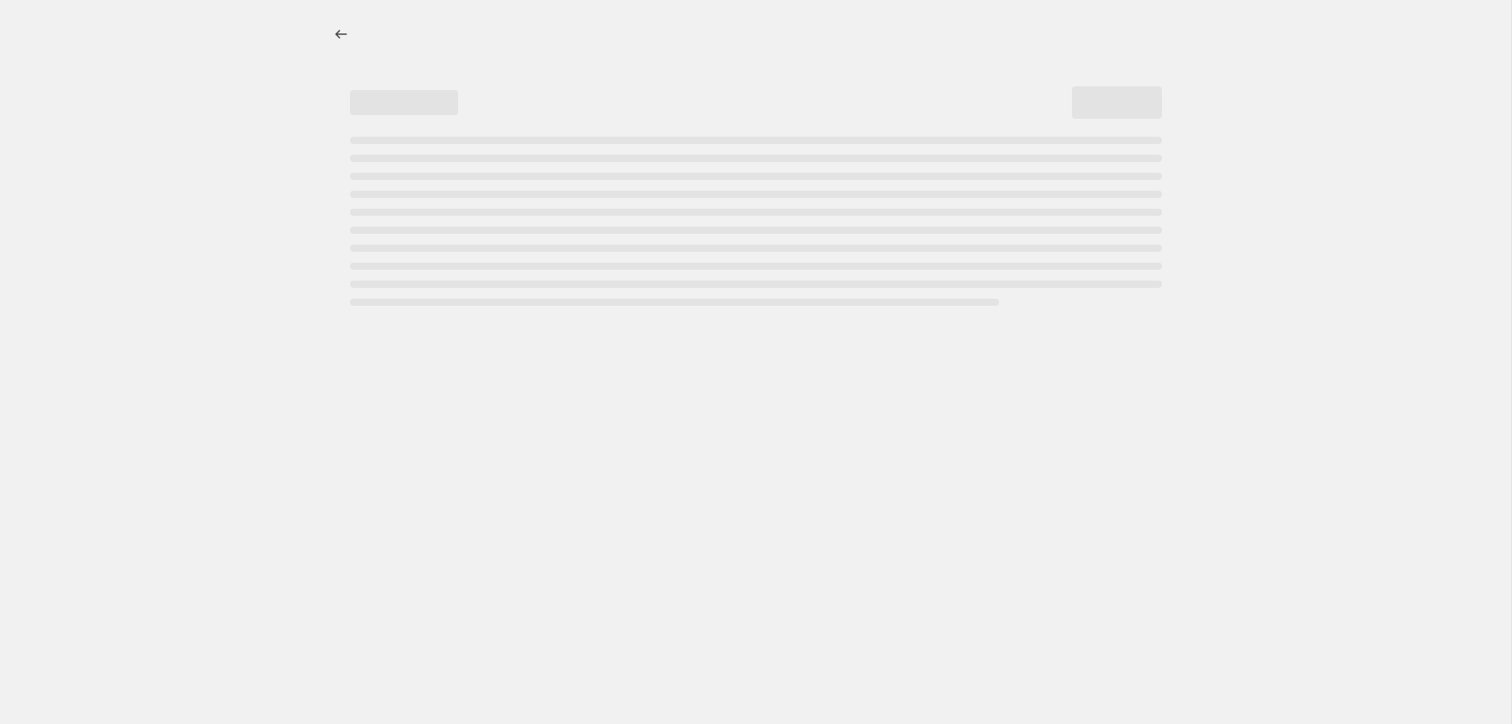
select select "percentage"
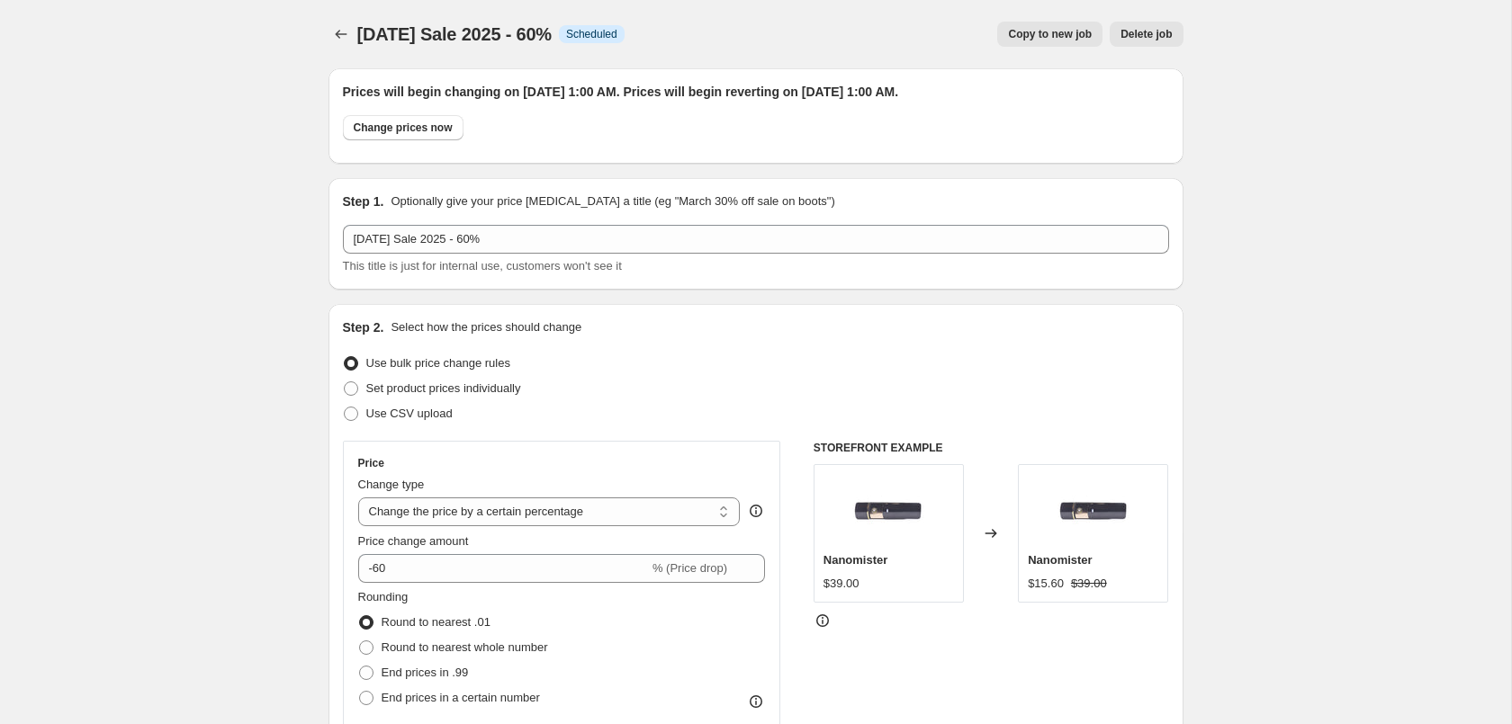
click at [1050, 34] on span "Copy to new job" at bounding box center [1050, 34] width 84 height 14
select select "percentage"
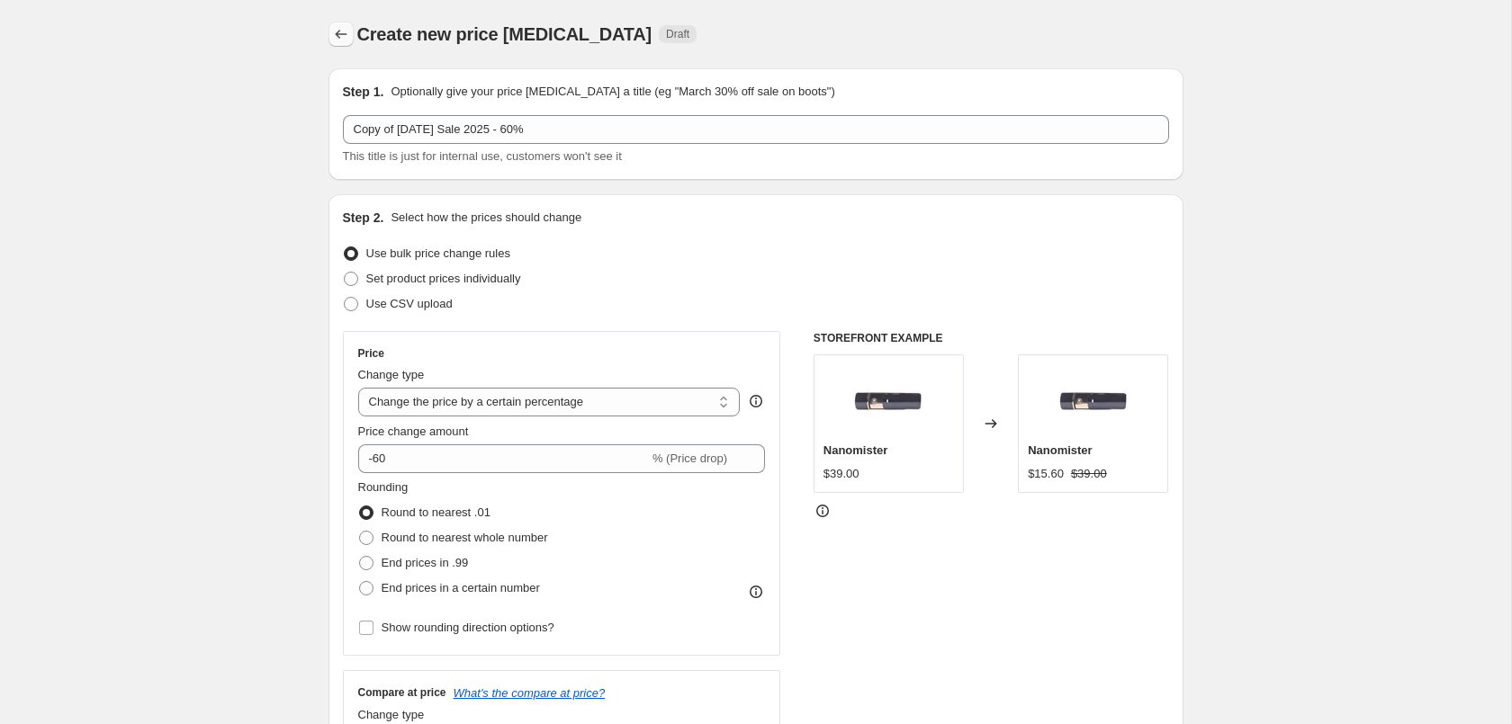
click at [339, 27] on icon "Price change jobs" at bounding box center [341, 34] width 18 height 18
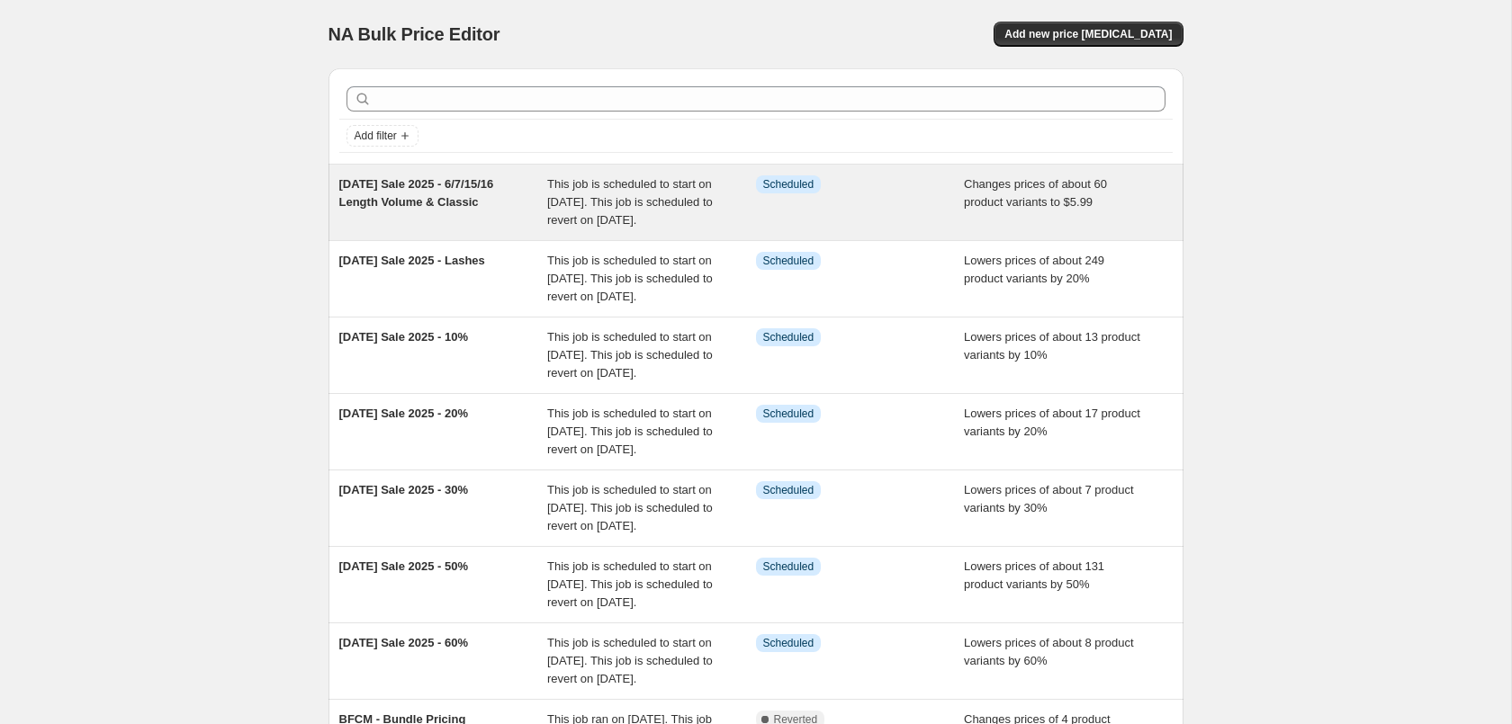
click at [847, 207] on div "Info Scheduled" at bounding box center [860, 202] width 209 height 54
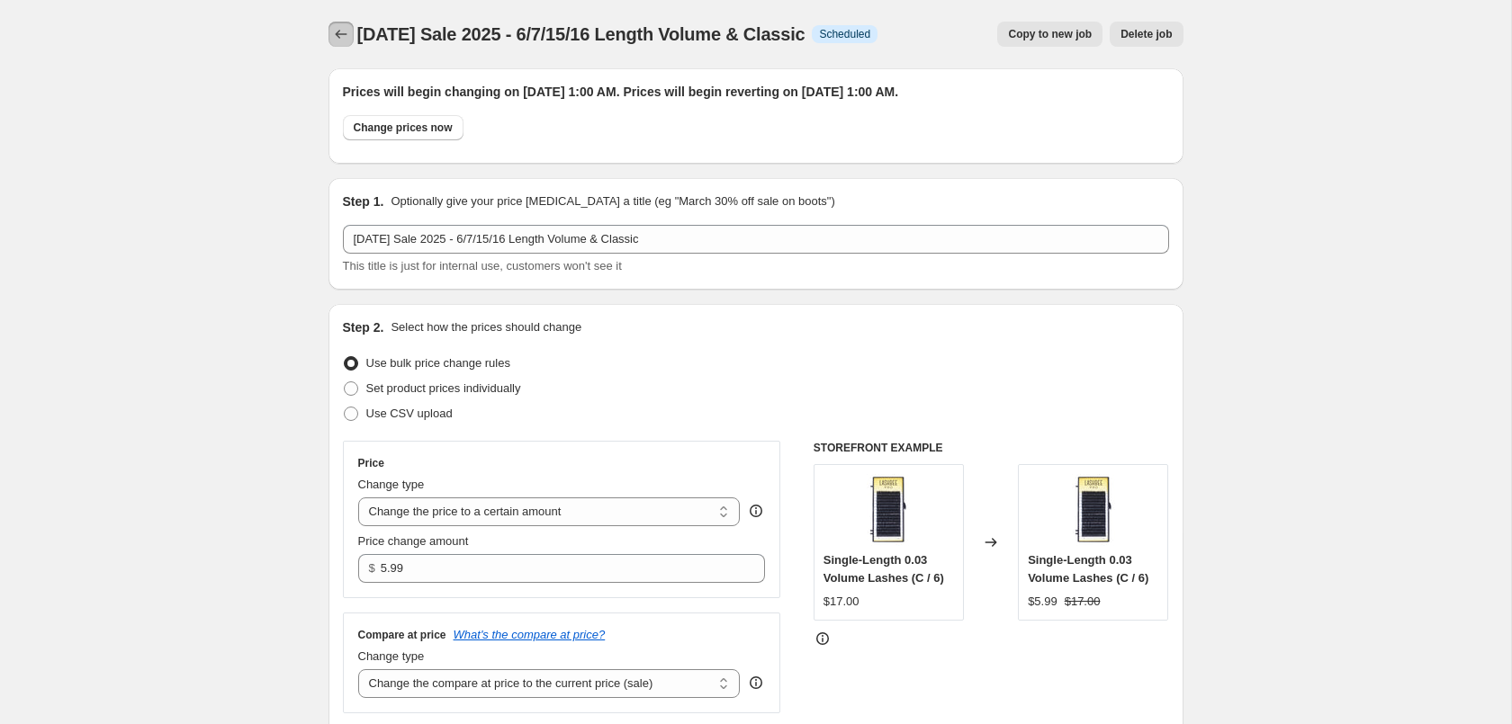
click at [343, 34] on icon "Price change jobs" at bounding box center [341, 34] width 18 height 18
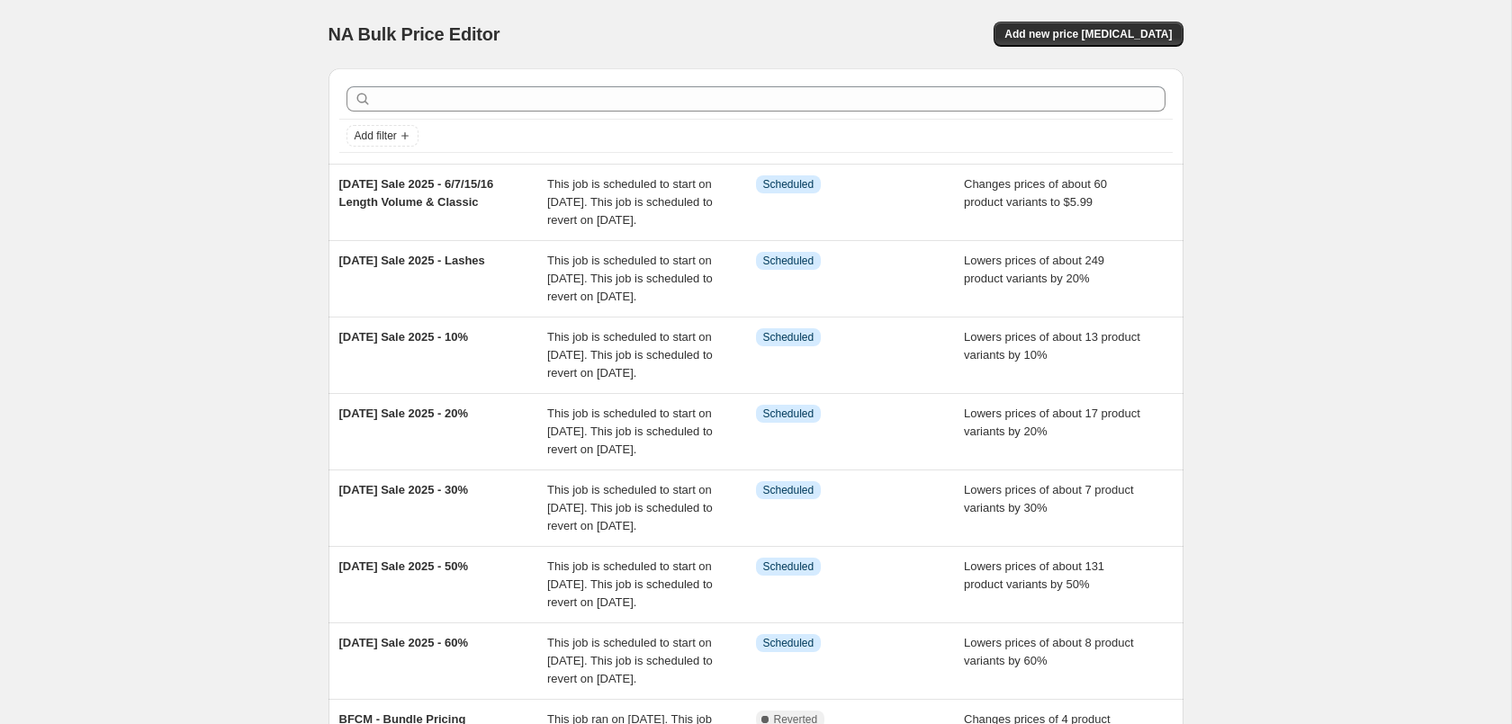
click at [1310, 283] on div "NA Bulk Price Editor. This page is ready NA Bulk Price Editor Add new price cha…" at bounding box center [755, 526] width 1511 height 1053
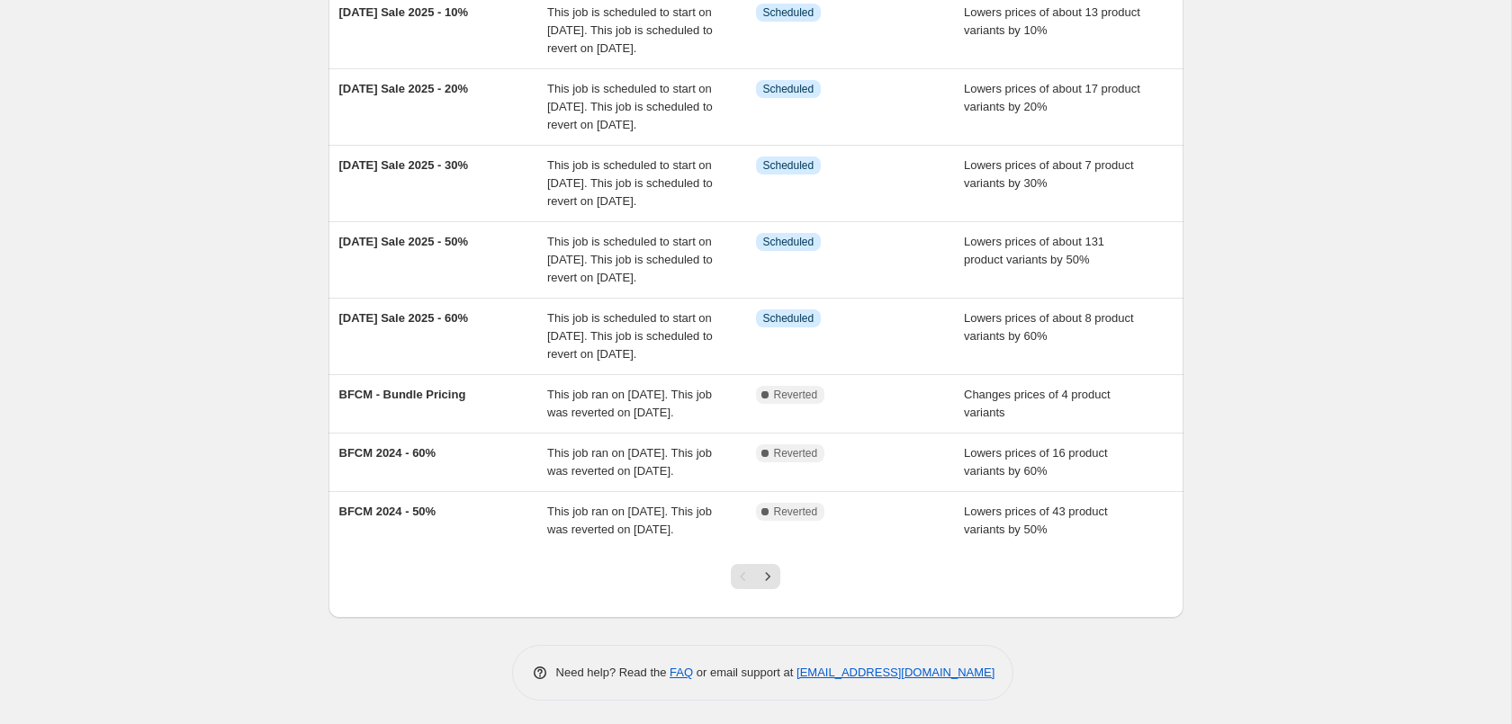
scroll to position [508, 0]
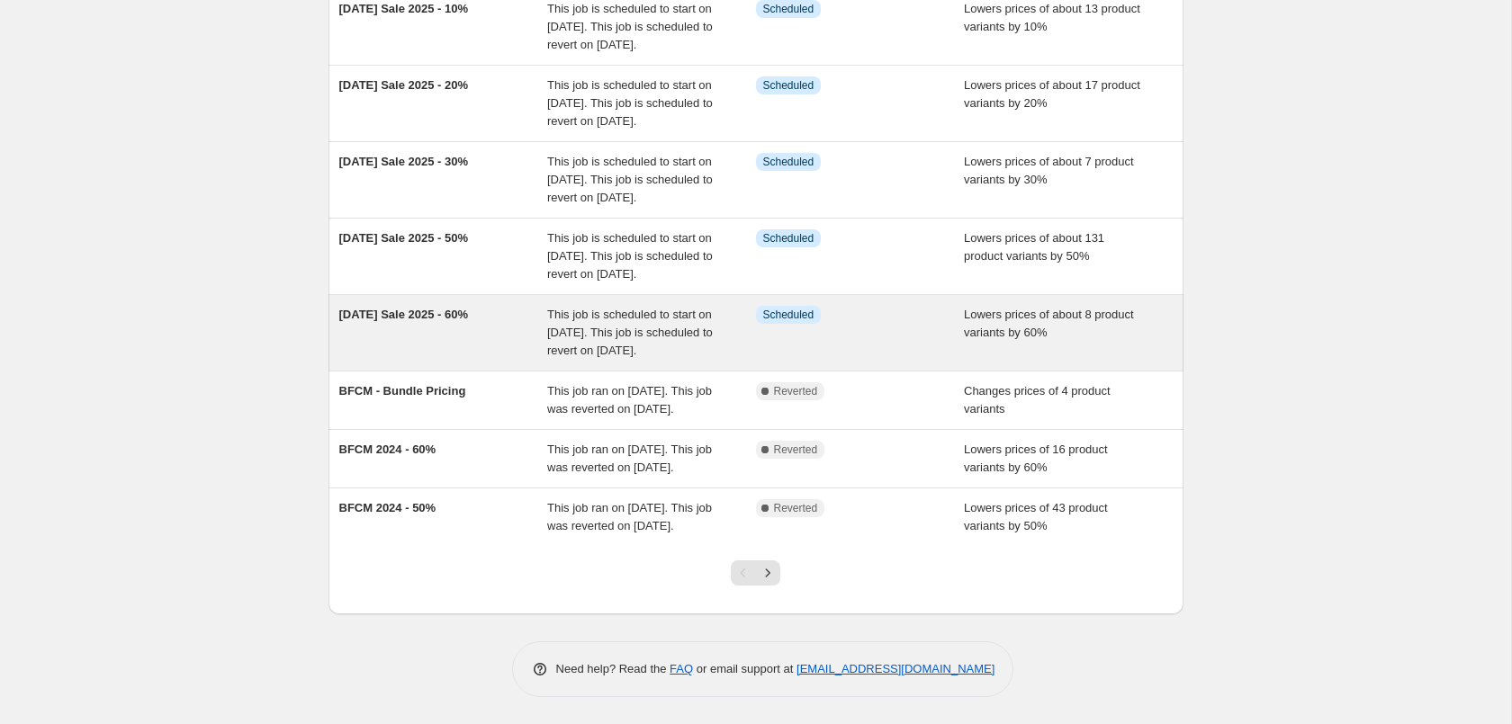
click at [949, 306] on div "Info Scheduled" at bounding box center [860, 333] width 209 height 54
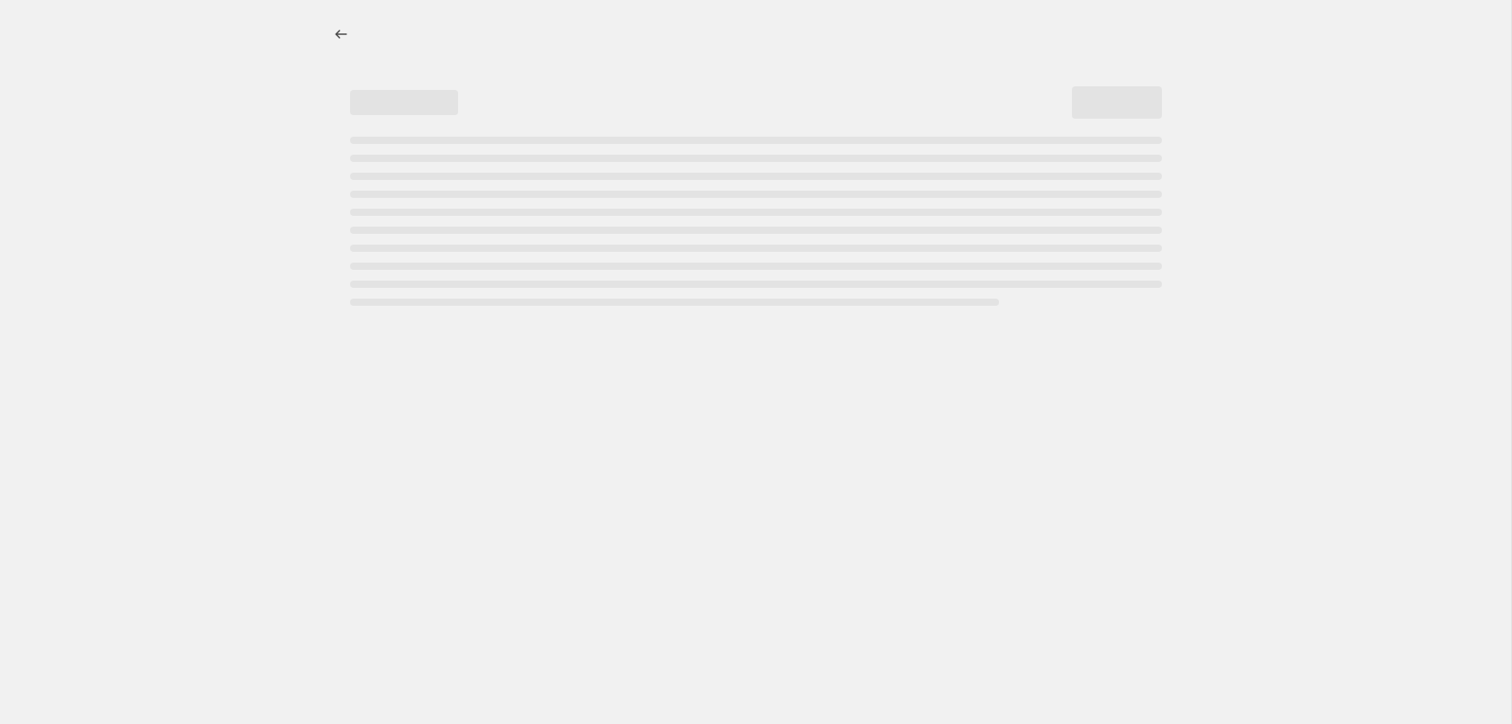
select select "percentage"
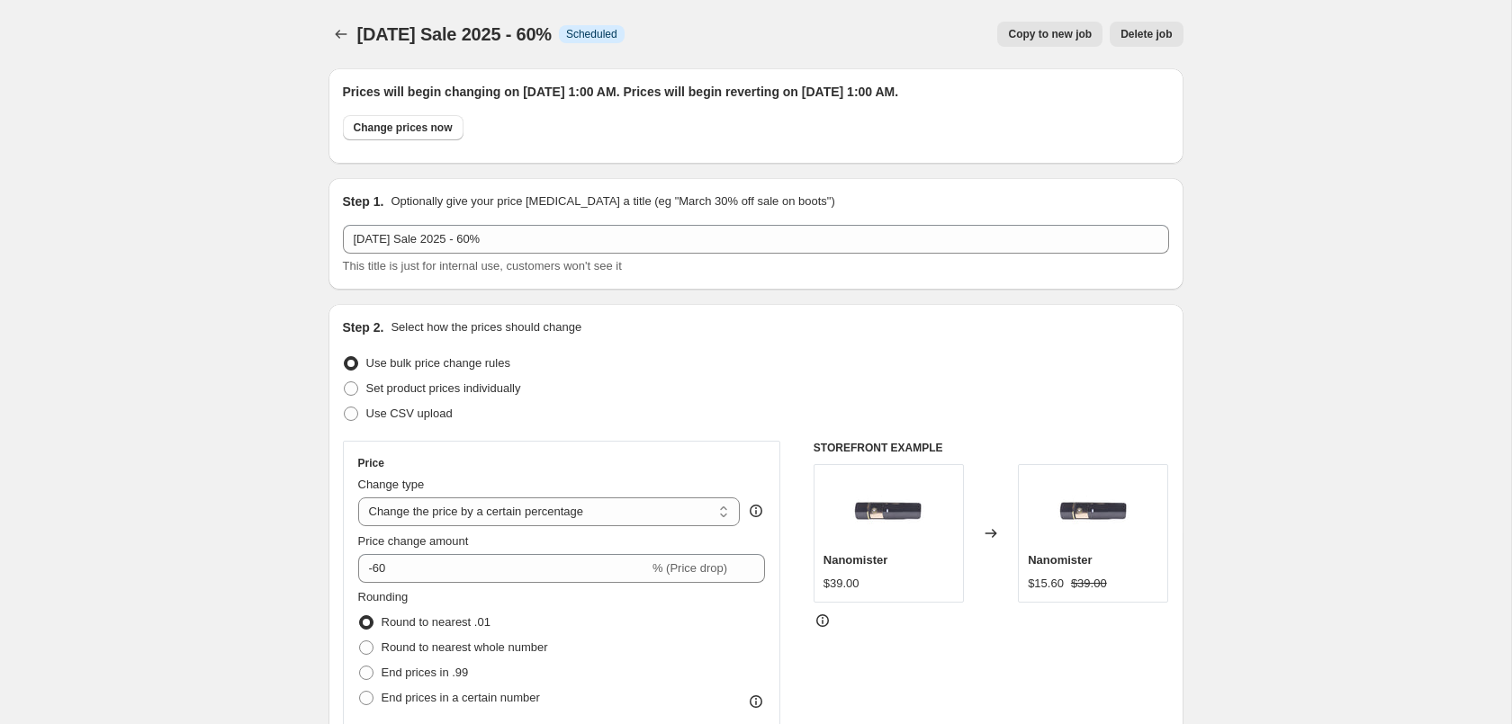
click at [1068, 34] on span "Copy to new job" at bounding box center [1050, 34] width 84 height 14
select select "percentage"
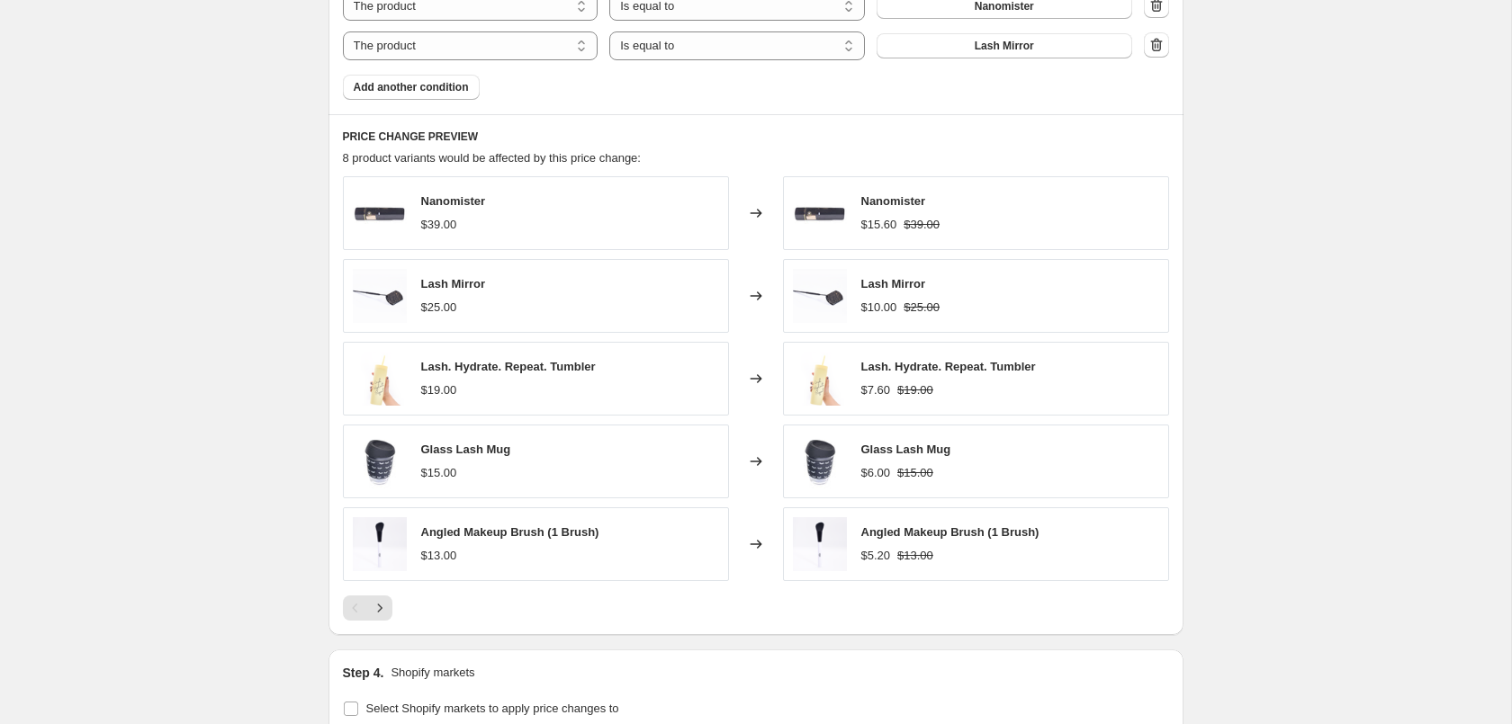
scroll to position [1577, 0]
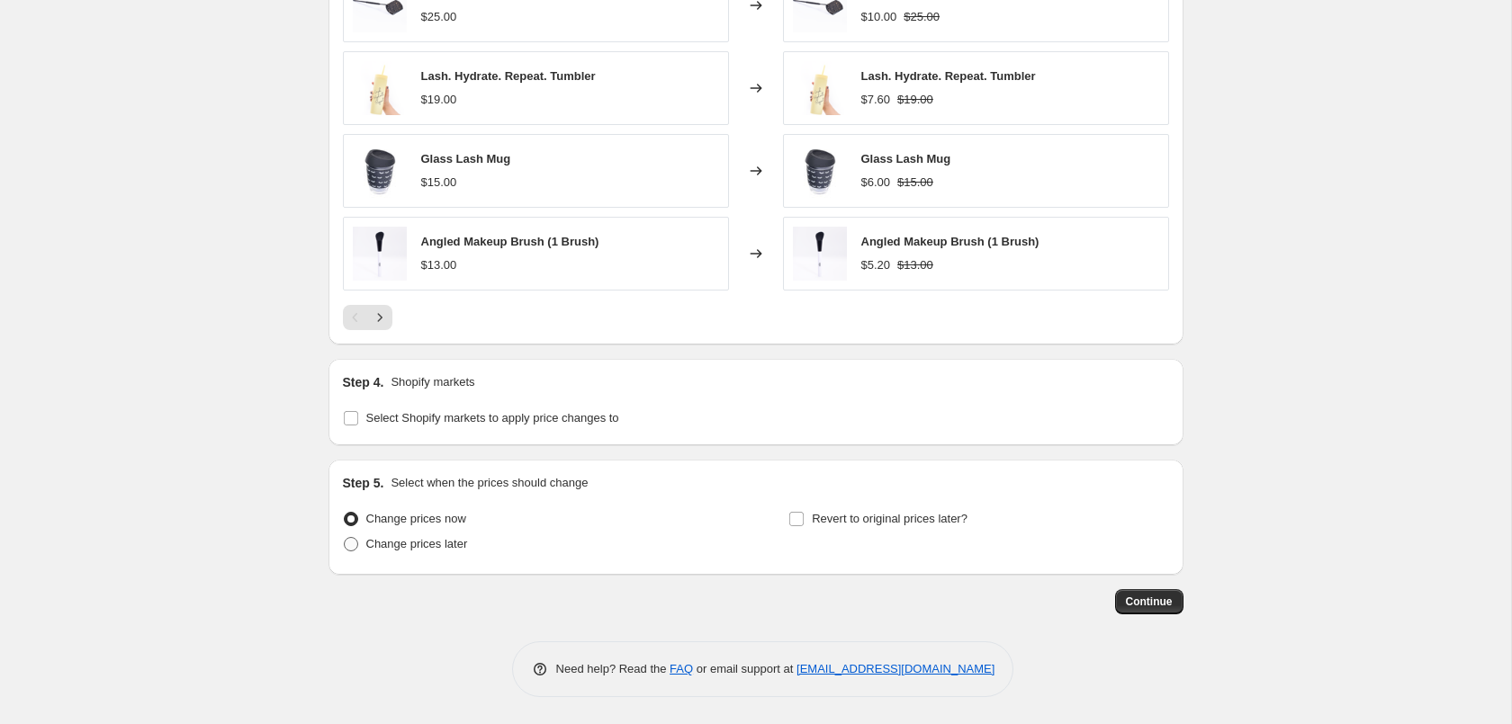
click at [388, 555] on label "Change prices later" at bounding box center [405, 544] width 125 height 25
click at [345, 538] on input "Change prices later" at bounding box center [344, 537] width 1 height 1
radio input "true"
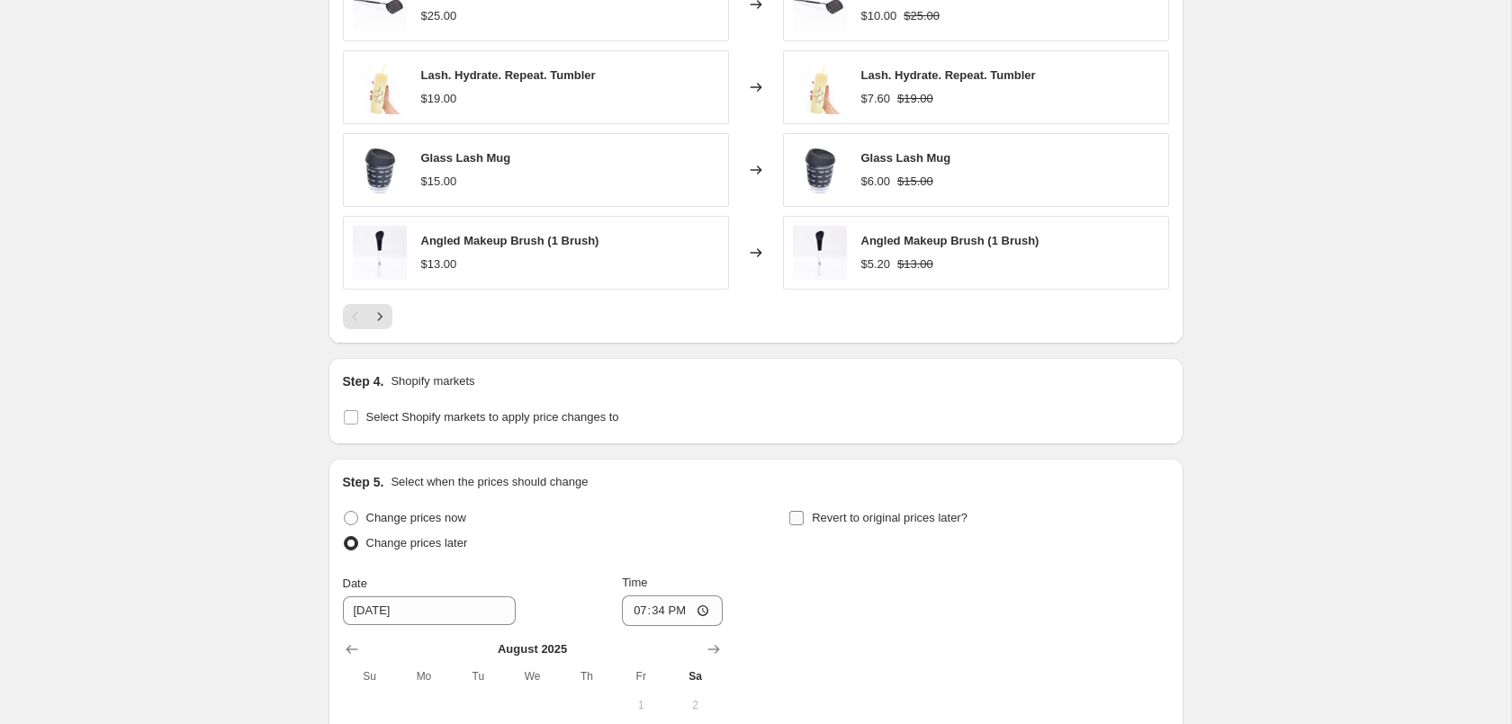
click at [799, 517] on input "Revert to original prices later?" at bounding box center [796, 518] width 14 height 14
checkbox input "true"
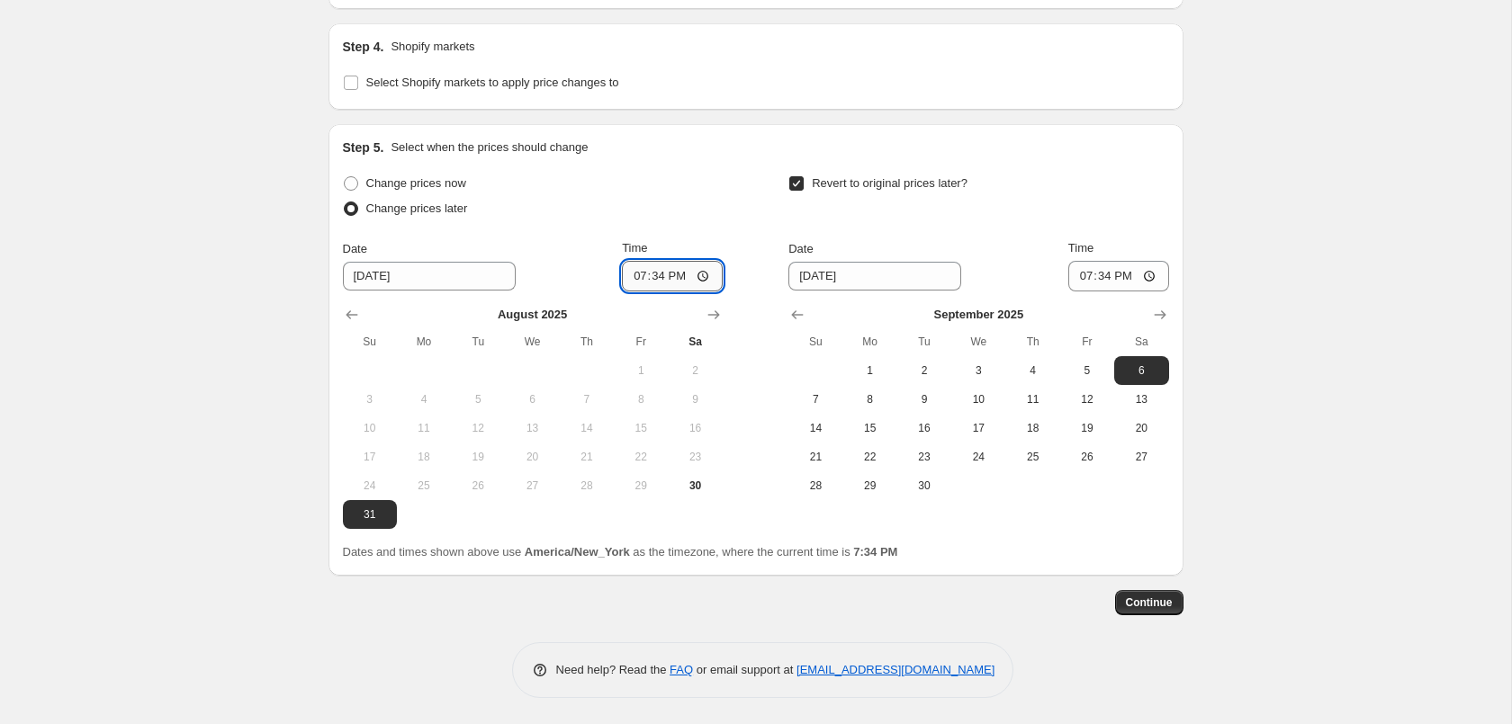
click at [652, 271] on input "19:34" at bounding box center [672, 276] width 101 height 31
type input "01:00"
click at [969, 368] on span "3" at bounding box center [978, 371] width 40 height 14
type input "[DATE]"
click at [1099, 280] on input "19:34" at bounding box center [1118, 276] width 101 height 31
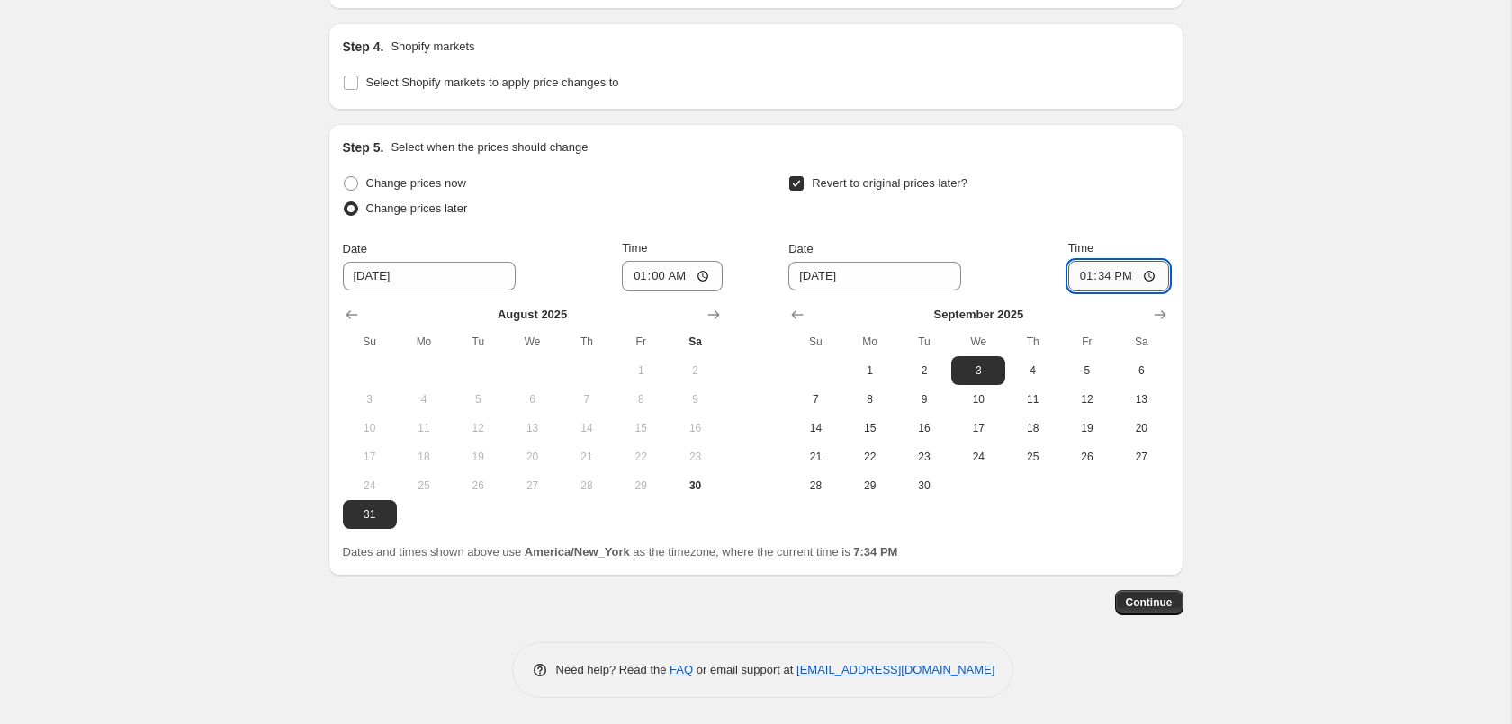
click at [1122, 275] on input "13:34" at bounding box center [1118, 276] width 101 height 31
type input "01:00"
click at [1164, 601] on span "Continue" at bounding box center [1149, 603] width 47 height 14
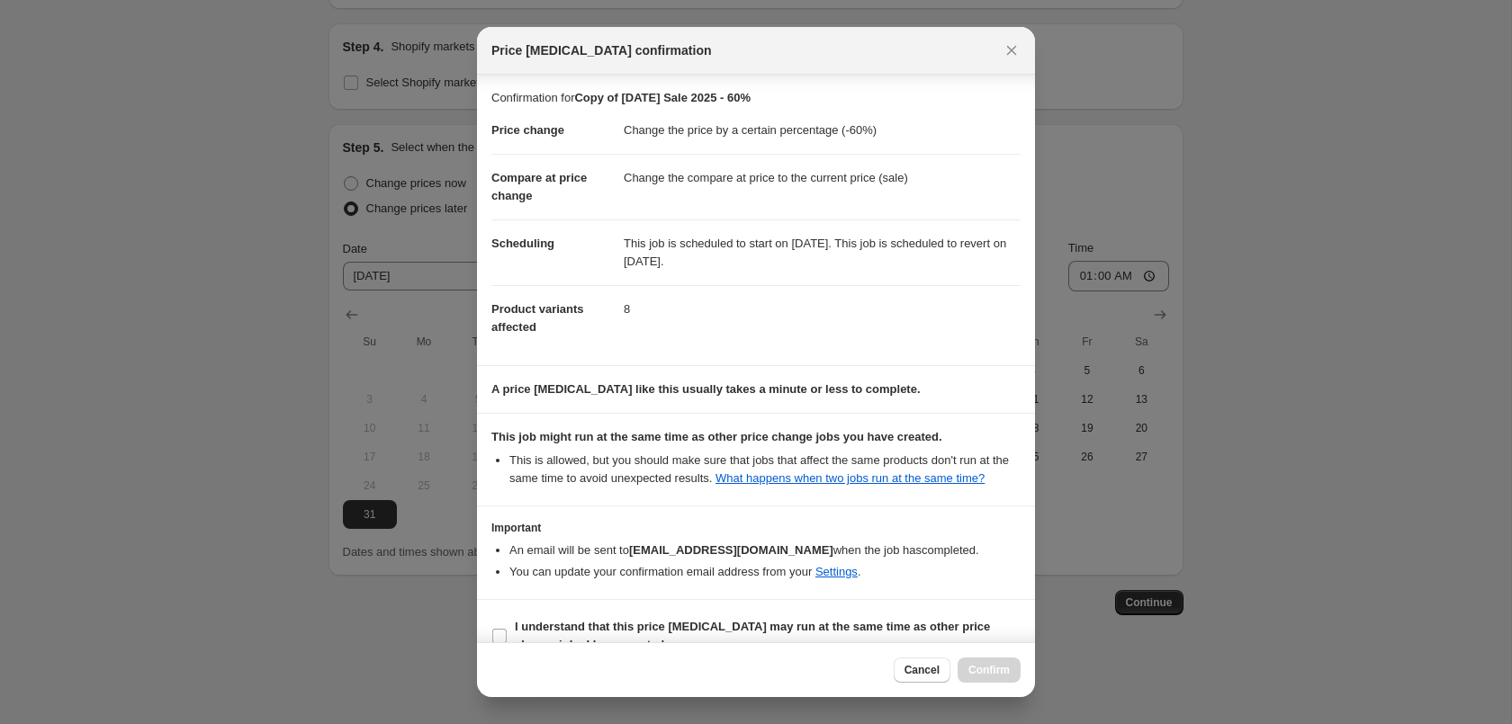
scroll to position [32, 0]
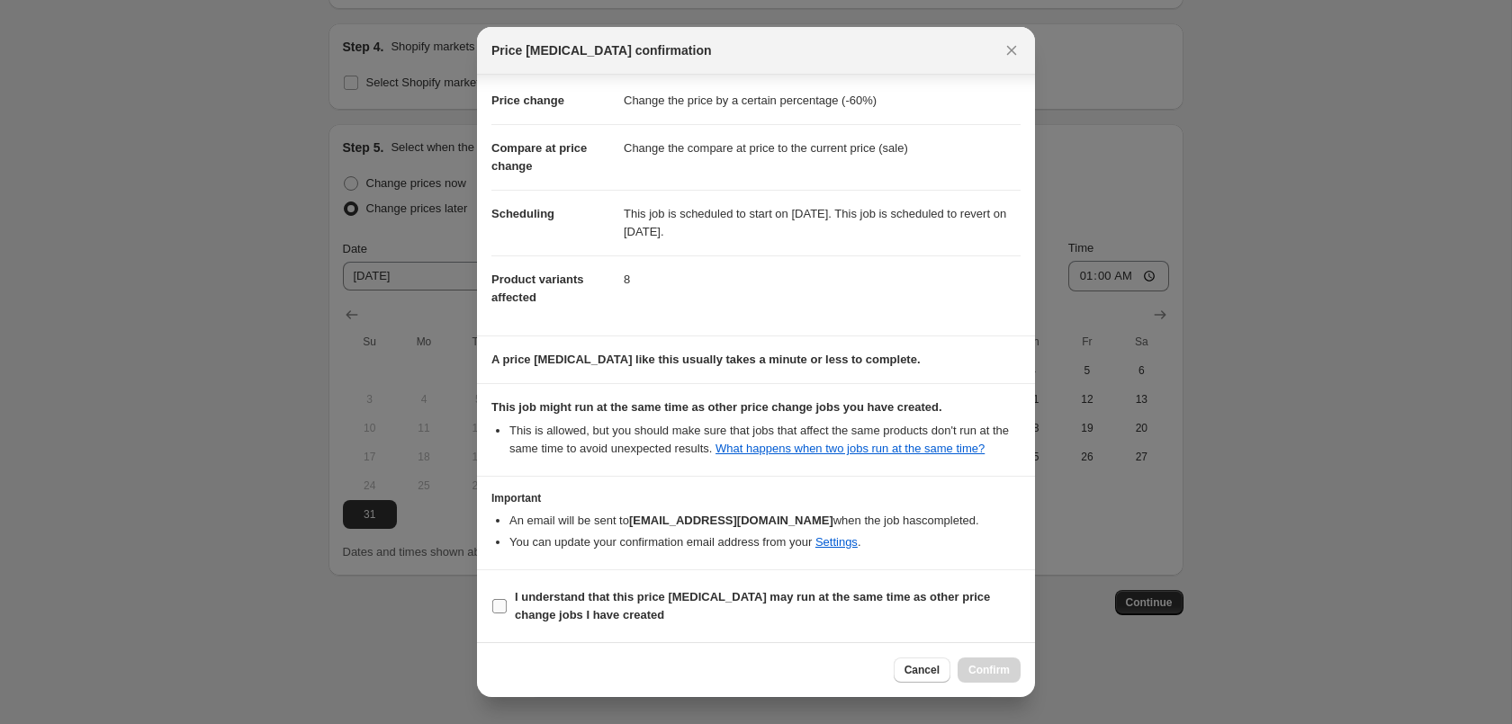
click at [692, 590] on b "I understand that this price [MEDICAL_DATA] may run at the same time as other p…" at bounding box center [752, 605] width 475 height 31
click at [507, 599] on input "I understand that this price [MEDICAL_DATA] may run at the same time as other p…" at bounding box center [499, 606] width 14 height 14
checkbox input "true"
click at [994, 669] on span "Confirm" at bounding box center [988, 670] width 41 height 14
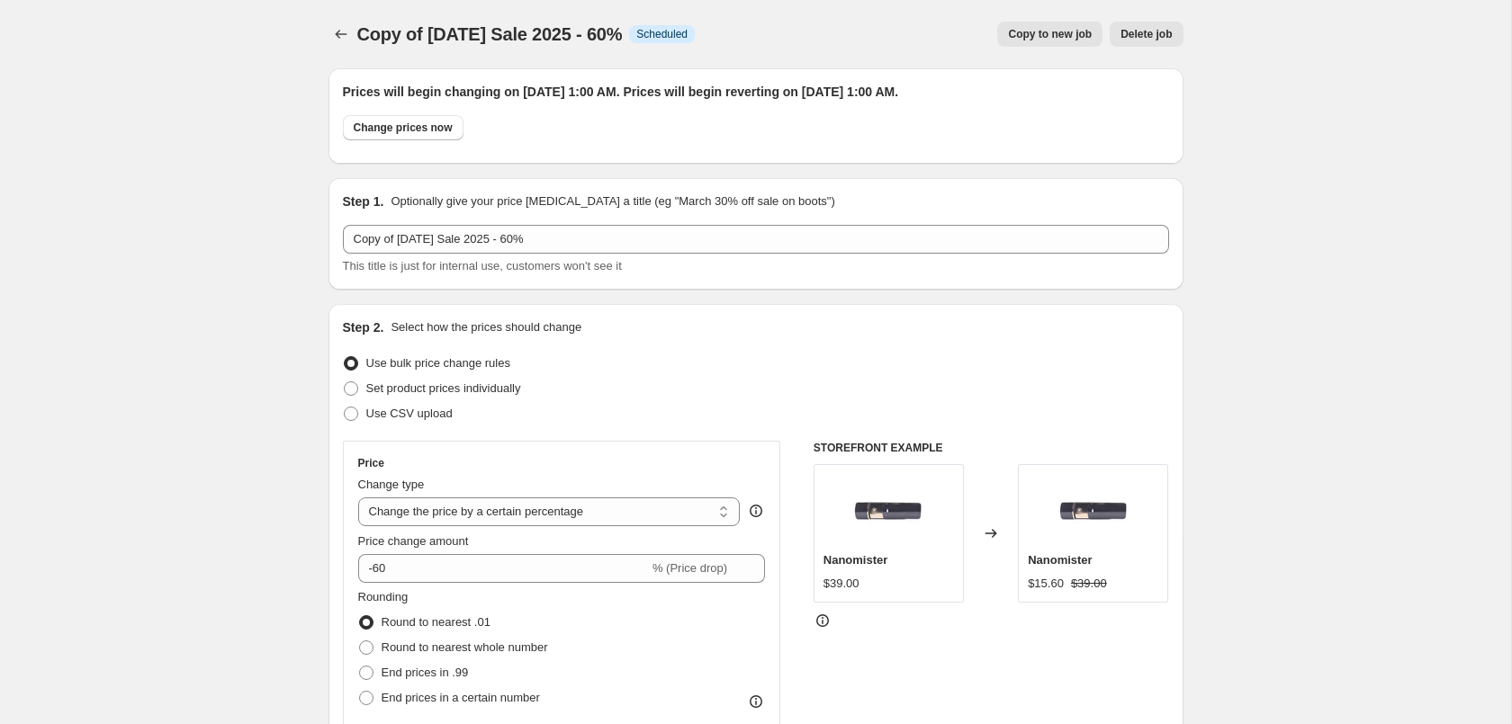
click at [341, 31] on icon "Price change jobs" at bounding box center [341, 34] width 18 height 18
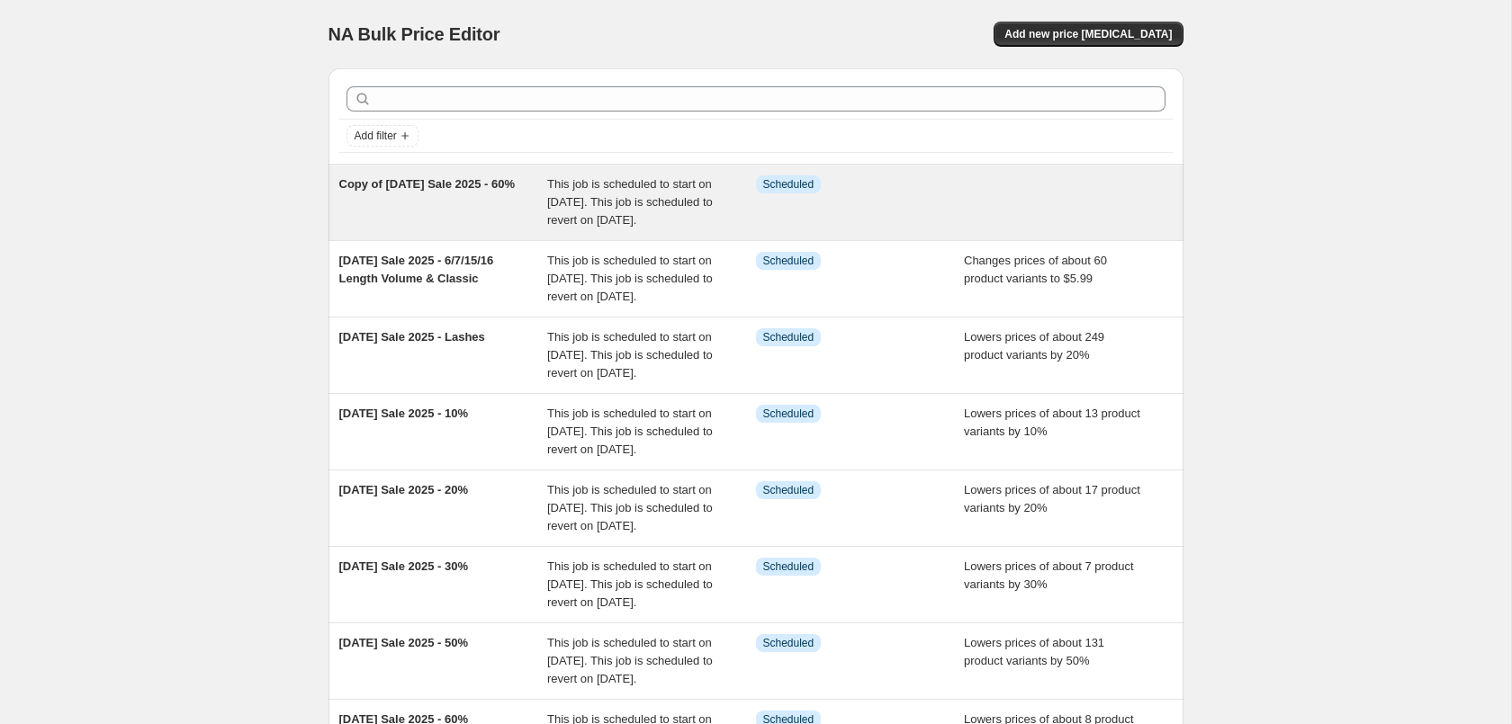
click at [903, 222] on div "Info Scheduled" at bounding box center [860, 202] width 209 height 54
select select "percentage"
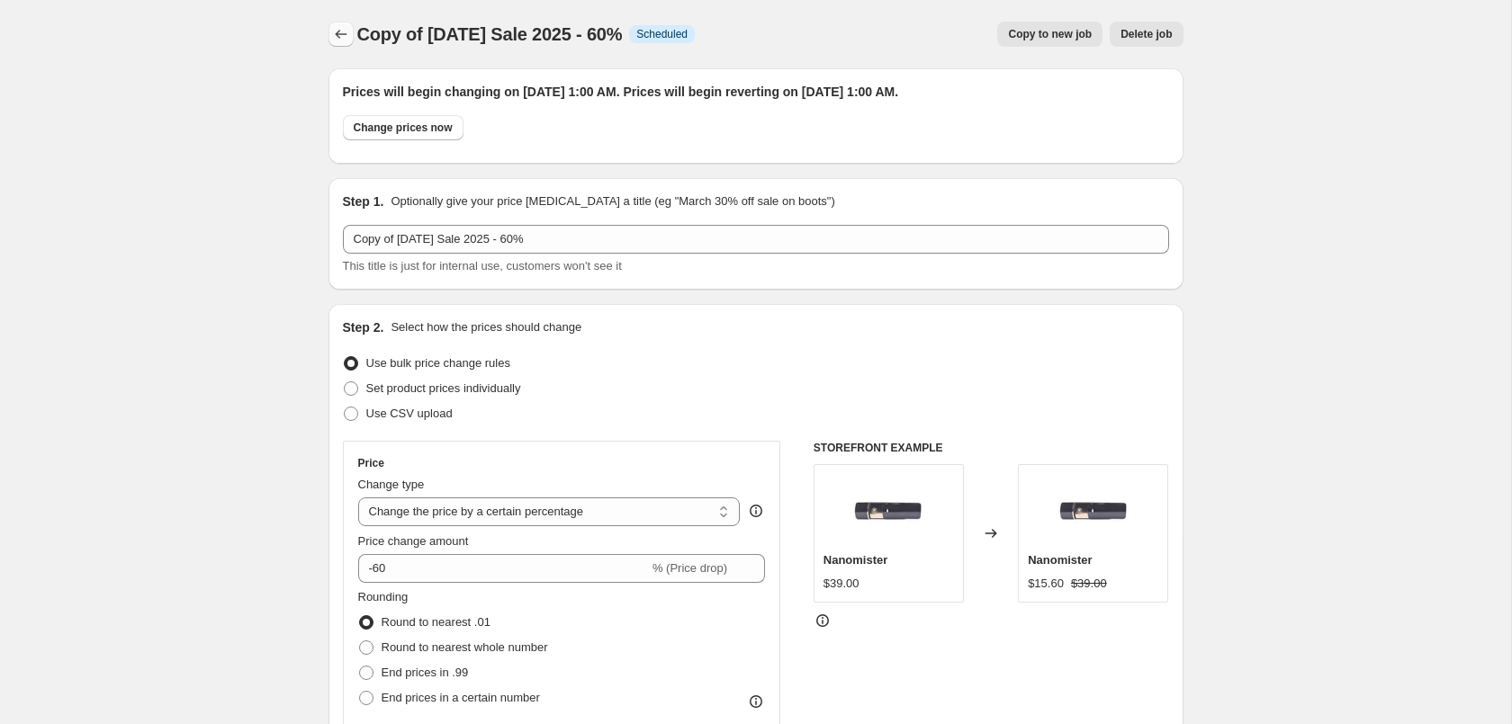
click at [338, 38] on icon "Price change jobs" at bounding box center [341, 34] width 18 height 18
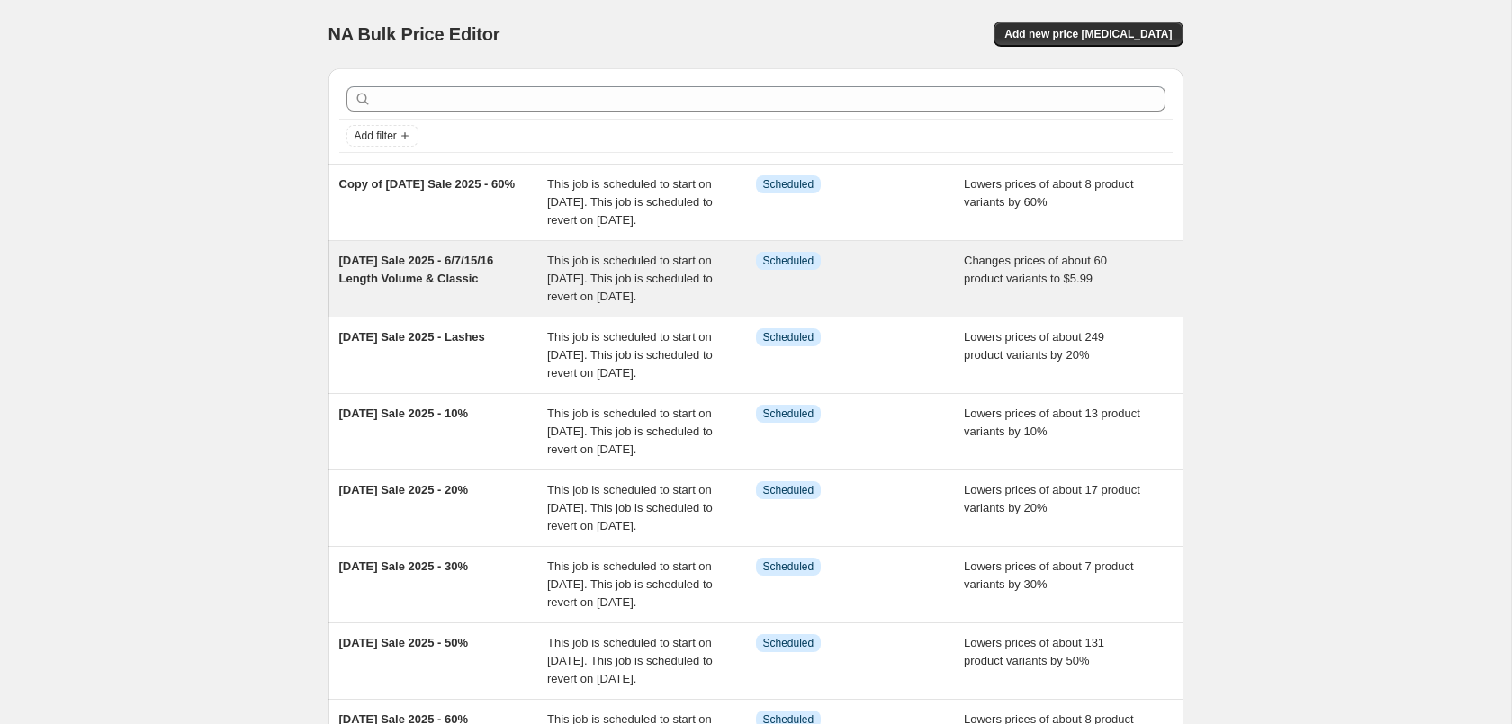
click at [1133, 303] on div "Changes prices of about 60 product variants to $5.99" at bounding box center [1068, 279] width 209 height 54
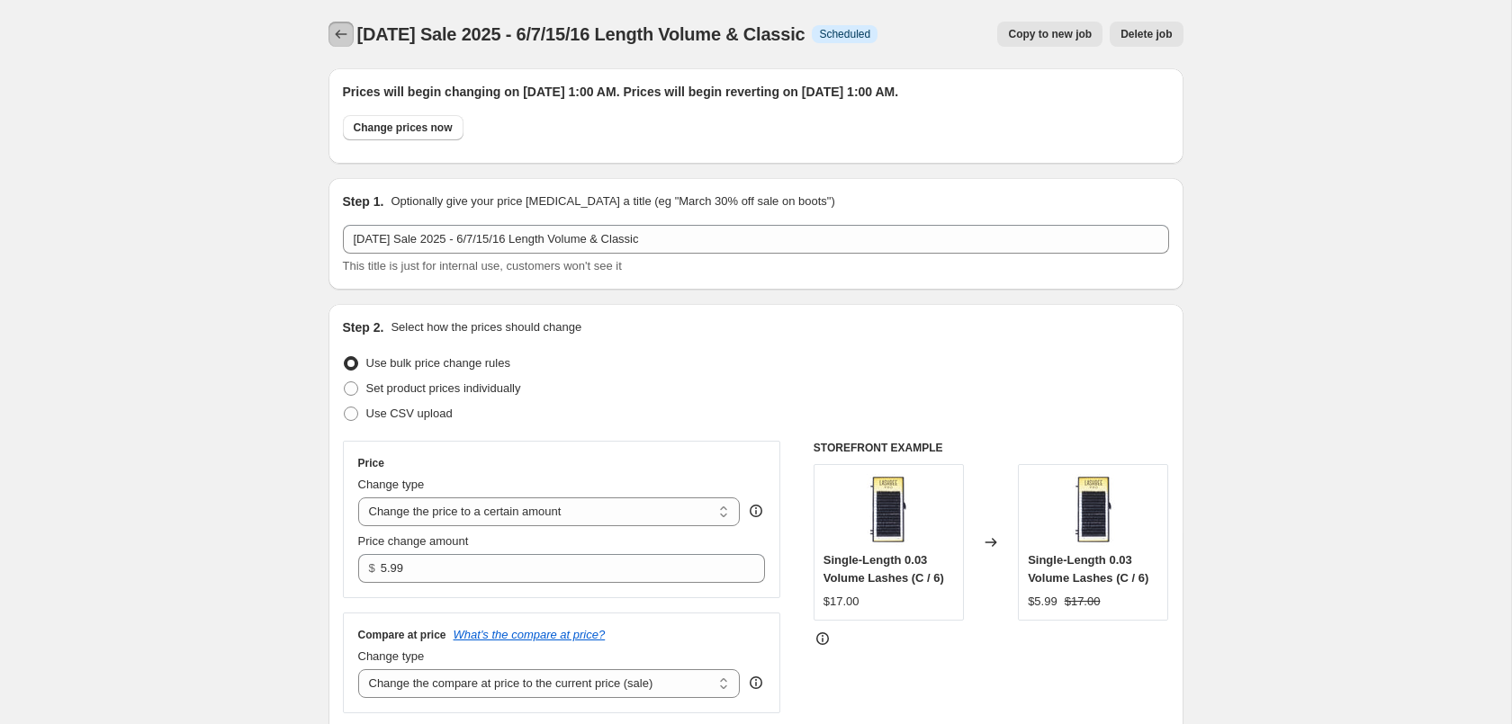
click at [346, 21] on div "Labor Day Sale 2025 - 6/7/15/16 Length Volume & Classic. This page is ready Lab…" at bounding box center [755, 34] width 855 height 68
click at [341, 36] on icon "Price change jobs" at bounding box center [341, 34] width 18 height 18
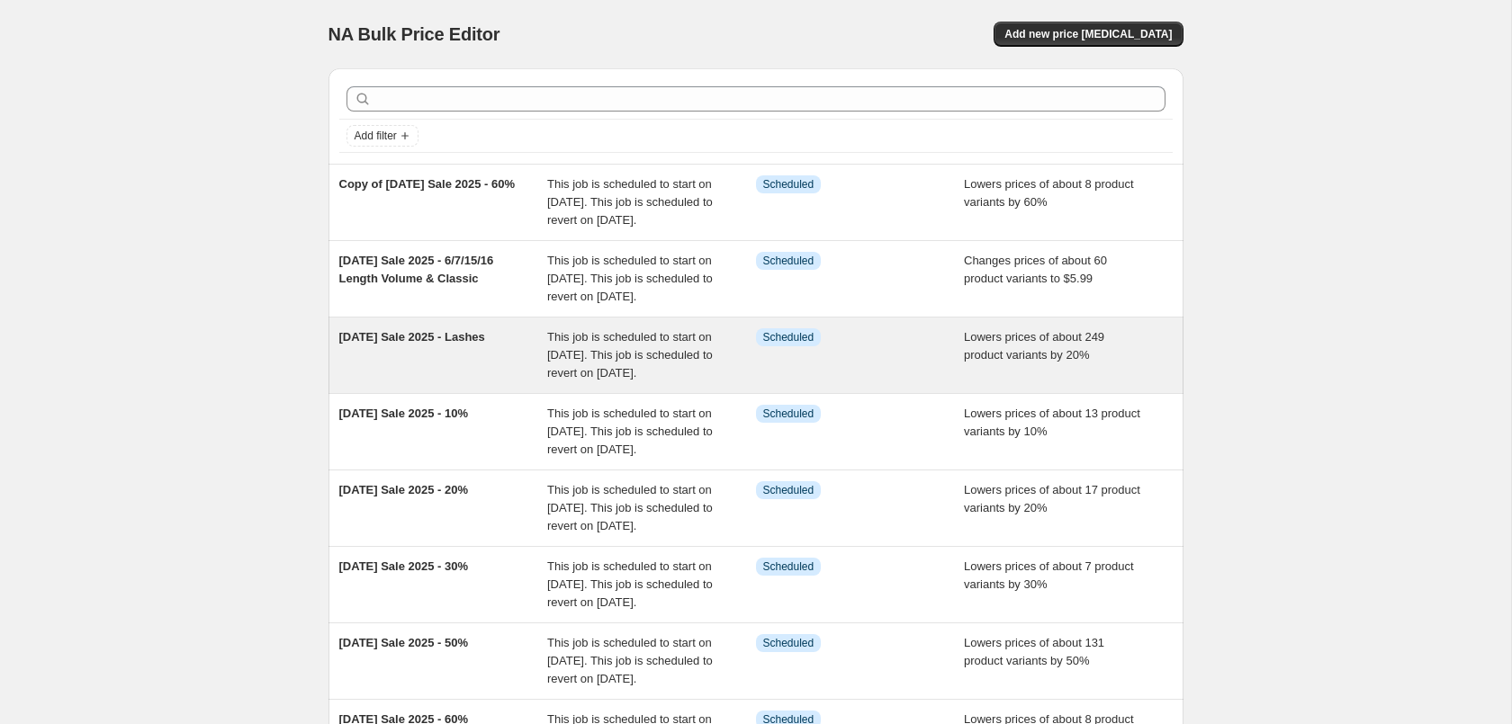
click at [990, 382] on div "Lowers prices of about 249 product variants by 20%" at bounding box center [1068, 355] width 209 height 54
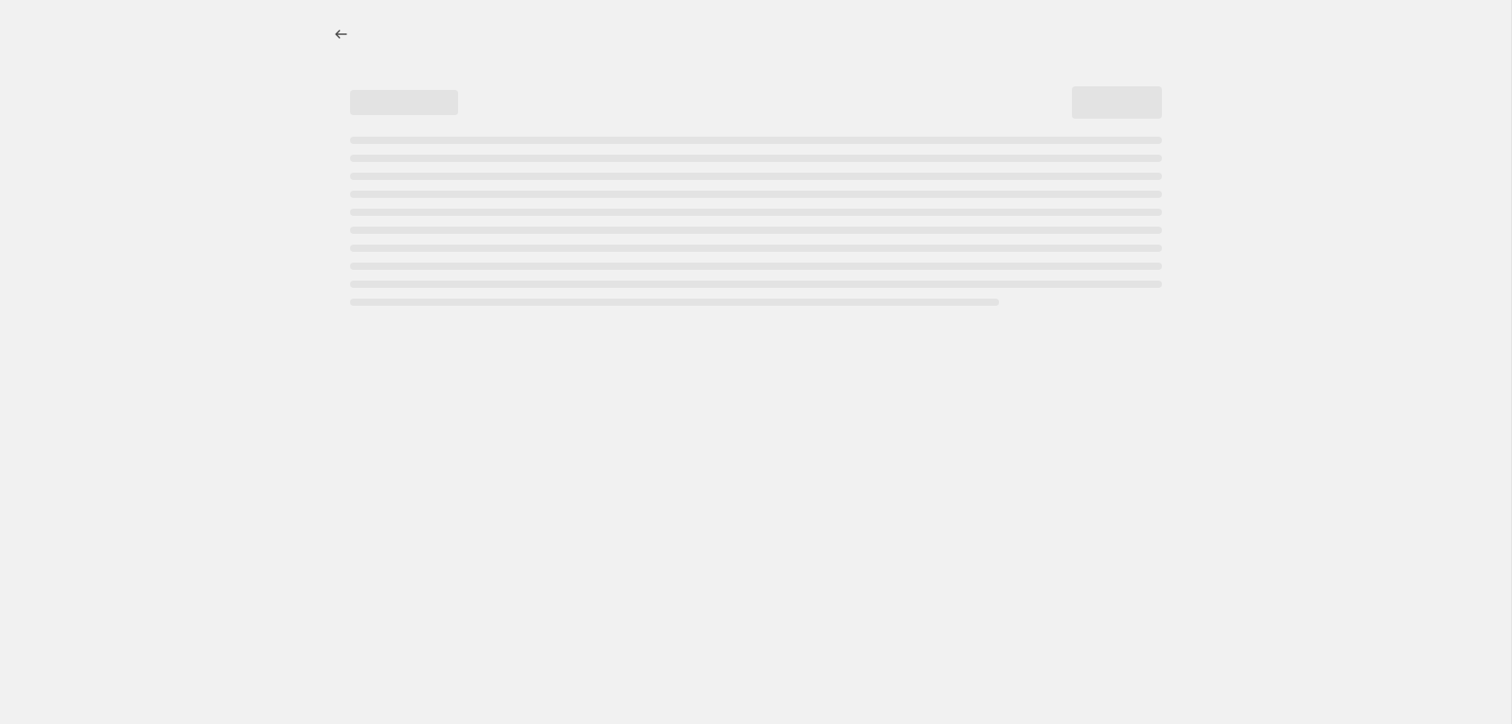
select select "percentage"
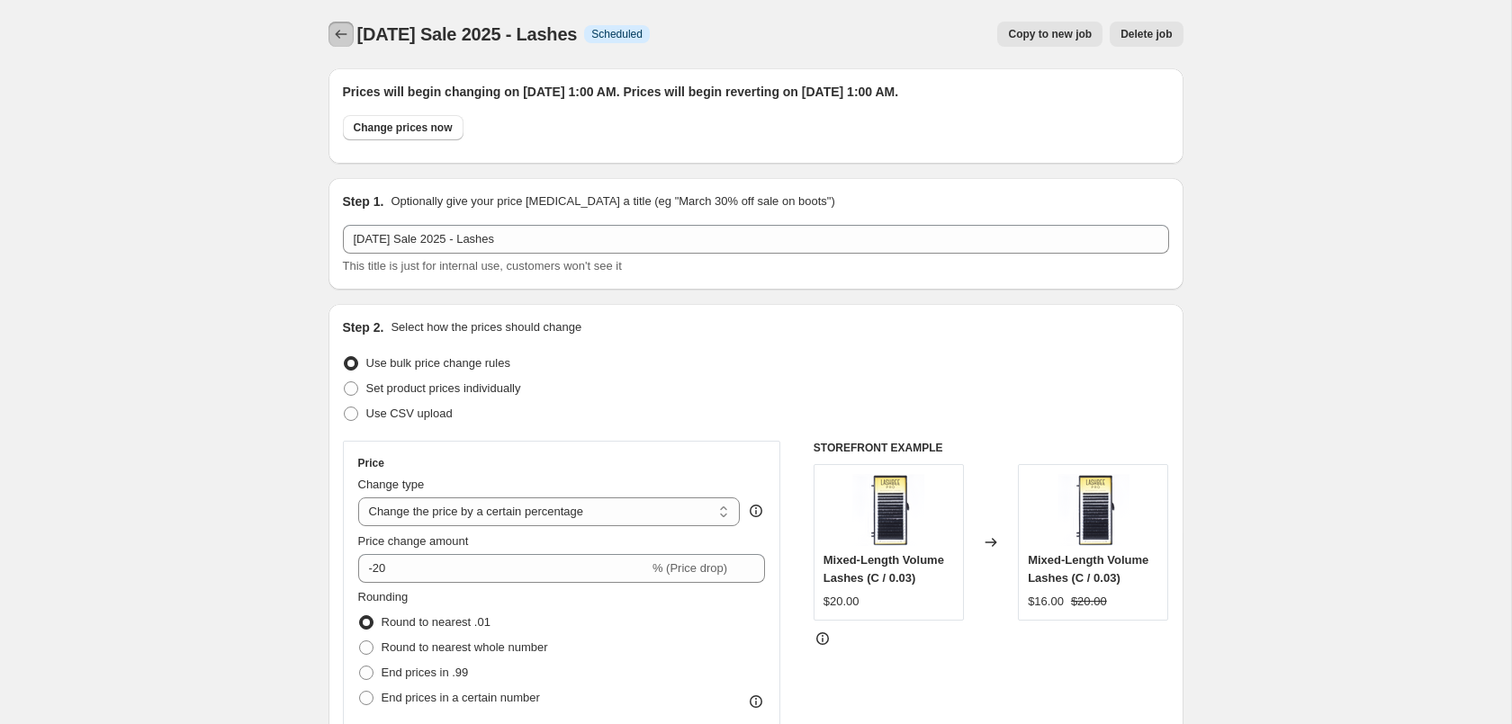
click at [337, 27] on icon "Price change jobs" at bounding box center [341, 34] width 18 height 18
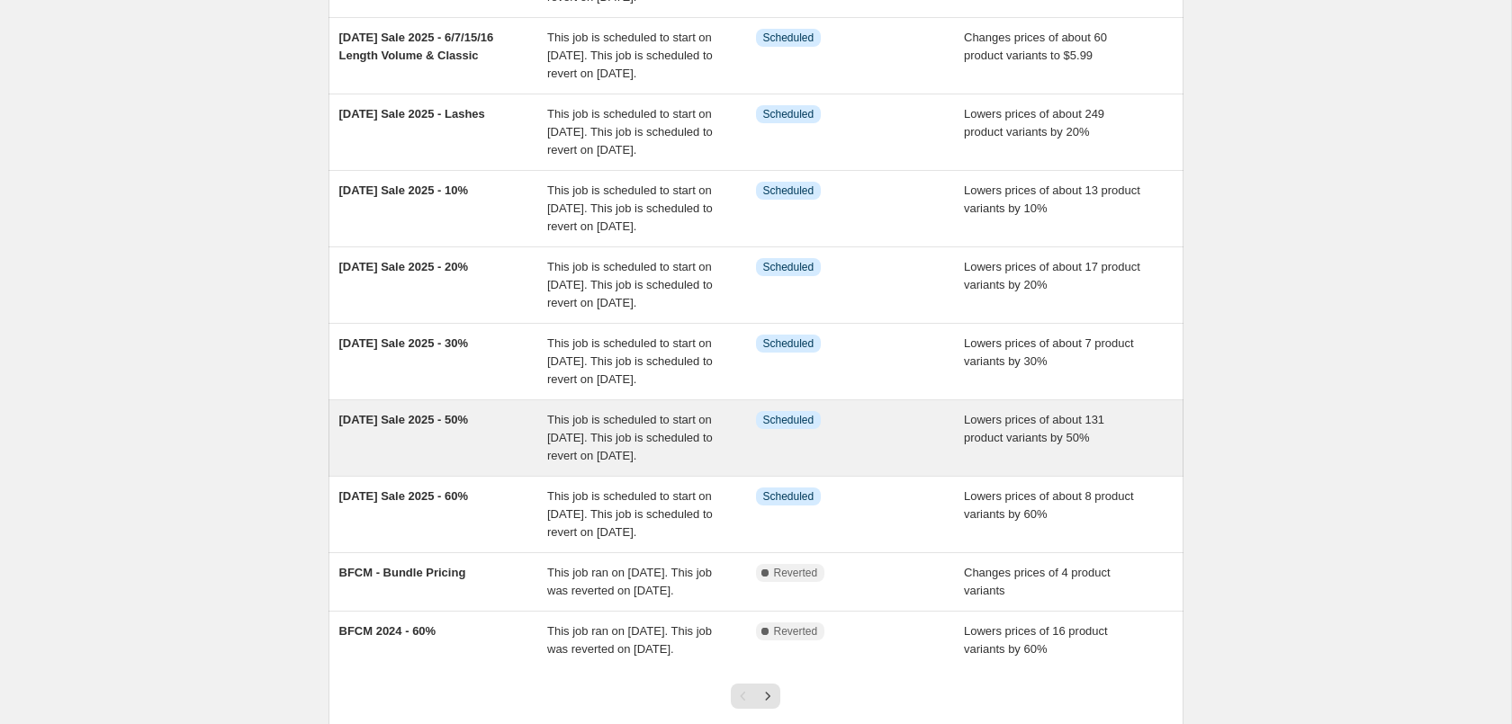
scroll to position [275, 0]
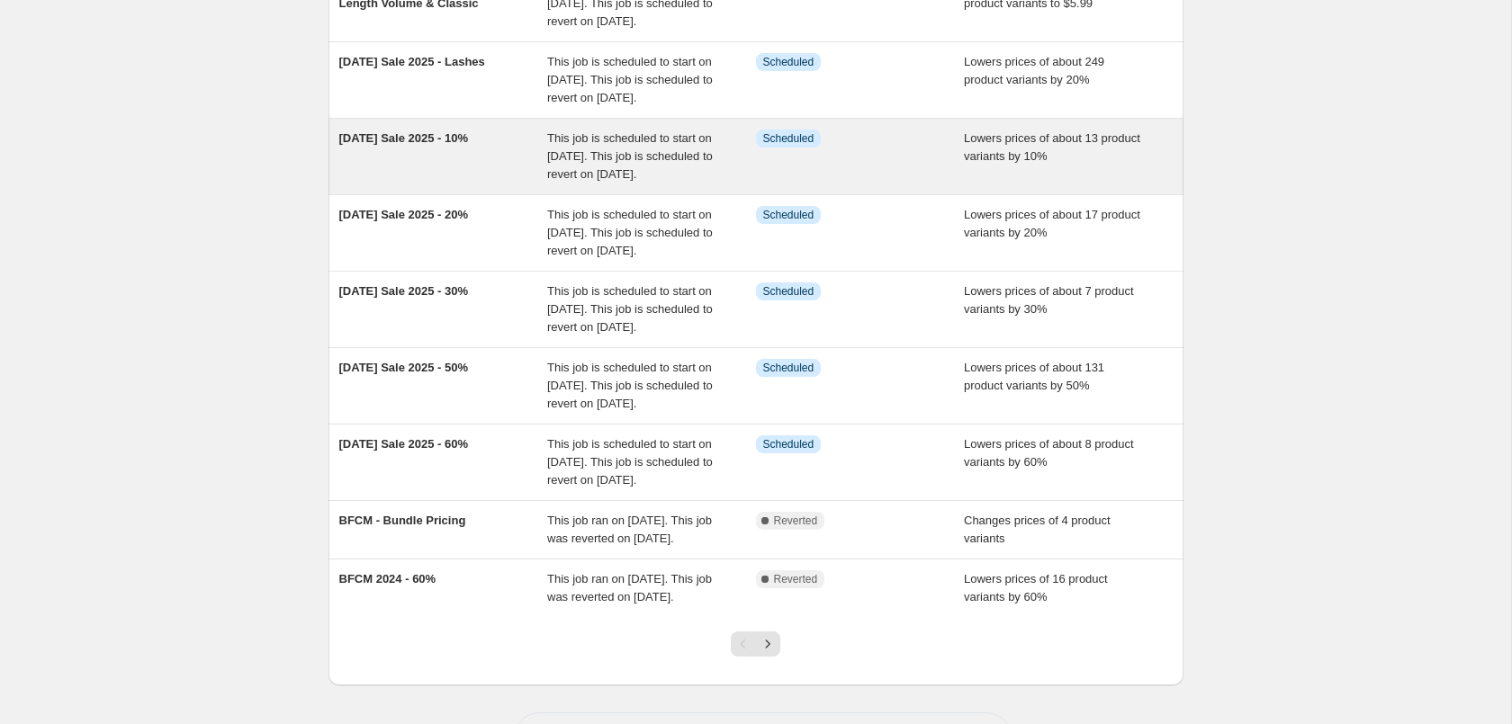
click at [583, 181] on span "This job is scheduled to start on [DATE]. This job is scheduled to revert on [D…" at bounding box center [630, 155] width 166 height 49
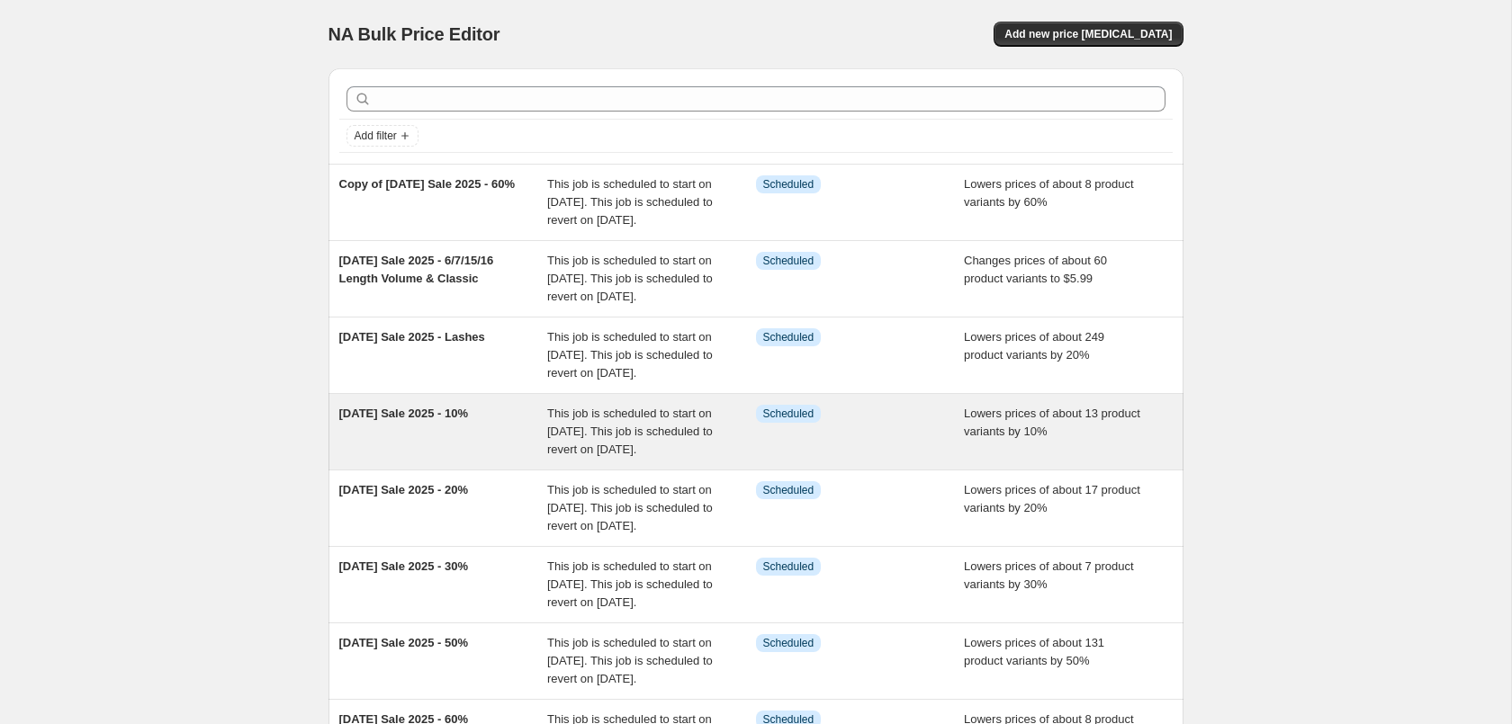
select select "percentage"
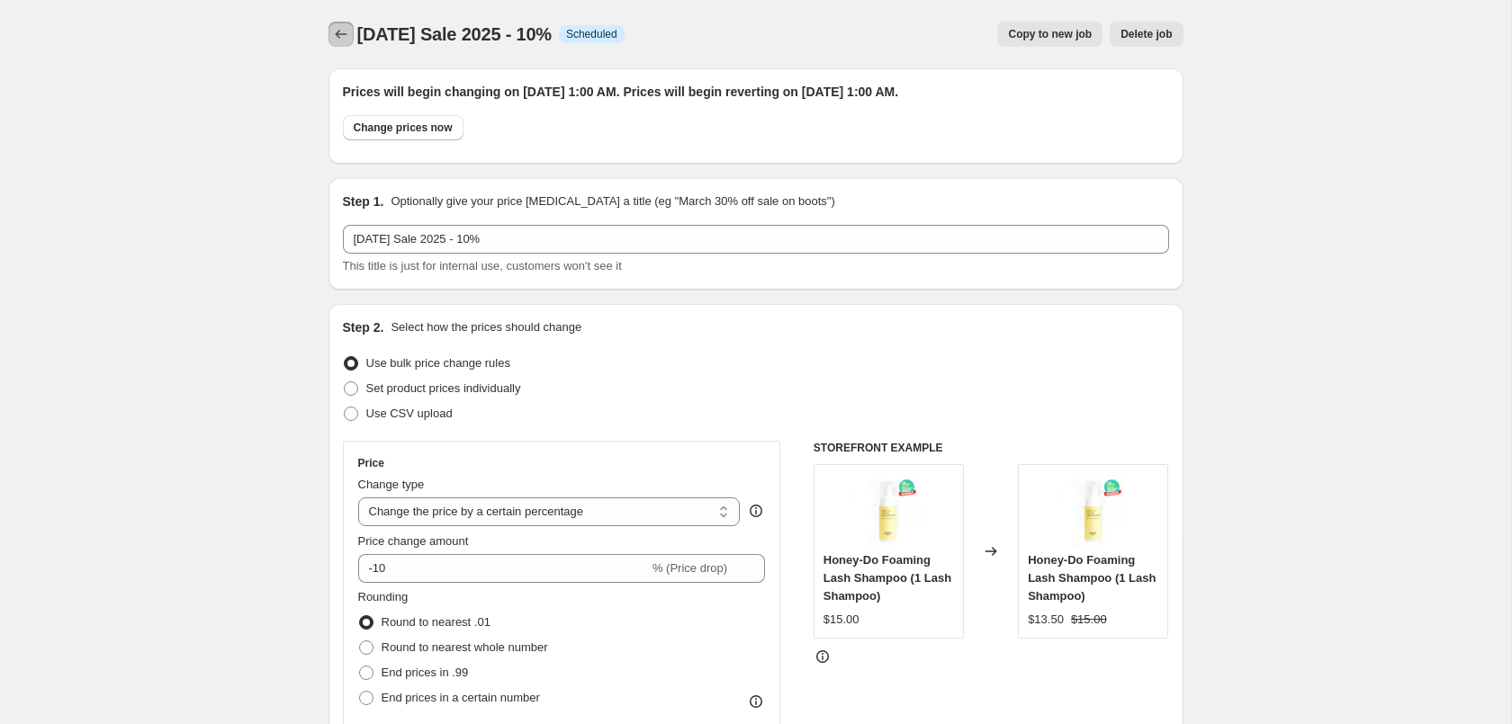
click at [337, 28] on icon "Price change jobs" at bounding box center [341, 34] width 18 height 18
